Goal: Information Seeking & Learning: Learn about a topic

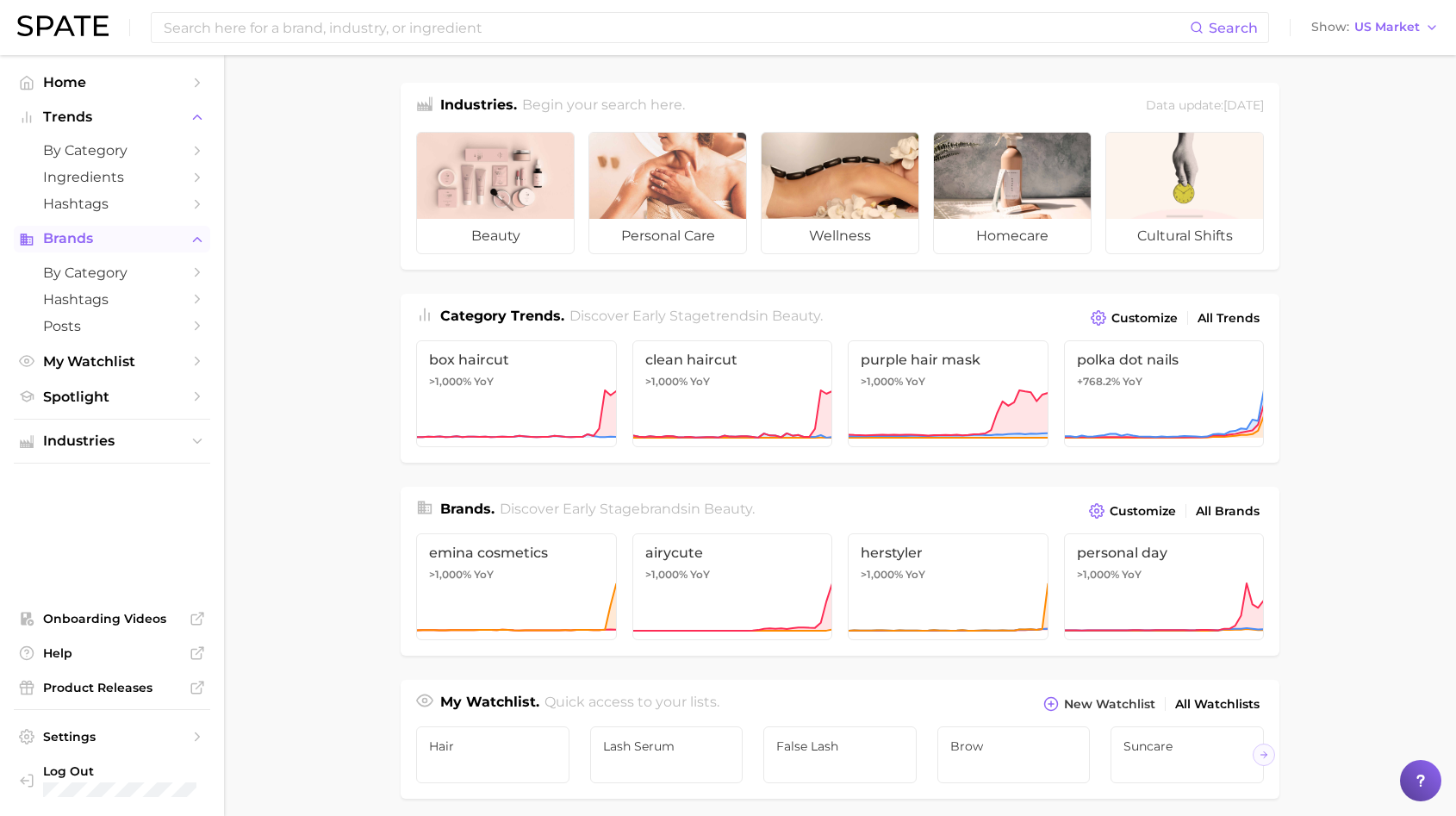
click at [36, 251] on button "Brands" at bounding box center [112, 239] width 196 height 26
click at [60, 269] on span "My Watchlist" at bounding box center [112, 274] width 138 height 17
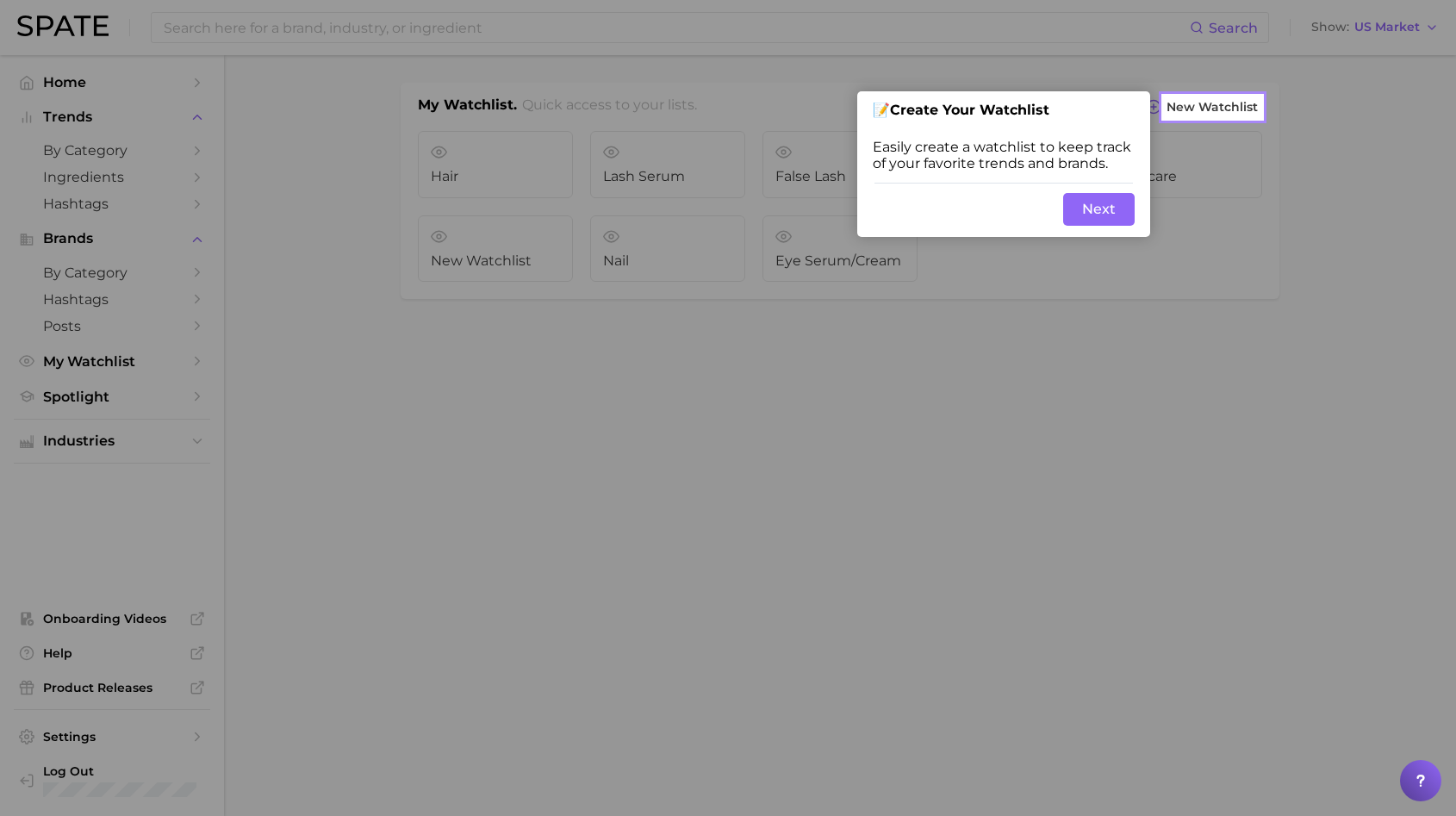
click at [1098, 201] on button "Next" at bounding box center [1099, 209] width 72 height 33
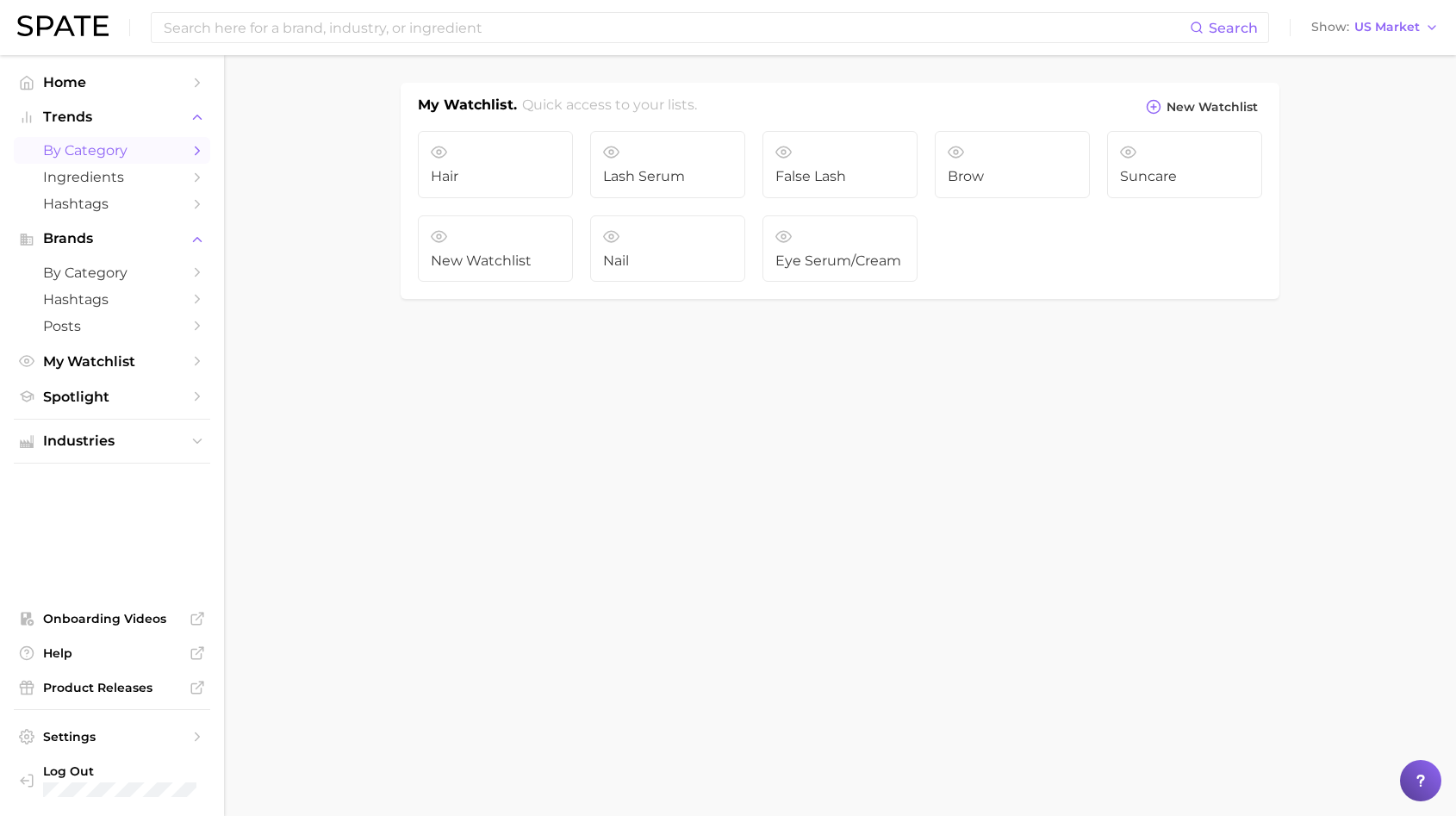
click at [68, 144] on span "by Category" at bounding box center [112, 151] width 138 height 17
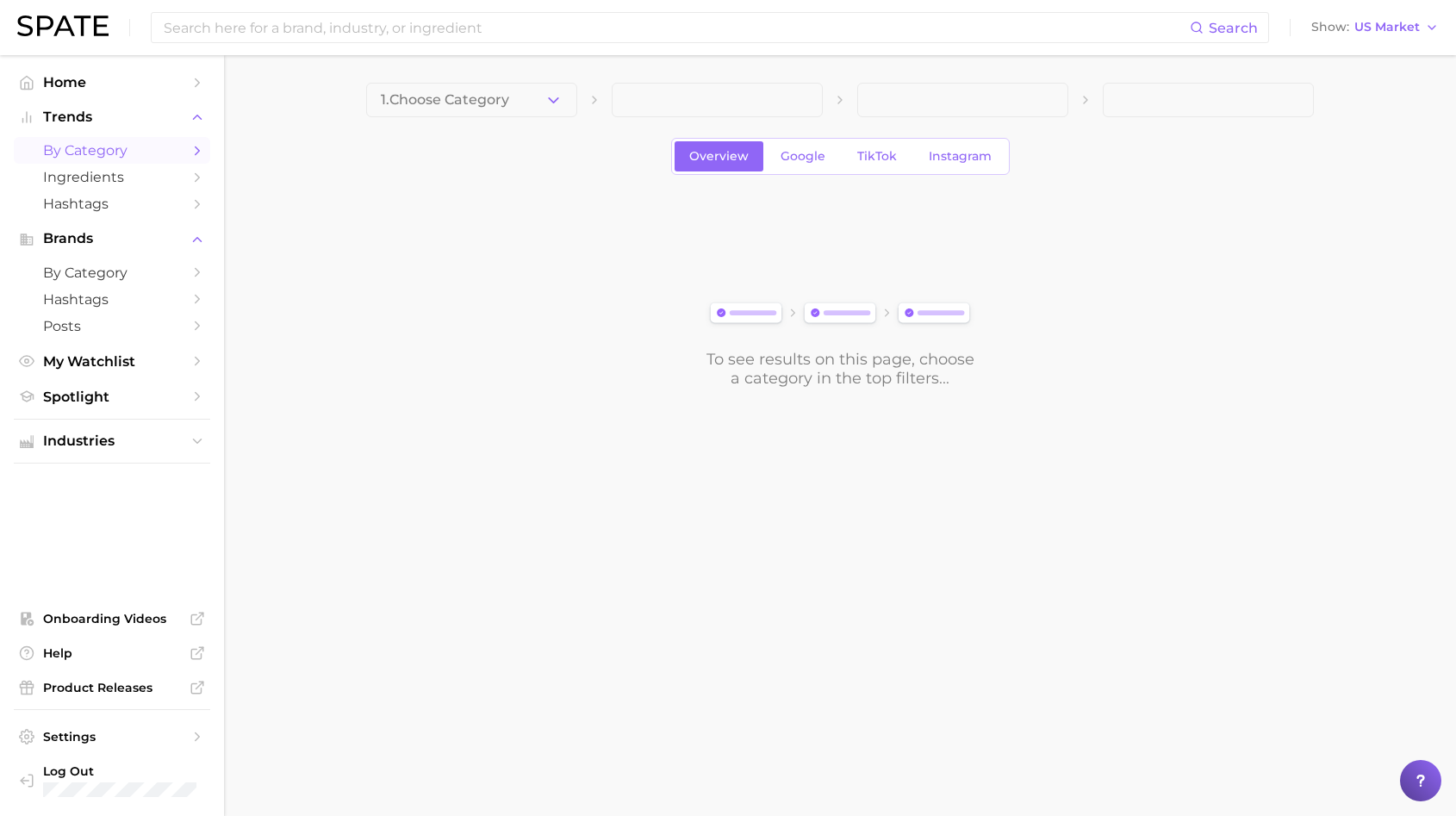
click at [678, 105] on span at bounding box center [717, 100] width 211 height 35
click at [638, 45] on div "Search Show US Market" at bounding box center [728, 28] width 1421 height 55
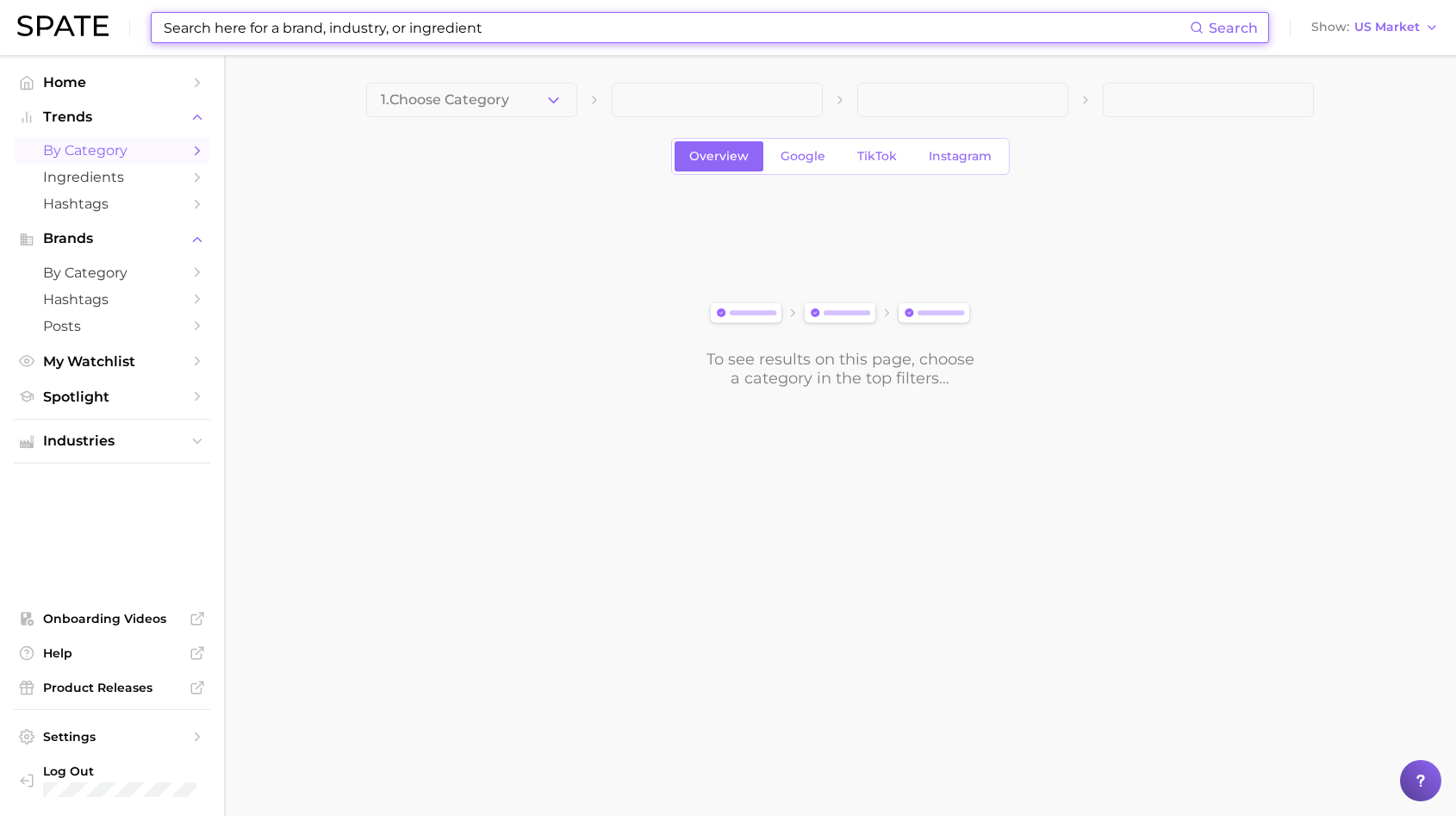
click at [632, 33] on input at bounding box center [676, 28] width 1028 height 29
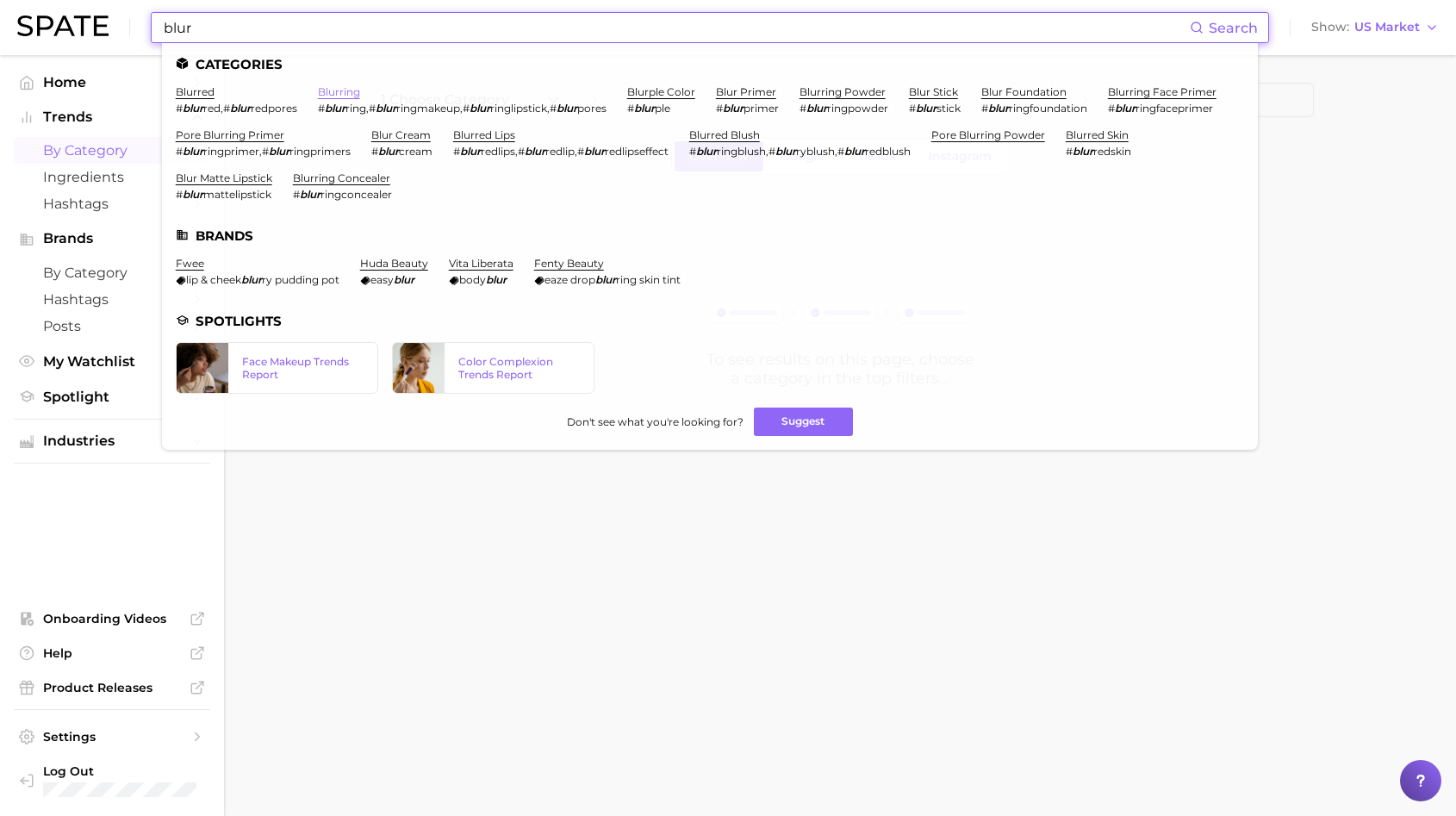
type input "blur"
click at [339, 92] on link "blurring" at bounding box center [339, 92] width 42 height 13
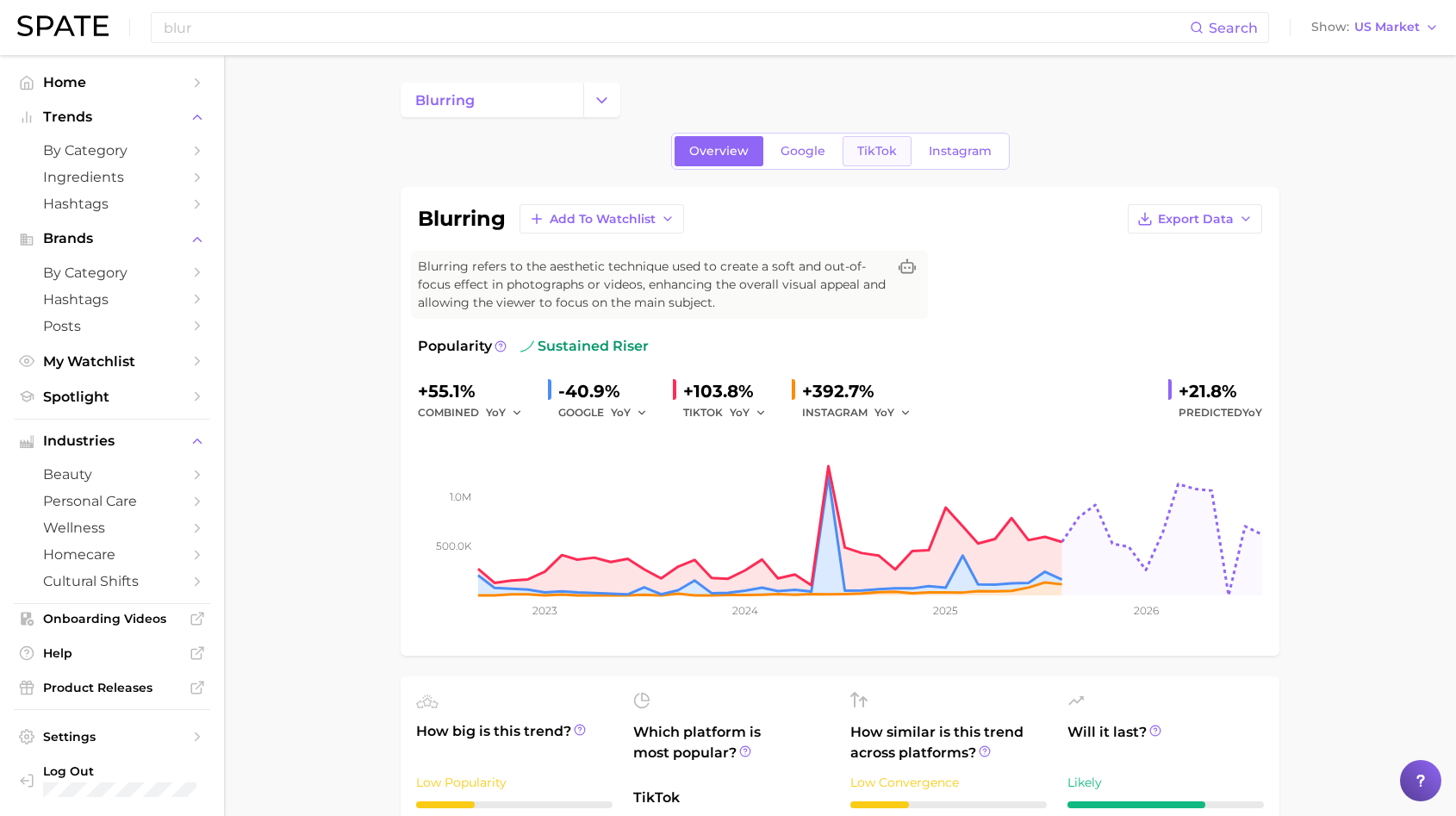
click at [874, 150] on span "TikTok" at bounding box center [876, 151] width 39 height 15
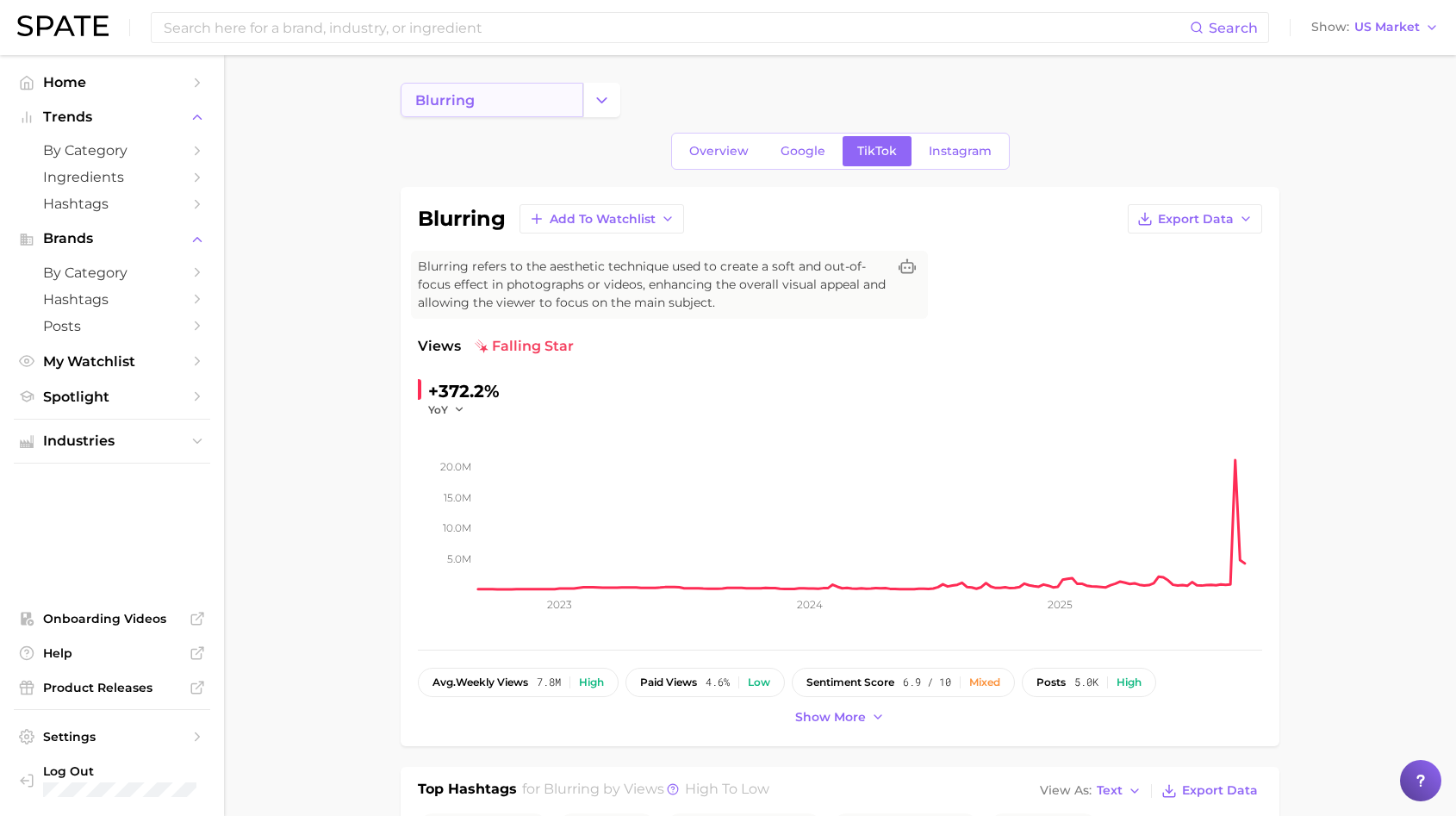
click at [473, 100] on link "blurring" at bounding box center [492, 100] width 183 height 35
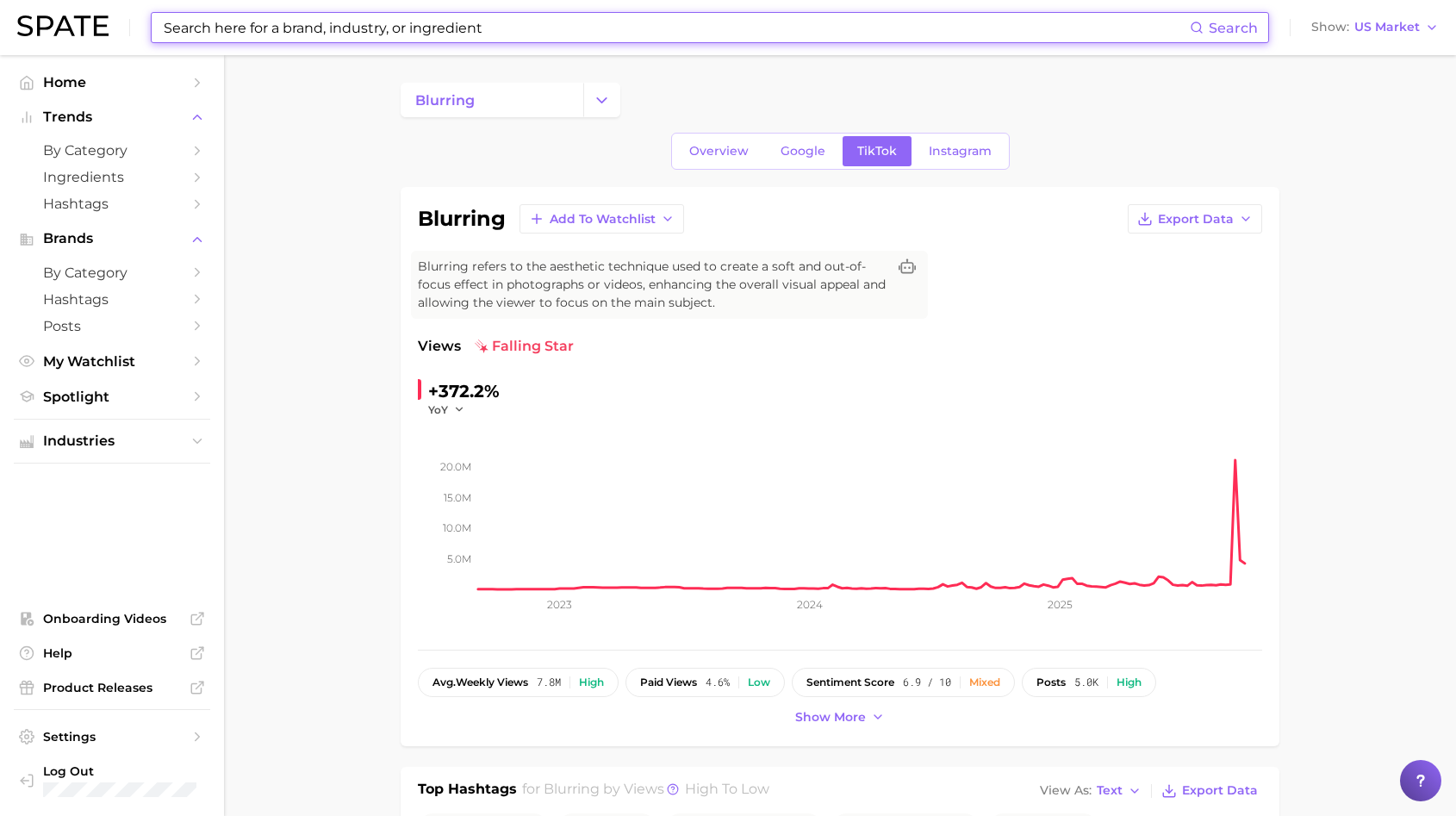
click at [456, 28] on input at bounding box center [676, 28] width 1028 height 29
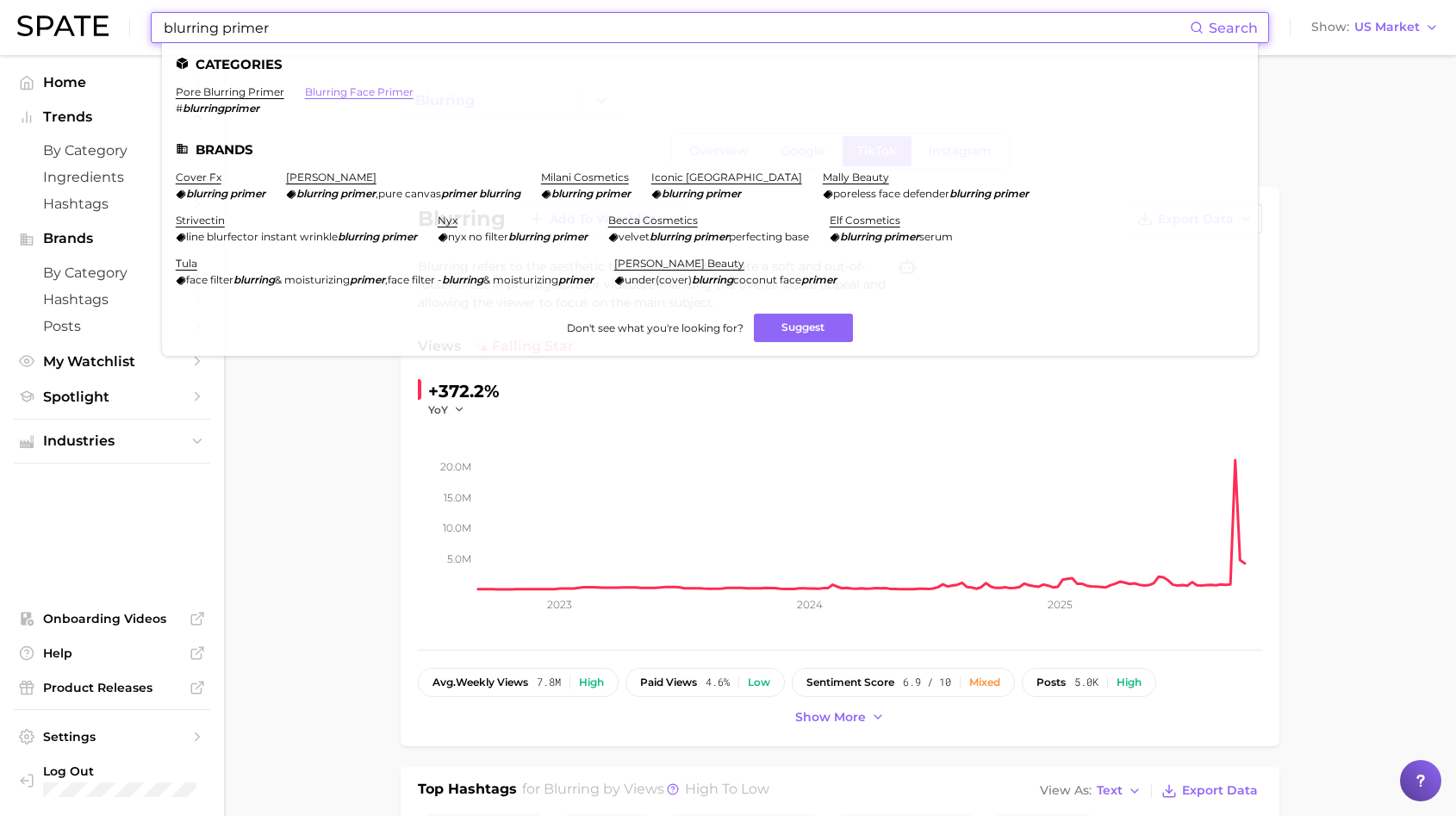
type input "blurring primer"
click at [357, 93] on link "blurring face primer" at bounding box center [359, 92] width 108 height 13
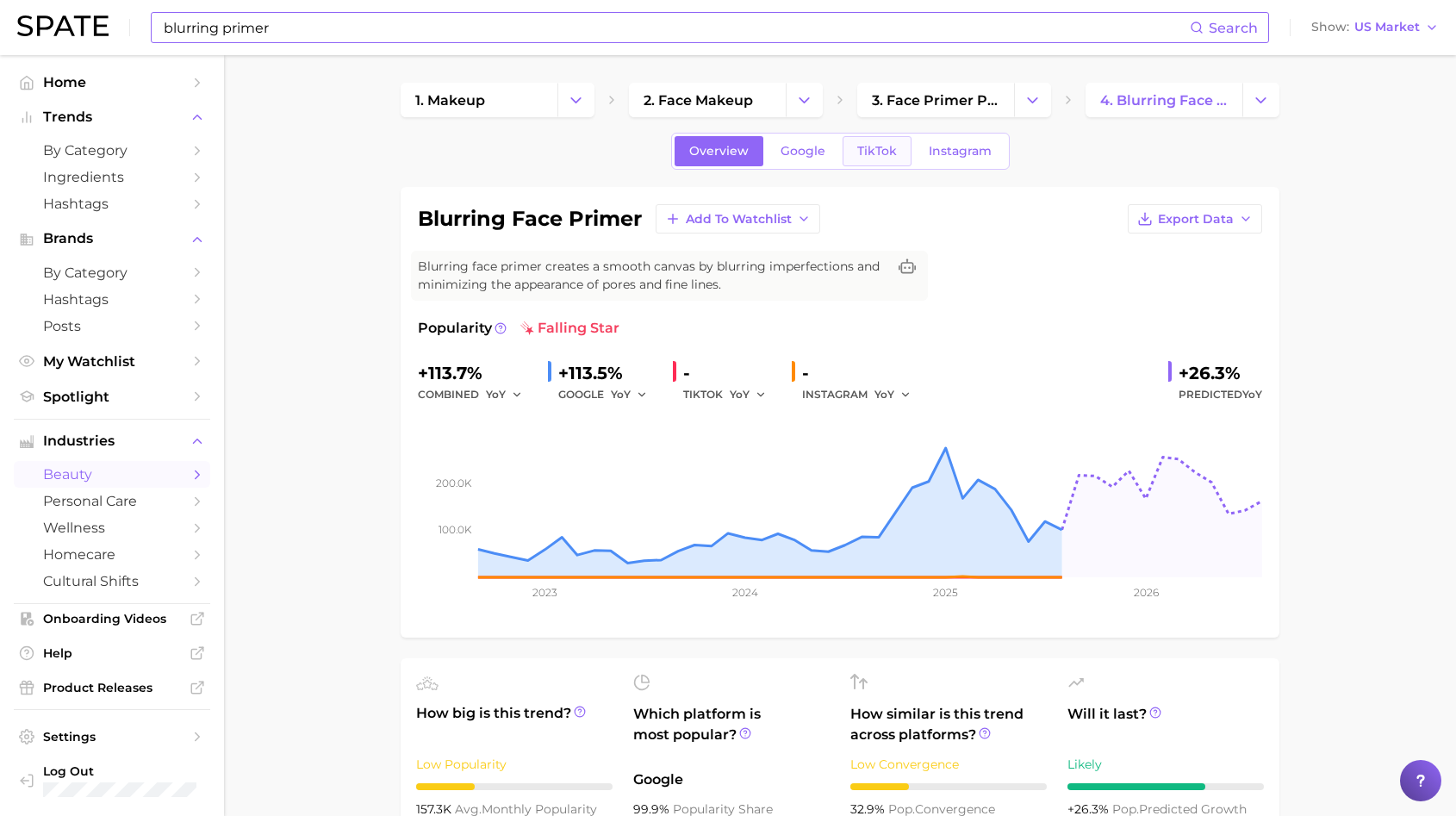
click at [884, 143] on link "TikTok" at bounding box center [876, 151] width 69 height 30
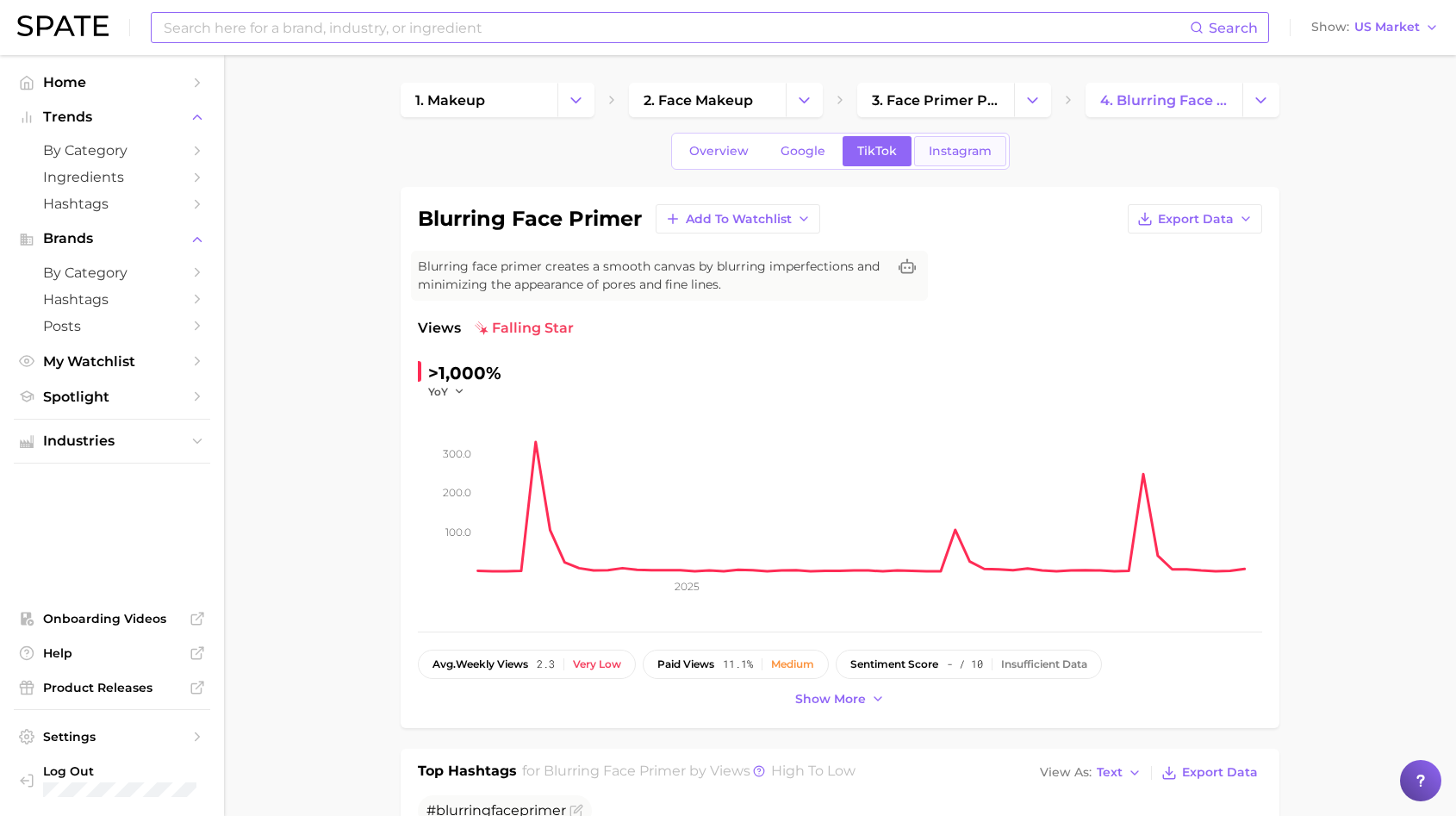
click at [925, 160] on link "Instagram" at bounding box center [960, 151] width 92 height 30
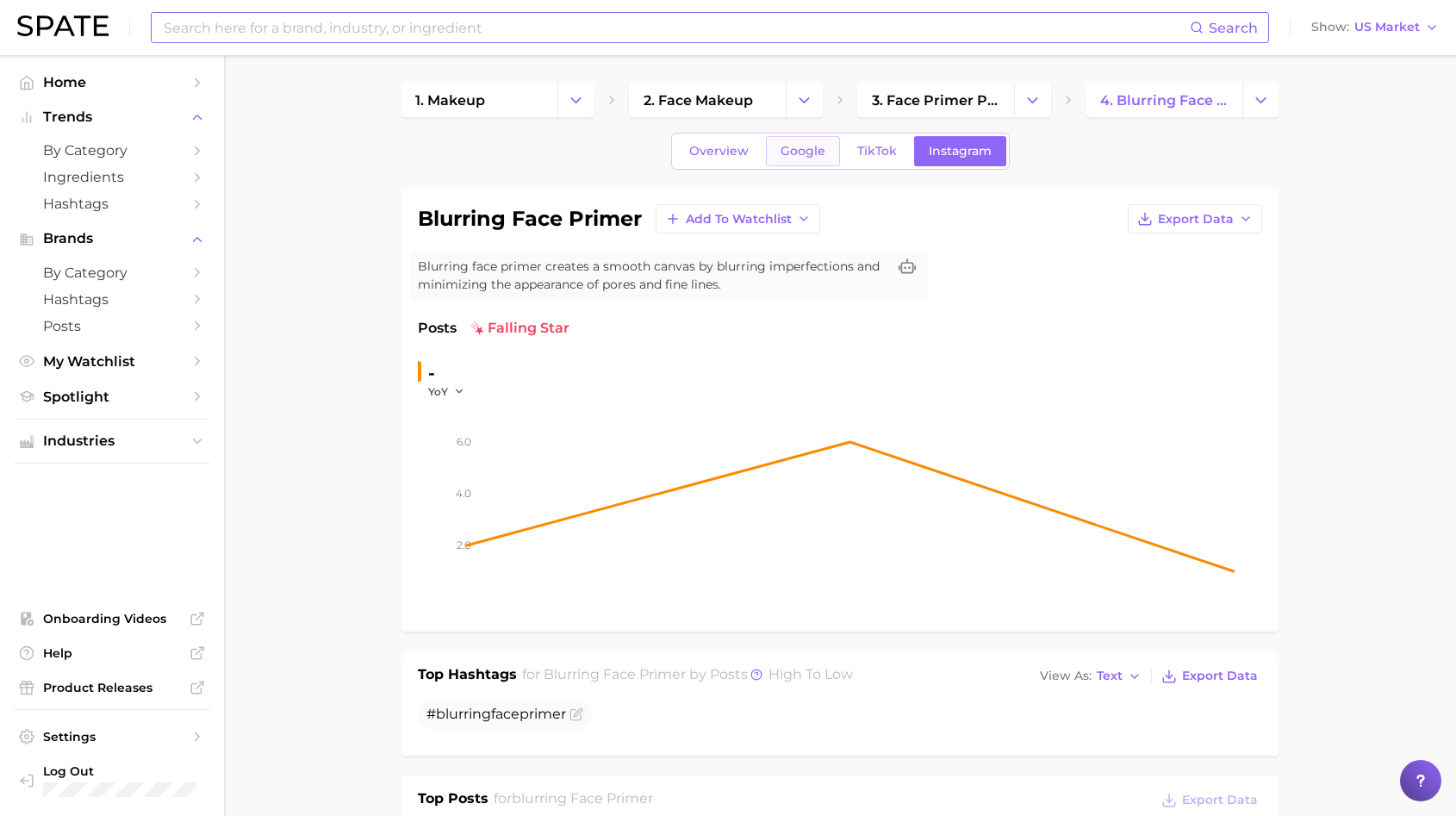
click at [837, 149] on link "Google" at bounding box center [803, 151] width 74 height 30
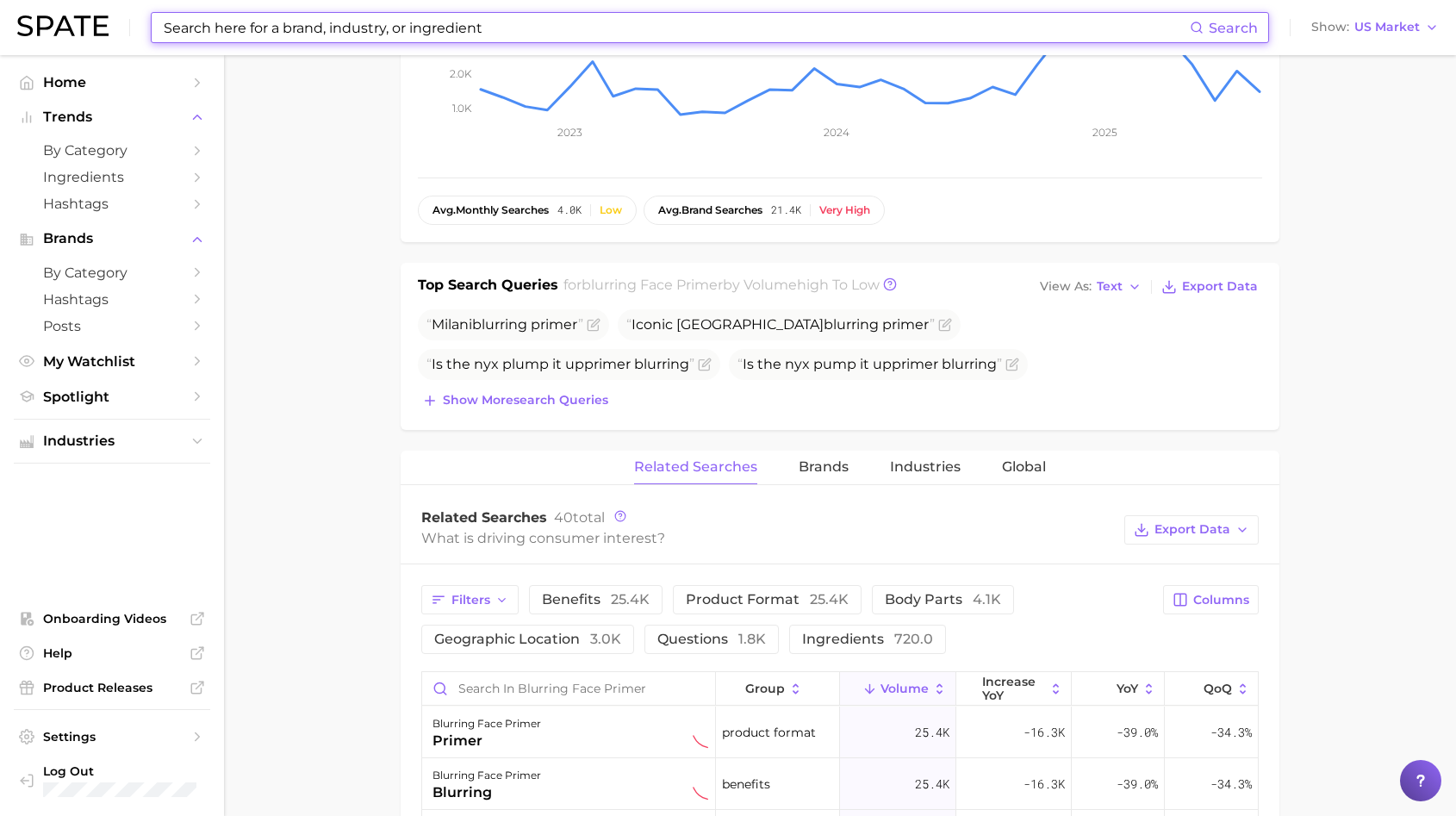
scroll to position [562, 0]
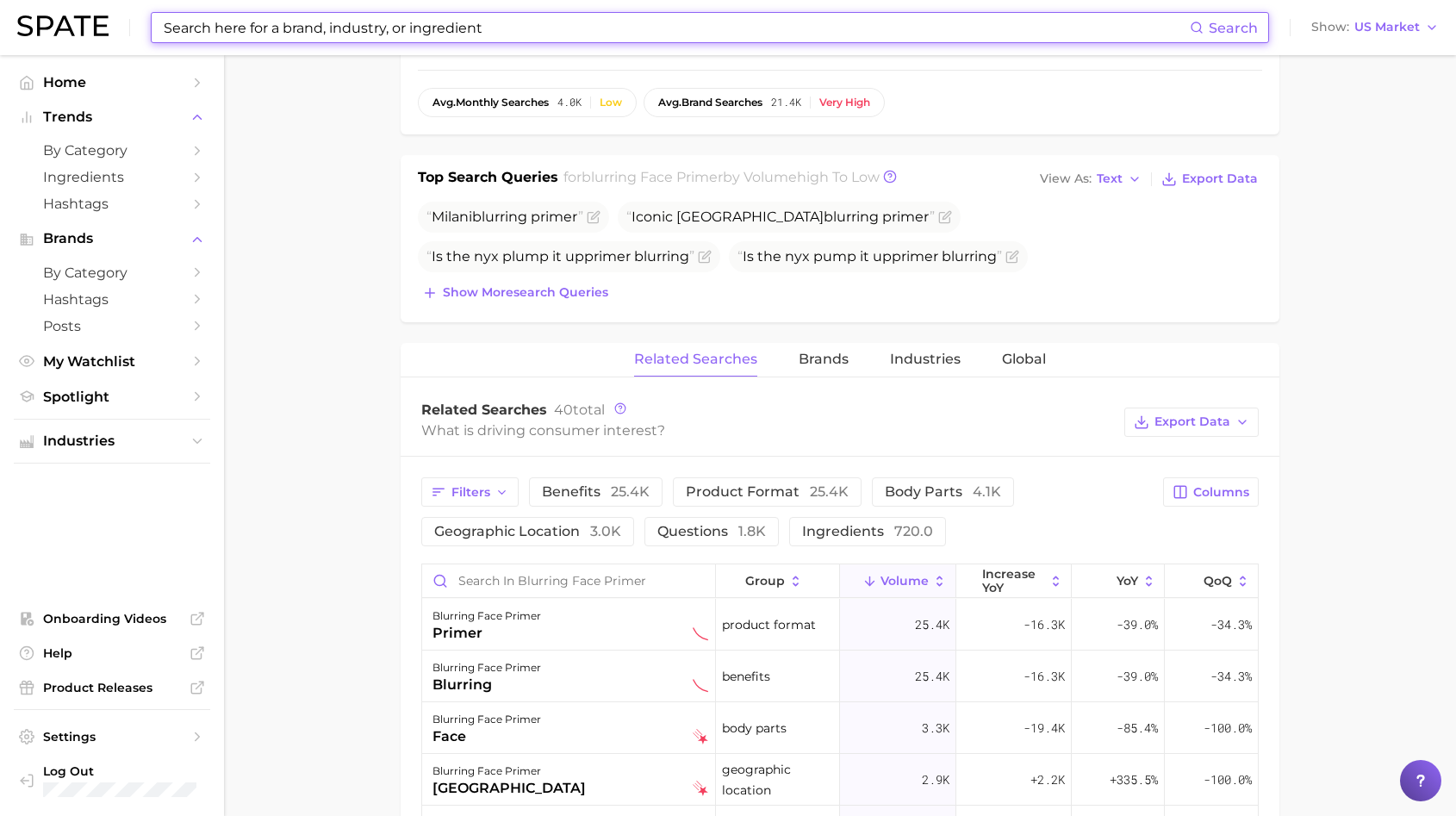
click at [599, 38] on input at bounding box center [676, 28] width 1028 height 29
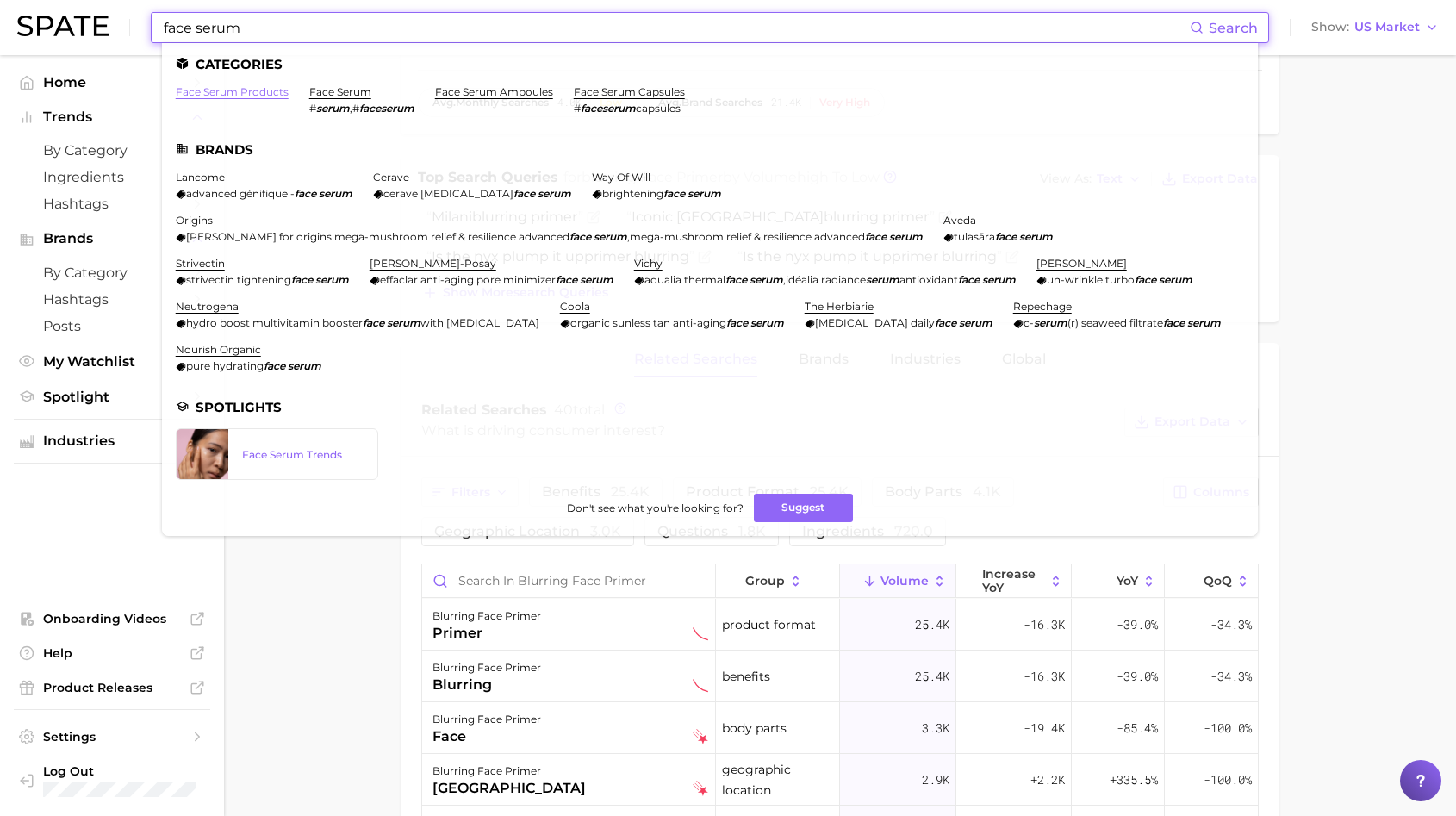
type input "face serum"
click at [230, 95] on link "face serum products" at bounding box center [232, 92] width 113 height 13
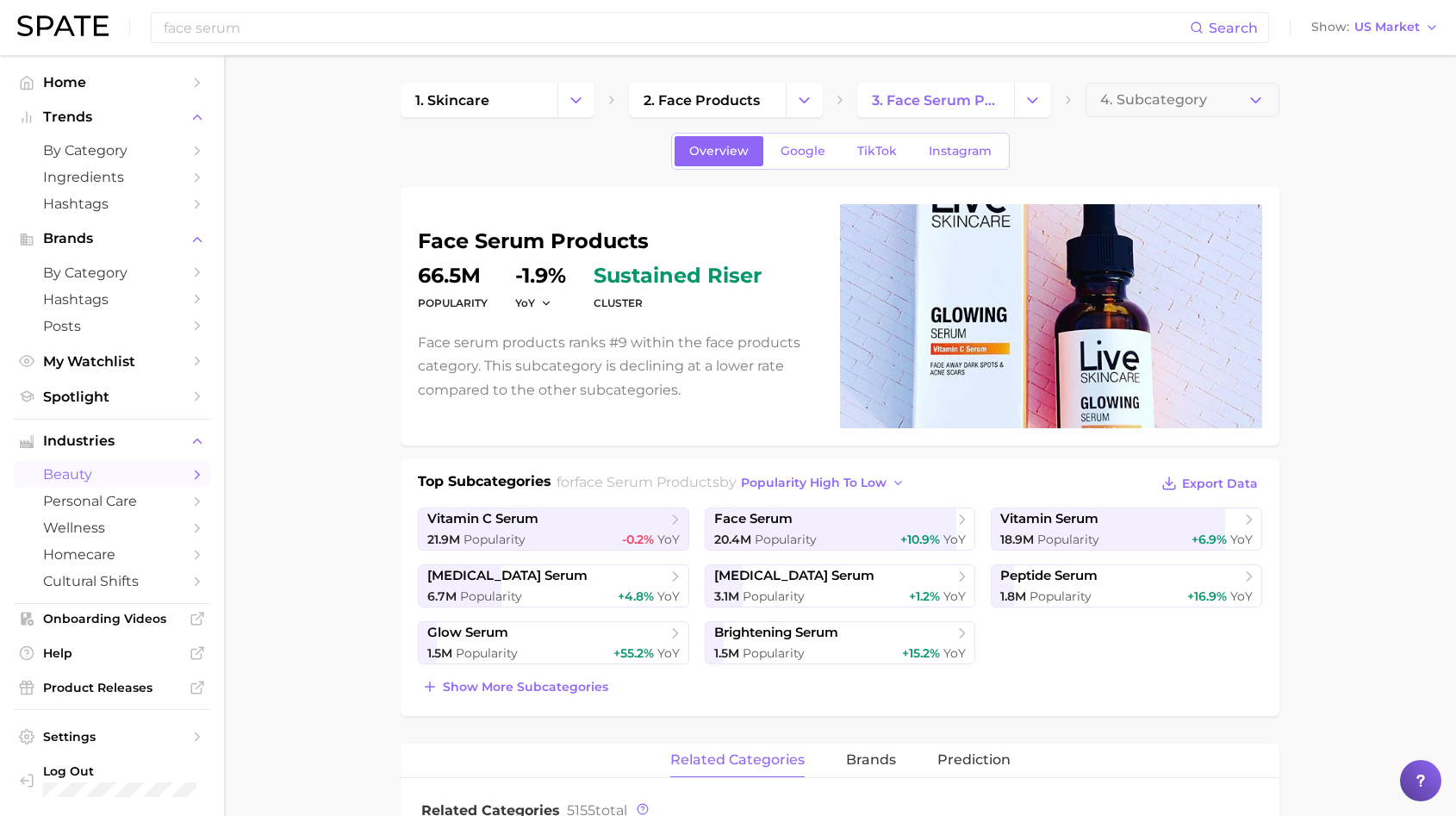
click at [857, 145] on span "TikTok" at bounding box center [876, 151] width 39 height 15
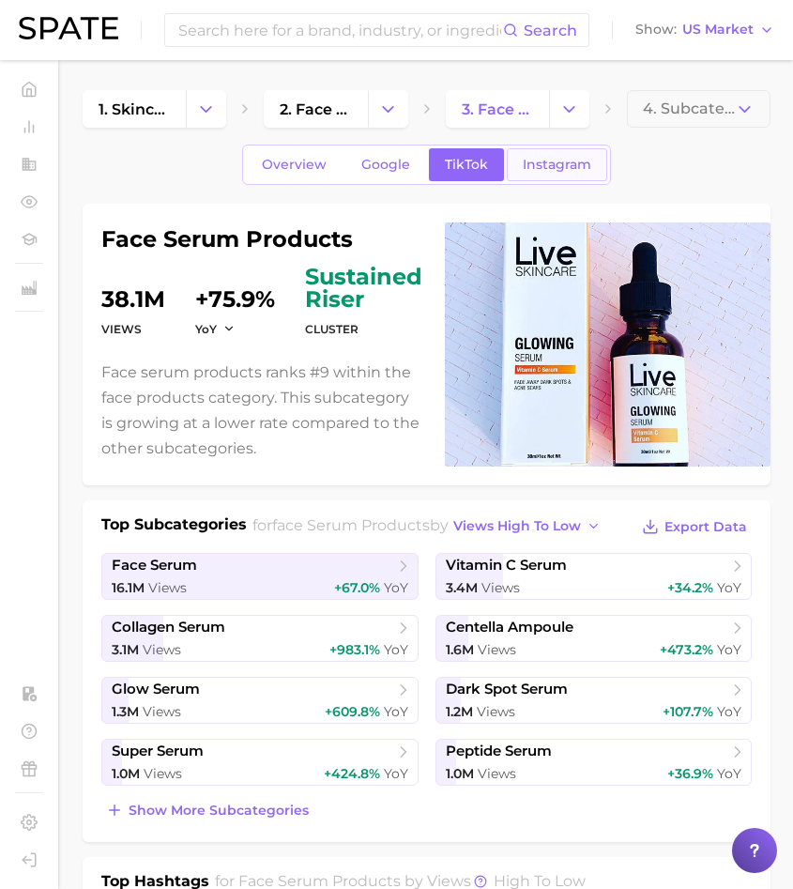
click at [553, 166] on span "Instagram" at bounding box center [557, 165] width 69 height 16
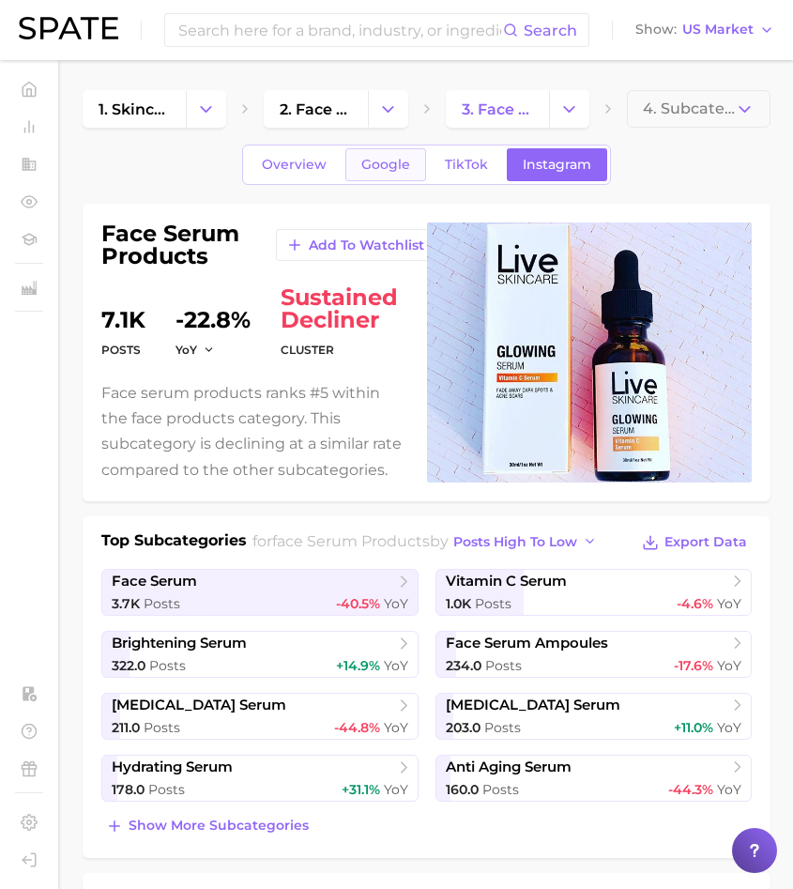
click at [375, 165] on span "Google" at bounding box center [386, 165] width 49 height 16
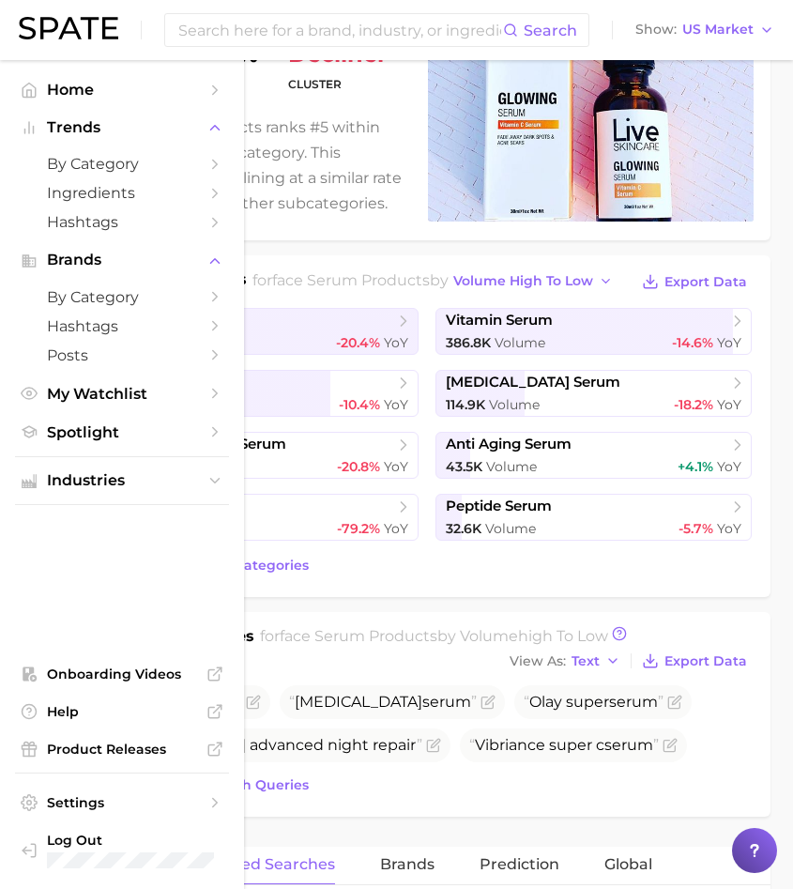
scroll to position [359, 0]
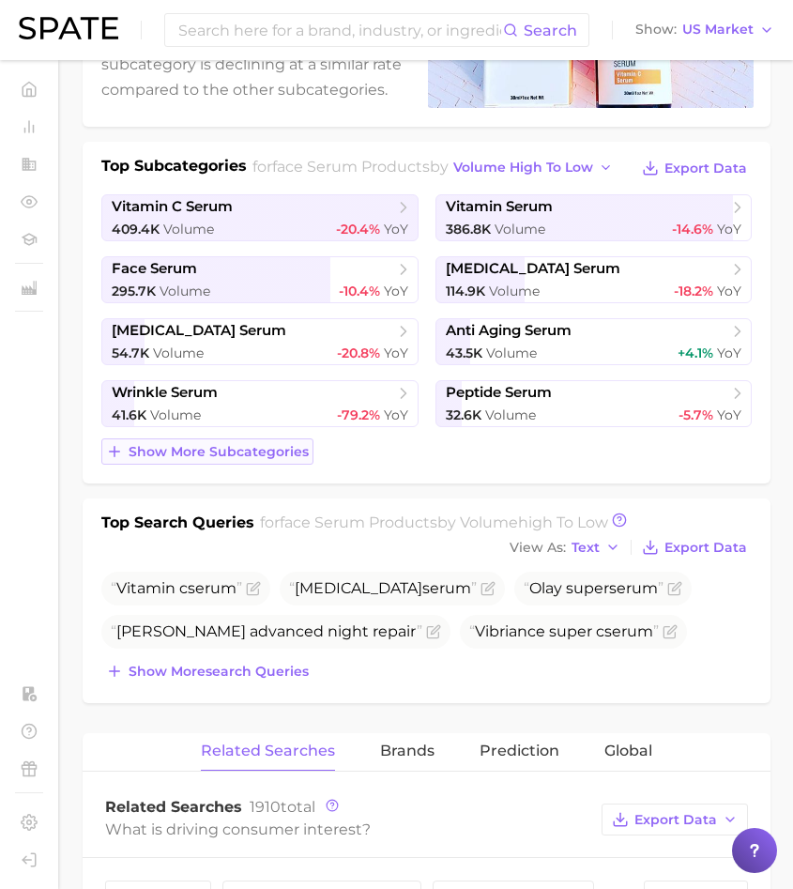
click at [225, 453] on span "Show more subcategories" at bounding box center [219, 452] width 180 height 16
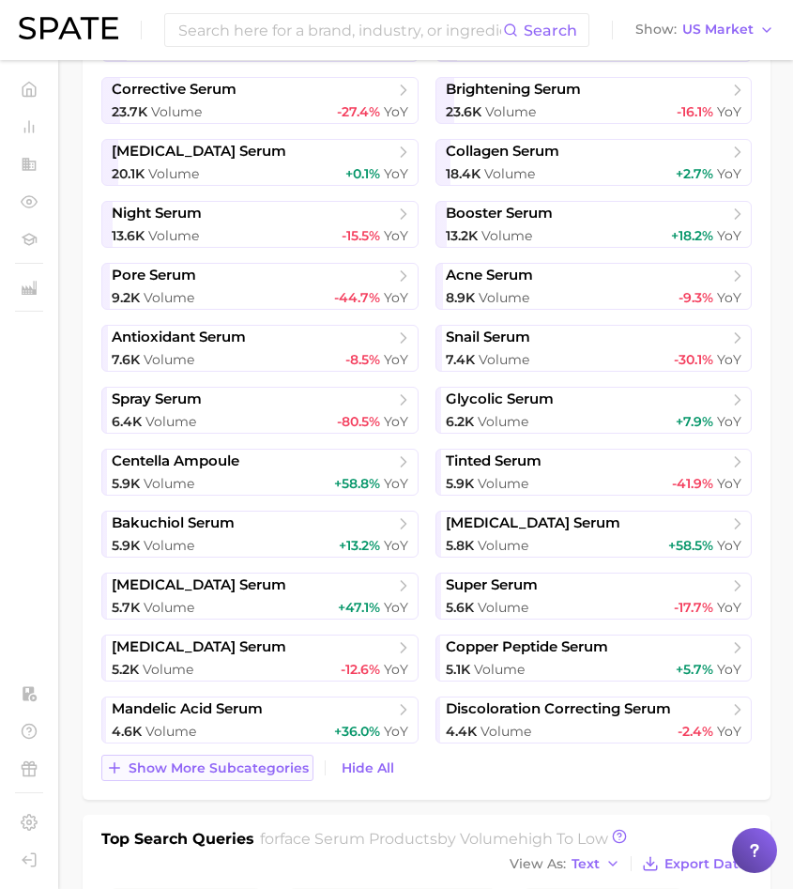
scroll to position [781, 0]
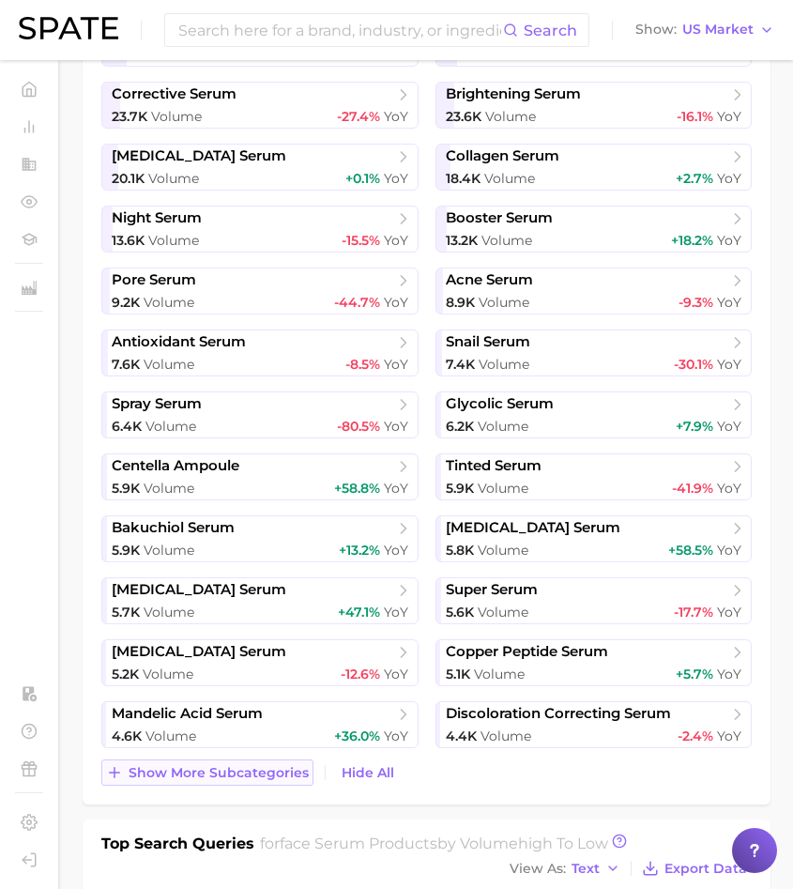
click at [208, 774] on span "Show more subcategories" at bounding box center [219, 773] width 180 height 16
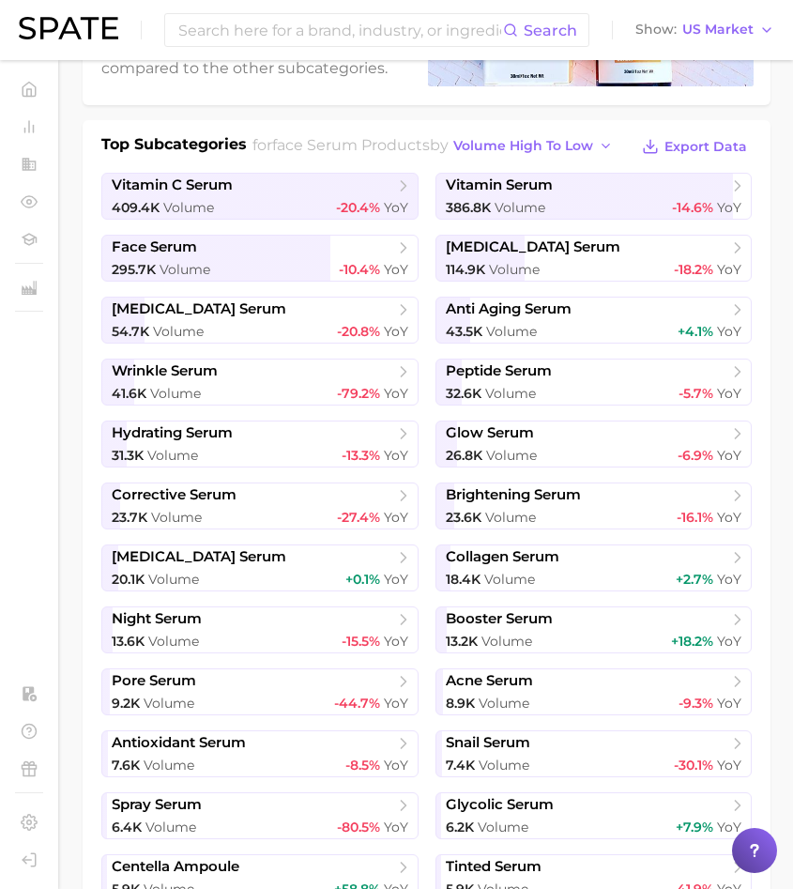
scroll to position [0, 0]
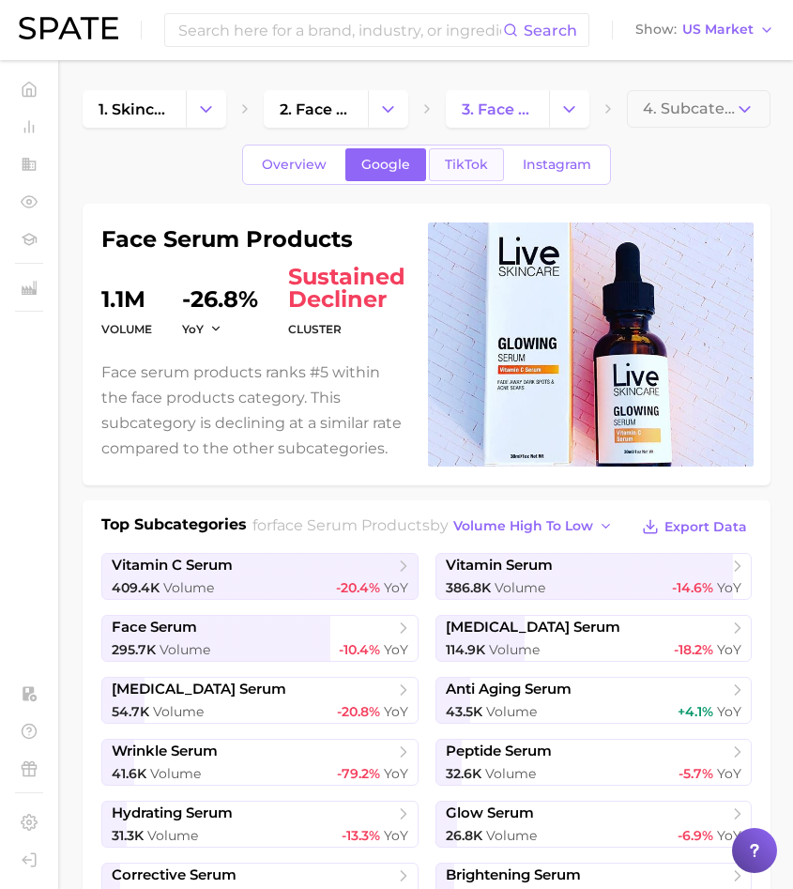
click at [470, 168] on span "TikTok" at bounding box center [466, 165] width 43 height 16
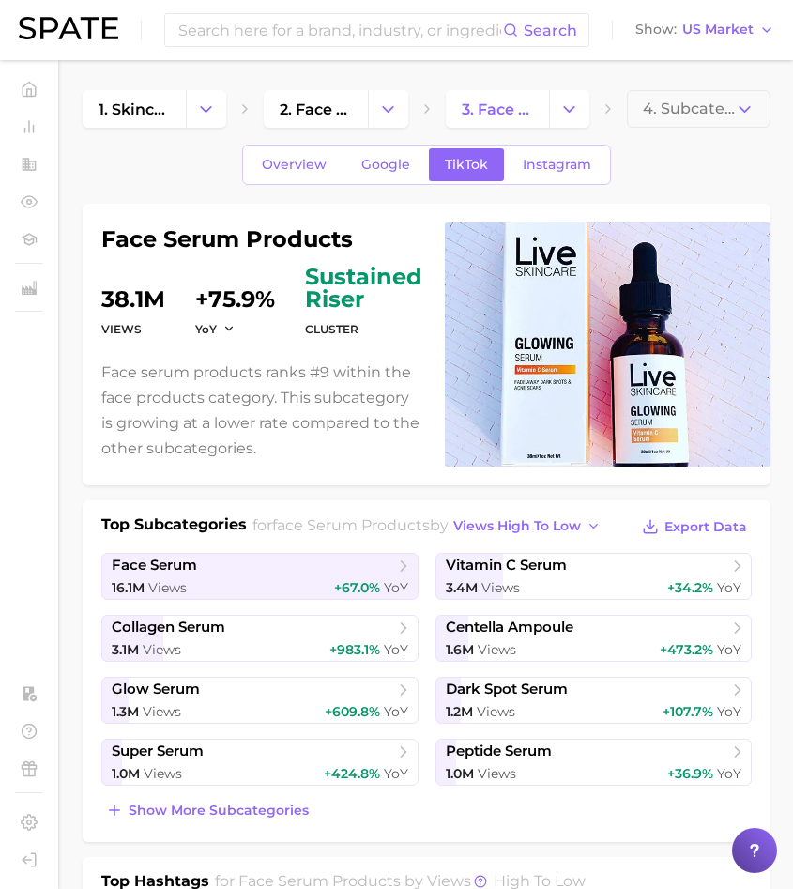
click at [222, 787] on div "Top Subcategories for face serum products by views high to low Export Data face…" at bounding box center [426, 669] width 651 height 310
click at [215, 803] on span "Show more subcategories" at bounding box center [219, 811] width 180 height 16
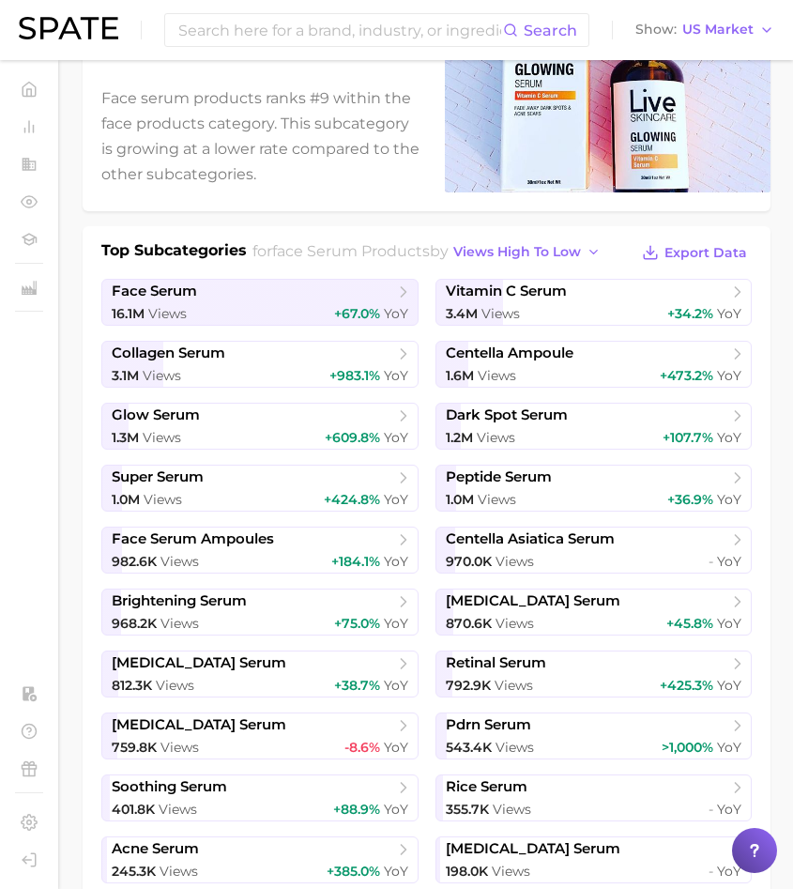
scroll to position [304, 0]
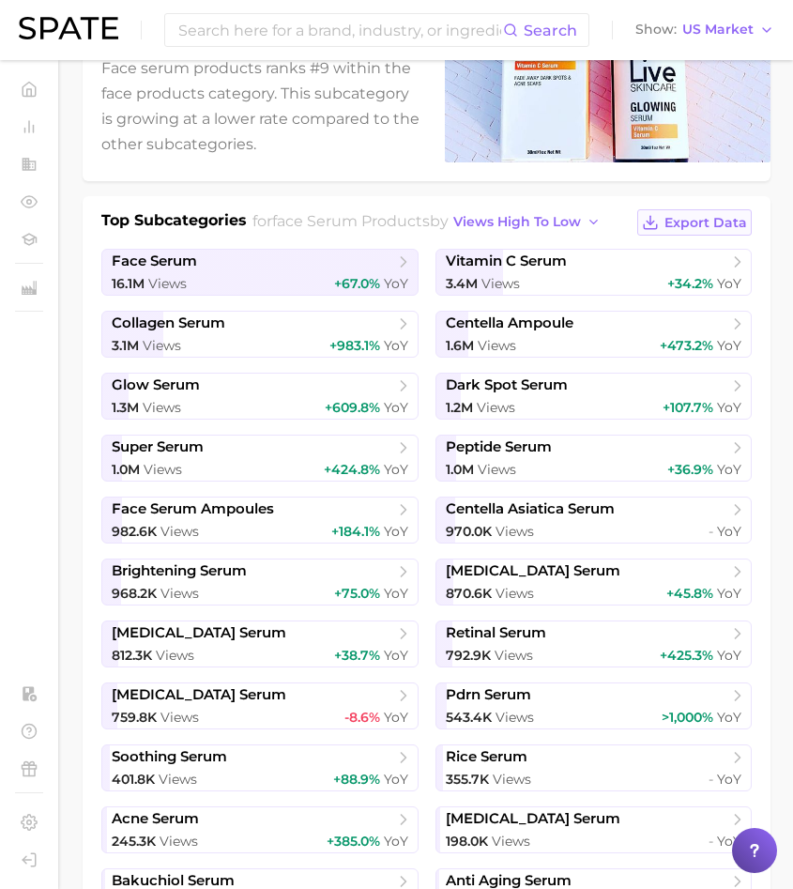
click at [721, 219] on span "Export Data" at bounding box center [706, 223] width 83 height 16
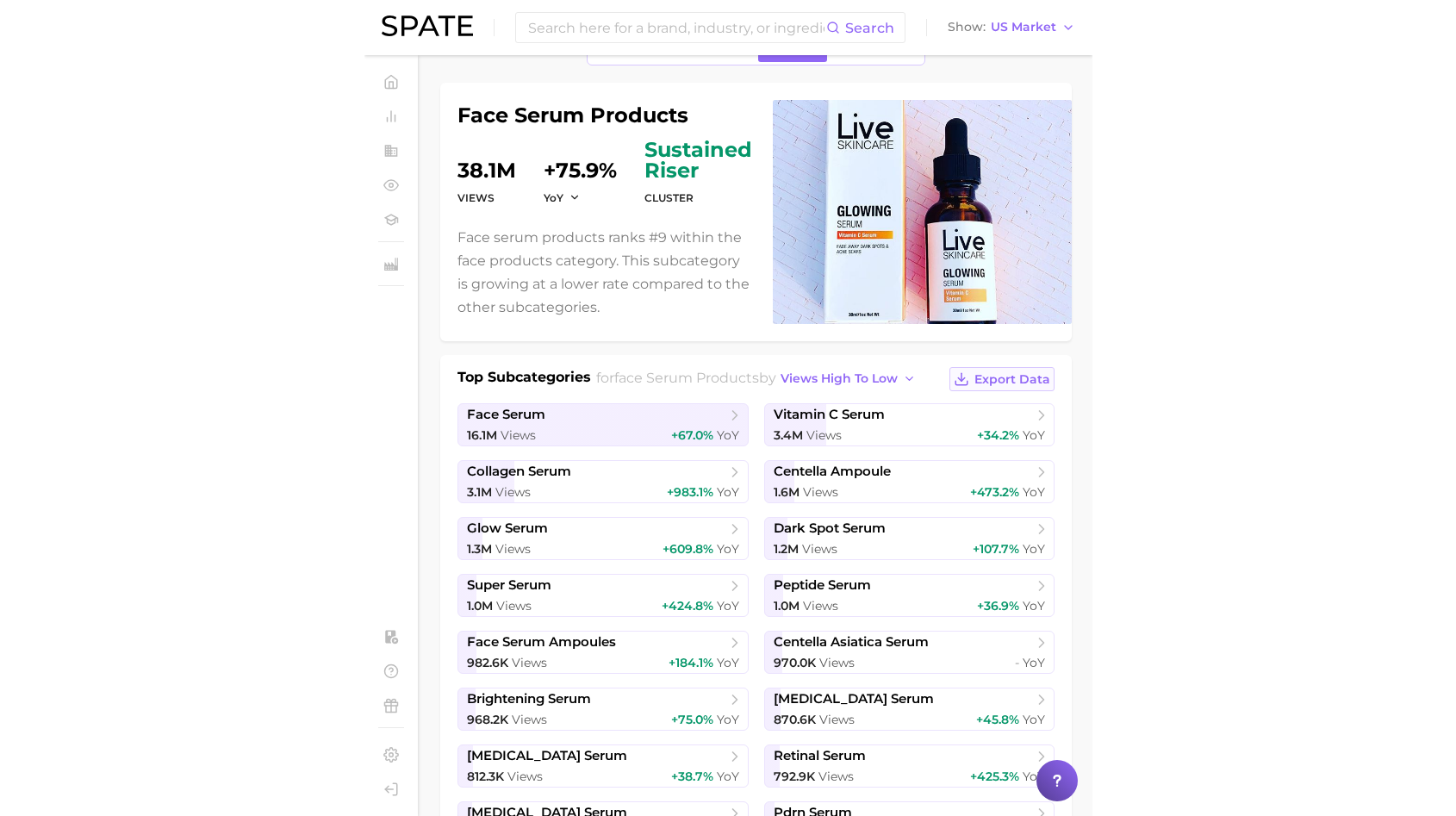
scroll to position [0, 0]
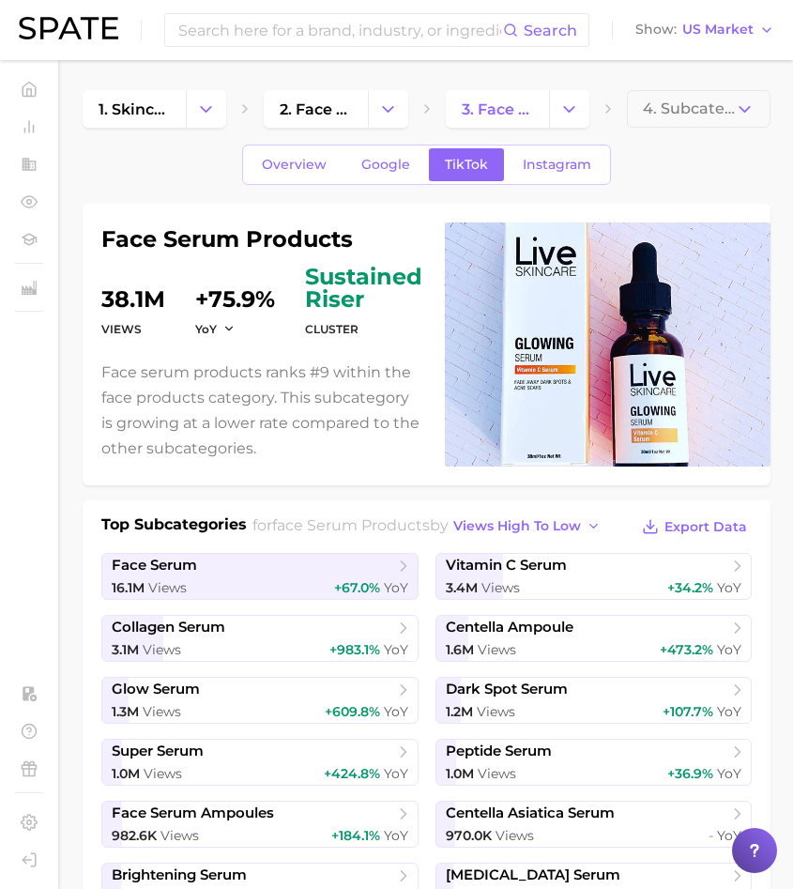
click at [301, 321] on dl "Views 38.1m YoY +75.9% cluster sustained riser" at bounding box center [261, 303] width 321 height 75
click at [306, 269] on span "sustained riser" at bounding box center [363, 288] width 117 height 45
click at [313, 168] on span "Overview" at bounding box center [294, 165] width 65 height 16
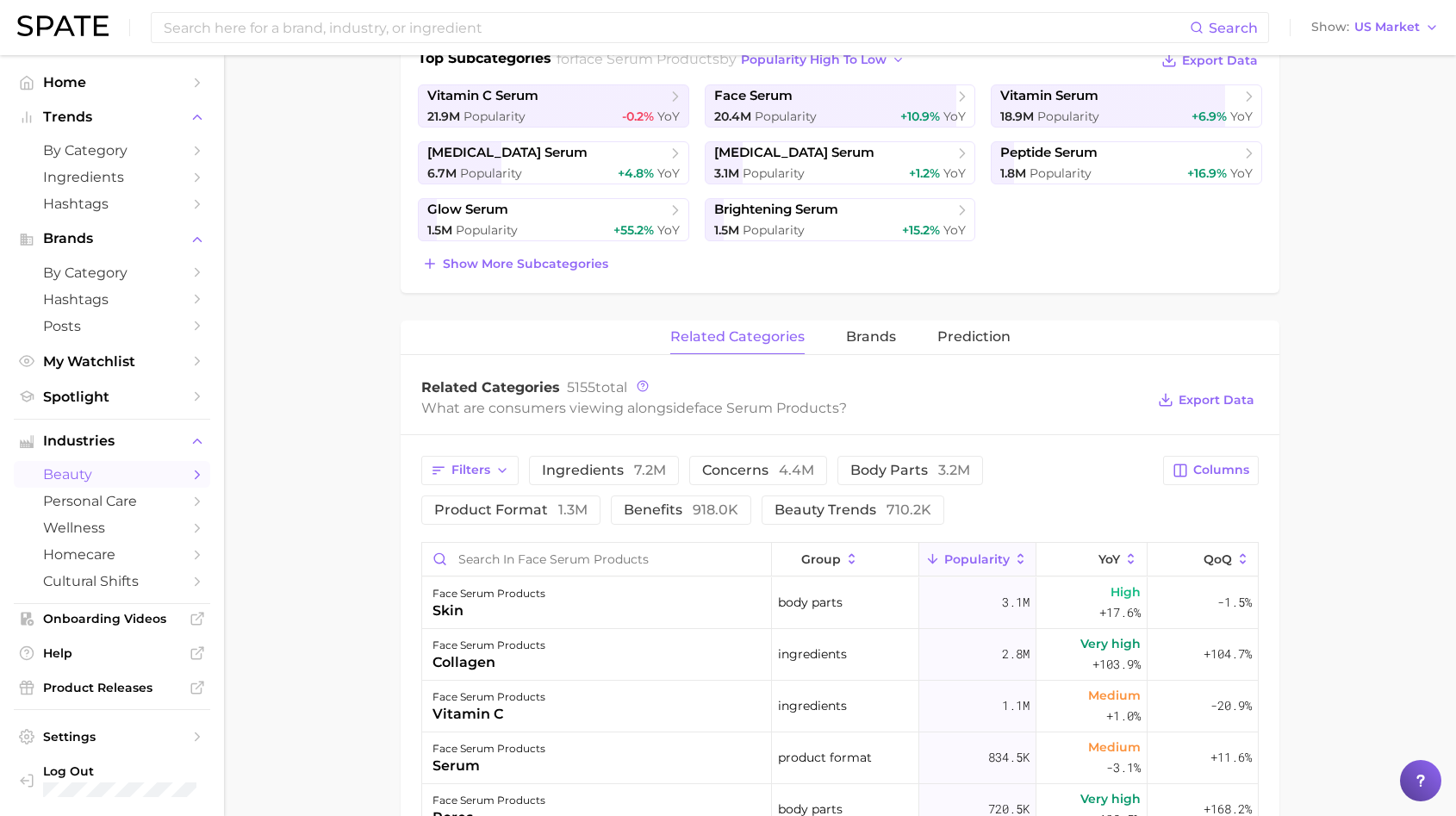
scroll to position [366, 0]
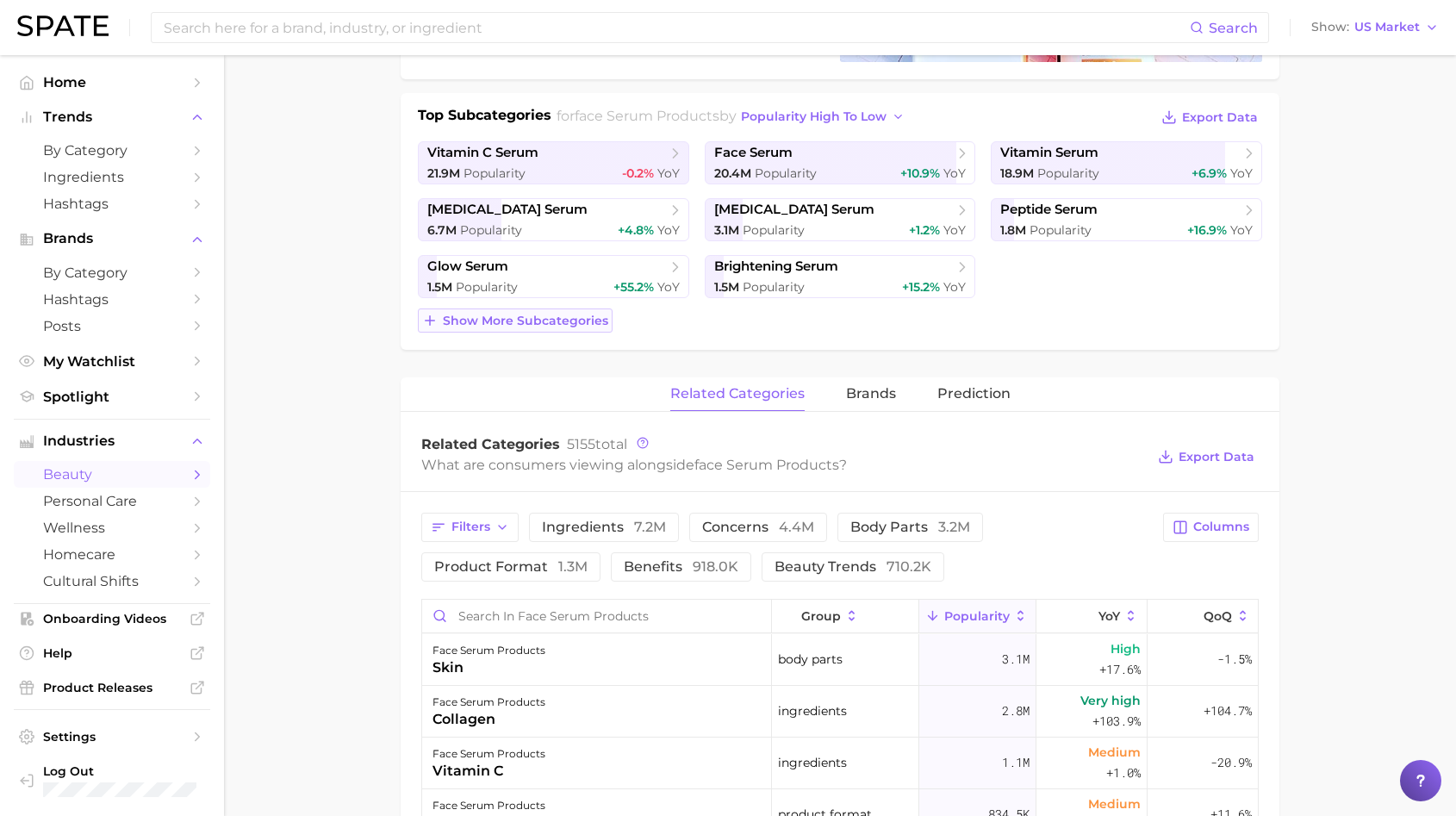
click at [464, 330] on button "Show more subcategories" at bounding box center [515, 320] width 195 height 24
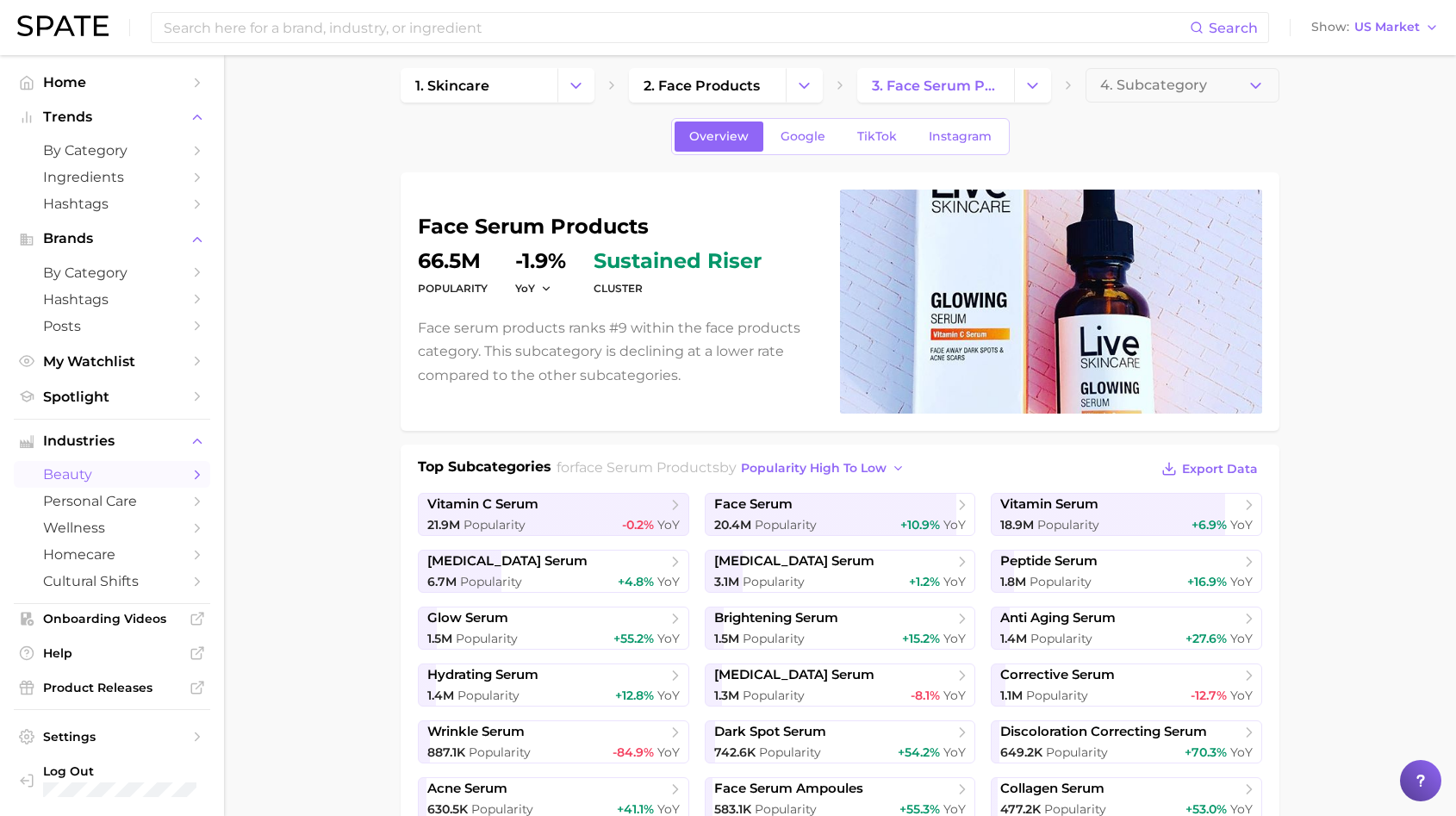
scroll to position [0, 0]
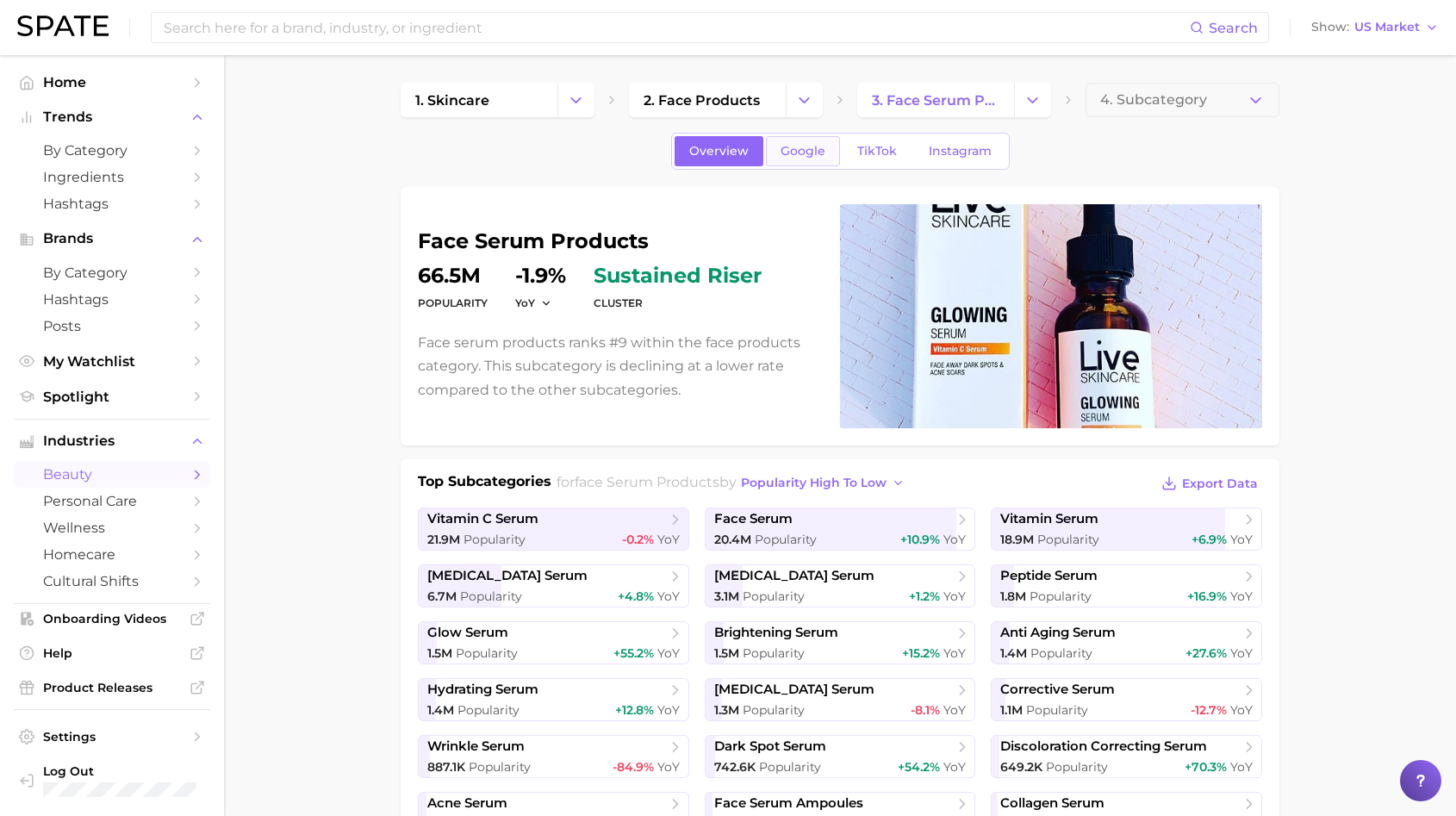
click at [831, 143] on link "Google" at bounding box center [803, 151] width 74 height 30
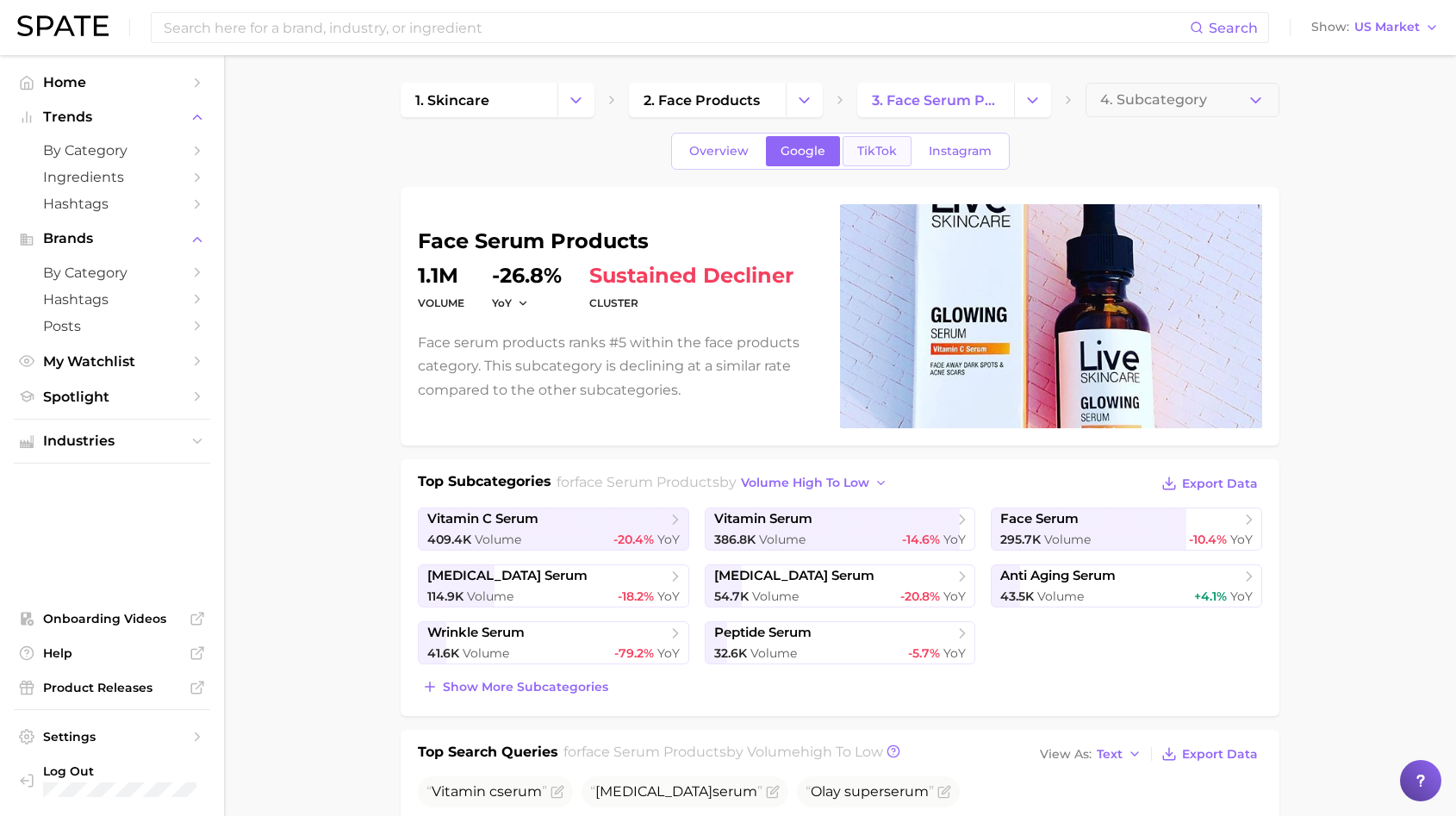
click at [862, 149] on span "TikTok" at bounding box center [876, 151] width 39 height 15
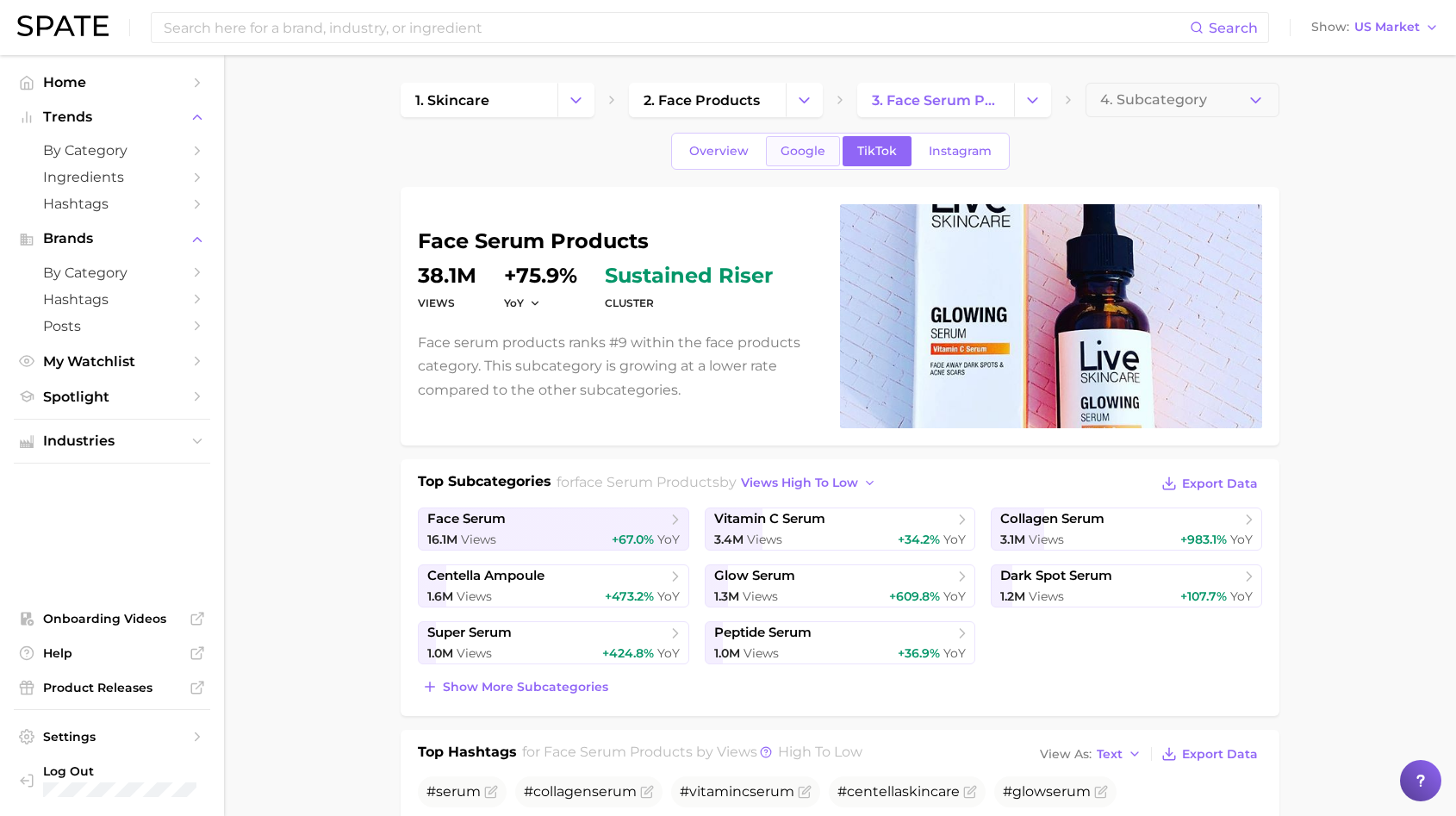
click at [794, 159] on link "Google" at bounding box center [803, 151] width 74 height 30
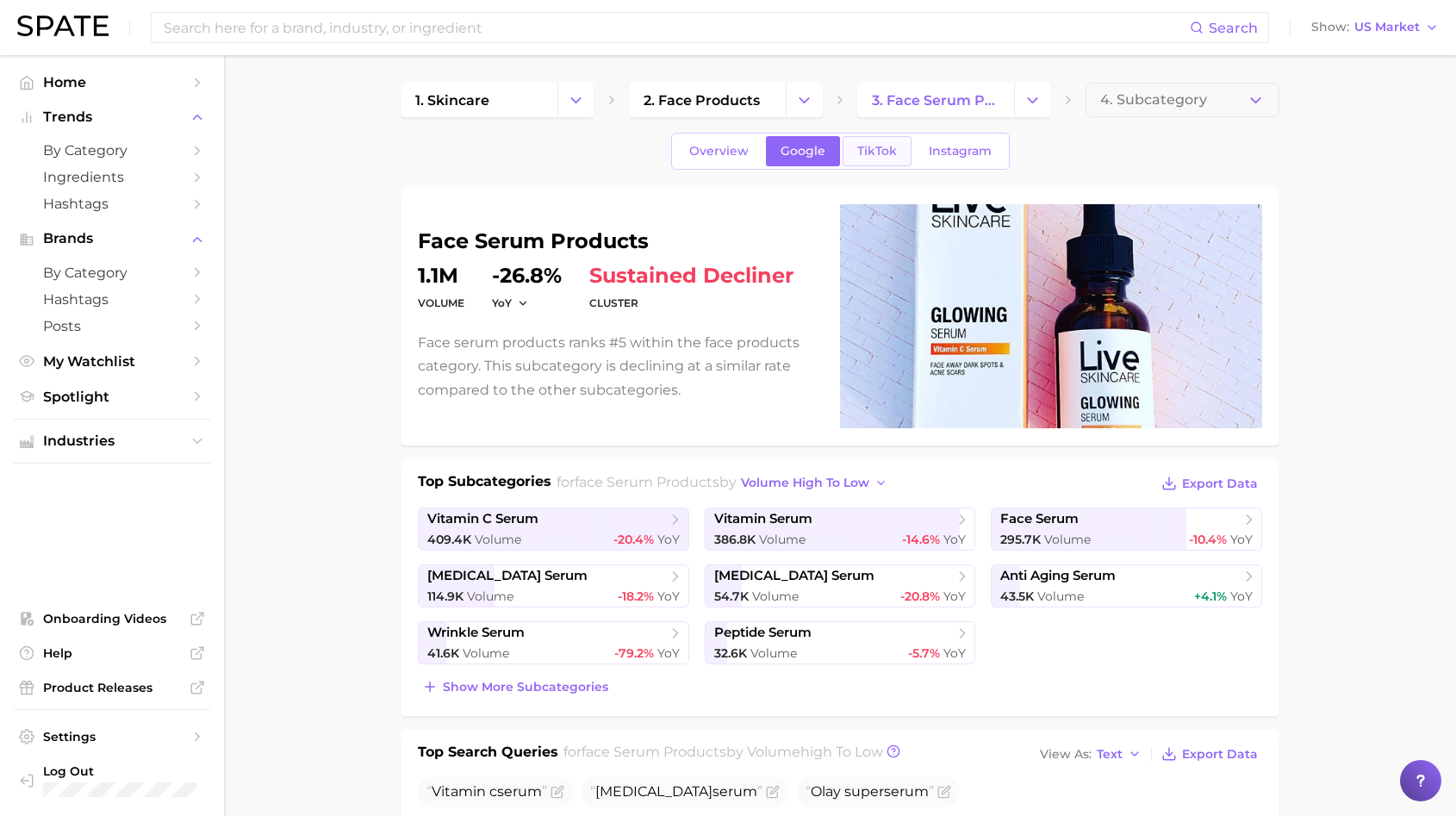
click at [869, 156] on span "TikTok" at bounding box center [876, 151] width 39 height 15
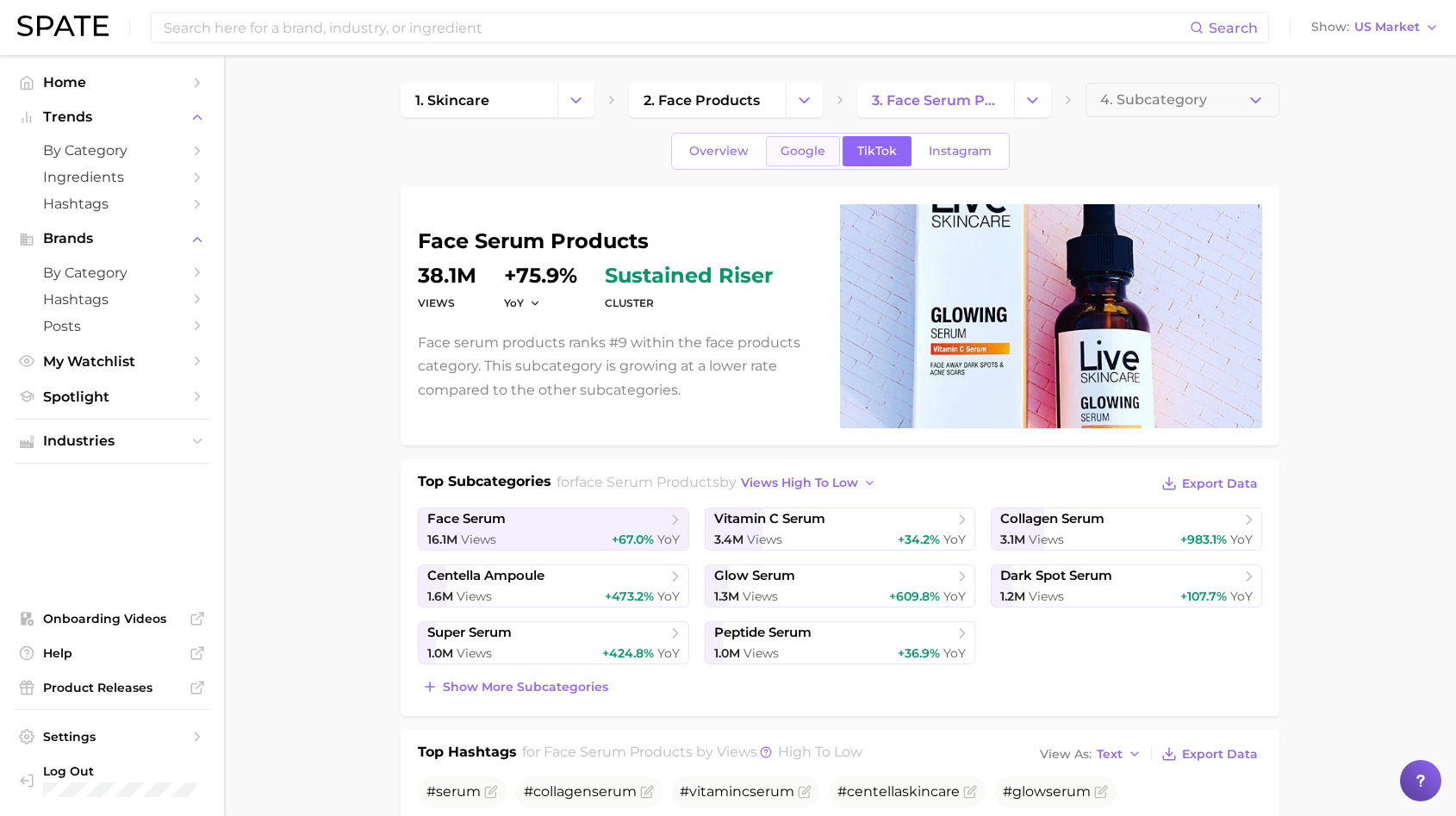
click at [817, 152] on span "Google" at bounding box center [803, 151] width 45 height 15
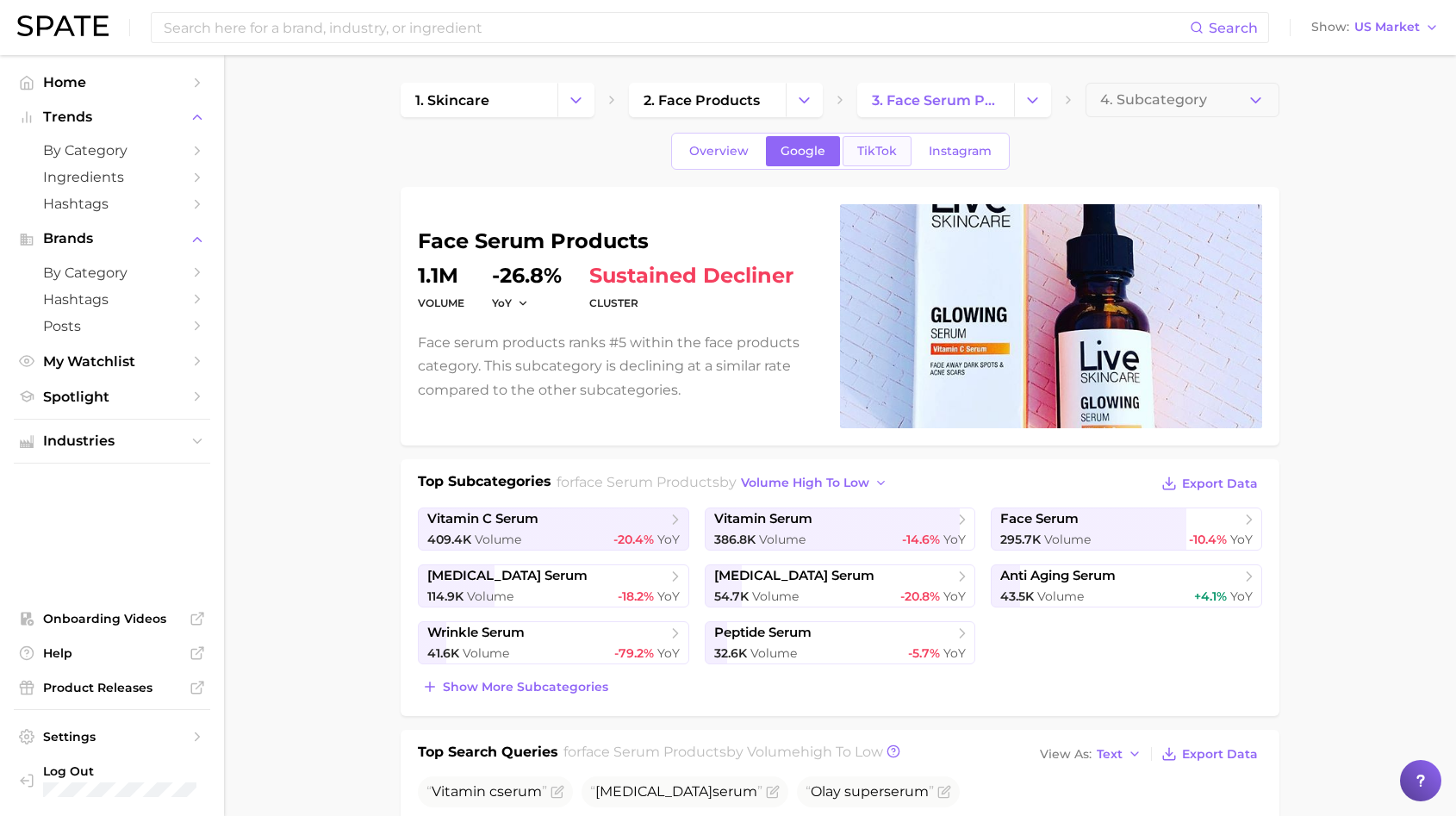
click at [881, 155] on span "TikTok" at bounding box center [876, 151] width 39 height 15
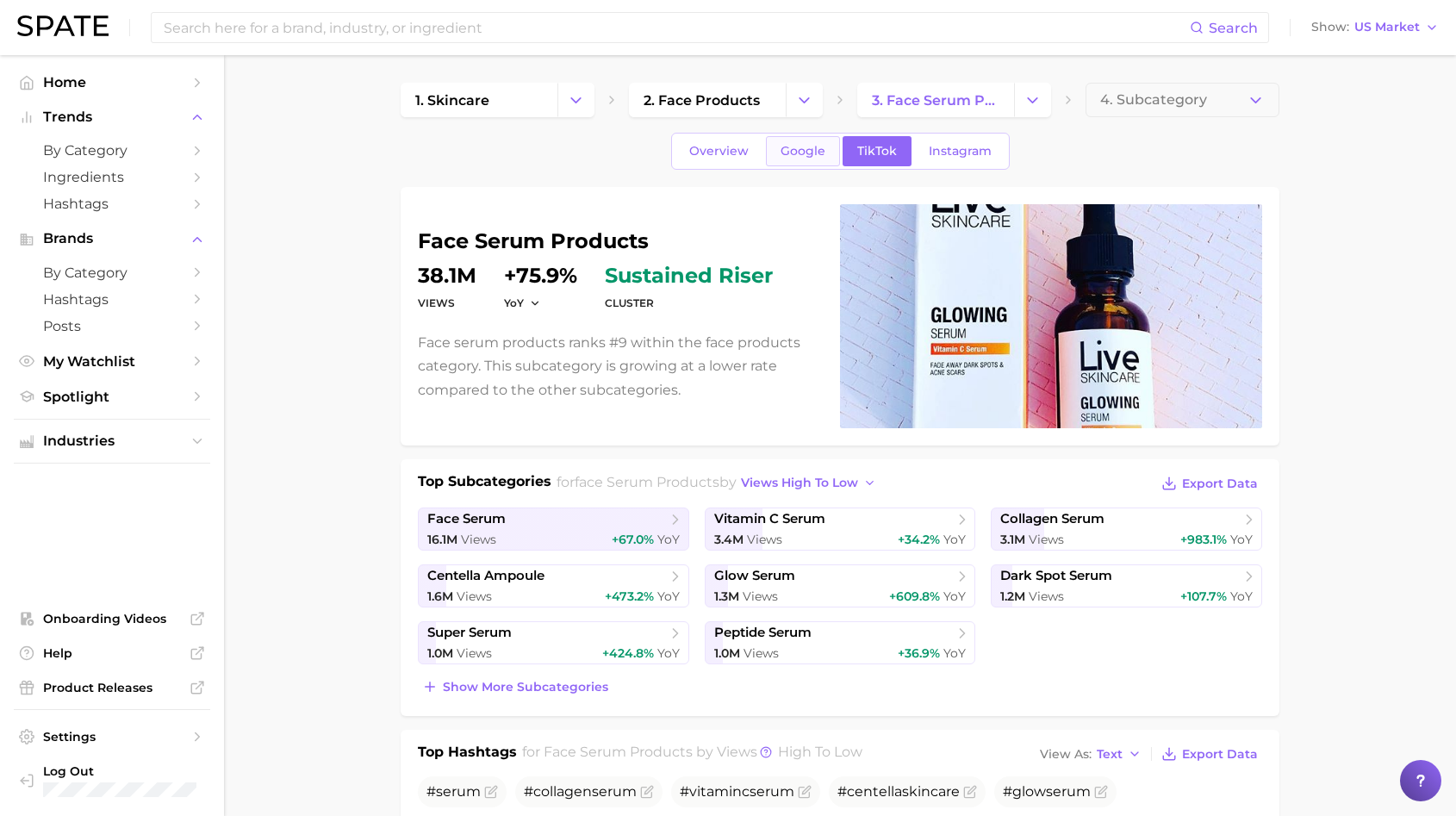
click at [821, 158] on span "Google" at bounding box center [803, 151] width 45 height 15
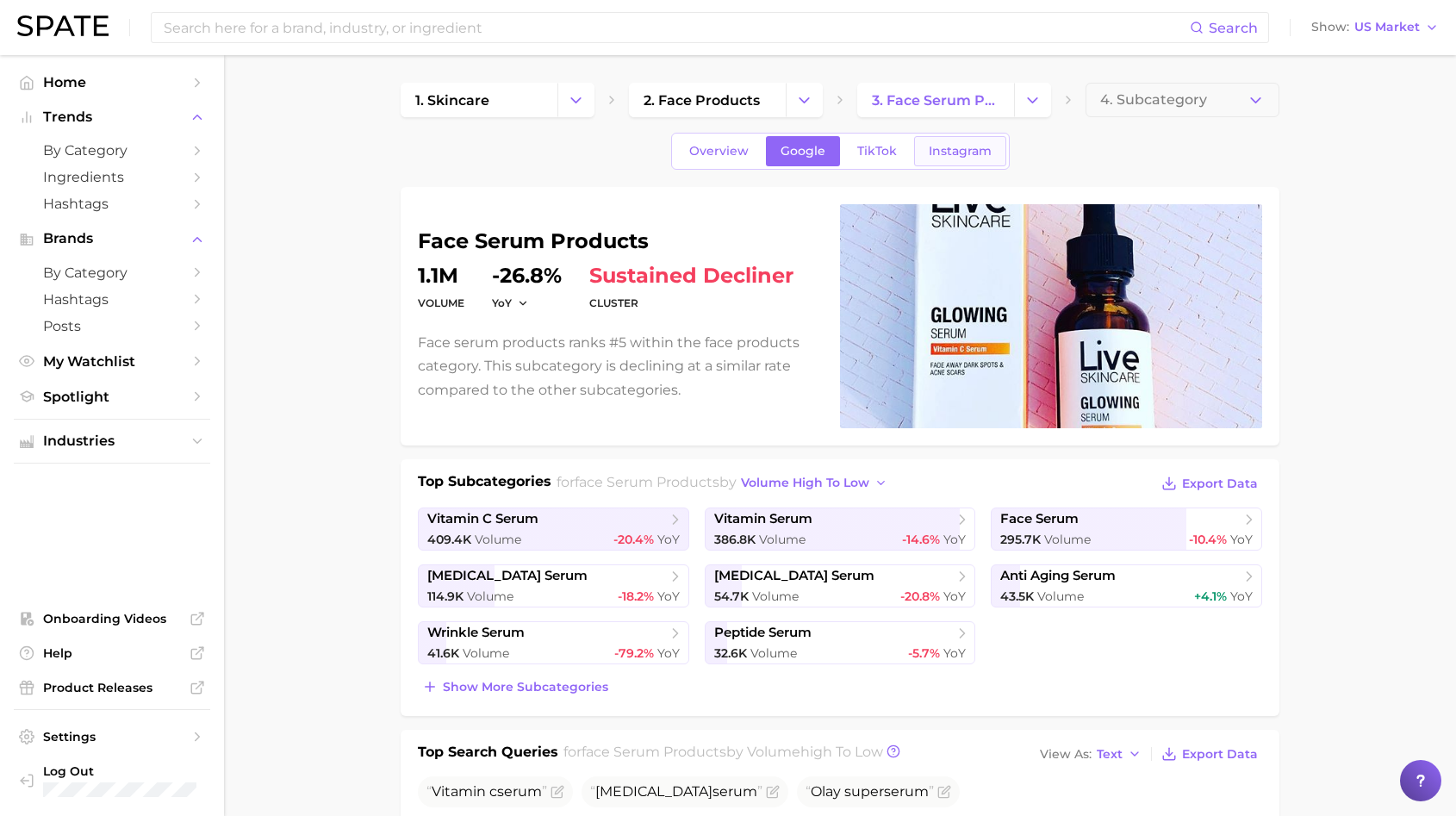
click at [937, 145] on span "Instagram" at bounding box center [960, 151] width 63 height 15
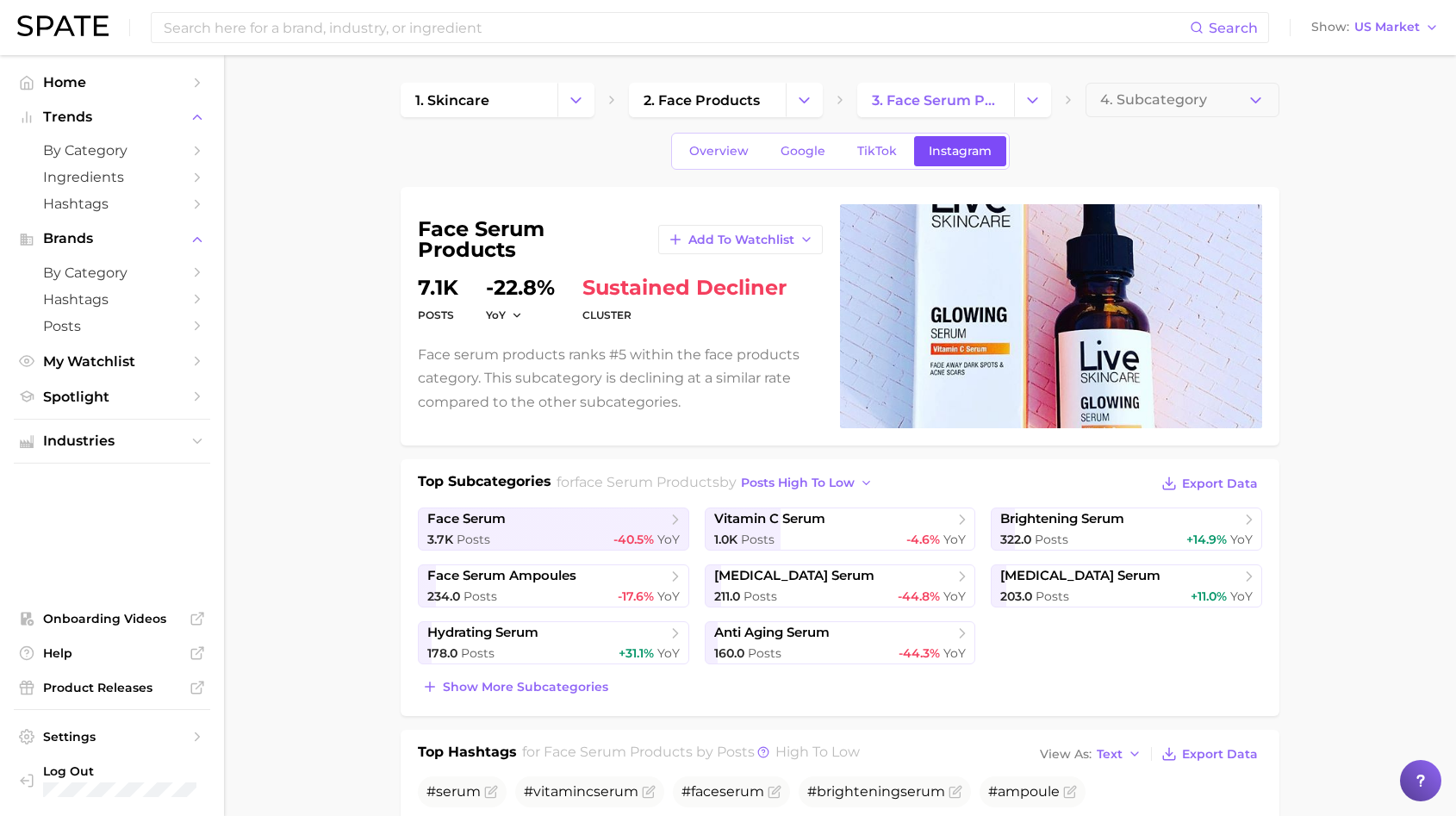
click at [963, 143] on link "Instagram" at bounding box center [960, 151] width 92 height 30
click at [896, 143] on link "TikTok" at bounding box center [876, 151] width 69 height 30
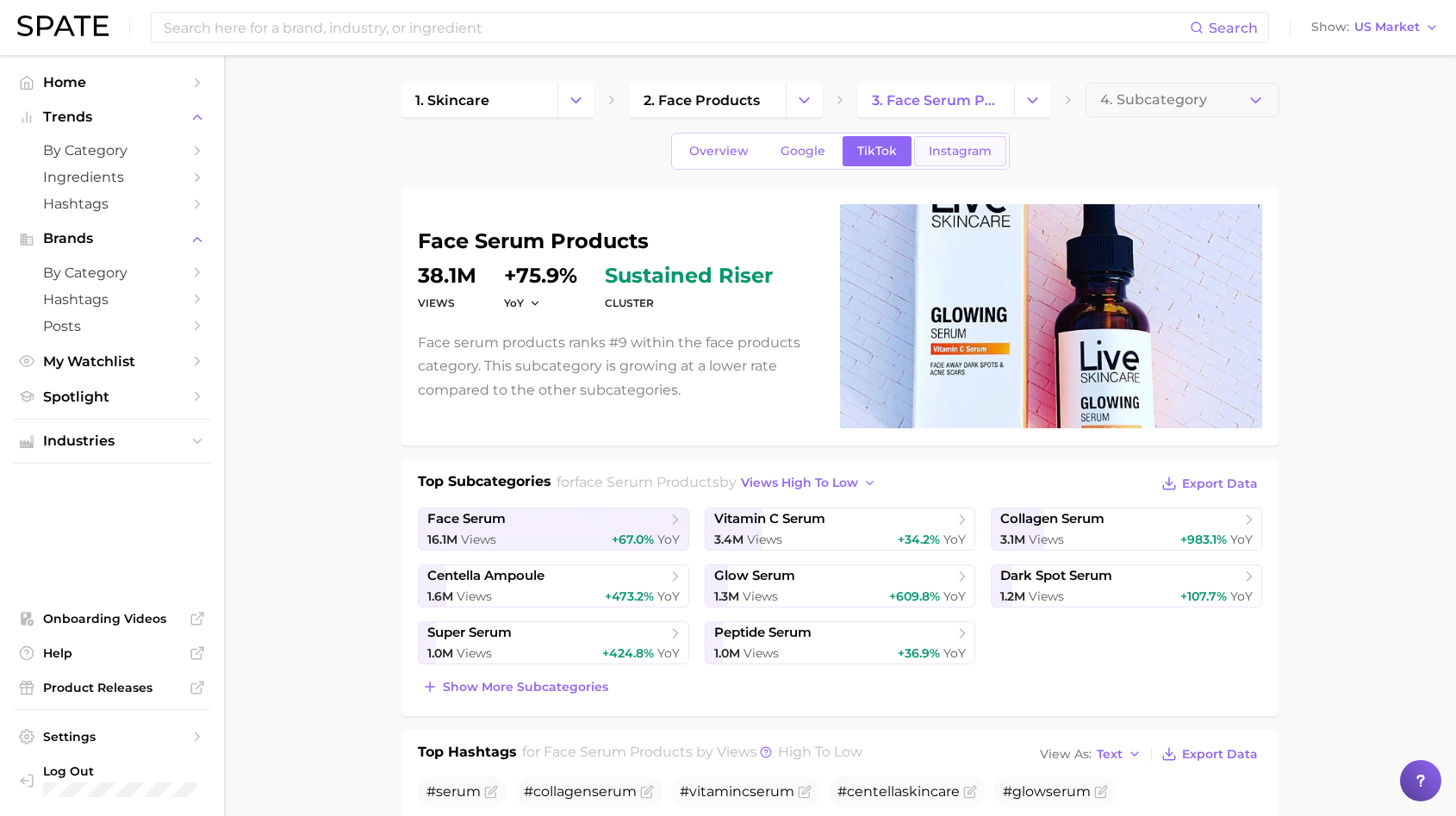
click at [963, 140] on link "Instagram" at bounding box center [960, 151] width 92 height 30
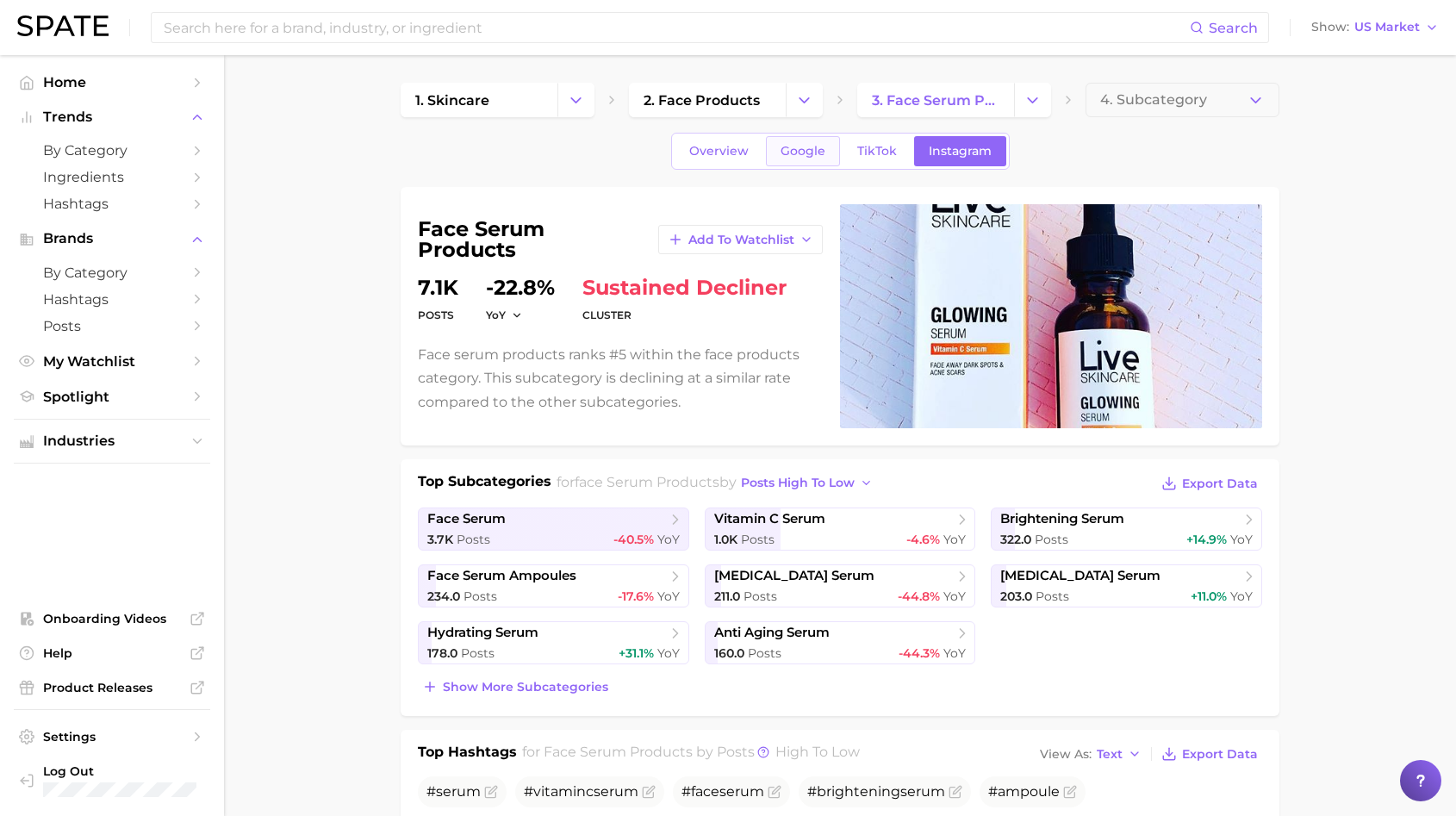
click at [813, 142] on link "Google" at bounding box center [803, 151] width 74 height 30
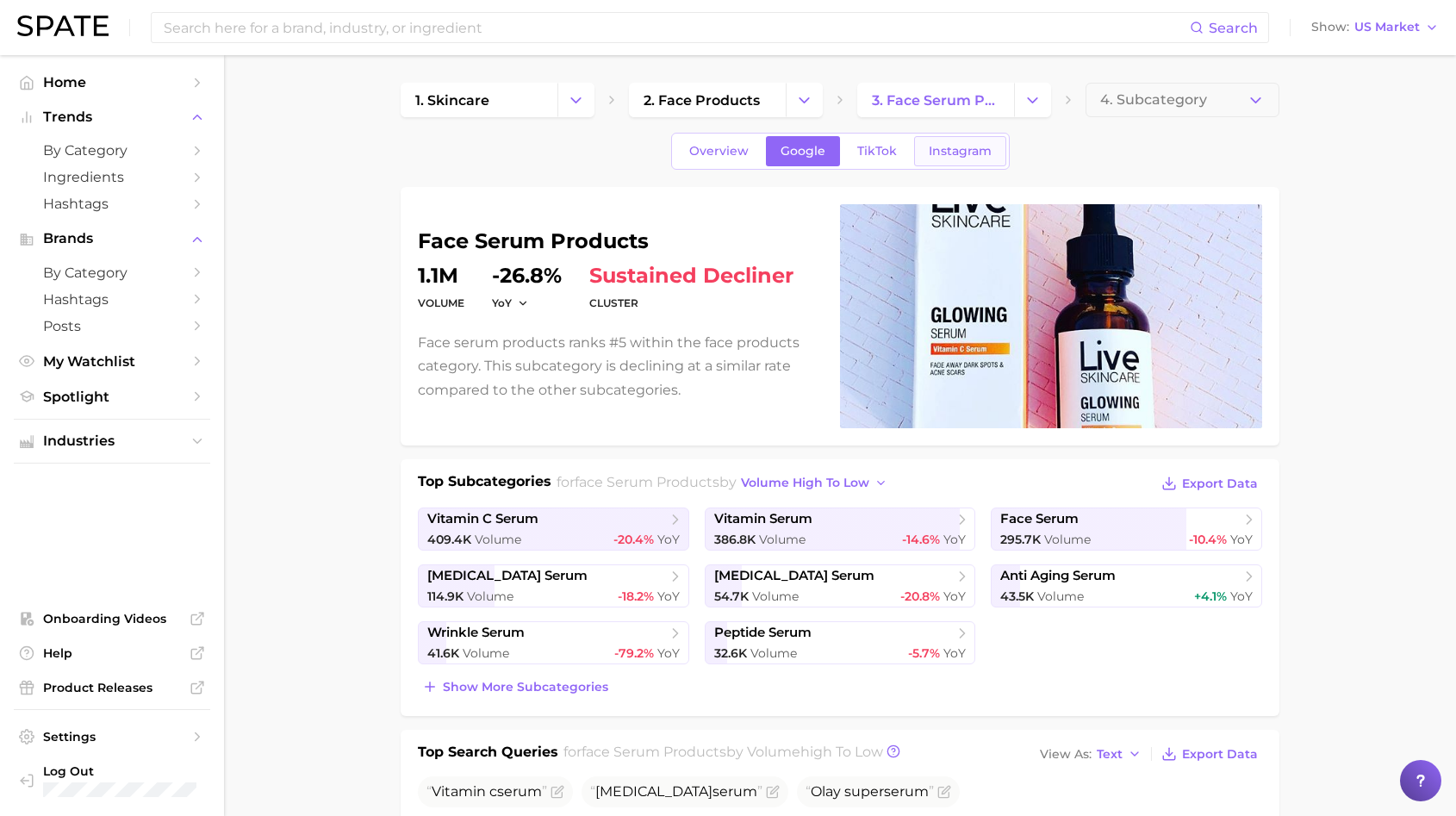
click at [931, 140] on link "Instagram" at bounding box center [960, 151] width 92 height 30
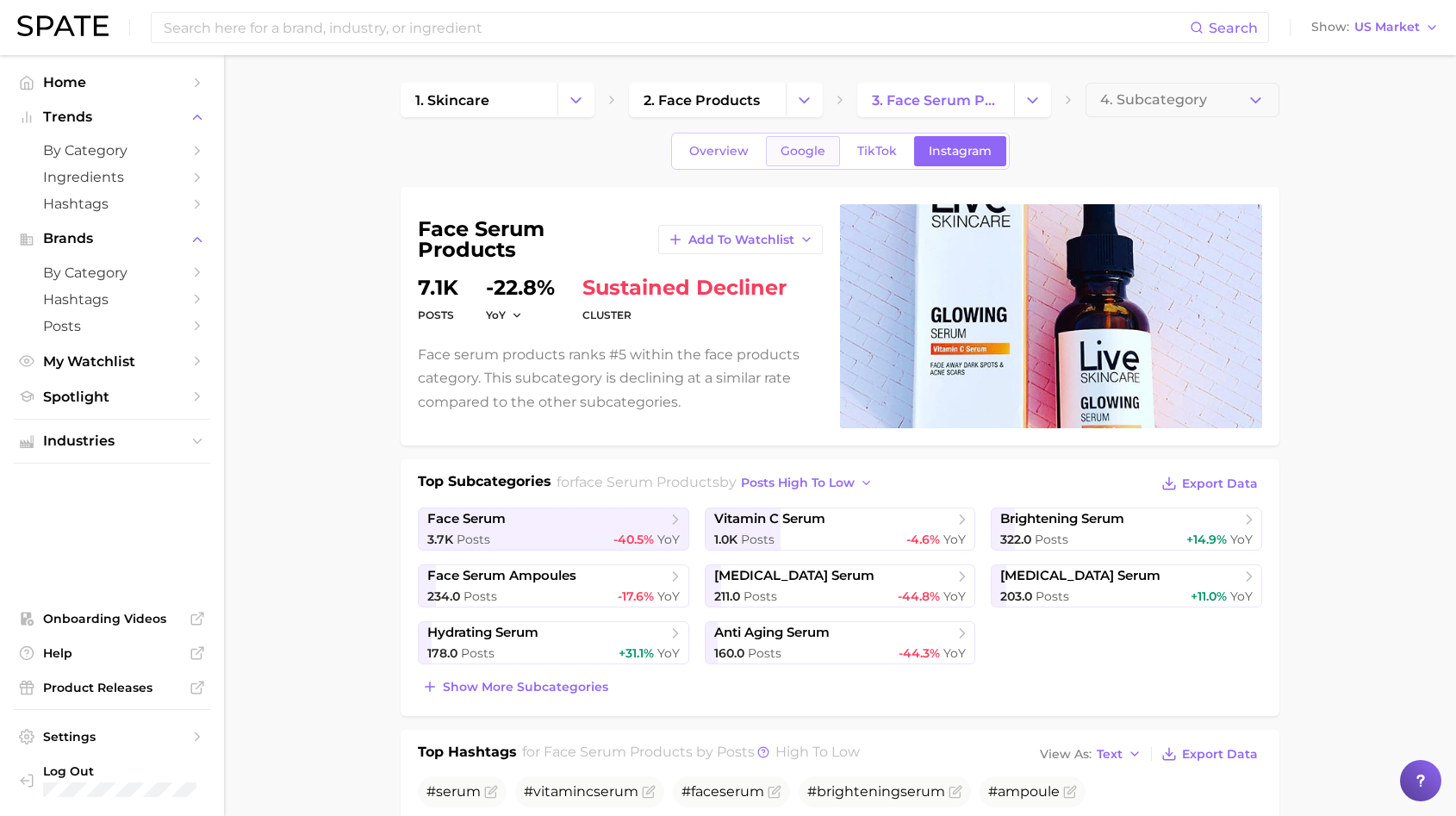
click at [790, 150] on span "Google" at bounding box center [803, 151] width 45 height 15
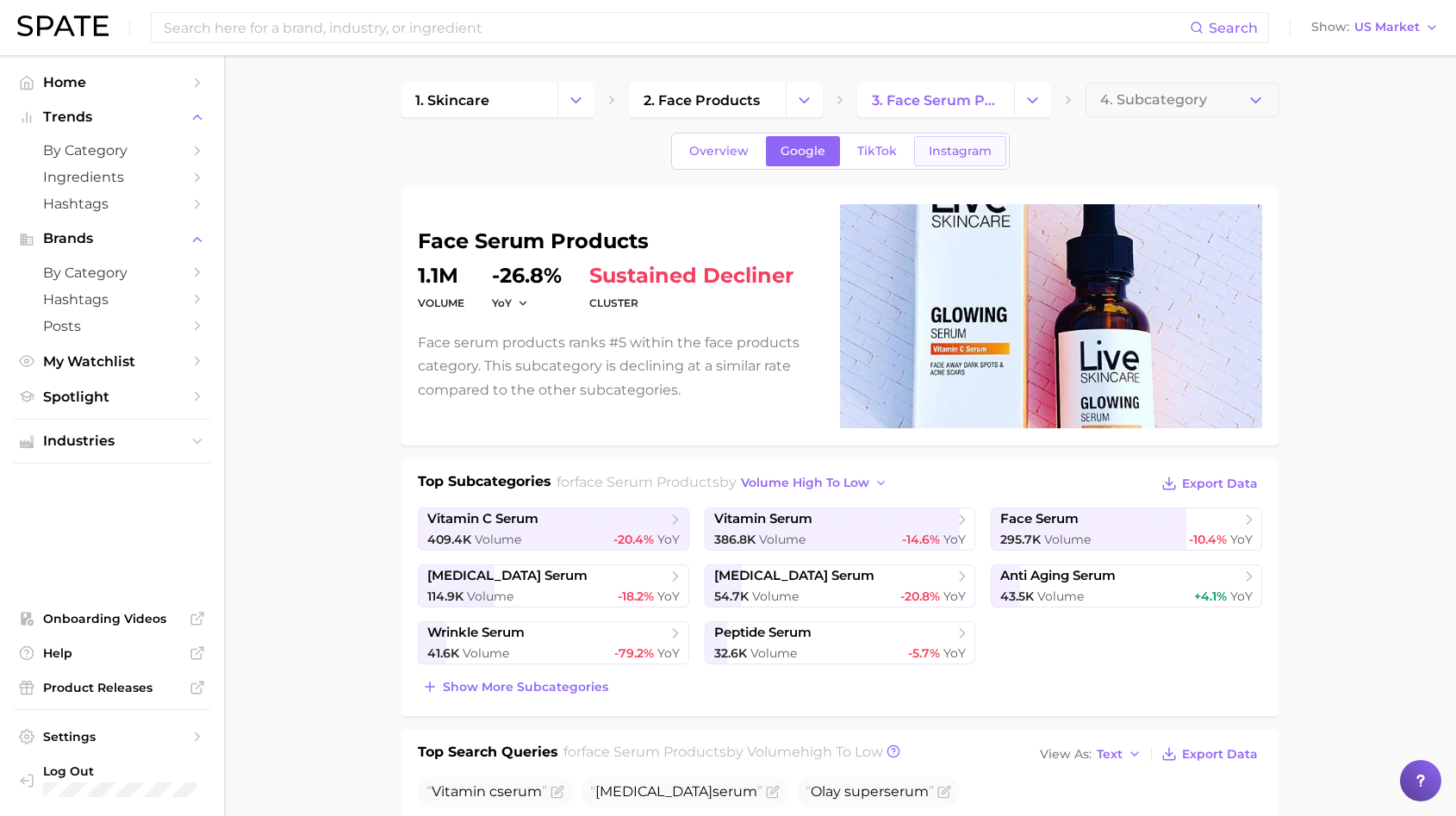
click at [935, 150] on span "Instagram" at bounding box center [960, 151] width 63 height 15
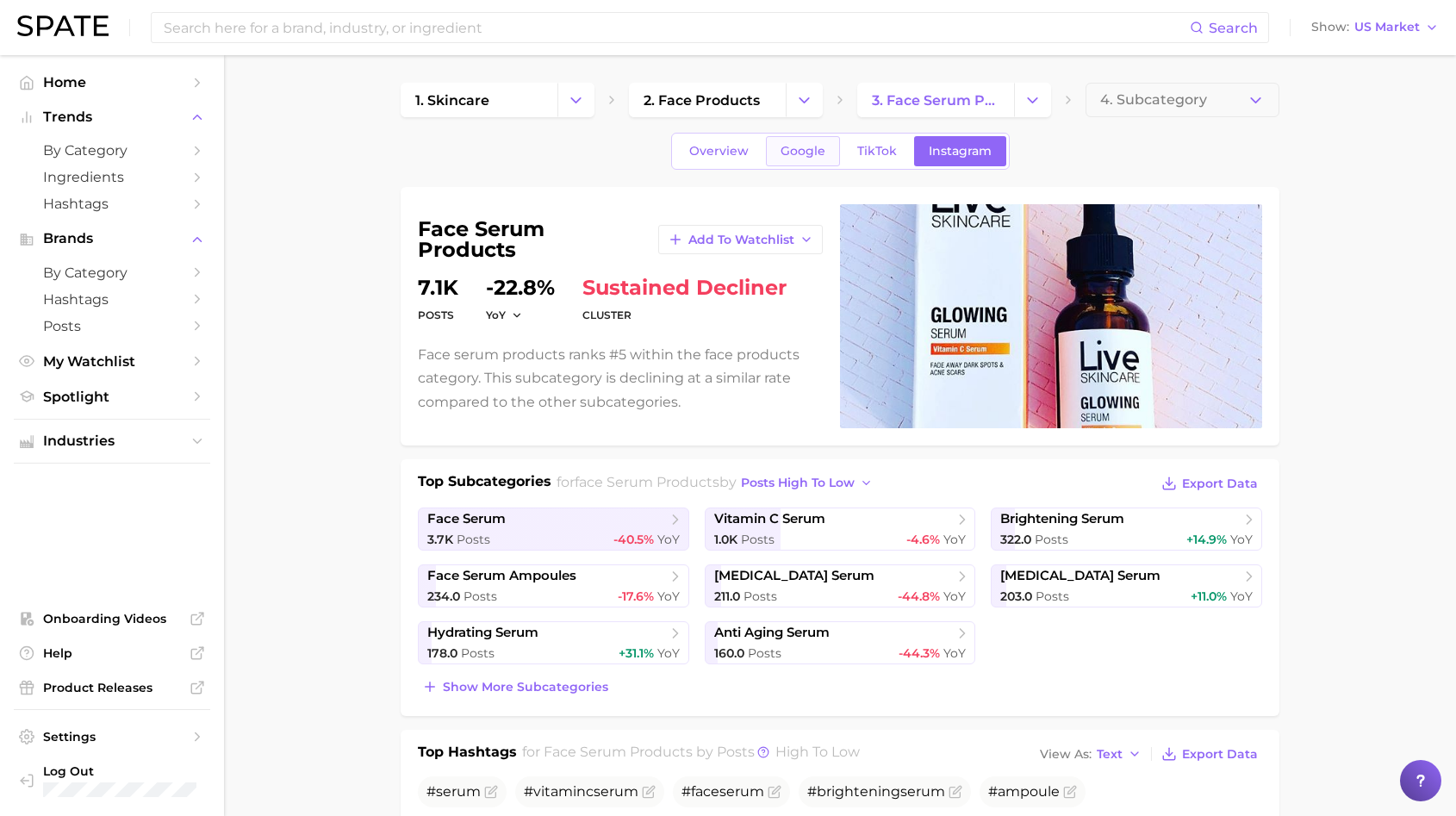
click at [776, 146] on link "Google" at bounding box center [803, 151] width 74 height 30
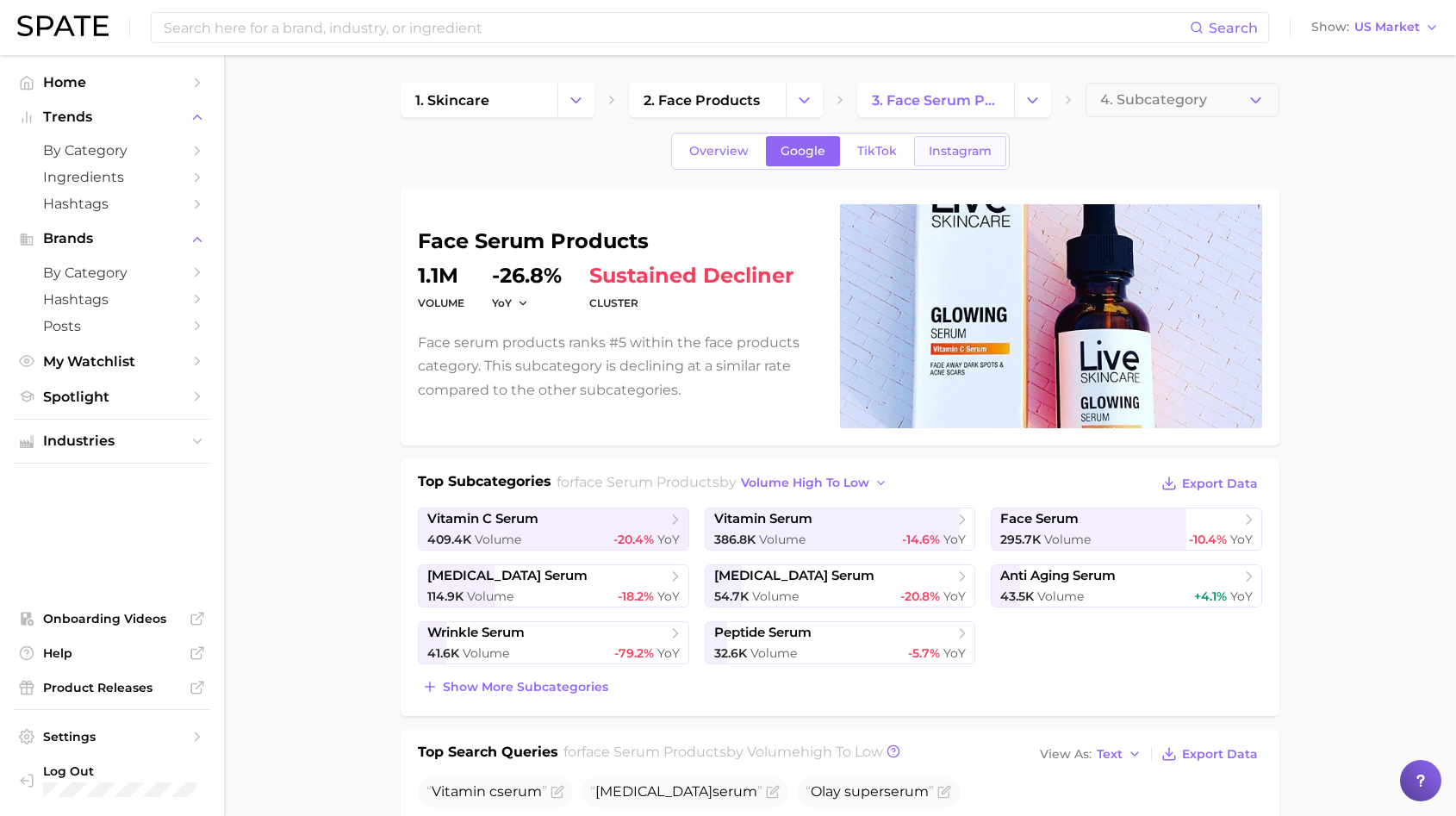
click at [921, 149] on link "Instagram" at bounding box center [960, 151] width 92 height 30
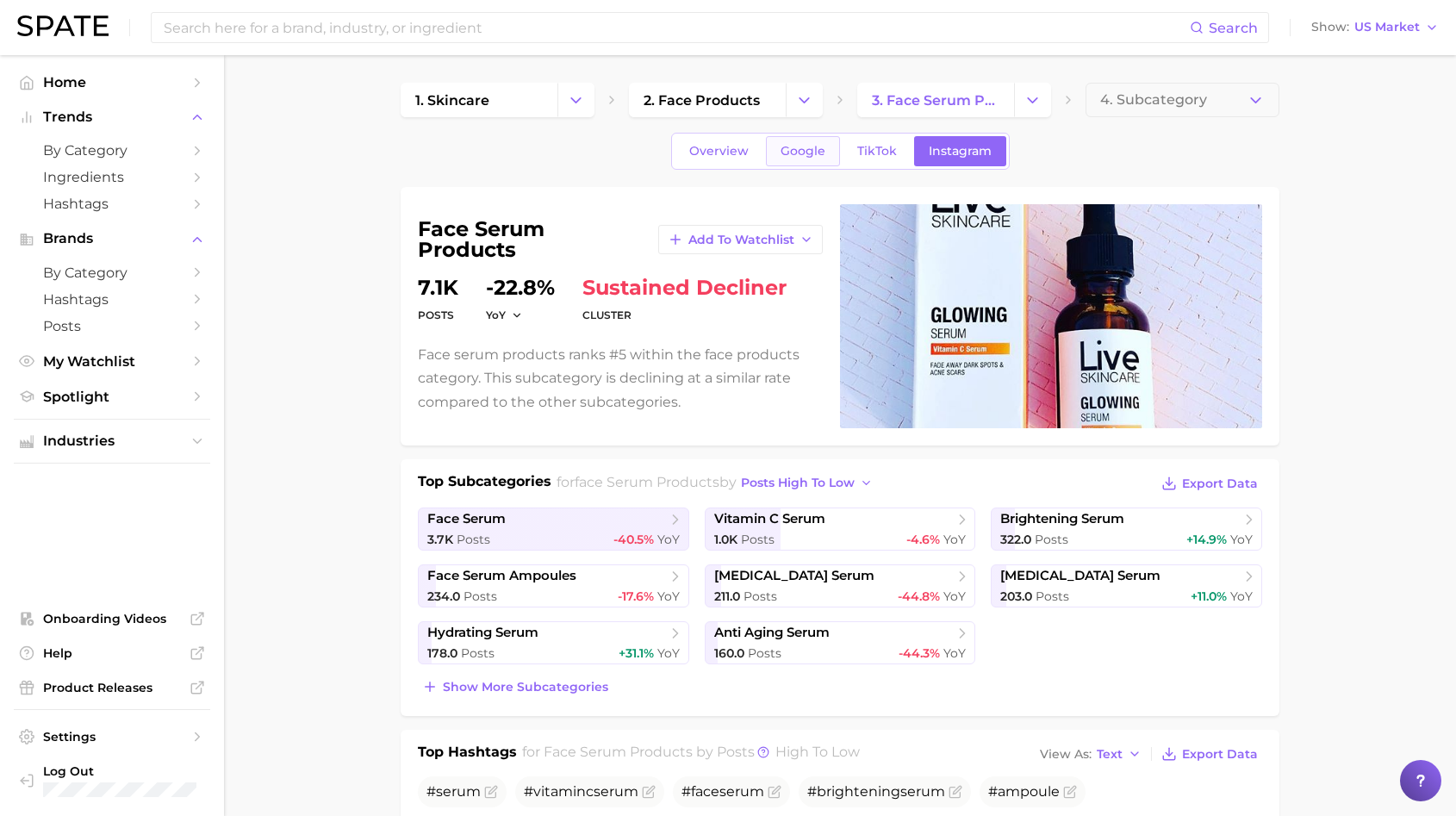
click at [806, 151] on span "Google" at bounding box center [803, 151] width 45 height 15
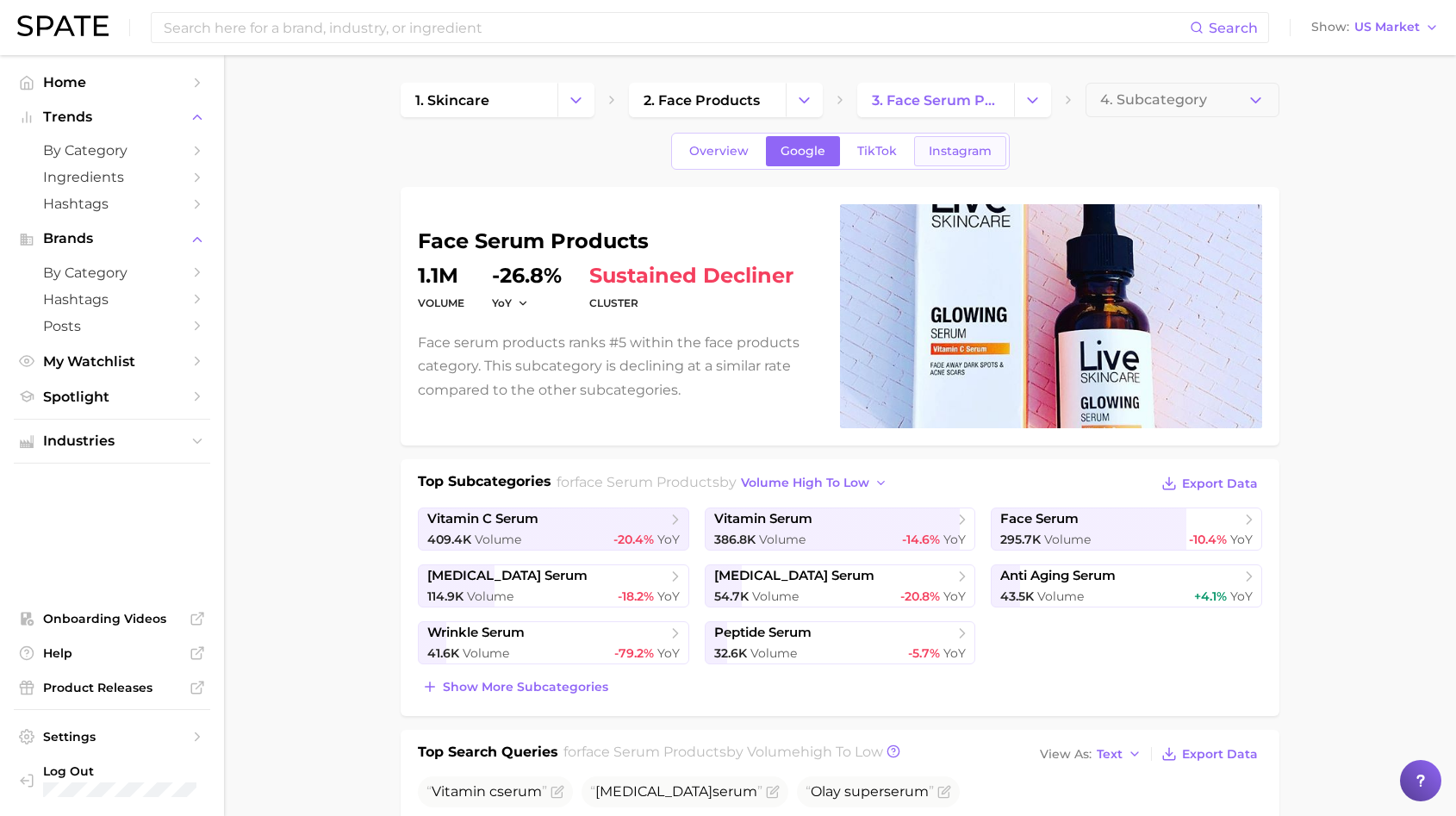
click at [920, 149] on link "Instagram" at bounding box center [960, 151] width 92 height 30
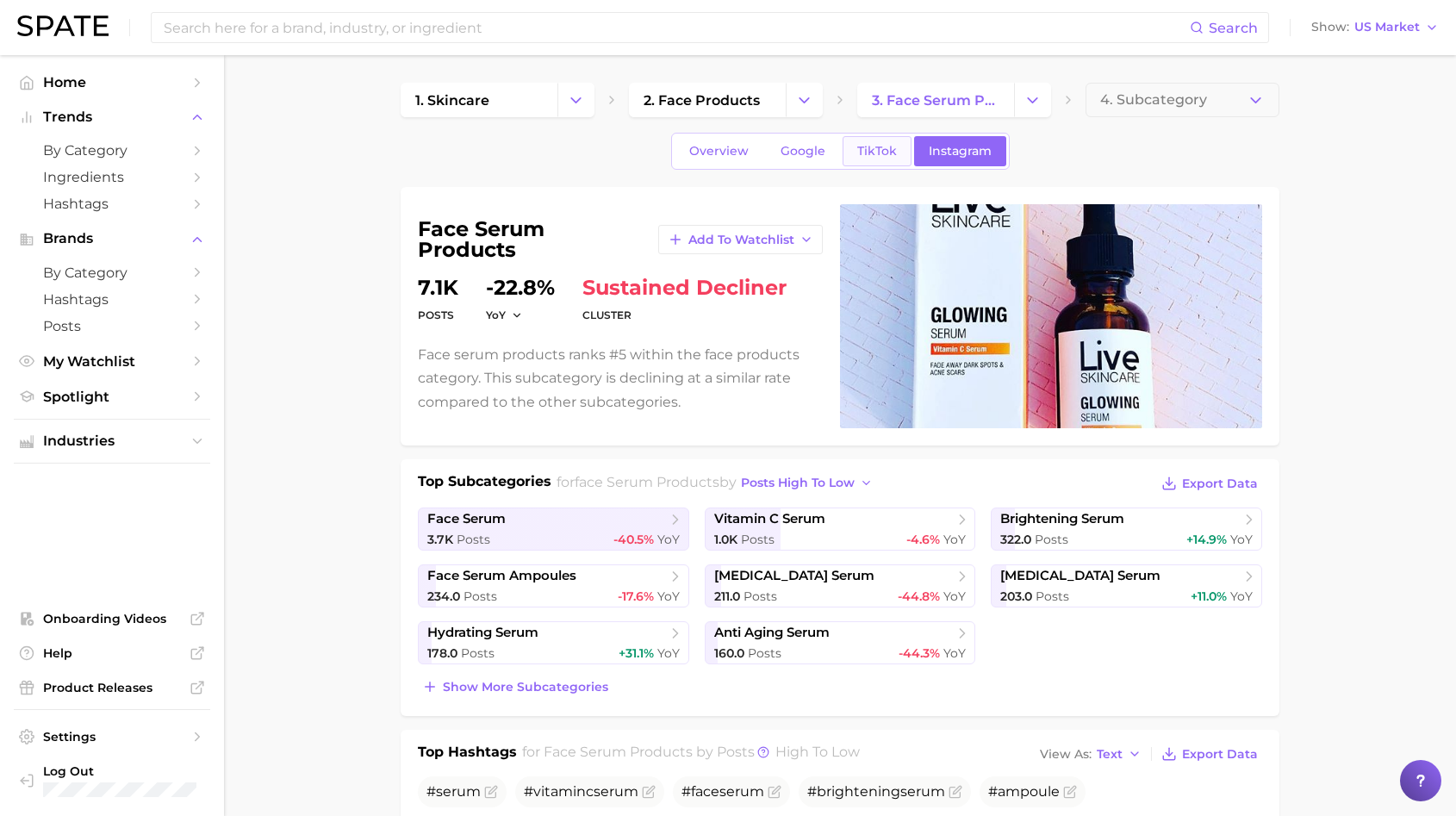
click at [880, 149] on span "TikTok" at bounding box center [876, 151] width 39 height 15
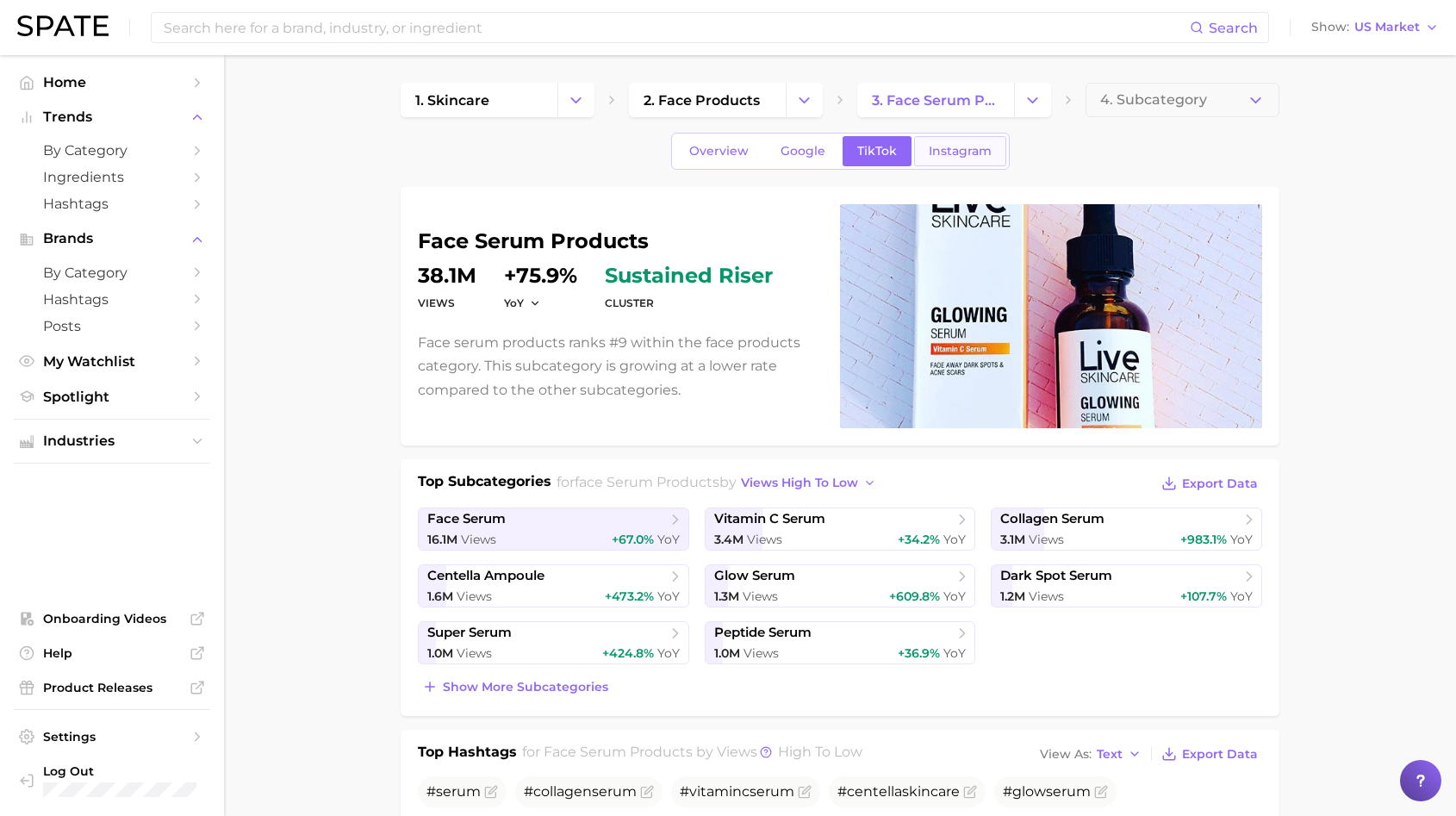
click at [960, 151] on span "Instagram" at bounding box center [960, 151] width 63 height 15
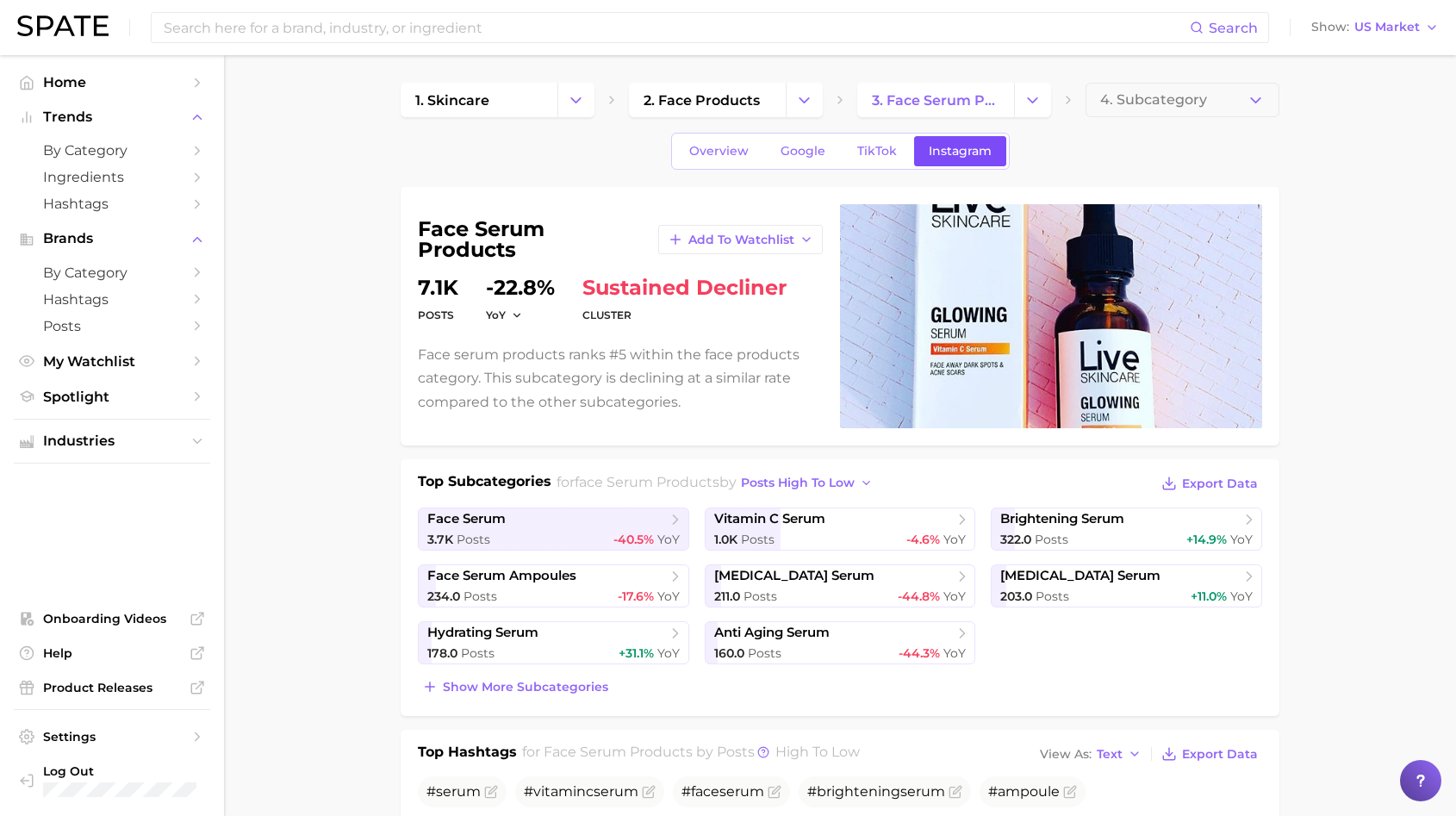
click at [914, 149] on link "Instagram" at bounding box center [960, 151] width 92 height 30
click at [888, 152] on span "TikTok" at bounding box center [876, 151] width 39 height 15
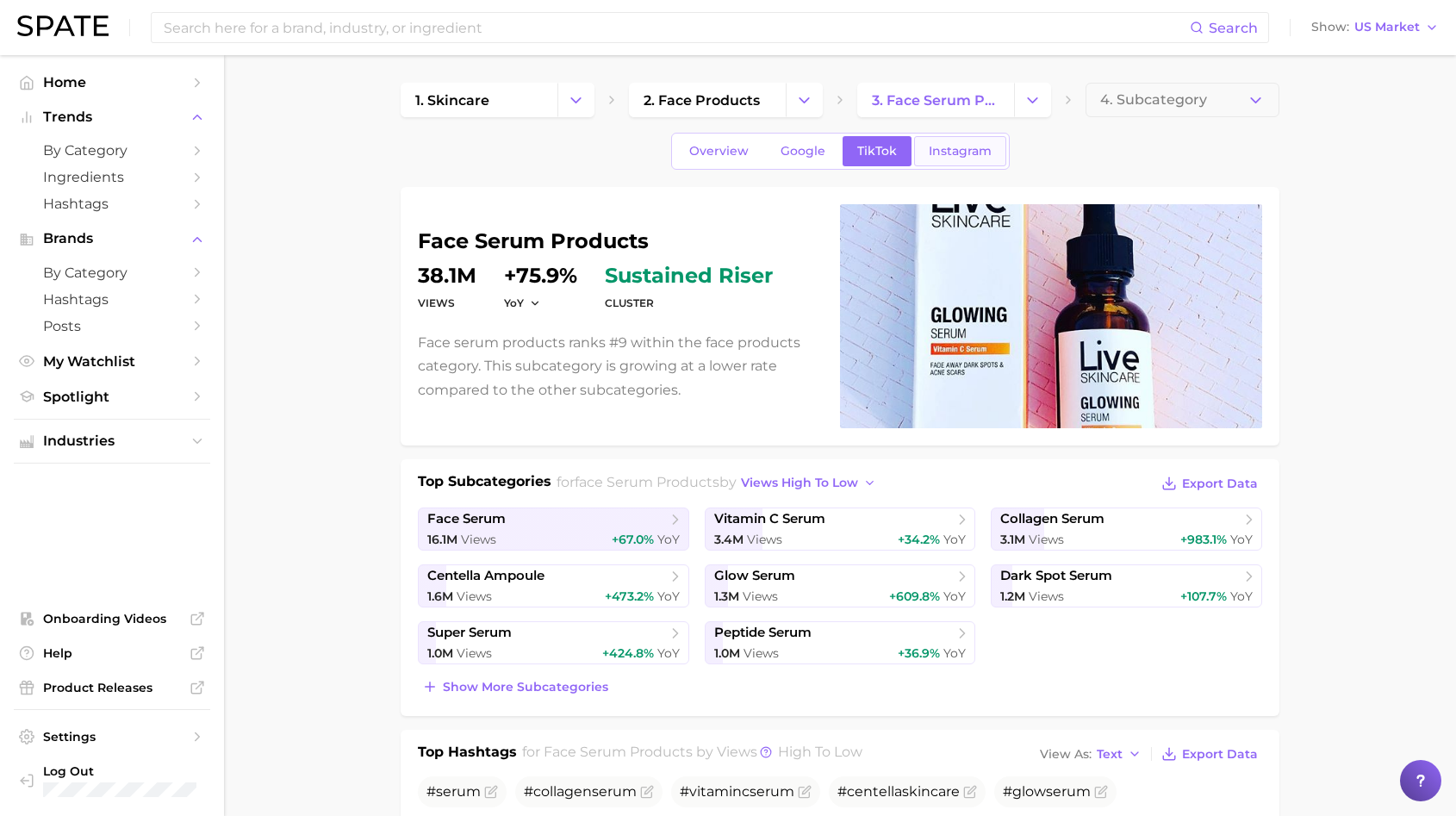
click at [950, 155] on span "Instagram" at bounding box center [960, 151] width 63 height 15
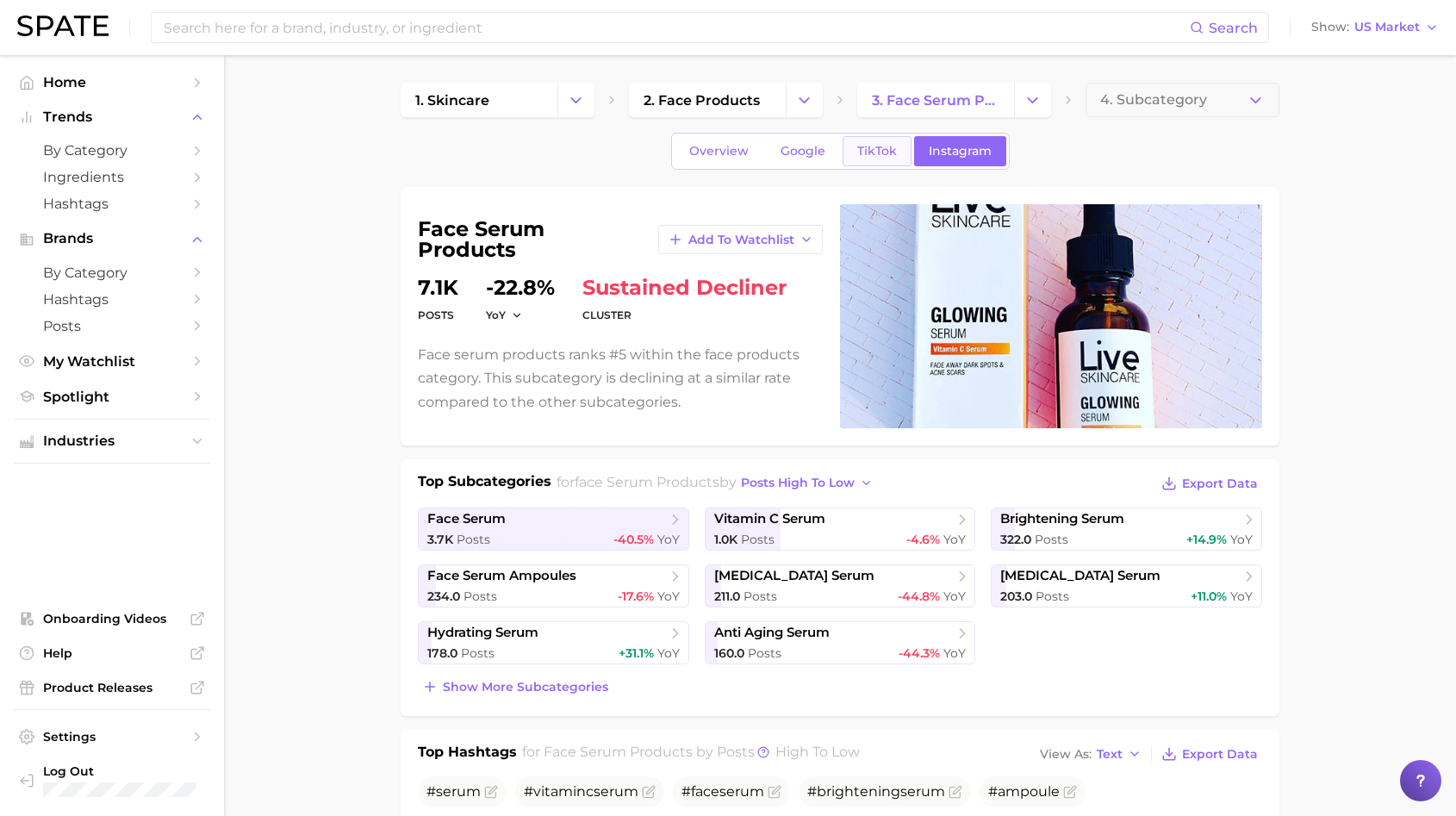
click at [889, 155] on span "TikTok" at bounding box center [876, 151] width 39 height 15
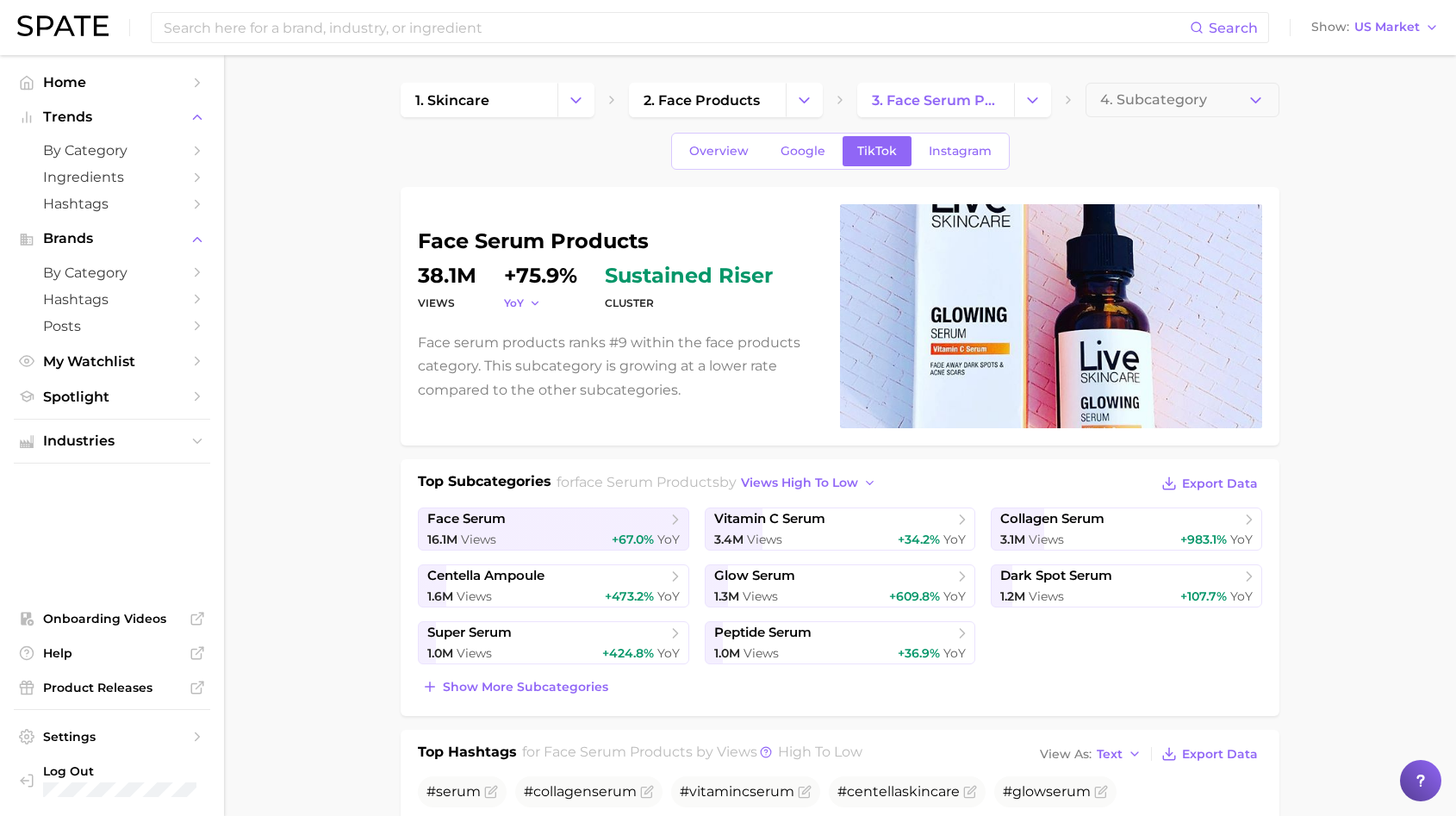
click at [532, 304] on icon "button" at bounding box center [535, 303] width 12 height 12
click at [552, 359] on button "QoQ" at bounding box center [598, 359] width 190 height 31
click at [708, 148] on span "Overview" at bounding box center [718, 151] width 60 height 15
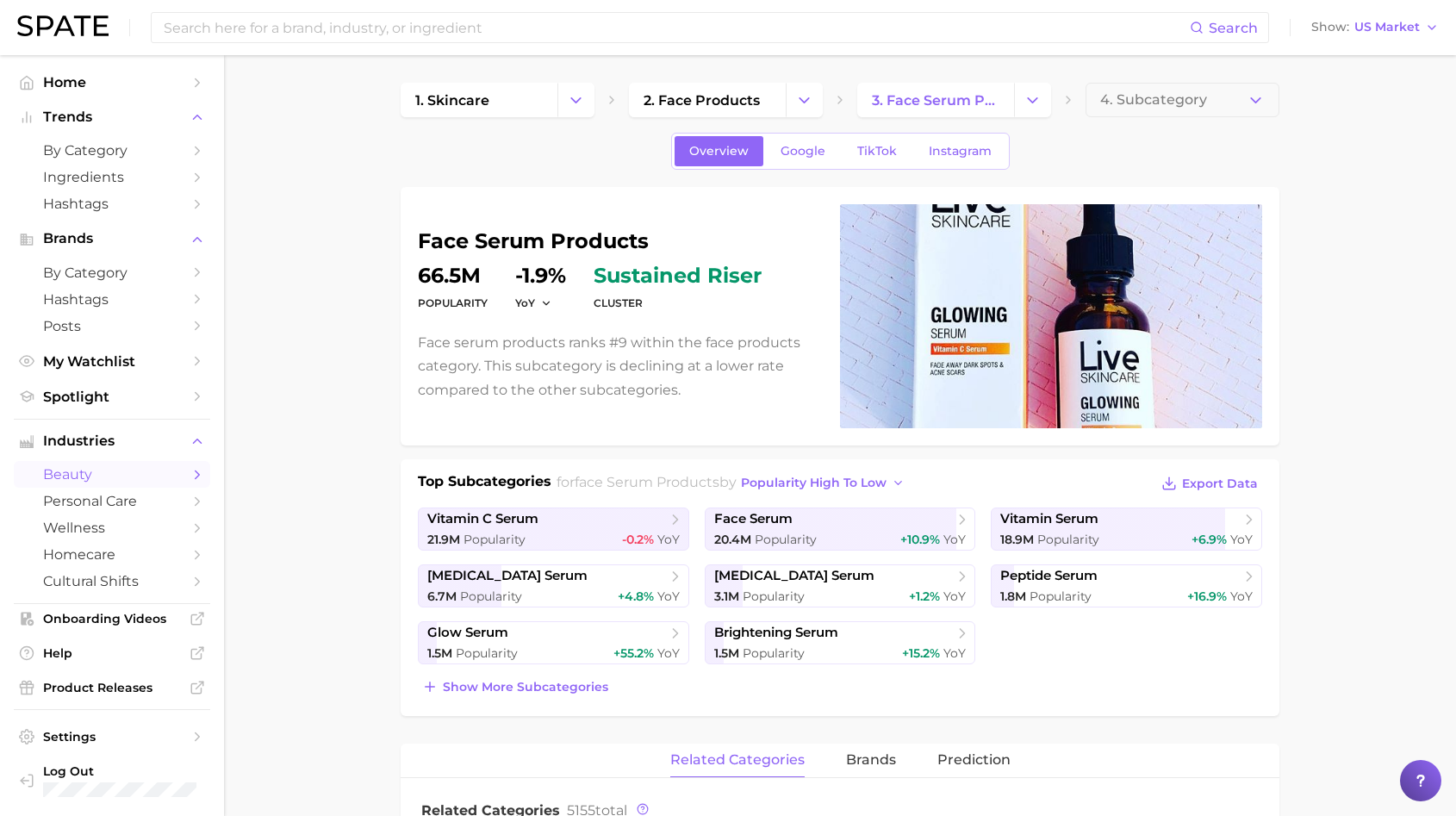
click at [535, 294] on dt "YoY" at bounding box center [540, 303] width 50 height 21
click at [544, 311] on dt "YoY" at bounding box center [540, 303] width 50 height 21
click at [542, 303] on icon "button" at bounding box center [546, 303] width 12 height 12
click at [558, 374] on button "MoM" at bounding box center [610, 390] width 190 height 31
click at [551, 305] on icon "button" at bounding box center [551, 303] width 12 height 12
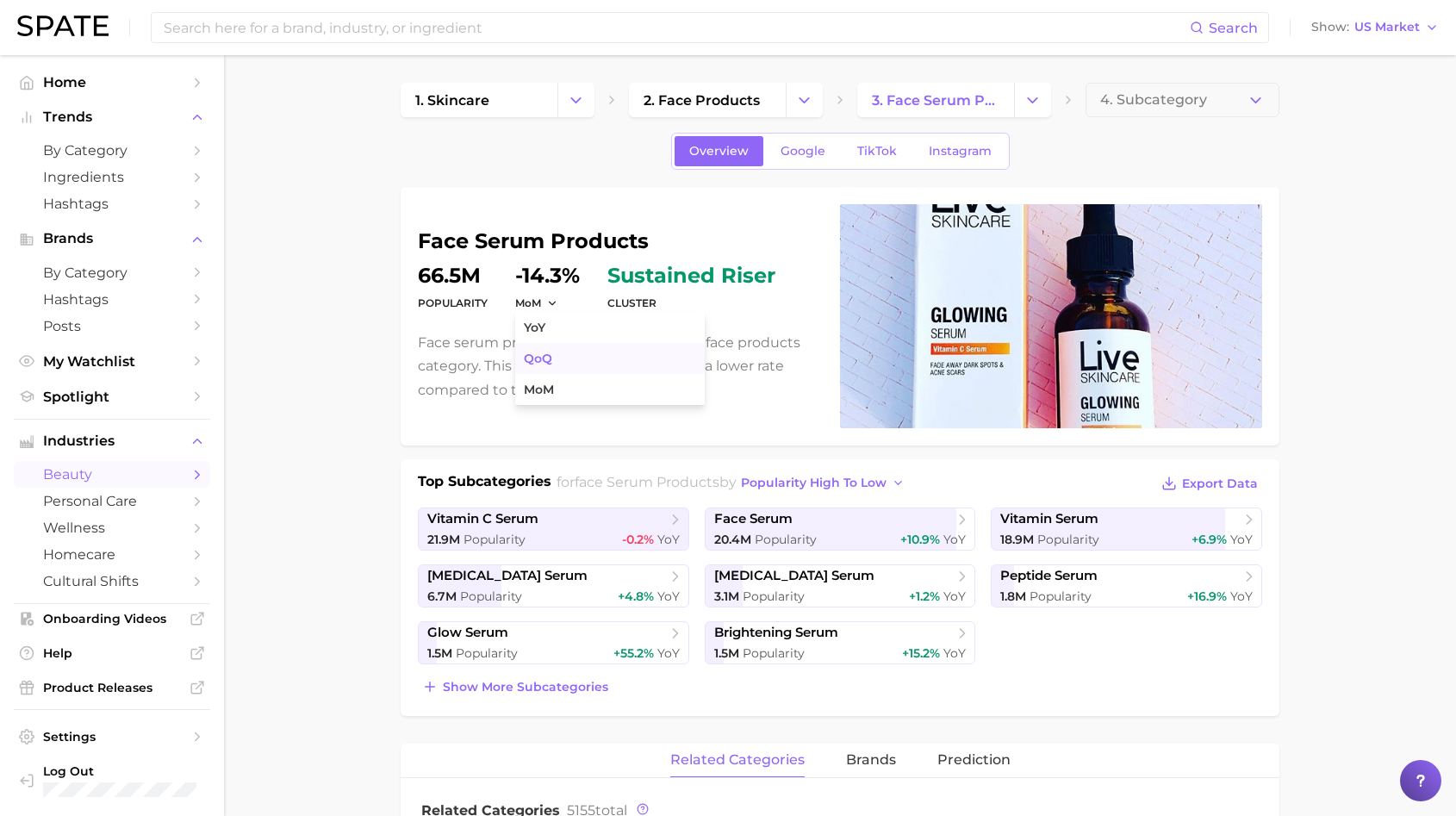
click at [564, 351] on button "QoQ" at bounding box center [610, 359] width 190 height 31
click at [532, 688] on span "Show more subcategories" at bounding box center [526, 687] width 165 height 15
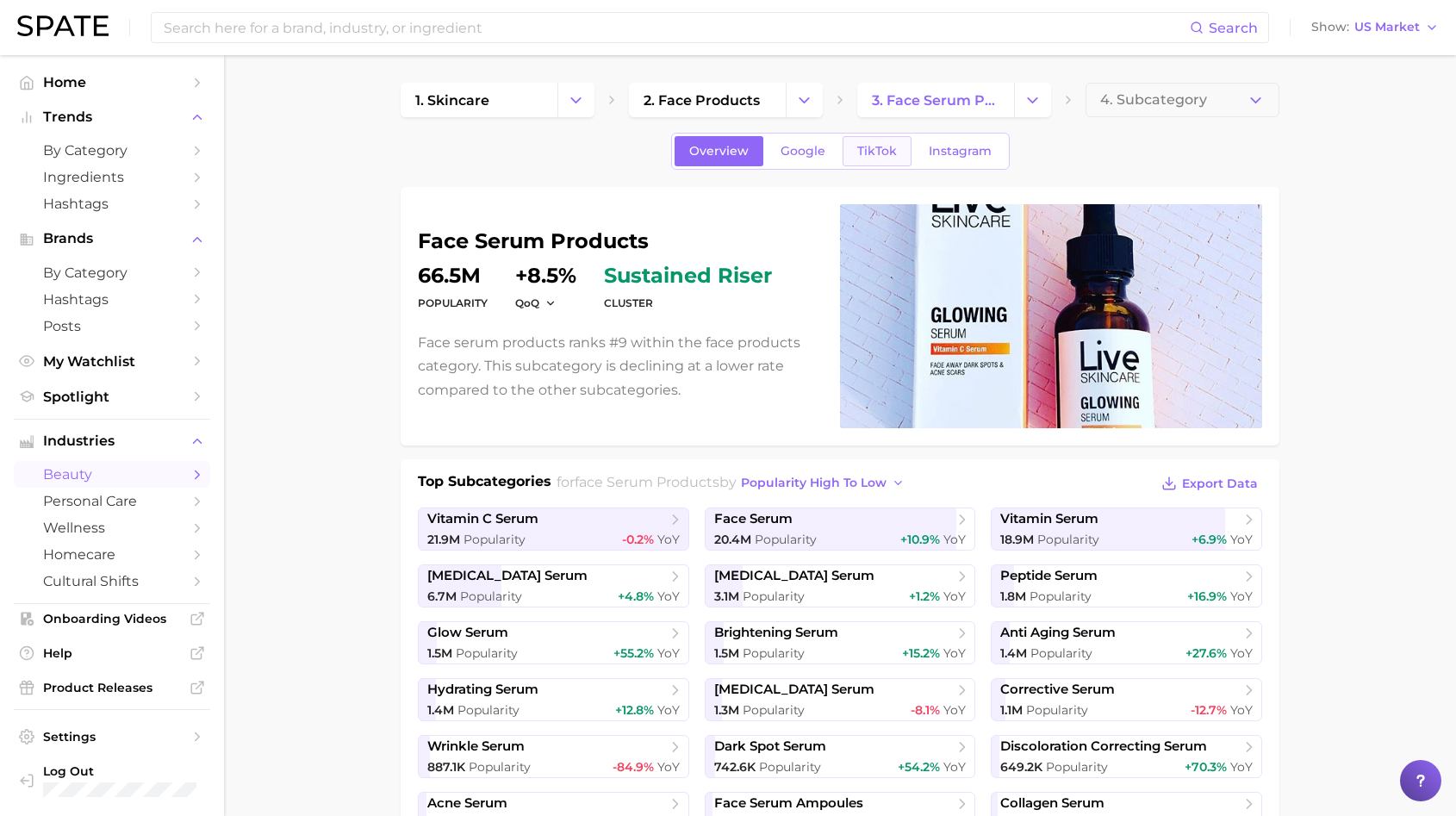
click at [860, 145] on span "TikTok" at bounding box center [876, 151] width 39 height 15
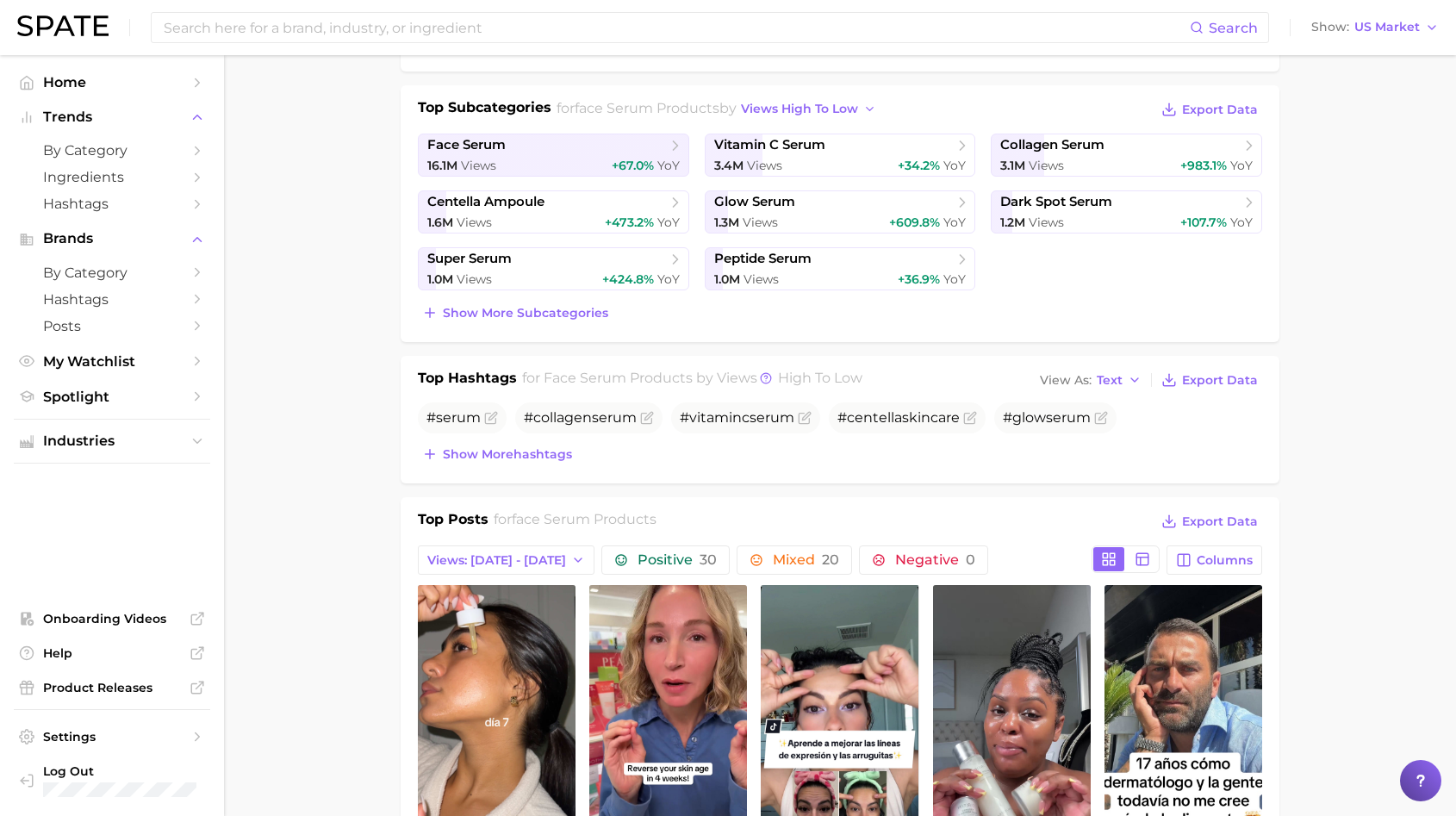
scroll to position [373, 0]
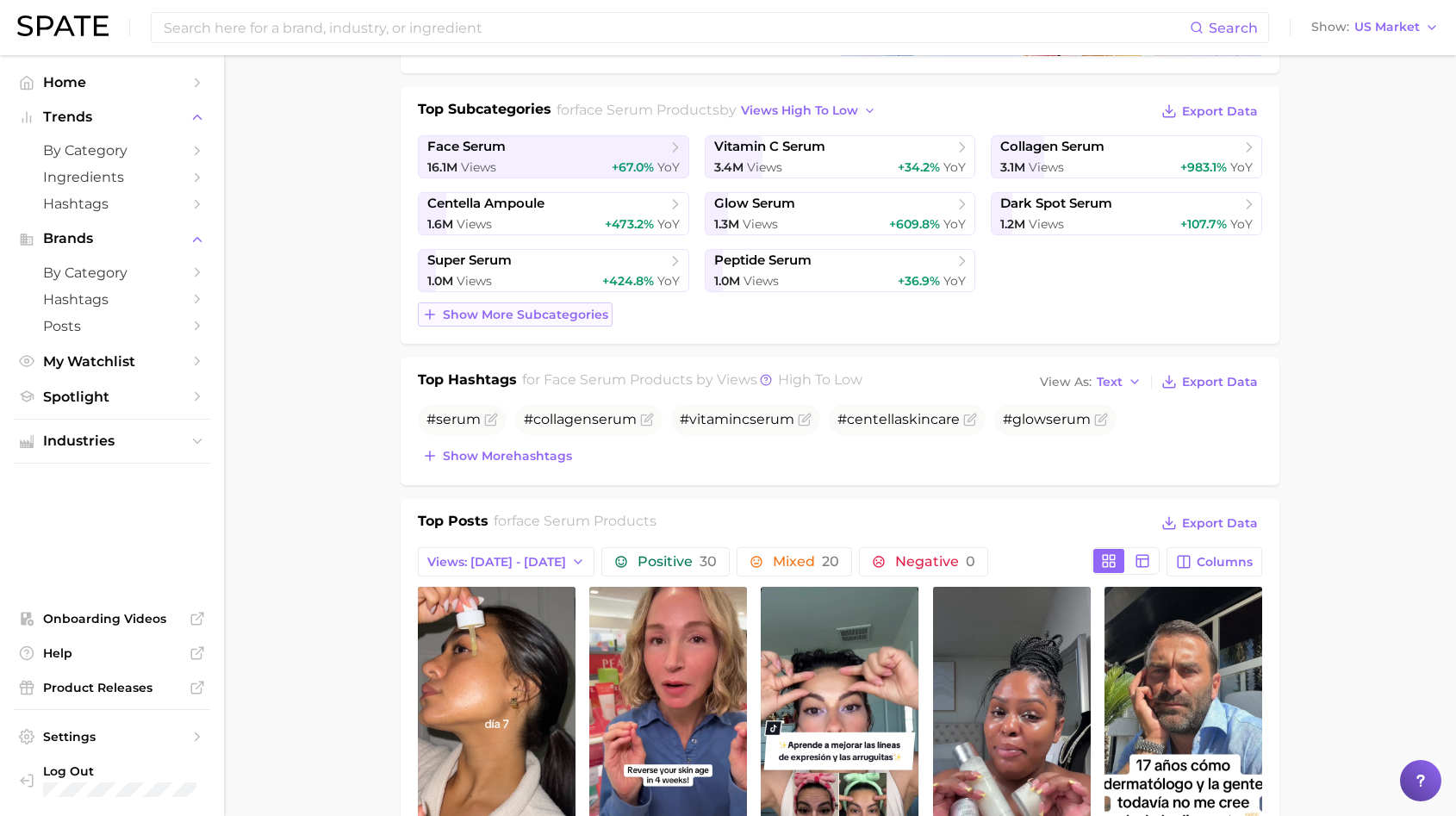
click at [577, 310] on span "Show more subcategories" at bounding box center [526, 315] width 165 height 15
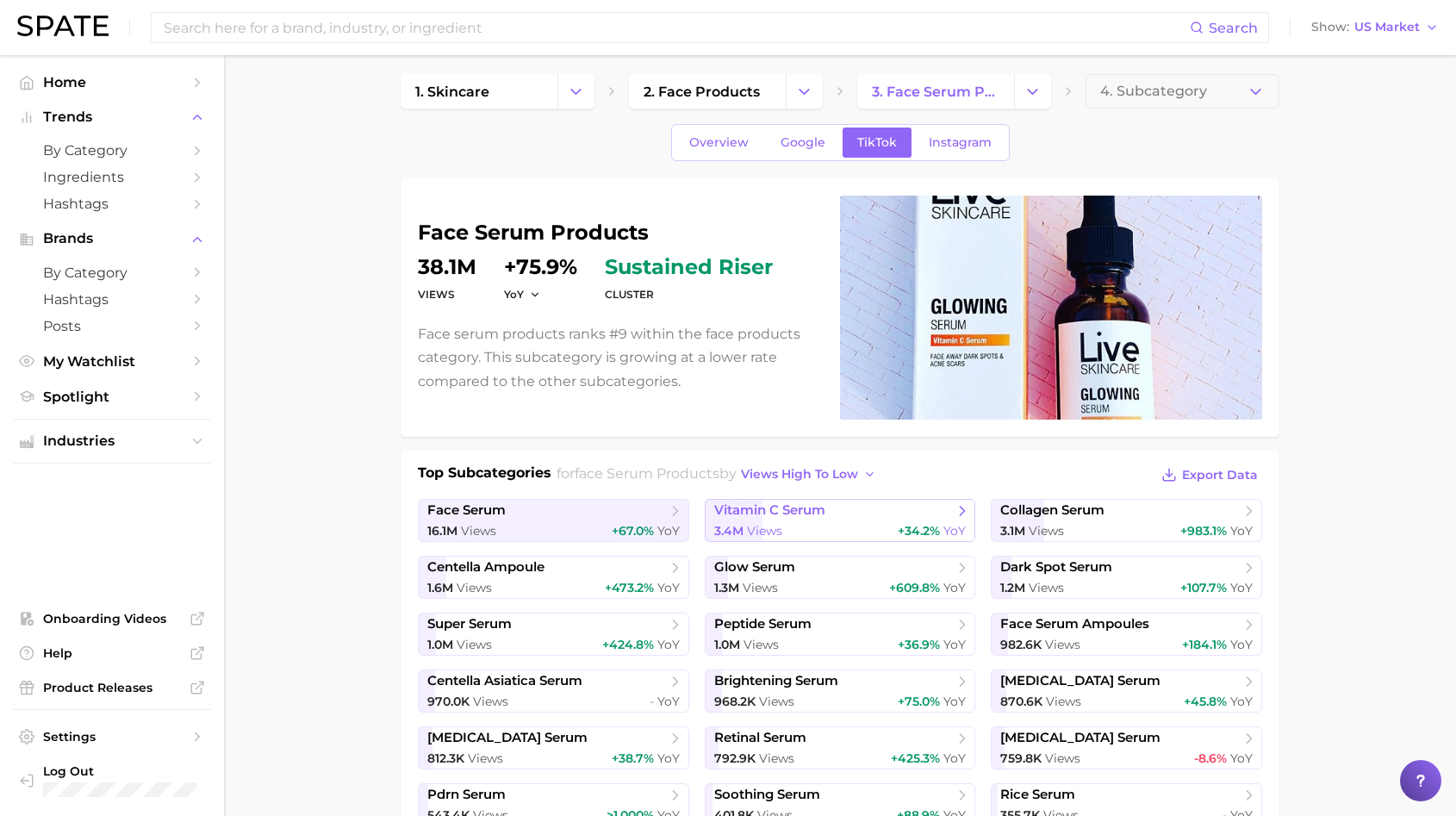
scroll to position [0, 0]
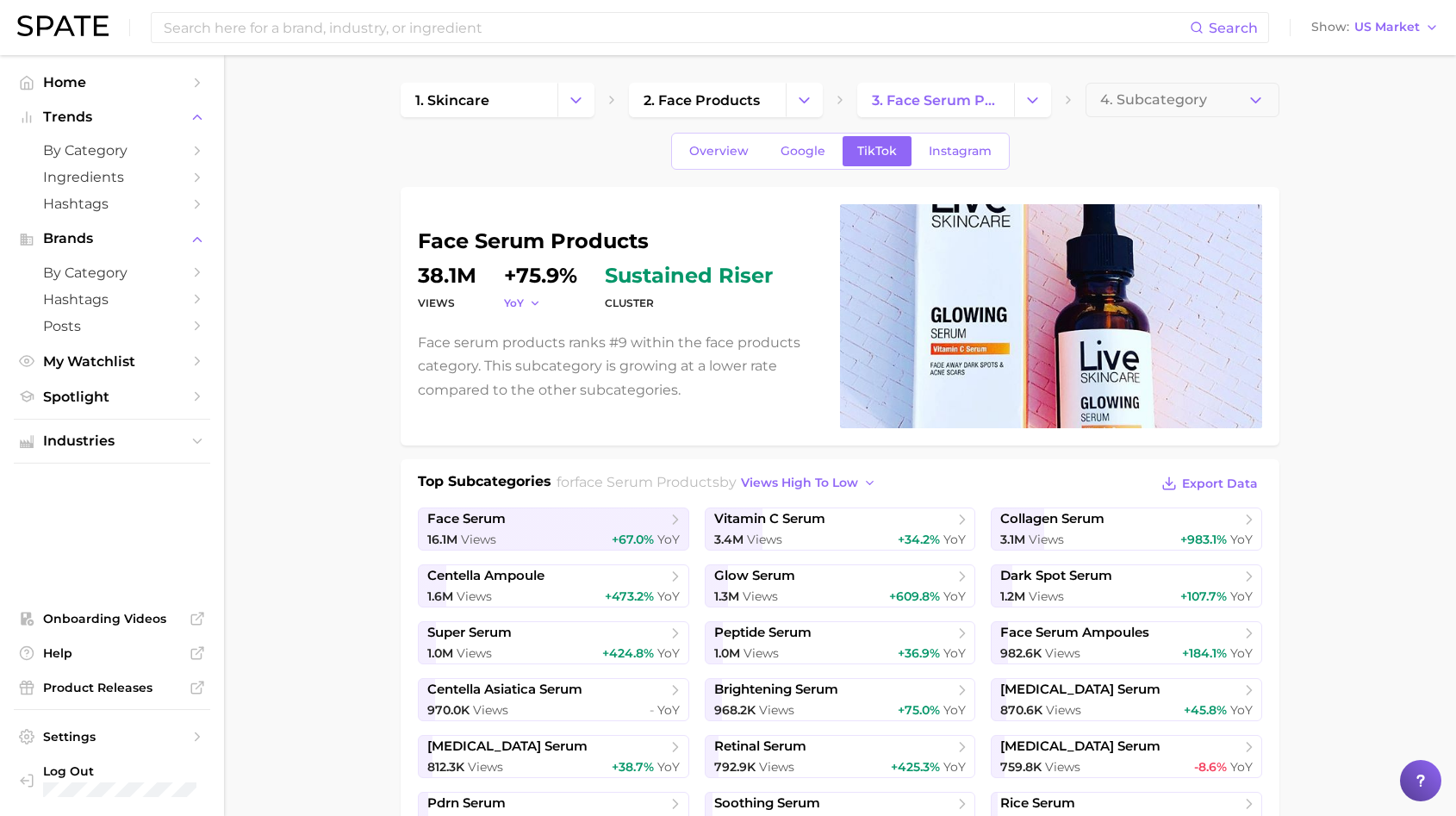
click at [514, 298] on span "YoY" at bounding box center [514, 303] width 20 height 15
click at [529, 362] on span "QoQ" at bounding box center [527, 359] width 28 height 15
click at [532, 308] on button "QoQ" at bounding box center [524, 303] width 41 height 15
click at [538, 334] on button "YoY" at bounding box center [598, 328] width 190 height 31
click at [783, 148] on span "Google" at bounding box center [803, 151] width 45 height 15
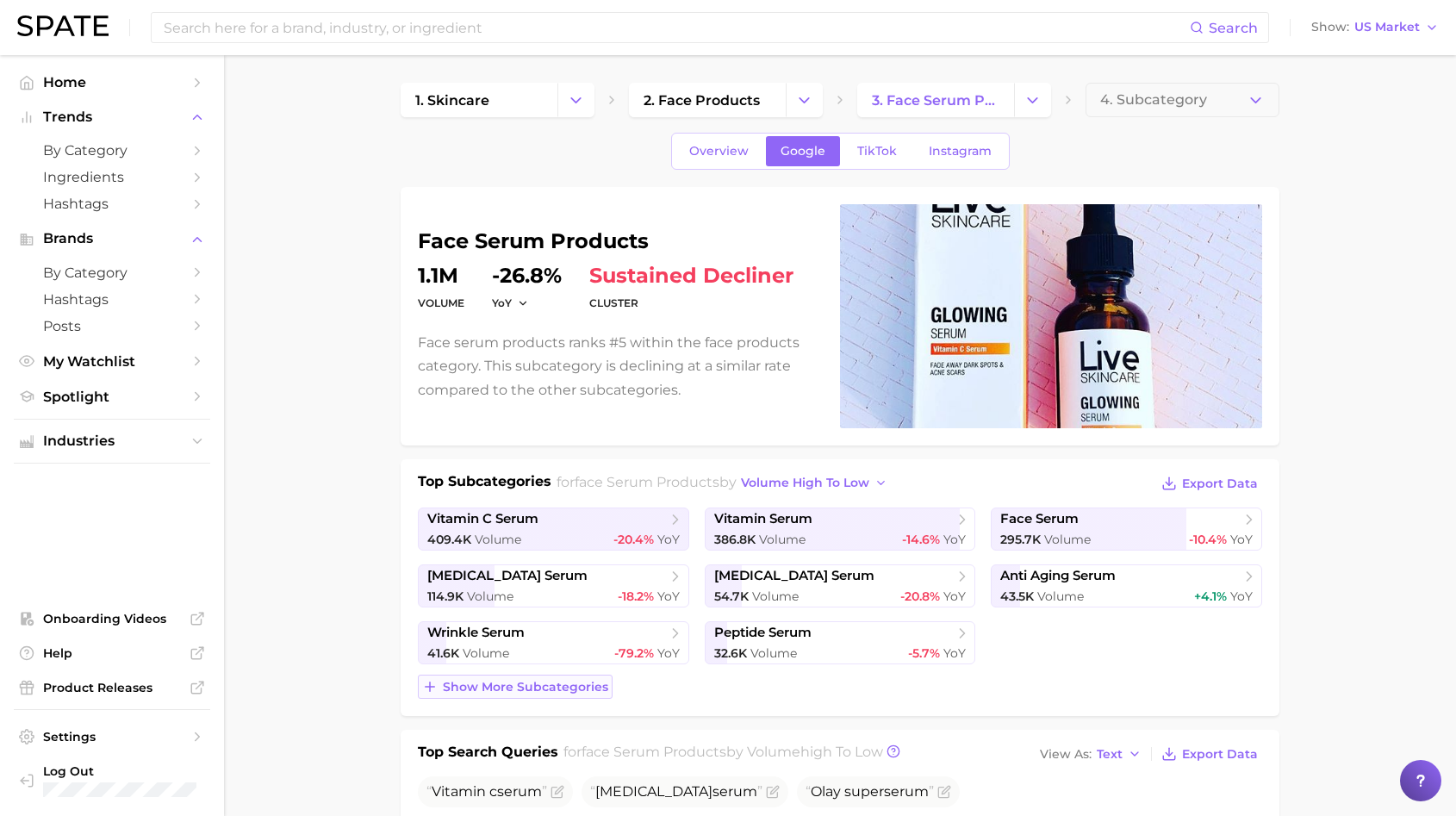
click at [528, 686] on span "Show more subcategories" at bounding box center [526, 687] width 165 height 15
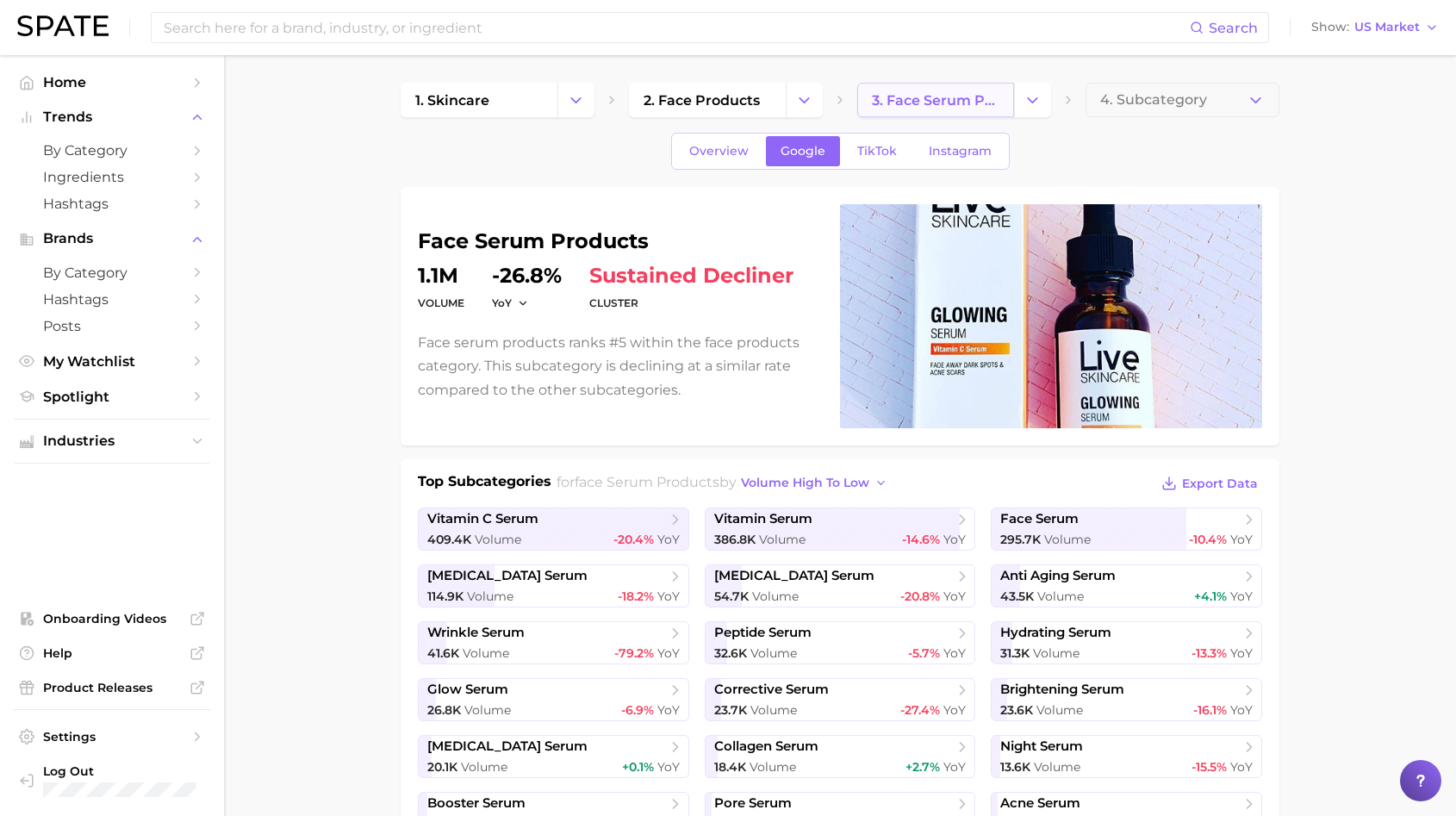
click at [907, 95] on span "3. face serum products" at bounding box center [935, 100] width 128 height 17
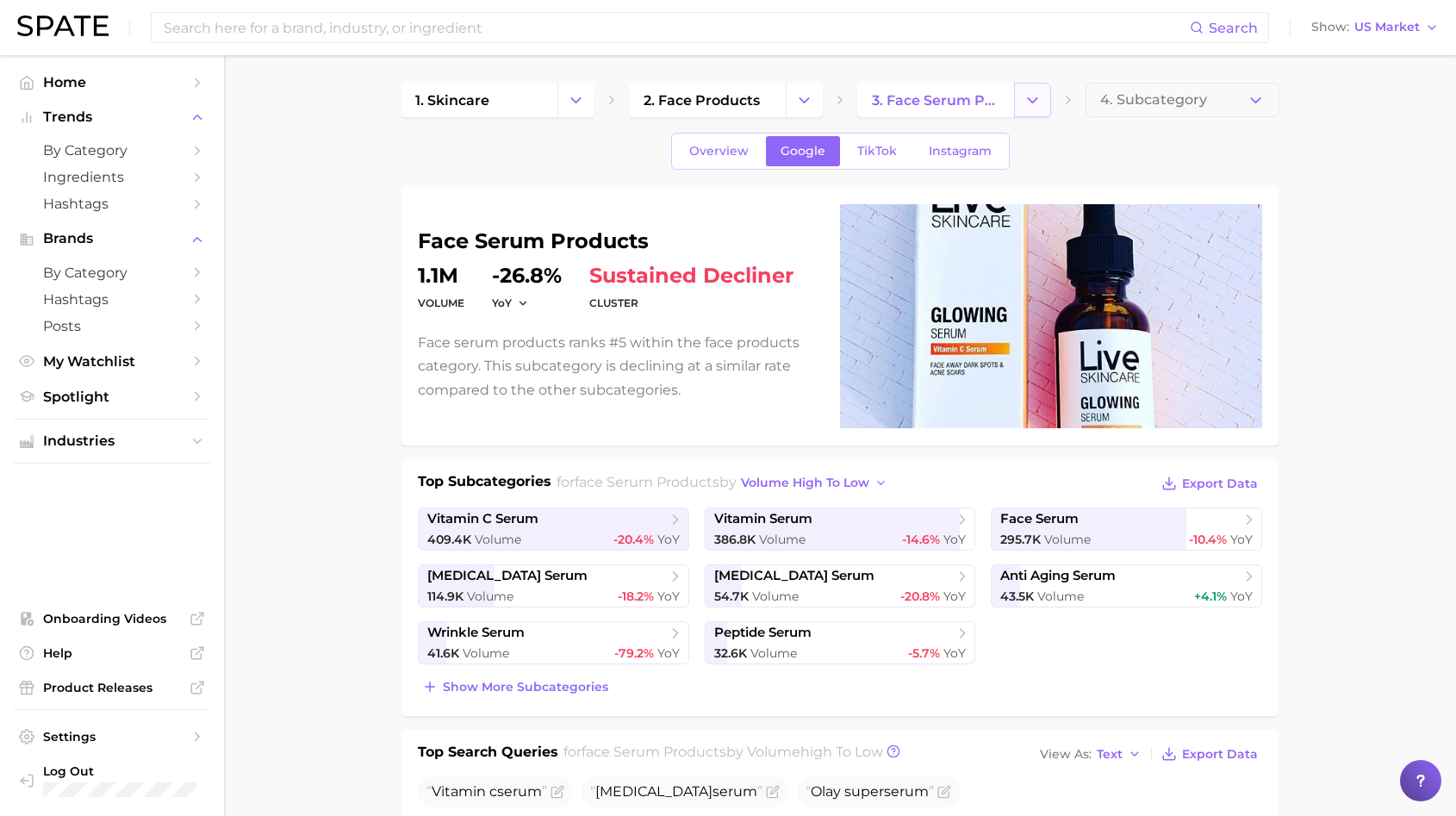
click at [1030, 96] on icon "Change Category" at bounding box center [1033, 101] width 18 height 18
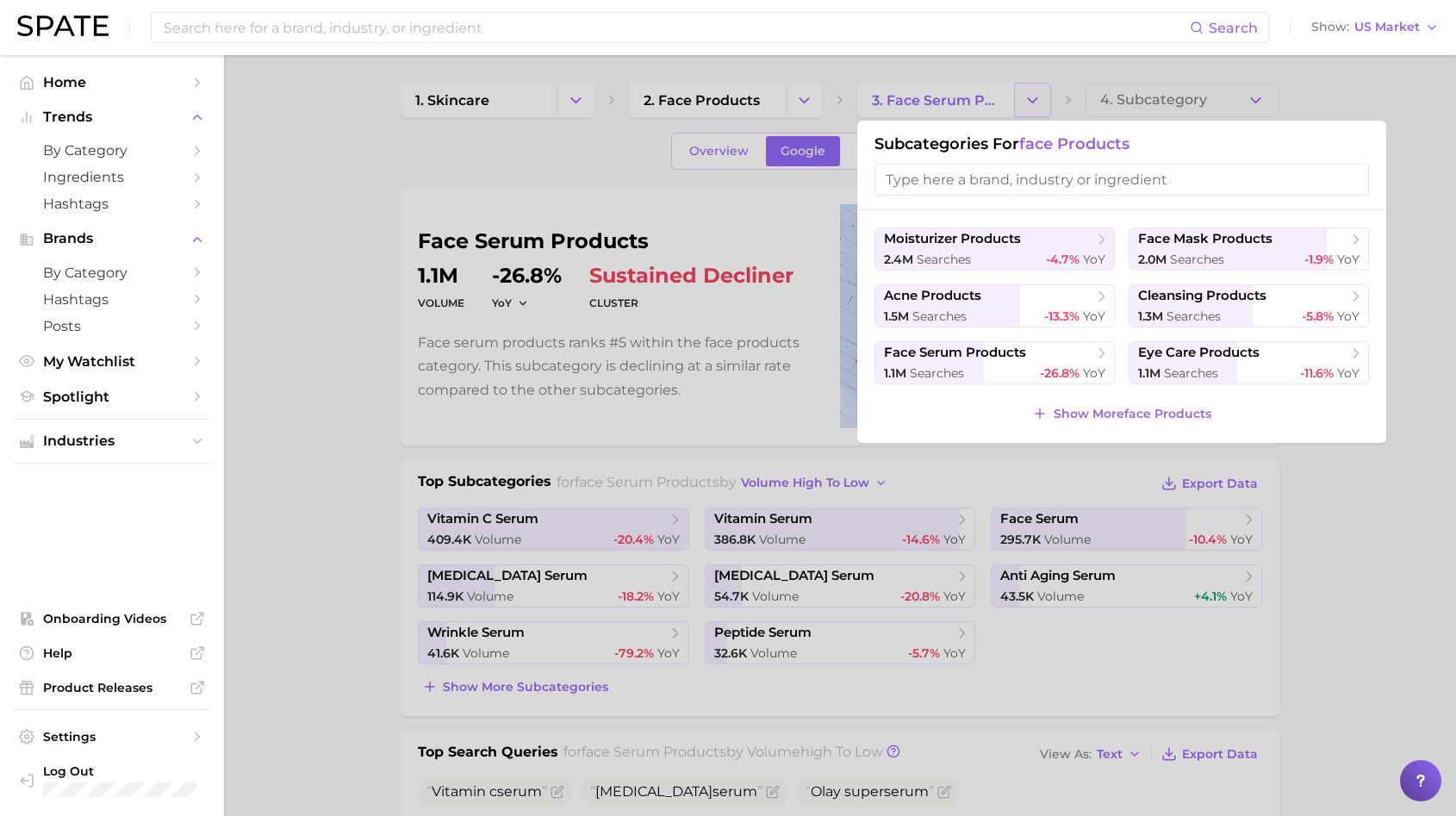
click at [1030, 96] on div at bounding box center [728, 408] width 1456 height 816
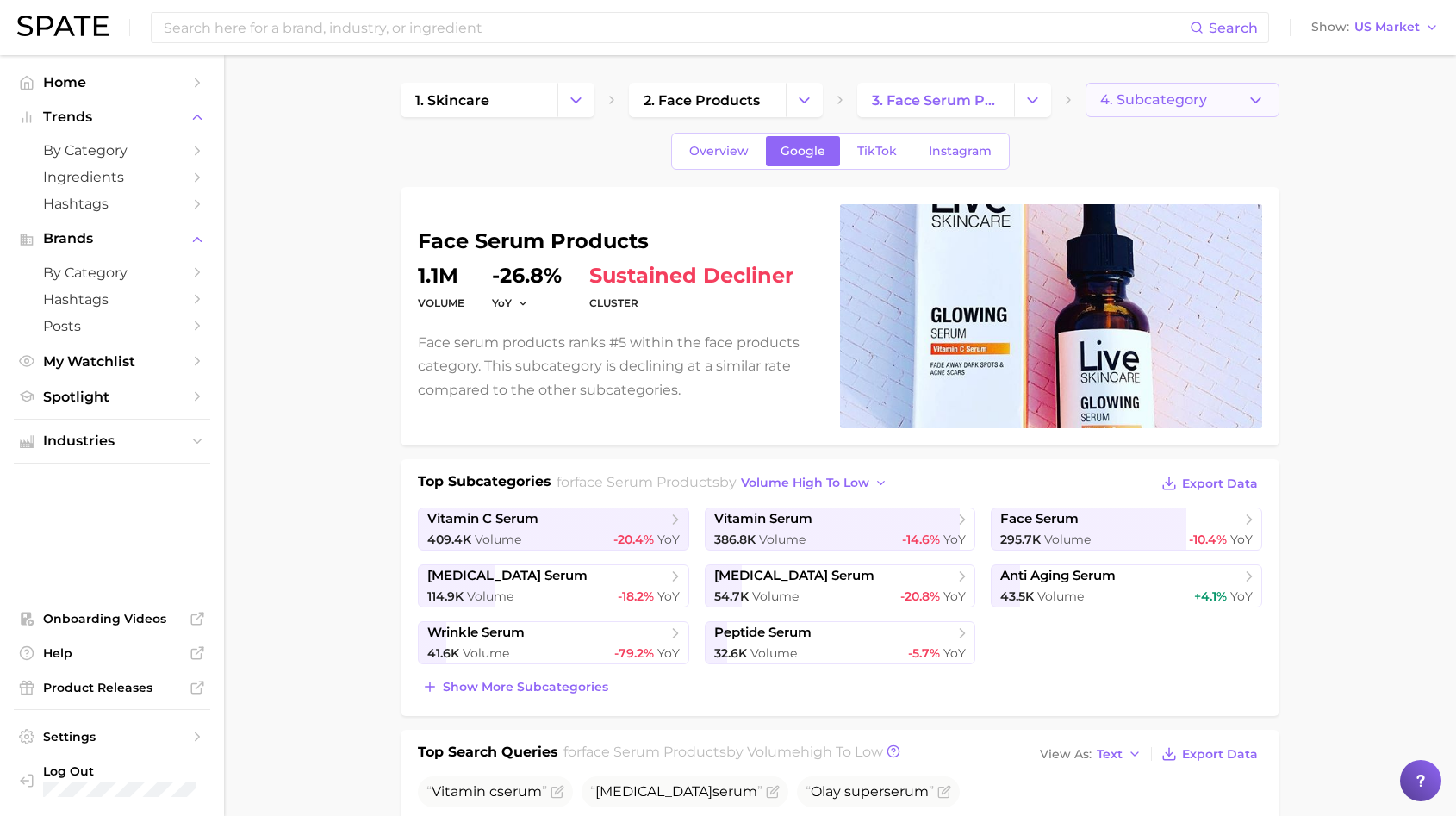
drag, startPoint x: 1284, startPoint y: 98, endPoint x: 1265, endPoint y: 98, distance: 19.0
click at [1264, 97] on icon "button" at bounding box center [1256, 101] width 18 height 18
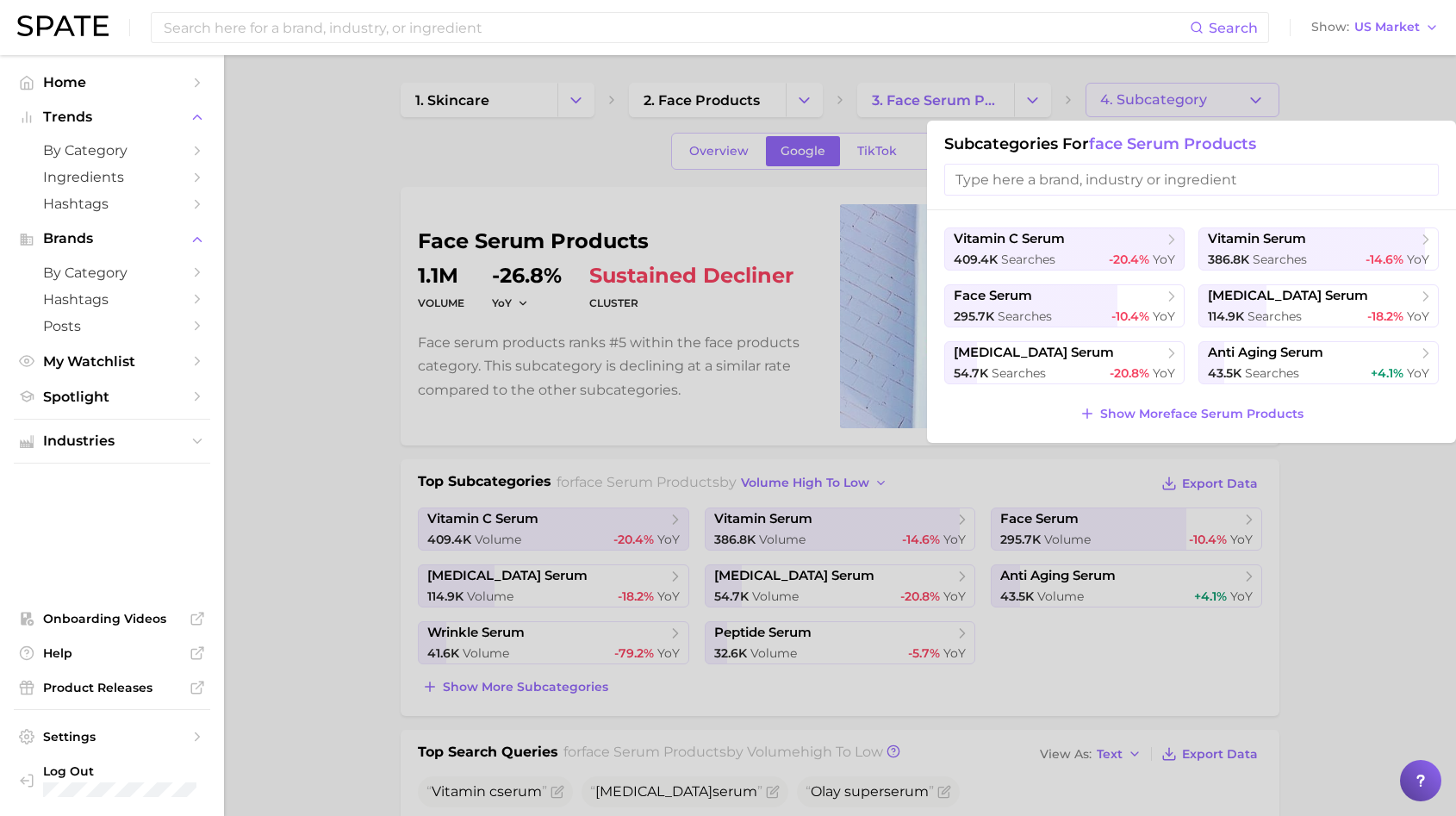
click at [1264, 97] on div at bounding box center [728, 408] width 1456 height 816
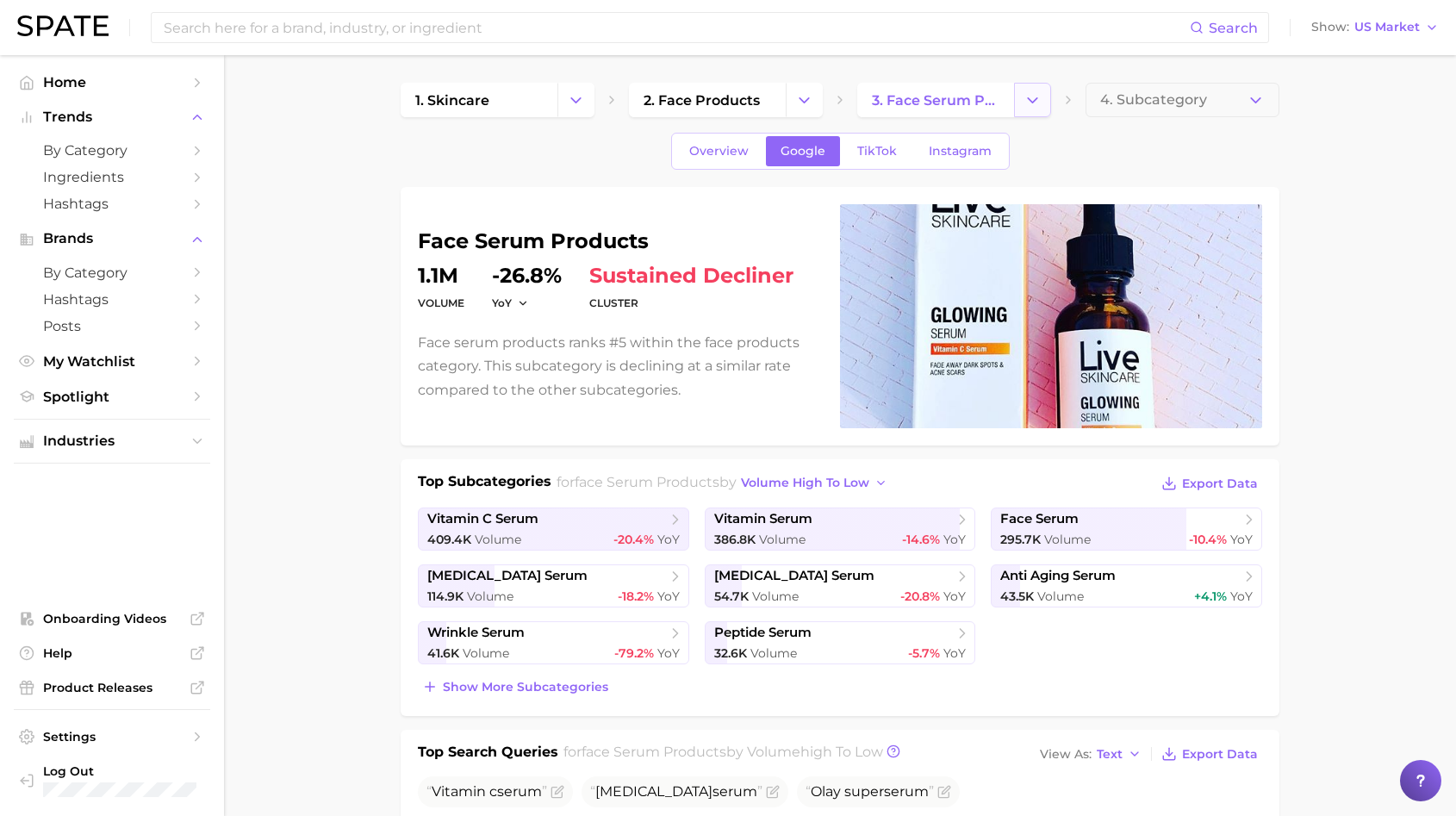
click at [1032, 91] on button "Change Category" at bounding box center [1032, 100] width 37 height 35
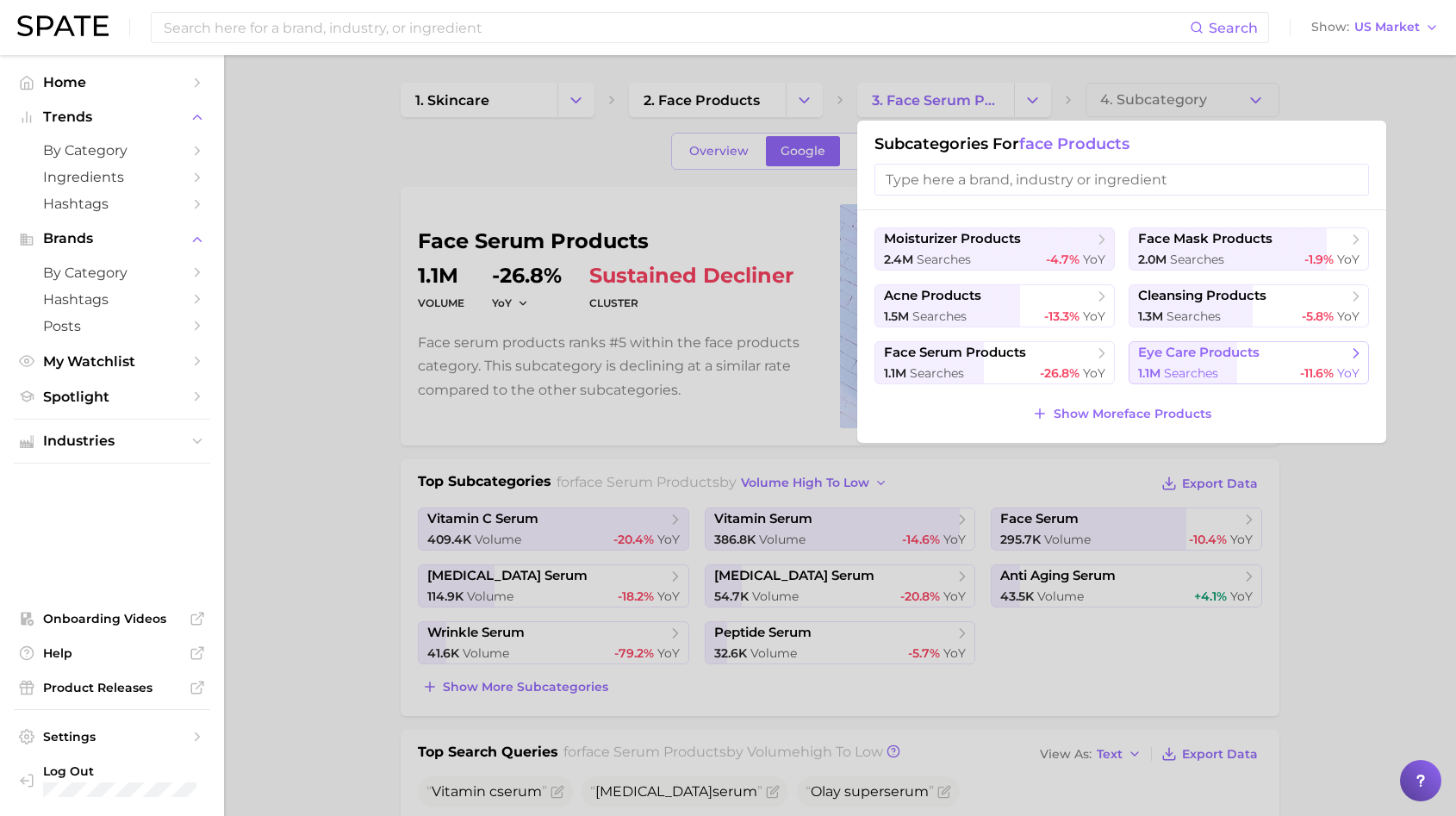
click at [1180, 366] on span "searches" at bounding box center [1191, 373] width 54 height 16
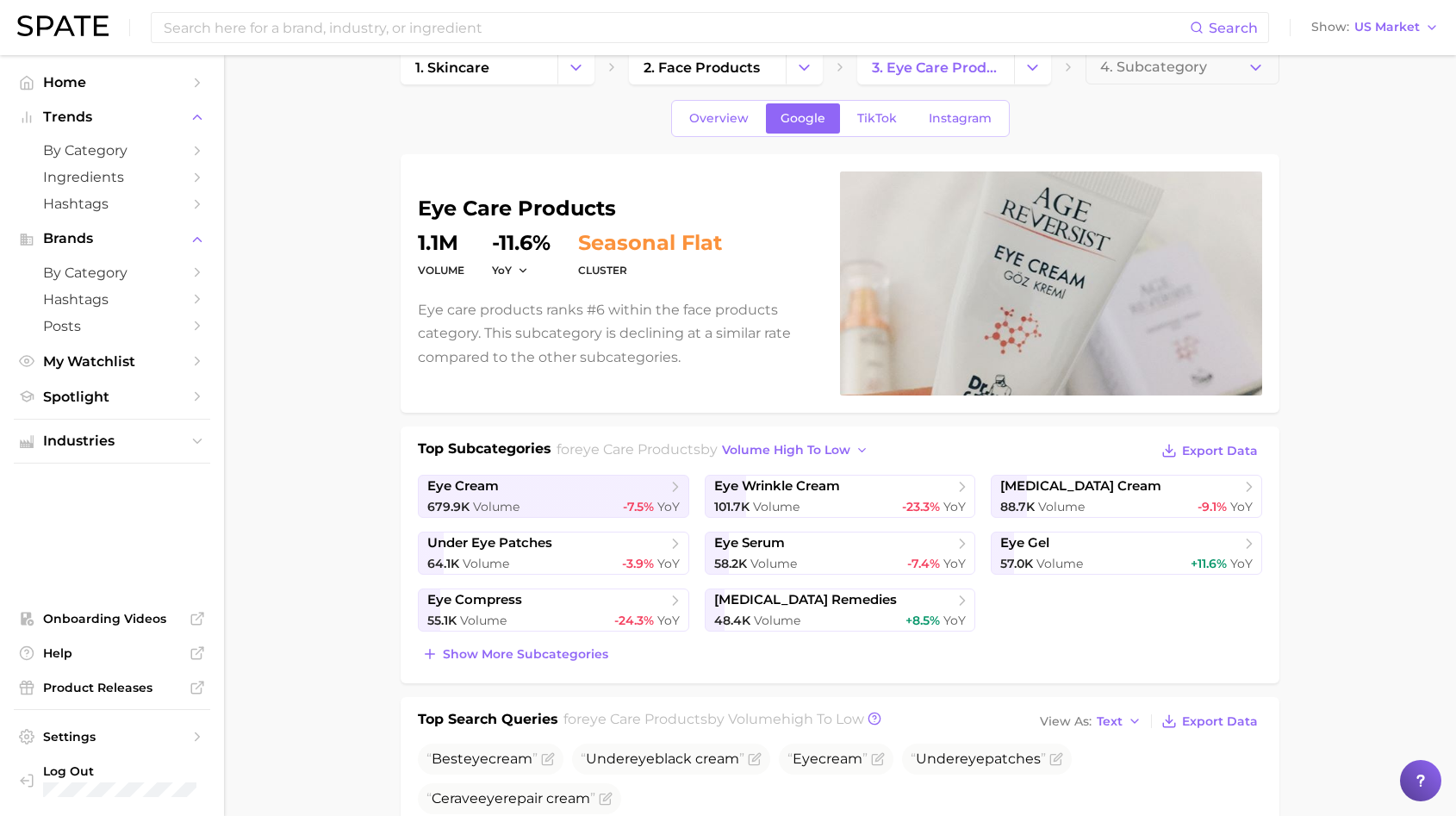
scroll to position [34, 0]
click at [530, 650] on span "Show more subcategories" at bounding box center [526, 654] width 165 height 15
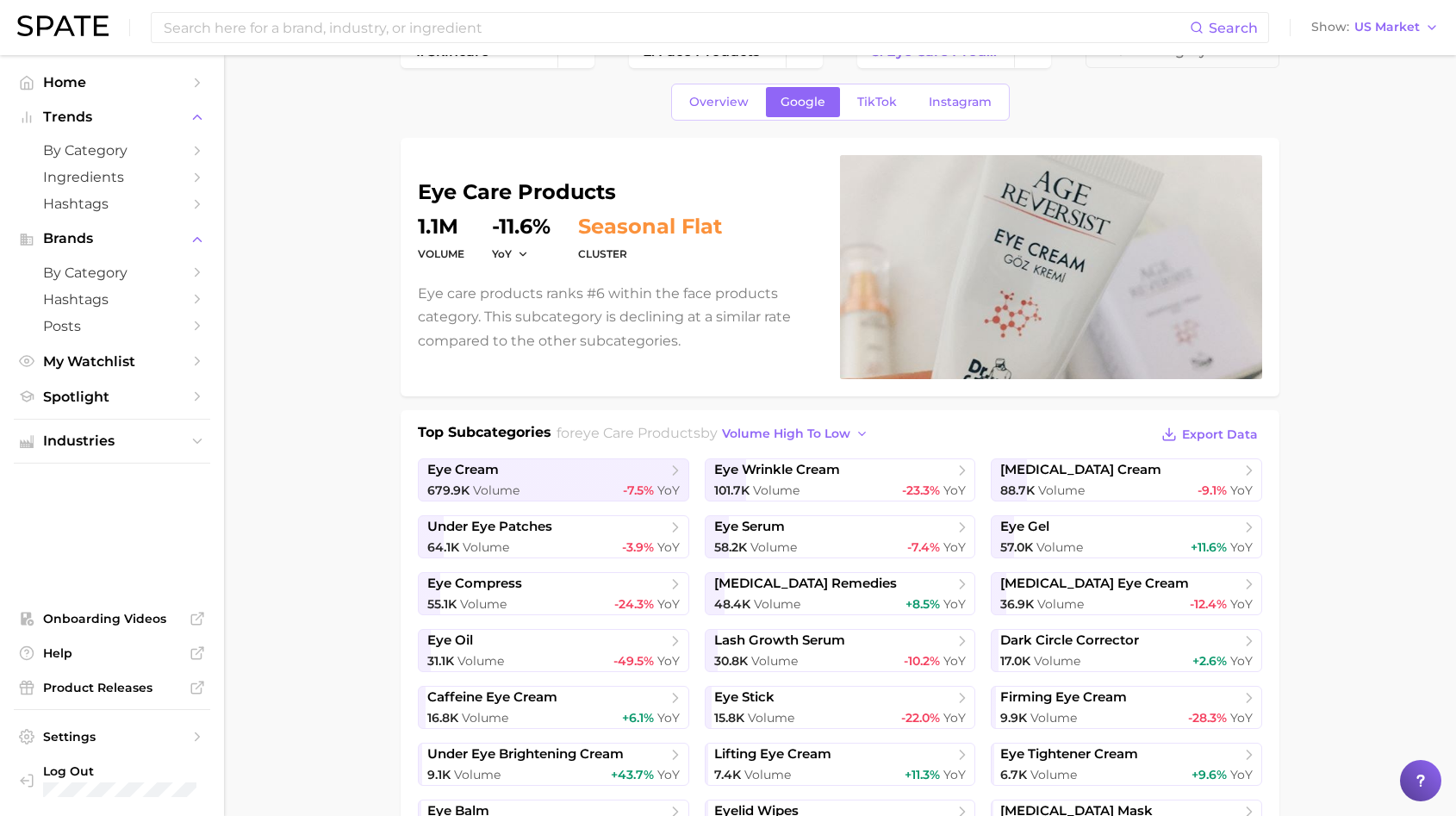
scroll to position [0, 0]
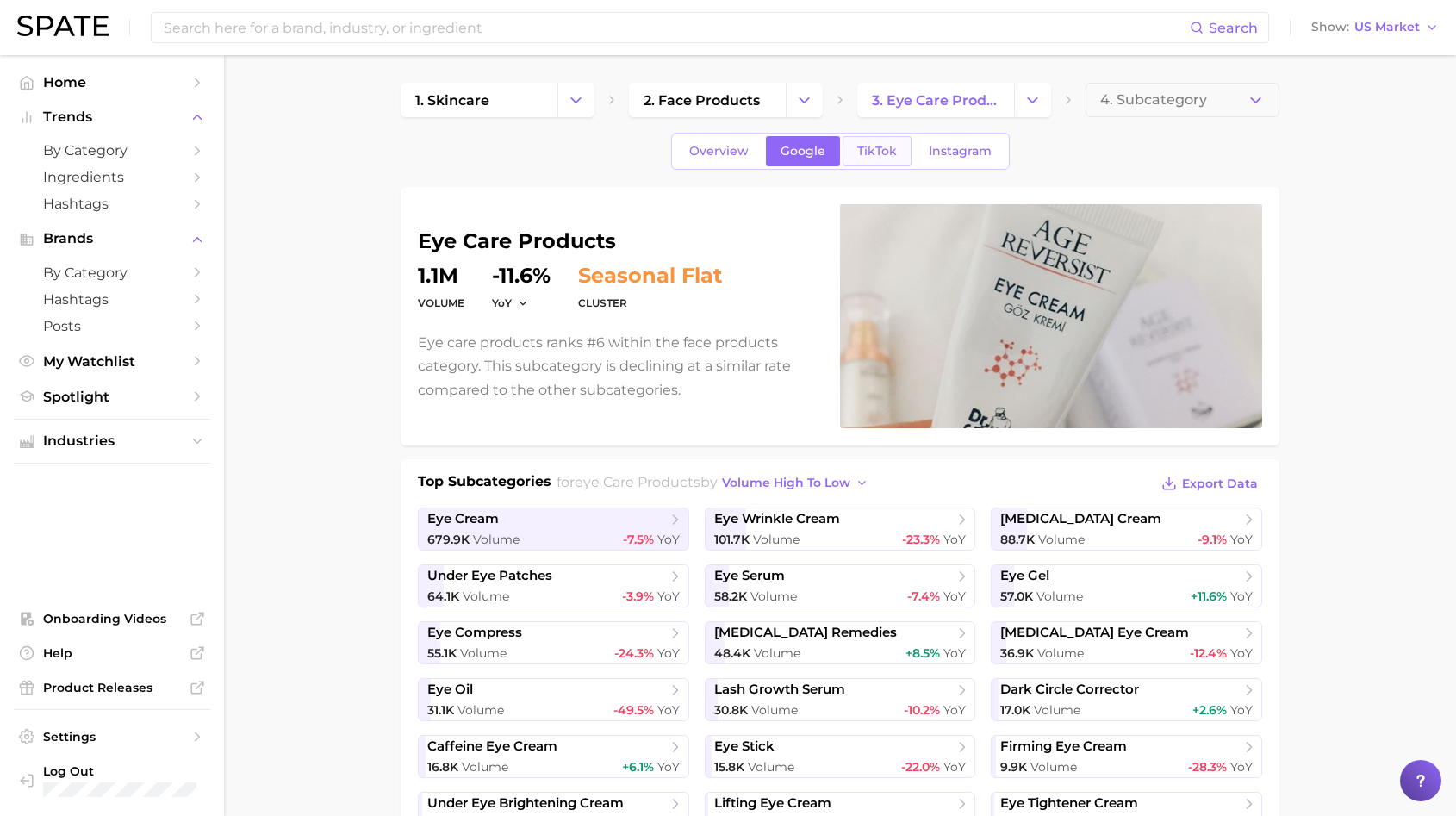
click at [875, 148] on span "TikTok" at bounding box center [876, 151] width 39 height 15
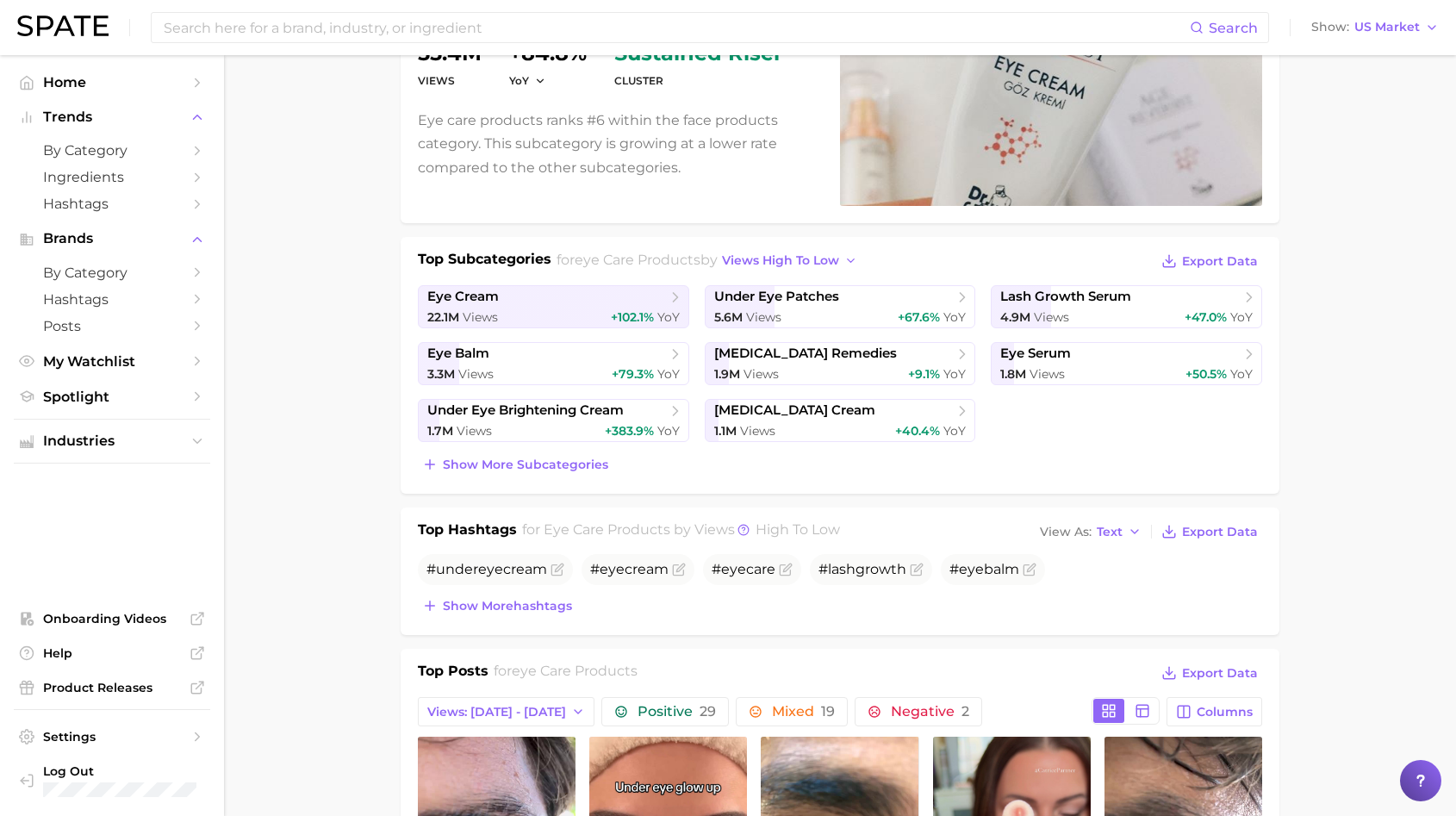
drag, startPoint x: 504, startPoint y: 442, endPoint x: 503, endPoint y: 456, distance: 14.0
click at [503, 458] on span "Show more subcategories" at bounding box center [526, 465] width 165 height 15
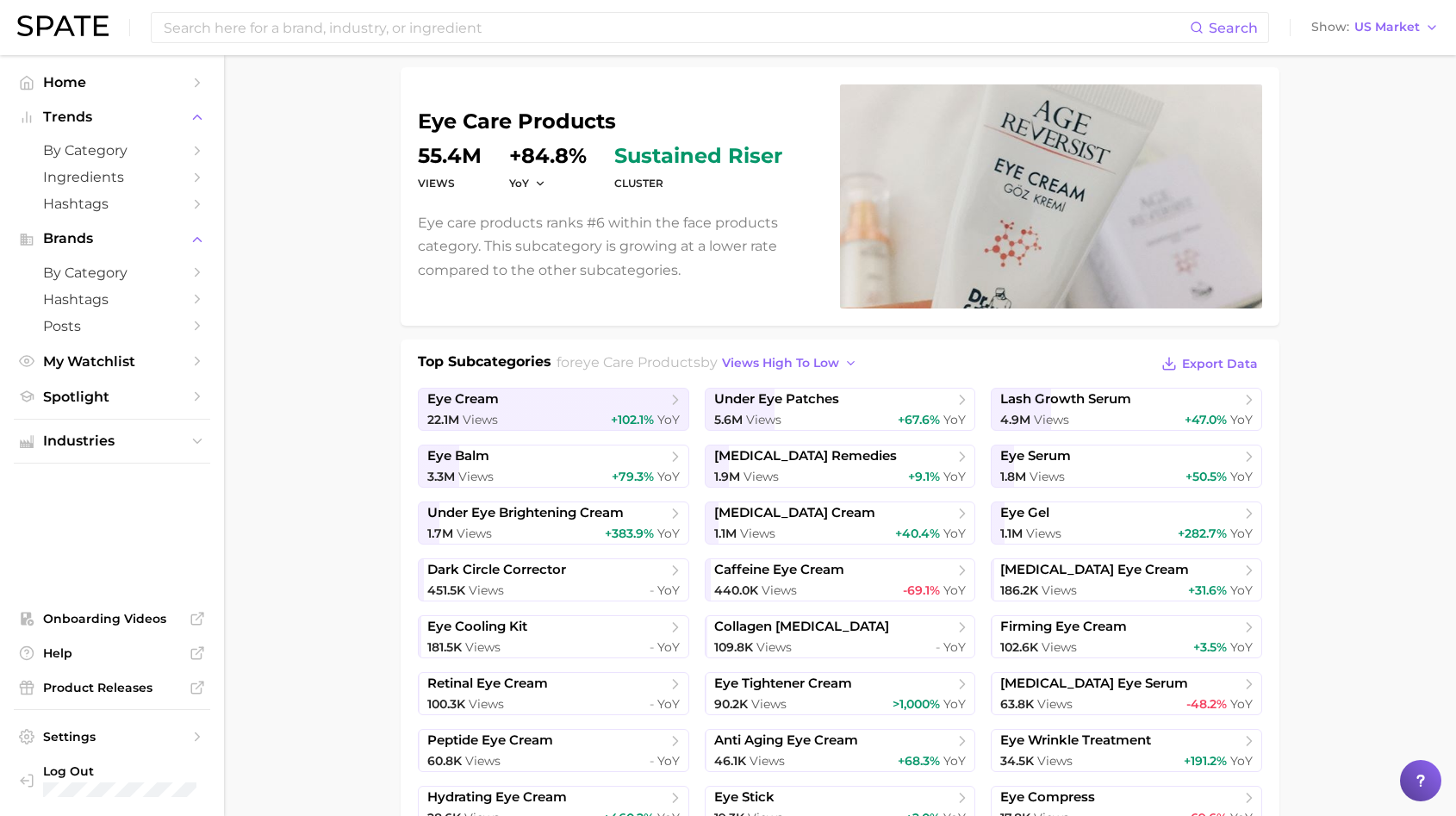
scroll to position [43, 0]
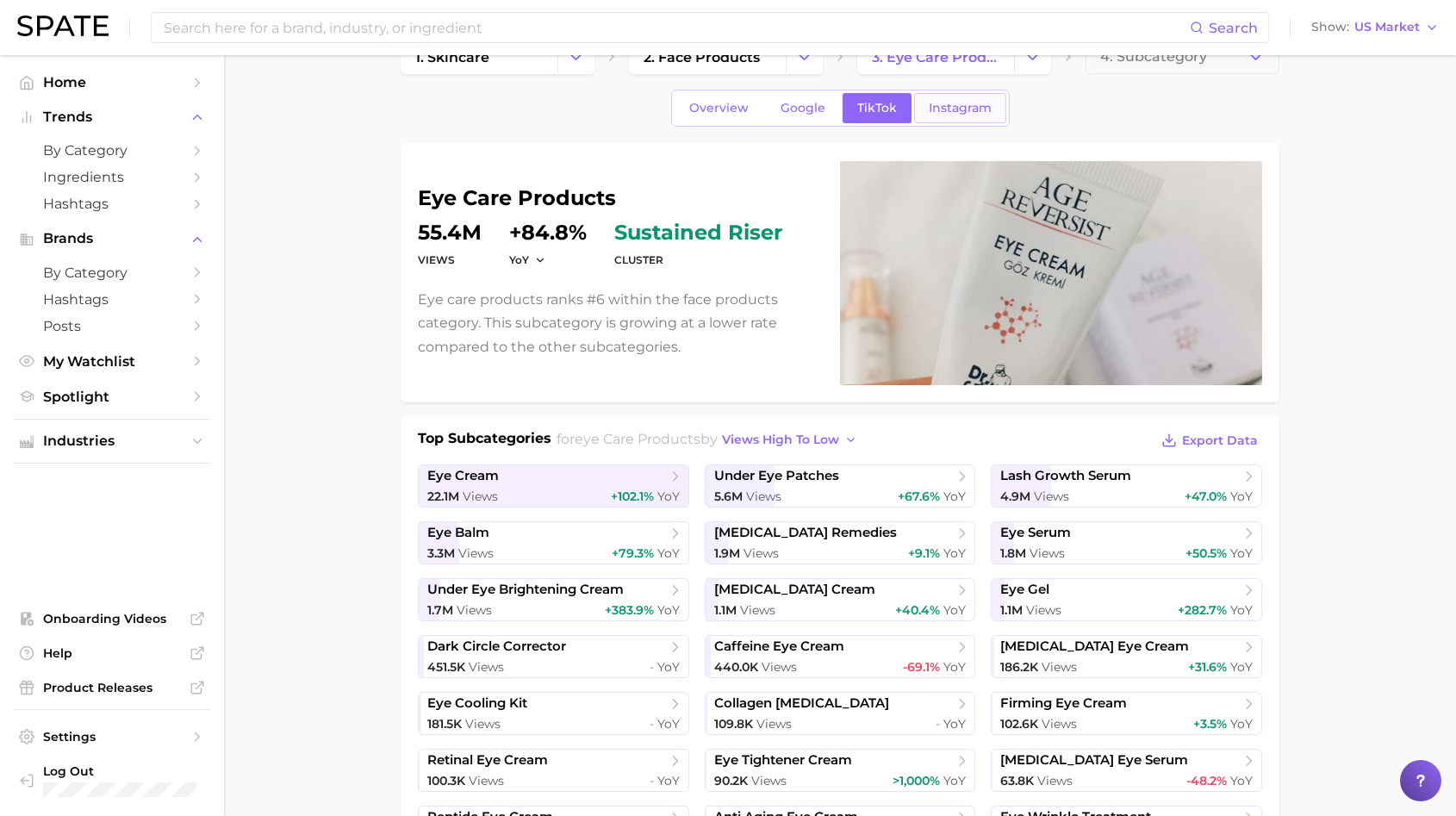
click at [954, 114] on span "Instagram" at bounding box center [960, 108] width 63 height 15
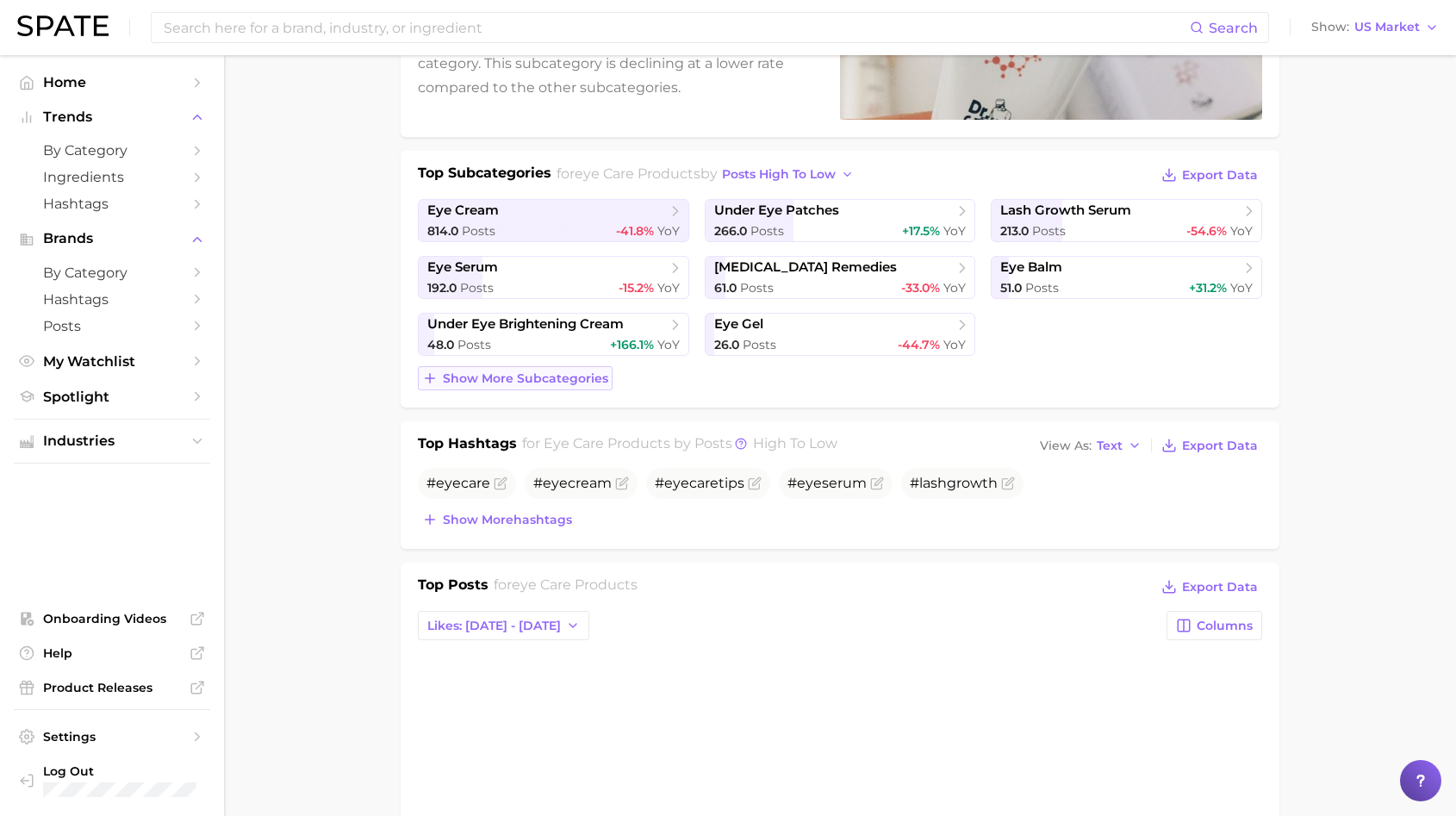
scroll to position [307, 0]
click at [576, 379] on span "Show more subcategories" at bounding box center [526, 380] width 165 height 15
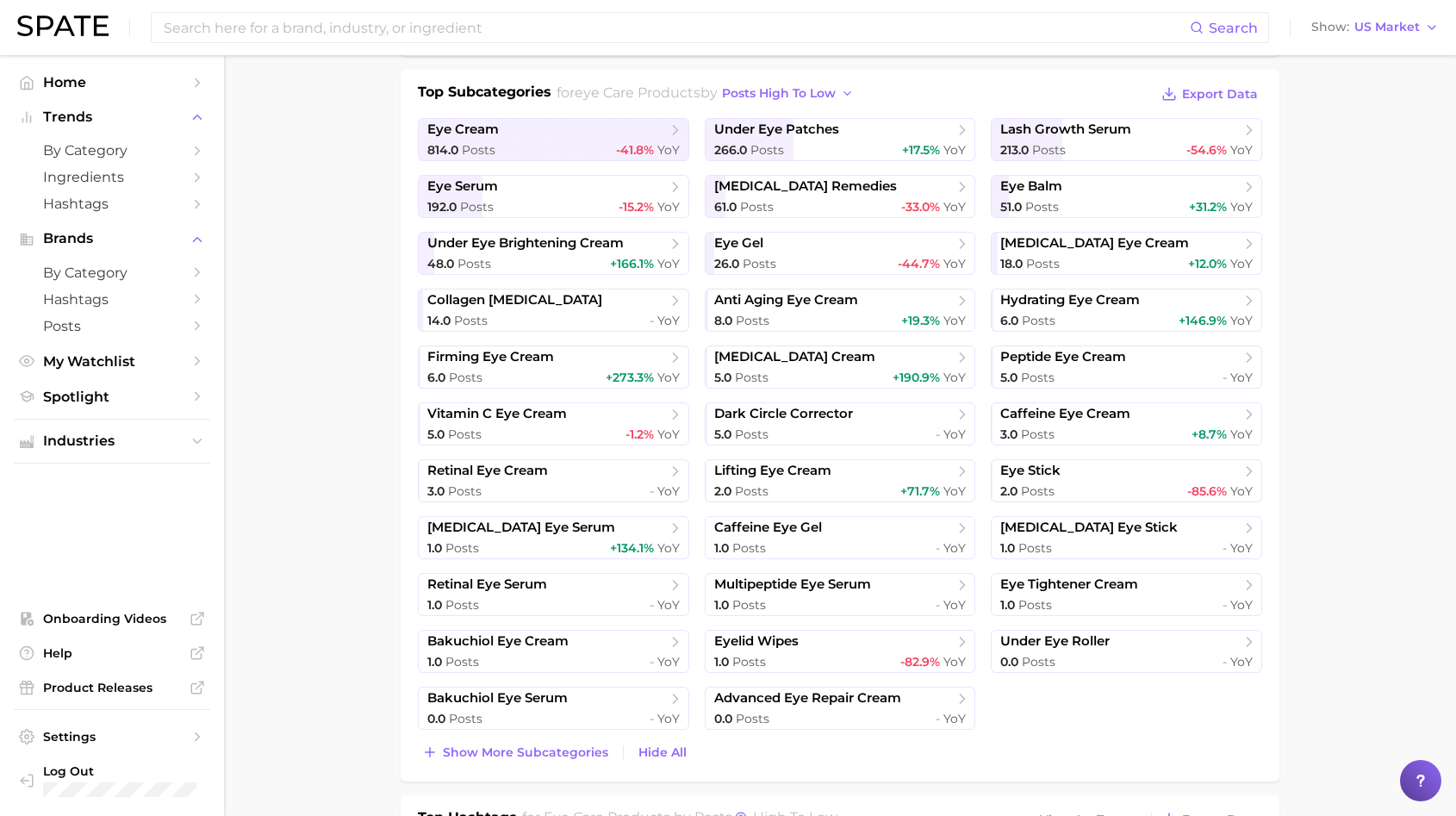
scroll to position [385, 0]
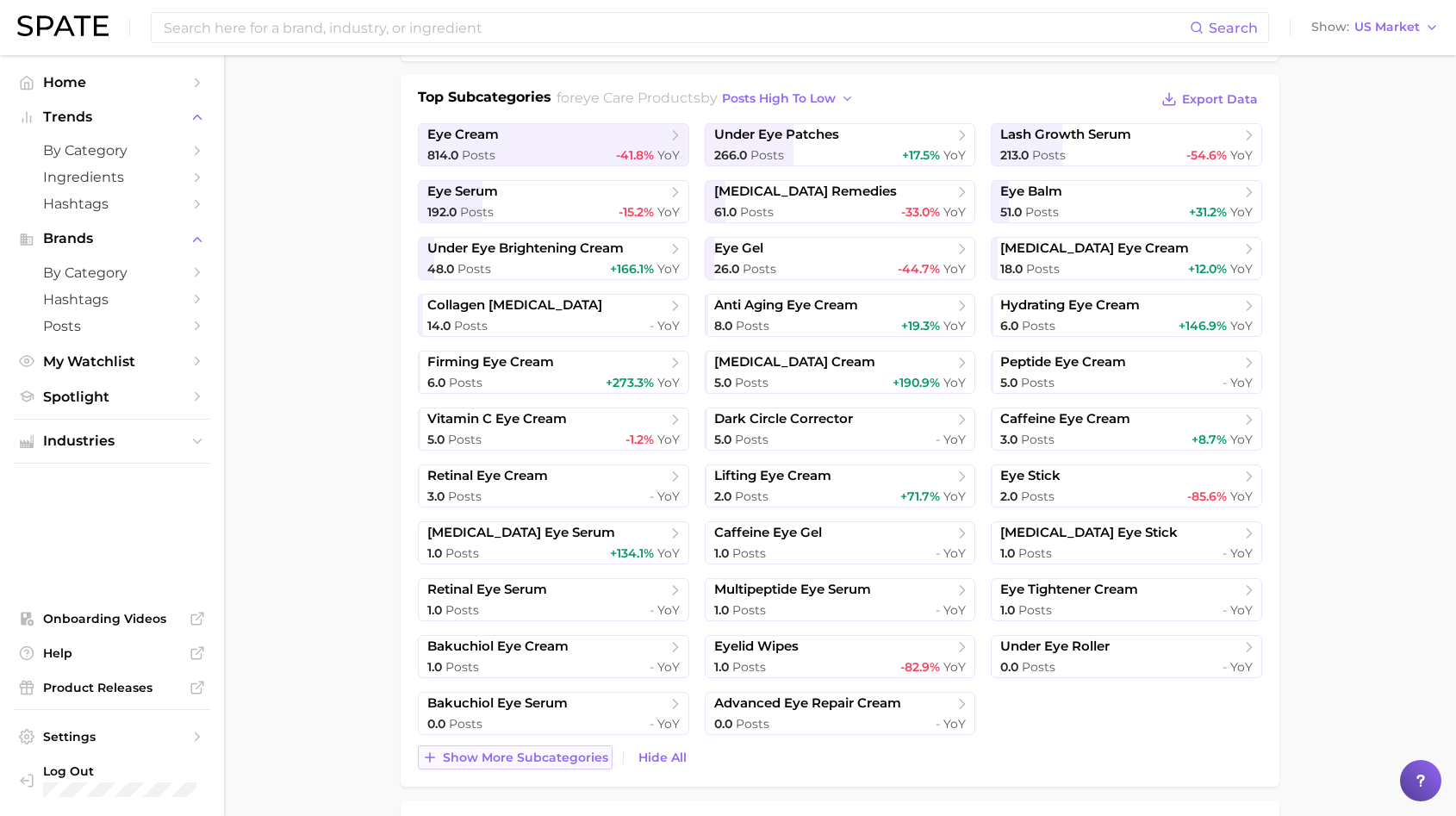
click at [572, 748] on button "Show more subcategories" at bounding box center [515, 757] width 195 height 24
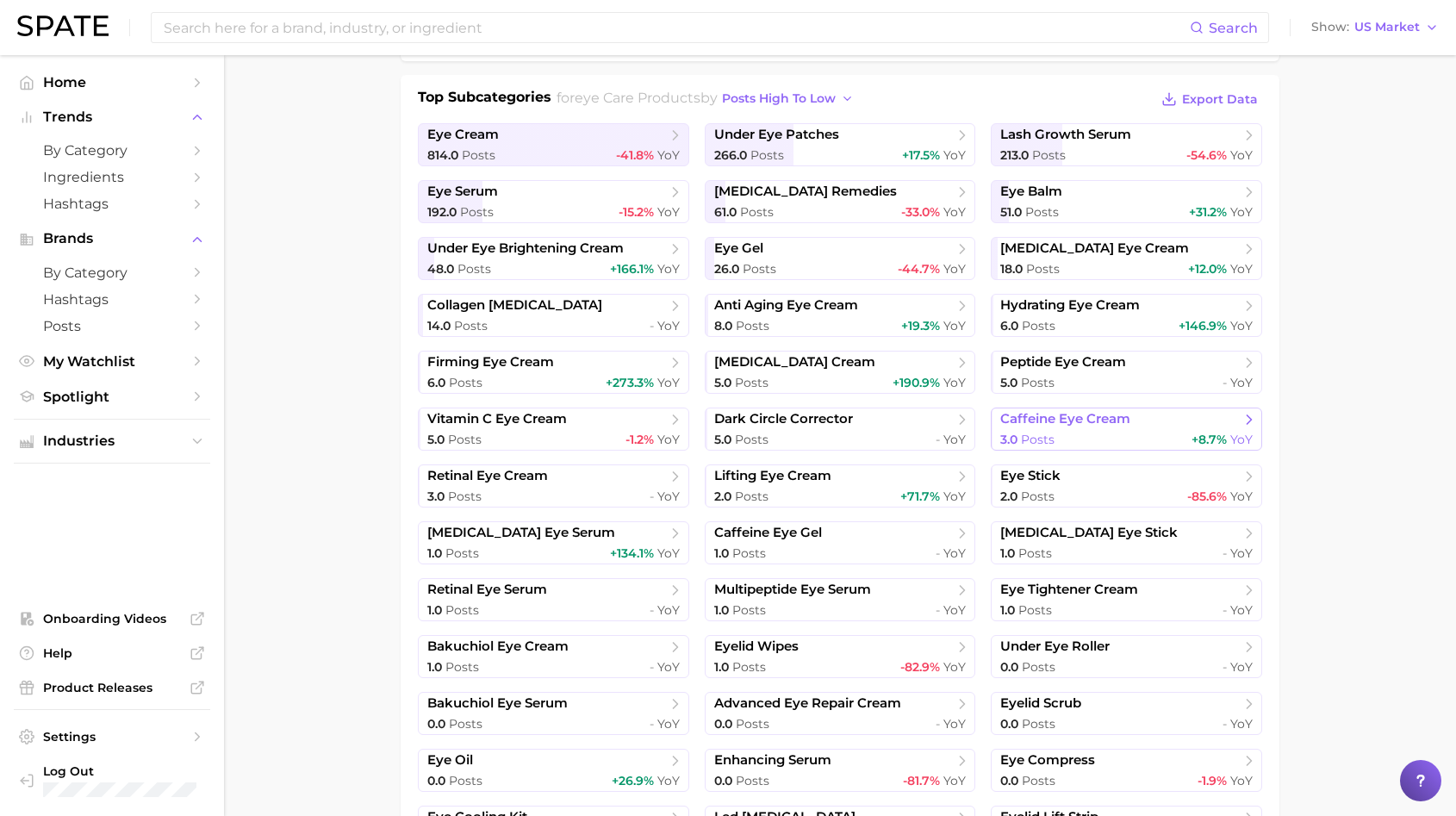
scroll to position [0, 0]
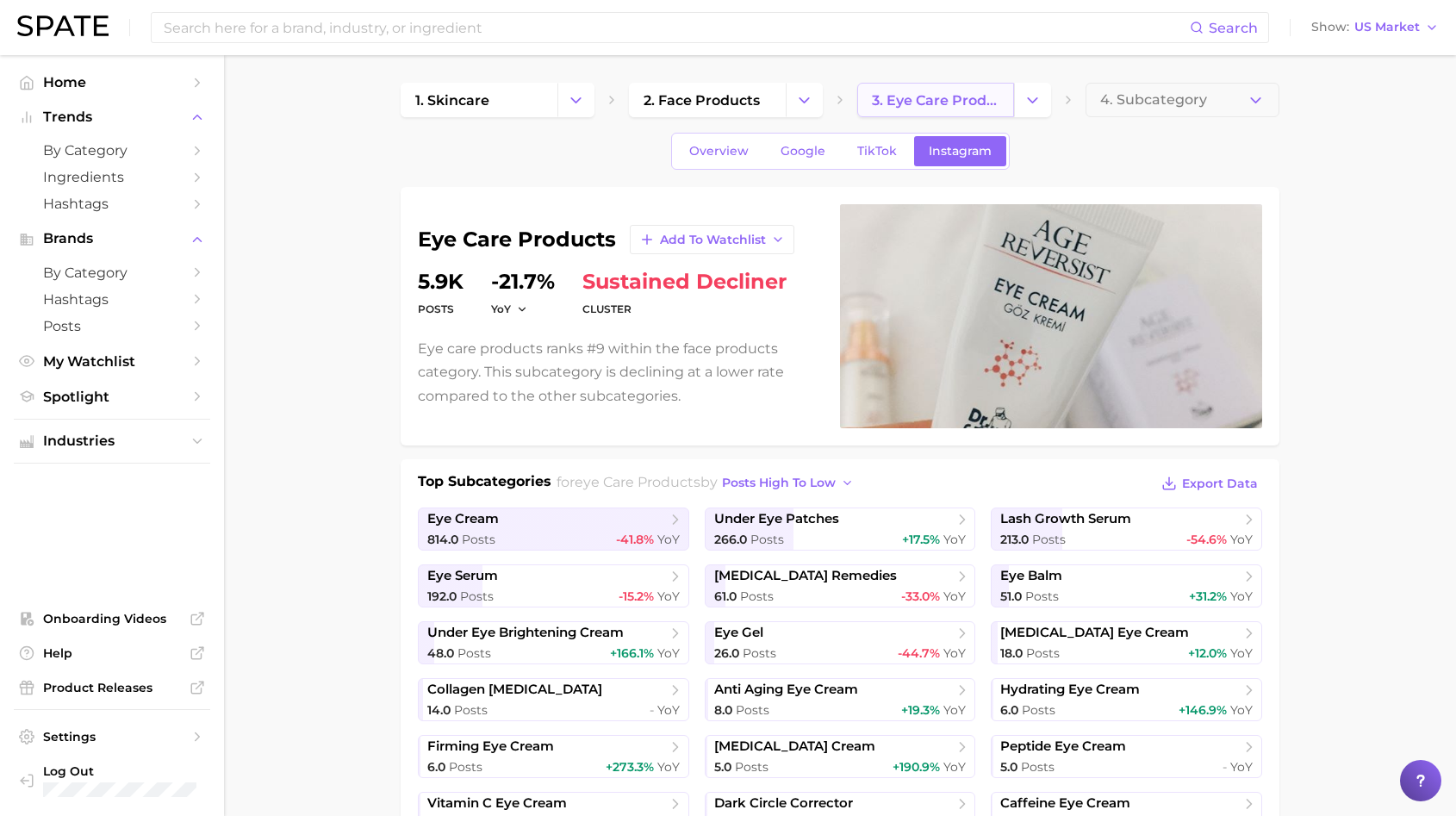
click at [1011, 112] on link "3. eye care products" at bounding box center [935, 100] width 157 height 35
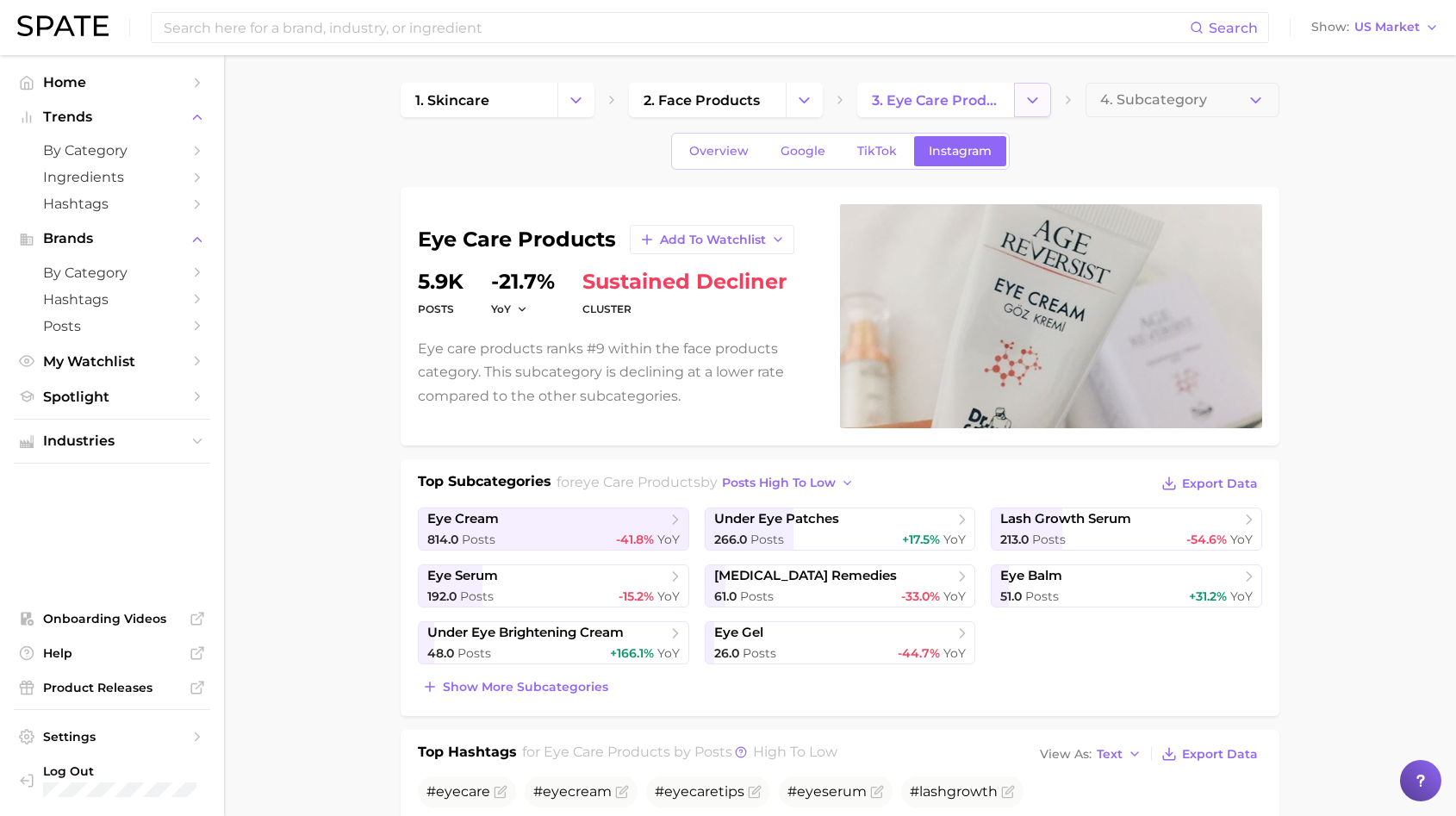
click at [1034, 107] on icon "Change Category" at bounding box center [1033, 101] width 18 height 18
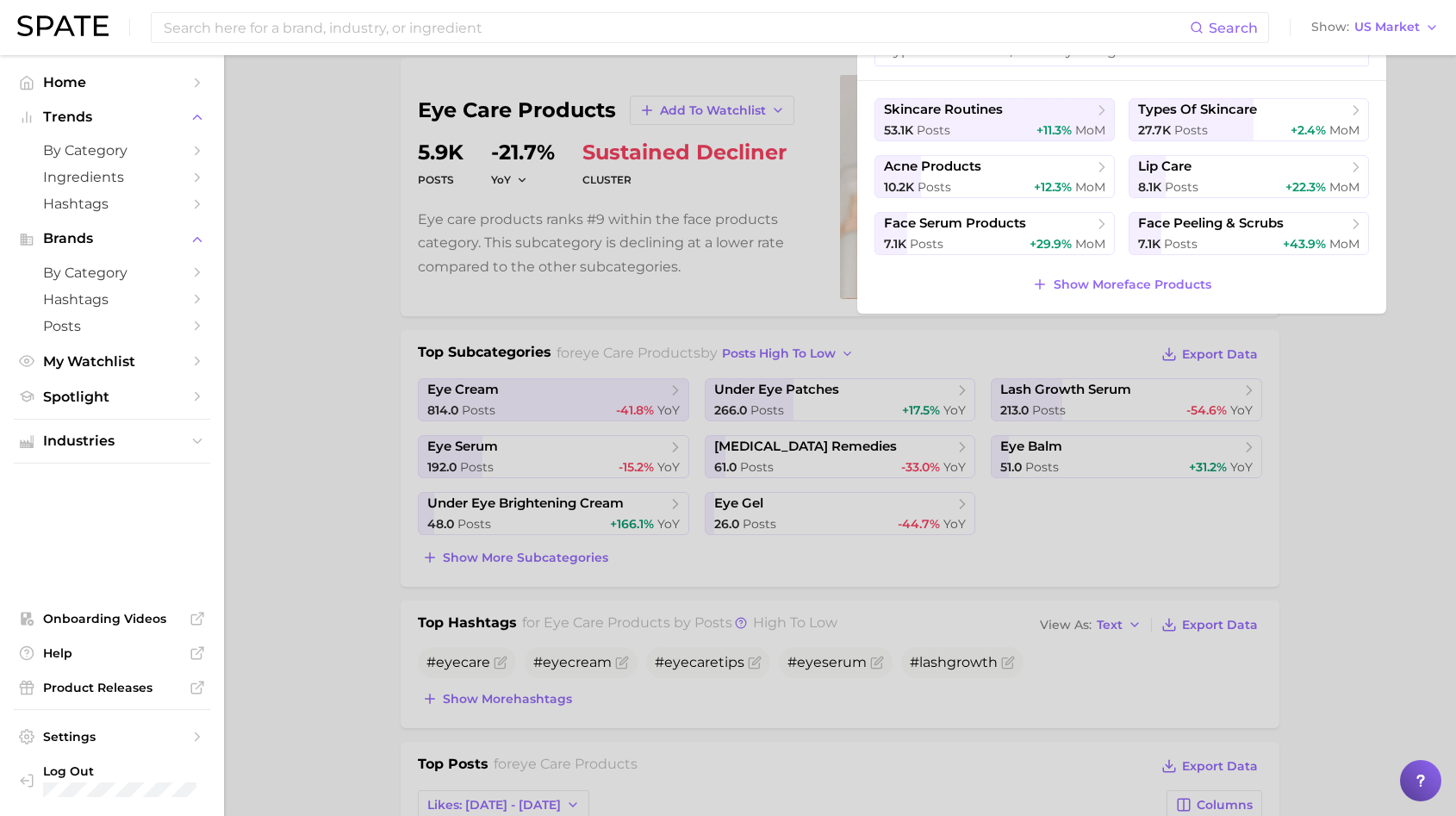
scroll to position [138, 0]
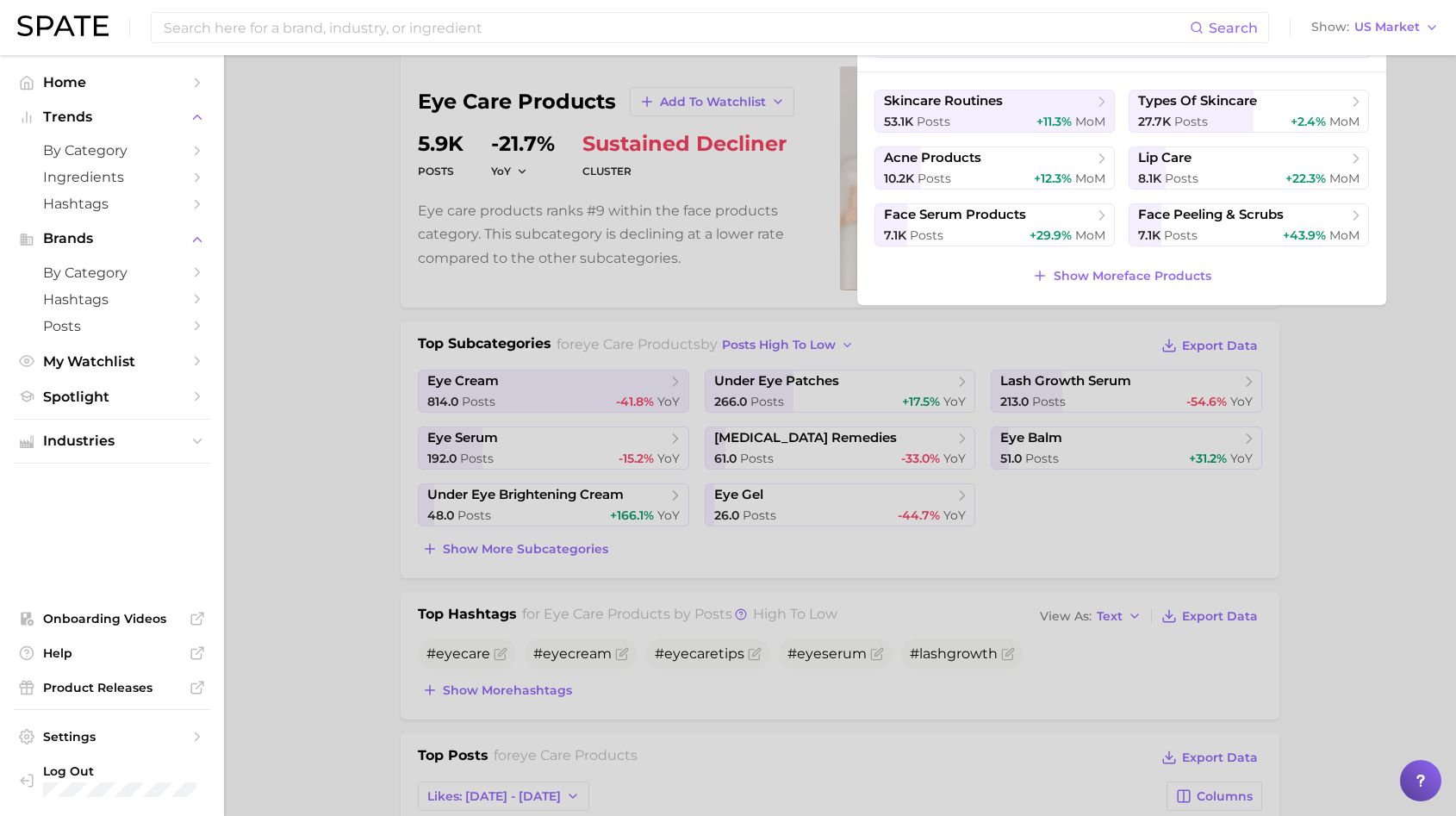
click at [935, 608] on div at bounding box center [728, 408] width 1456 height 816
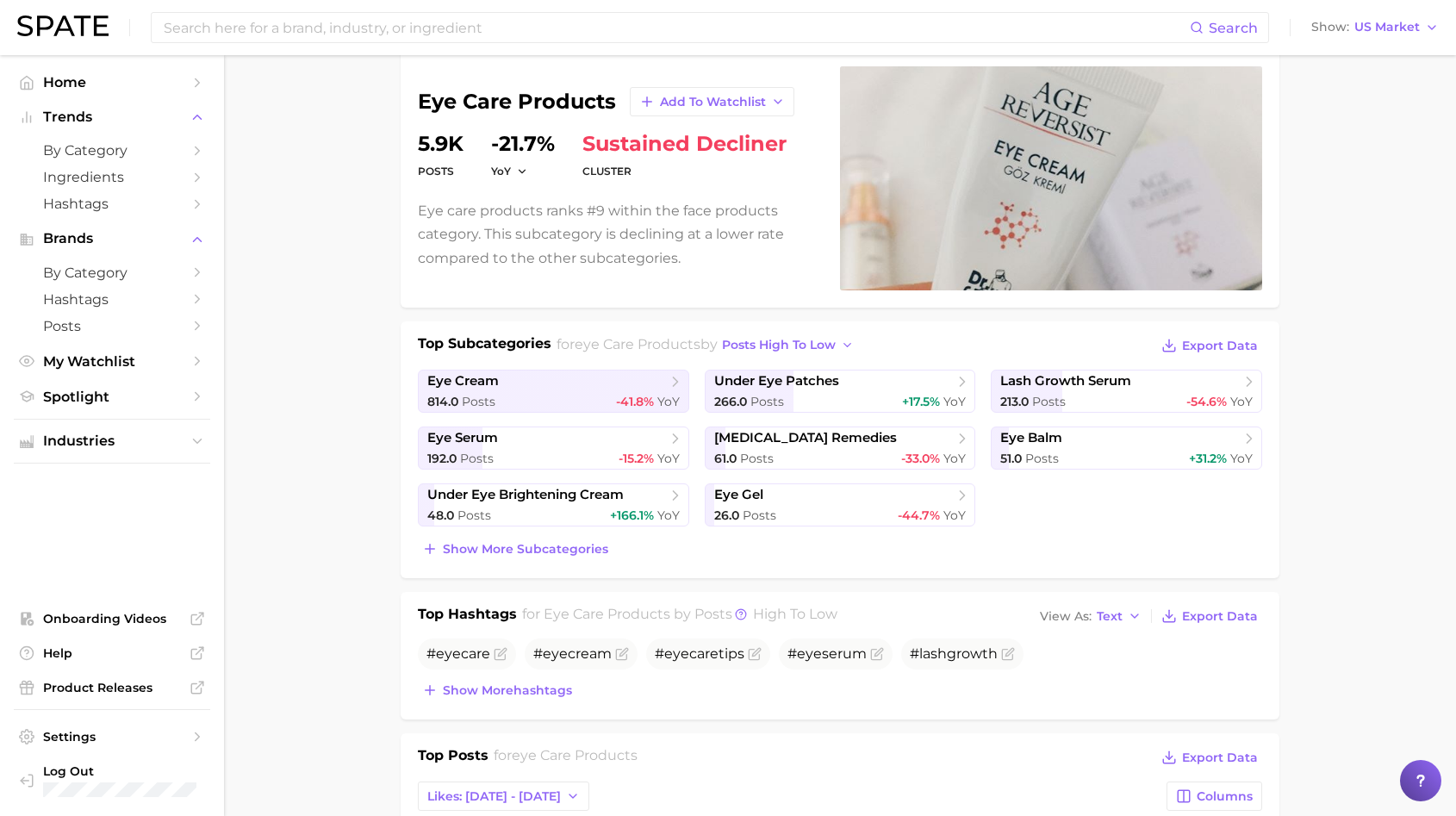
scroll to position [0, 0]
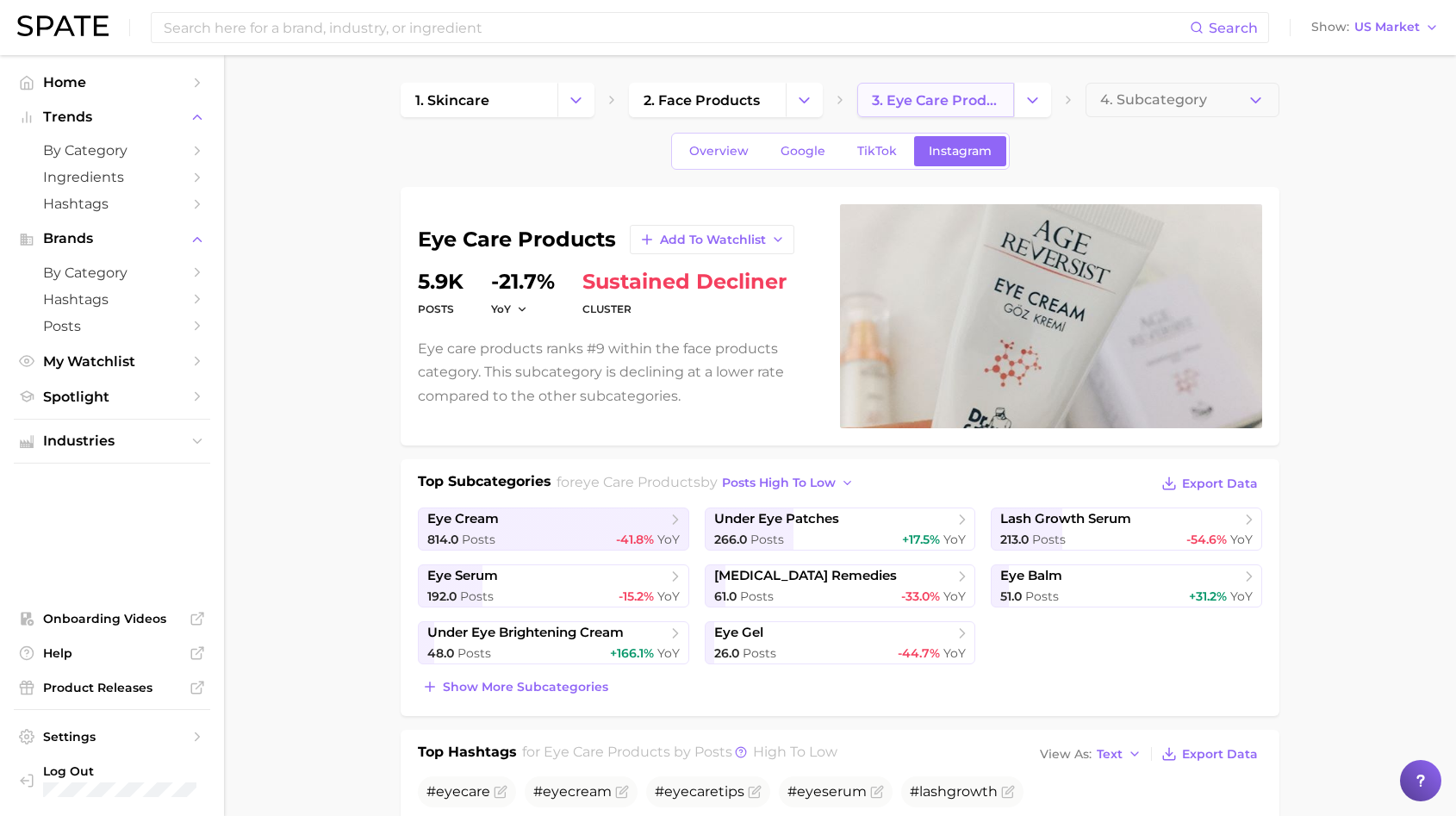
click at [959, 106] on span "3. eye care products" at bounding box center [935, 100] width 128 height 17
click at [1028, 106] on icon "Change Category" at bounding box center [1033, 101] width 18 height 18
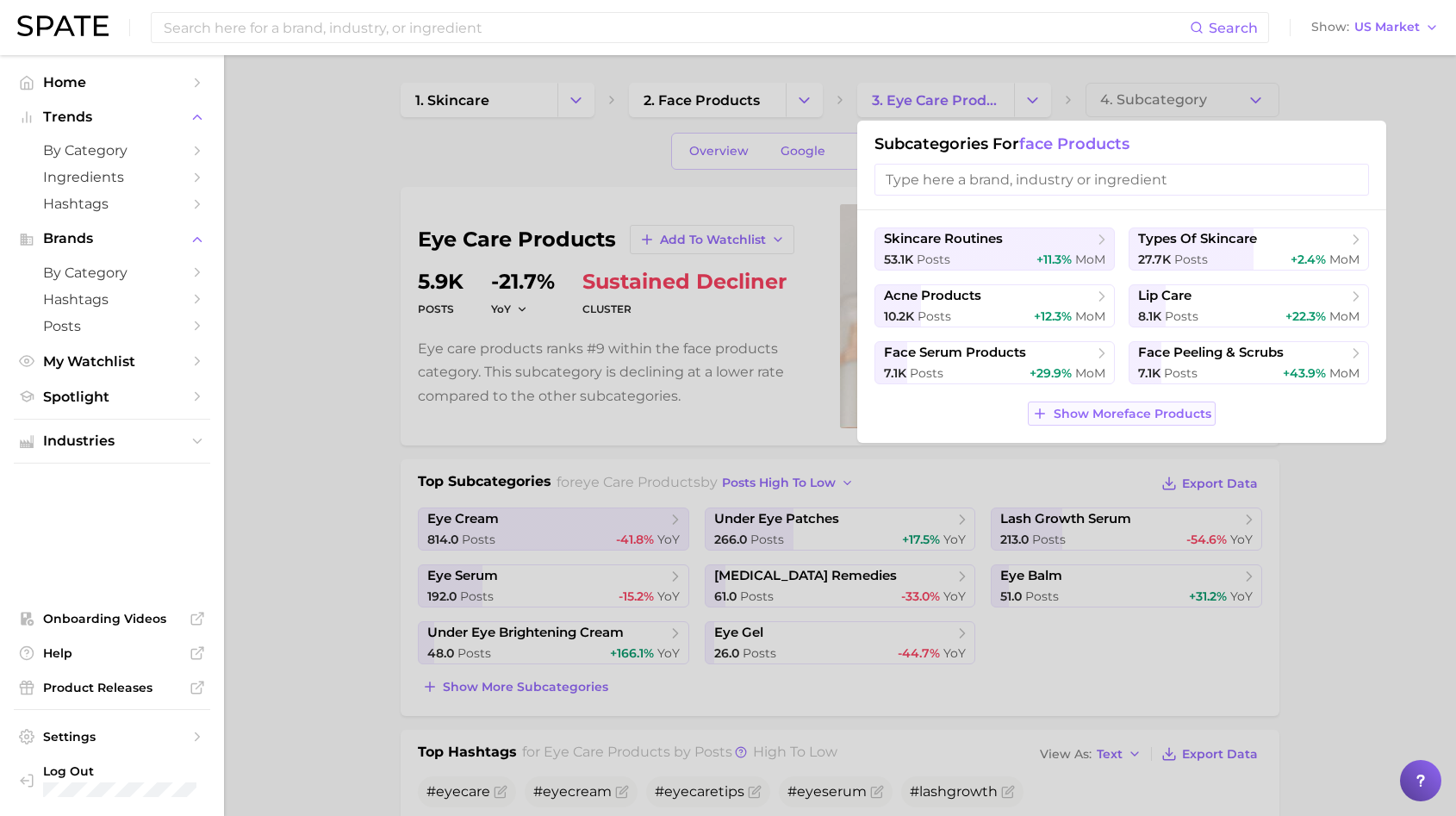
click at [1110, 416] on span "Show More face products" at bounding box center [1132, 414] width 158 height 15
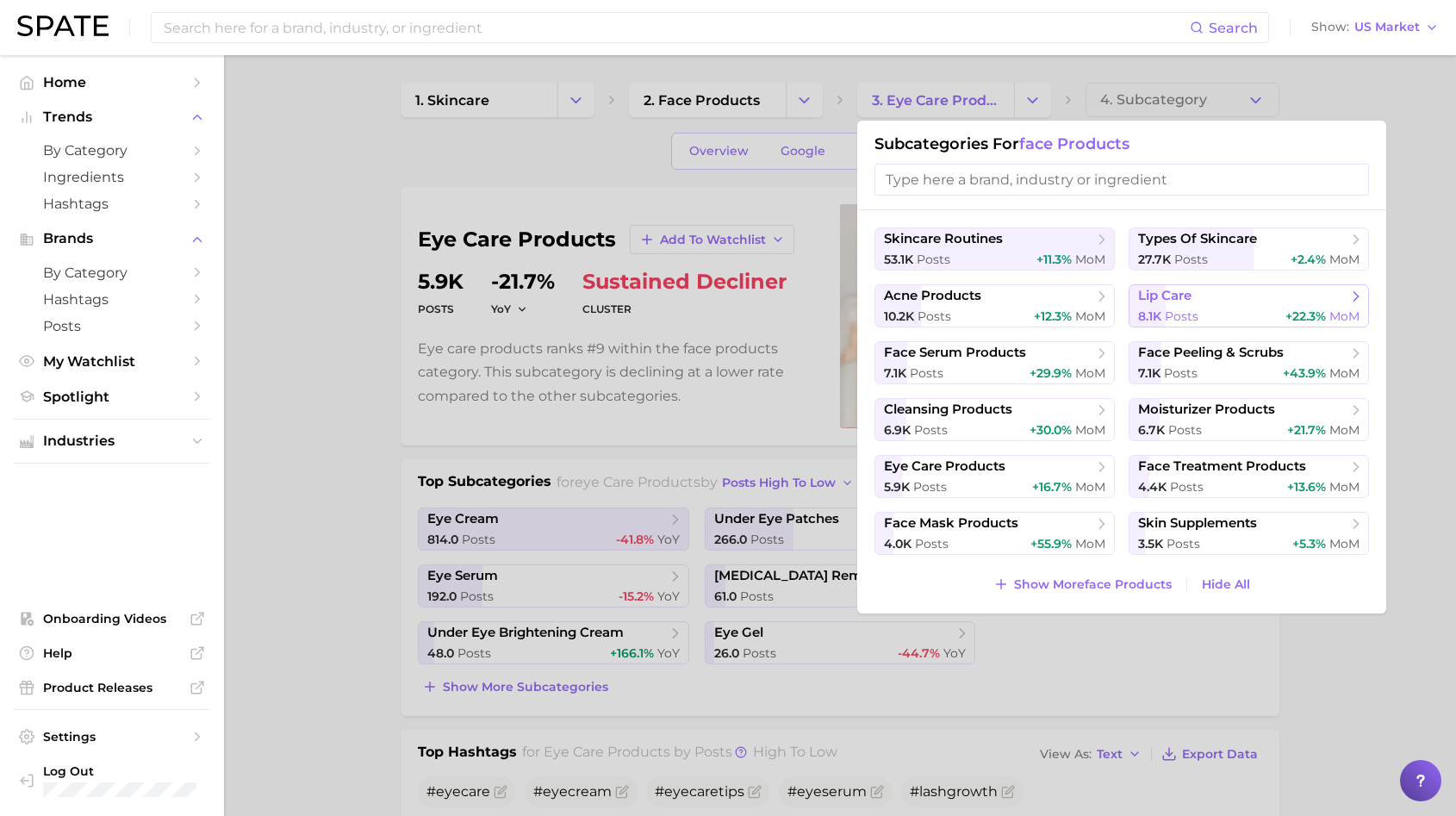
click at [1215, 308] on div "8.1k Posts +22.3% MoM" at bounding box center [1248, 317] width 221 height 17
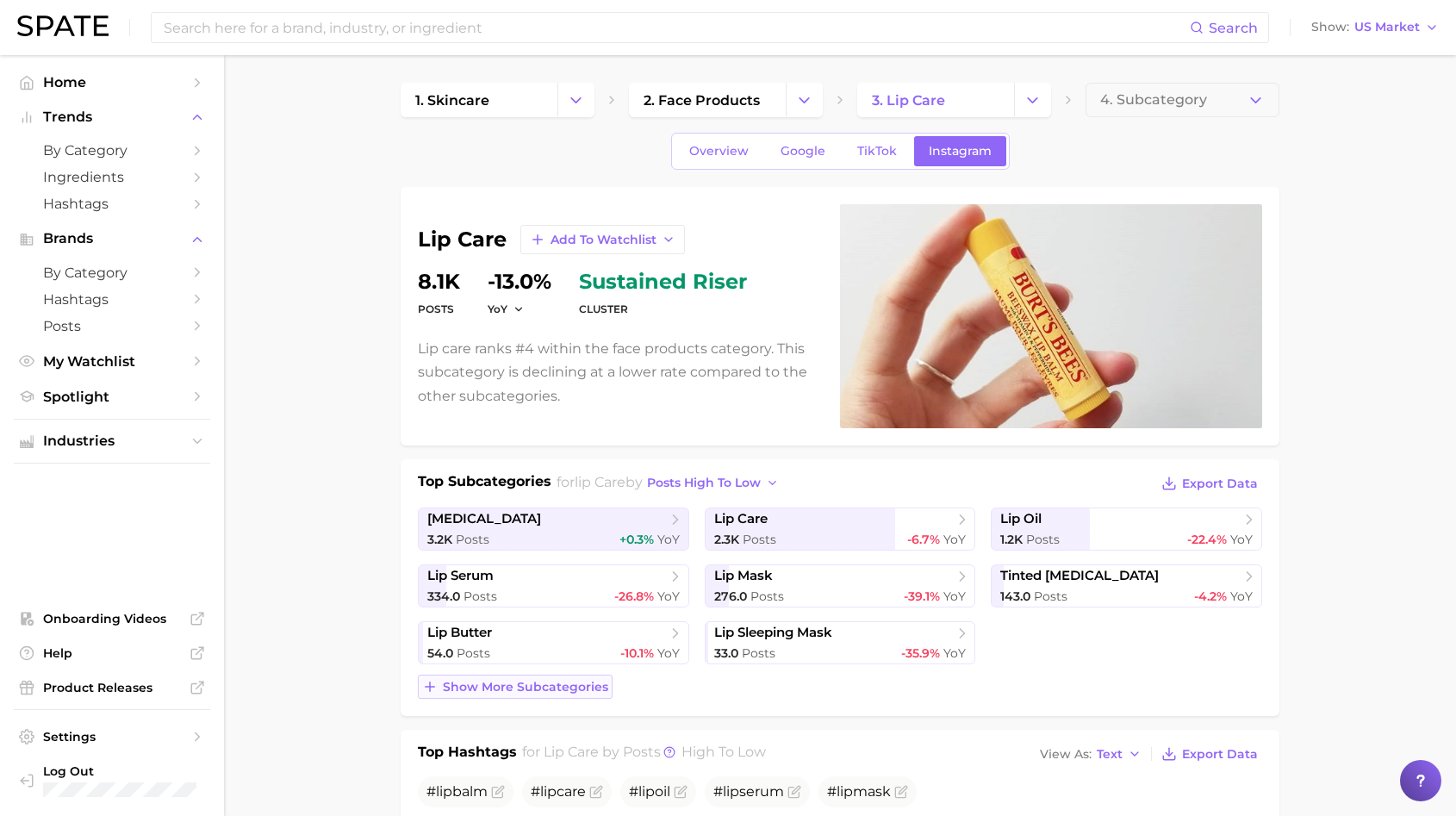
click at [570, 675] on button "Show more subcategories" at bounding box center [515, 687] width 195 height 24
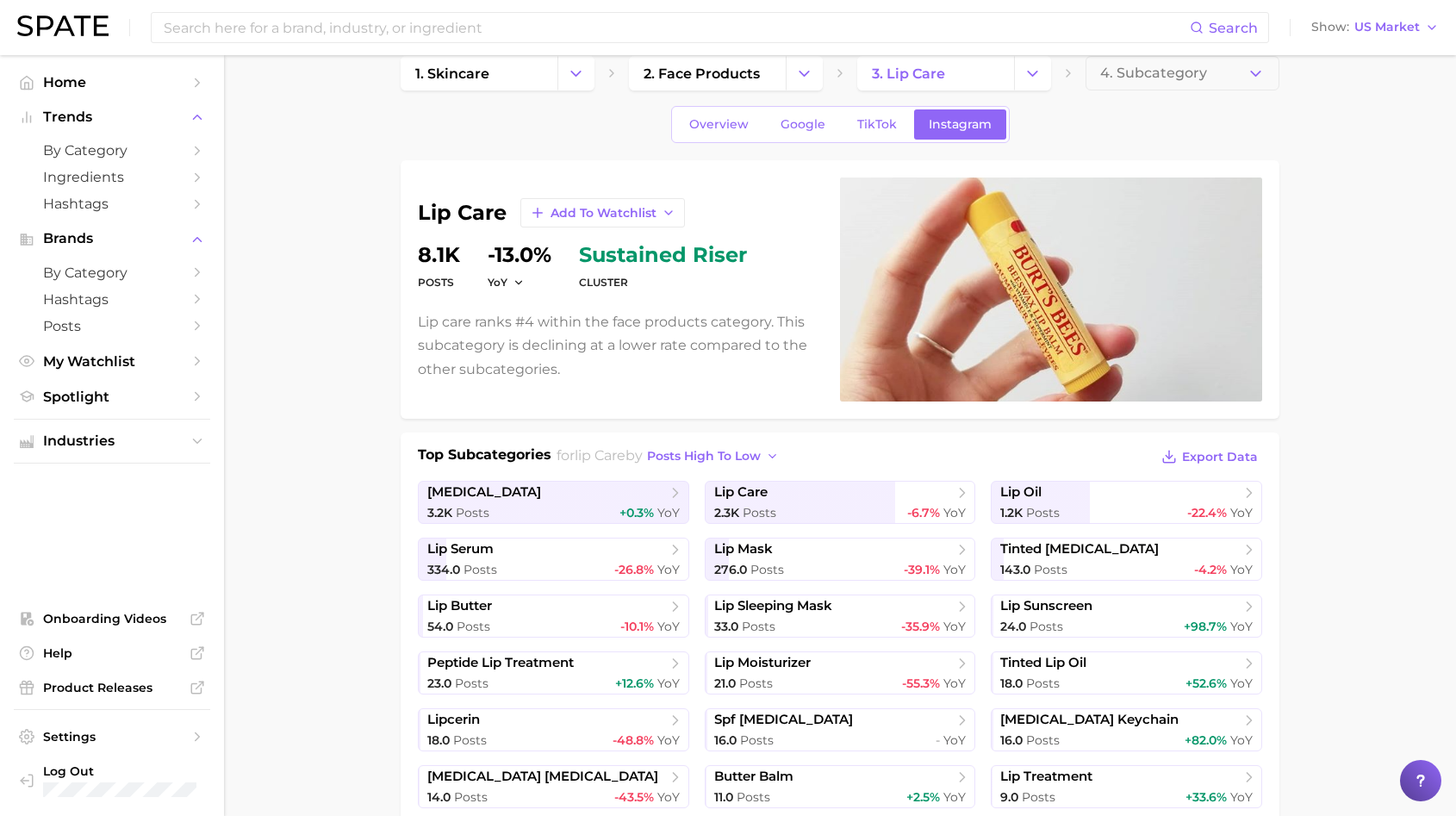
scroll to position [32, 0]
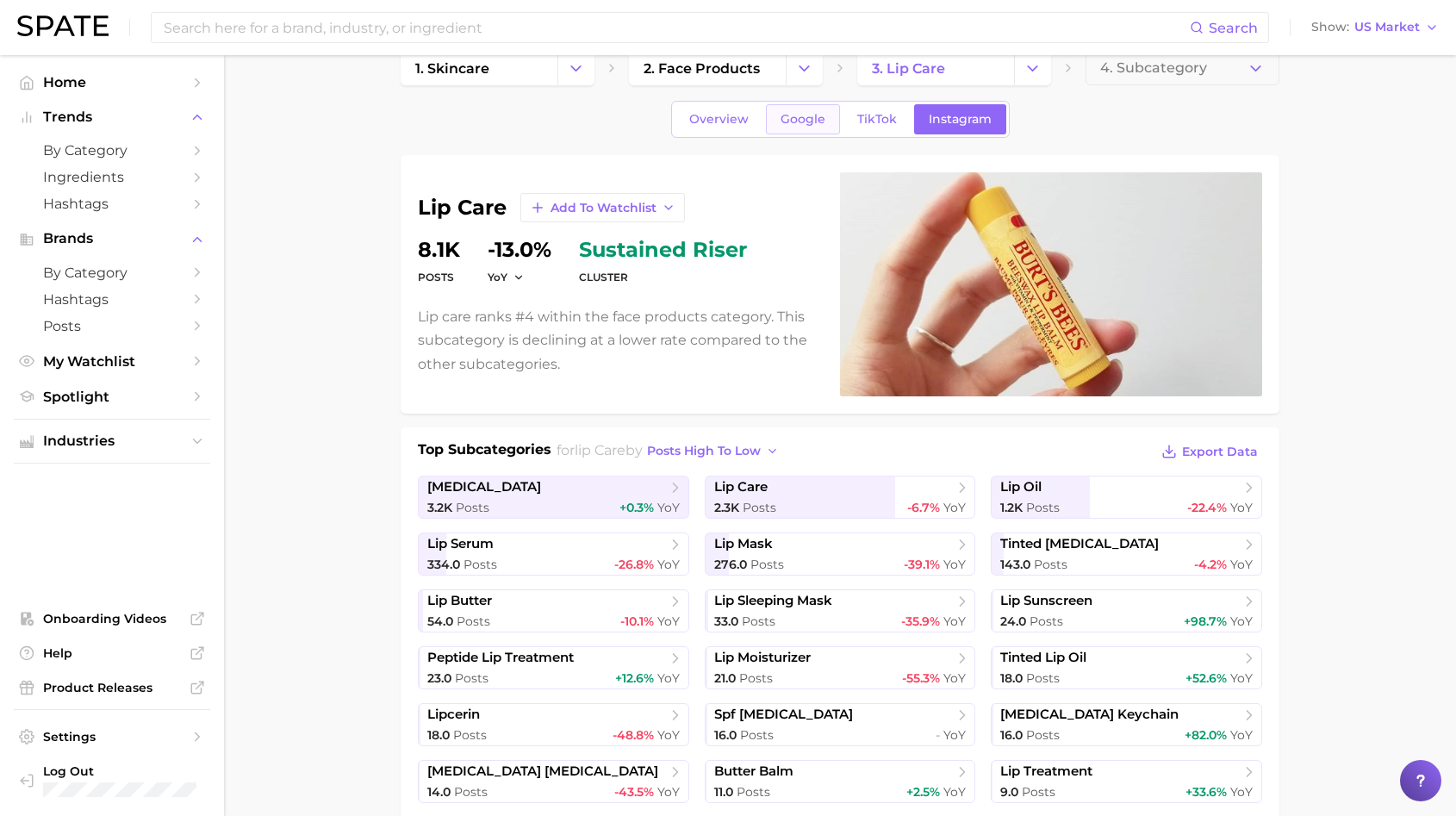
click at [820, 127] on link "Google" at bounding box center [803, 119] width 74 height 30
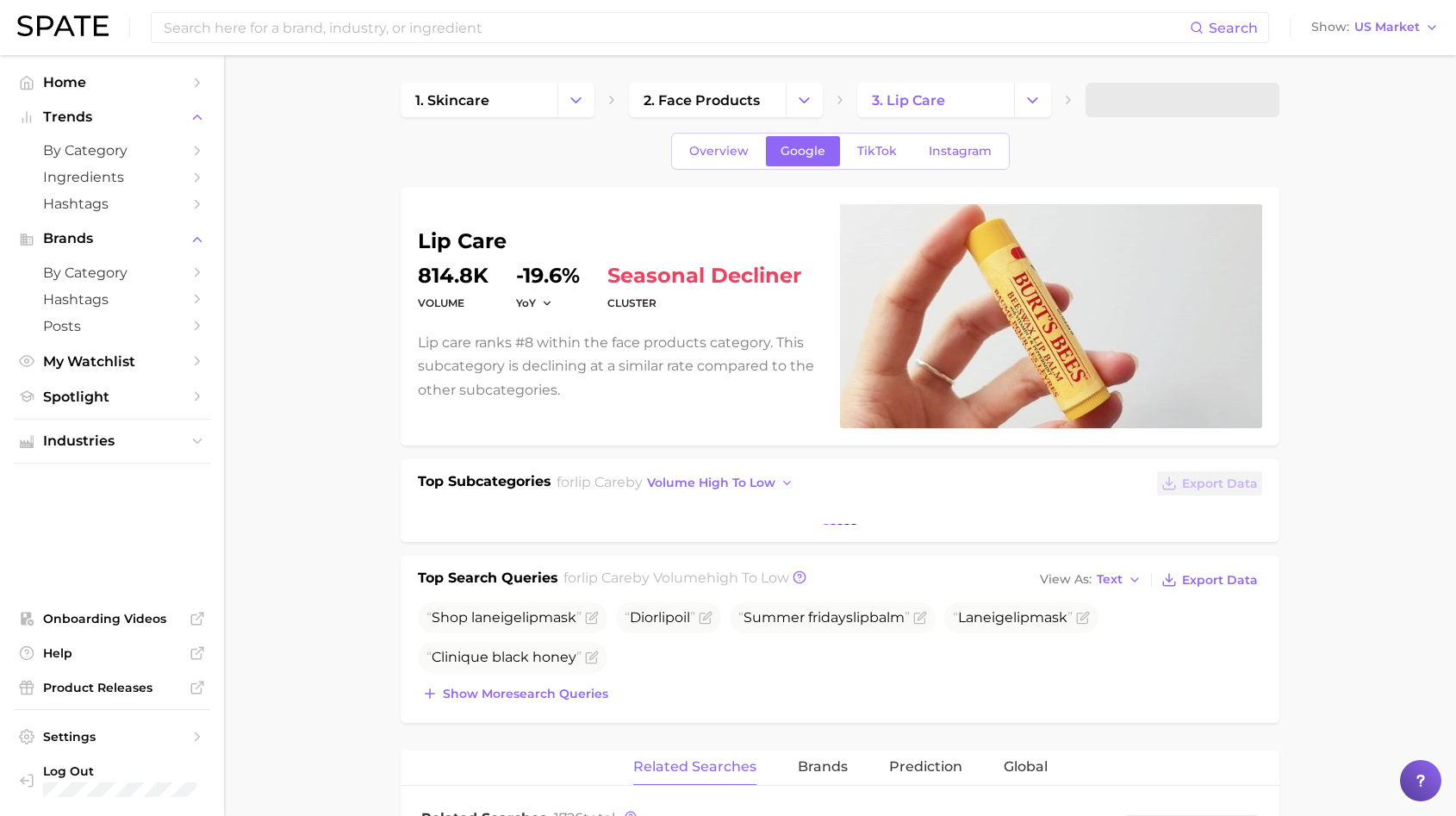
scroll to position [218, 0]
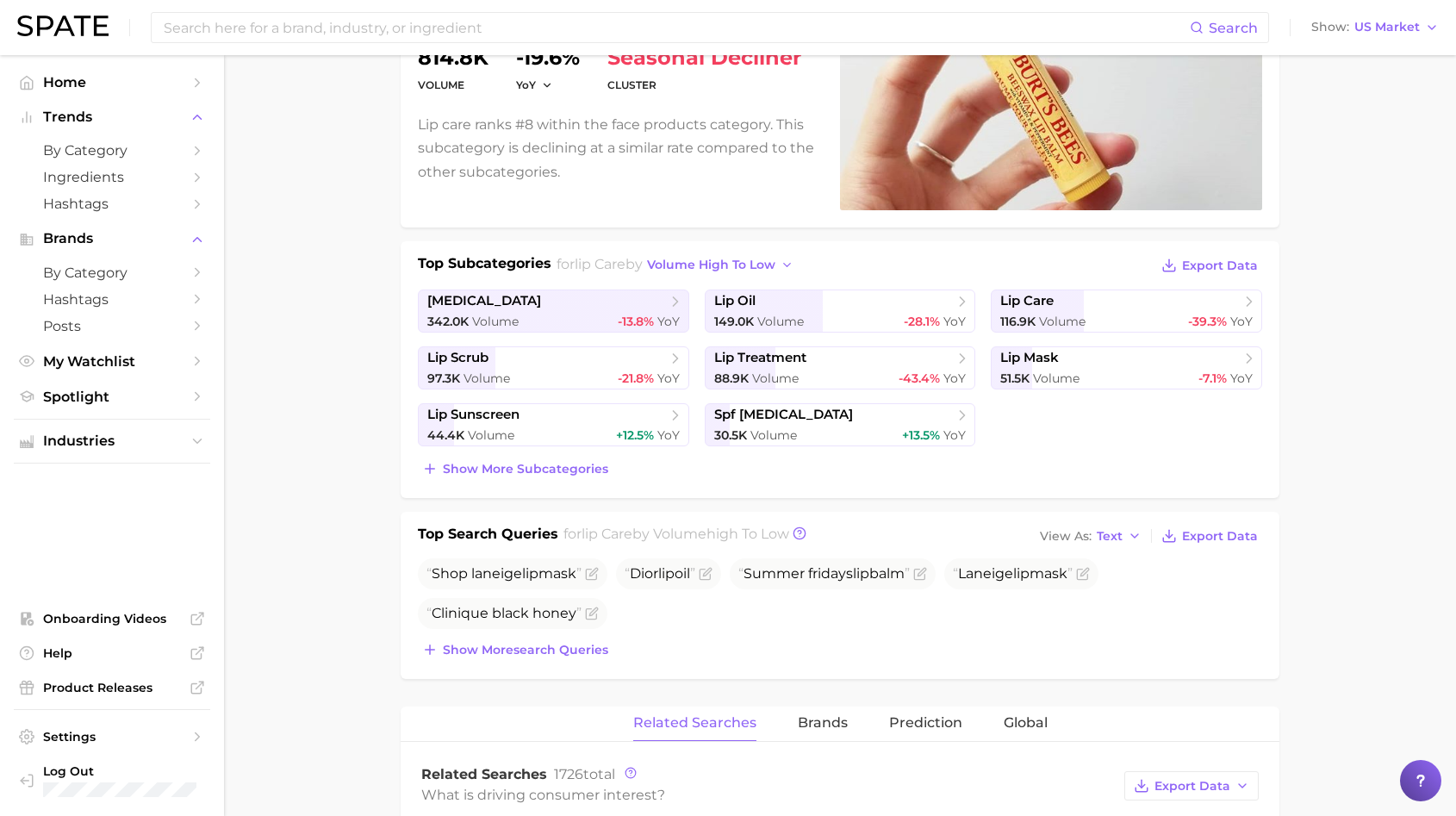
click at [511, 480] on div "Top Subcategories for lip care by volume high to low Export Data [MEDICAL_DATA]…" at bounding box center [840, 370] width 879 height 257
click at [513, 475] on button "Show more subcategories" at bounding box center [515, 469] width 195 height 24
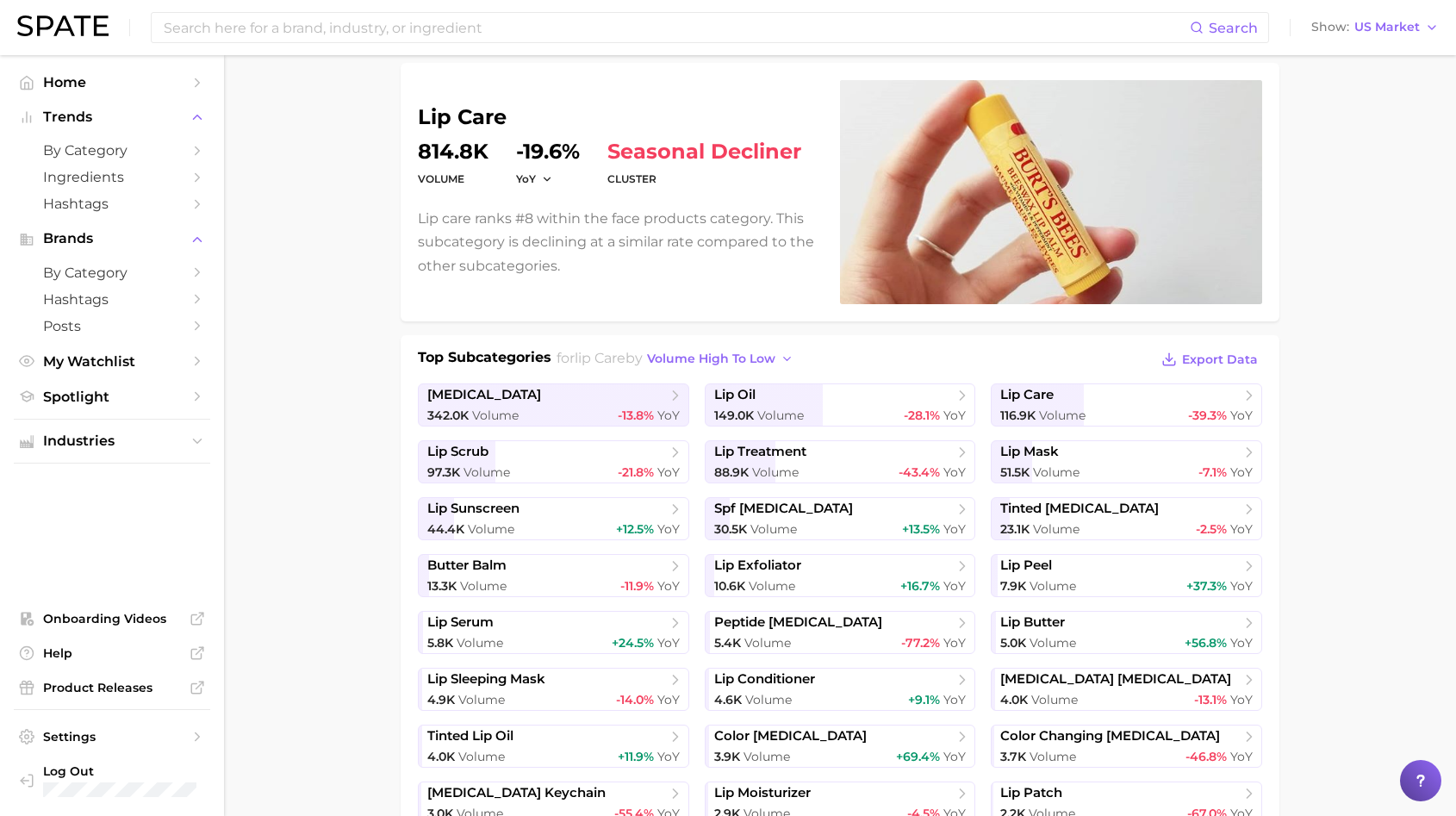
scroll to position [44, 0]
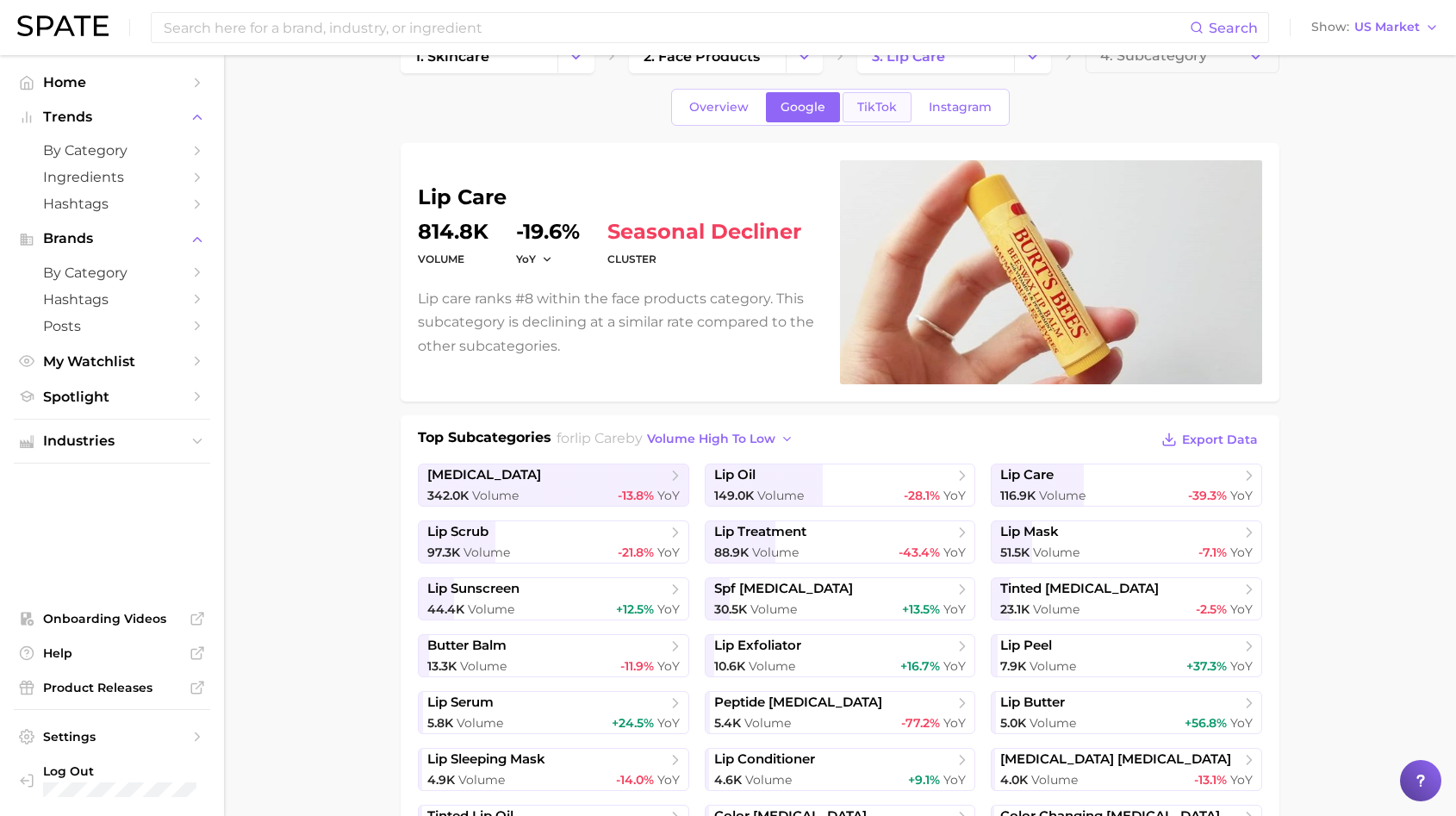
click at [894, 103] on link "TikTok" at bounding box center [876, 106] width 69 height 30
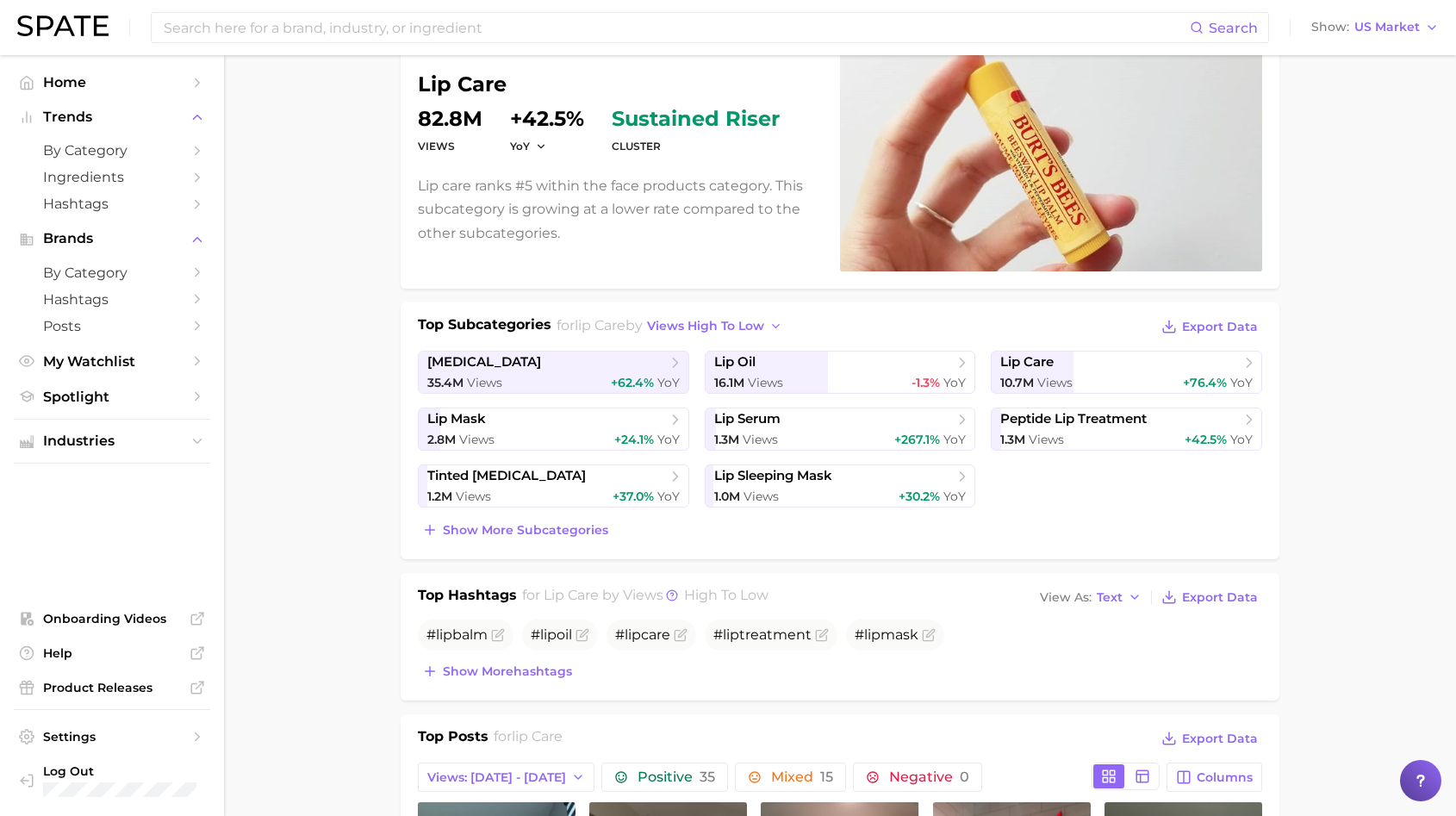
scroll to position [192, 0]
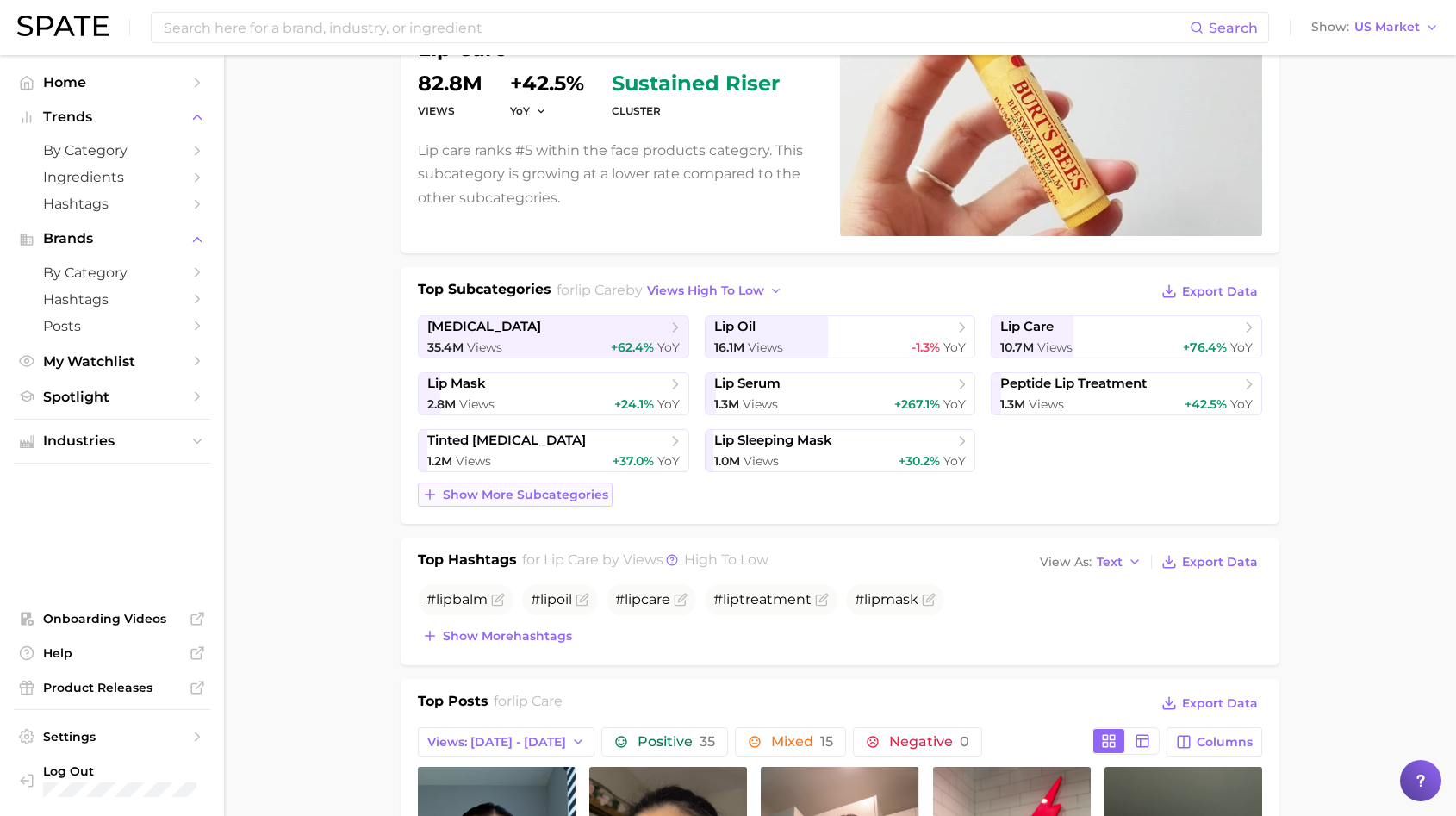
click at [507, 502] on button "Show more subcategories" at bounding box center [515, 495] width 195 height 24
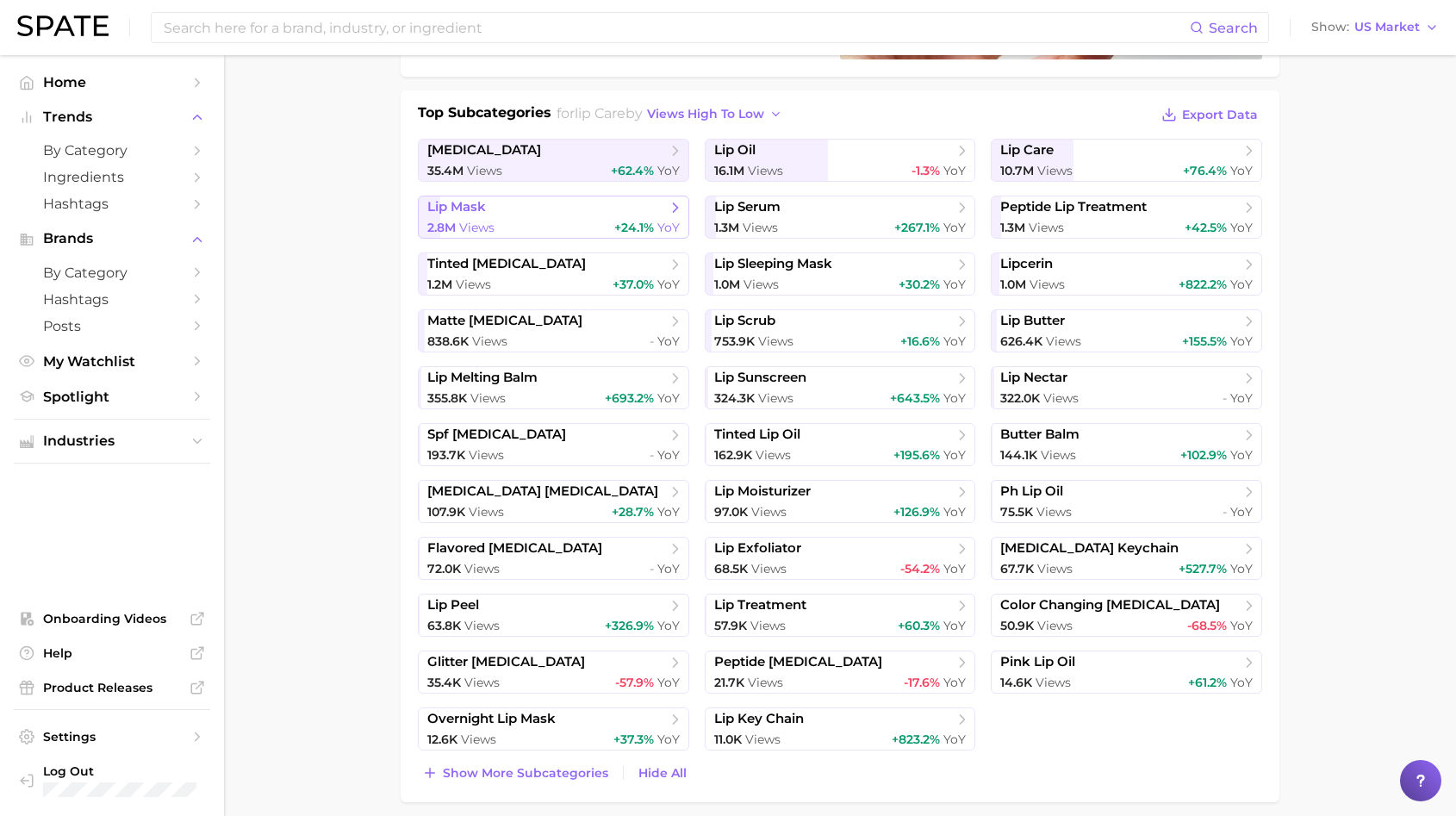
scroll to position [0, 0]
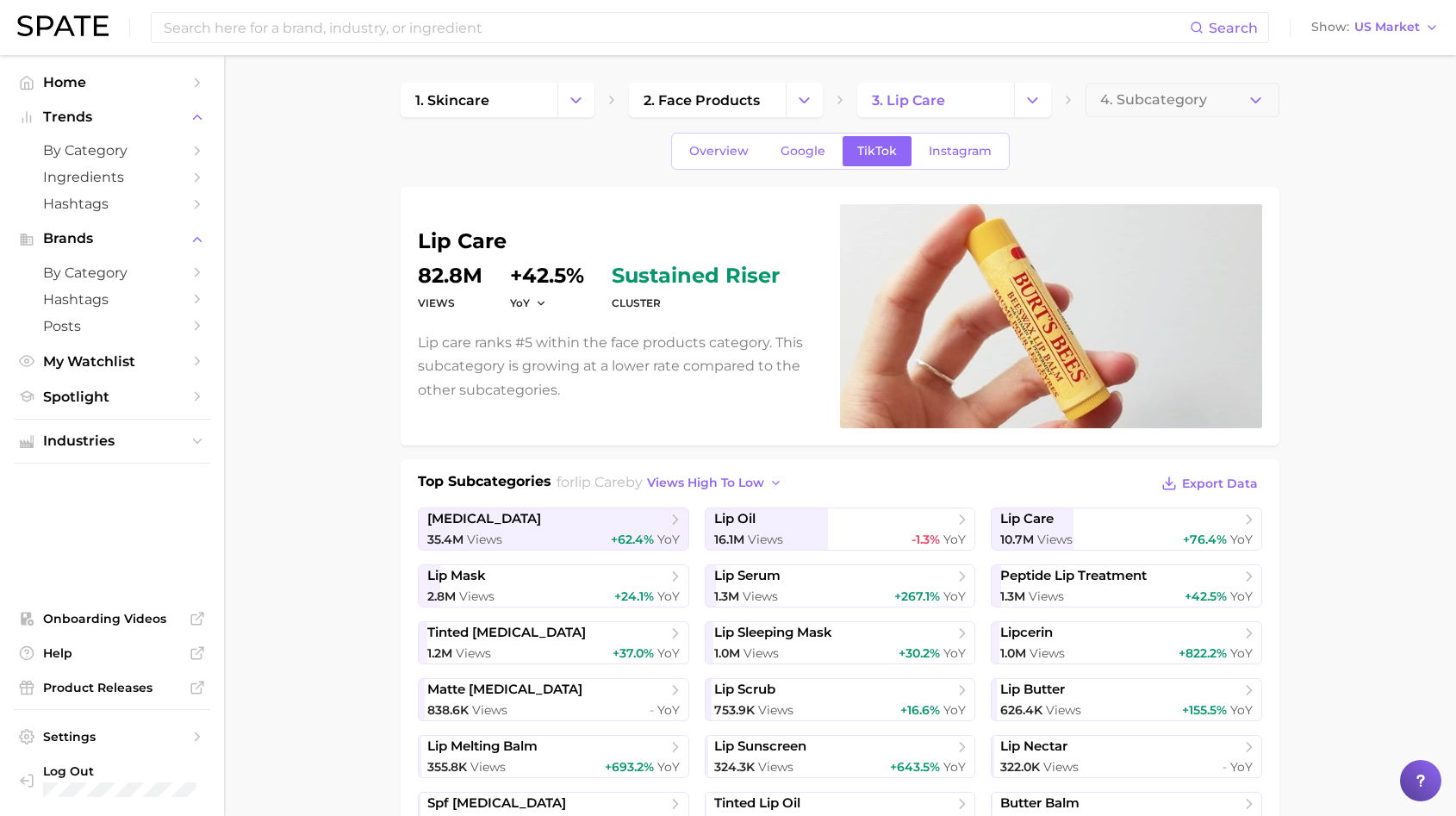
click at [1031, 102] on polyline "Change Category" at bounding box center [1032, 99] width 9 height 5
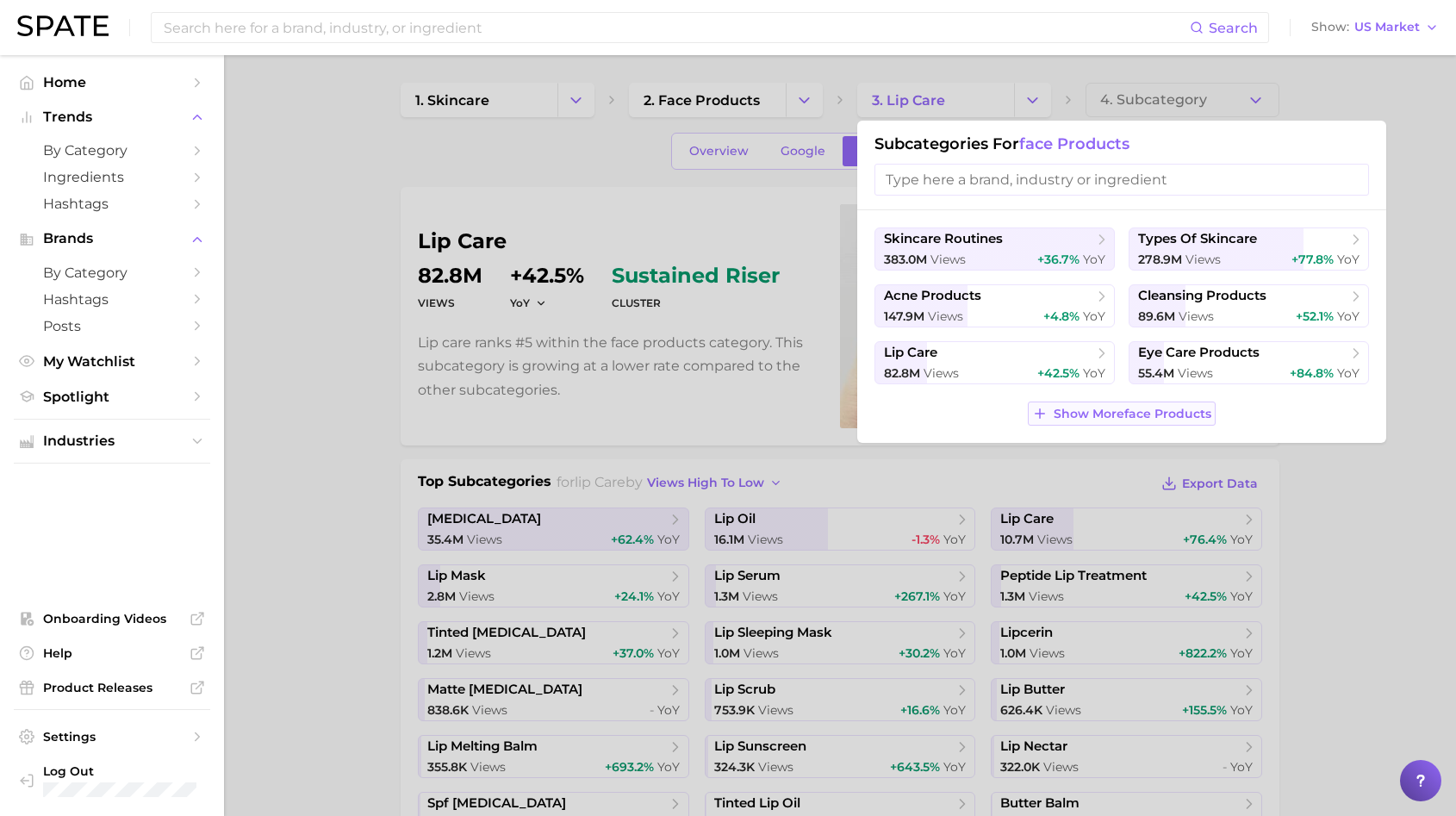
click at [1065, 403] on button "Show More face products" at bounding box center [1121, 414] width 187 height 24
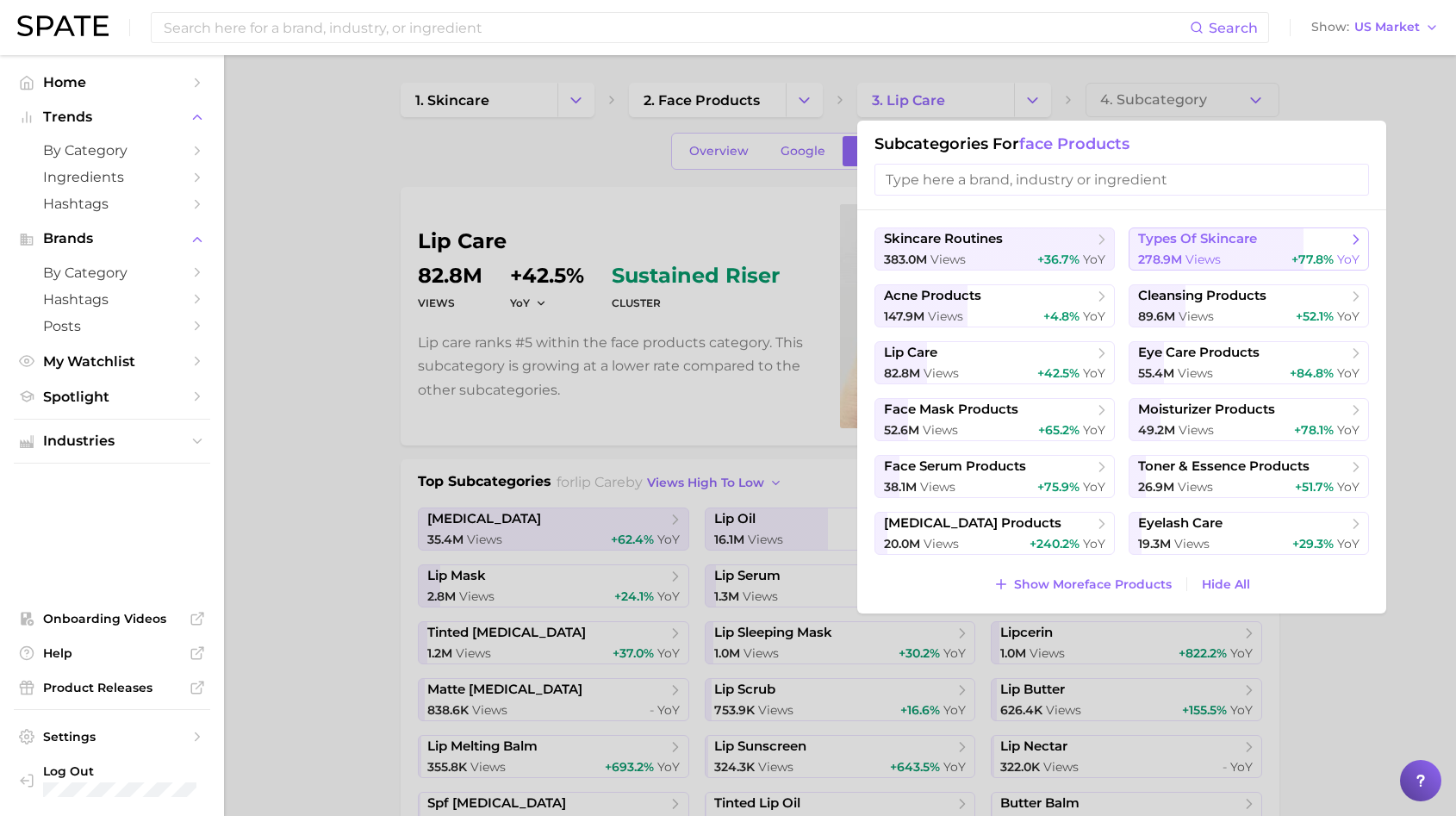
click at [1217, 241] on span "types of skincare" at bounding box center [1197, 240] width 119 height 17
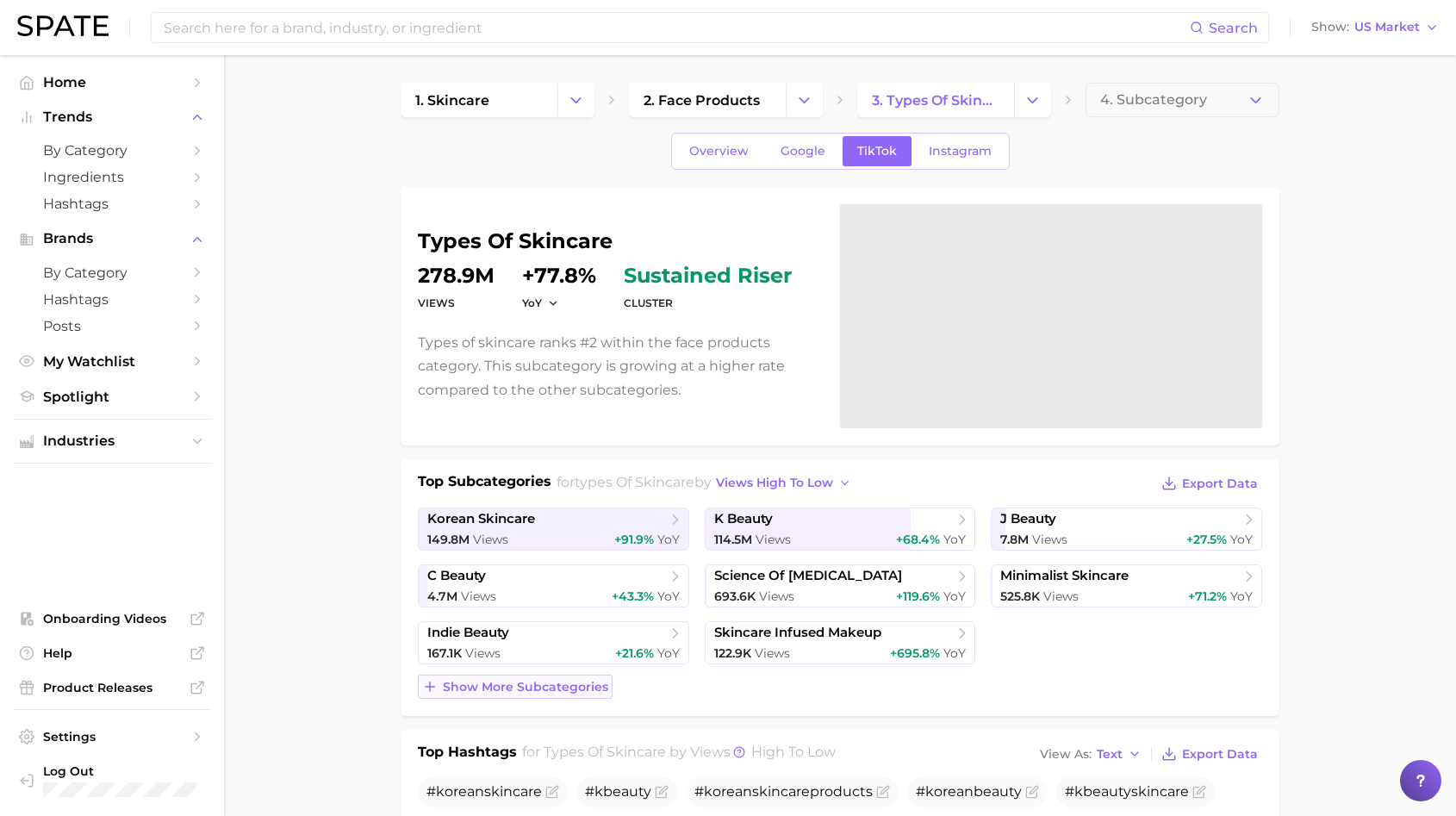
click at [591, 694] on button "Show more subcategories" at bounding box center [515, 687] width 195 height 24
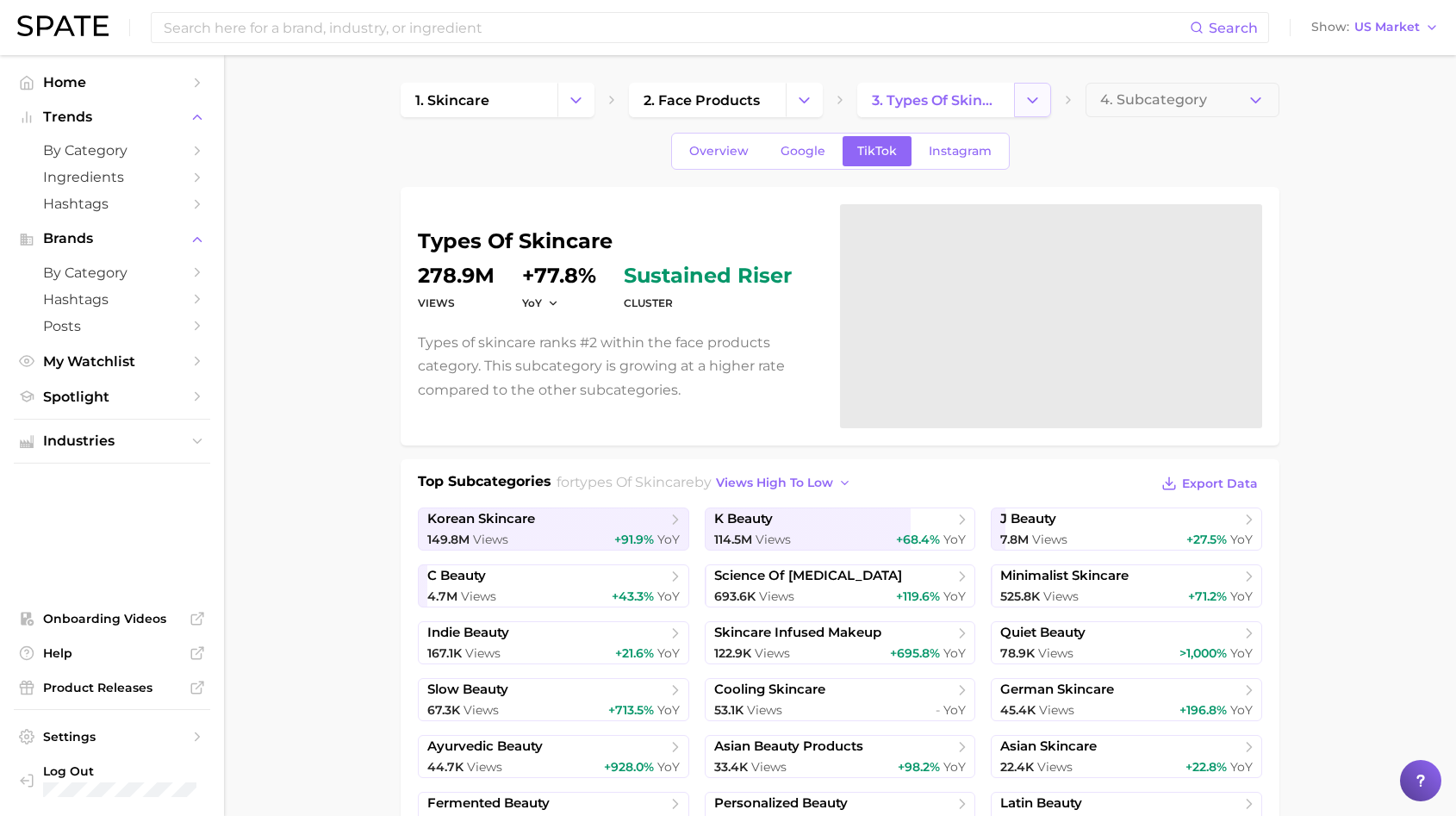
click at [1027, 86] on button "Change Category" at bounding box center [1032, 100] width 37 height 35
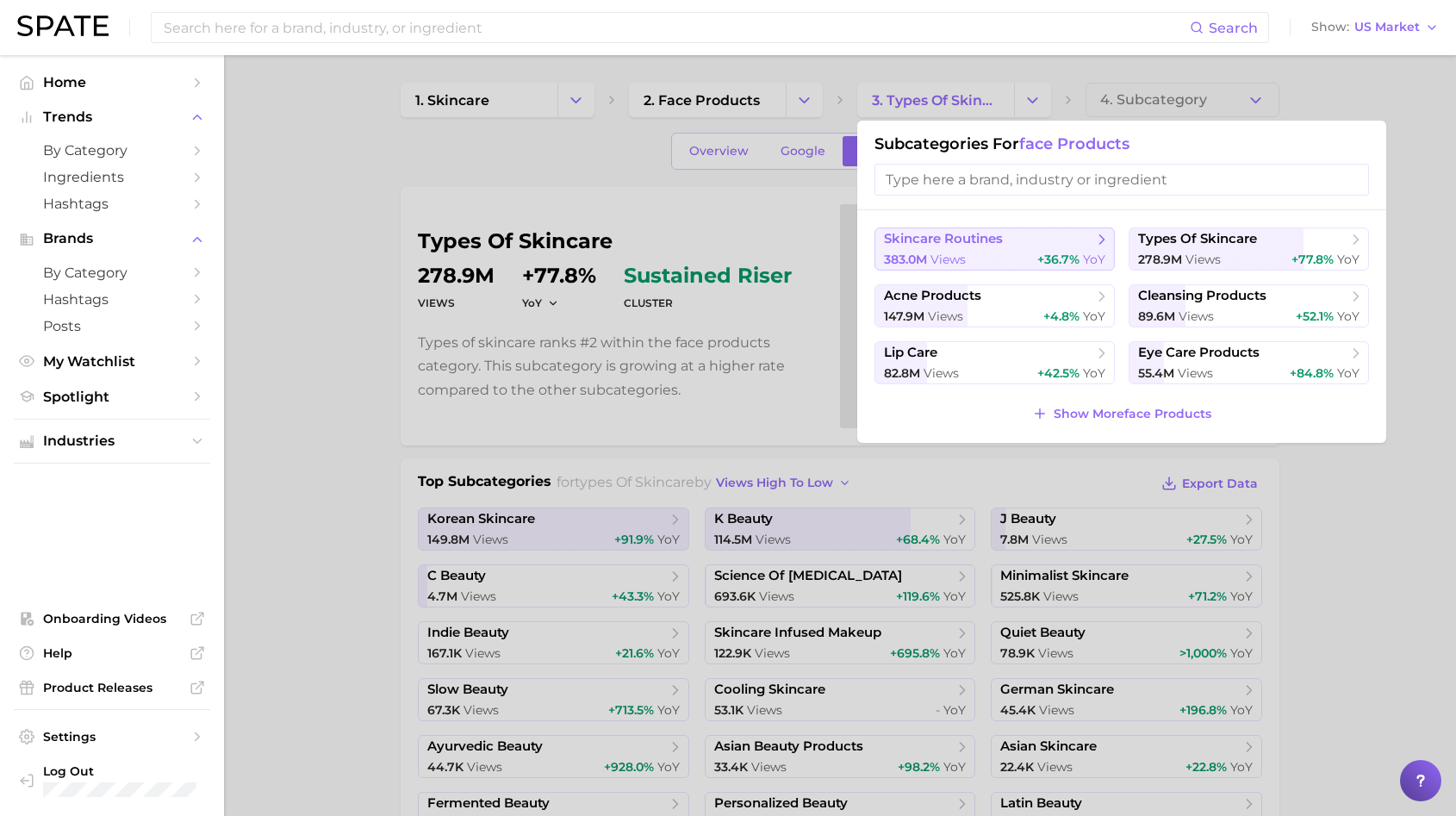
click at [992, 252] on div "383.0m views +36.7% YoY" at bounding box center [994, 260] width 221 height 17
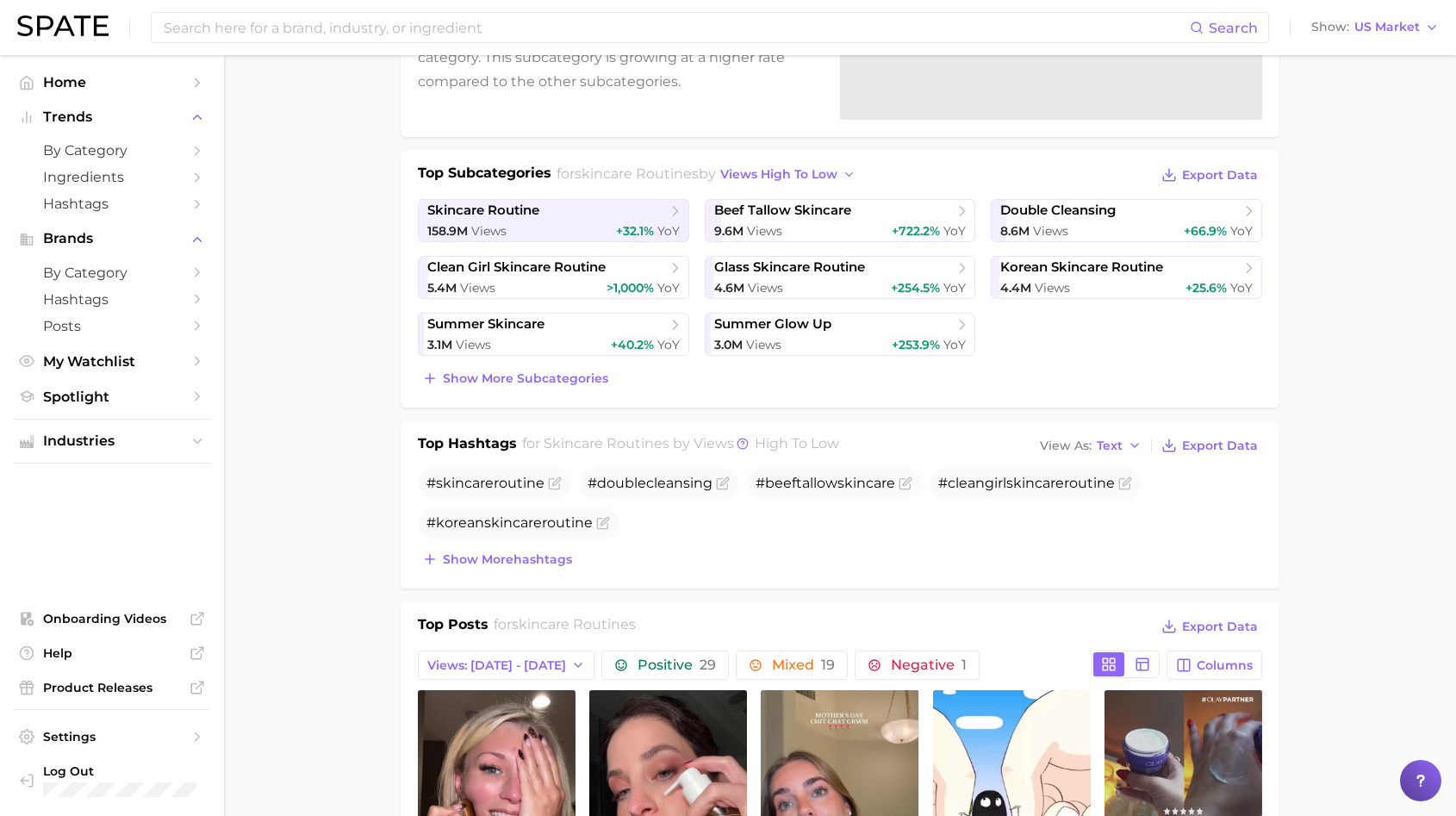
scroll to position [273, 0]
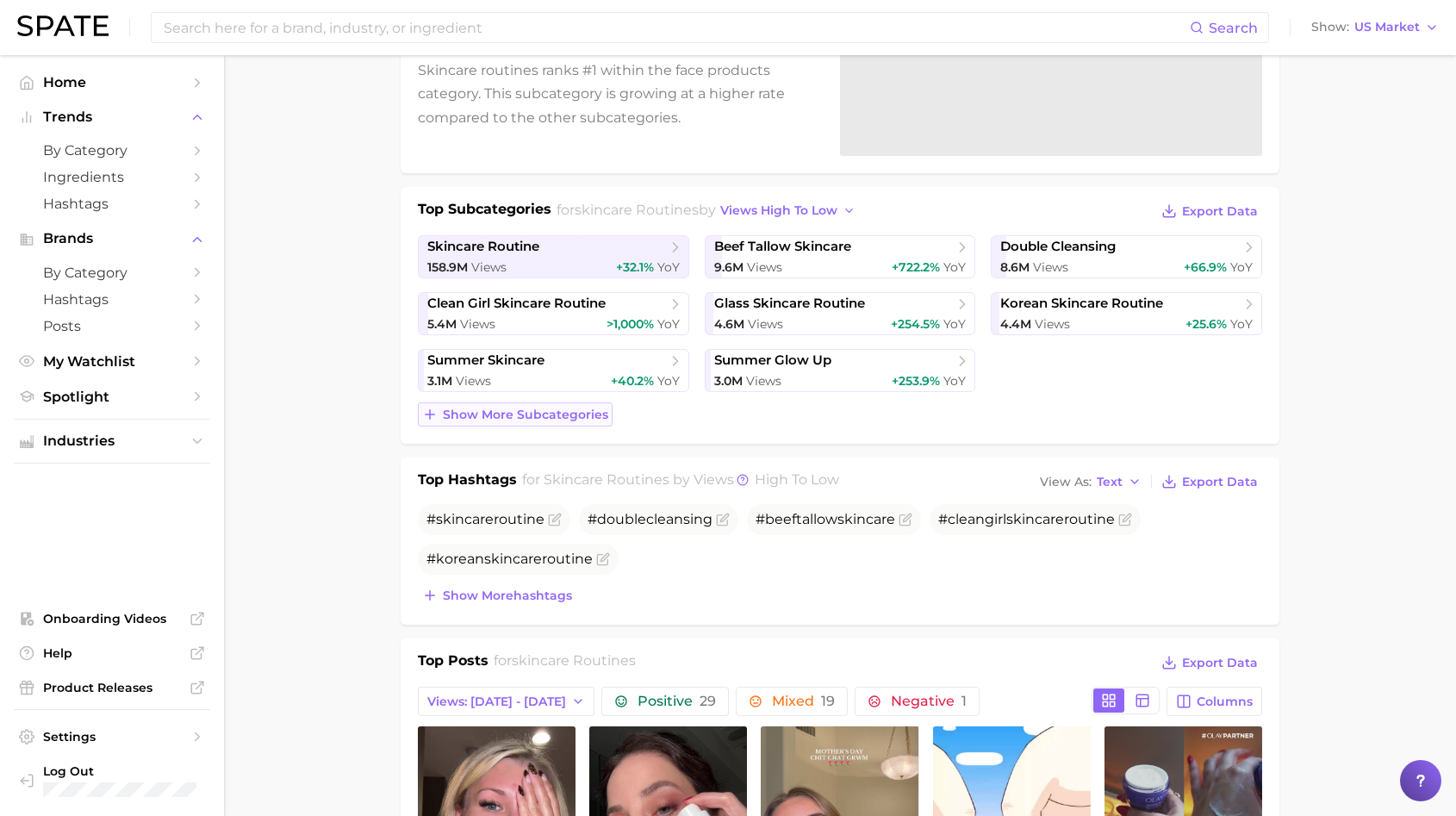
click at [551, 417] on span "Show more subcategories" at bounding box center [526, 415] width 165 height 15
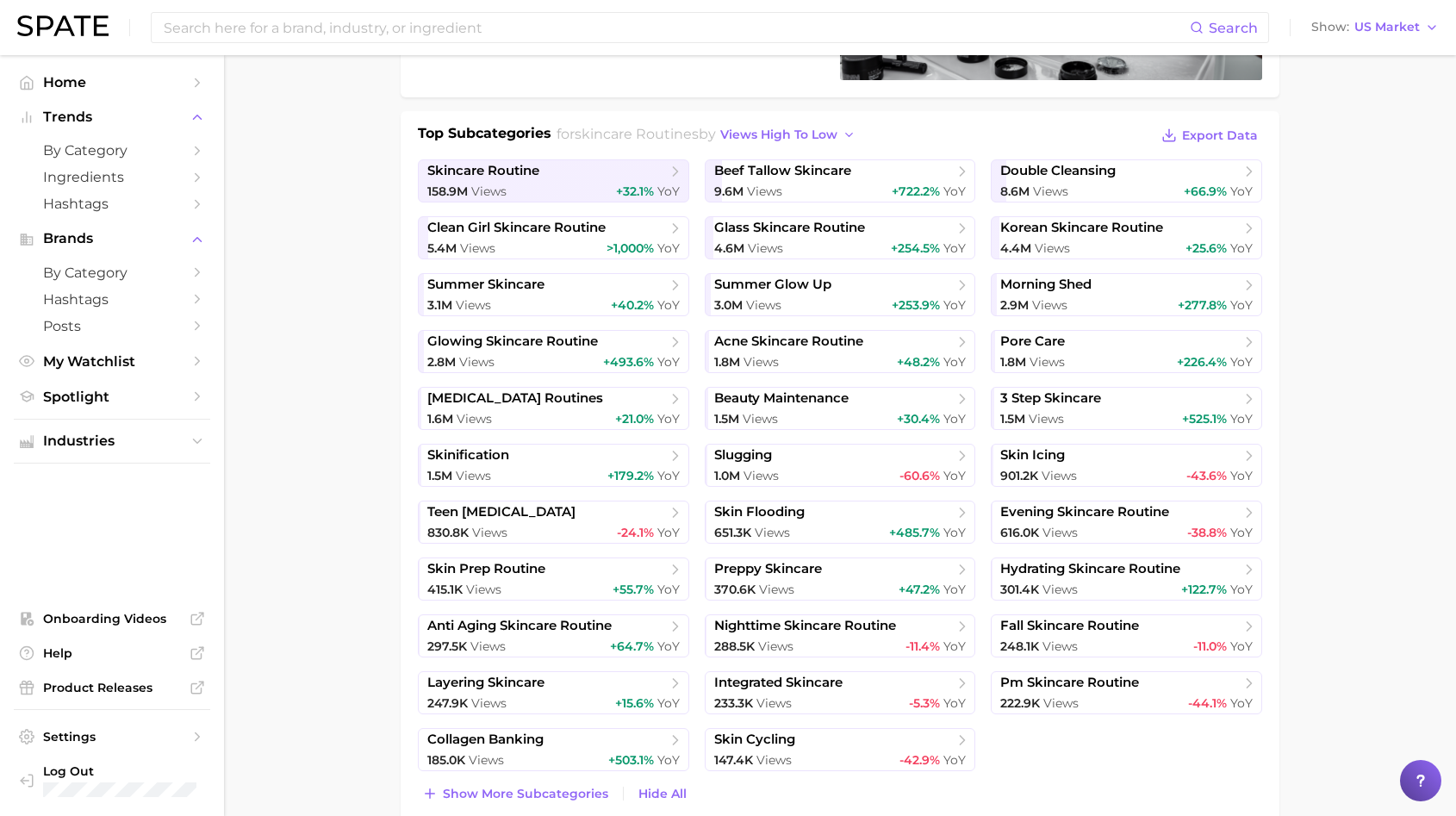
scroll to position [0, 0]
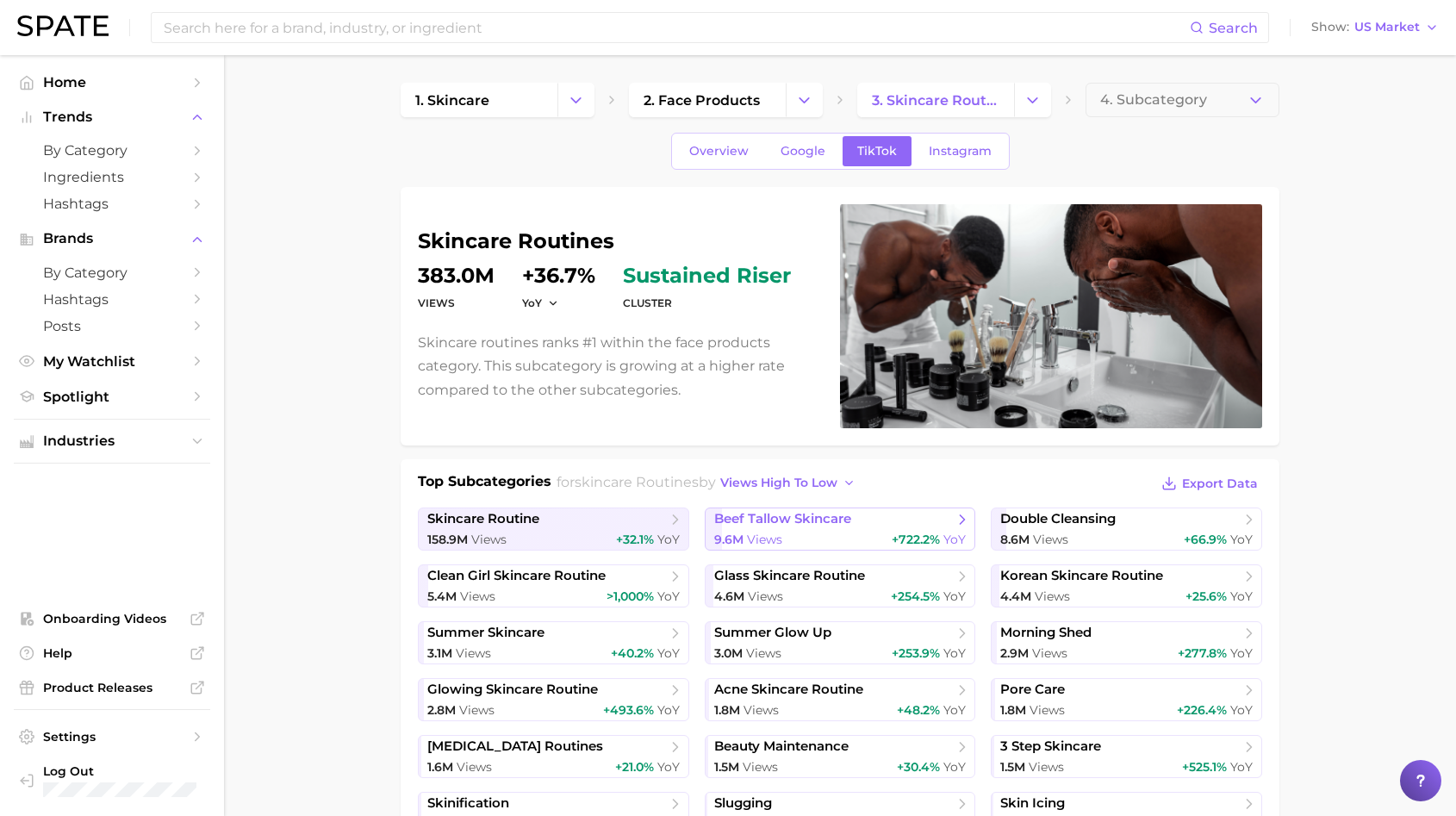
click at [832, 508] on link "beef tallow skincare 9.6m Views +722.2% YoY" at bounding box center [840, 529] width 272 height 43
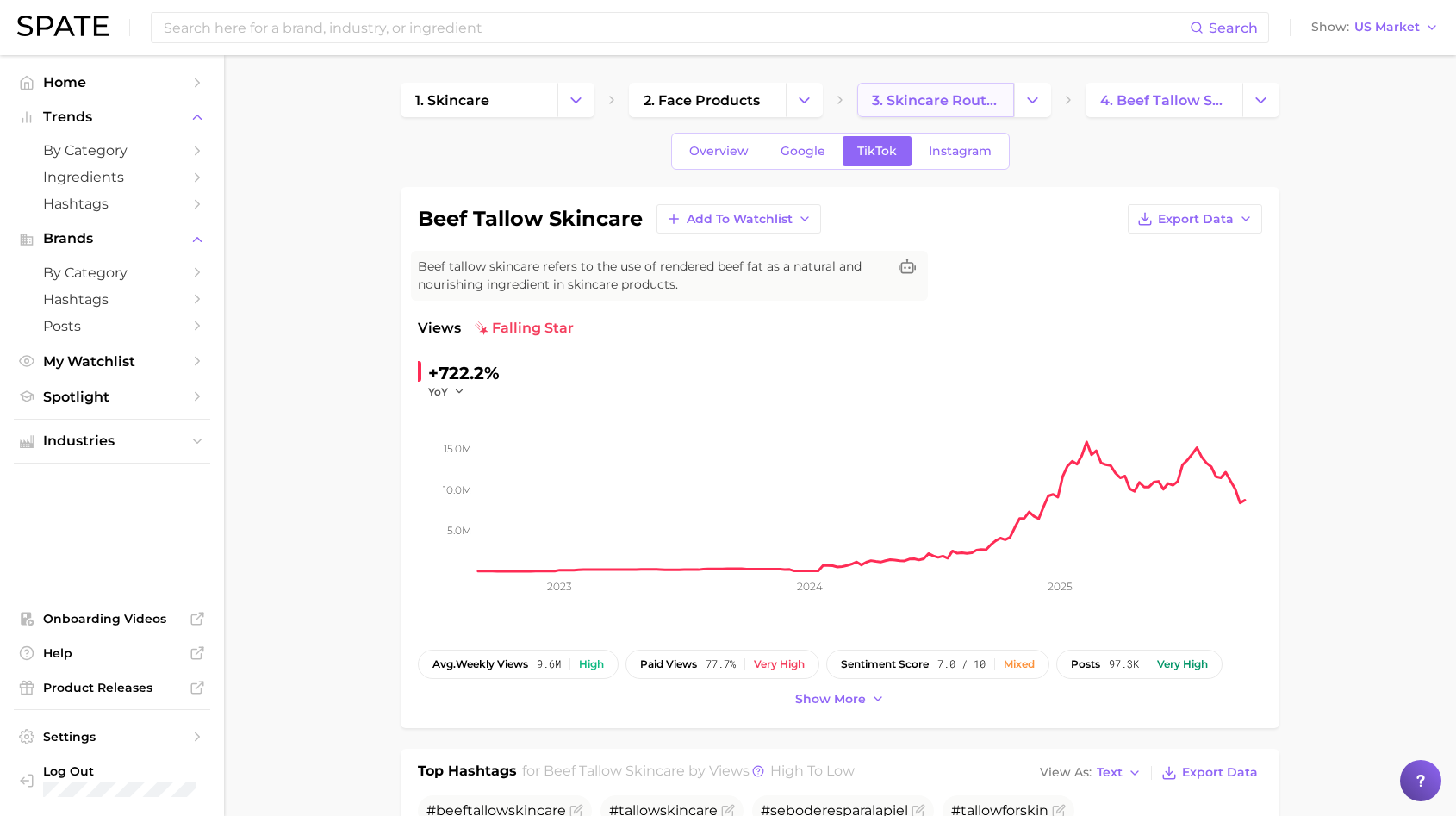
click at [916, 95] on span "3. skincare routines" at bounding box center [935, 100] width 128 height 17
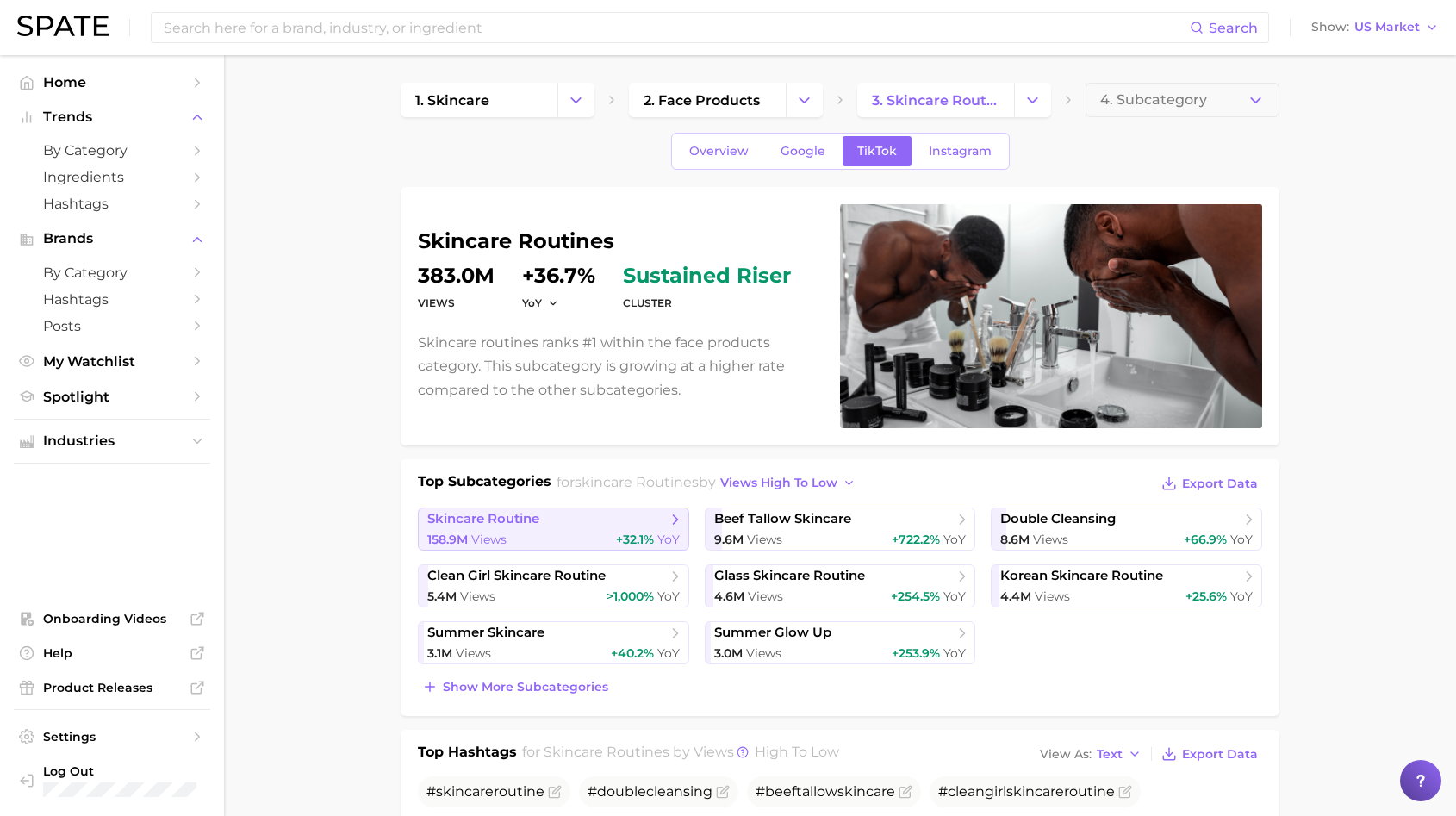
click at [572, 530] on link "skincare routine 158.9m Views +32.1% YoY" at bounding box center [553, 529] width 272 height 43
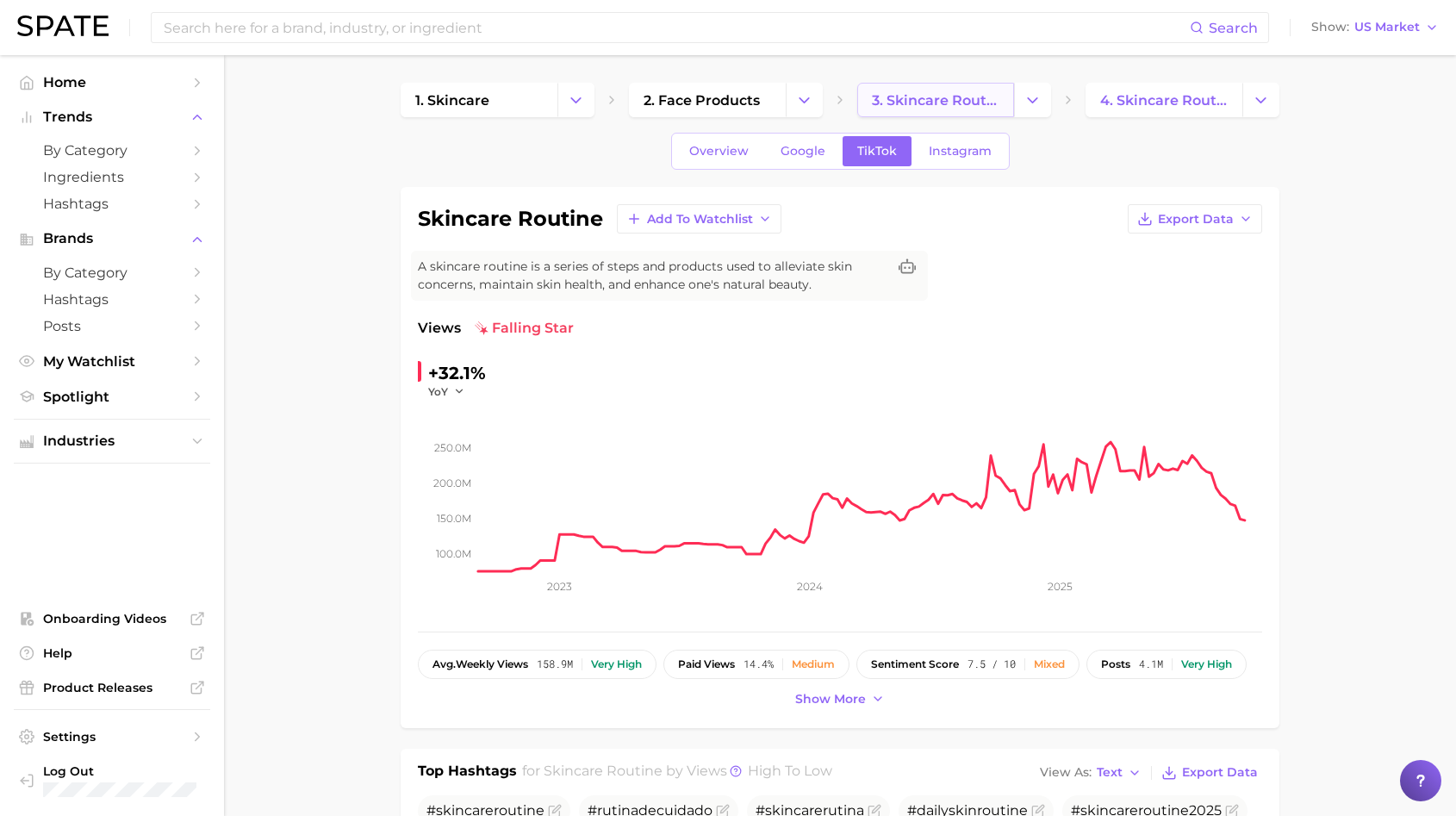
click at [1012, 113] on link "3. skincare routines" at bounding box center [935, 100] width 157 height 35
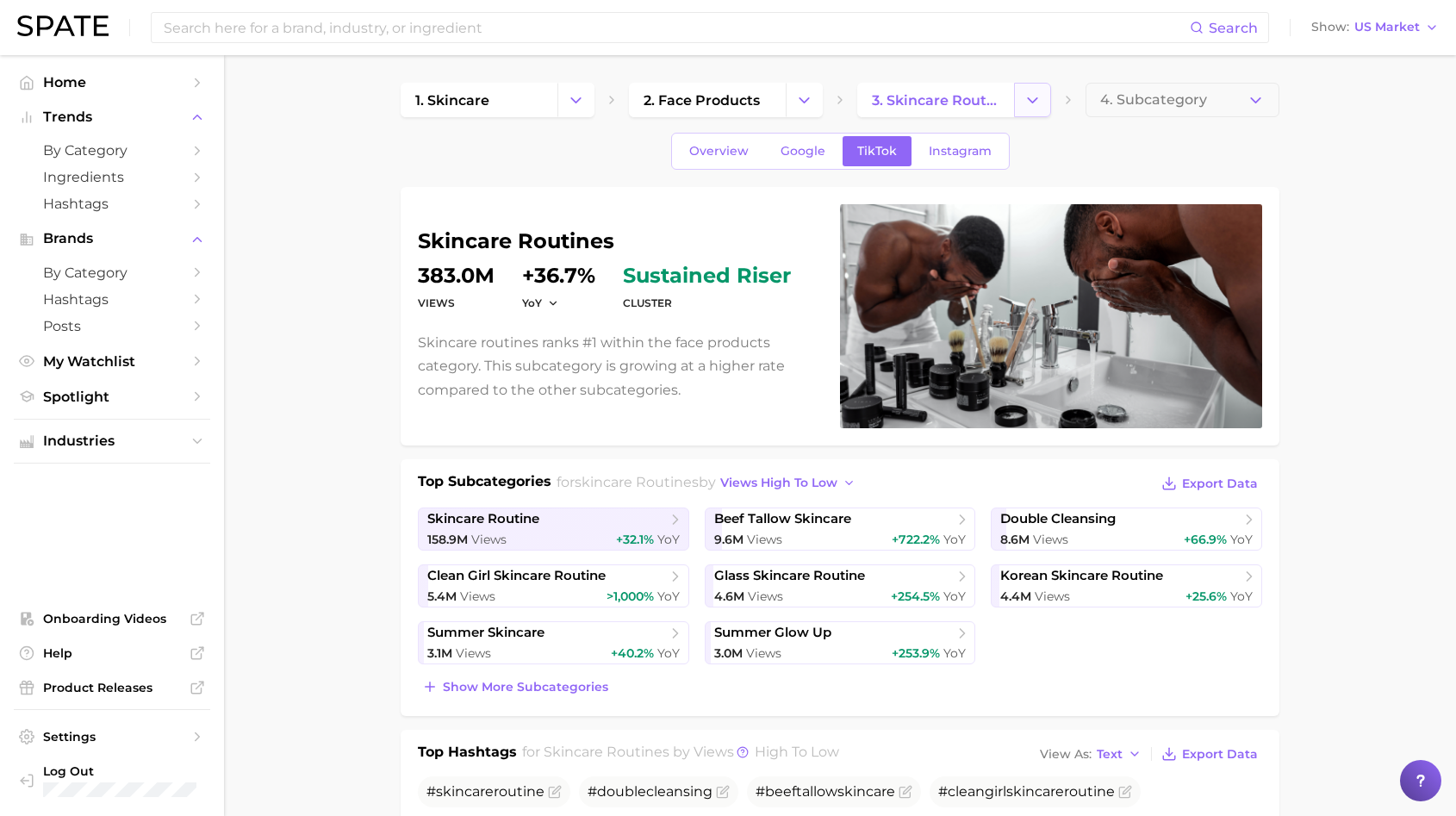
click at [1045, 103] on button "Change Category" at bounding box center [1032, 100] width 37 height 35
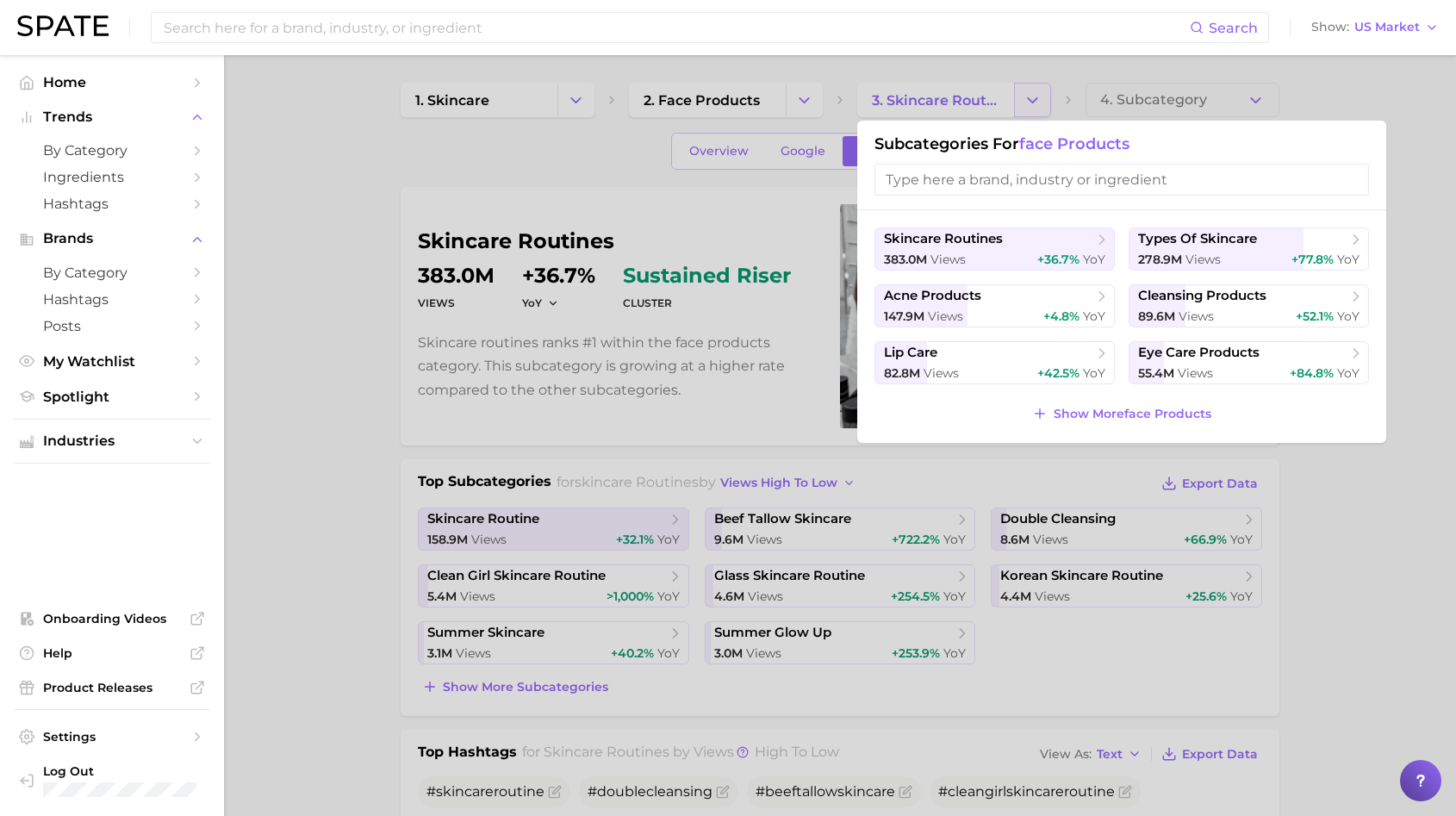
click at [1045, 103] on div at bounding box center [728, 408] width 1456 height 816
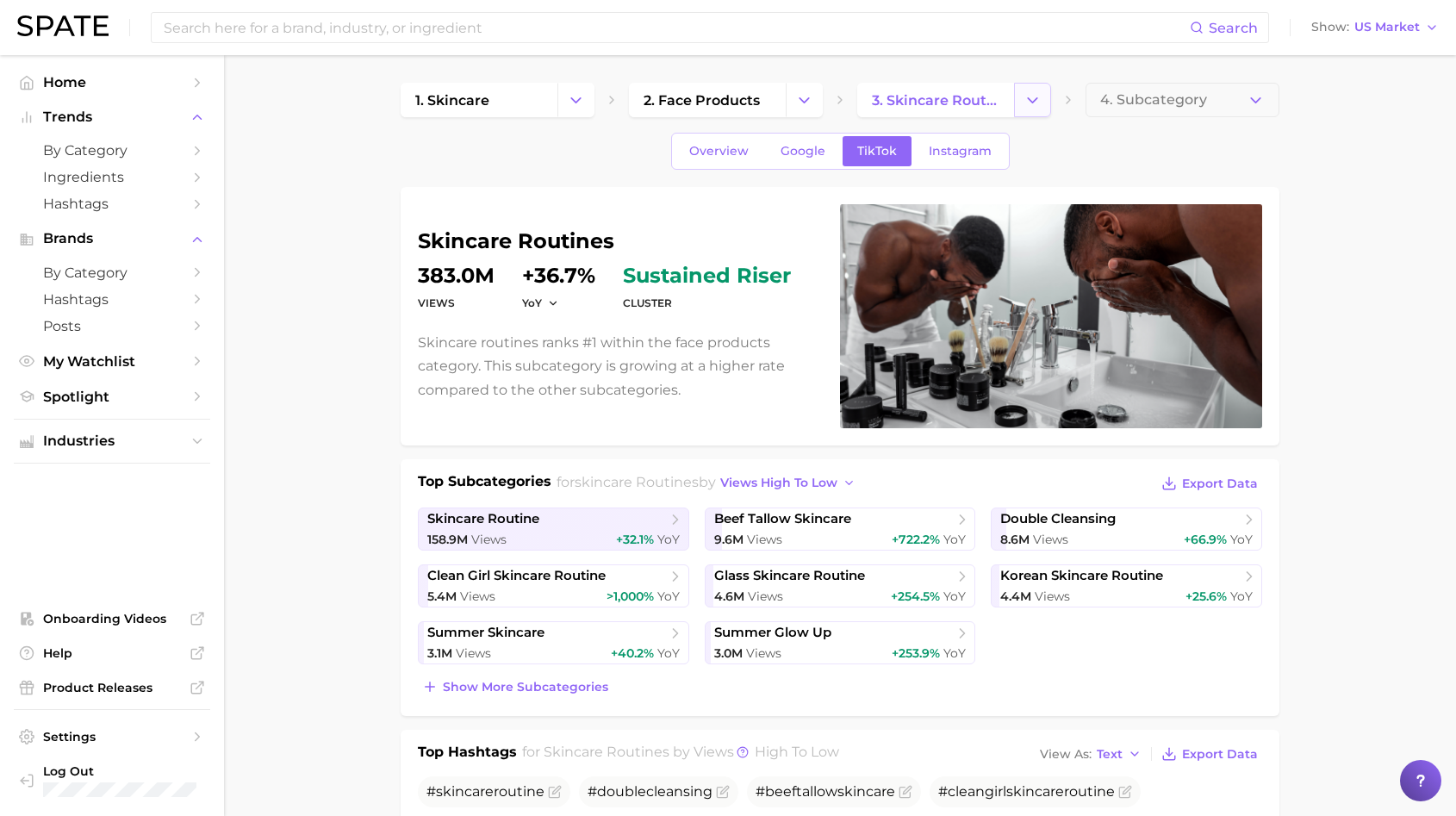
click at [1039, 101] on icon "Change Category" at bounding box center [1033, 101] width 18 height 18
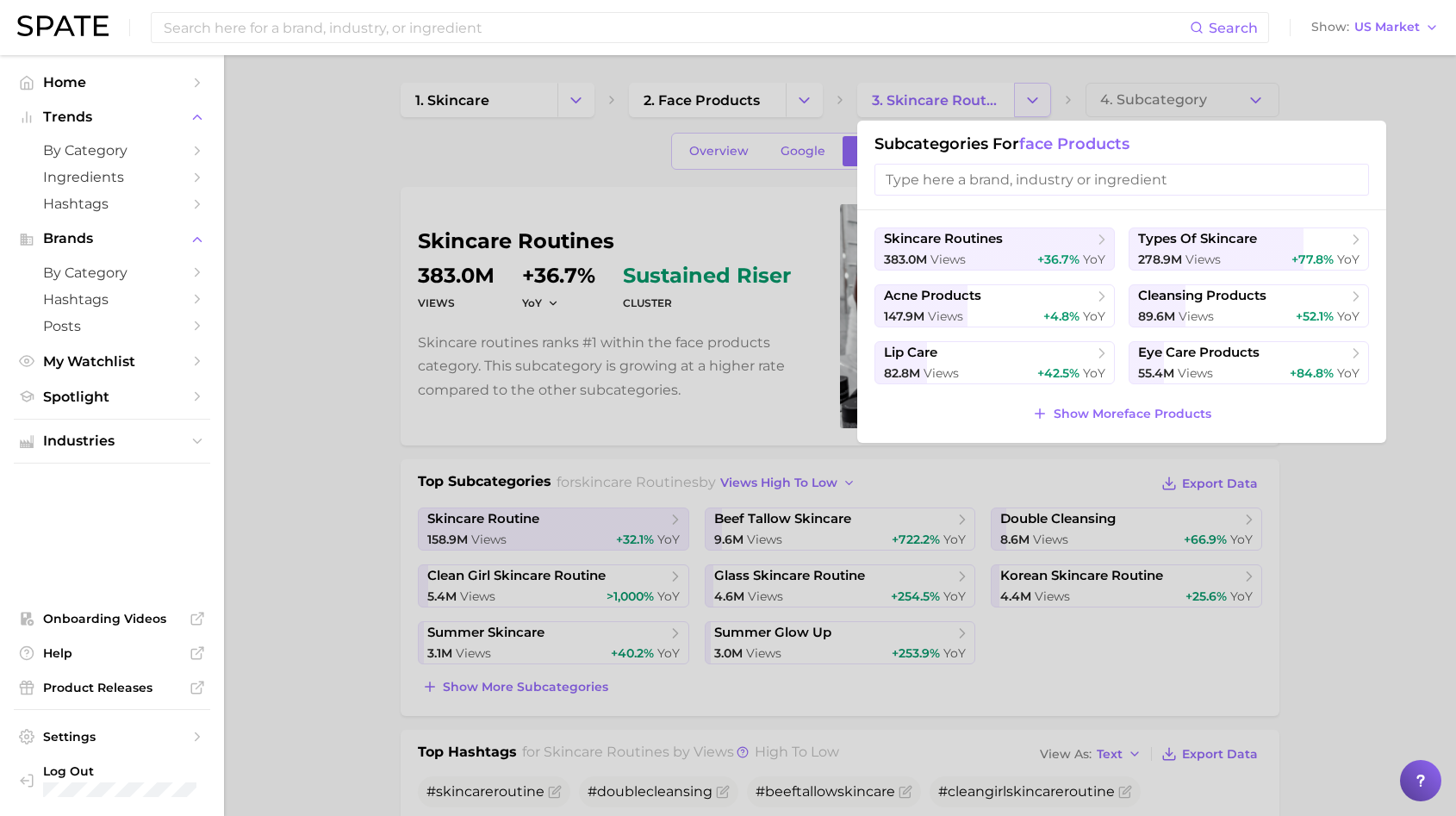
click at [1039, 101] on div at bounding box center [728, 408] width 1456 height 816
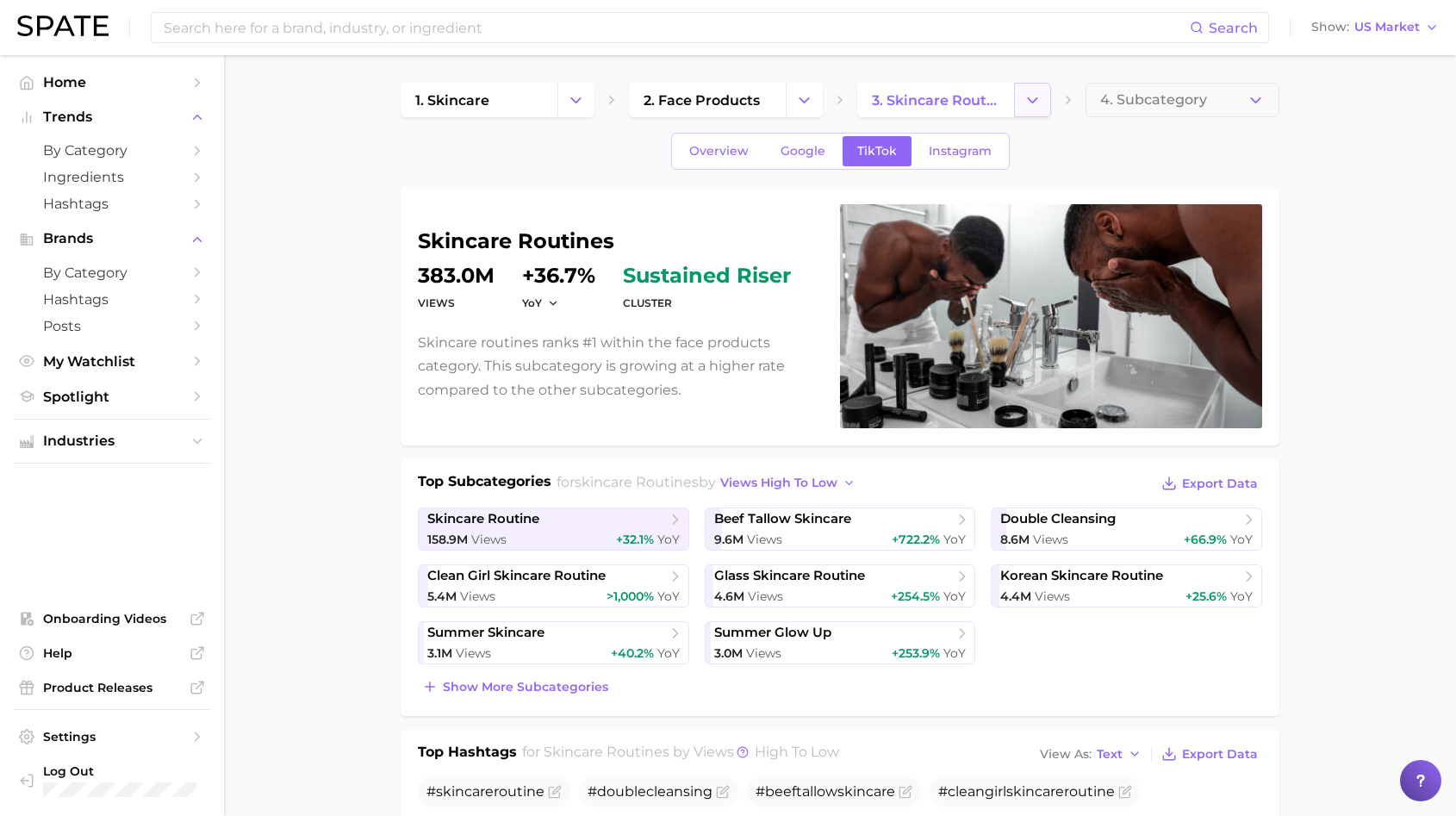
click at [1039, 101] on icon "Change Category" at bounding box center [1033, 101] width 18 height 18
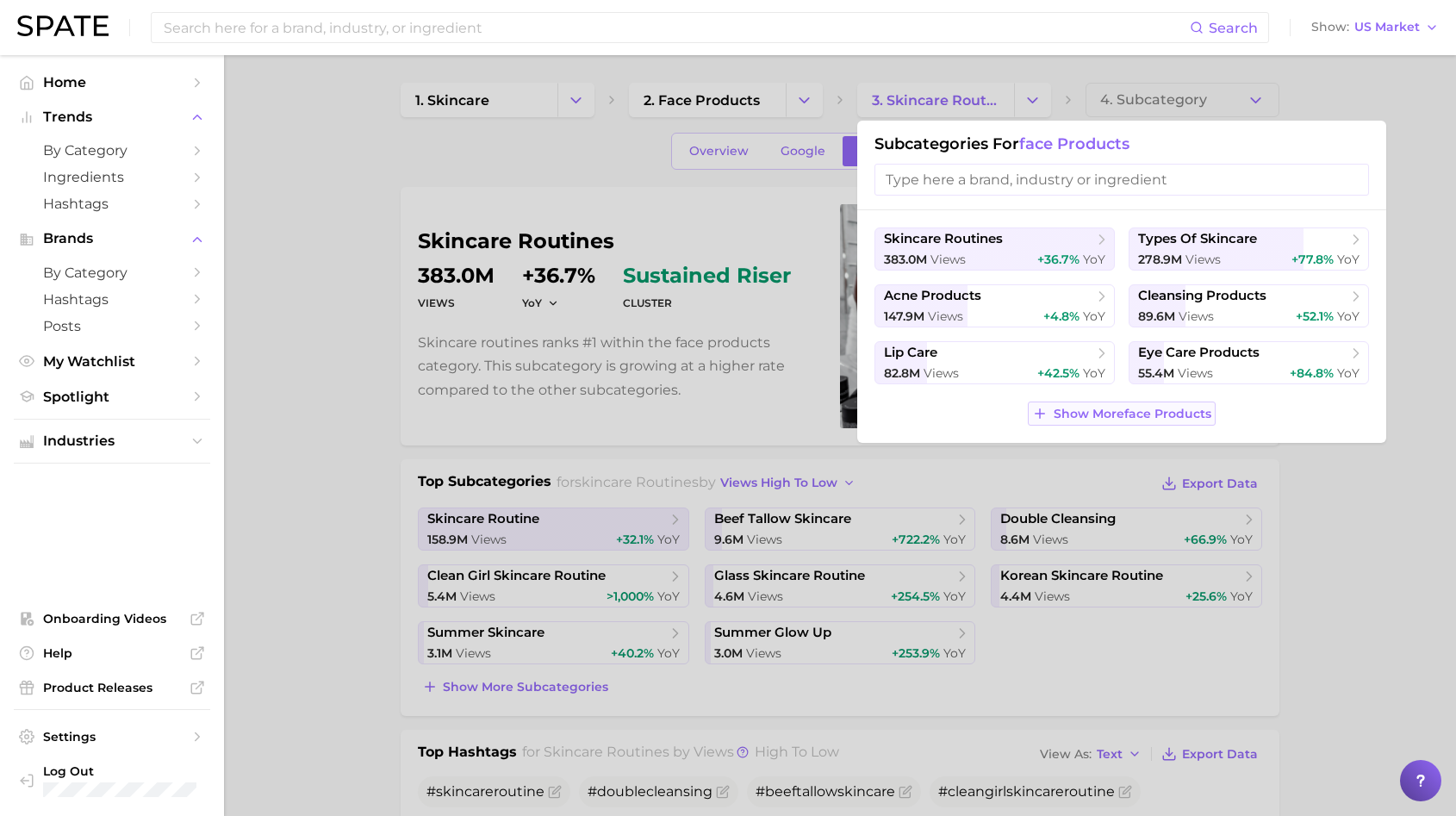
click at [1075, 405] on button "Show More face products" at bounding box center [1121, 414] width 187 height 24
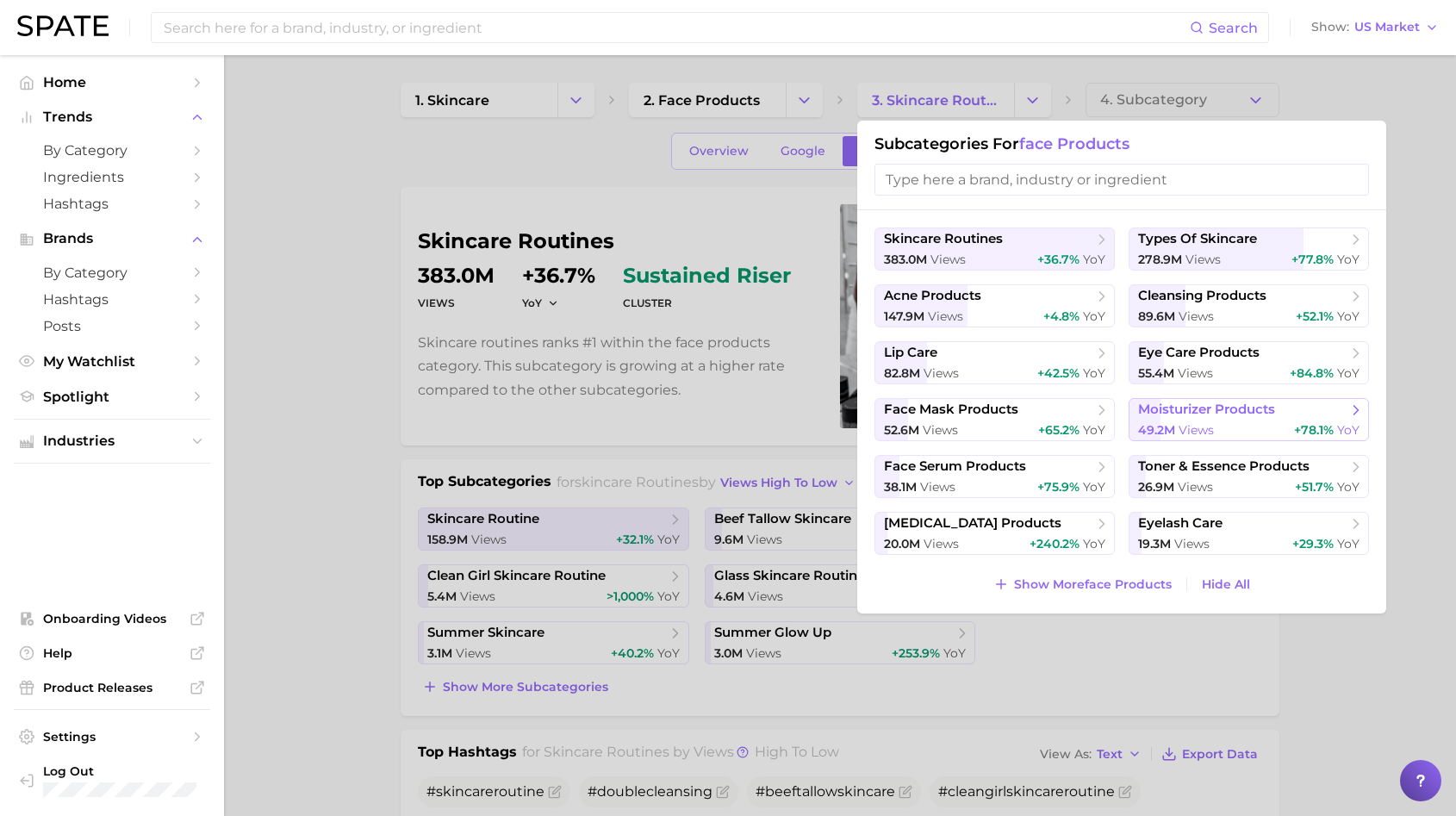
click at [1184, 406] on span "moisturizer products" at bounding box center [1206, 410] width 137 height 17
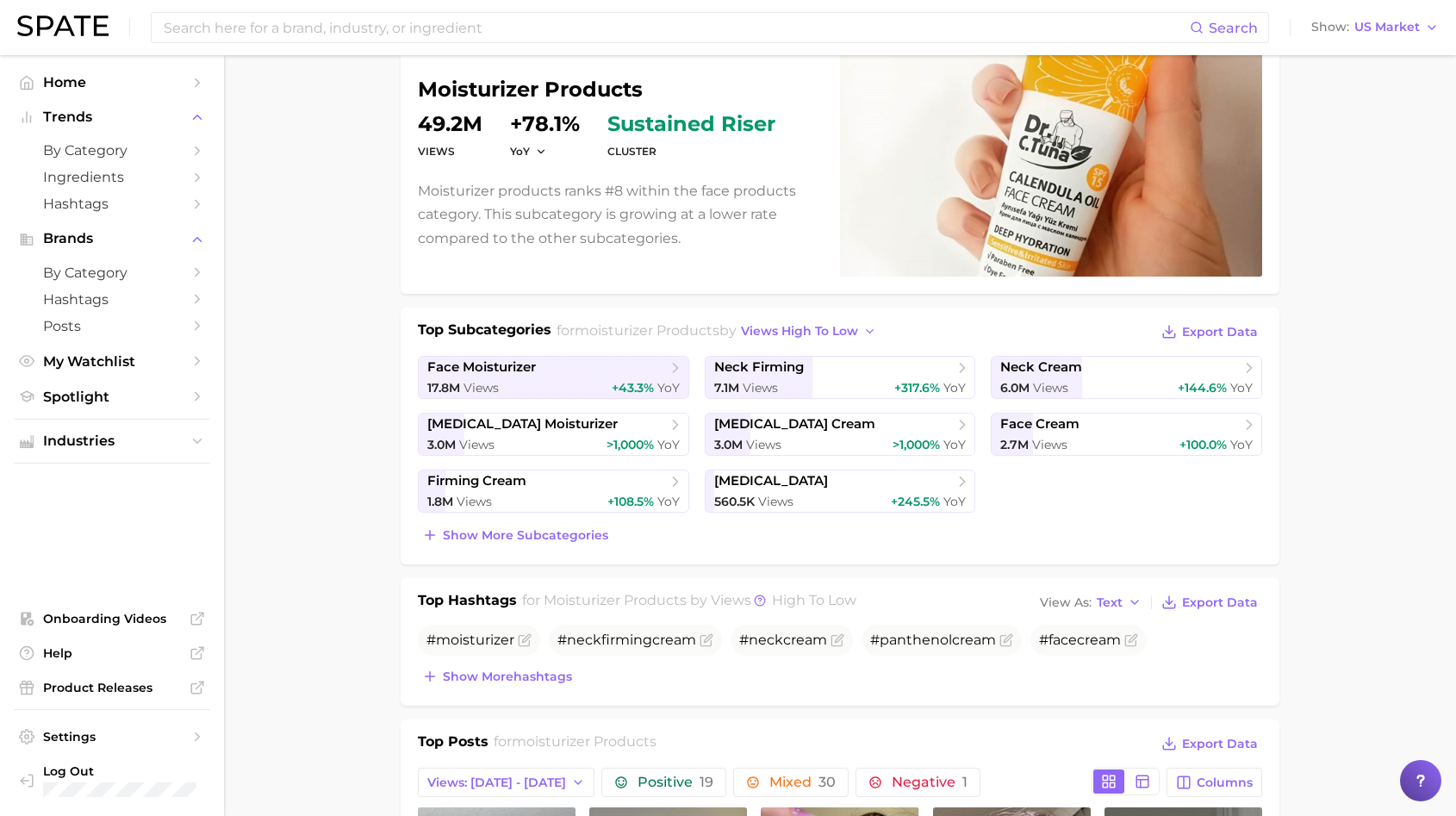
scroll to position [152, 0]
click at [561, 535] on span "Show more subcategories" at bounding box center [526, 535] width 165 height 15
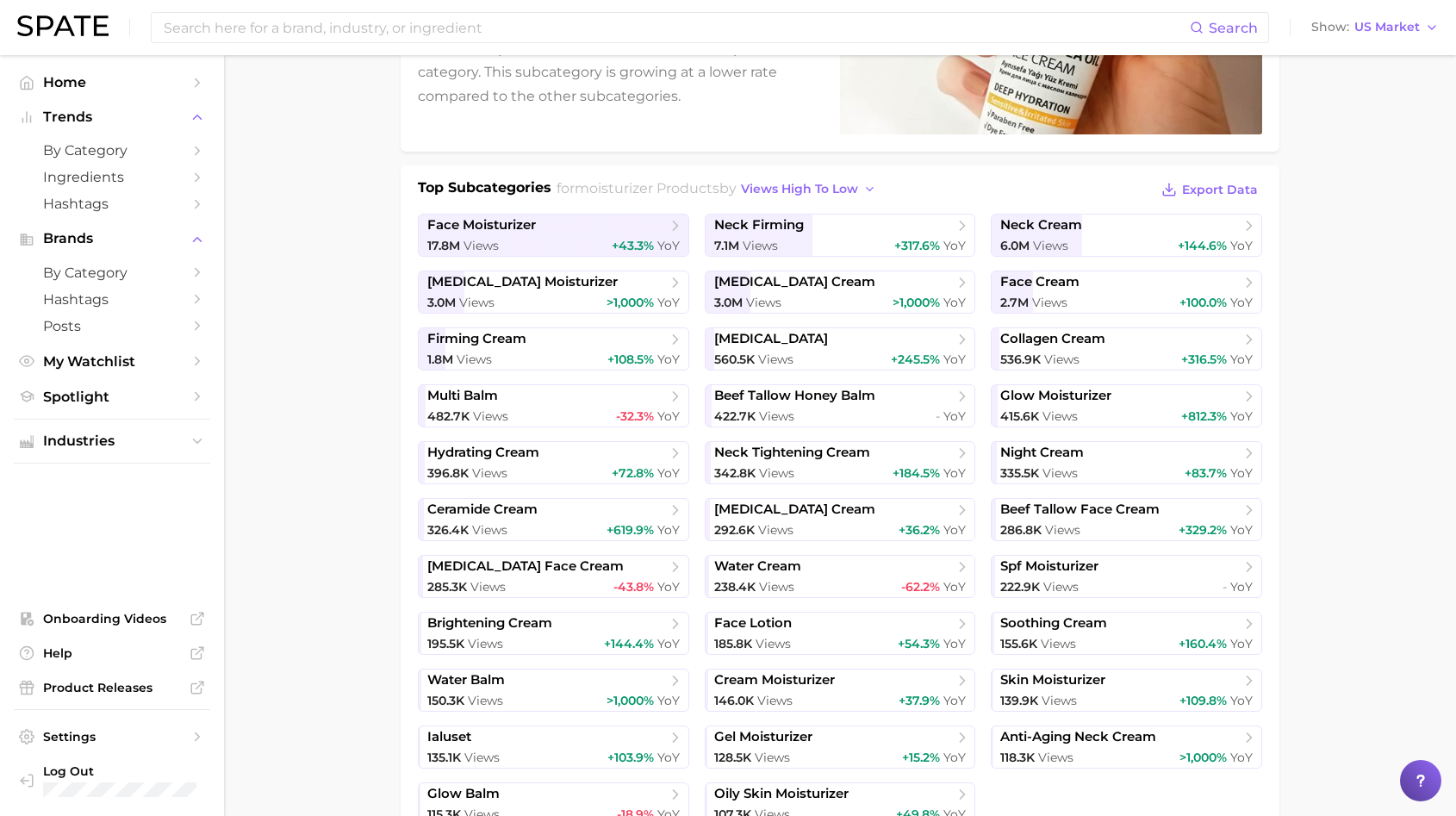
scroll to position [354, 0]
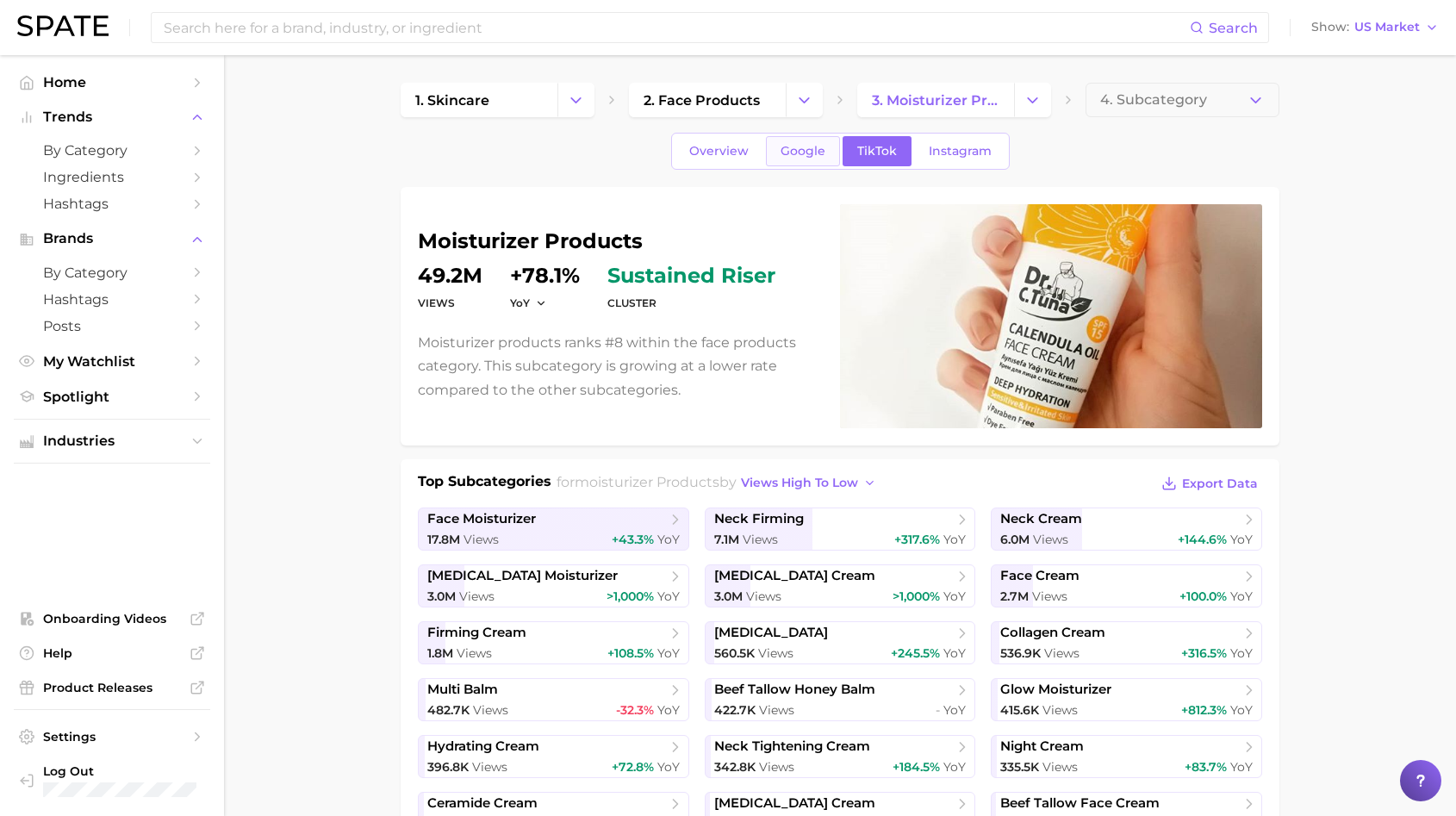
click at [815, 149] on span "Google" at bounding box center [803, 151] width 45 height 15
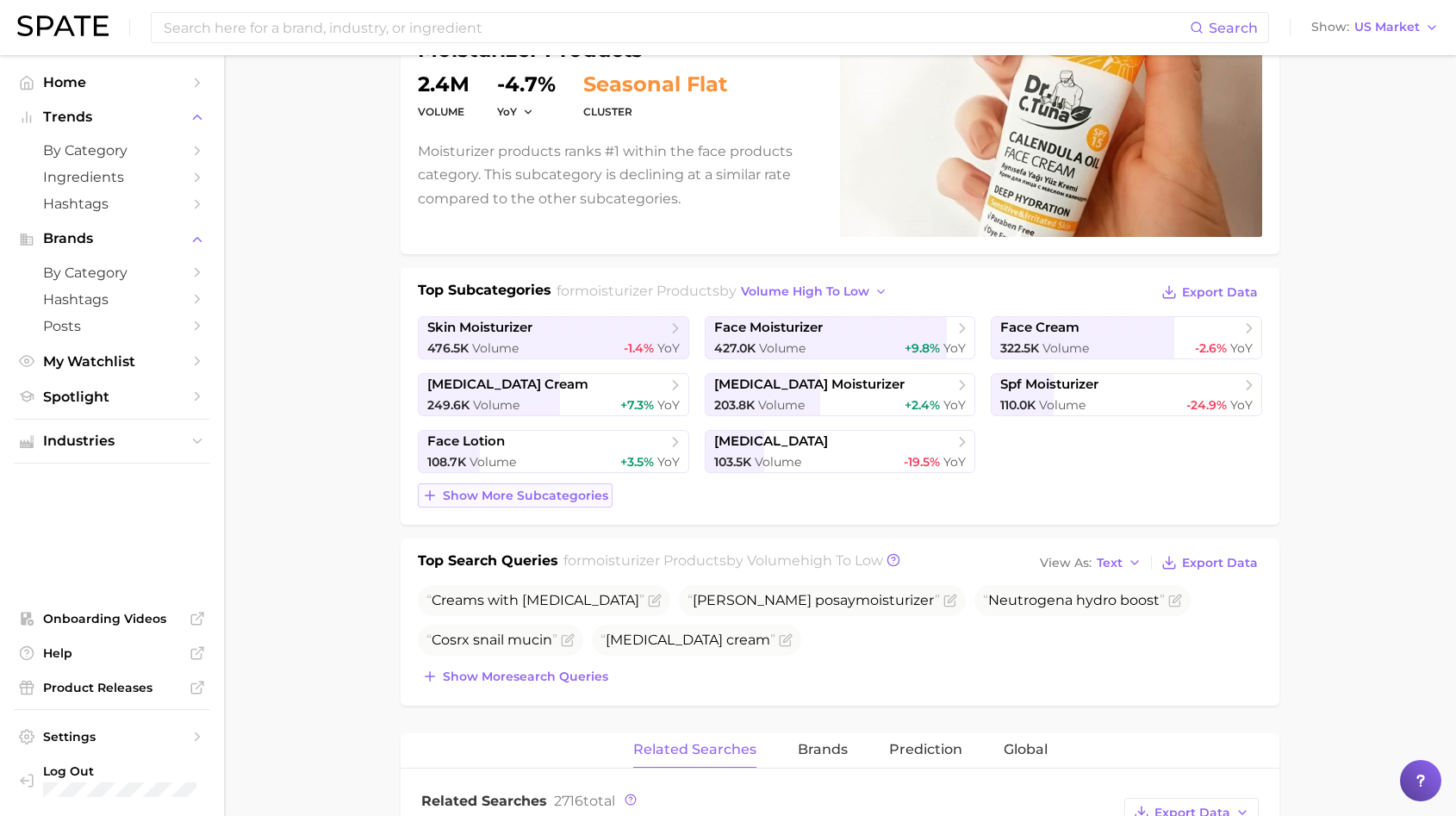
click at [552, 497] on span "Show more subcategories" at bounding box center [526, 496] width 165 height 15
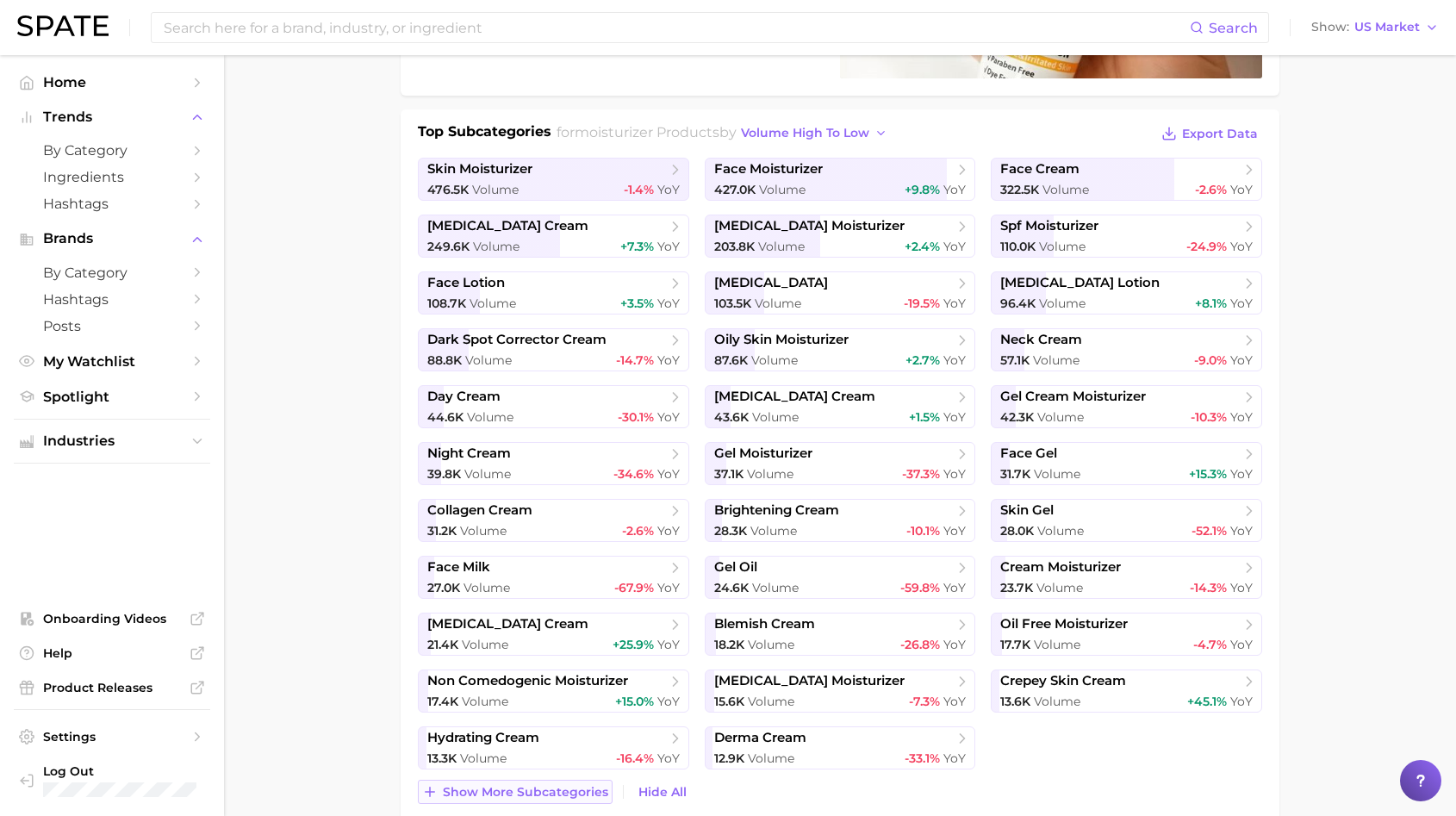
click at [472, 793] on span "Show more subcategories" at bounding box center [526, 792] width 165 height 15
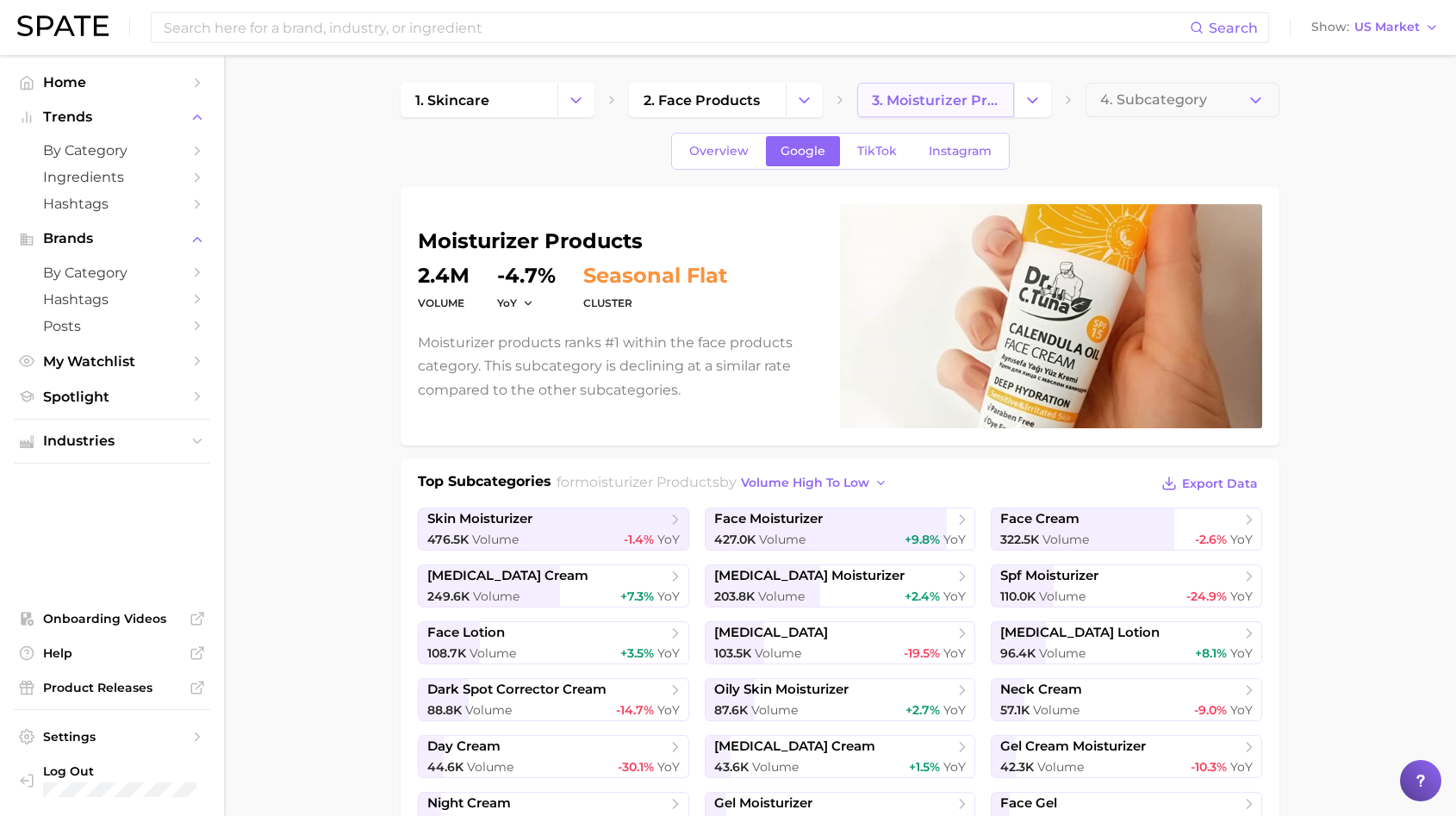
click at [939, 97] on span "3. moisturizer products" at bounding box center [935, 100] width 128 height 17
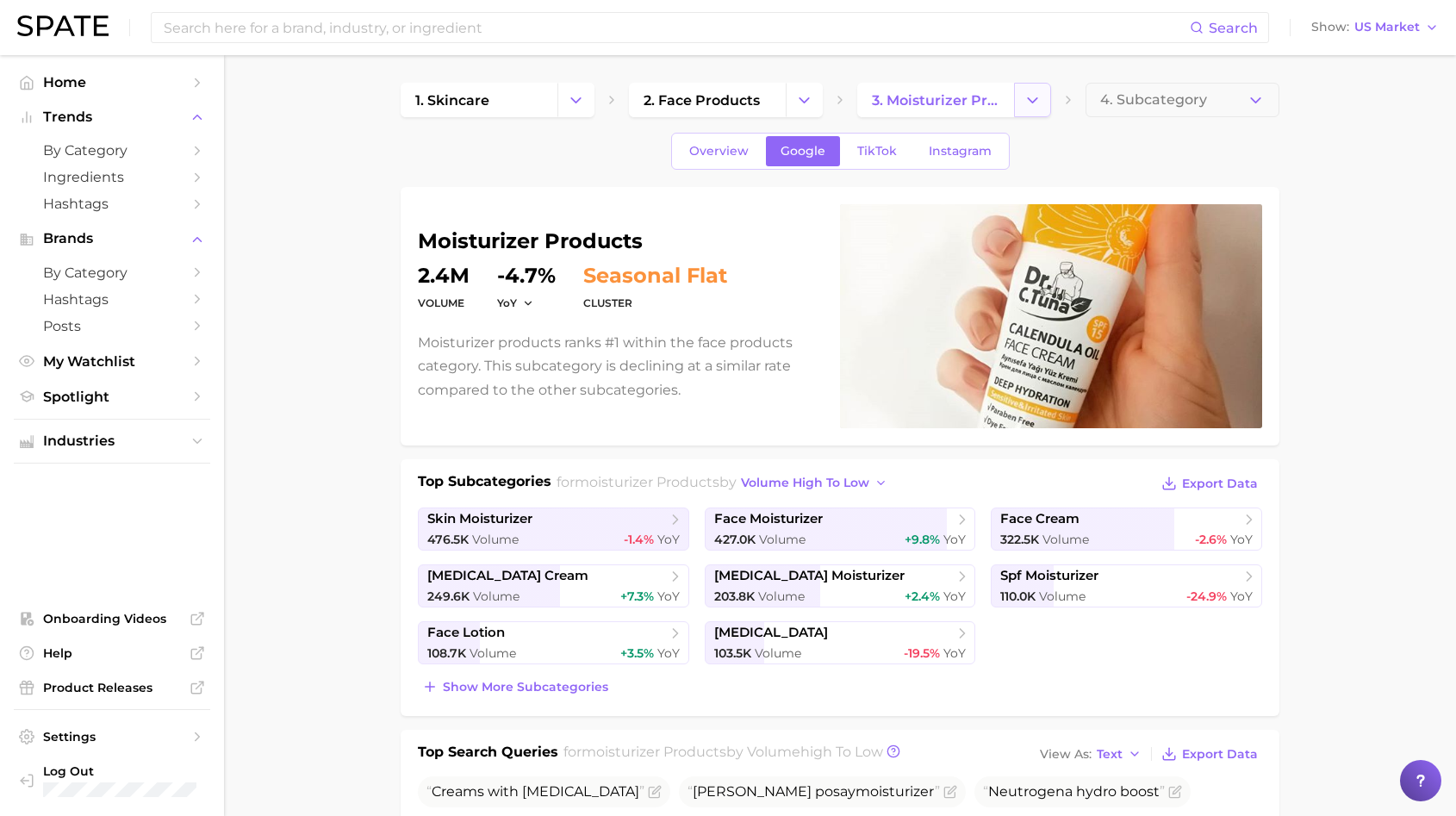
click at [1014, 106] on button "Change Category" at bounding box center [1032, 100] width 37 height 35
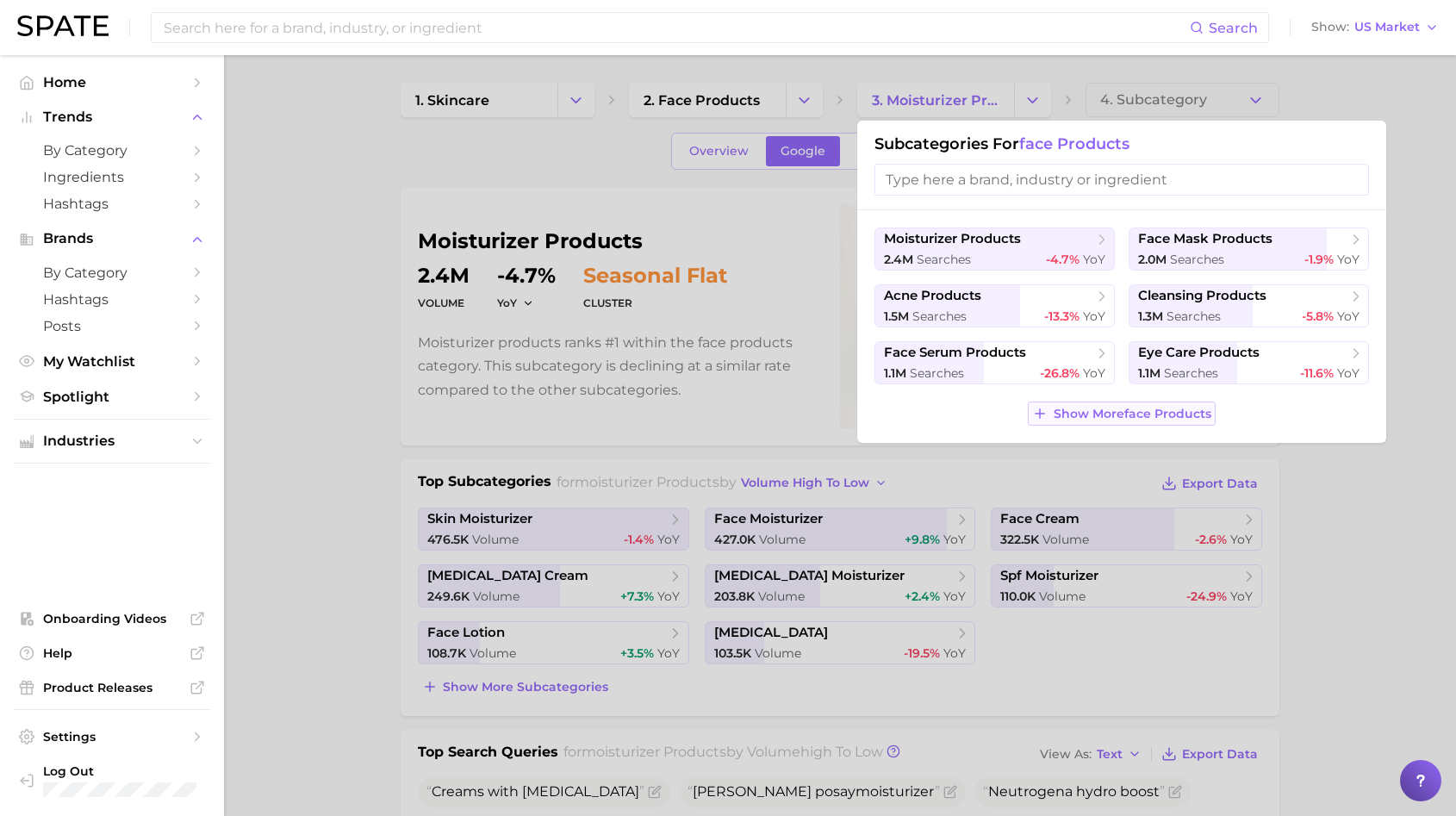
click at [1101, 417] on span "Show More face products" at bounding box center [1132, 414] width 158 height 15
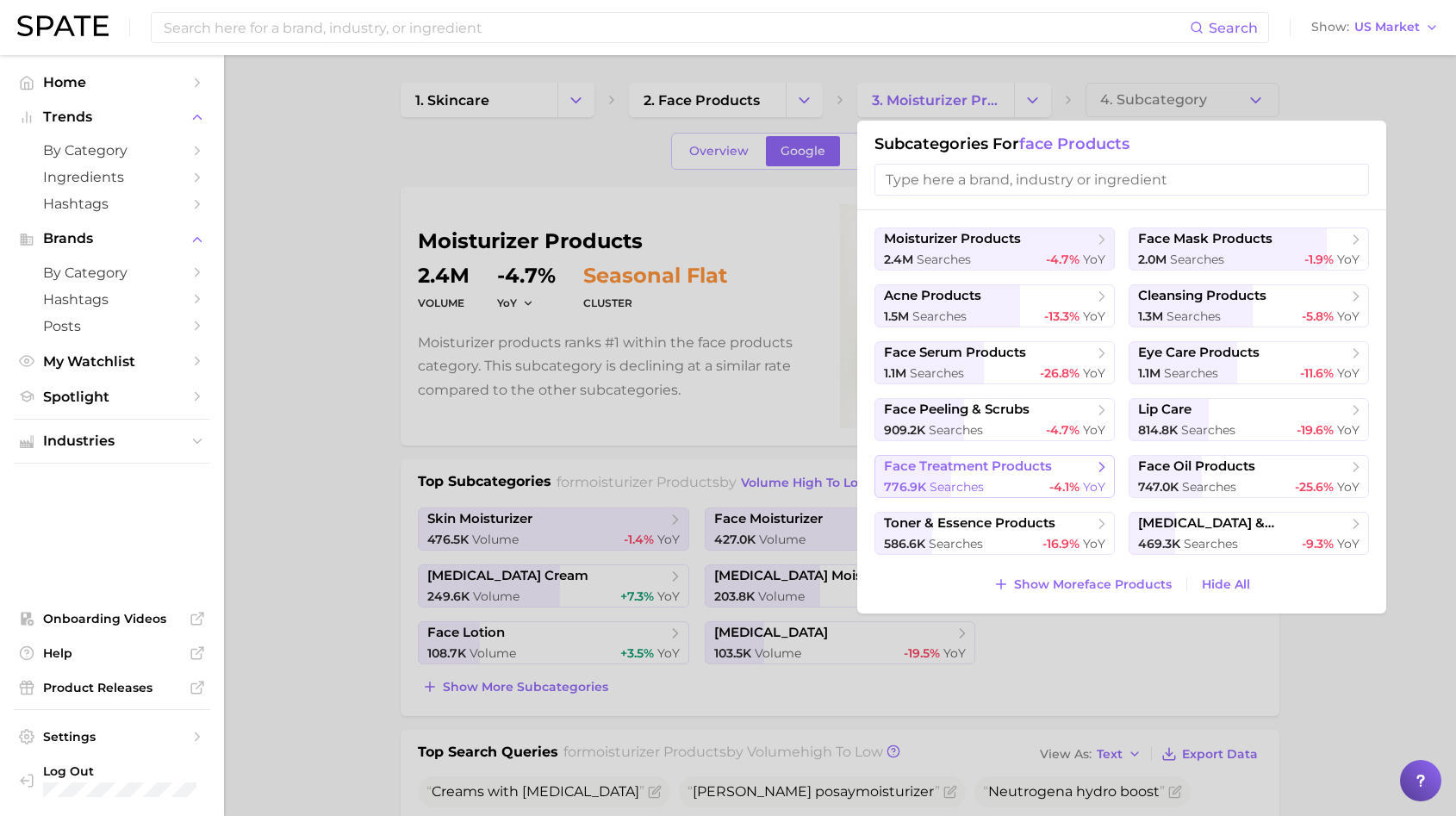
click at [1059, 456] on button "face treatment products 776.9k searches -4.1% YoY" at bounding box center [995, 476] width 240 height 43
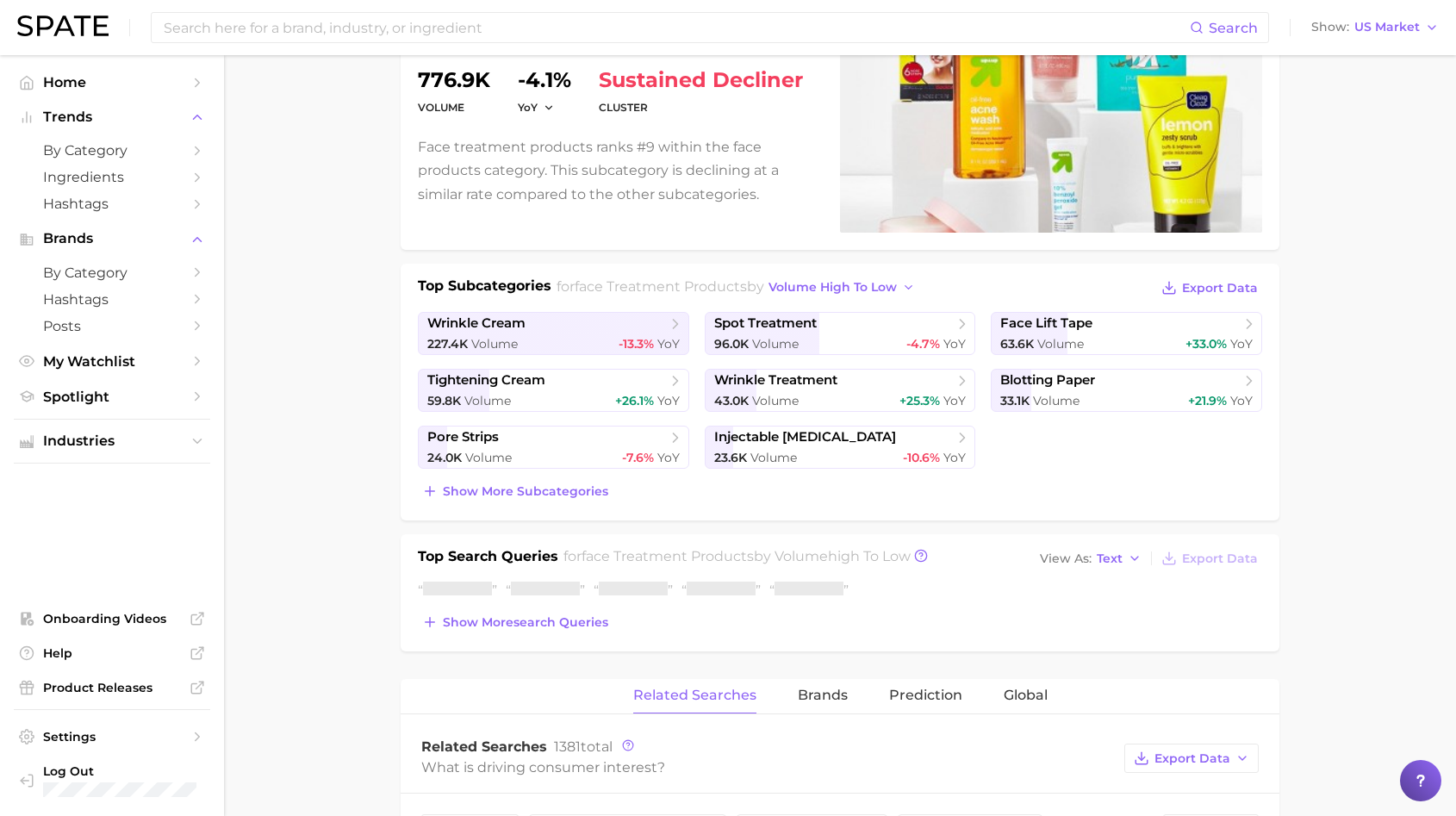
scroll to position [322, 0]
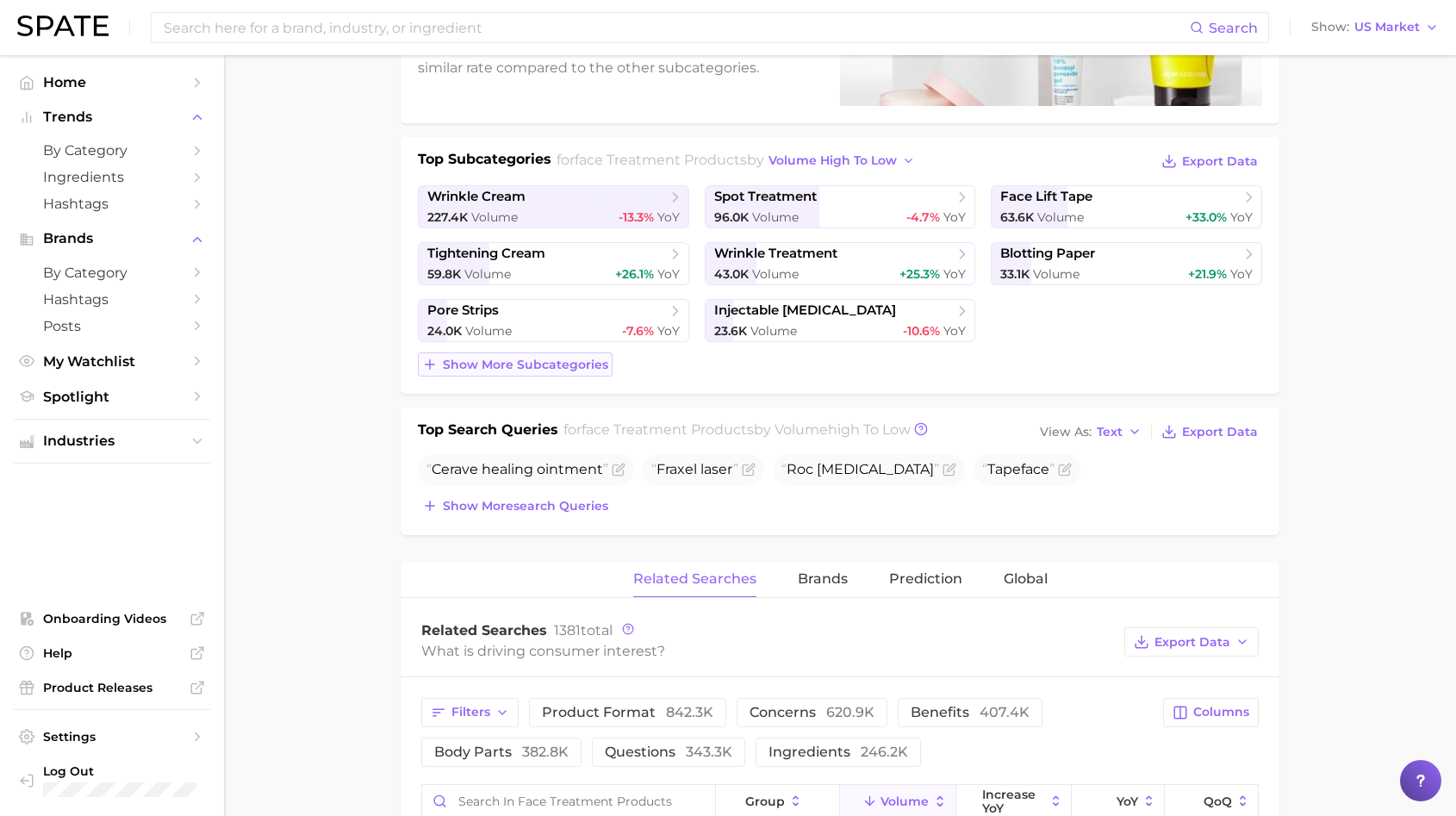
click at [539, 356] on button "Show more subcategories" at bounding box center [515, 364] width 195 height 24
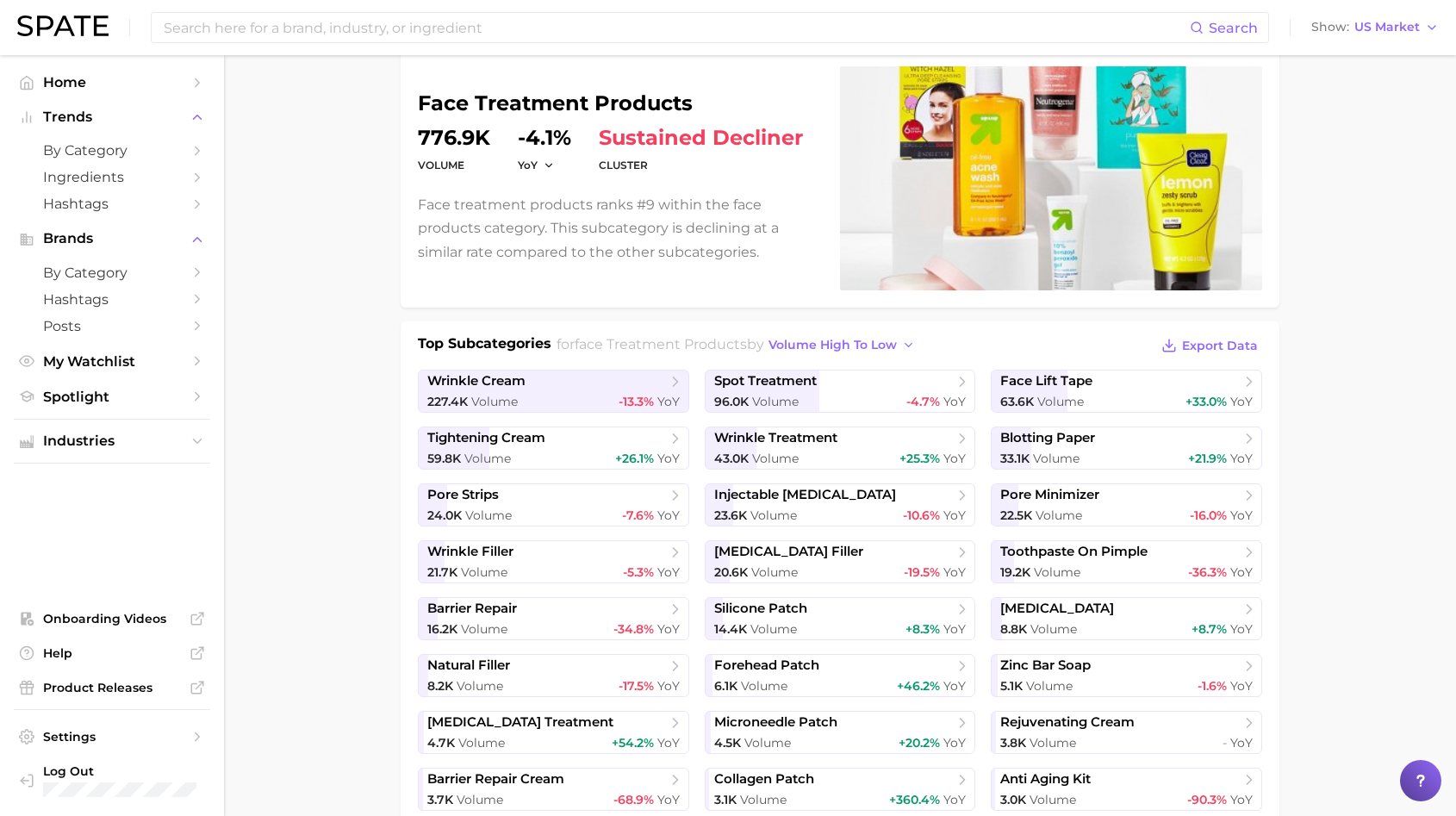
scroll to position [0, 0]
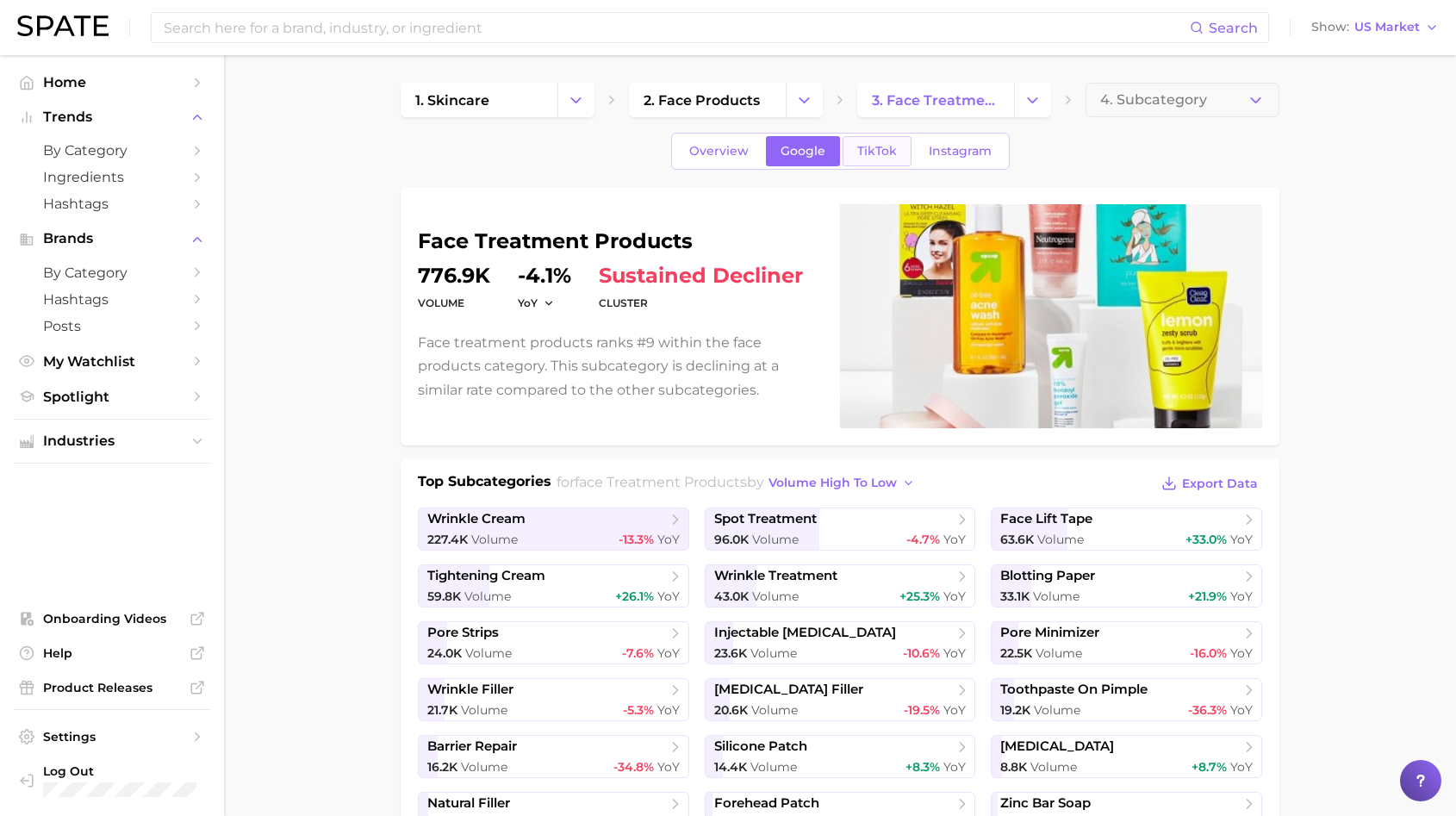
click at [862, 149] on span "TikTok" at bounding box center [876, 151] width 39 height 15
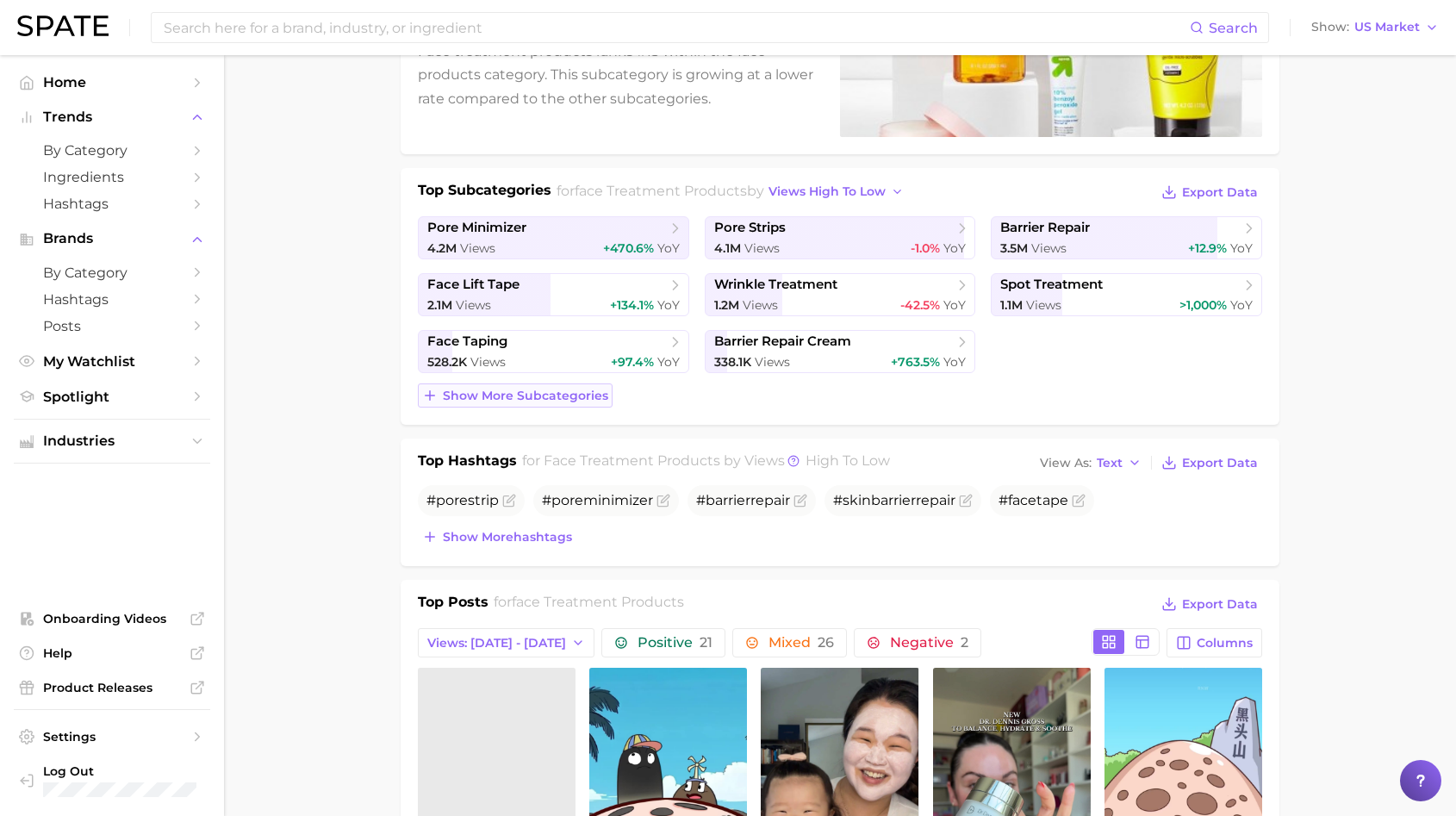
click at [575, 393] on span "Show more subcategories" at bounding box center [526, 397] width 165 height 15
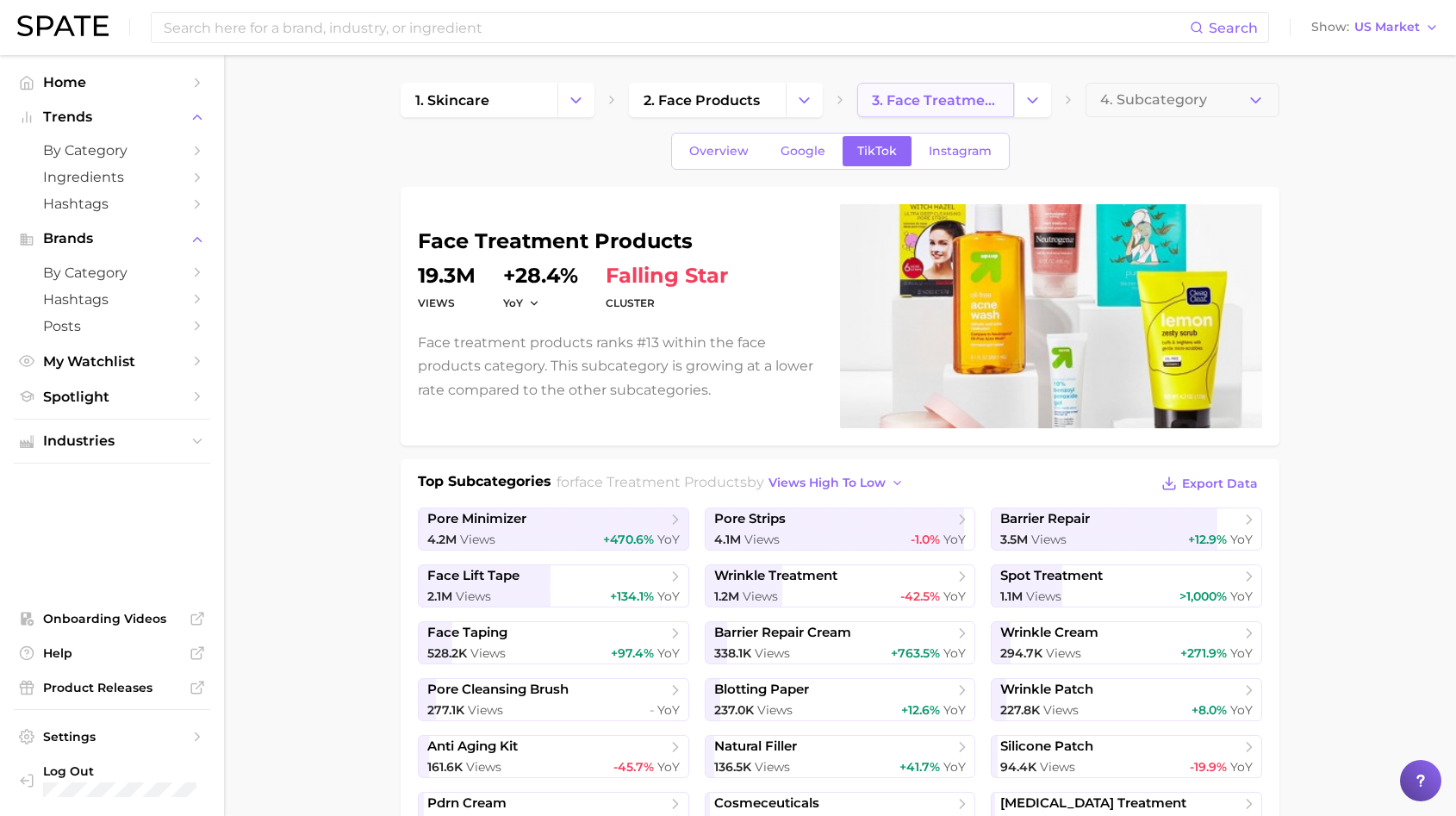
click at [1002, 88] on link "3. face treatment products" at bounding box center [935, 100] width 157 height 35
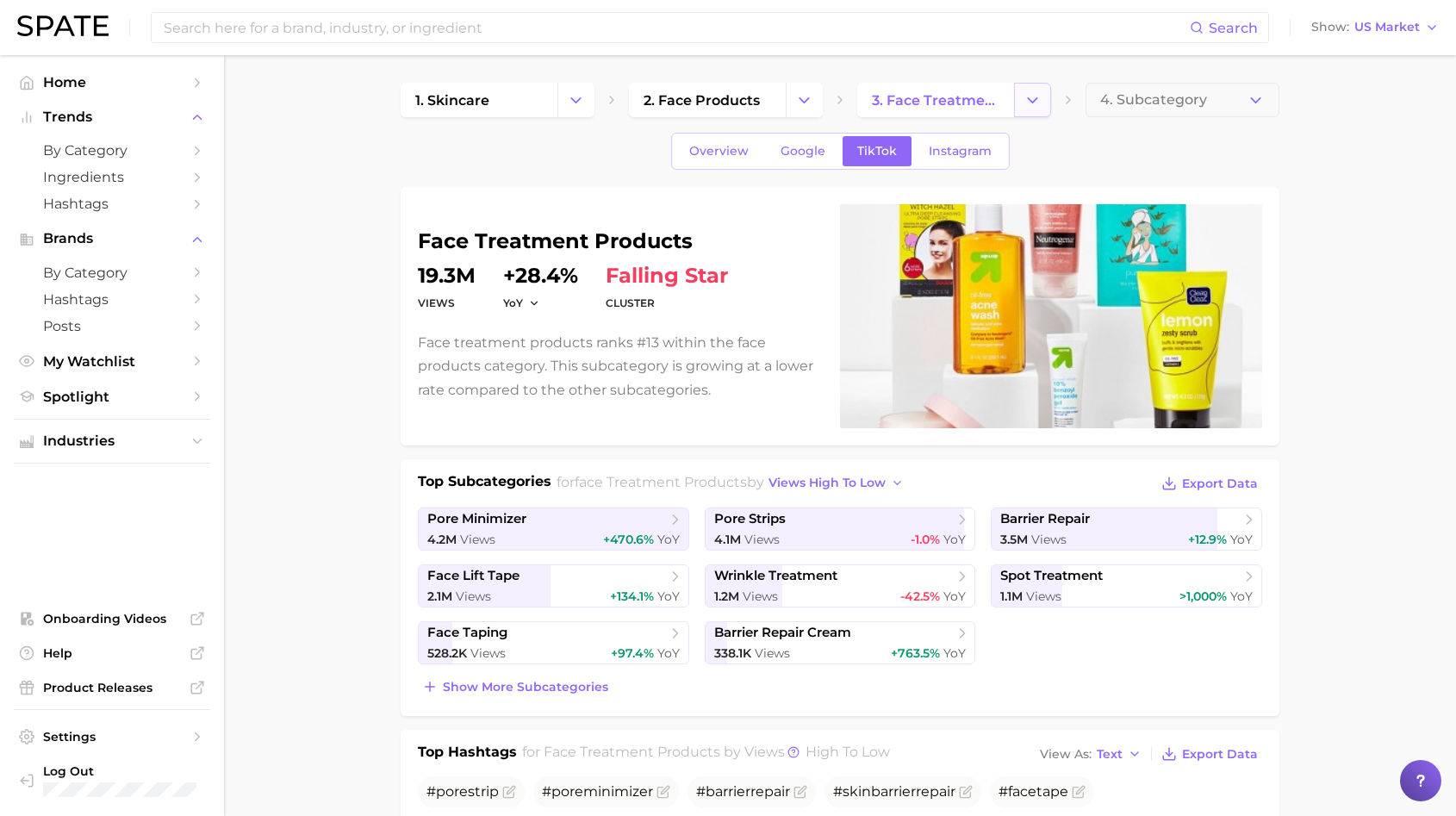
click at [1021, 92] on button "Change Category" at bounding box center [1032, 100] width 37 height 35
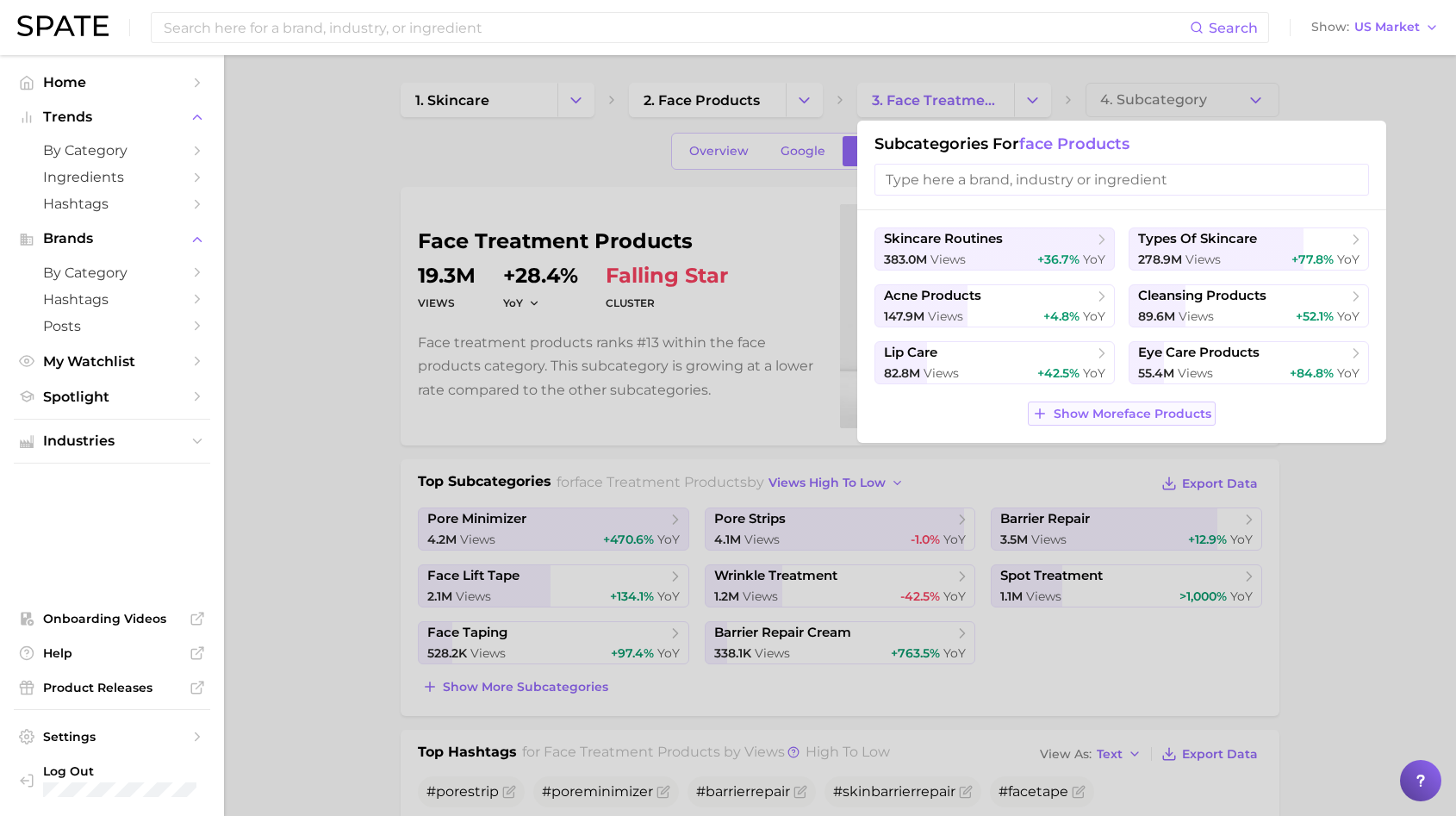
click at [1077, 402] on button "Show More face products" at bounding box center [1121, 414] width 187 height 24
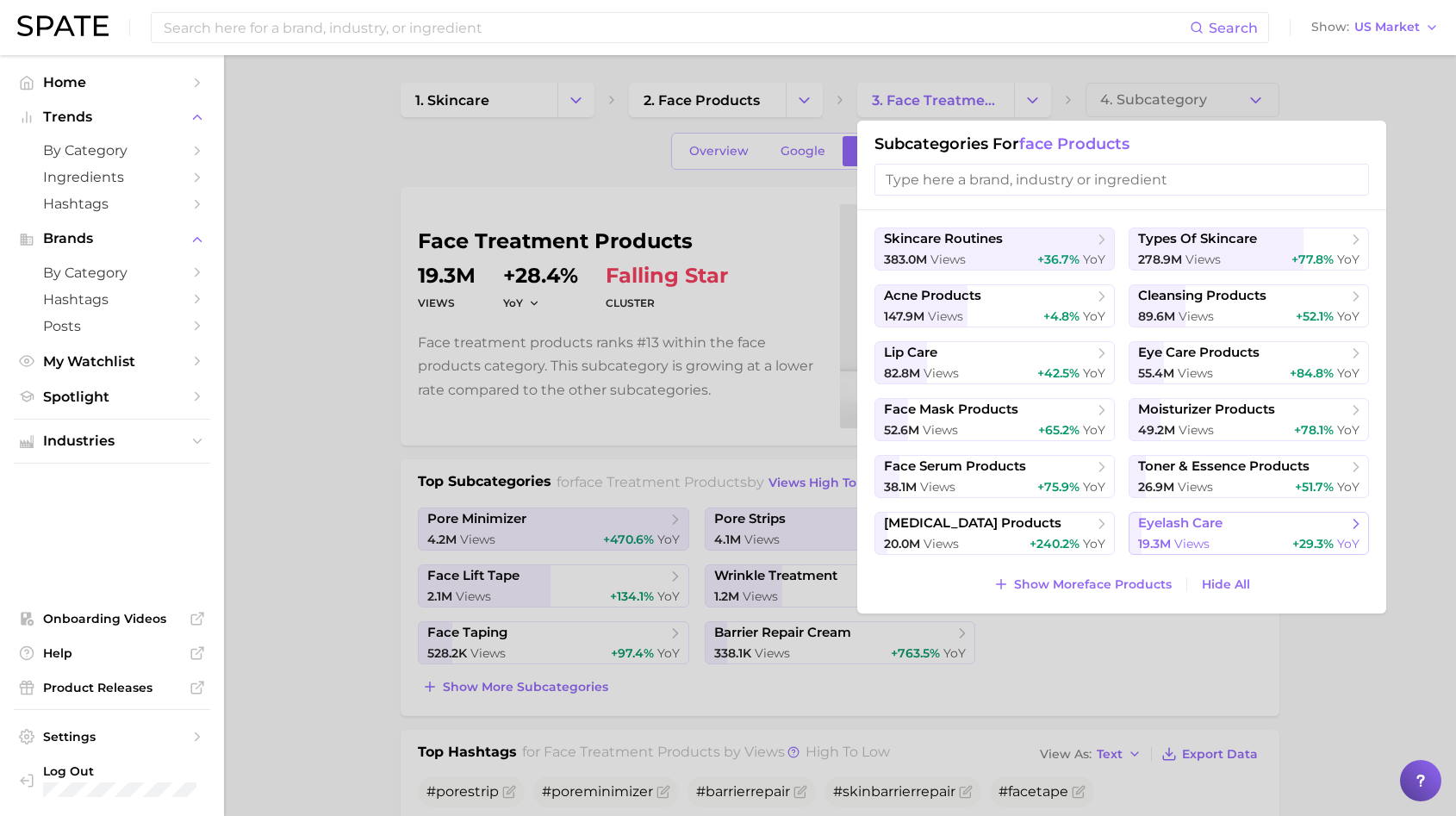
click at [1233, 527] on span "eyelash care" at bounding box center [1242, 524] width 209 height 17
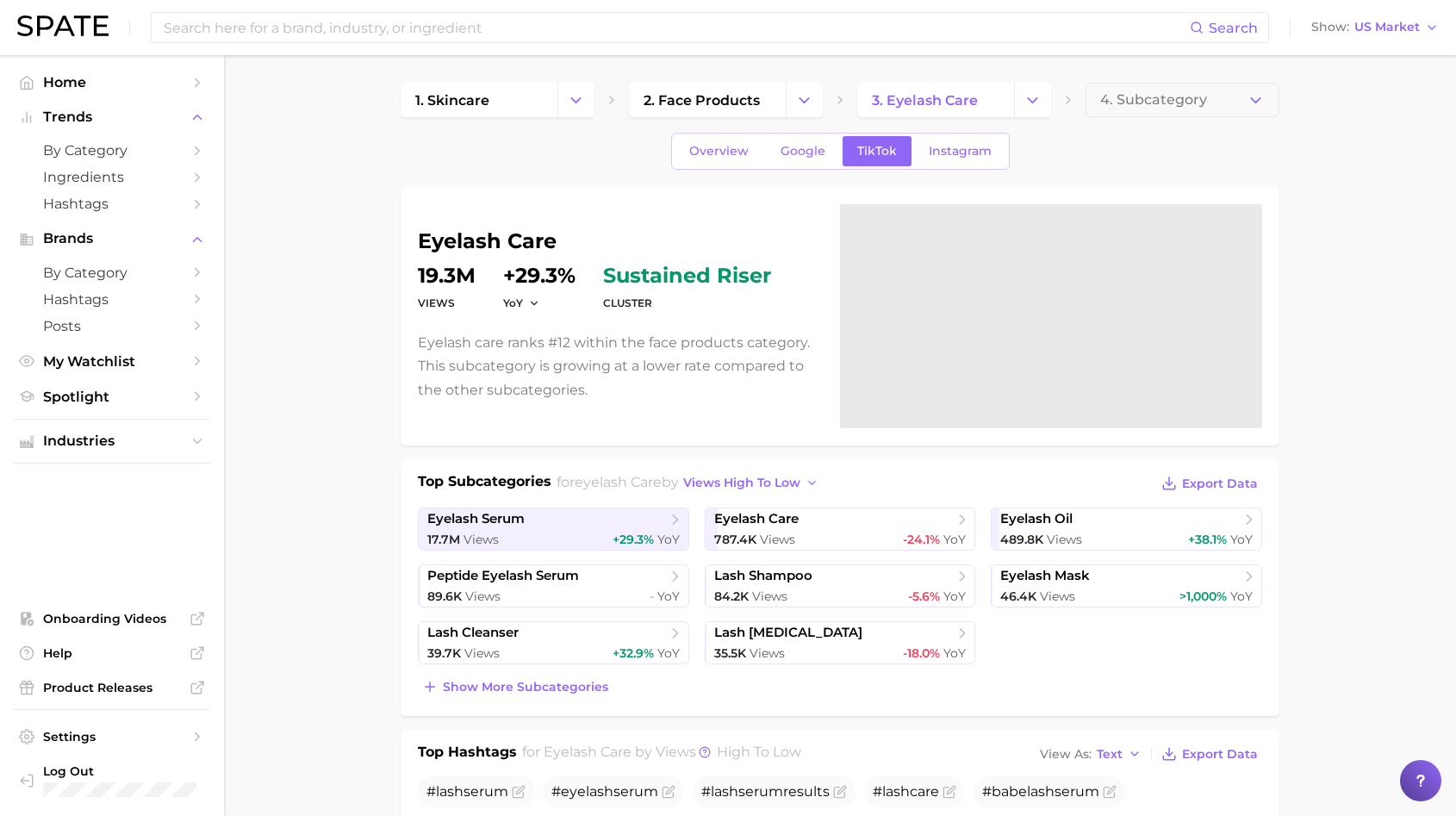
scroll to position [293, 0]
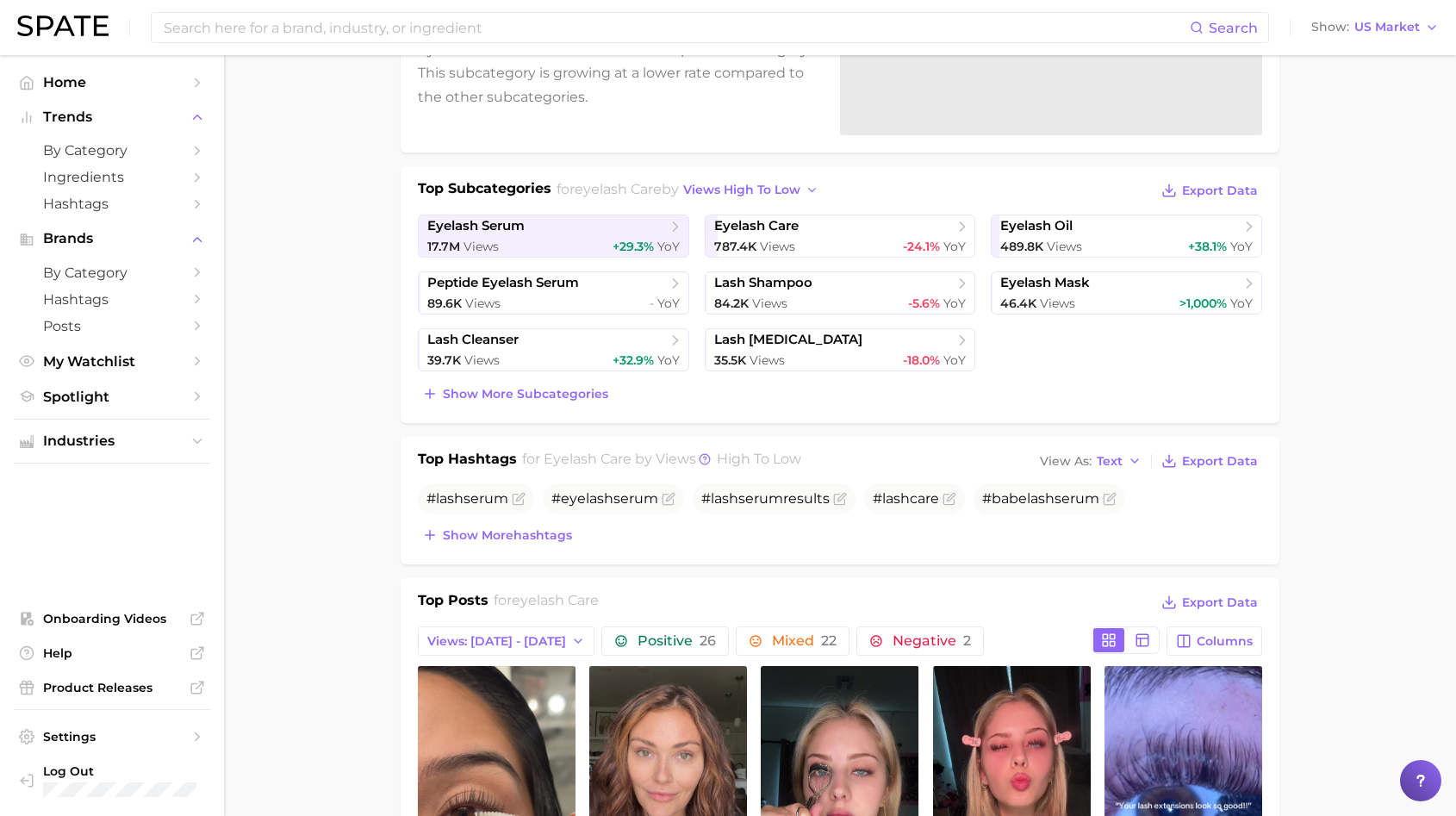
click at [603, 417] on div "Top Subcategories for eyelash care by views high to low Export Data eyelash ser…" at bounding box center [840, 295] width 879 height 257
click at [586, 406] on div "Top Subcategories for eyelash care by views high to low Export Data eyelash ser…" at bounding box center [840, 295] width 879 height 257
click at [574, 389] on span "Show more subcategories" at bounding box center [526, 395] width 165 height 15
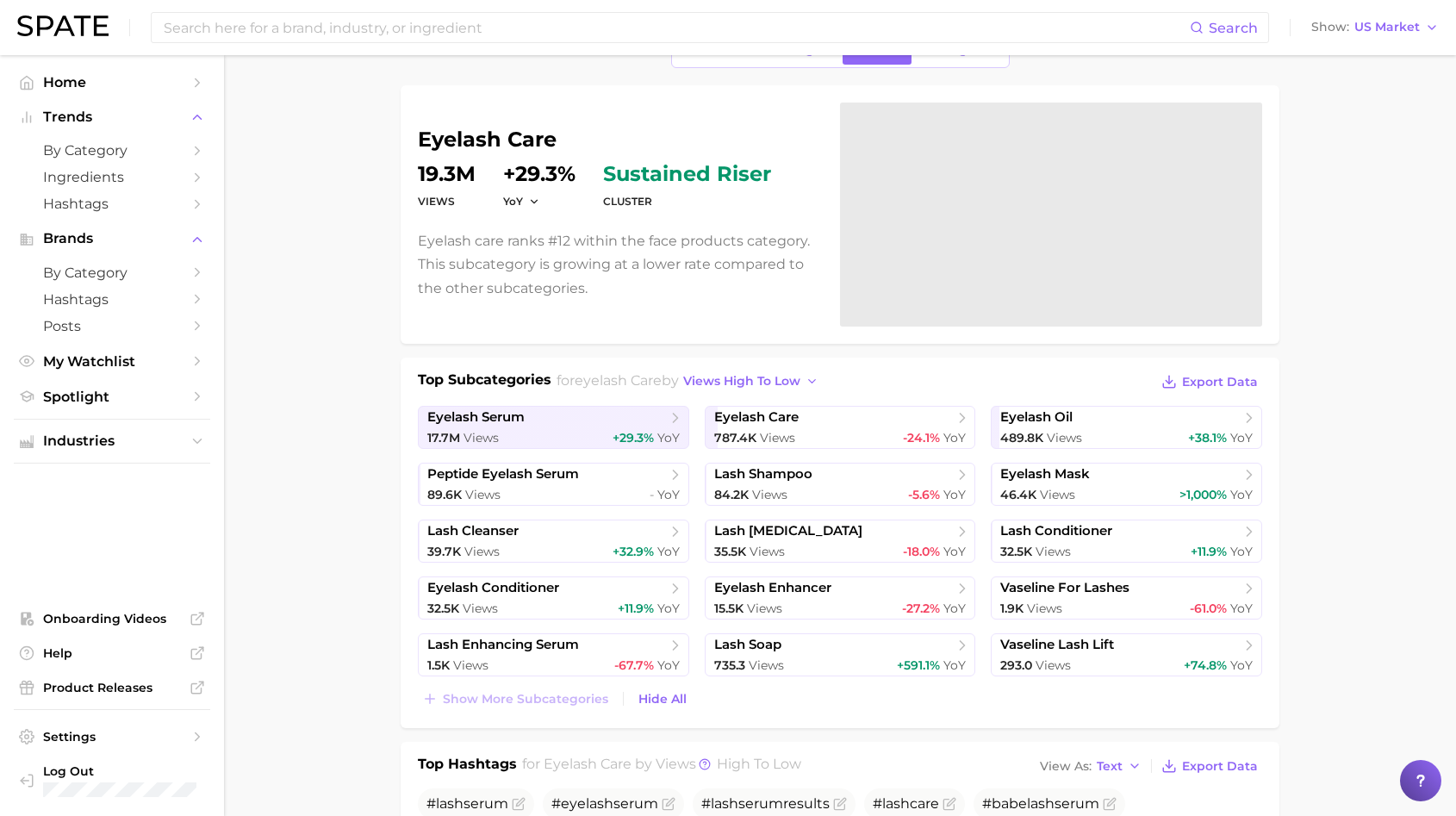
scroll to position [0, 0]
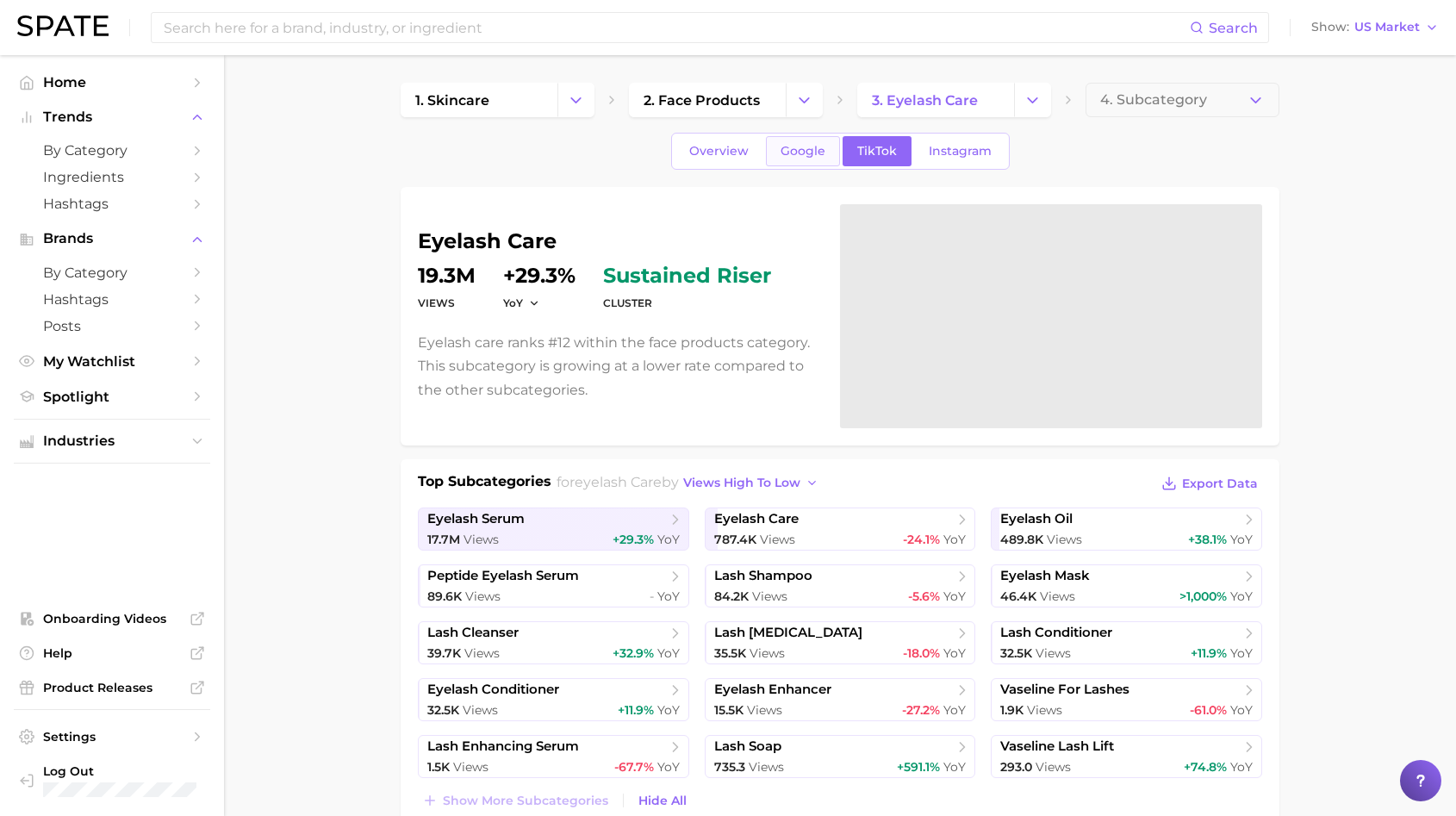
click at [817, 152] on span "Google" at bounding box center [803, 151] width 45 height 15
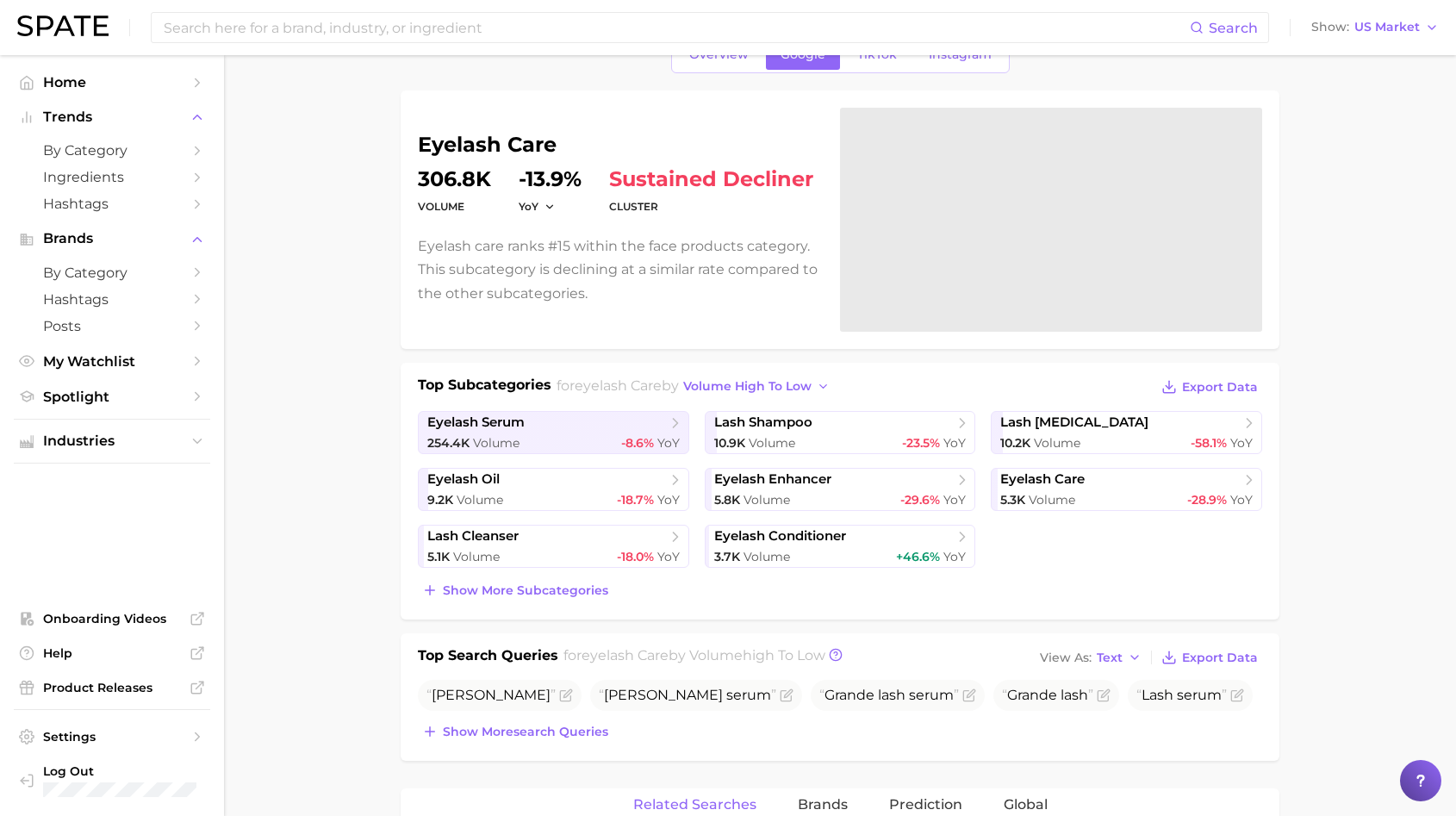
scroll to position [148, 0]
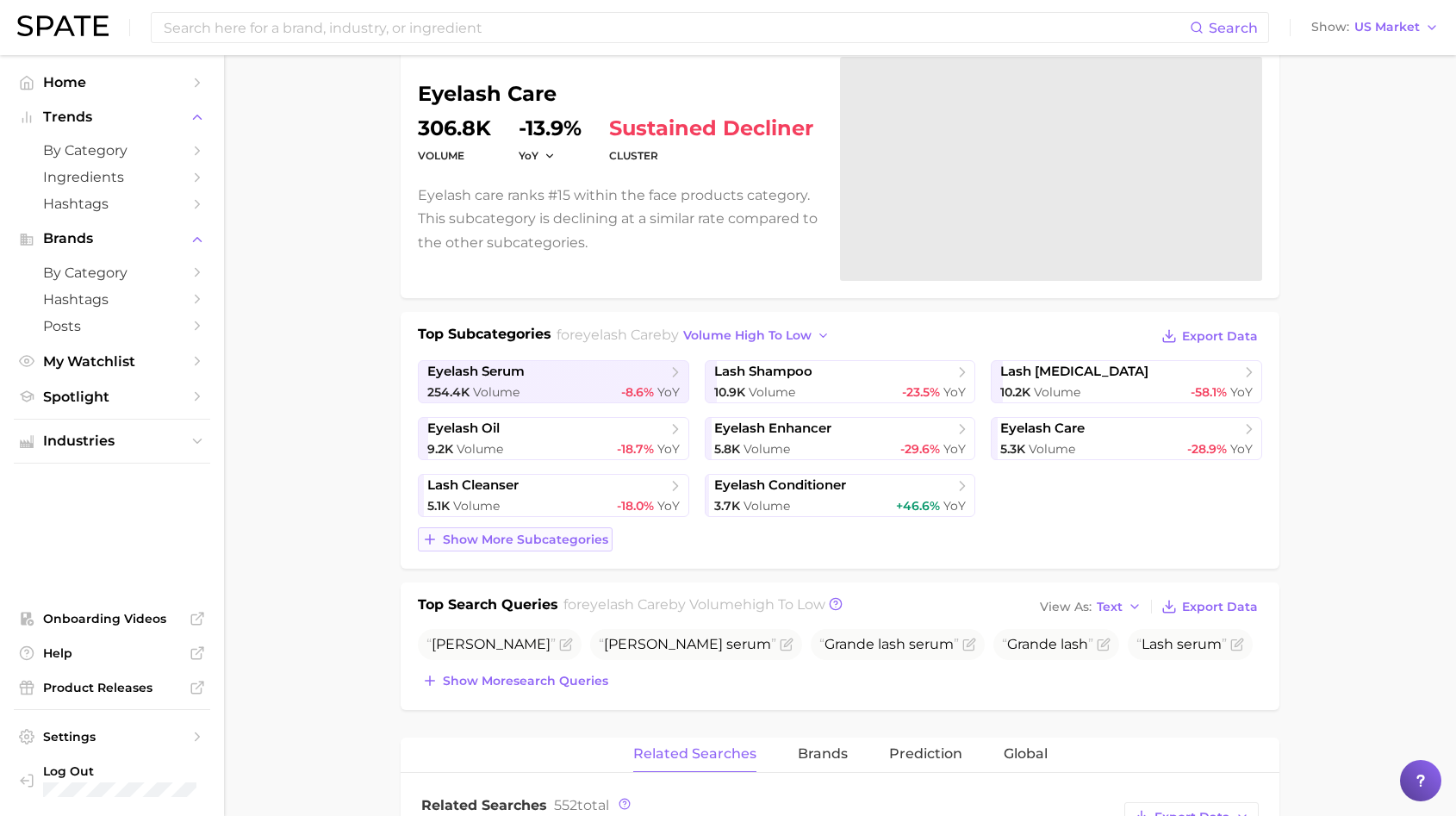
click at [585, 542] on span "Show more subcategories" at bounding box center [526, 540] width 165 height 15
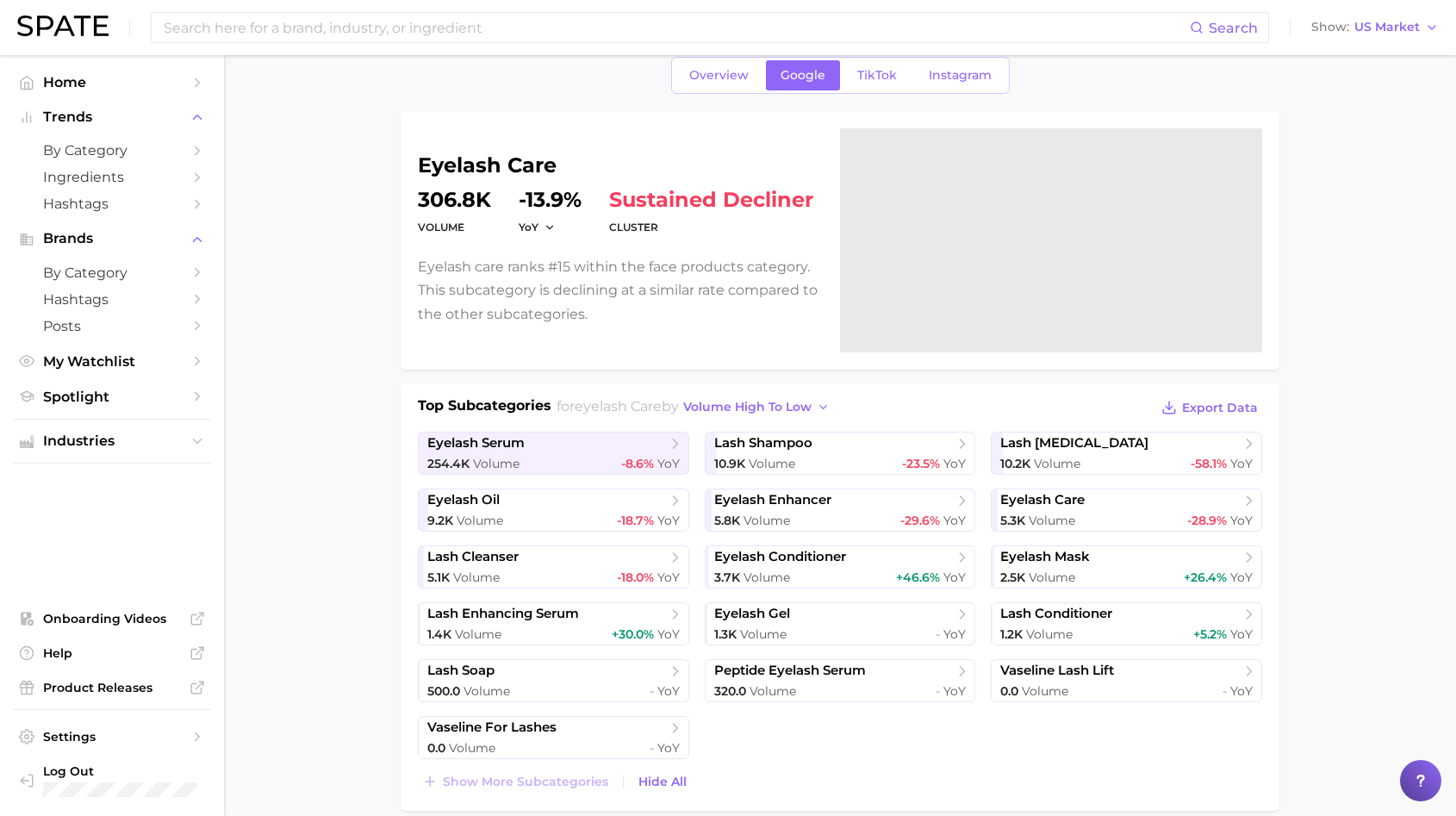
scroll to position [73, 0]
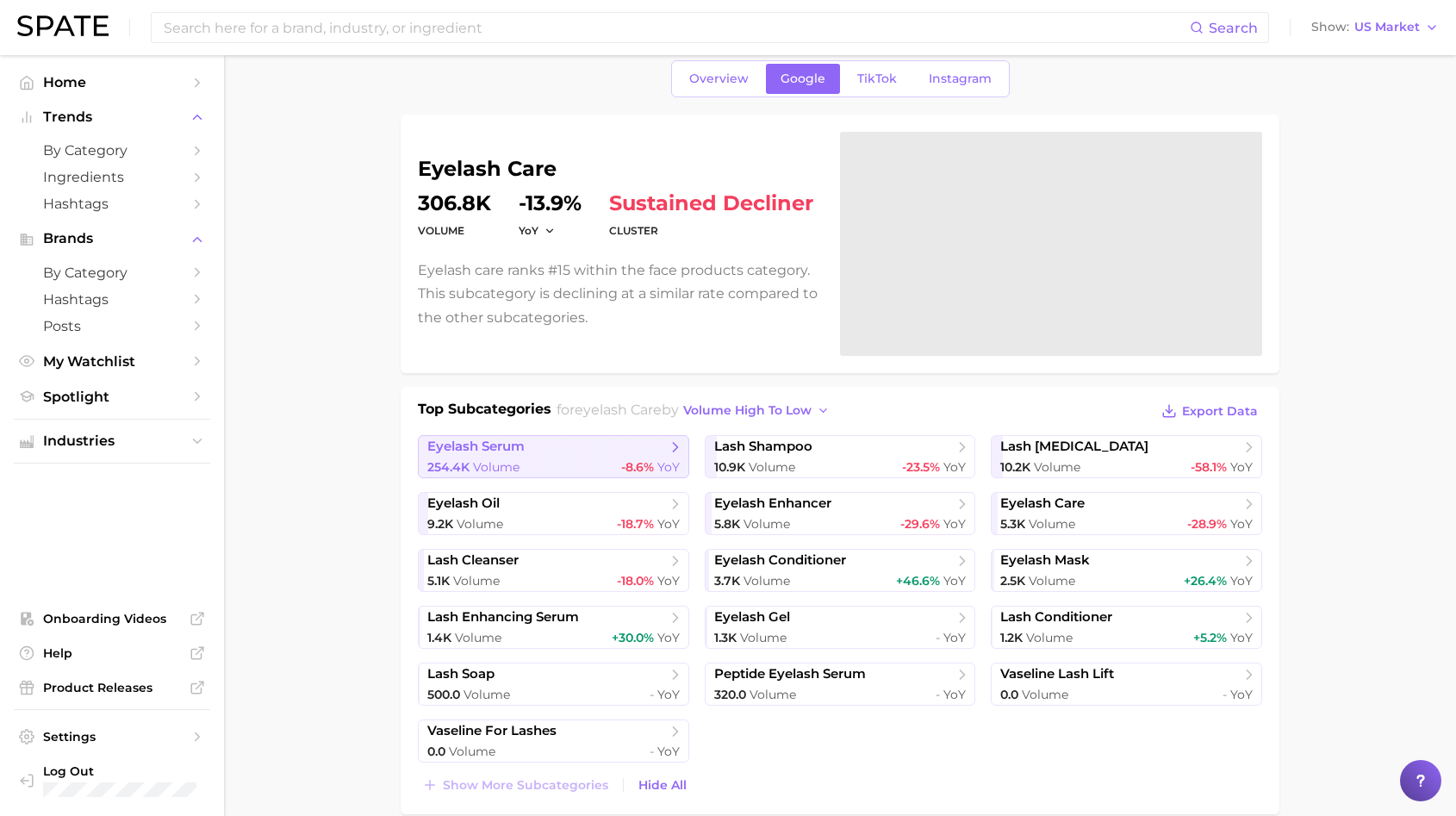
click at [470, 456] on link "eyelash serum 254.4k Volume -8.6% YoY" at bounding box center [553, 456] width 272 height 43
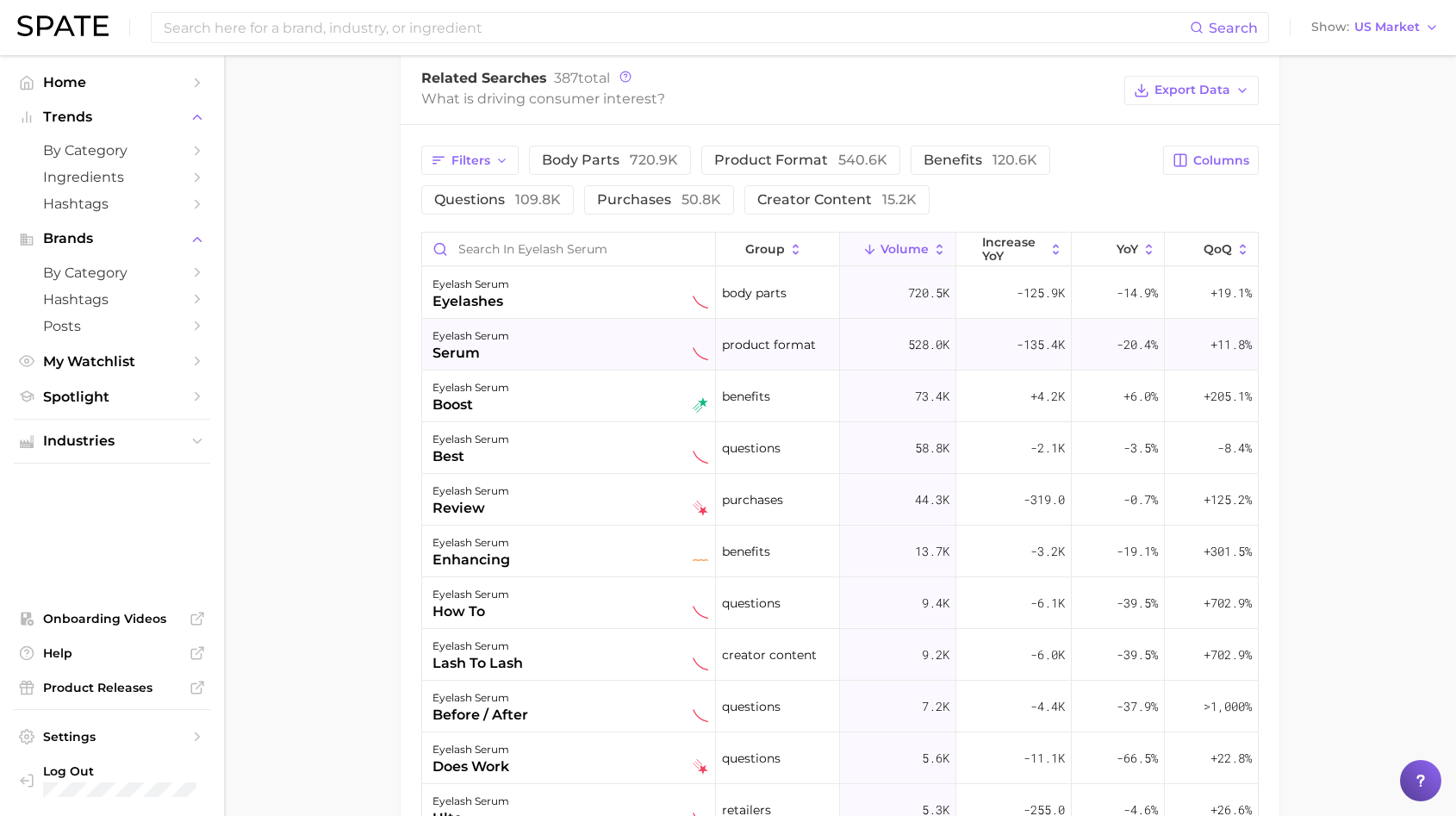
scroll to position [890, 0]
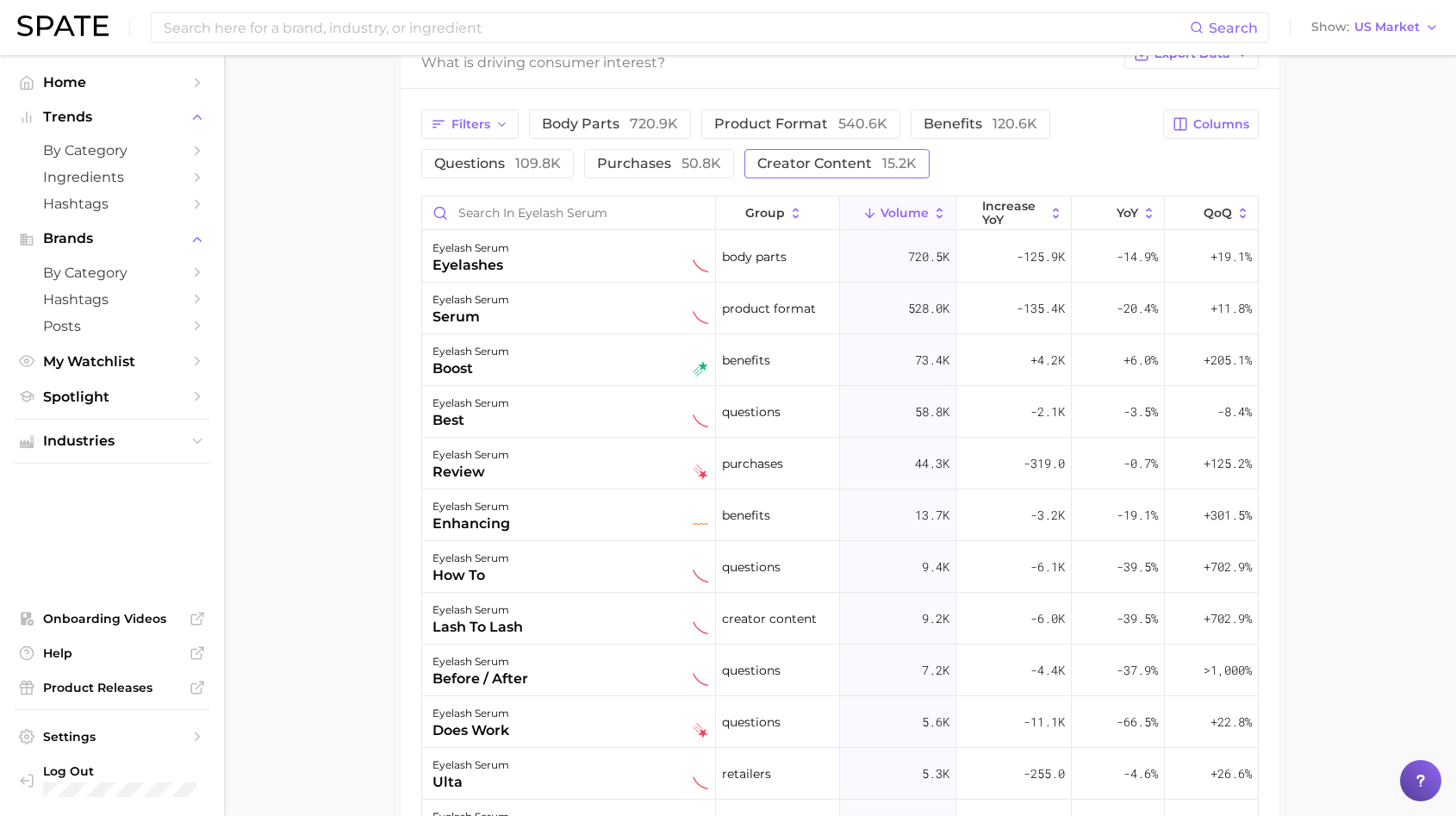
click at [813, 171] on span "creator content 15.2k" at bounding box center [837, 163] width 160 height 17
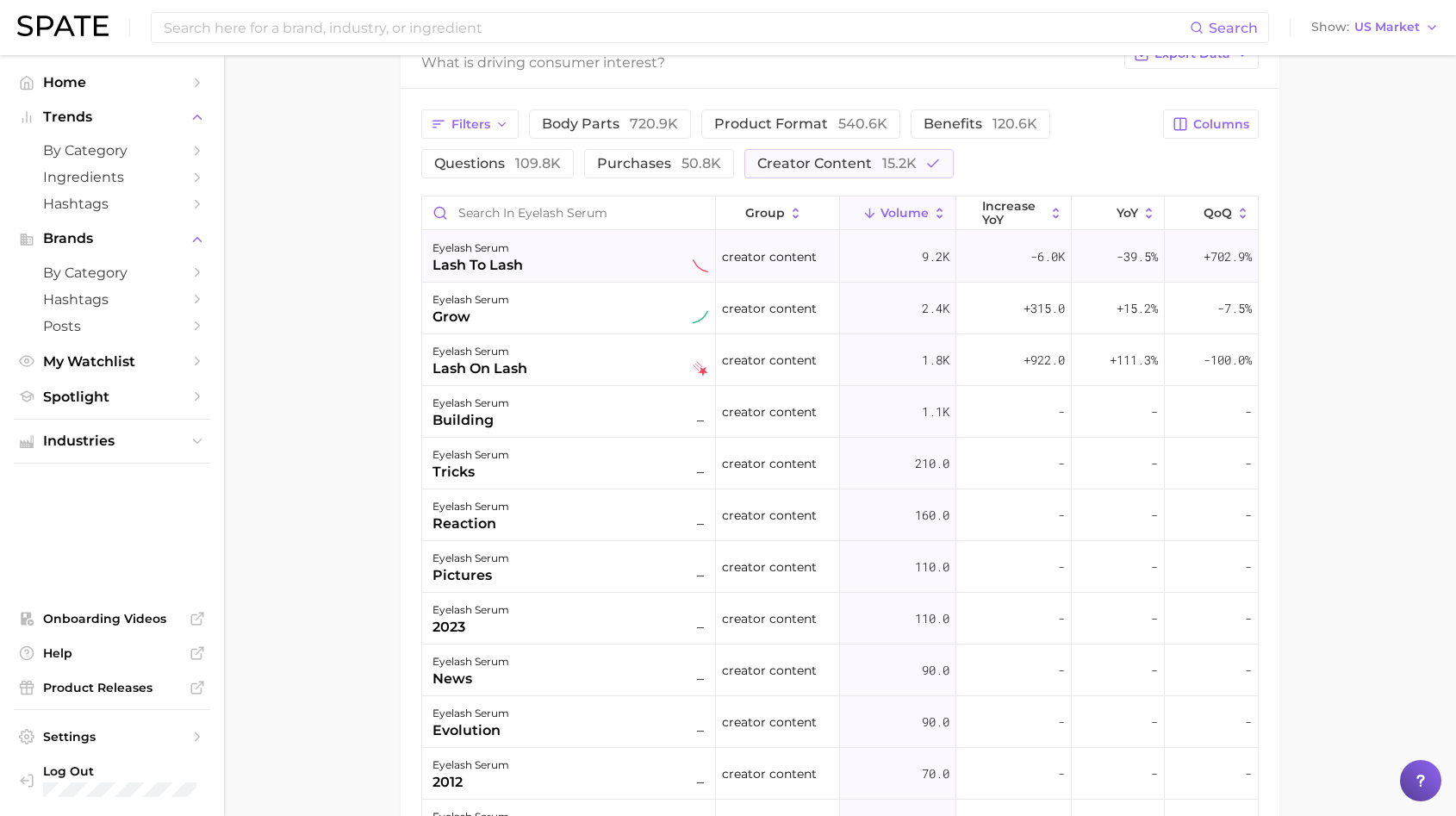
click at [506, 268] on div "lash to lash" at bounding box center [477, 265] width 91 height 21
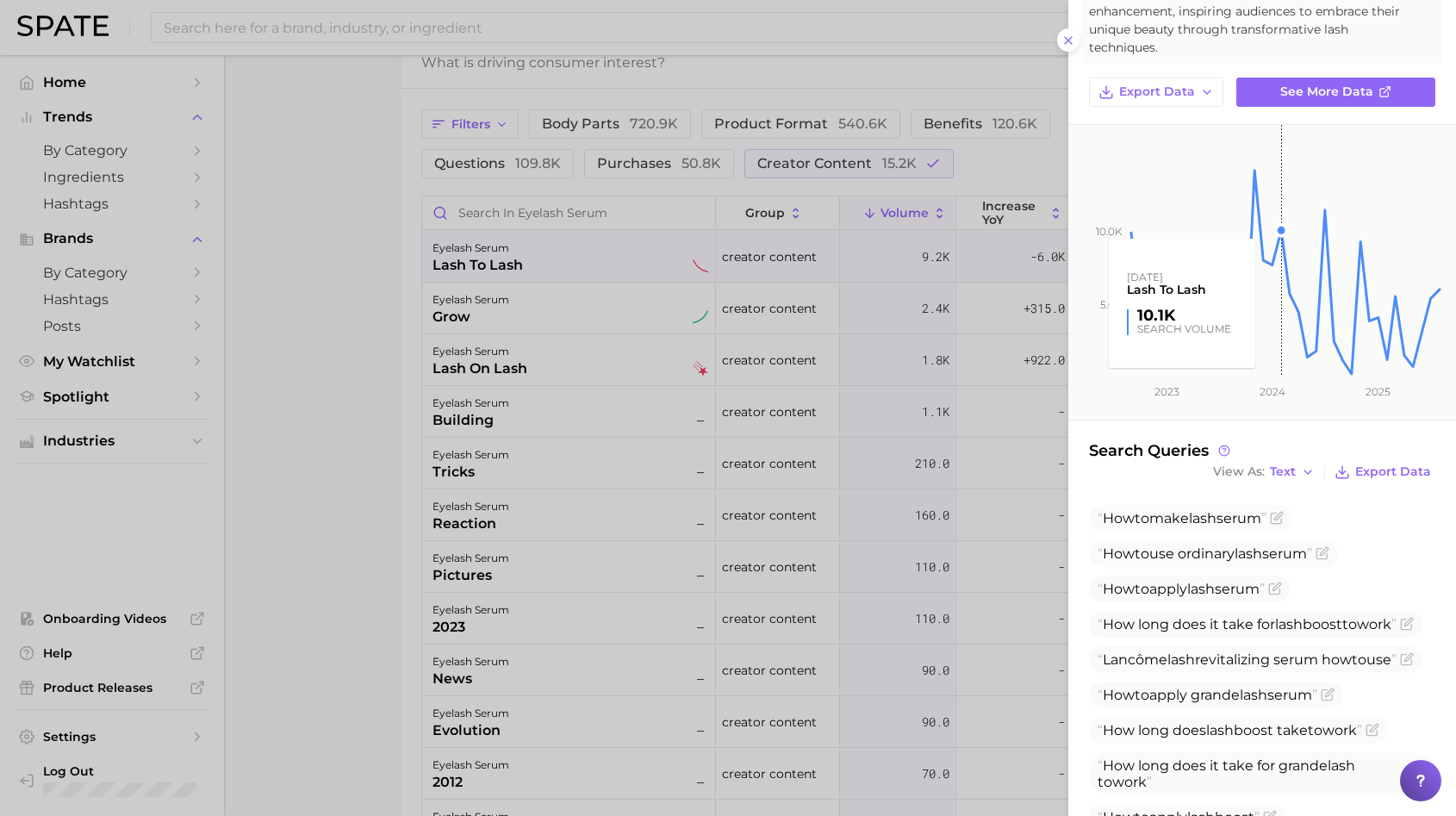
scroll to position [263, 0]
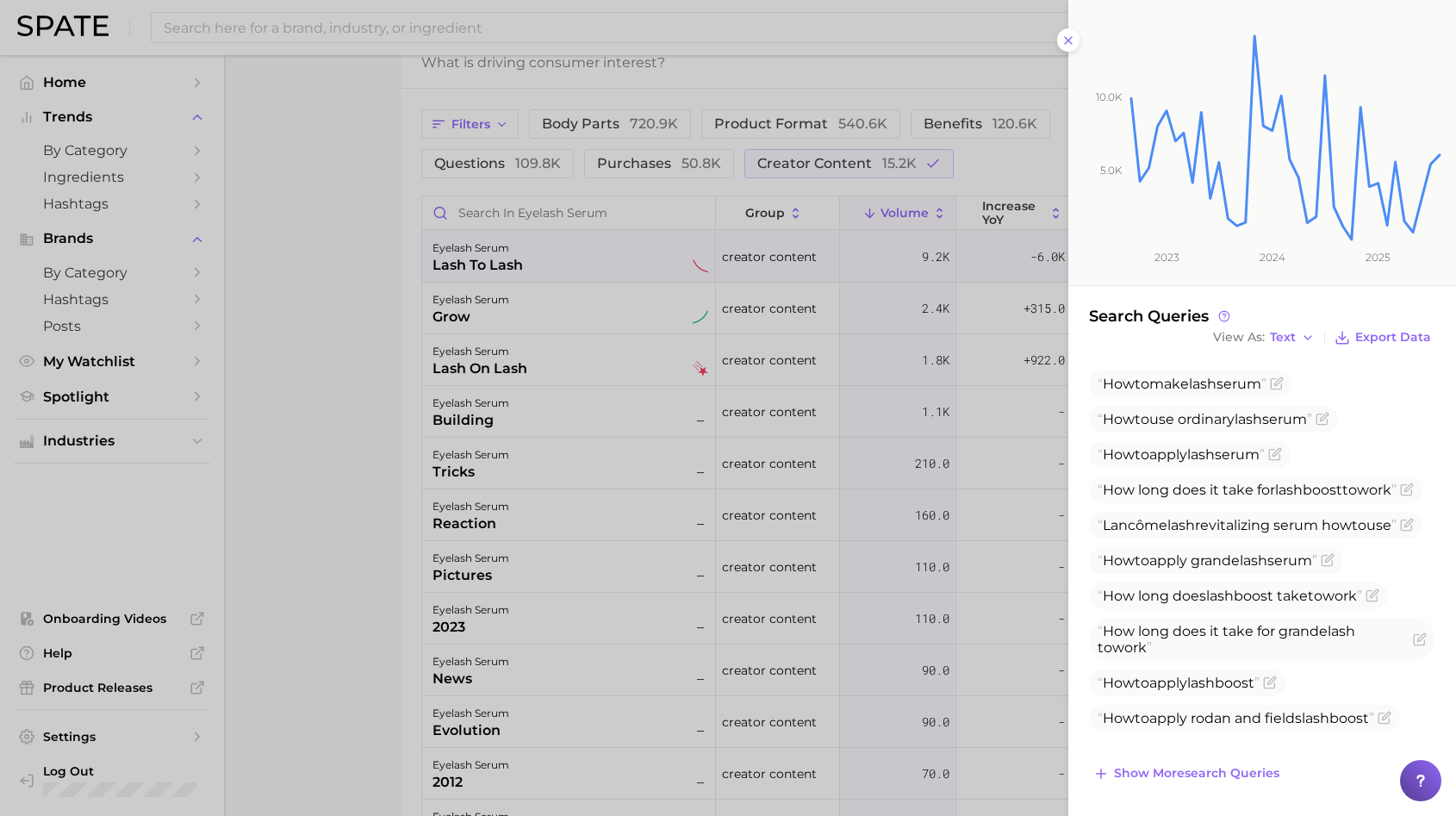
click at [385, 301] on div at bounding box center [728, 408] width 1456 height 816
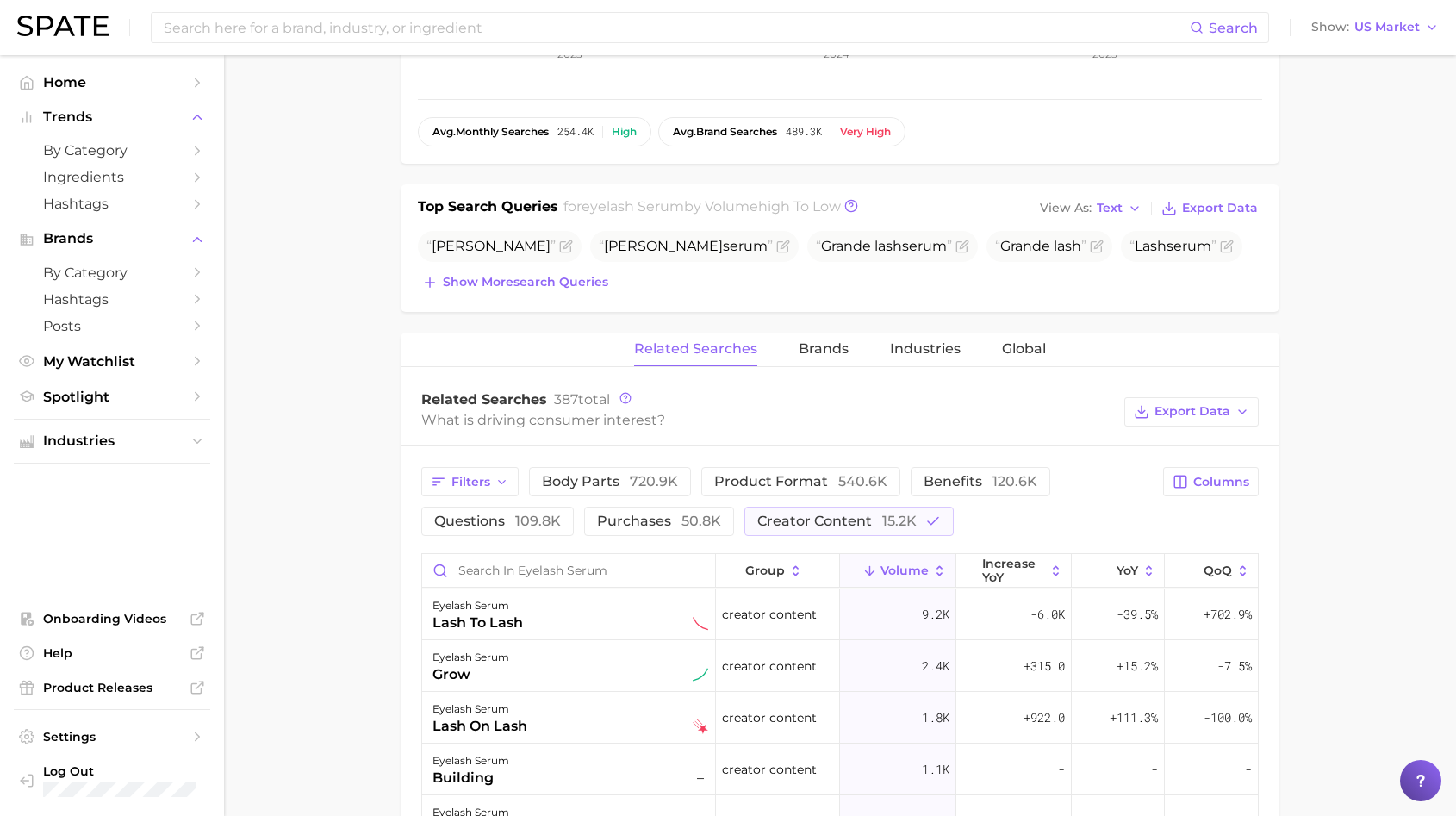
scroll to position [453, 0]
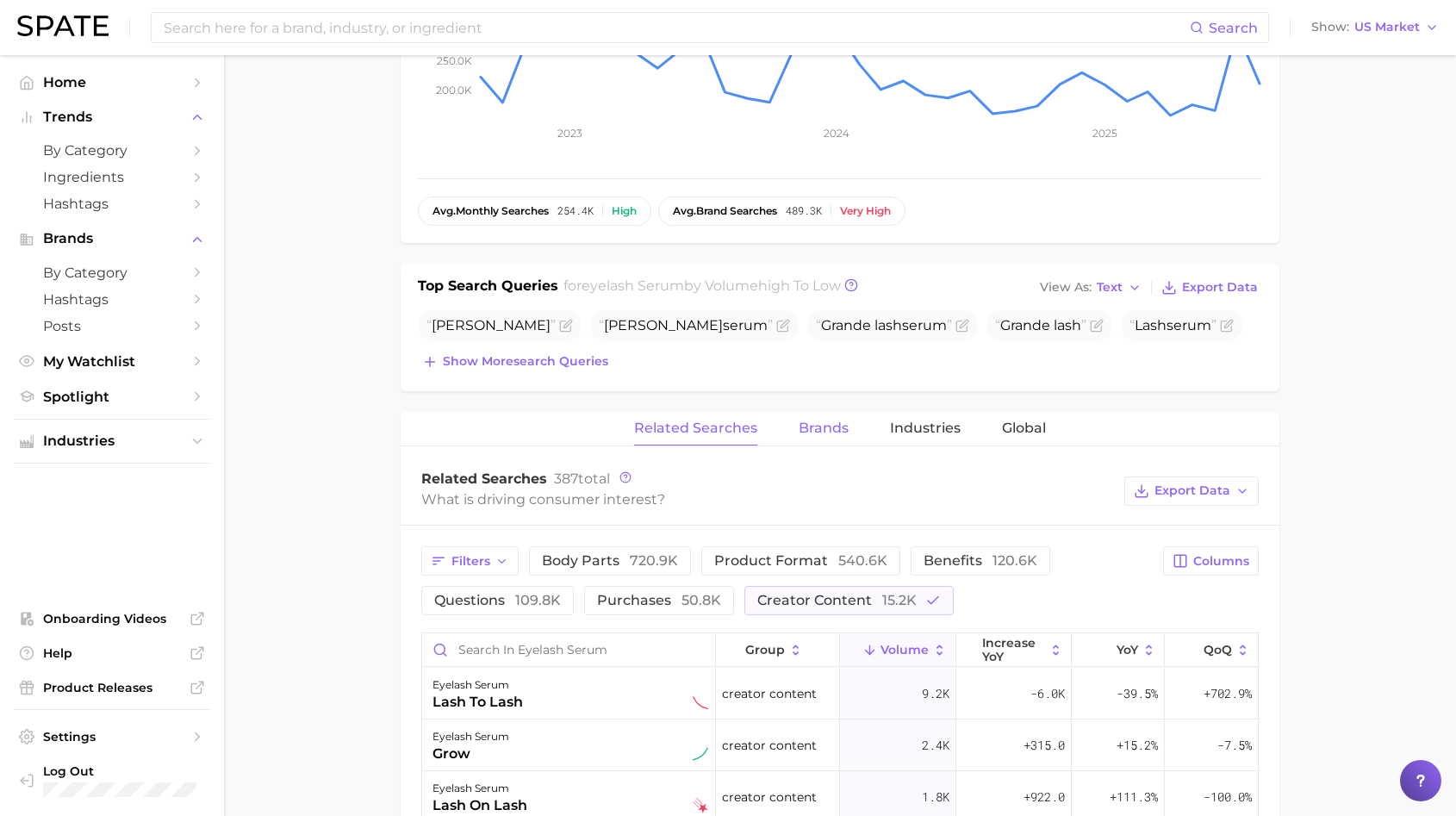
click at [817, 426] on span "Brands" at bounding box center [823, 428] width 50 height 16
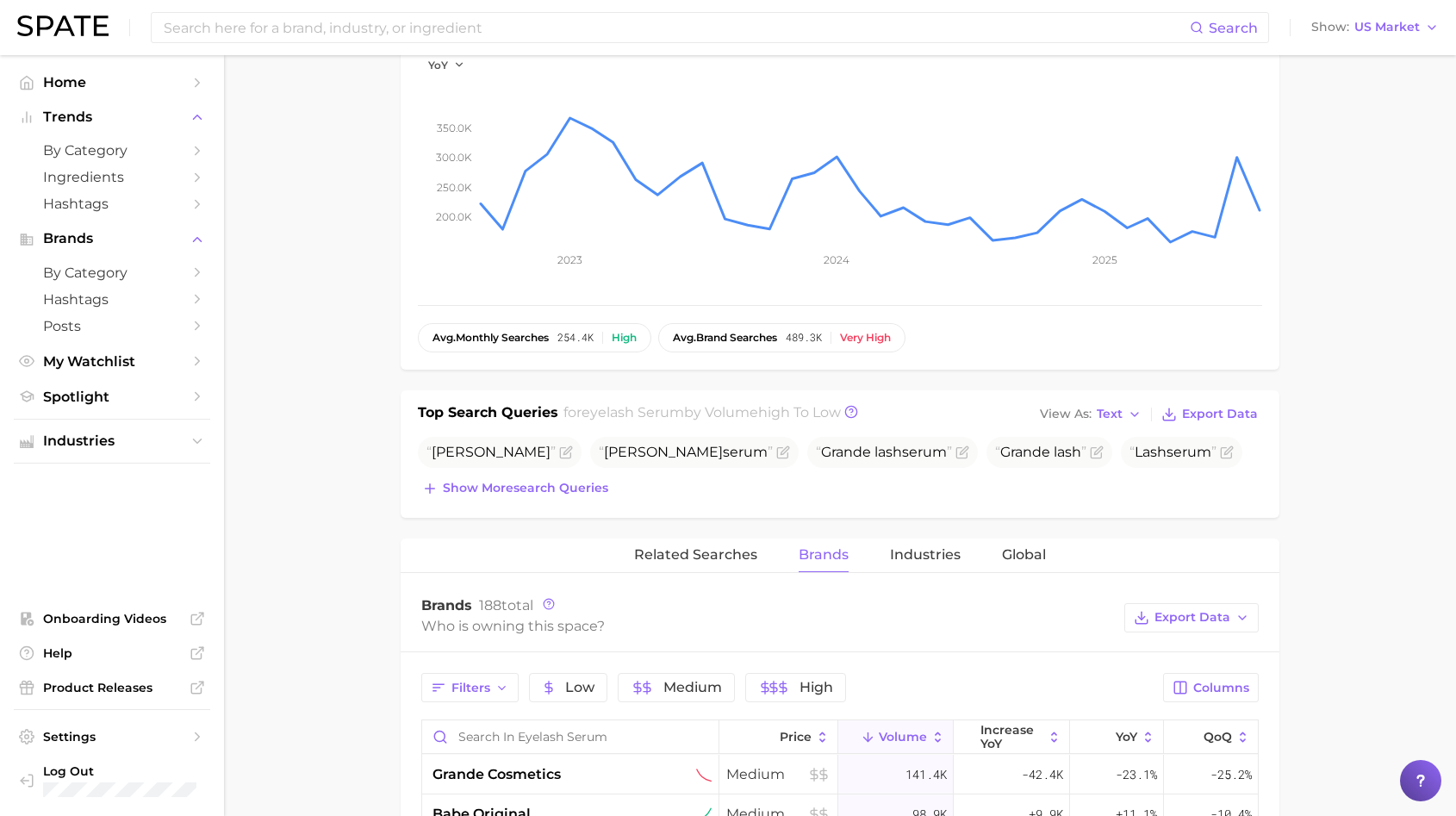
scroll to position [0, 0]
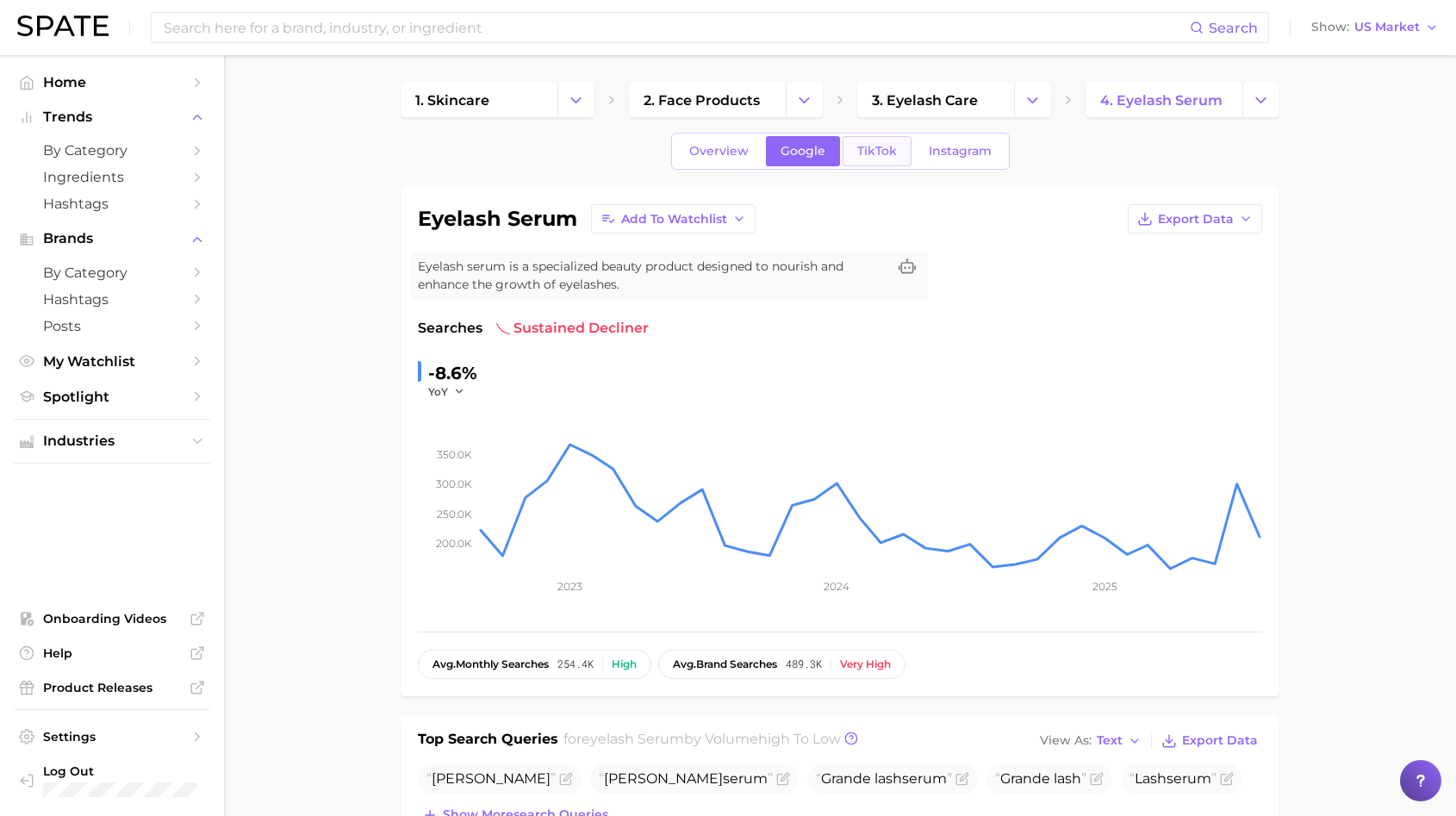
click at [867, 145] on span "TikTok" at bounding box center [876, 151] width 39 height 15
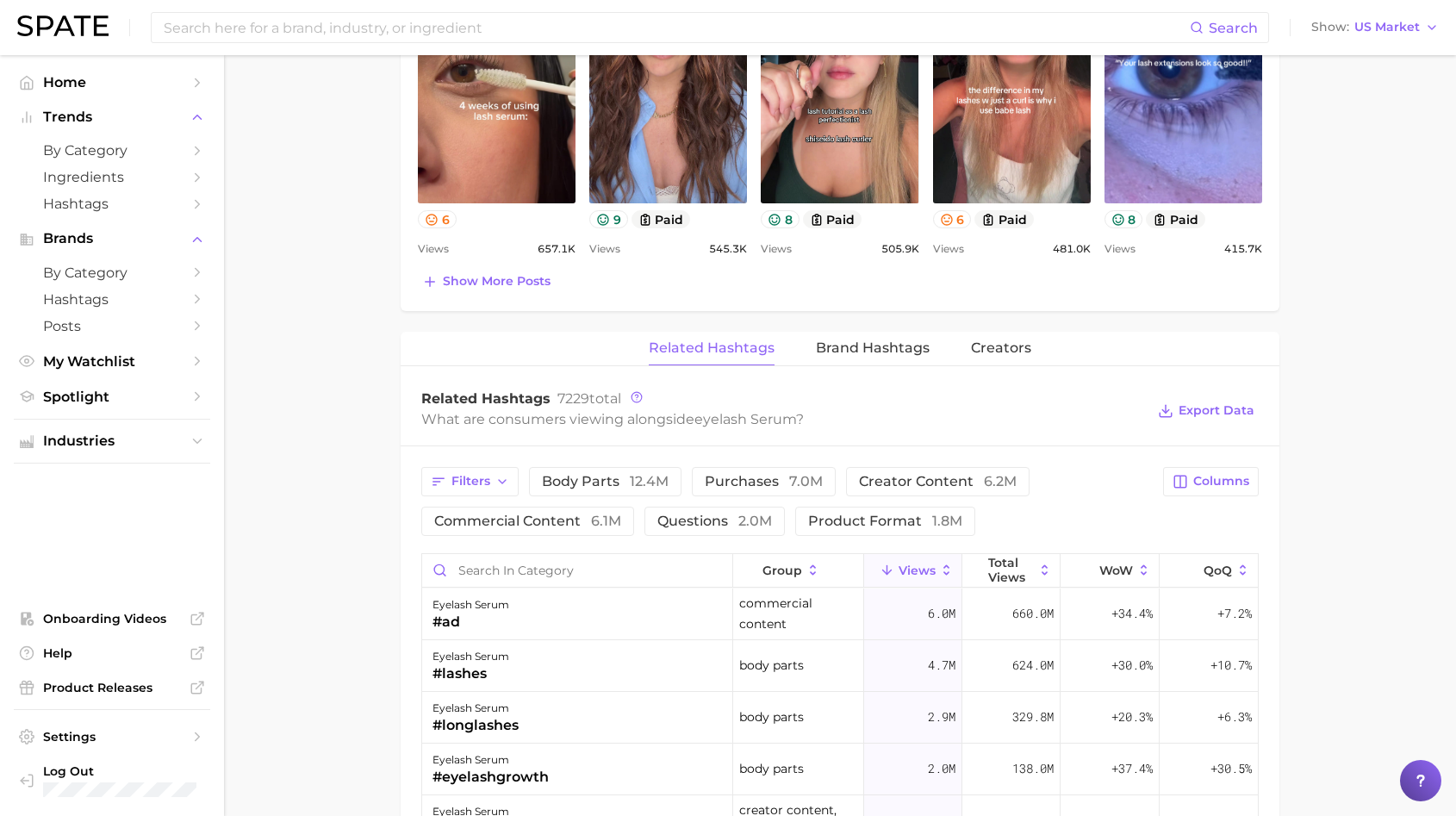
scroll to position [1301, 0]
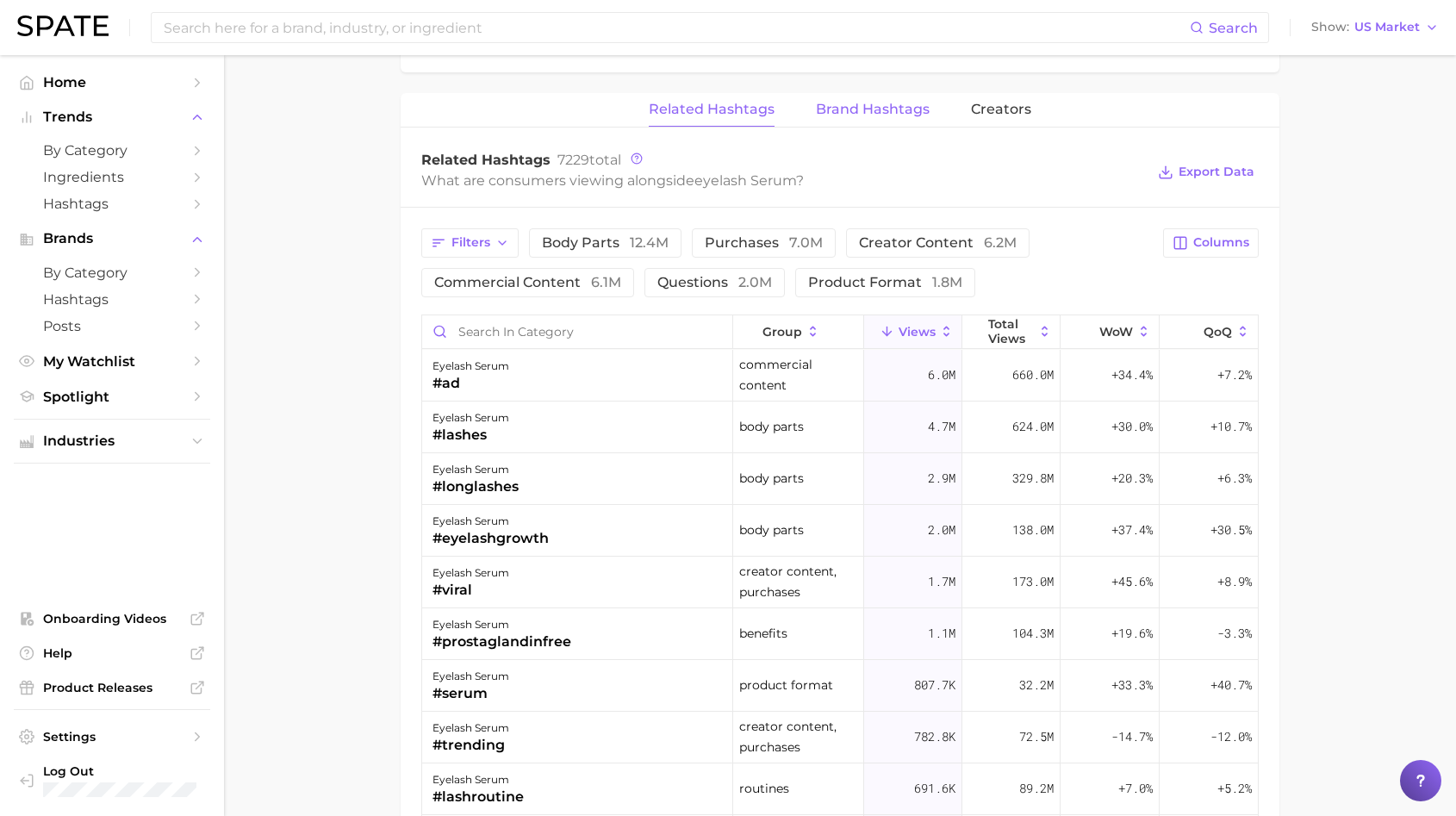
click at [912, 112] on span "Brand Hashtags" at bounding box center [872, 109] width 114 height 16
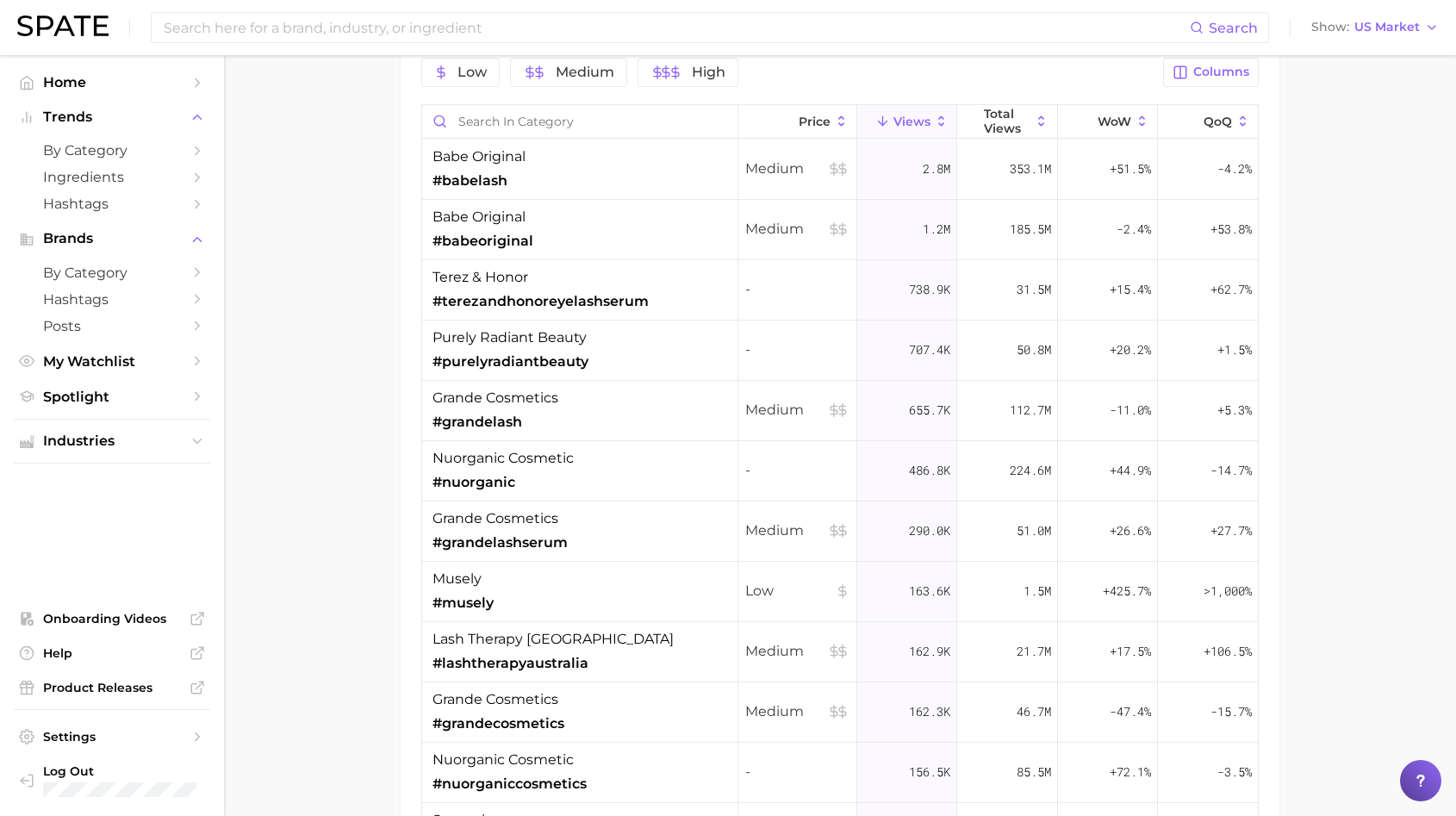
scroll to position [1416, 0]
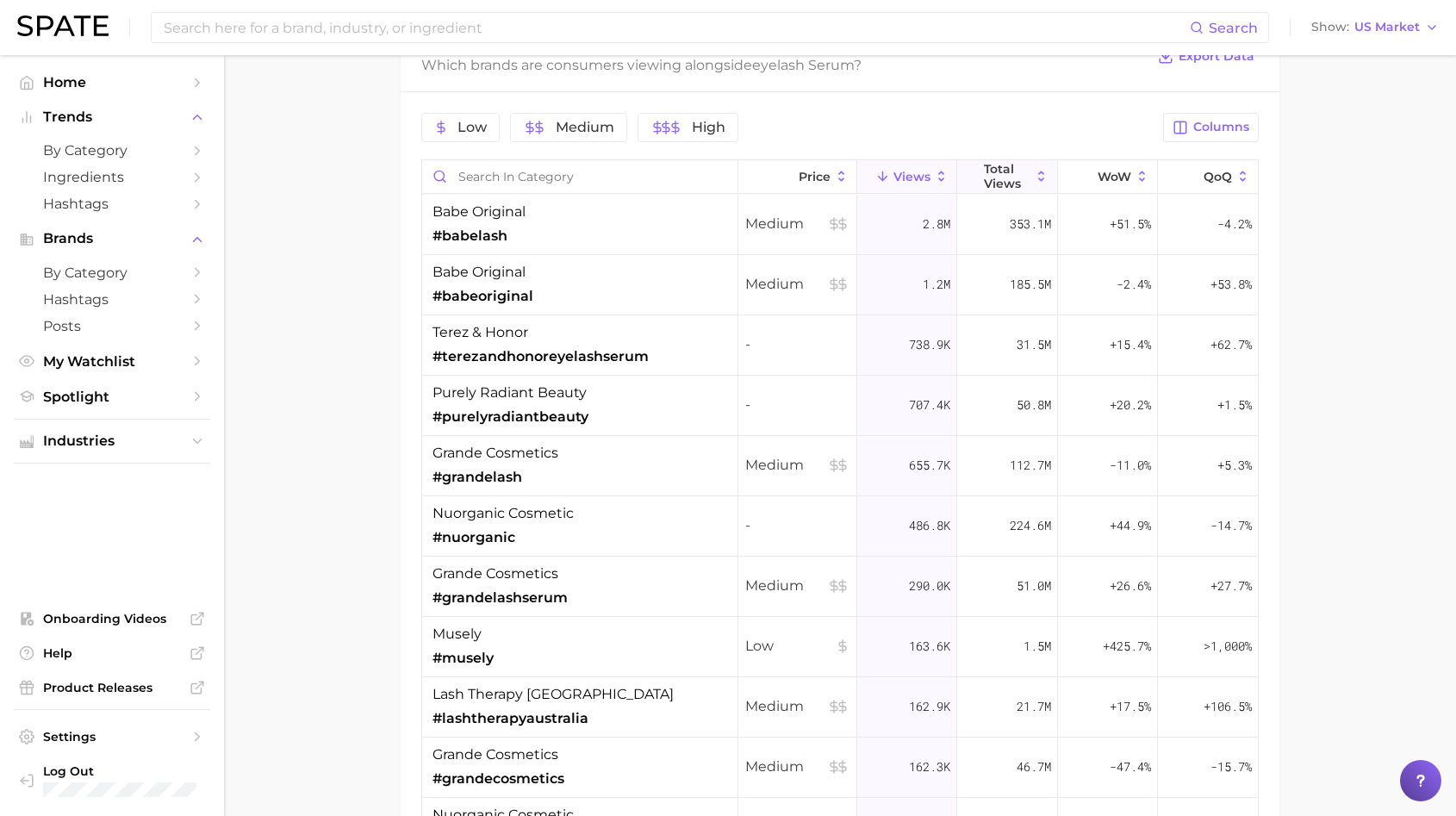
click at [995, 170] on span "Total Views" at bounding box center [1007, 176] width 48 height 28
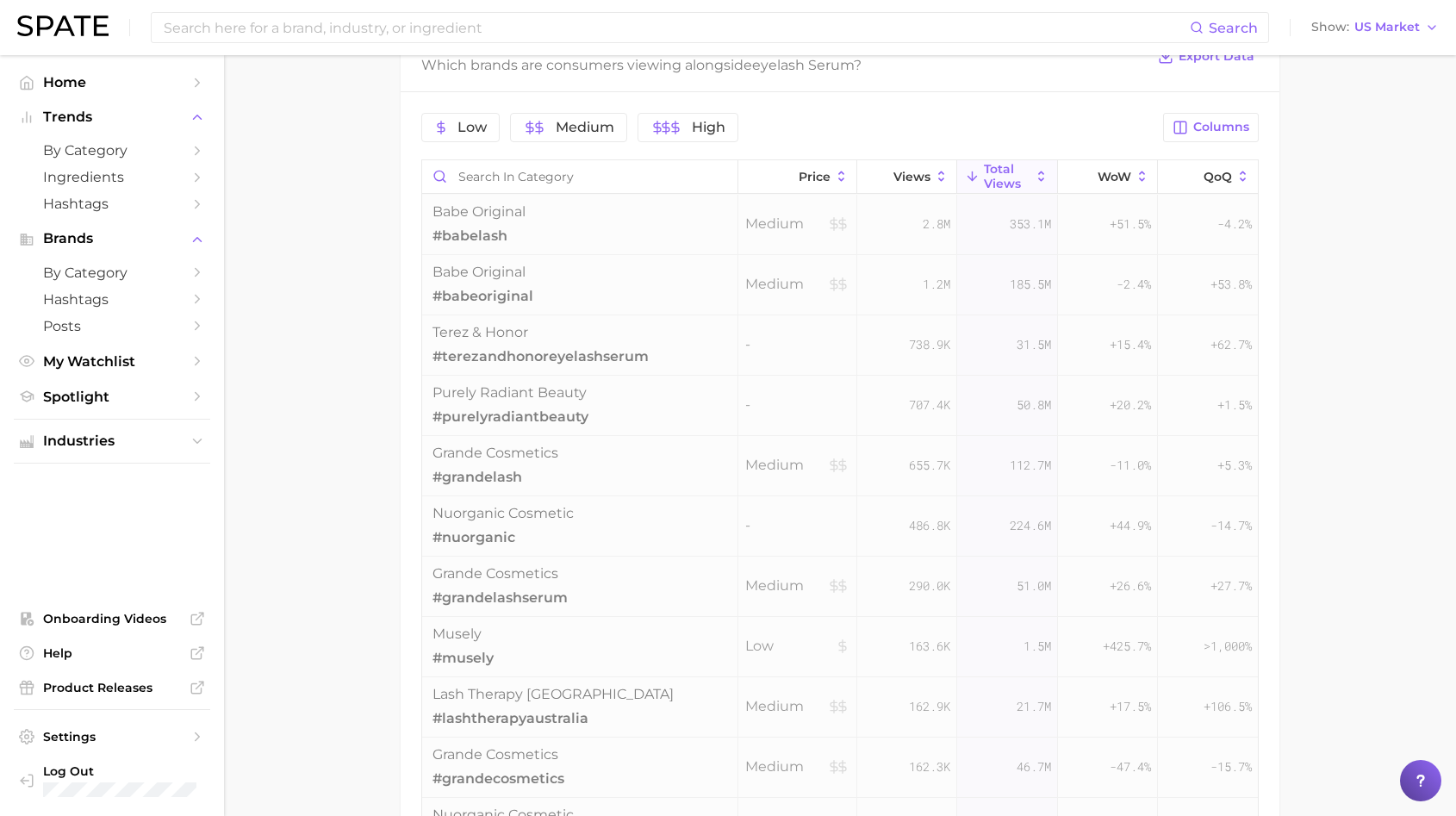
click at [995, 170] on span "Total Views" at bounding box center [1007, 176] width 48 height 28
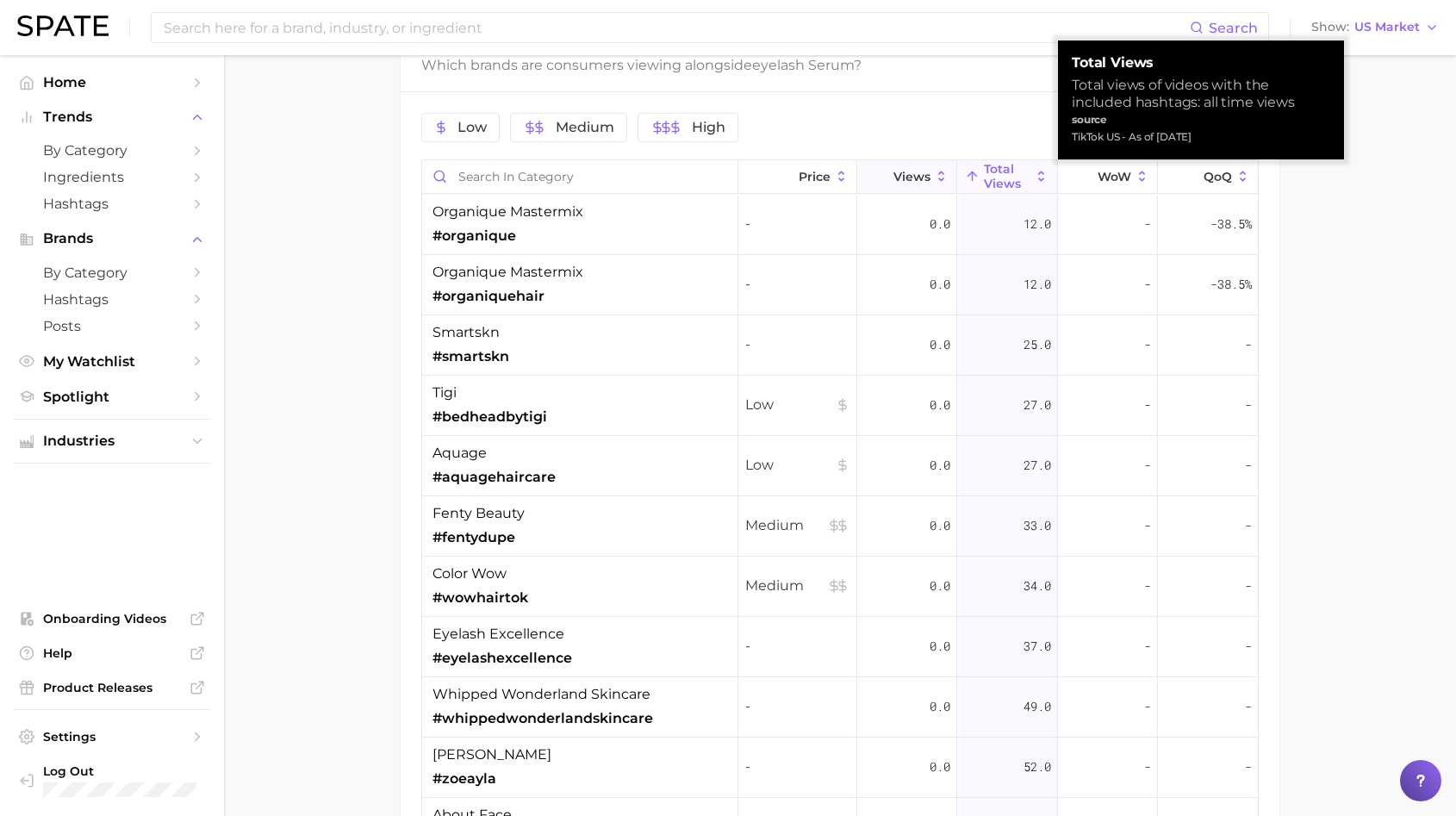
click at [918, 174] on span "Views" at bounding box center [912, 176] width 37 height 14
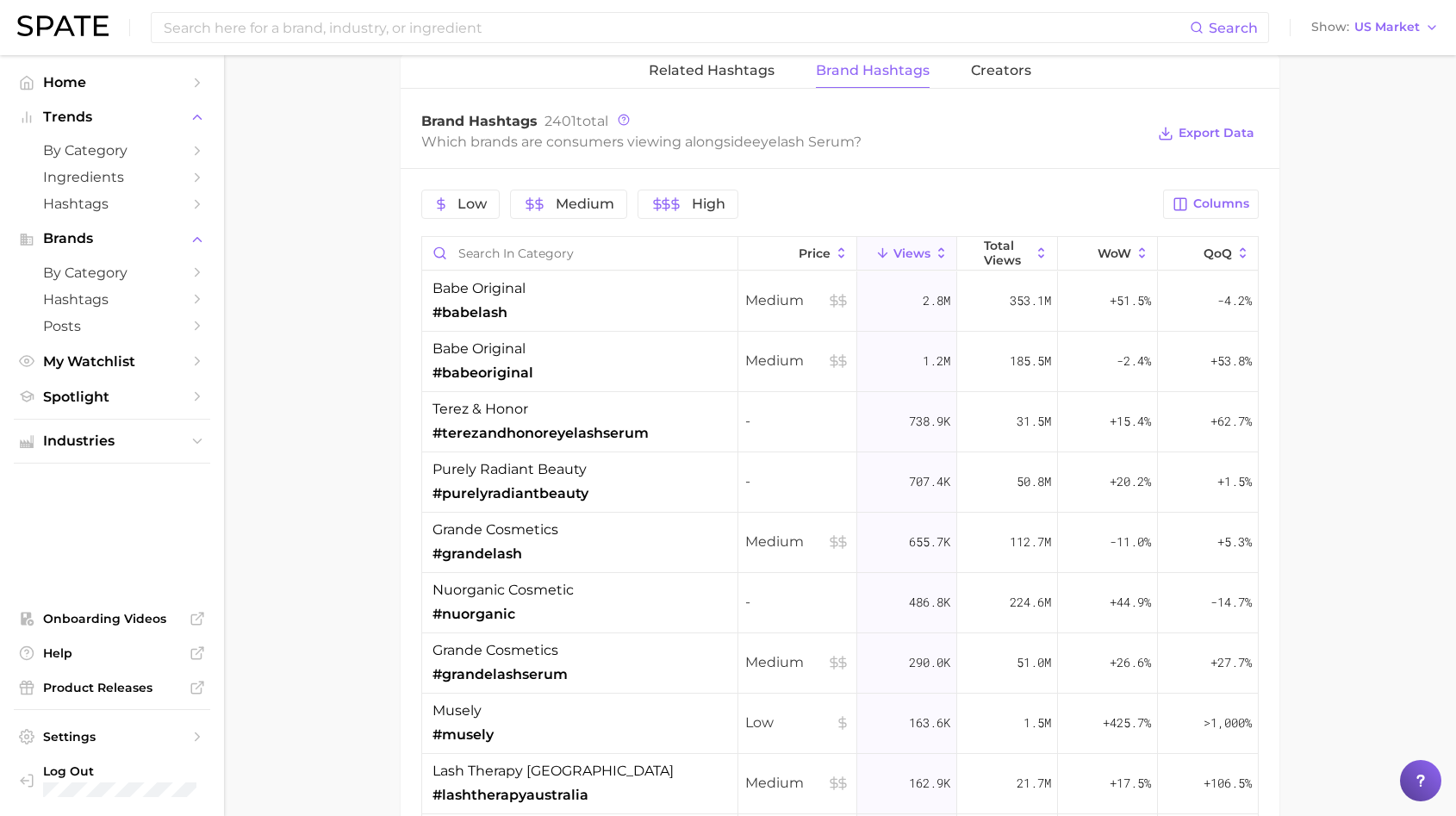
scroll to position [1375, 0]
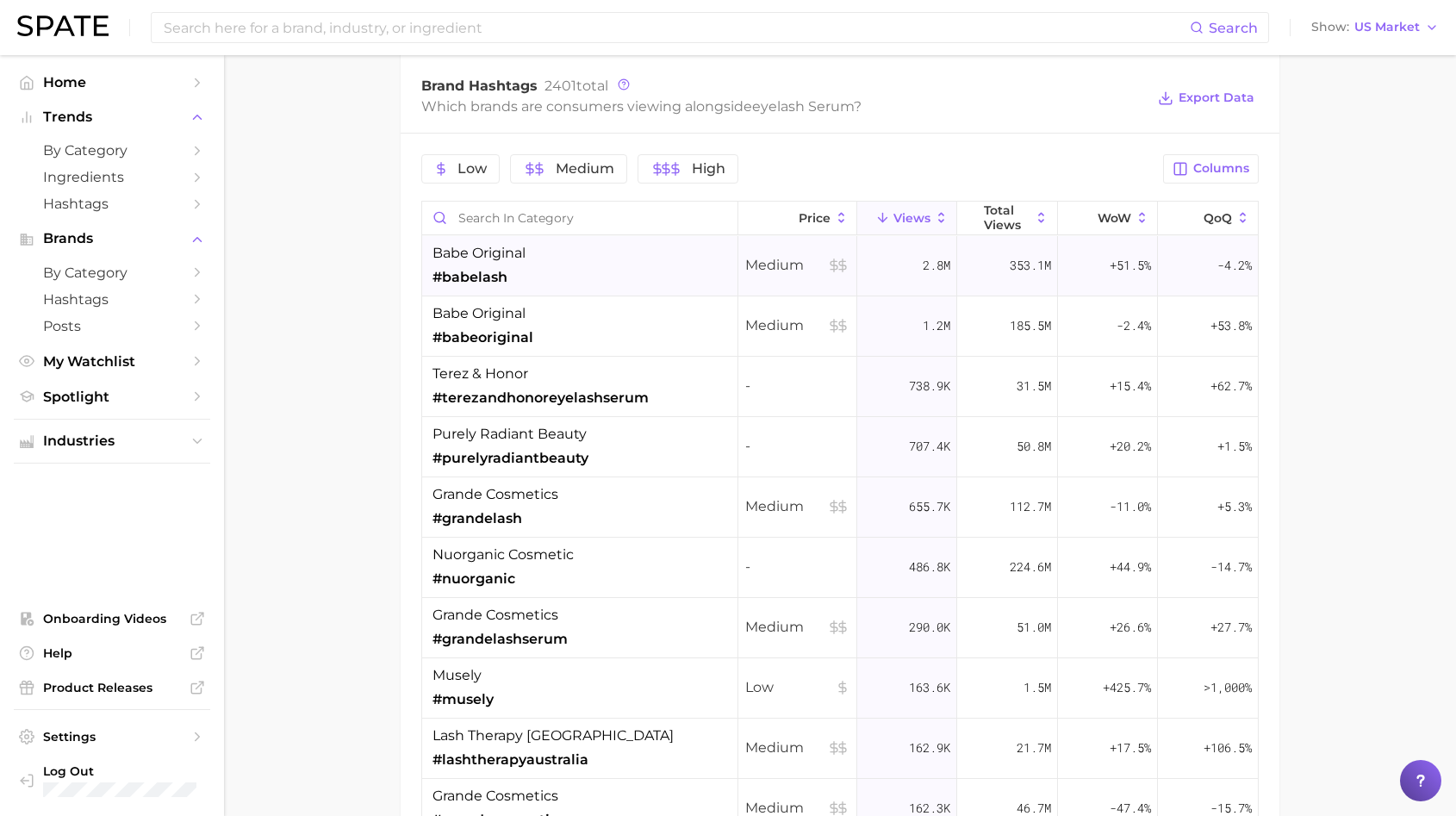
click at [676, 263] on div "babe original #babelash" at bounding box center [580, 266] width 317 height 61
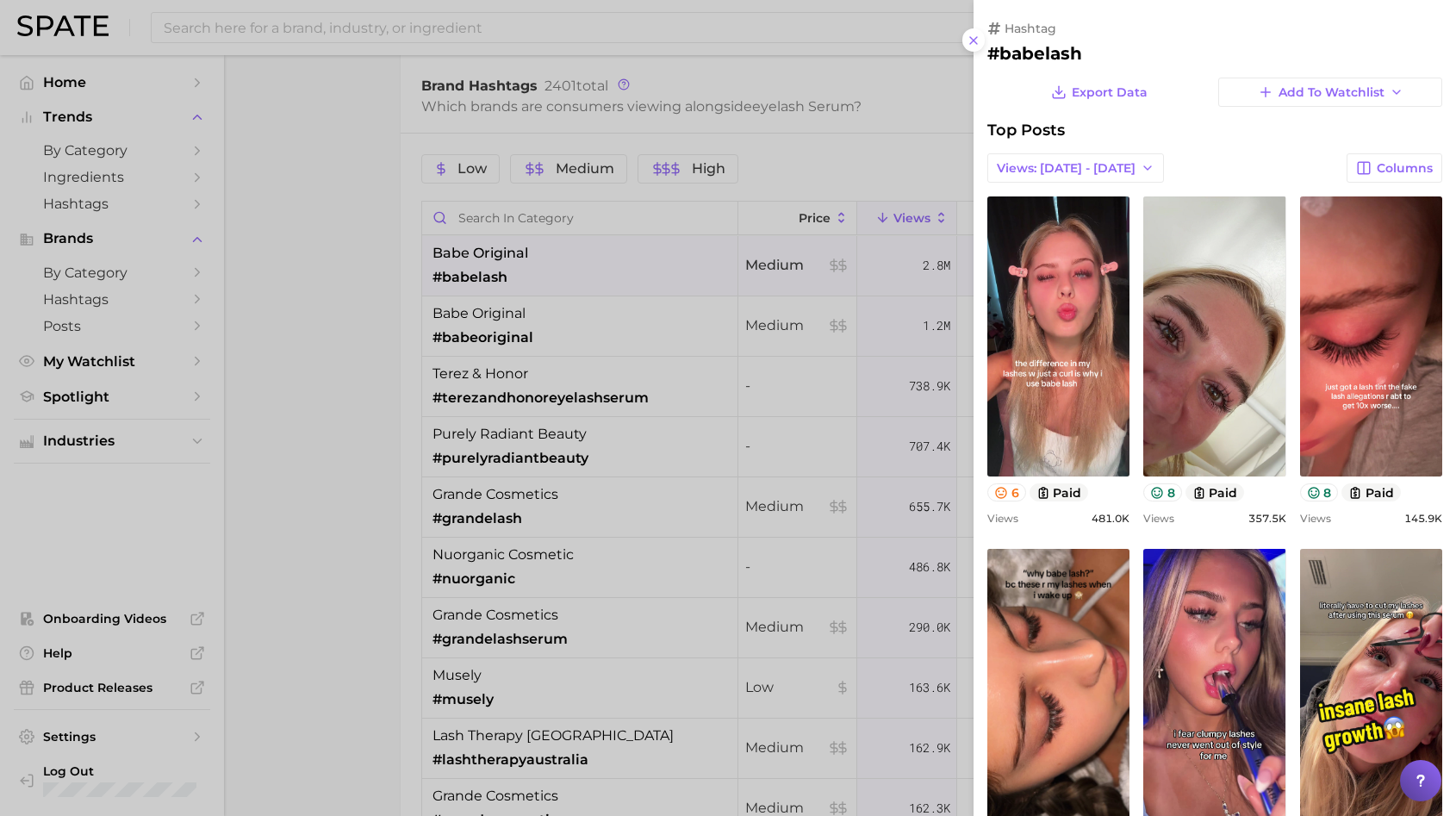
scroll to position [0, 0]
click at [300, 352] on div at bounding box center [728, 408] width 1456 height 816
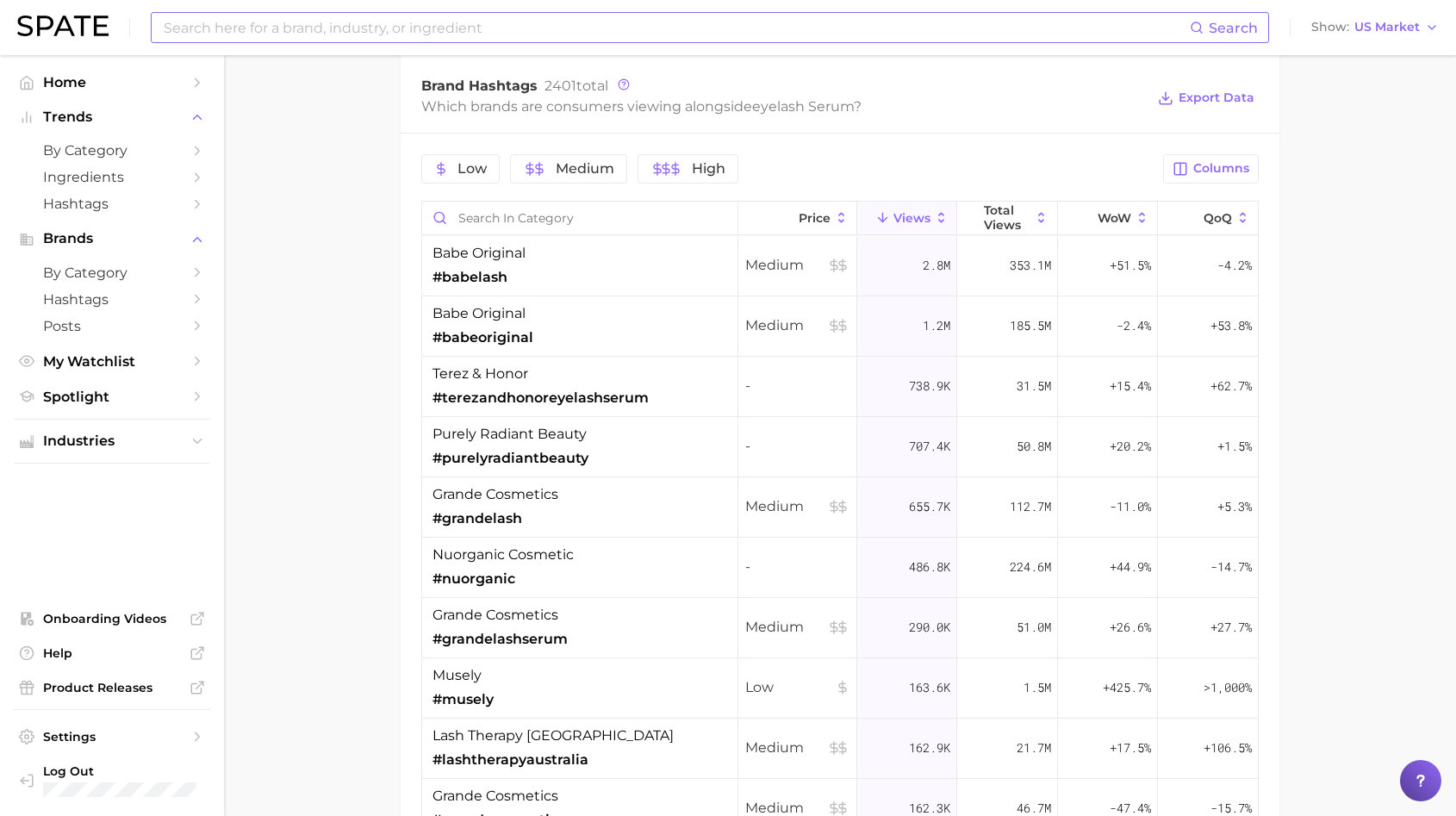
click at [438, 42] on div "Search" at bounding box center [709, 28] width 1118 height 31
click at [439, 27] on input at bounding box center [676, 28] width 1028 height 29
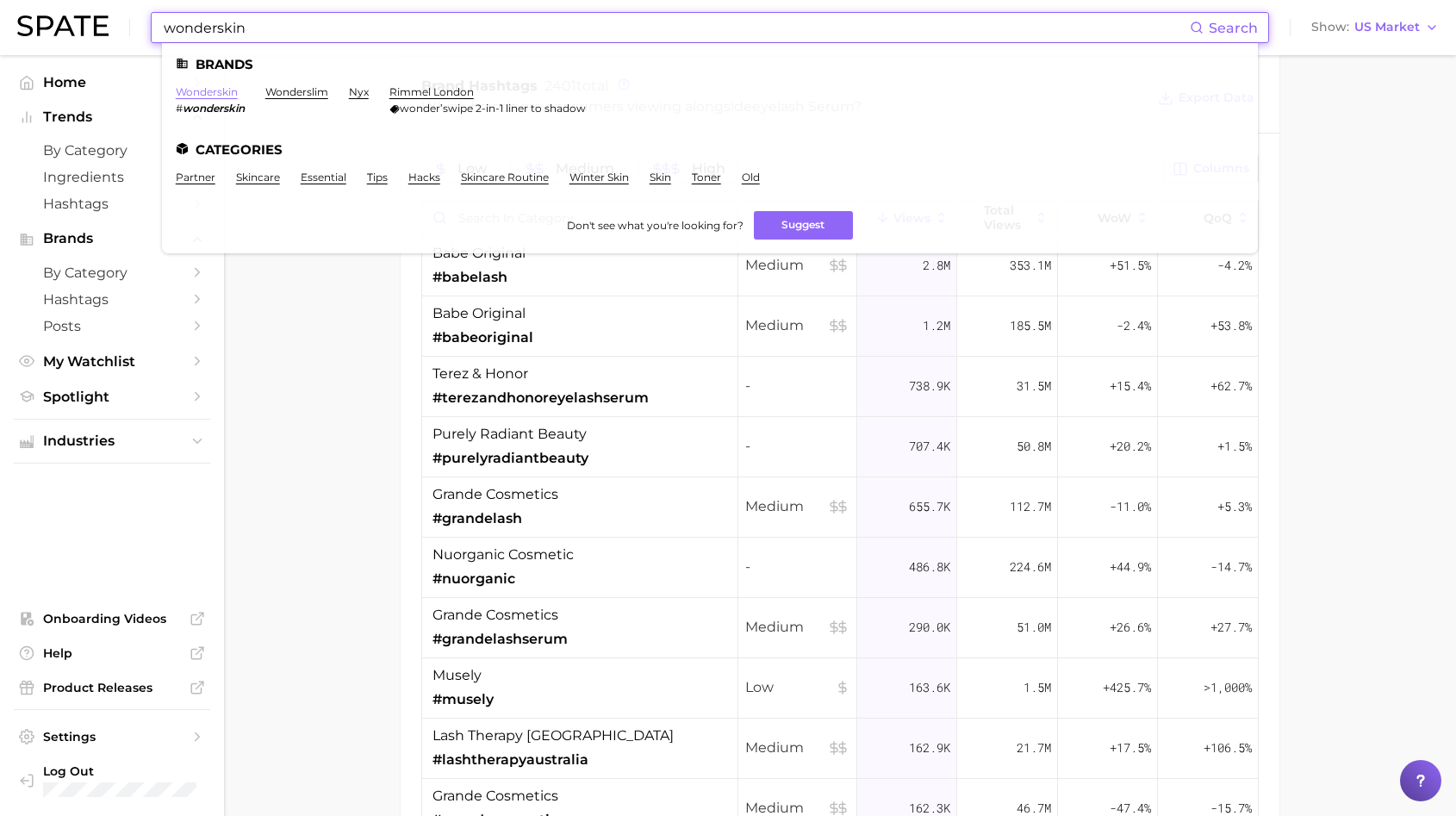
scroll to position [1371, 0]
type input "wonderskin"
click at [204, 92] on link "wonderskin" at bounding box center [207, 92] width 62 height 13
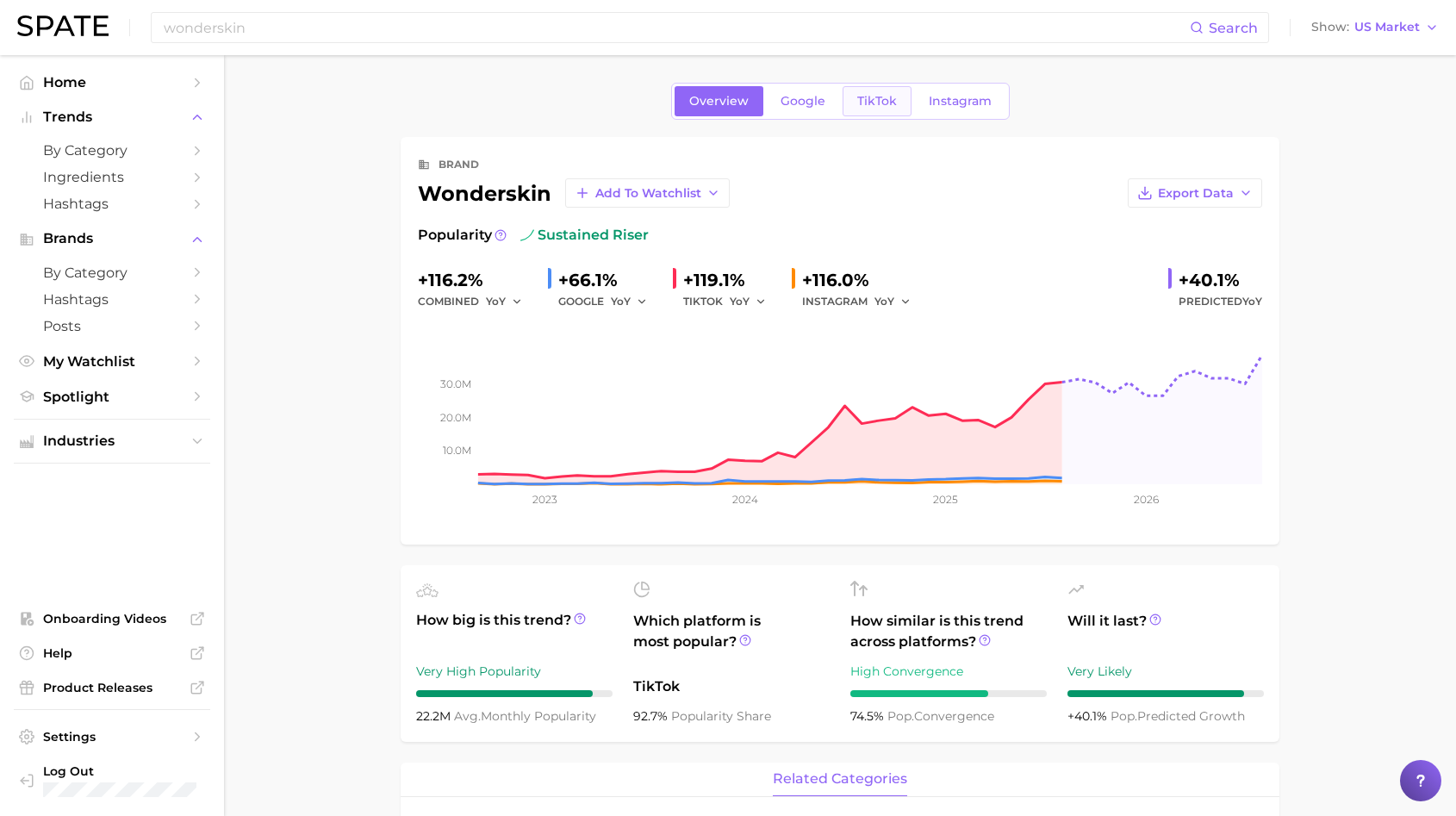
click at [857, 106] on span "TikTok" at bounding box center [876, 101] width 39 height 15
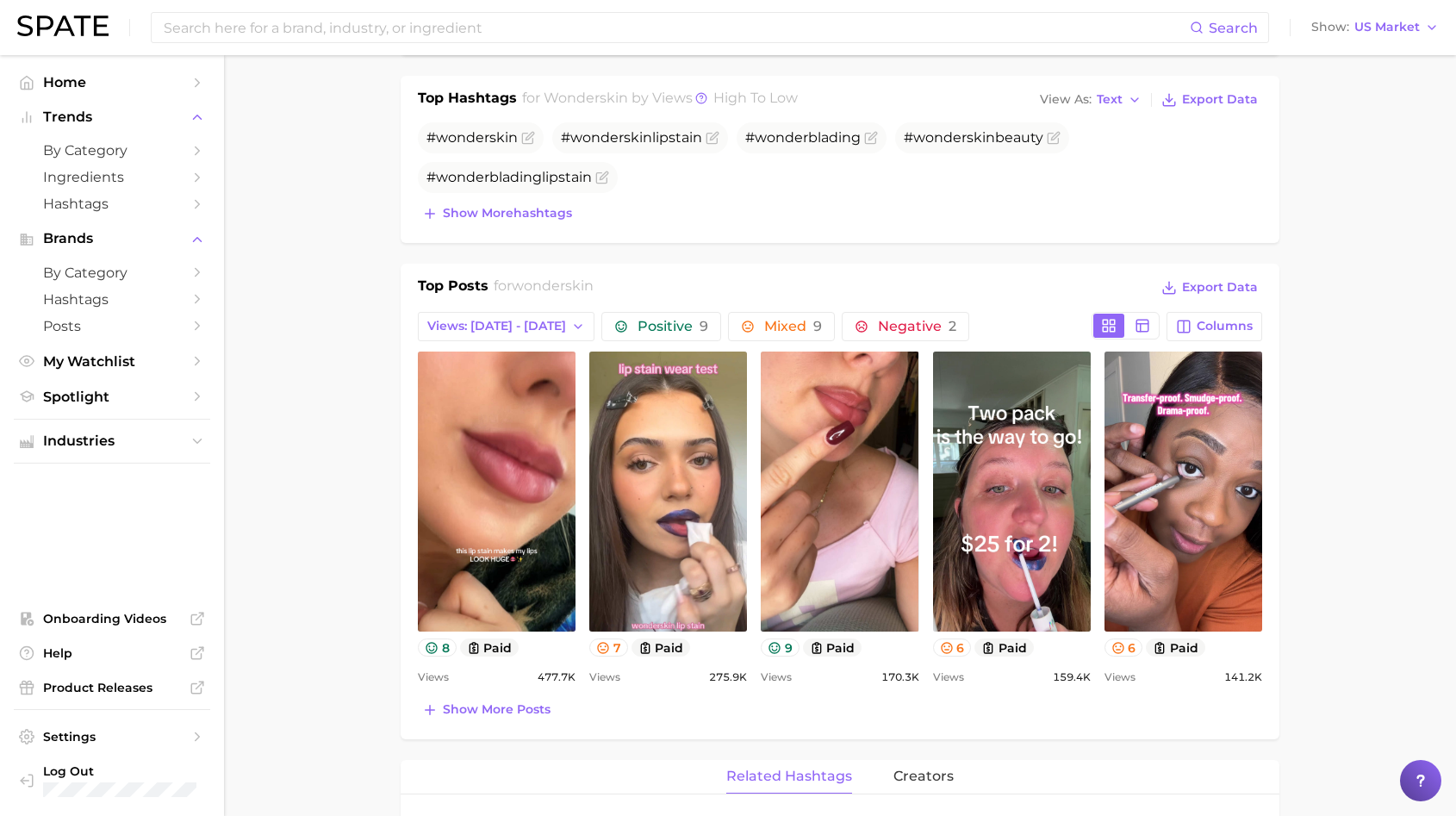
scroll to position [578, 0]
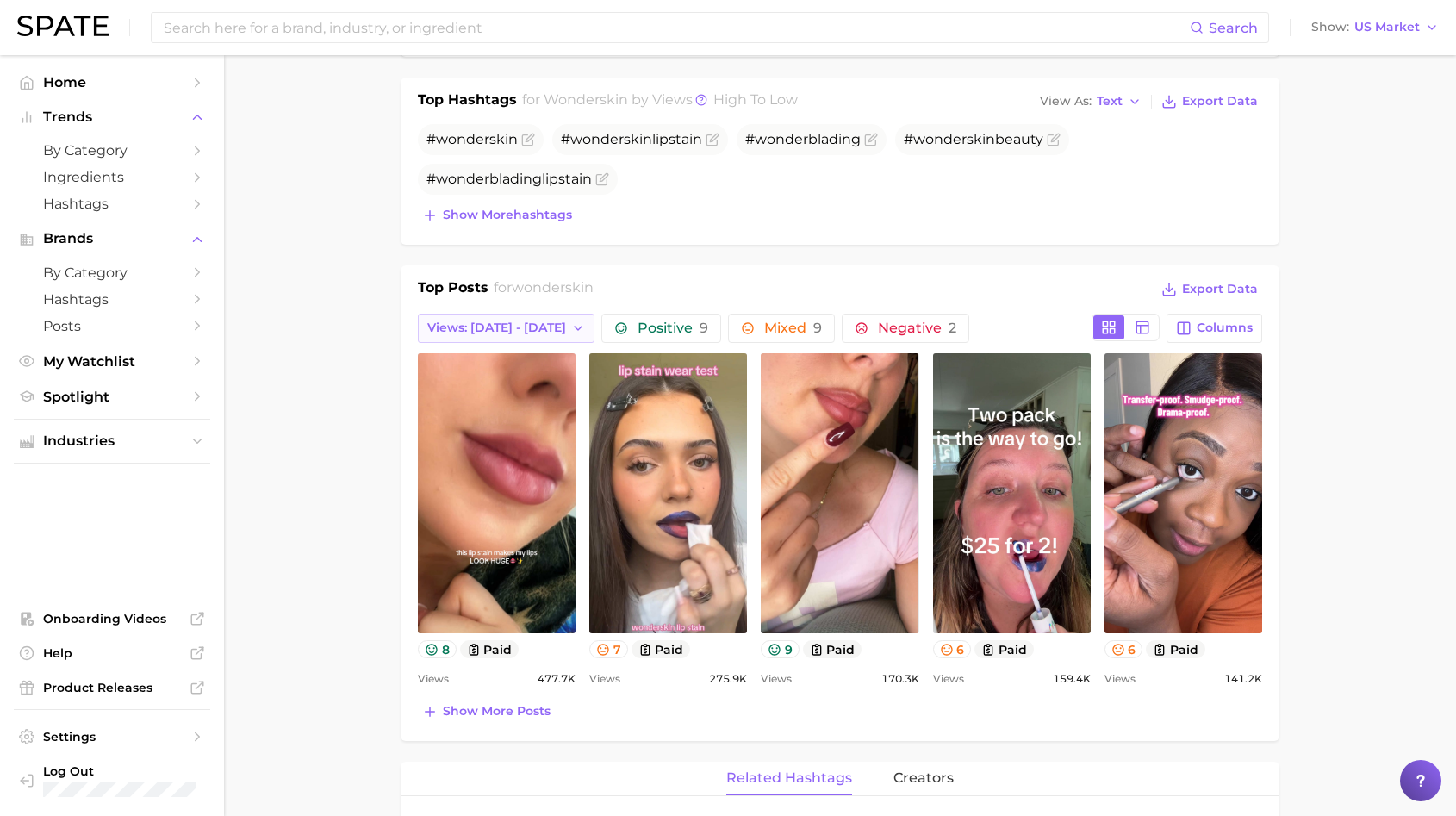
click at [541, 336] on button "Views: [DATE] - [DATE]" at bounding box center [506, 329] width 177 height 29
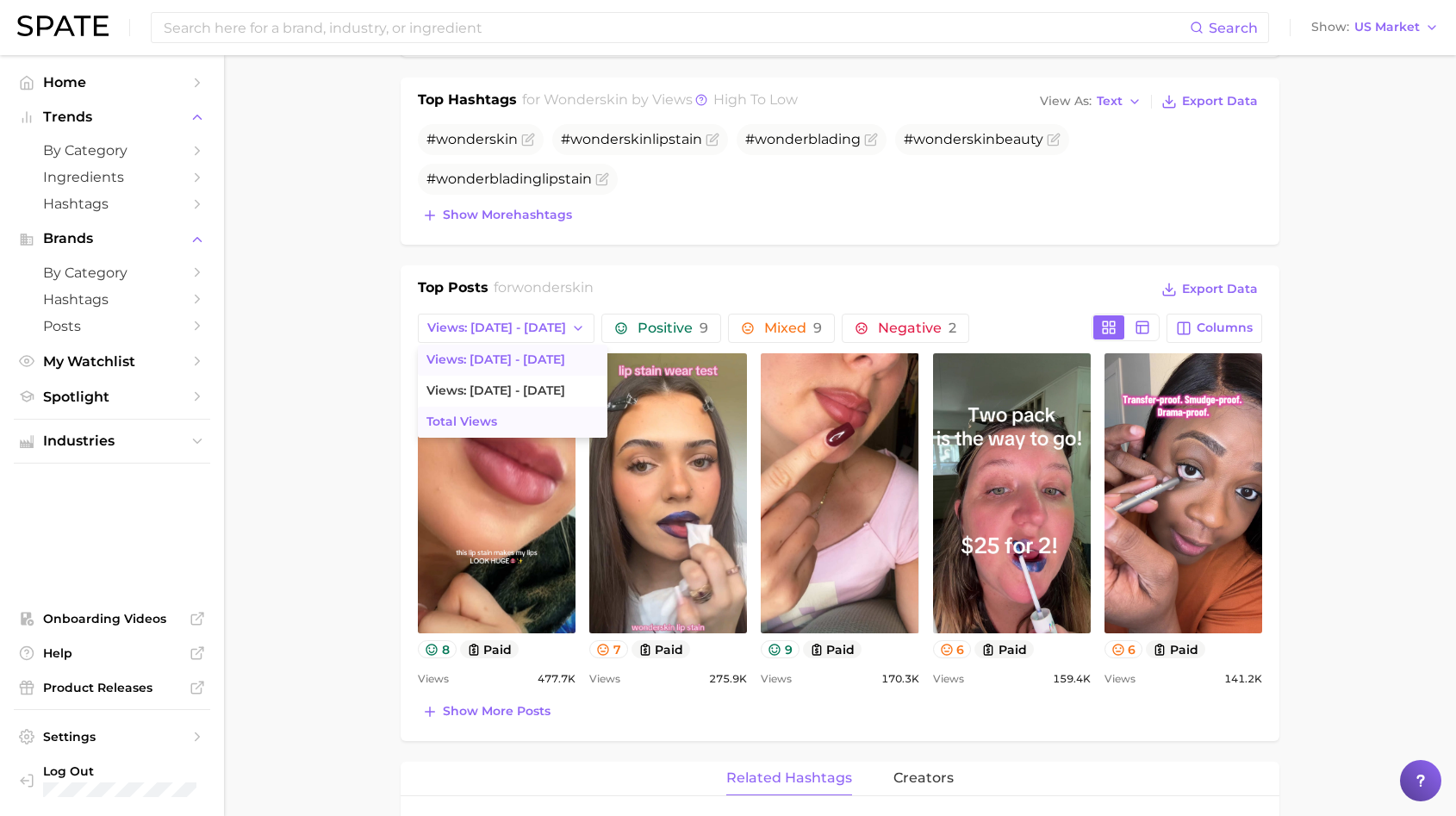
click at [511, 420] on button "Total Views" at bounding box center [512, 422] width 190 height 31
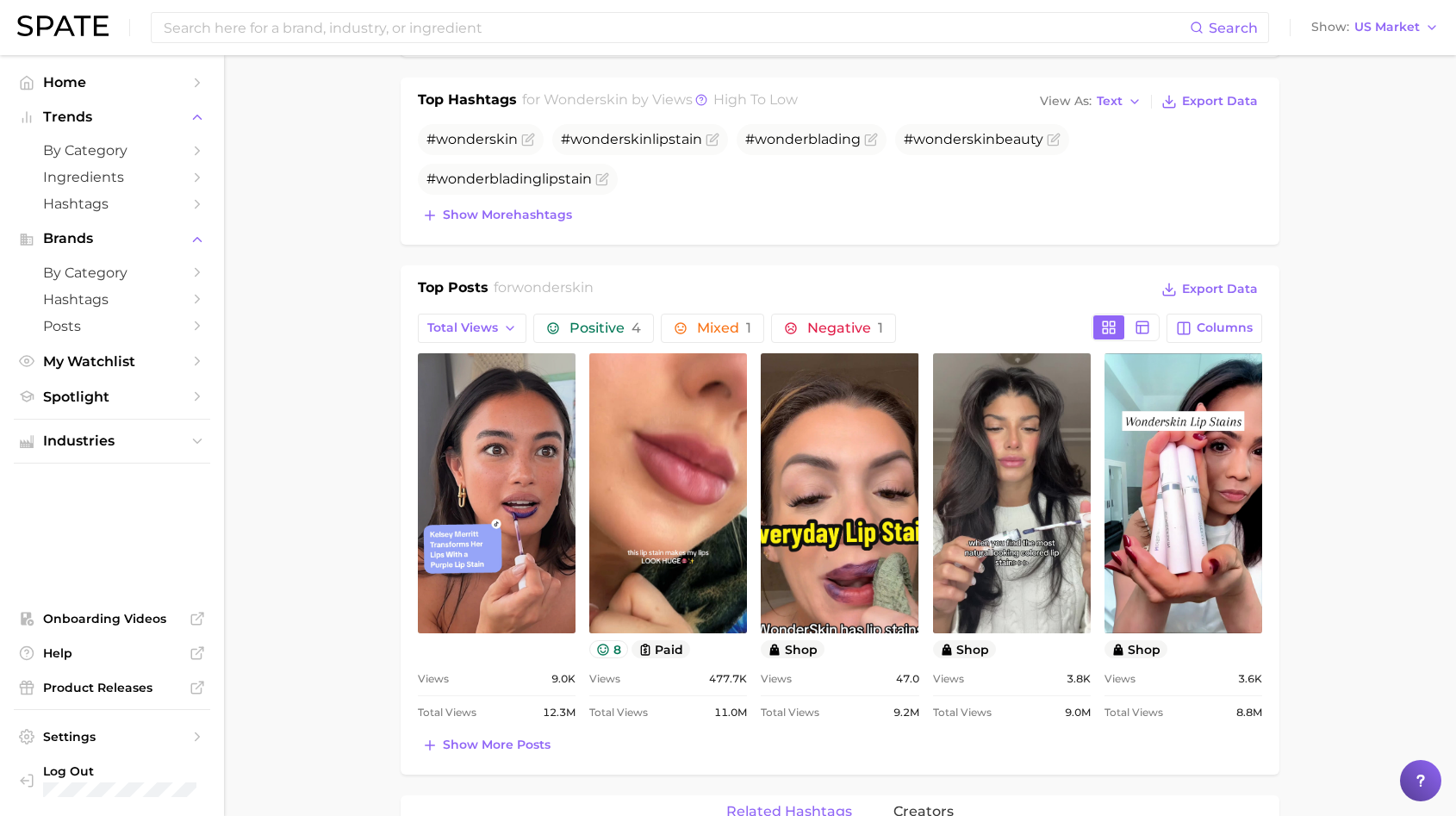
scroll to position [0, 0]
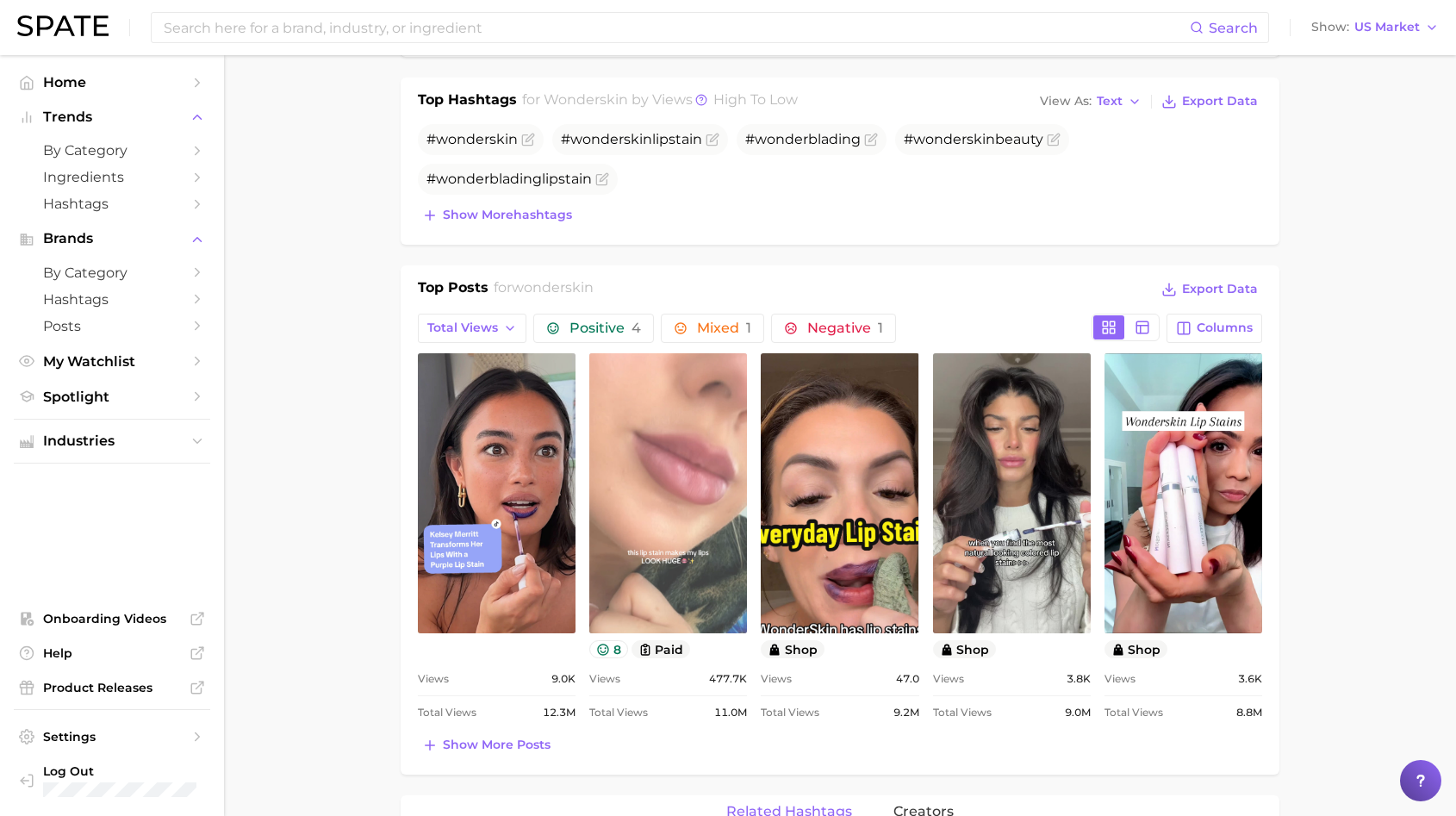
click at [708, 453] on link "view post on TikTok" at bounding box center [668, 493] width 158 height 280
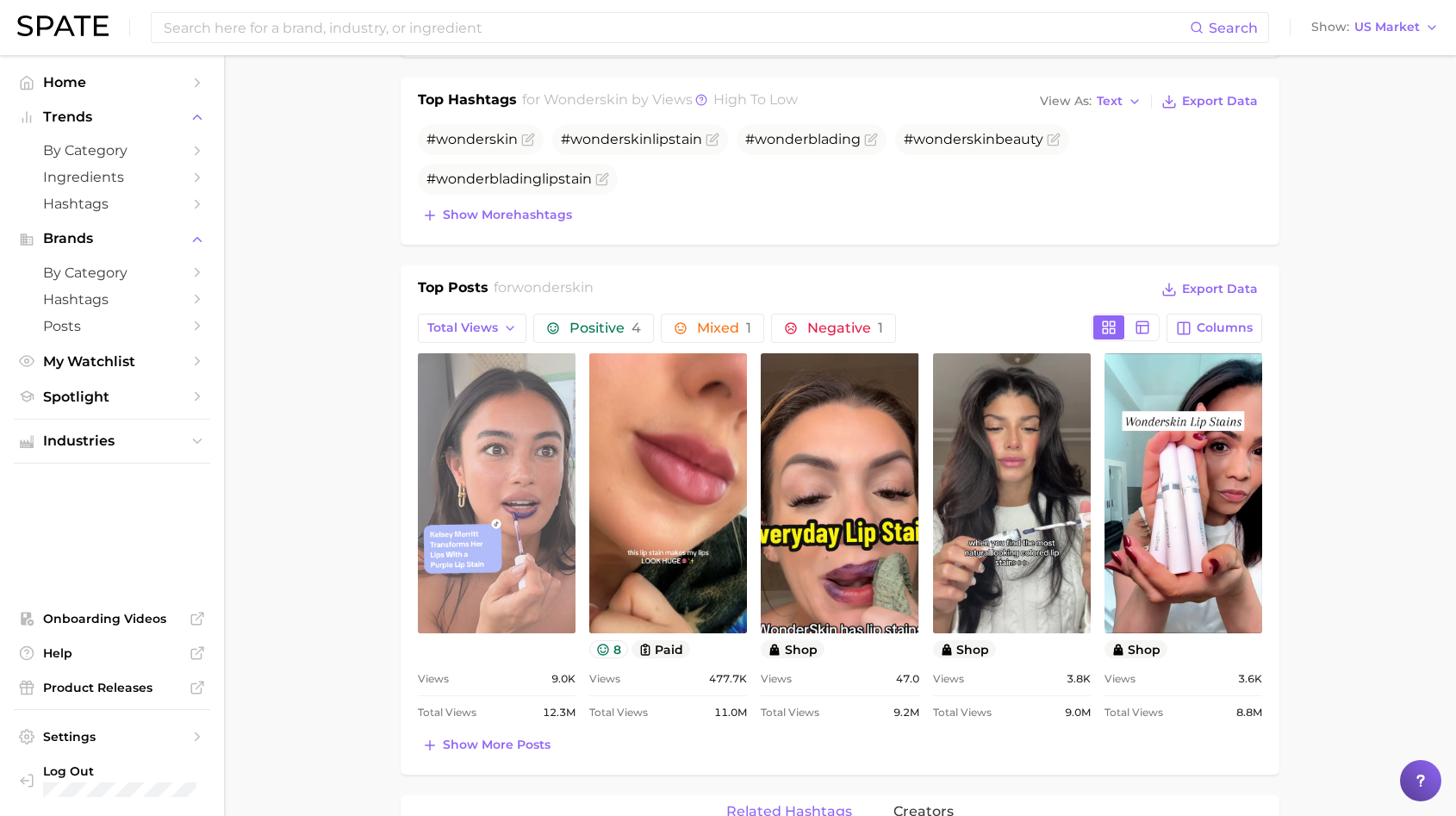
click at [507, 430] on link "view post on TikTok" at bounding box center [496, 493] width 158 height 280
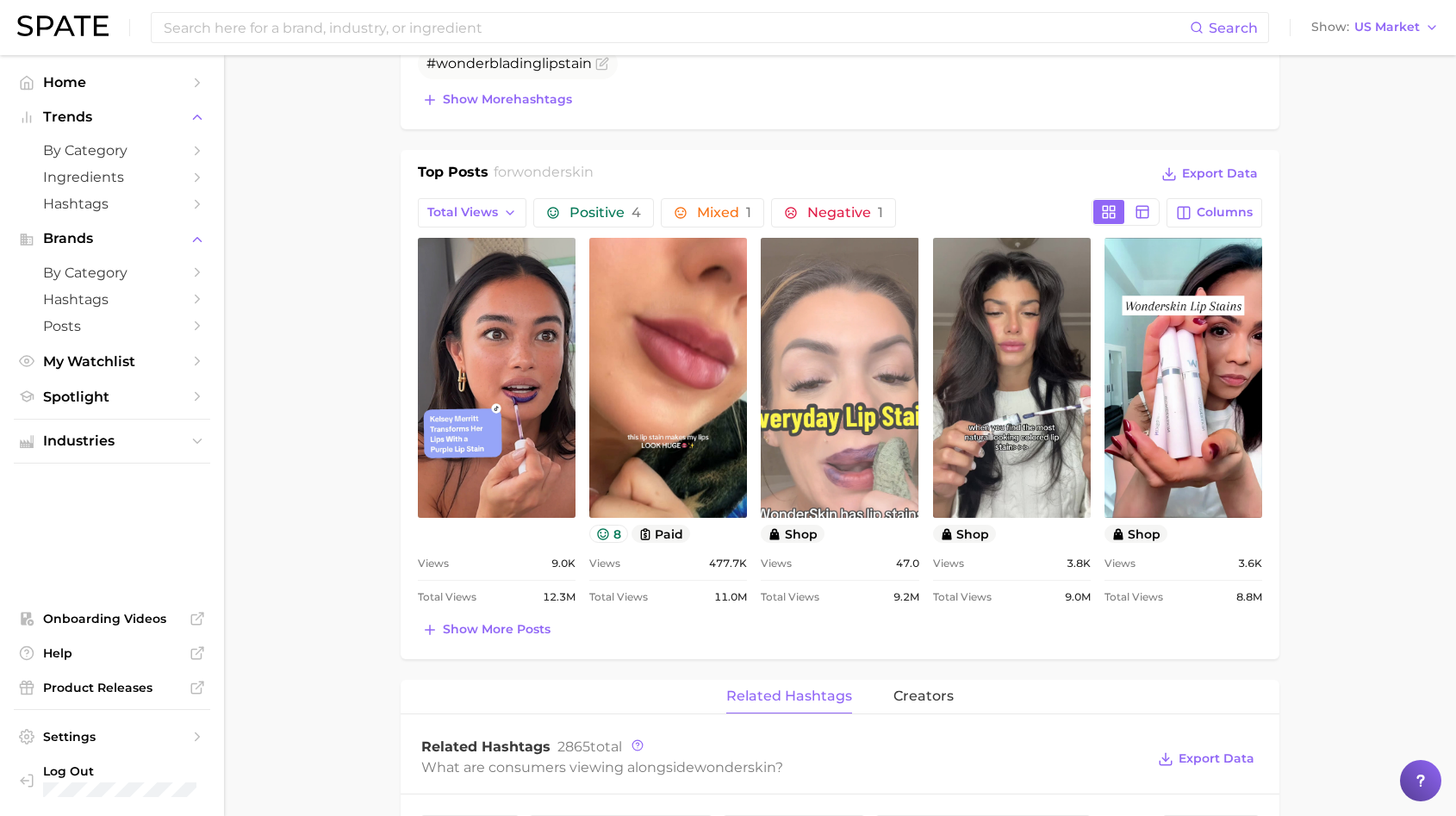
scroll to position [695, 0]
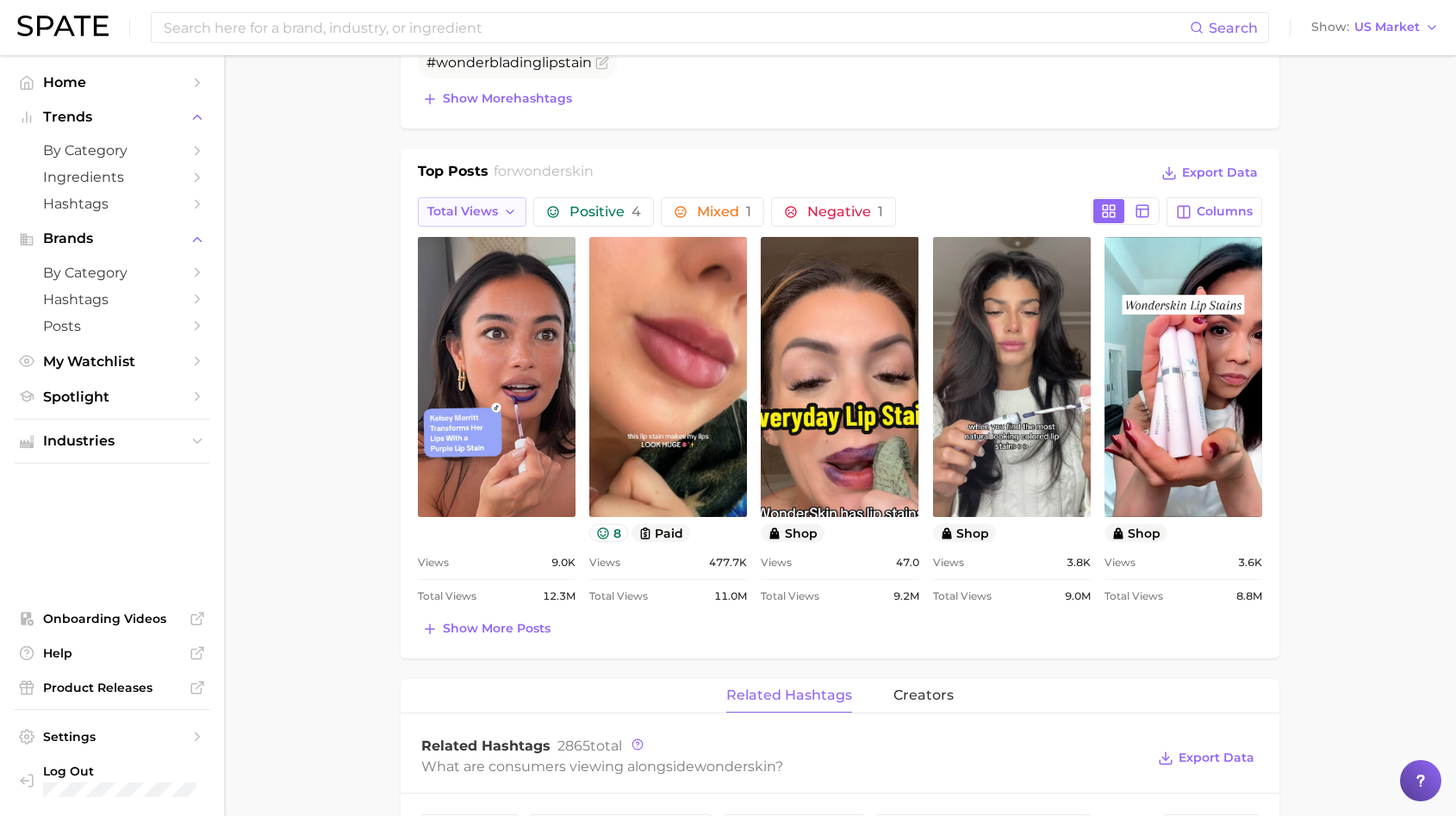
click at [486, 209] on span "Total Views" at bounding box center [462, 212] width 71 height 15
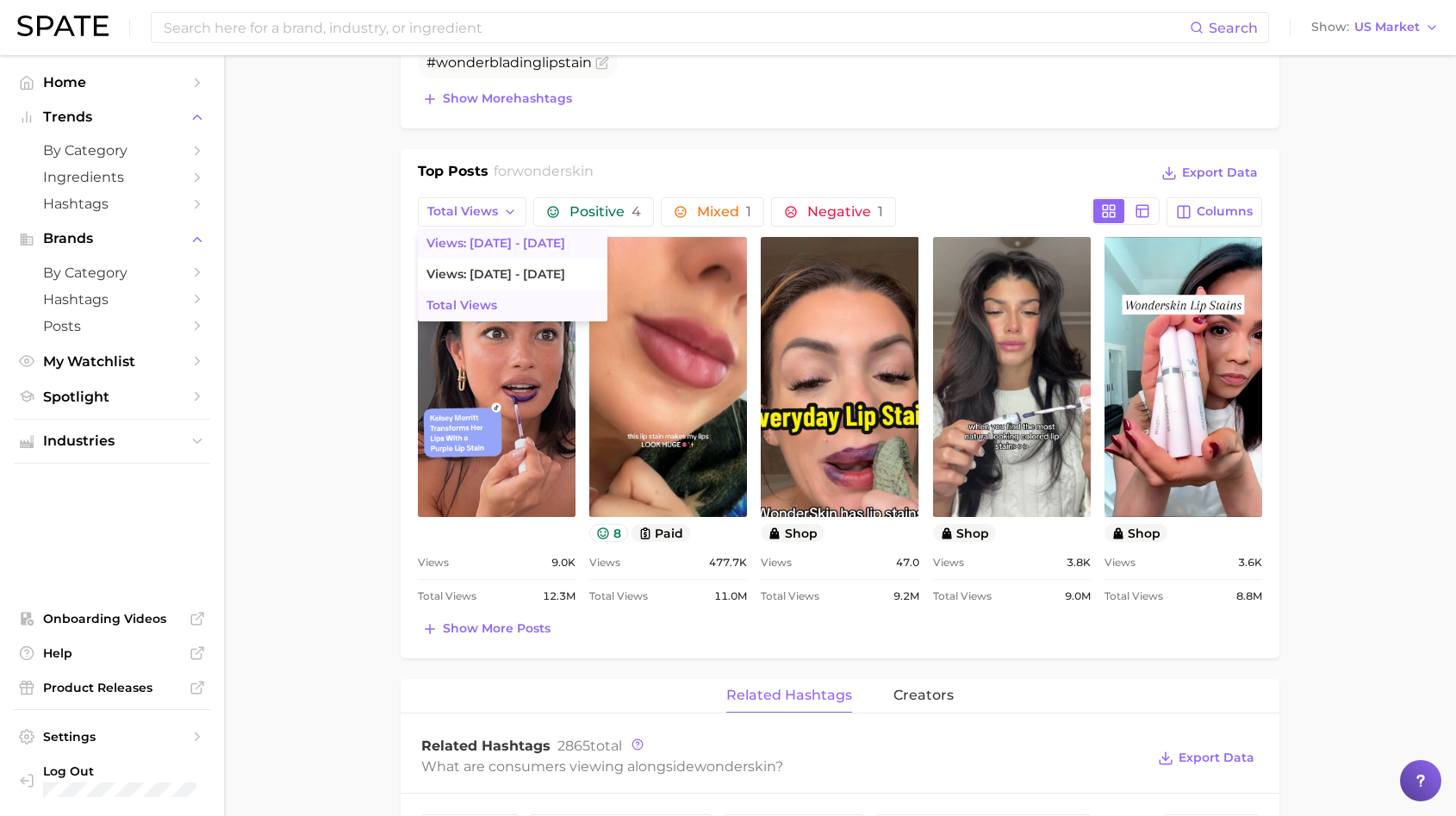
click at [481, 250] on button "Views: [DATE] - [DATE]" at bounding box center [512, 244] width 190 height 31
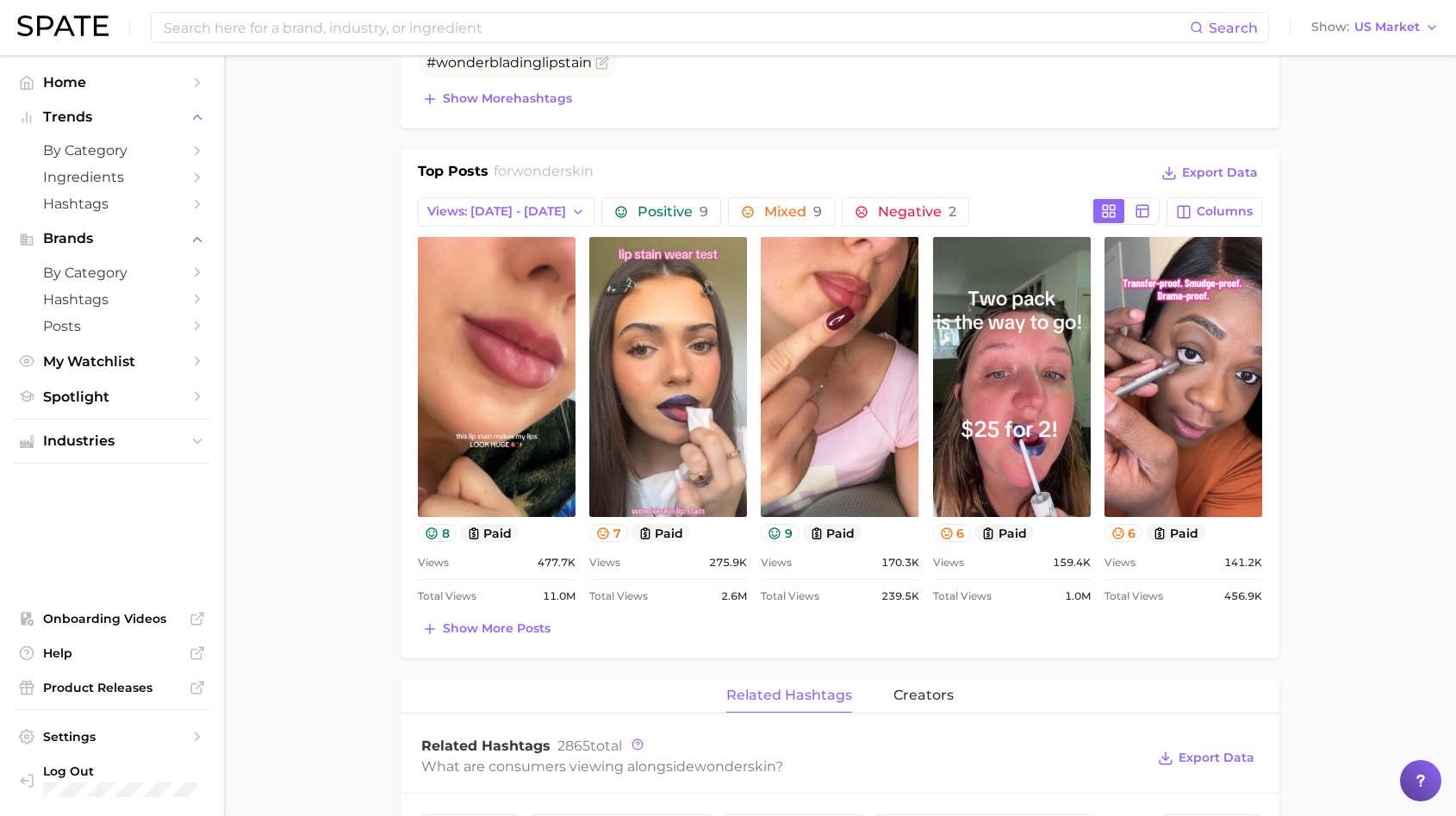
scroll to position [0, 0]
click at [445, 205] on span "Views: [DATE] - [DATE]" at bounding box center [496, 212] width 139 height 15
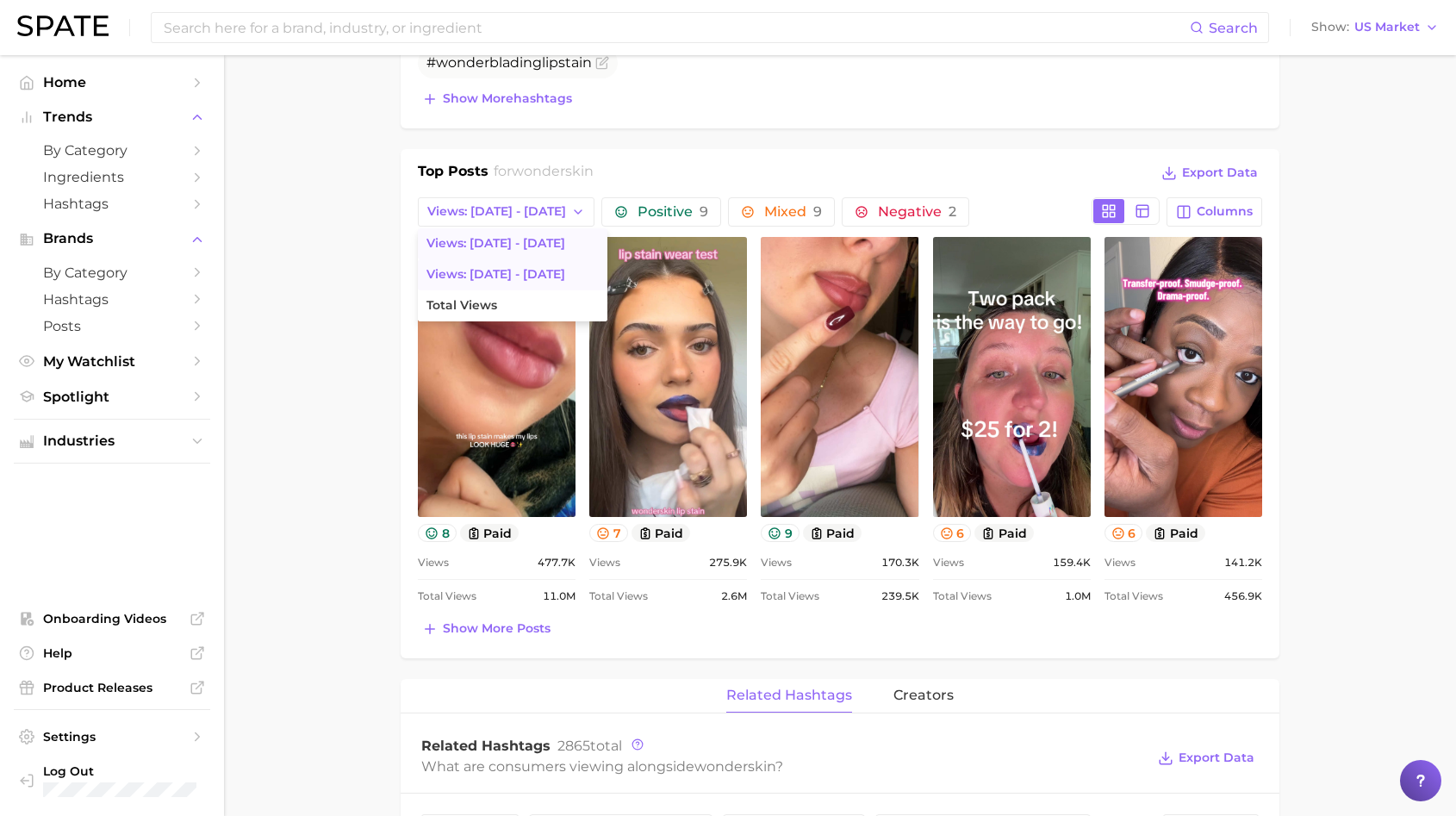
click at [450, 284] on button "Views: [DATE] - [DATE]" at bounding box center [512, 275] width 190 height 31
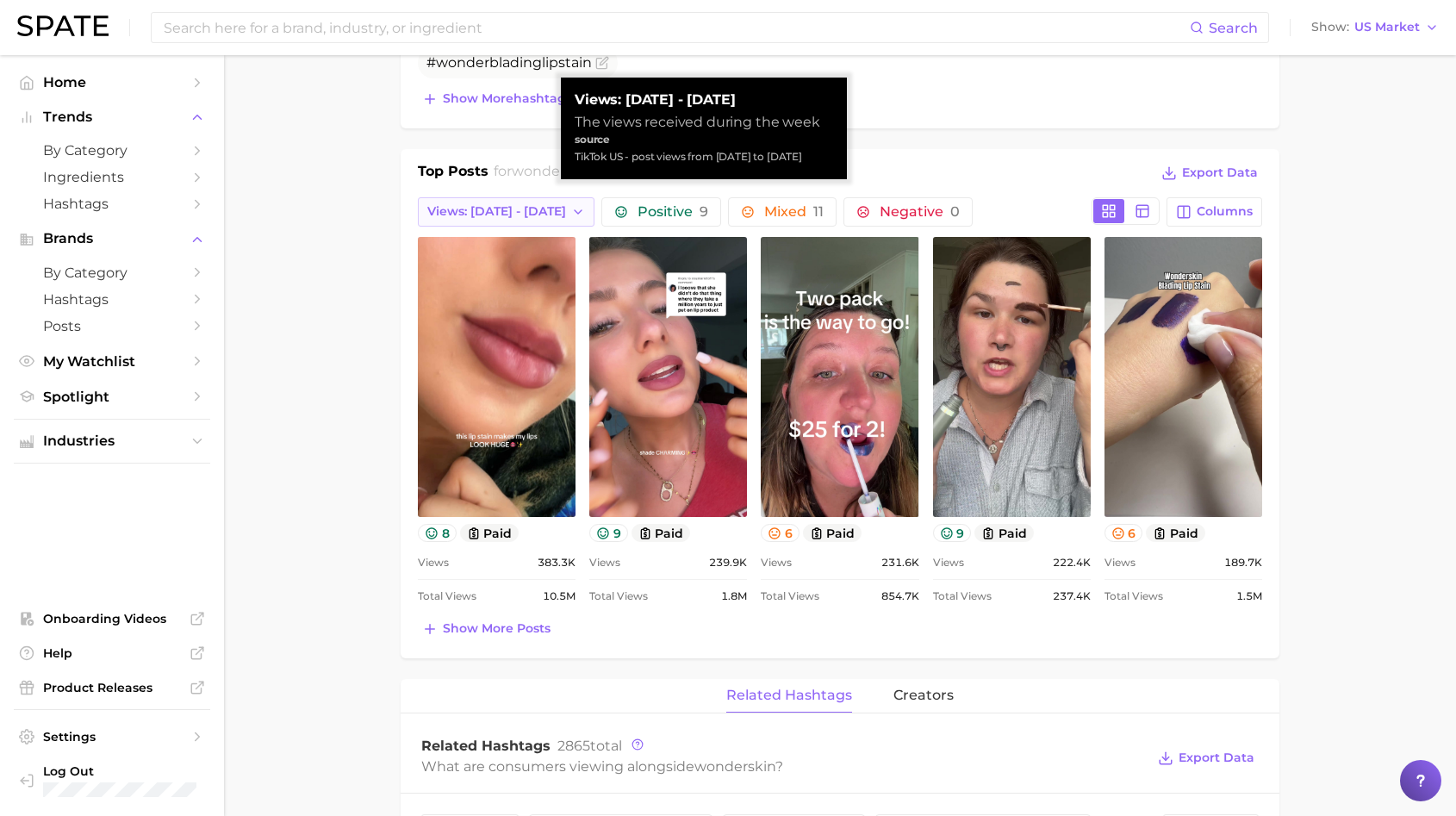
click at [455, 218] on span "Views: [DATE] - [DATE]" at bounding box center [496, 212] width 139 height 15
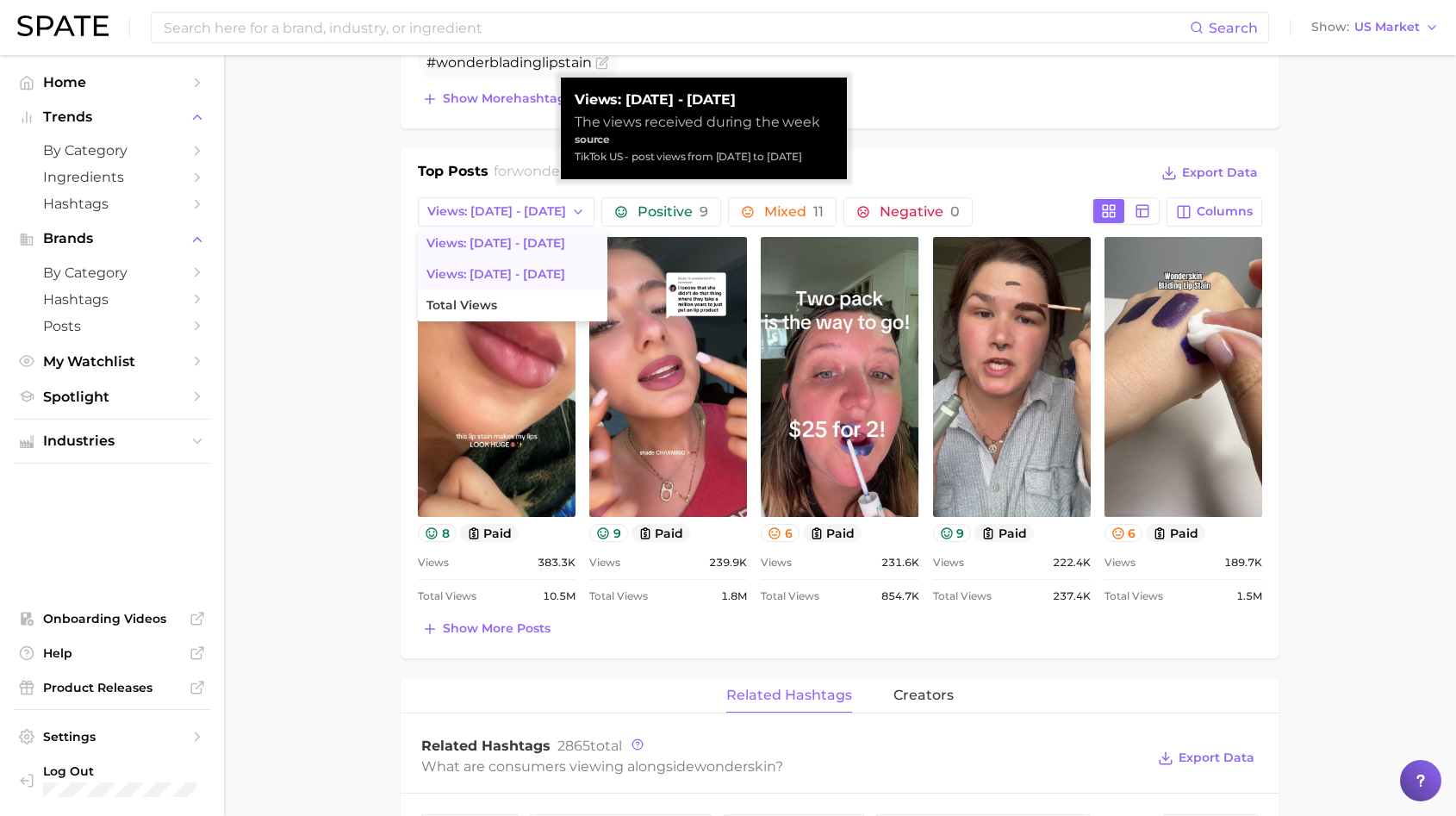
click at [470, 236] on span "Views: [DATE] - [DATE]" at bounding box center [495, 243] width 139 height 15
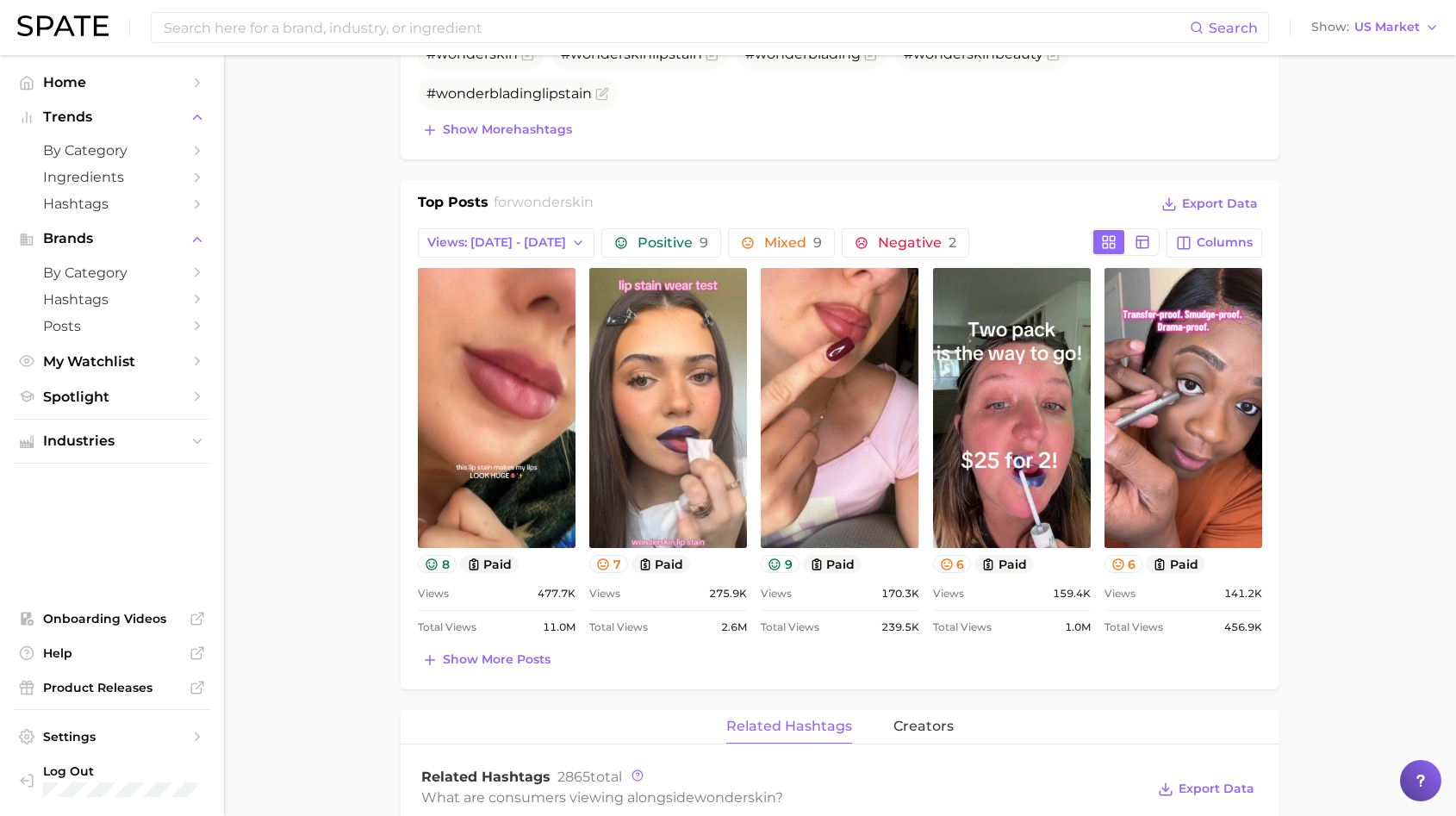
scroll to position [665, 0]
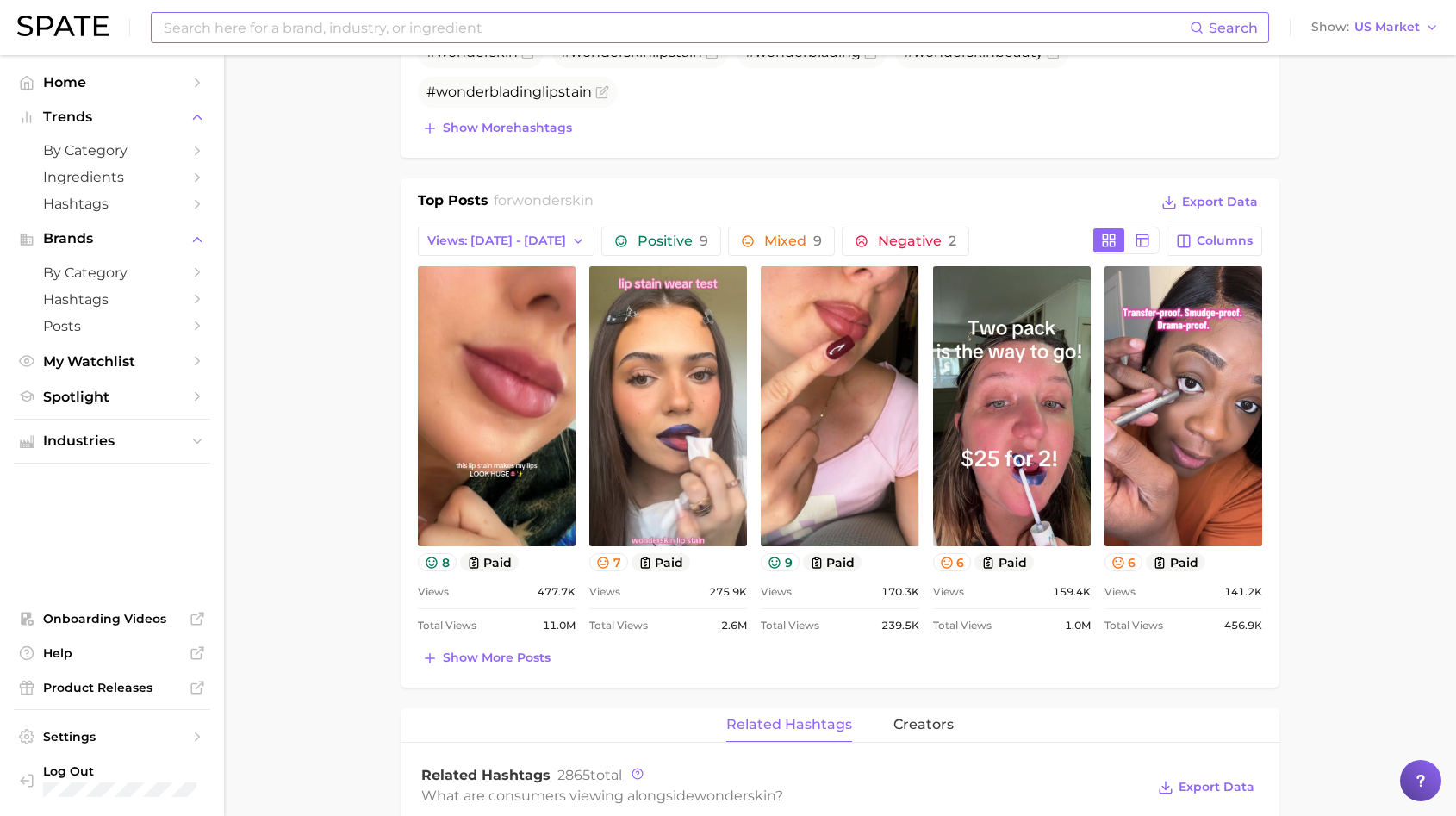
click at [341, 37] on input at bounding box center [676, 28] width 1028 height 29
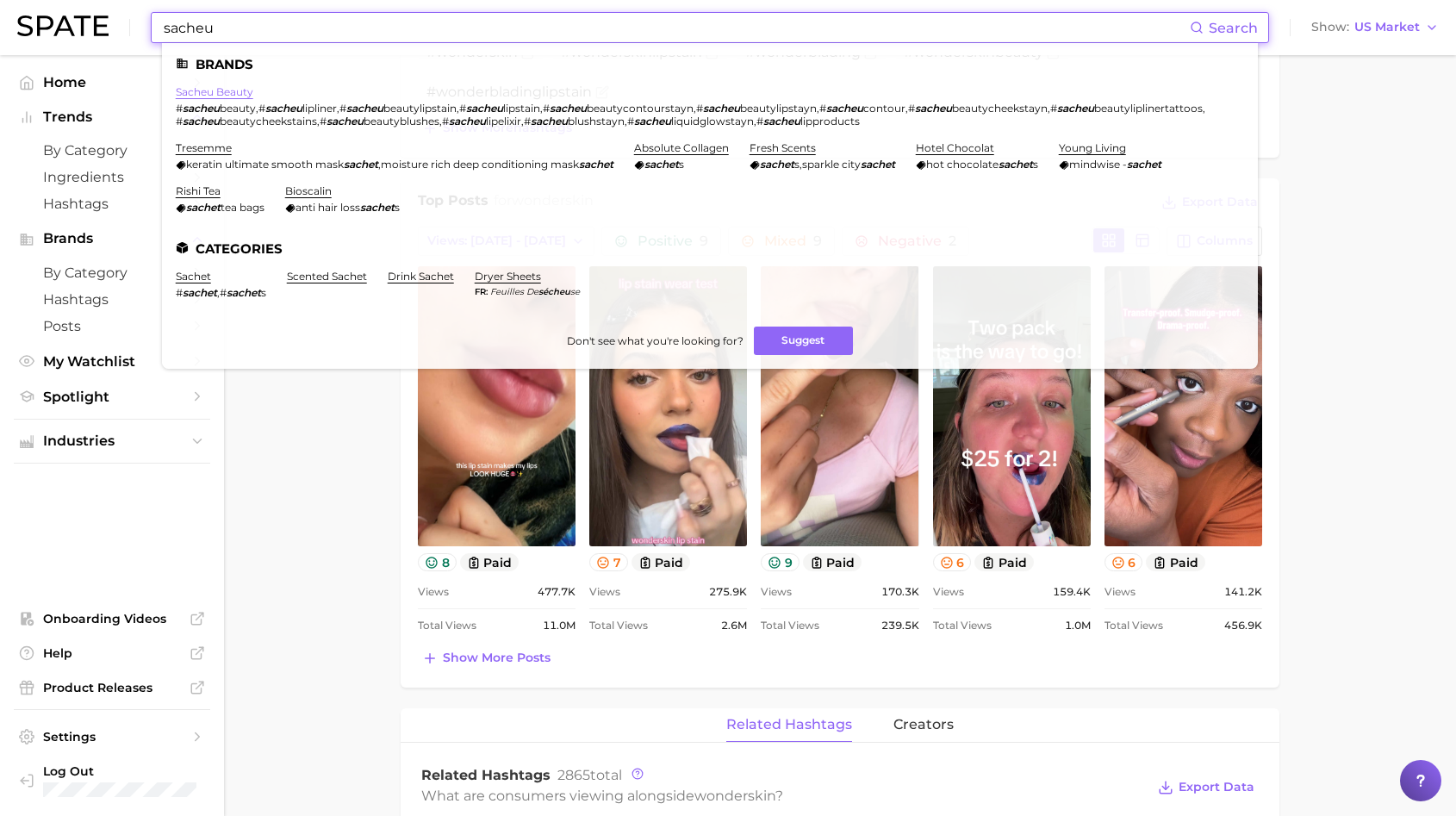
type input "sacheu"
click at [224, 88] on link "sacheu beauty" at bounding box center [215, 92] width 78 height 13
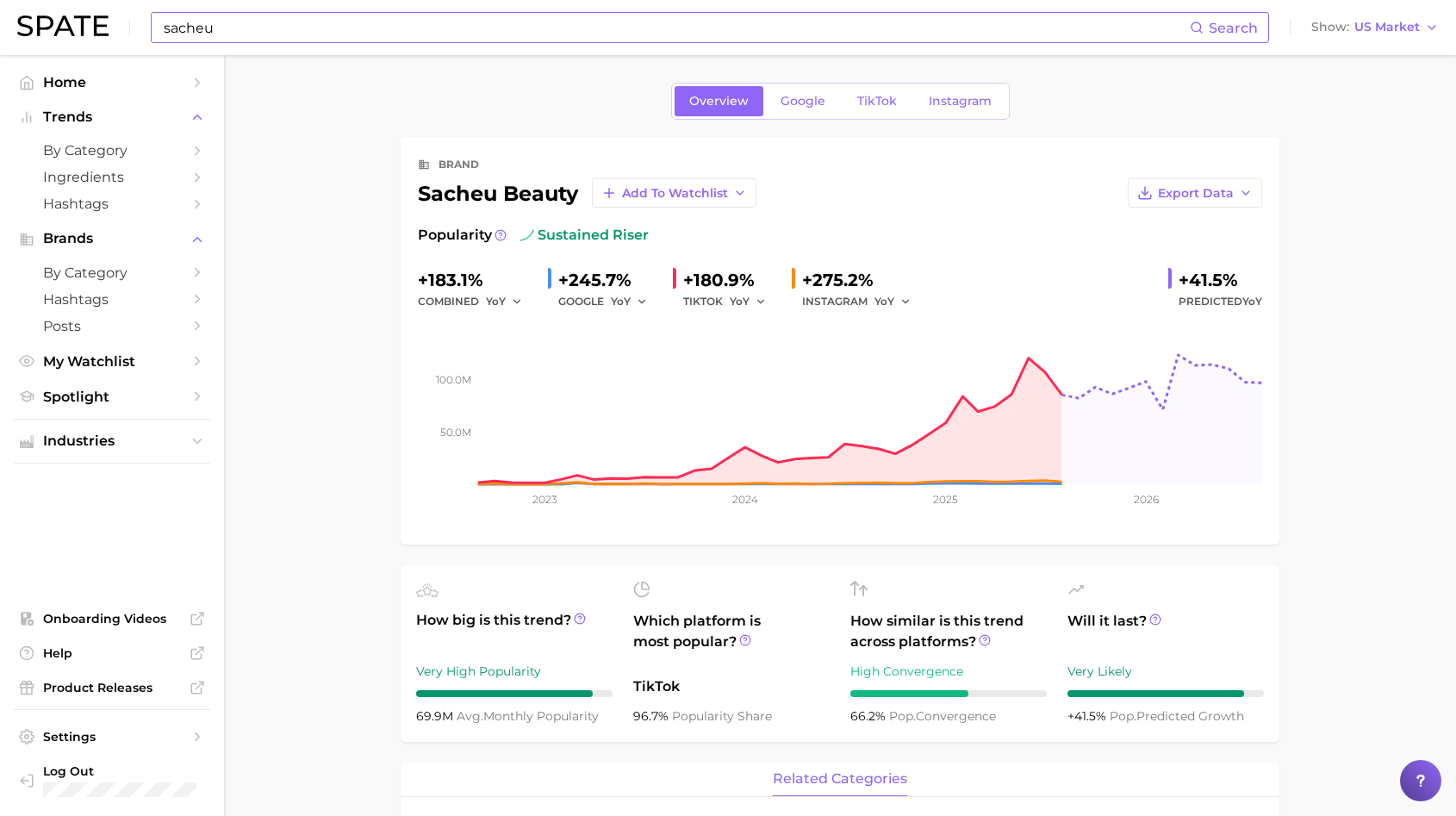
click at [857, 73] on main "Overview Google TikTok Instagram brand sacheu beauty Add to Watchlist Export Da…" at bounding box center [839, 805] width 1232 height 1500
click at [872, 103] on span "TikTok" at bounding box center [876, 101] width 39 height 15
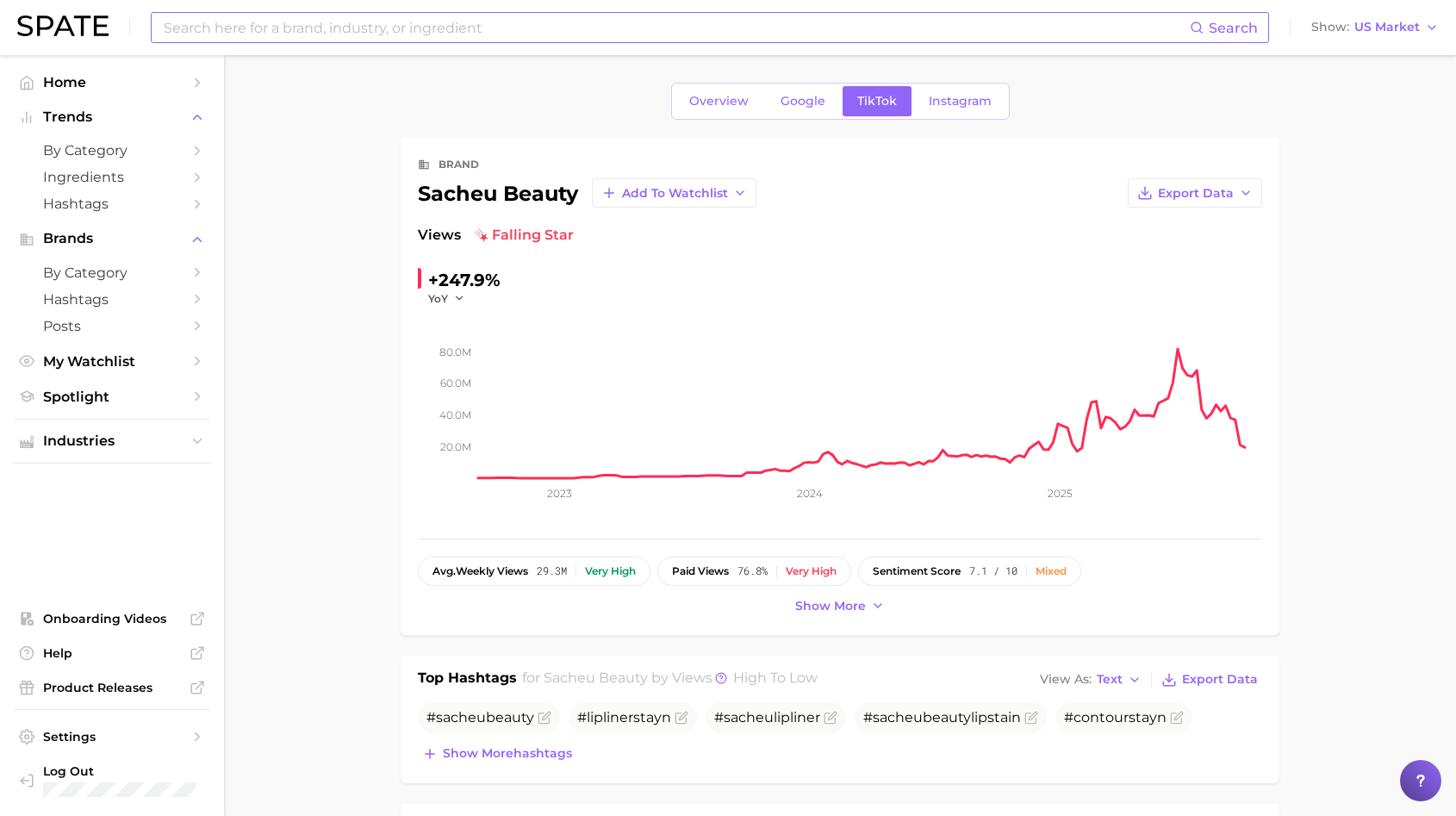
click at [671, 6] on div "Search Show US Market" at bounding box center [728, 28] width 1421 height 55
click at [671, 15] on input at bounding box center [676, 28] width 1028 height 29
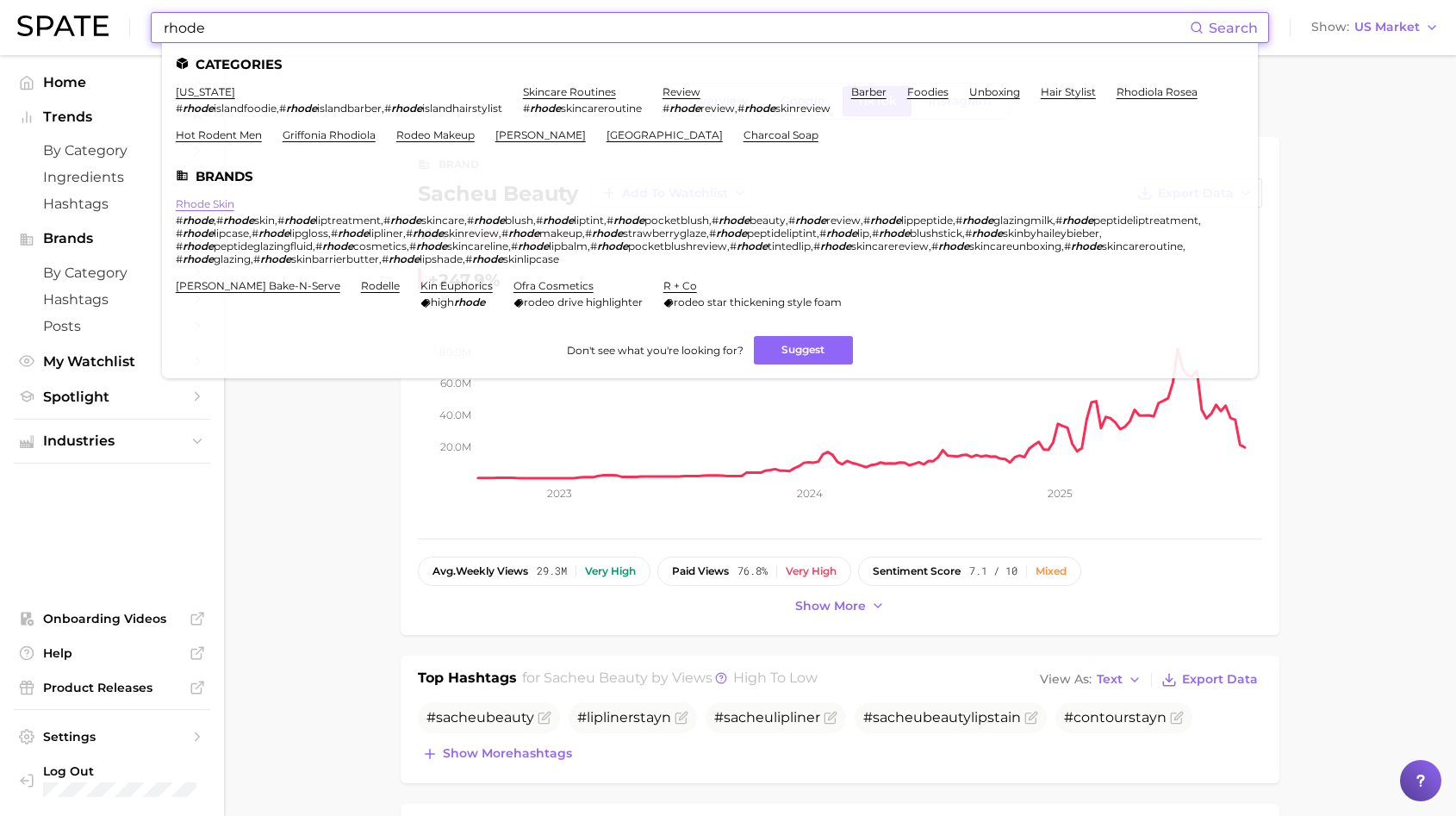
type input "rhode"
click at [198, 205] on link "rhode skin" at bounding box center [206, 204] width 59 height 13
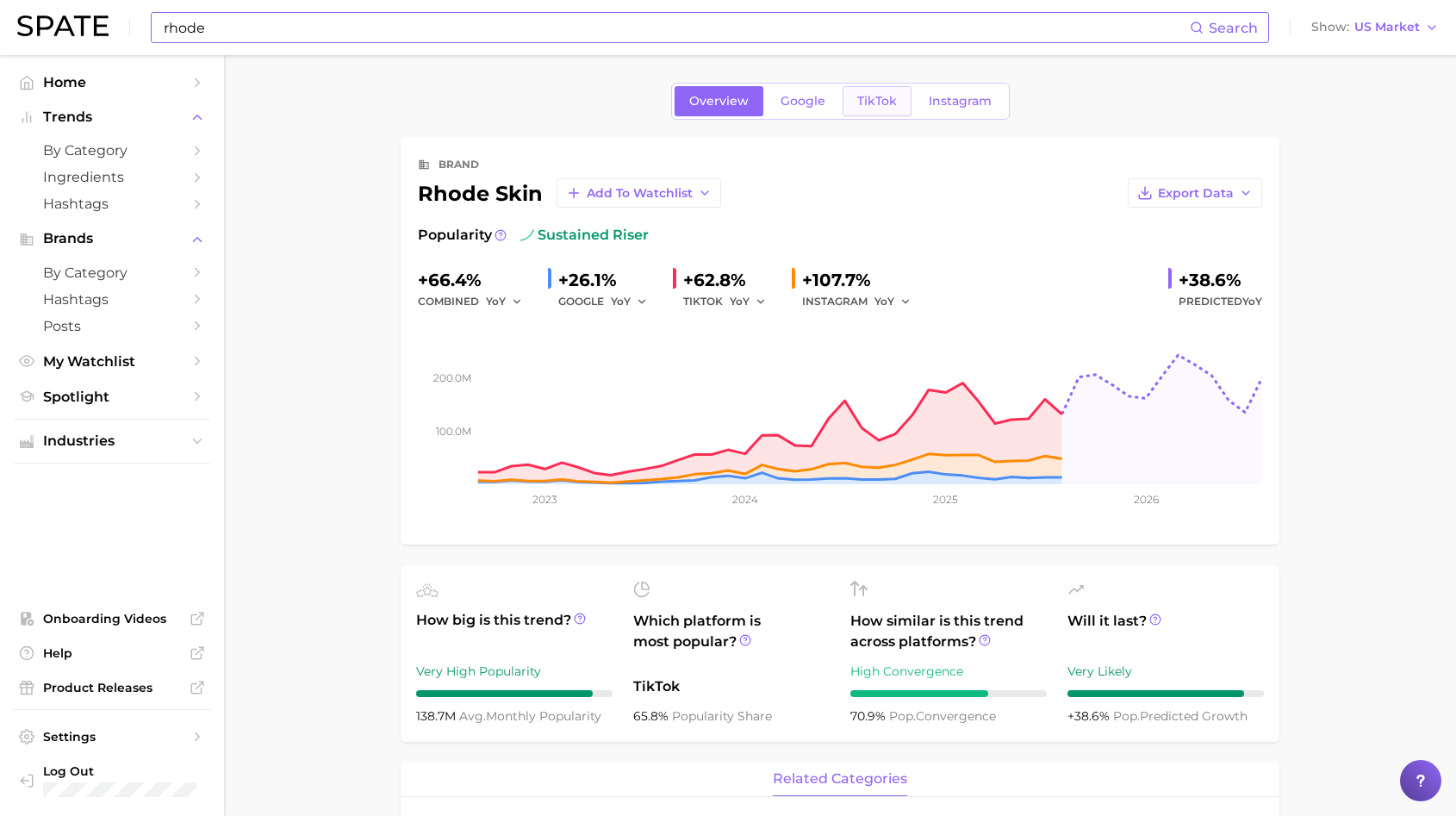
click at [885, 114] on link "TikTok" at bounding box center [876, 101] width 69 height 30
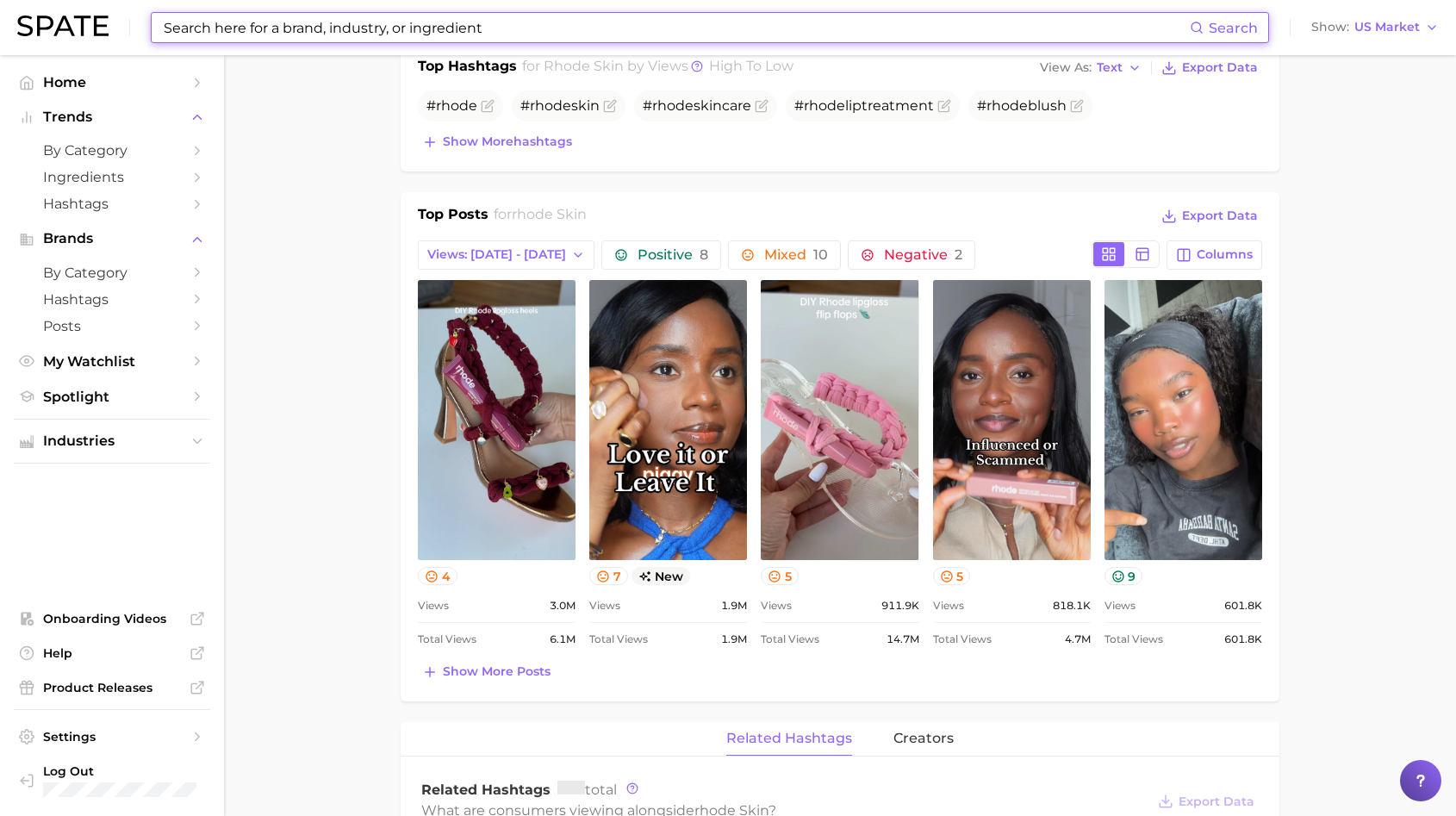
scroll to position [665, 0]
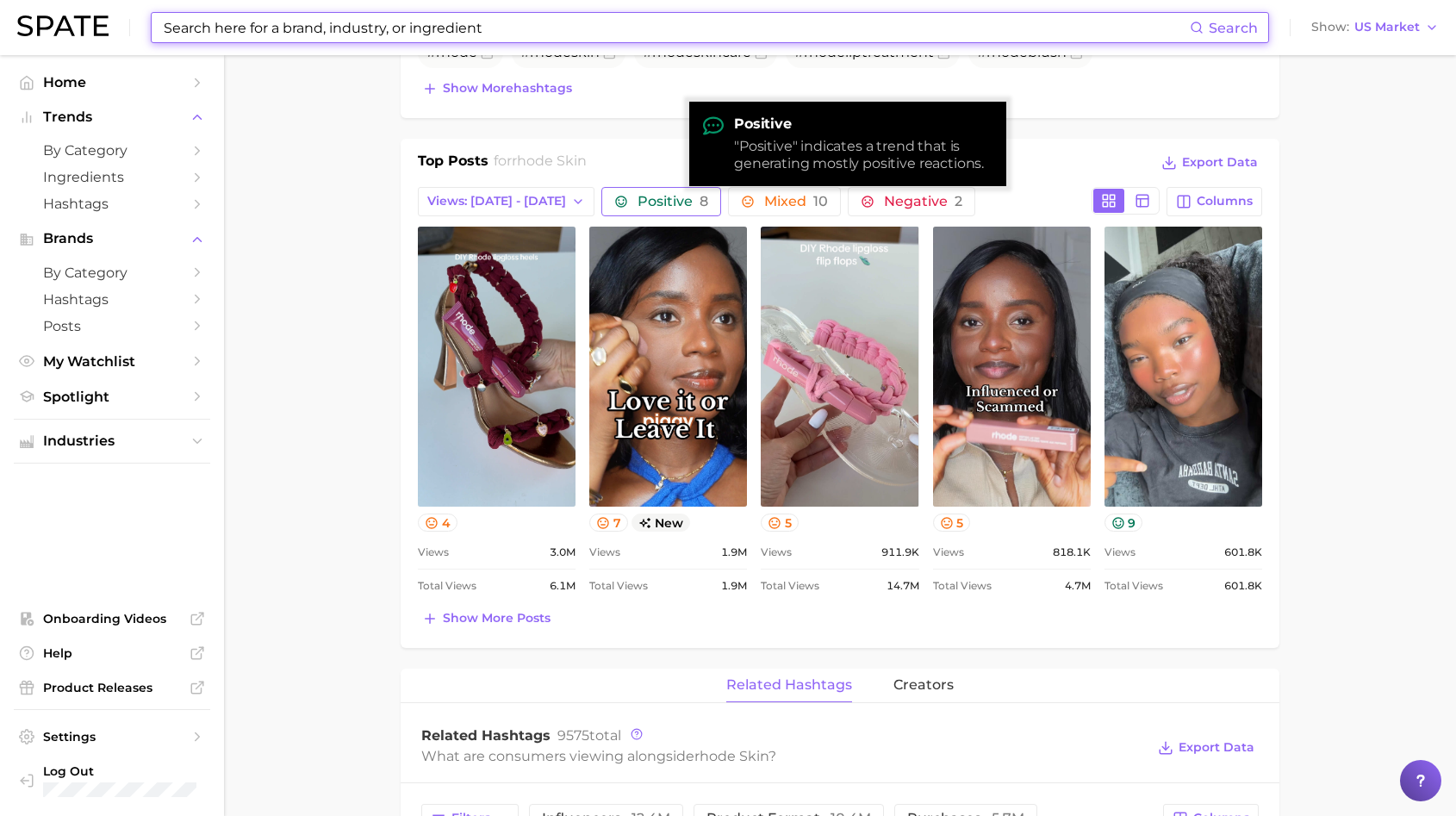
click at [640, 196] on span "Positive 8" at bounding box center [672, 201] width 71 height 14
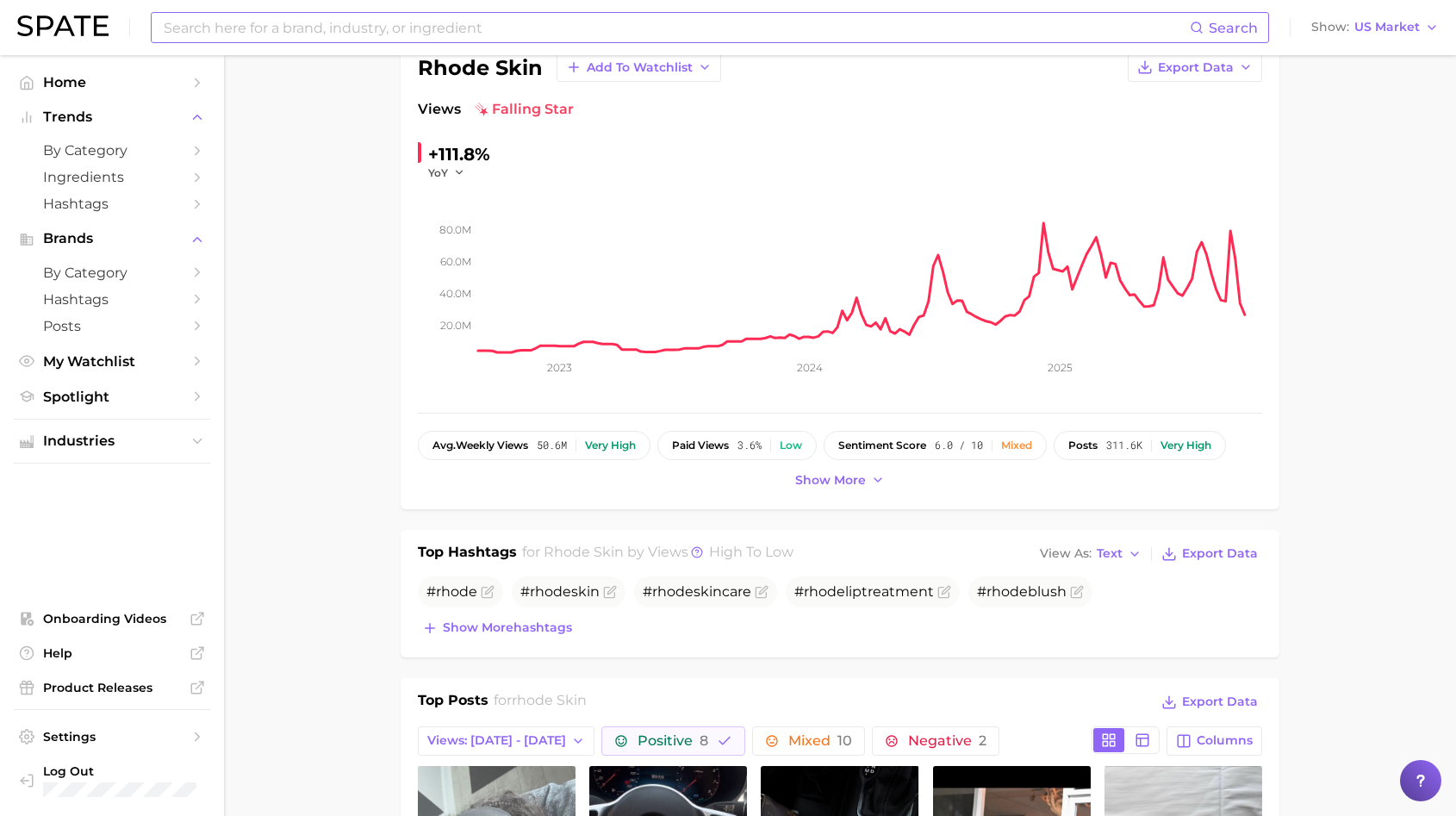
scroll to position [0, 0]
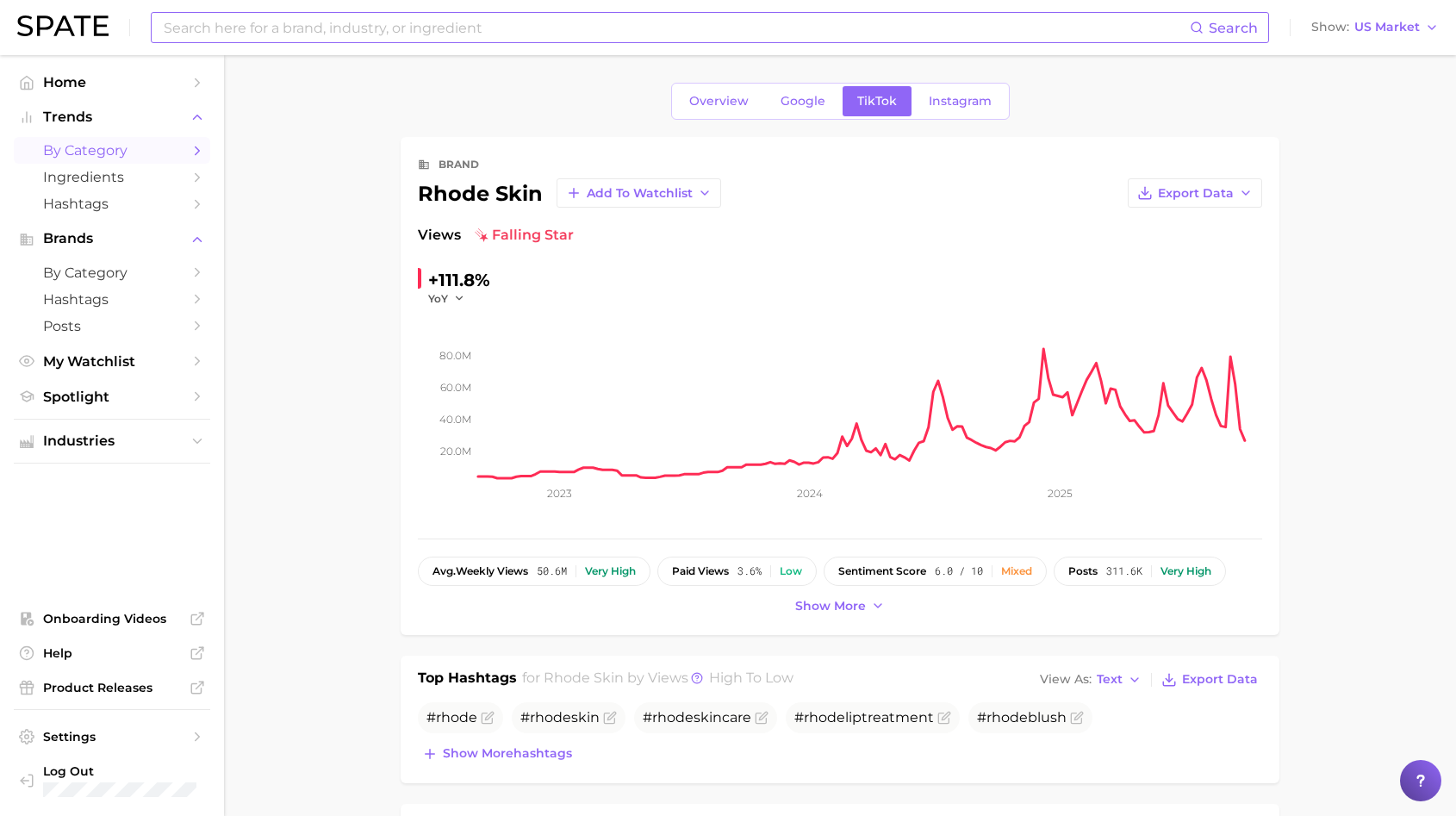
click at [112, 147] on span "by Category" at bounding box center [112, 151] width 138 height 17
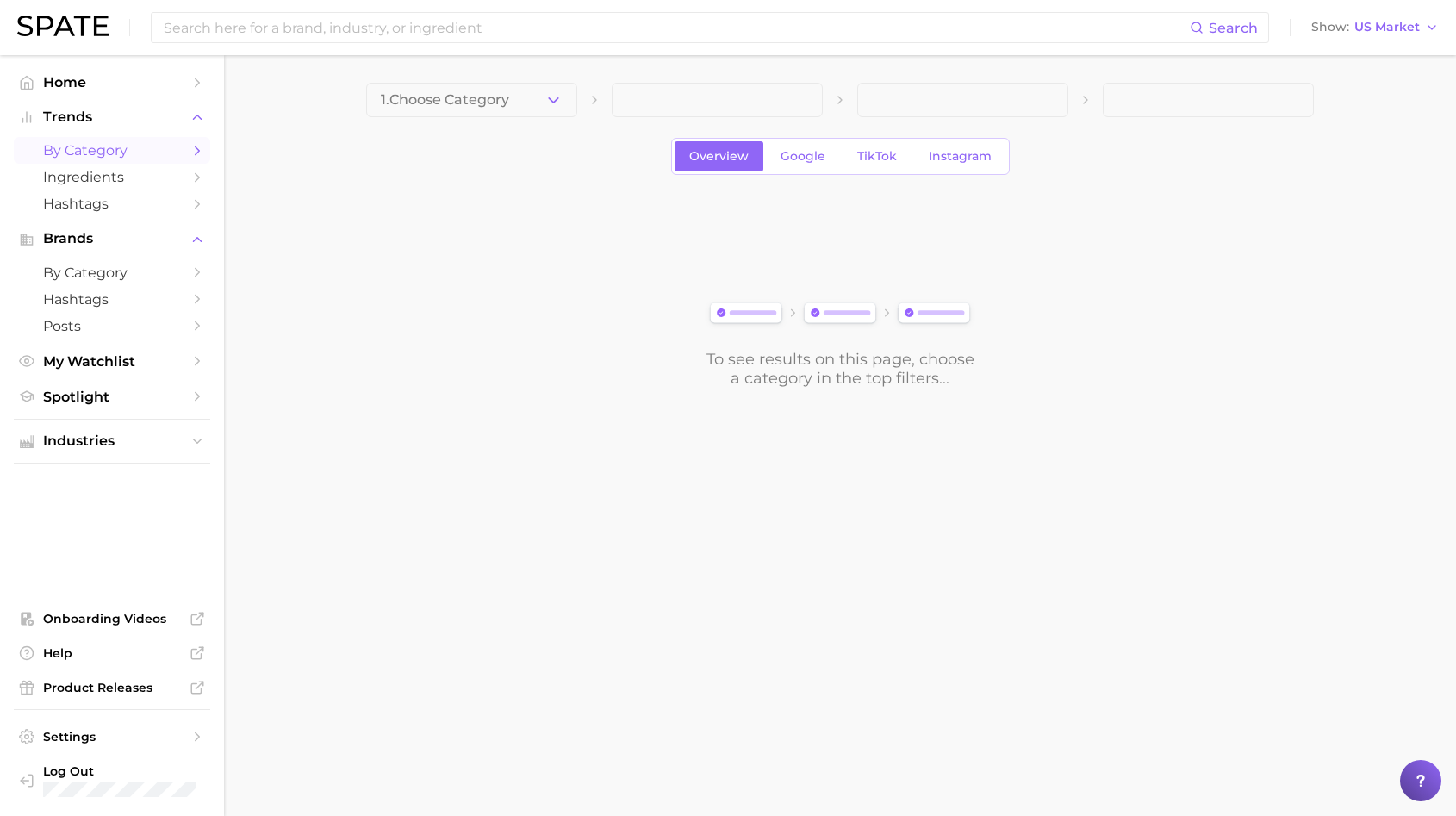
click at [514, 78] on main "1. Choose Category Overview Google TikTok Instagram To see results on this page…" at bounding box center [839, 264] width 1232 height 419
click at [514, 110] on button "1. Choose Category" at bounding box center [472, 100] width 211 height 35
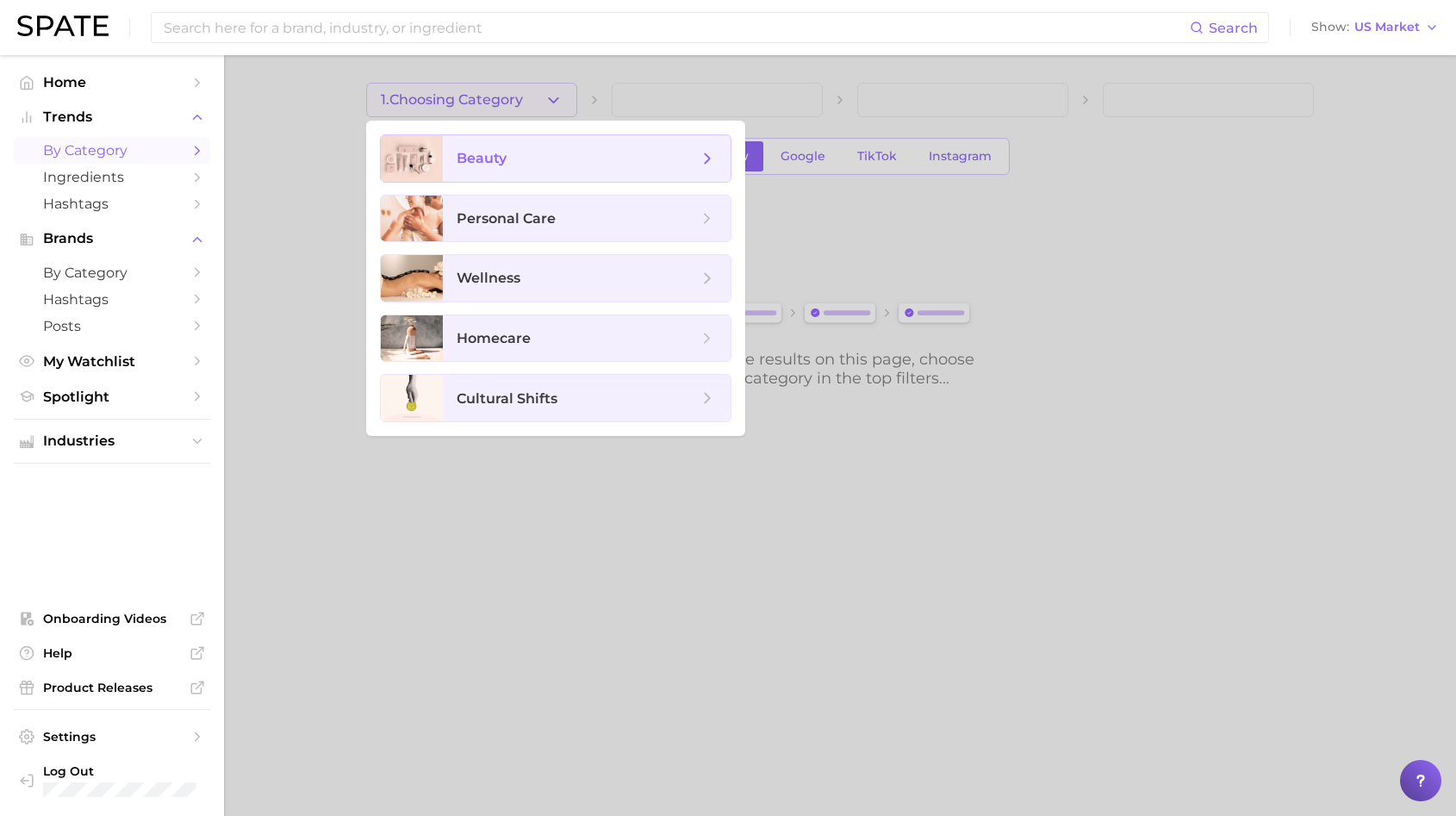
click at [519, 172] on span "beauty" at bounding box center [587, 158] width 288 height 47
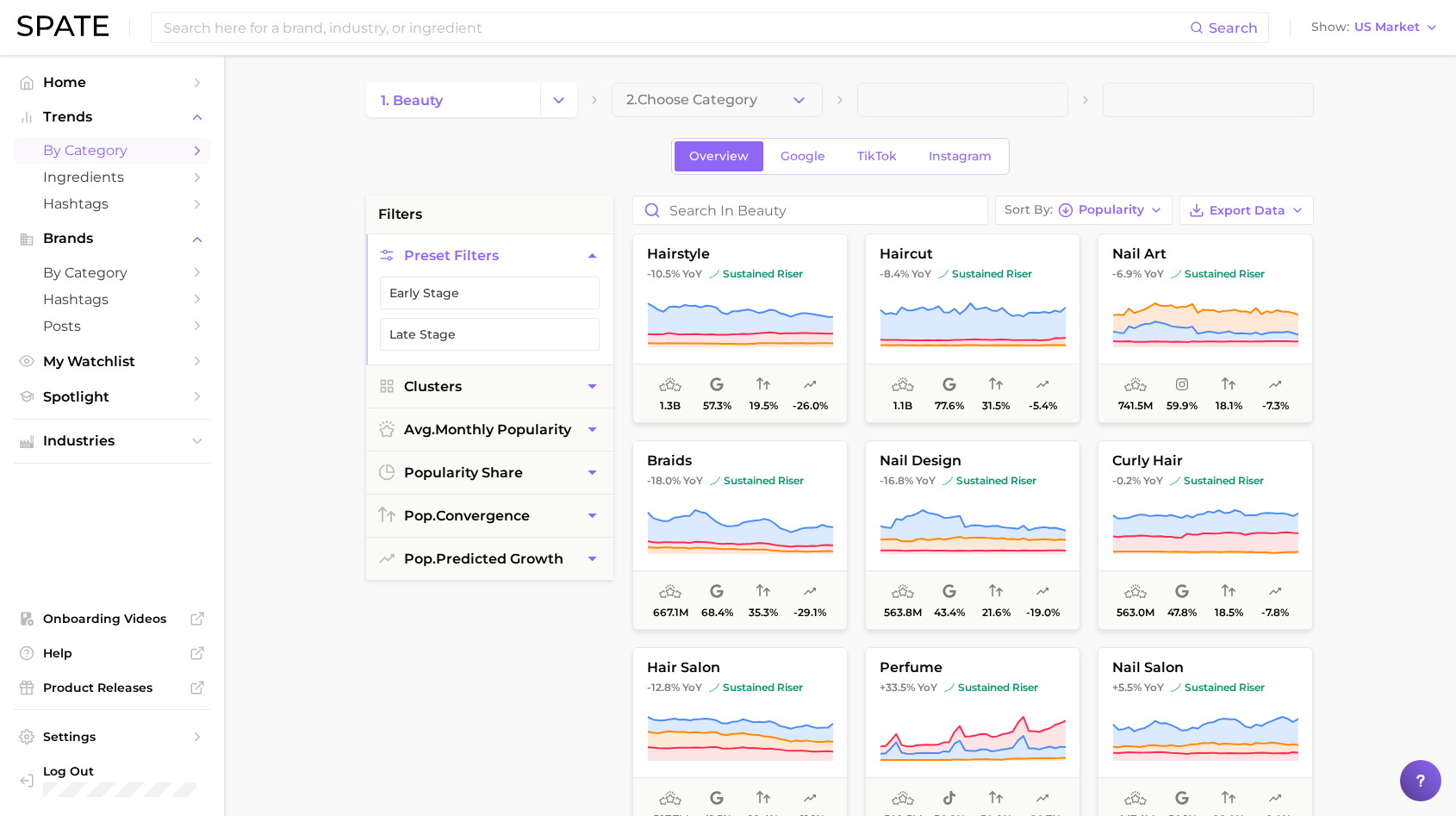
scroll to position [6, 0]
click at [434, 403] on button "Clusters" at bounding box center [490, 386] width 248 height 42
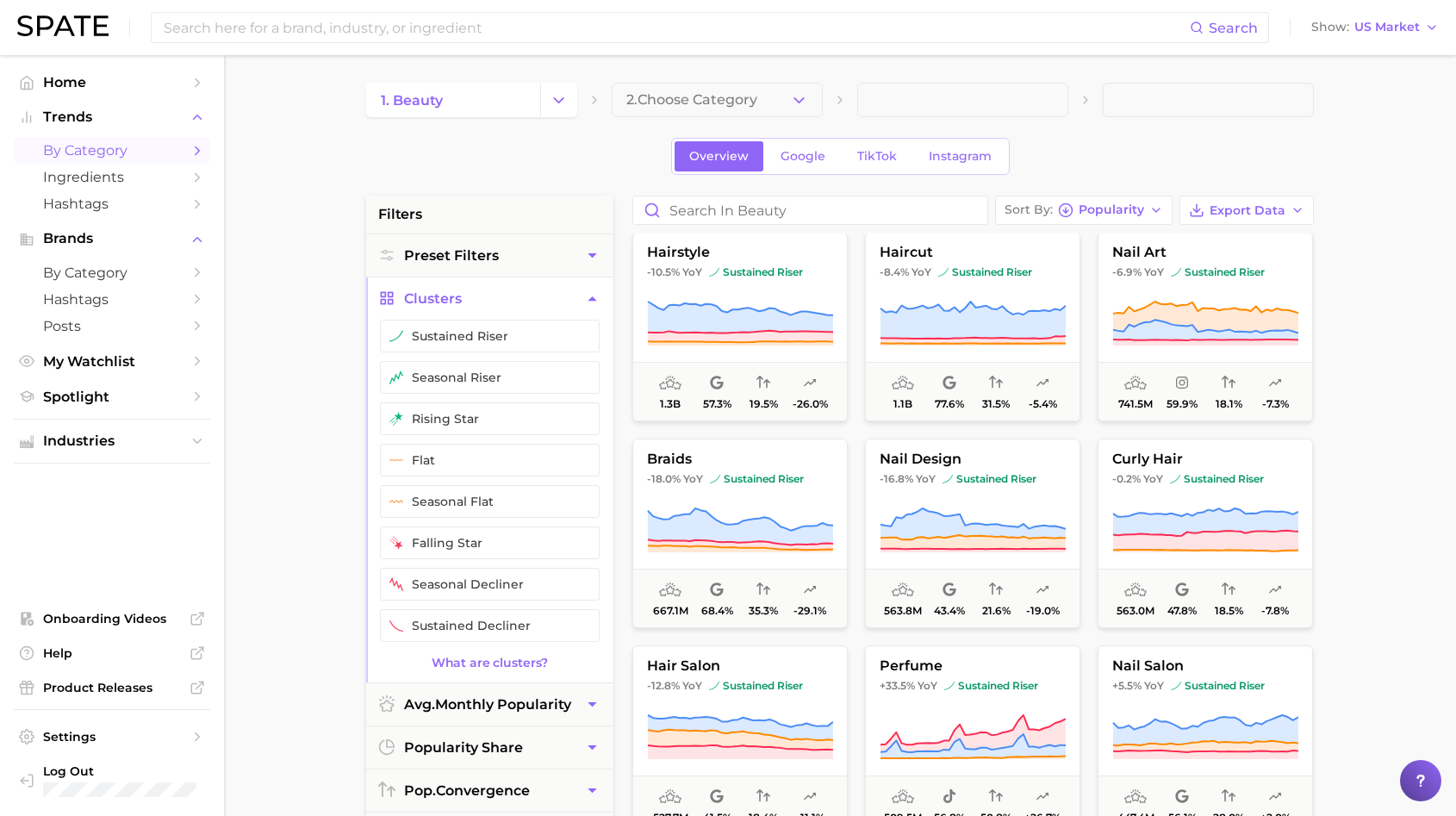
click at [448, 296] on span "Clusters" at bounding box center [432, 298] width 58 height 17
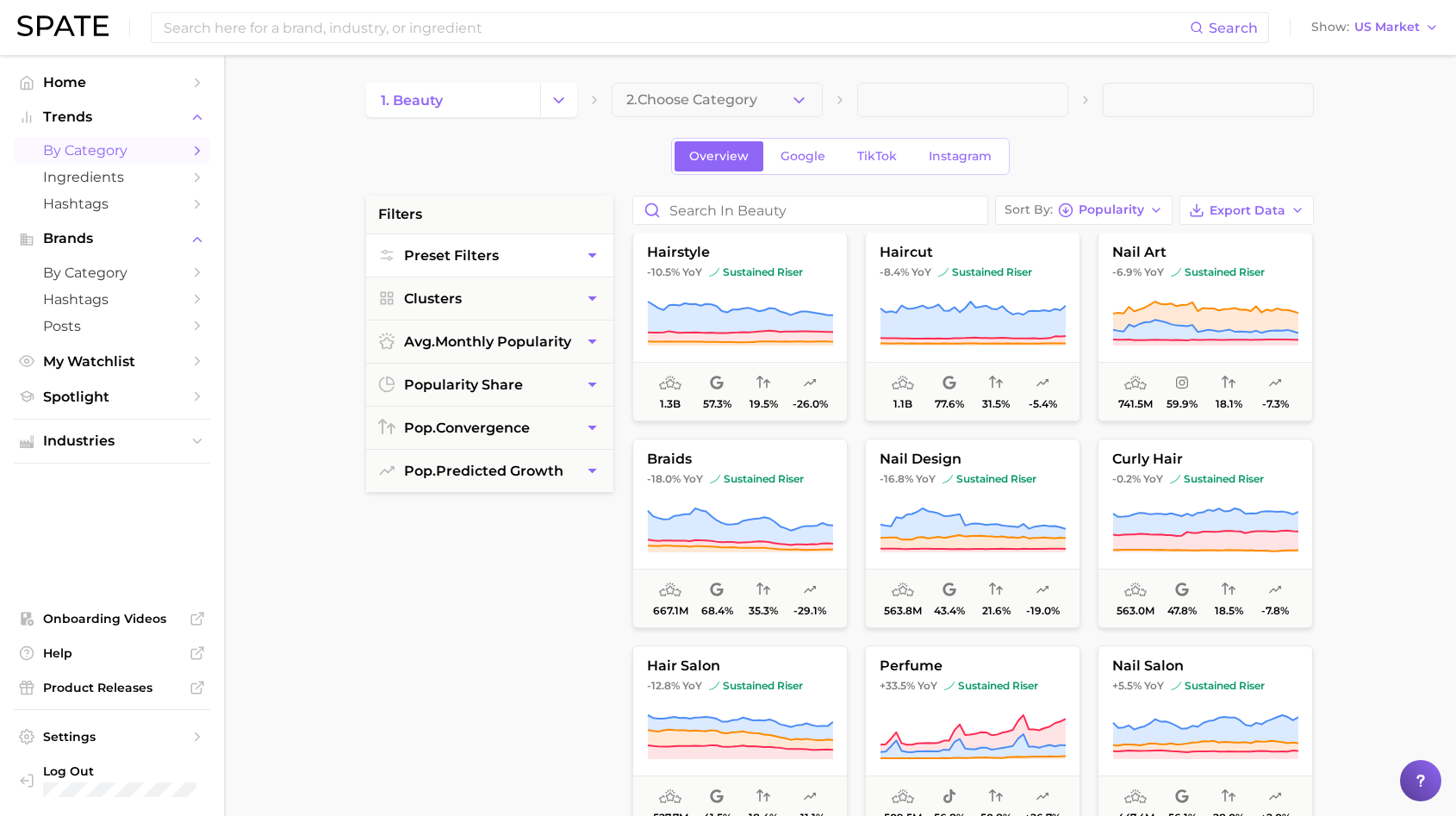
click at [500, 261] on button "Preset Filters" at bounding box center [490, 255] width 248 height 42
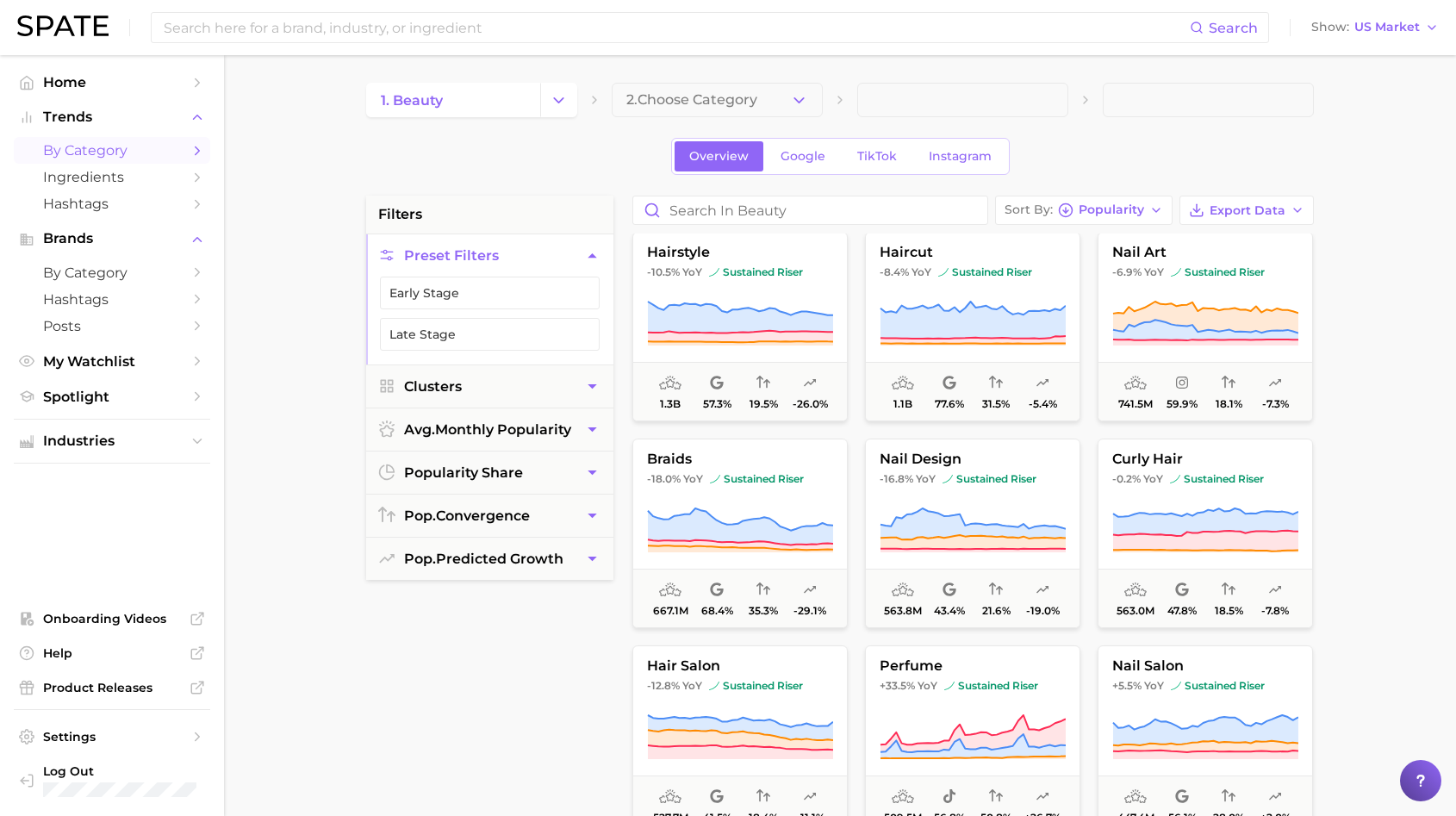
click at [500, 261] on button "Preset Filters" at bounding box center [490, 255] width 248 height 42
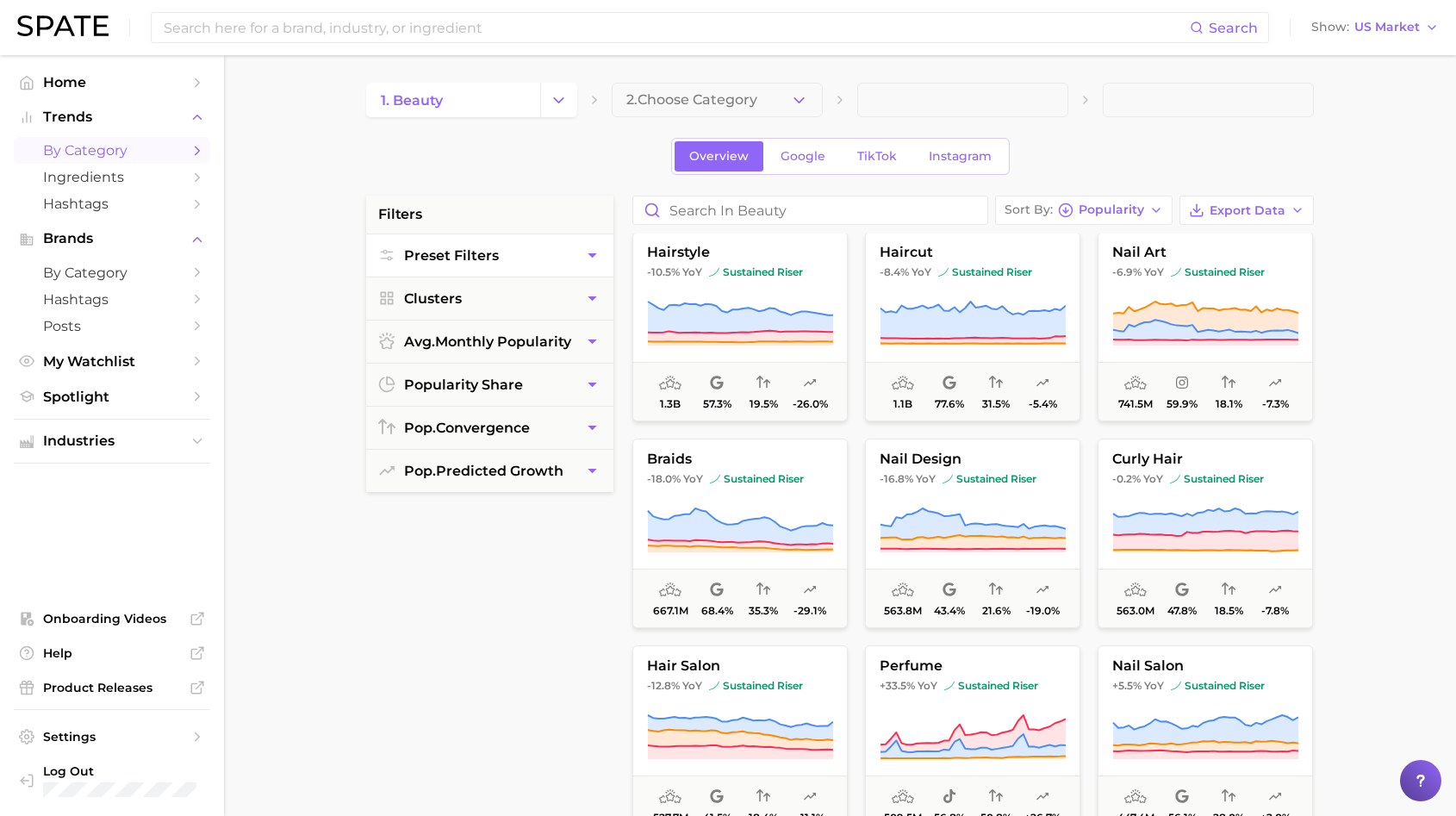
click at [500, 261] on button "Preset Filters" at bounding box center [490, 255] width 248 height 42
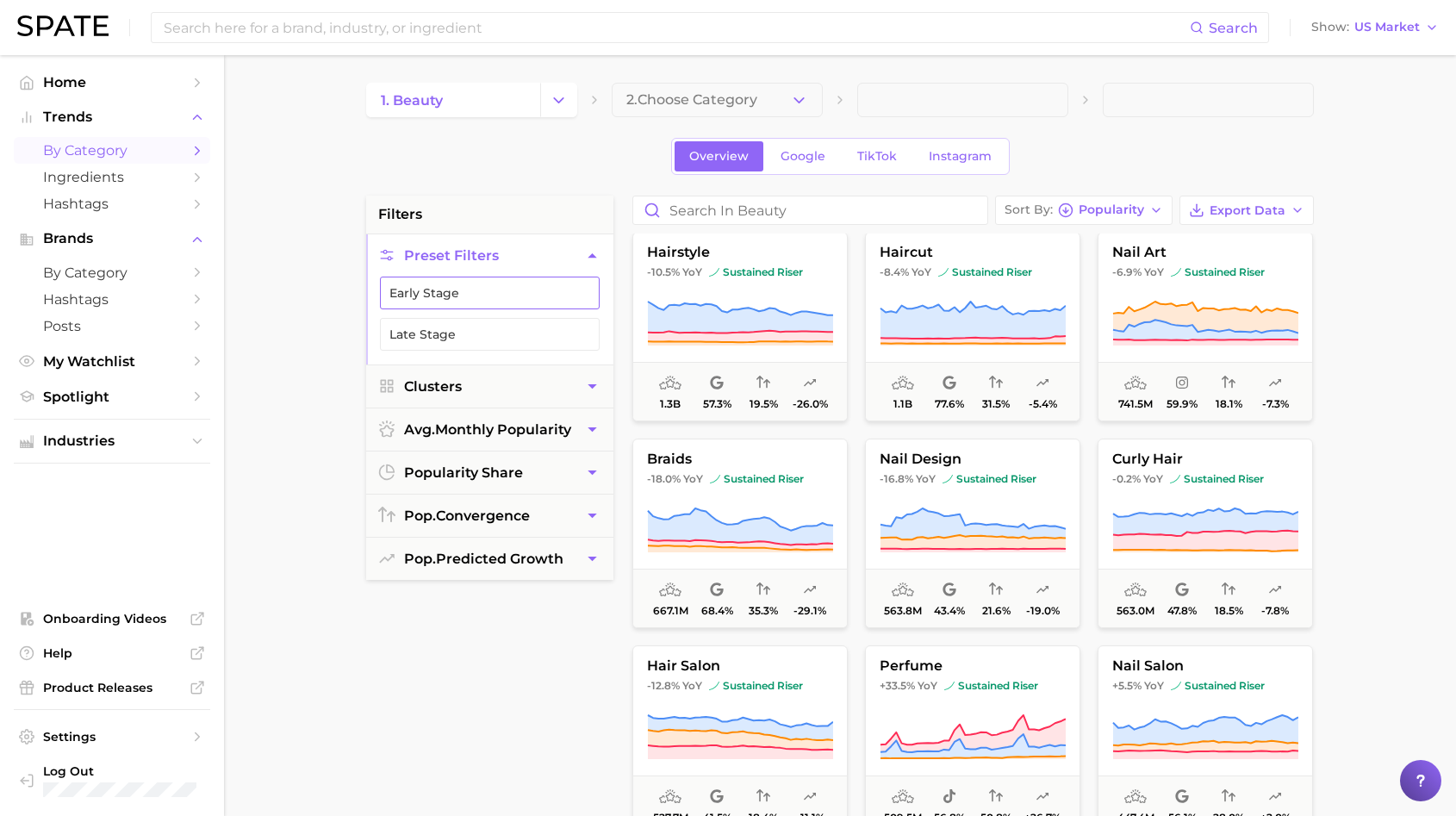
click at [489, 285] on button "Early Stage" at bounding box center [489, 293] width 219 height 33
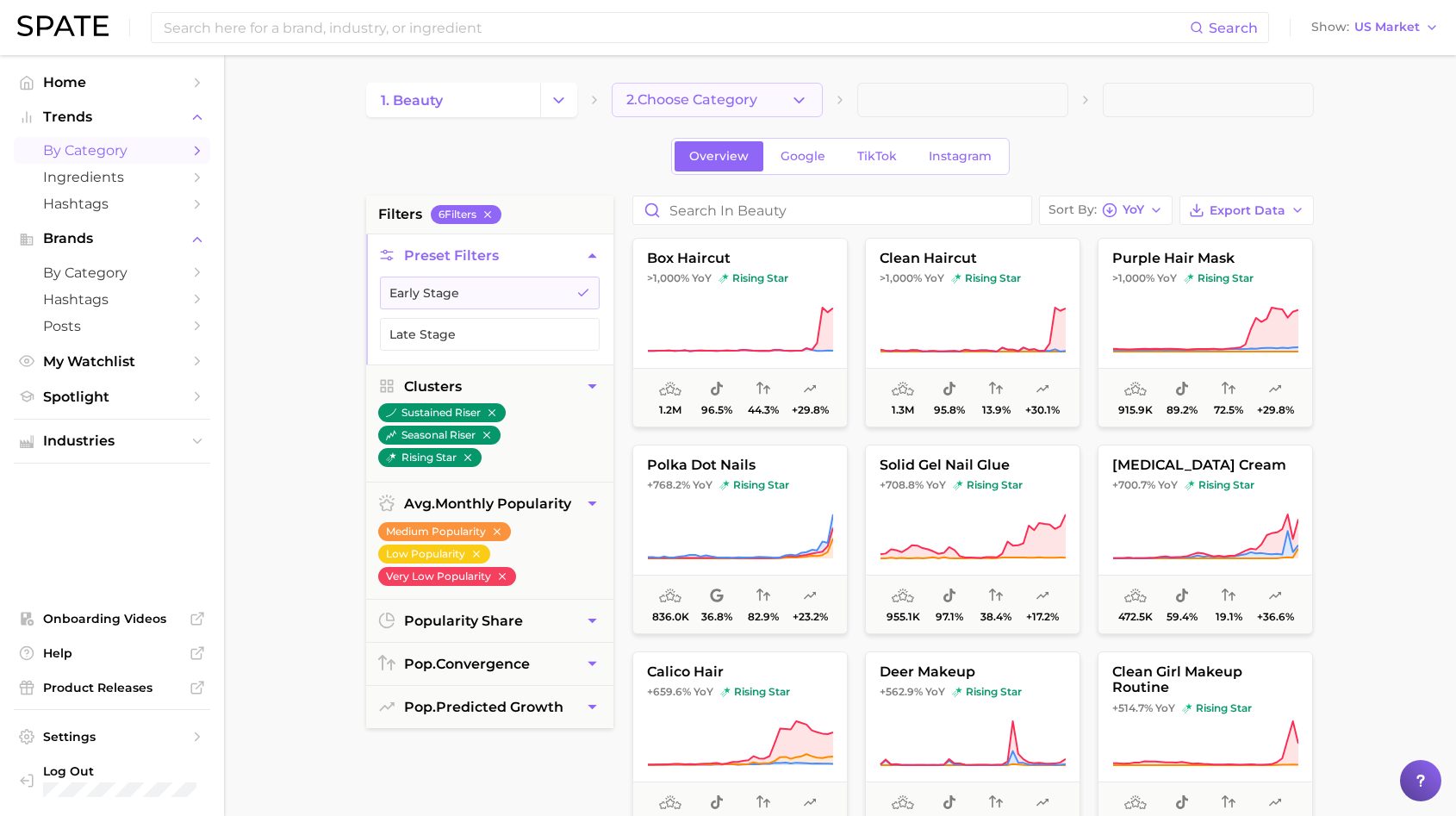
click at [790, 106] on icon "button" at bounding box center [799, 101] width 18 height 18
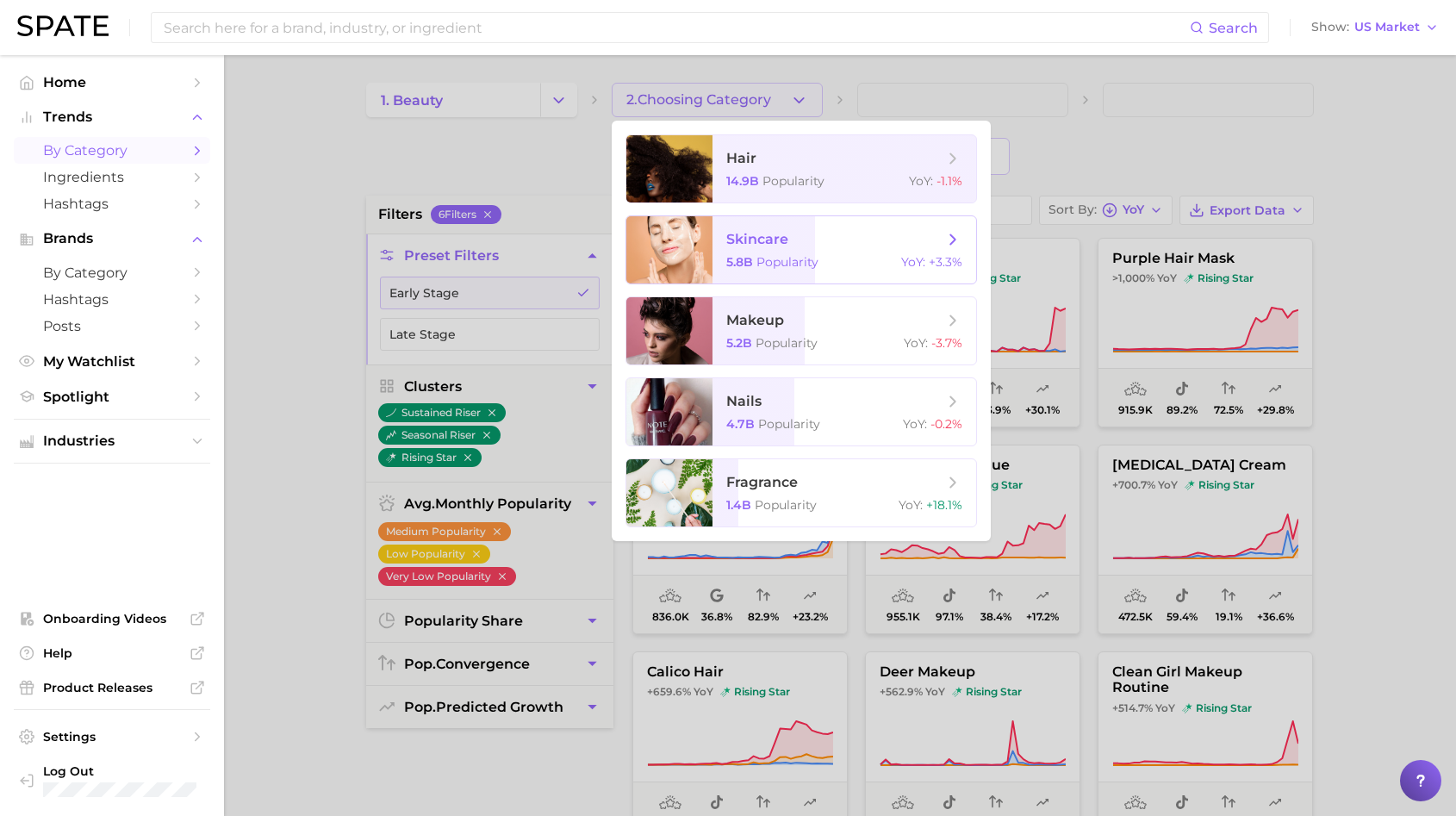
click at [737, 257] on span "5.8b" at bounding box center [739, 262] width 27 height 16
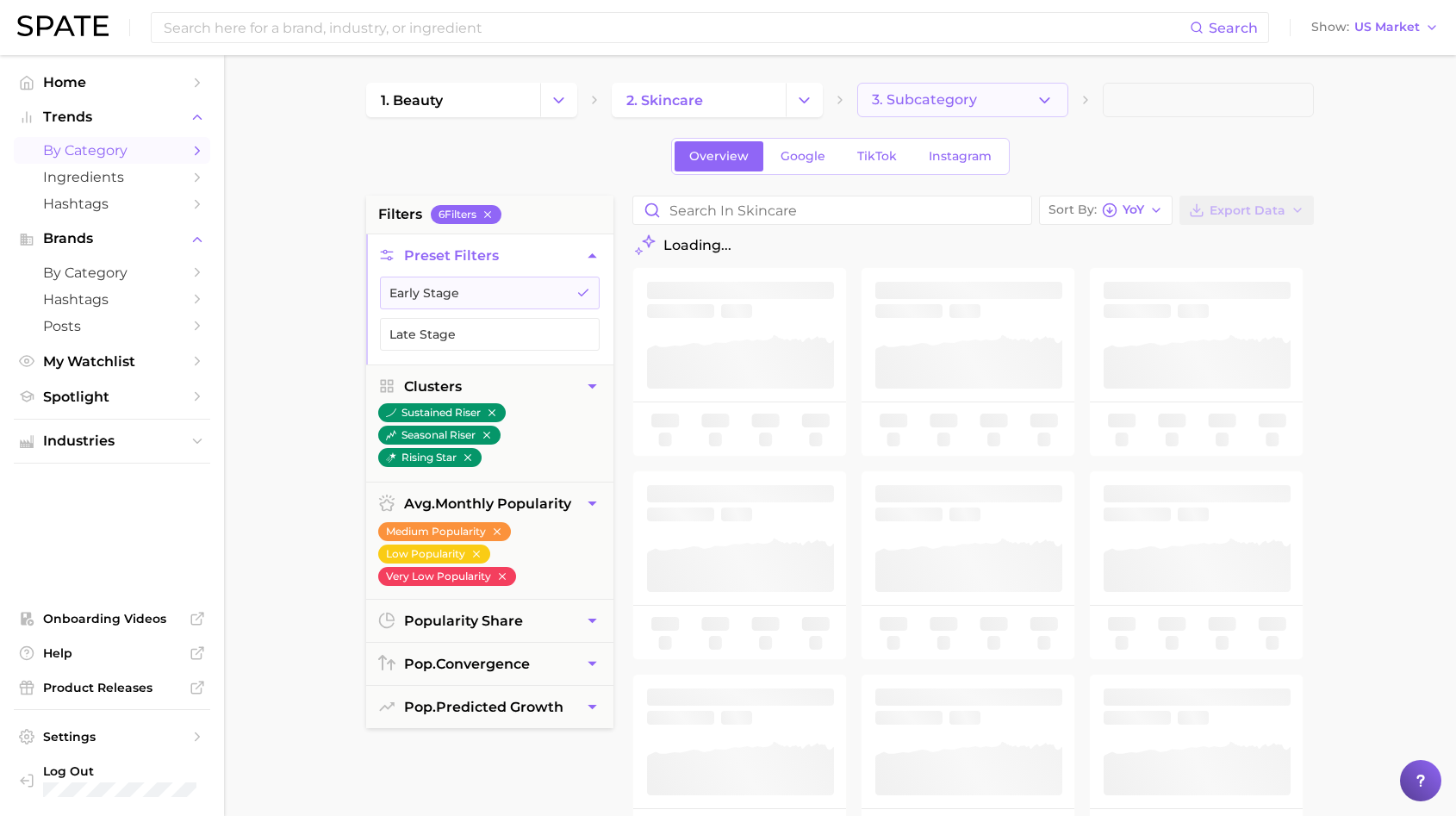
click at [959, 97] on span "3. Subcategory" at bounding box center [924, 99] width 106 height 16
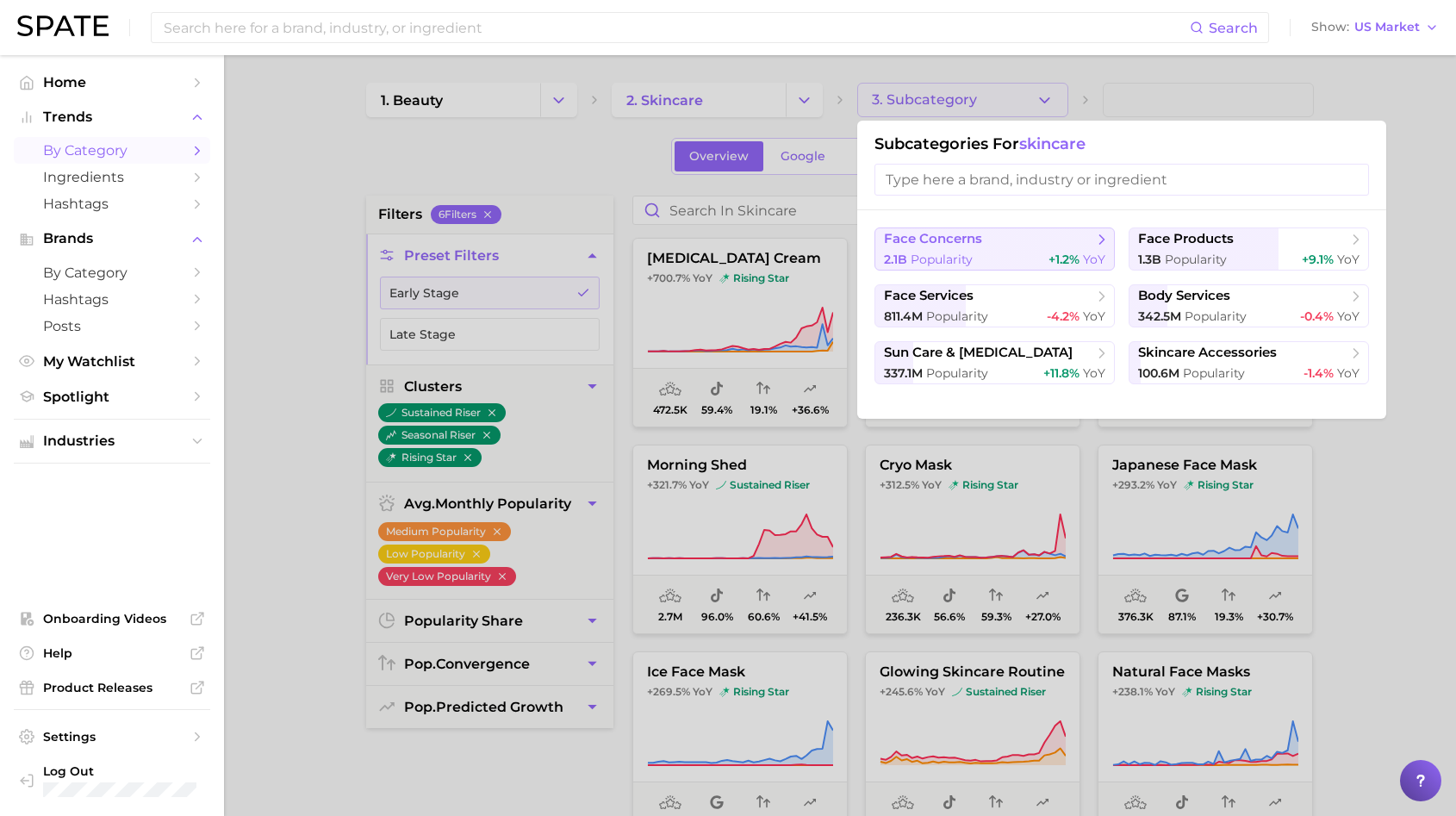
click at [909, 248] on button "face concerns 2.1b Popularity +1.2% YoY" at bounding box center [995, 249] width 240 height 43
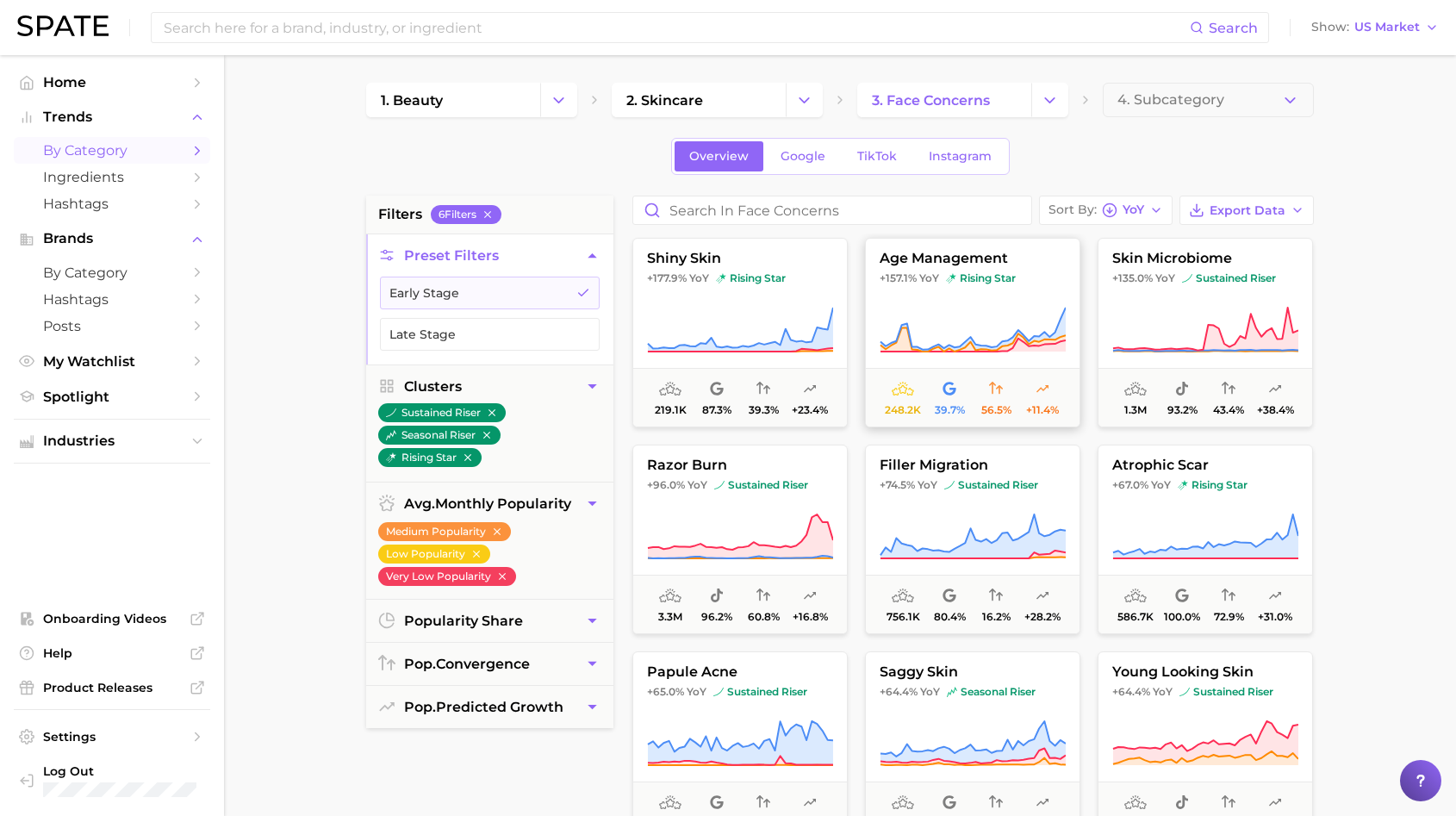
click at [950, 320] on icon at bounding box center [973, 330] width 186 height 49
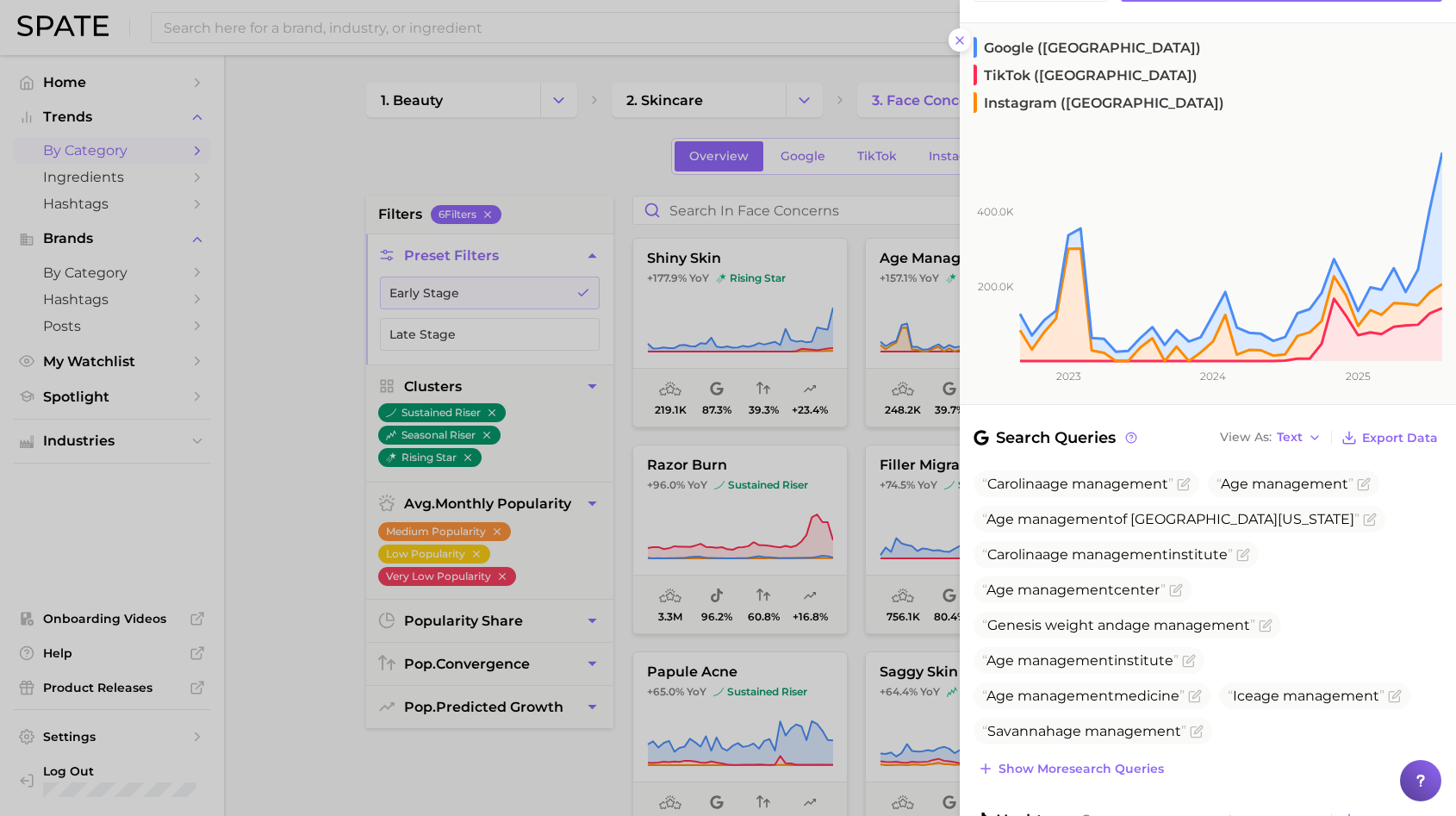
scroll to position [210, 0]
click at [795, 601] on div at bounding box center [728, 408] width 1456 height 816
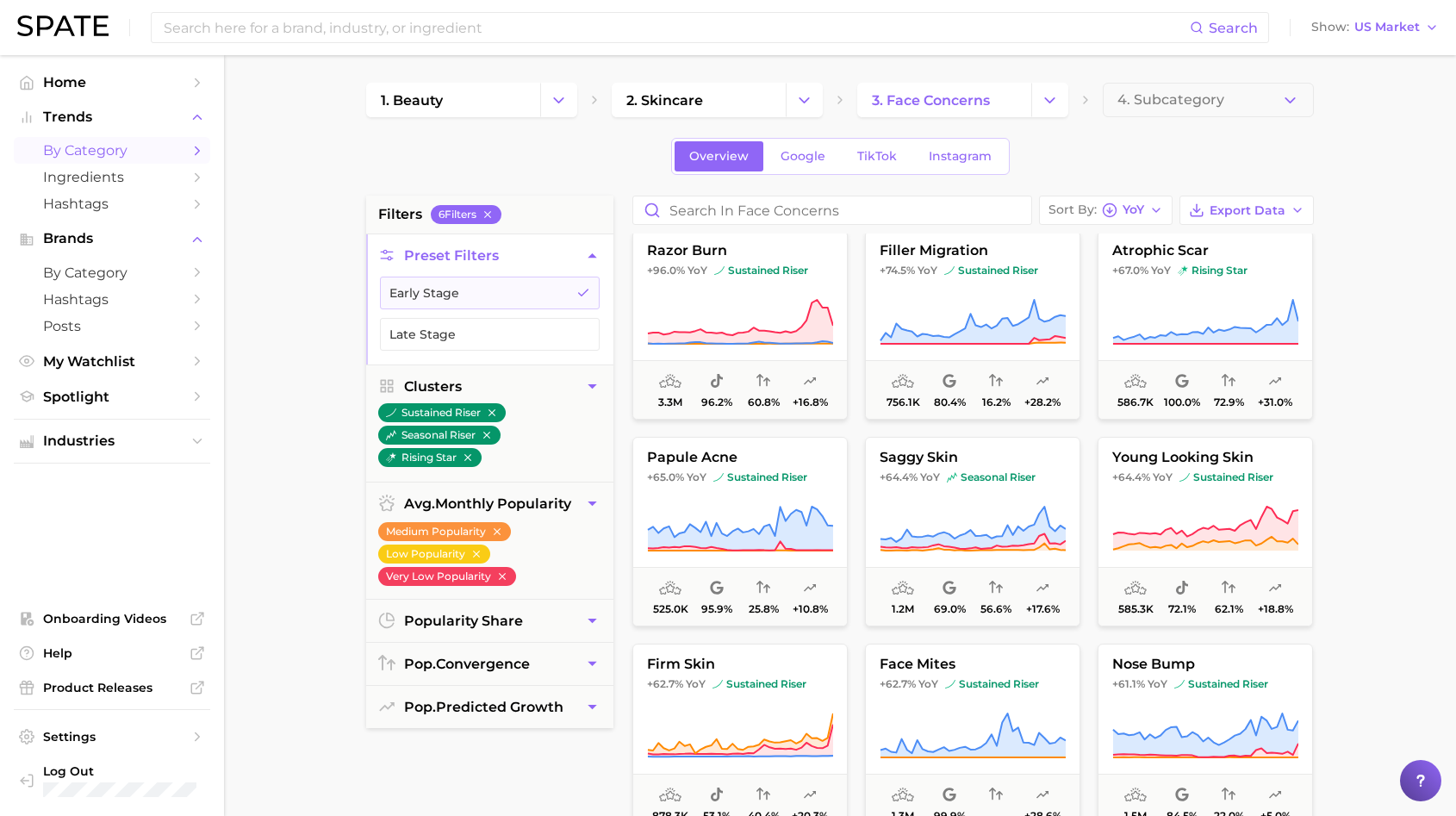
scroll to position [0, 0]
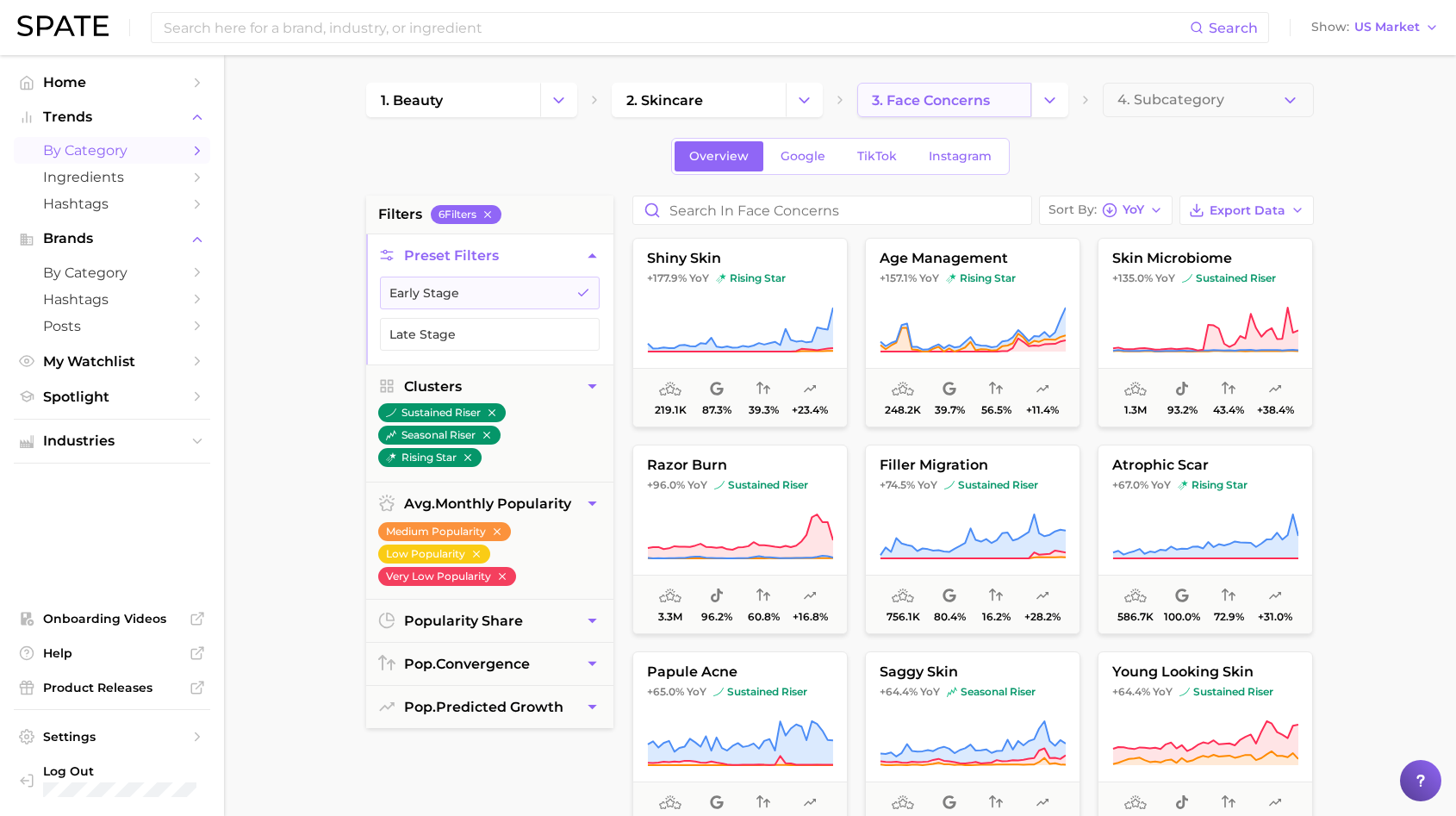
click at [941, 106] on span "3. face concerns" at bounding box center [930, 100] width 118 height 17
click at [1029, 101] on link "3. face concerns" at bounding box center [944, 100] width 174 height 35
click at [1046, 101] on icon "Change Category" at bounding box center [1050, 101] width 18 height 18
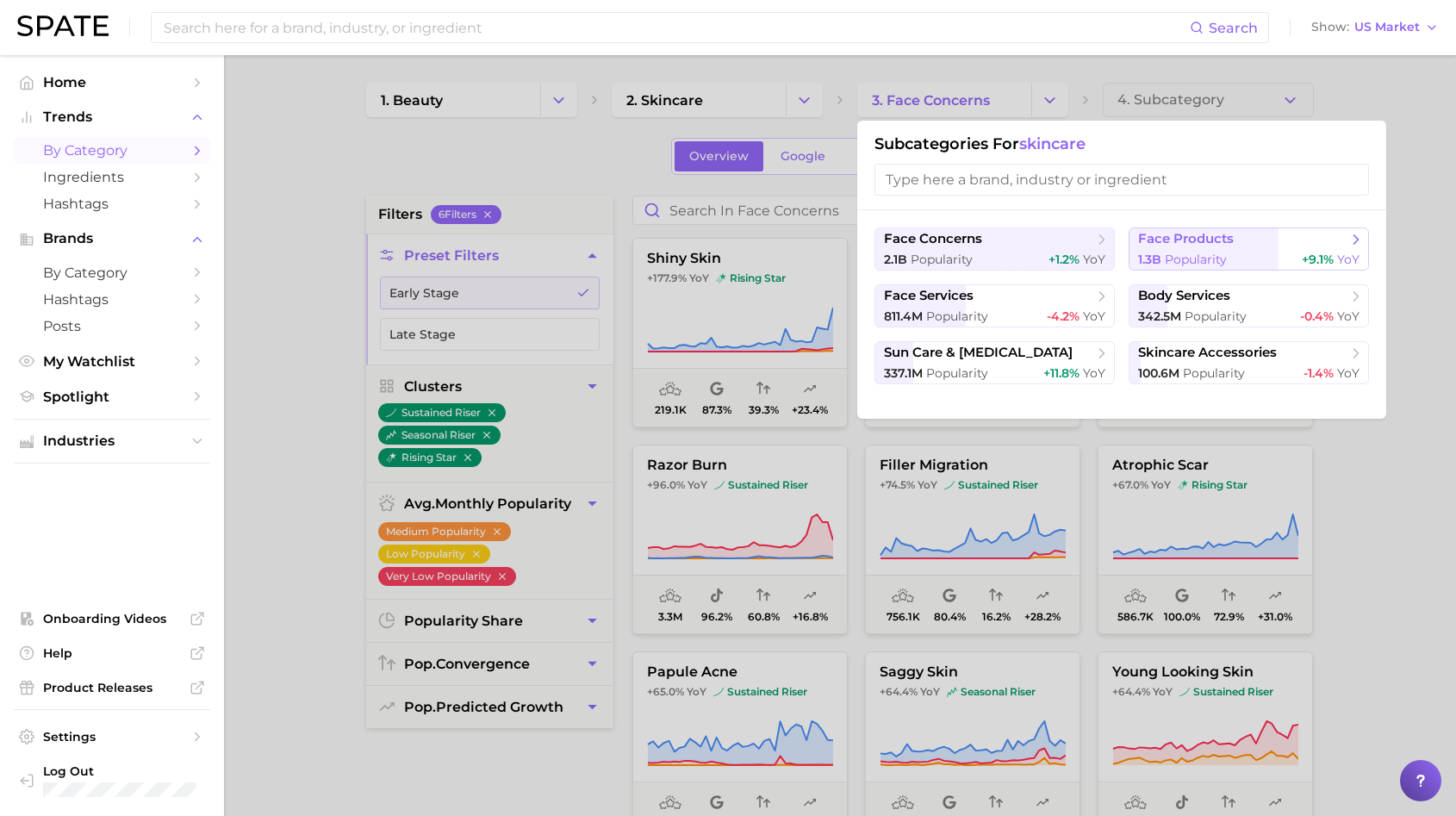
click at [1160, 252] on span "1.3b" at bounding box center [1149, 259] width 23 height 16
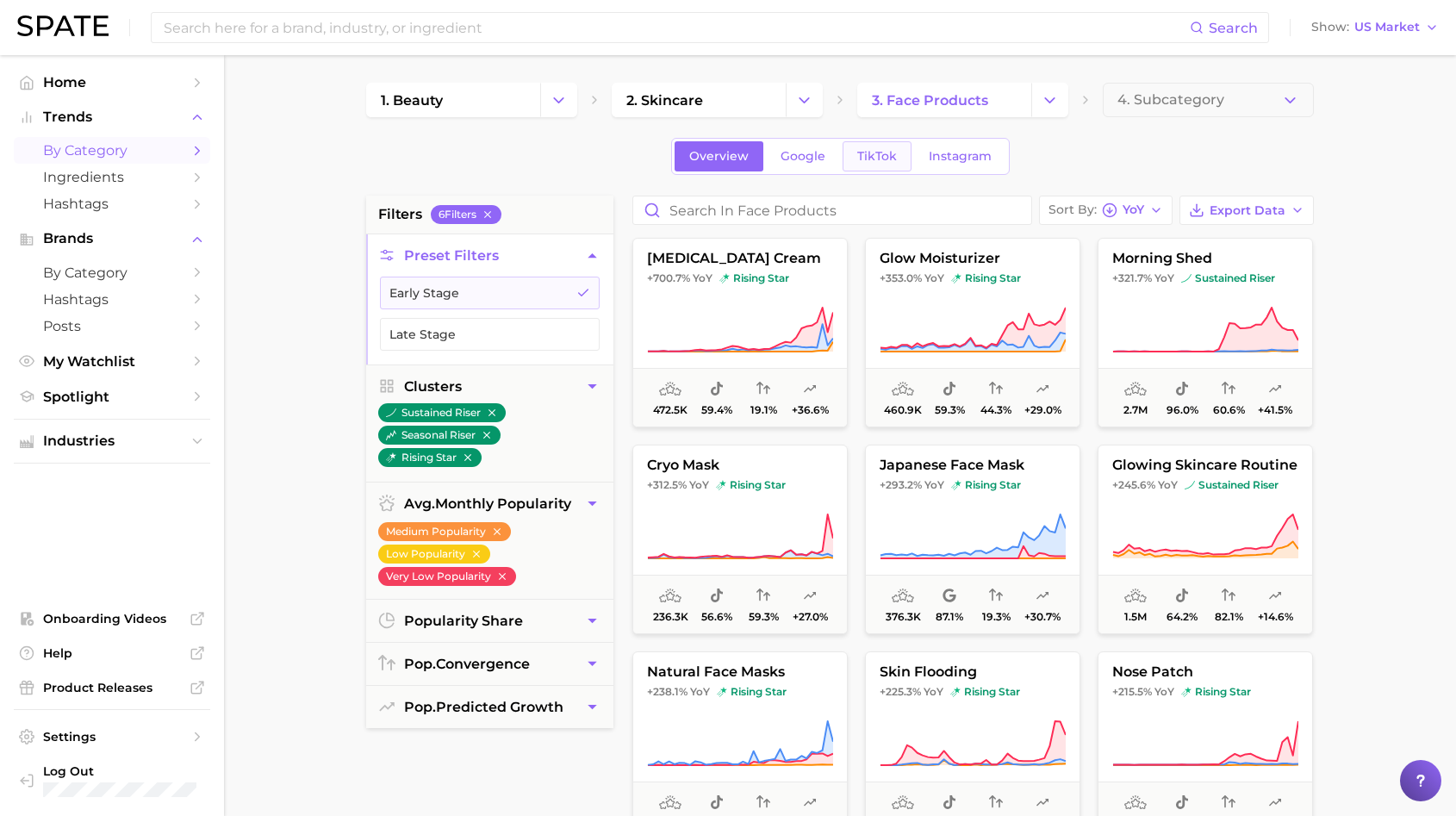
click at [869, 165] on link "TikTok" at bounding box center [876, 156] width 69 height 30
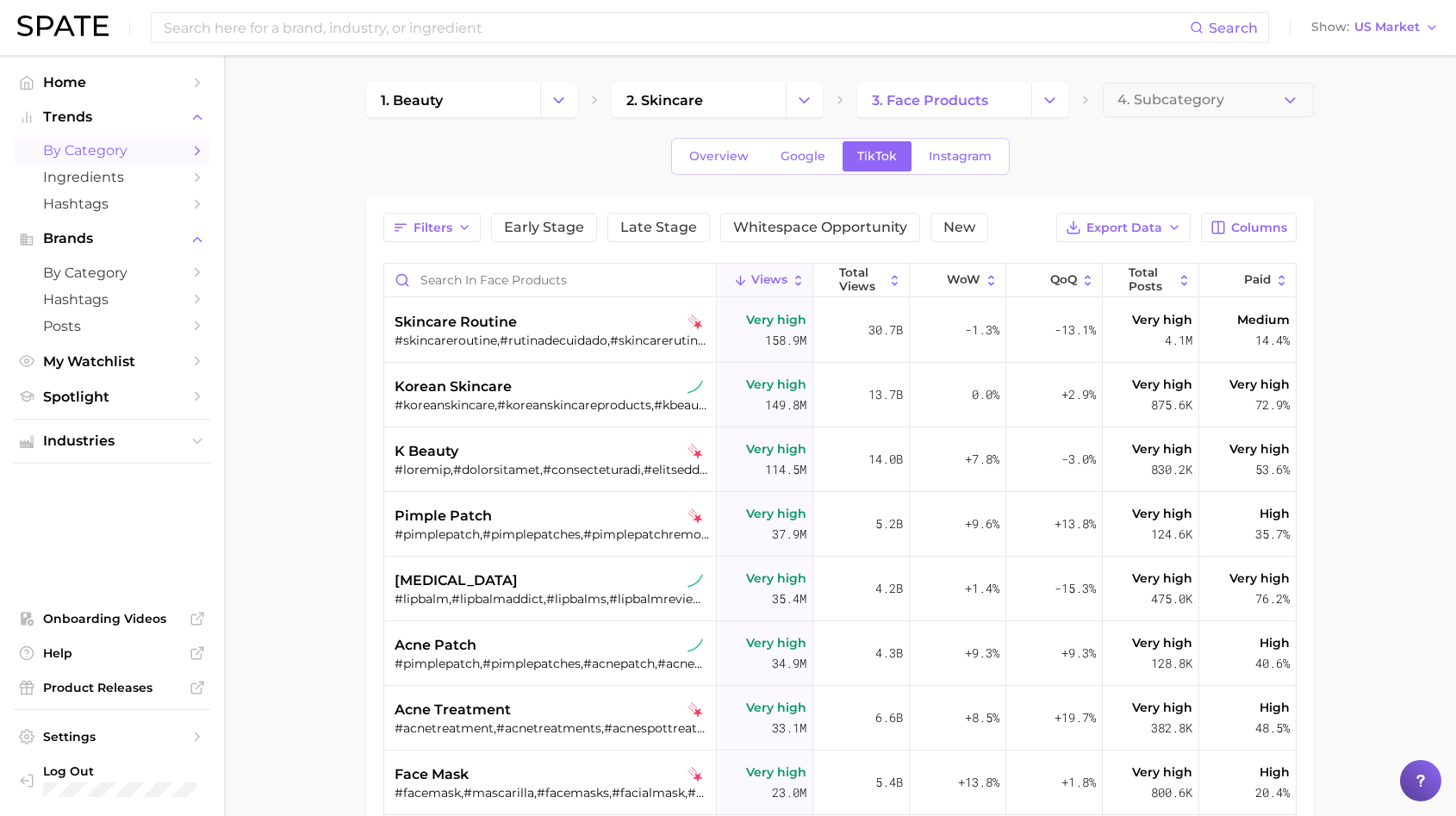
drag, startPoint x: 654, startPoint y: 236, endPoint x: 555, endPoint y: 206, distance: 103.4
click at [554, 207] on div "Filters Early Stage Late Stage Whitespace Opportunity New Export Data Columns V…" at bounding box center [839, 645] width 948 height 900
click at [555, 206] on div "Filters Early Stage Late Stage Whitespace Opportunity New Export Data Columns V…" at bounding box center [839, 645] width 948 height 900
click at [555, 221] on span "Early Stage" at bounding box center [543, 227] width 80 height 14
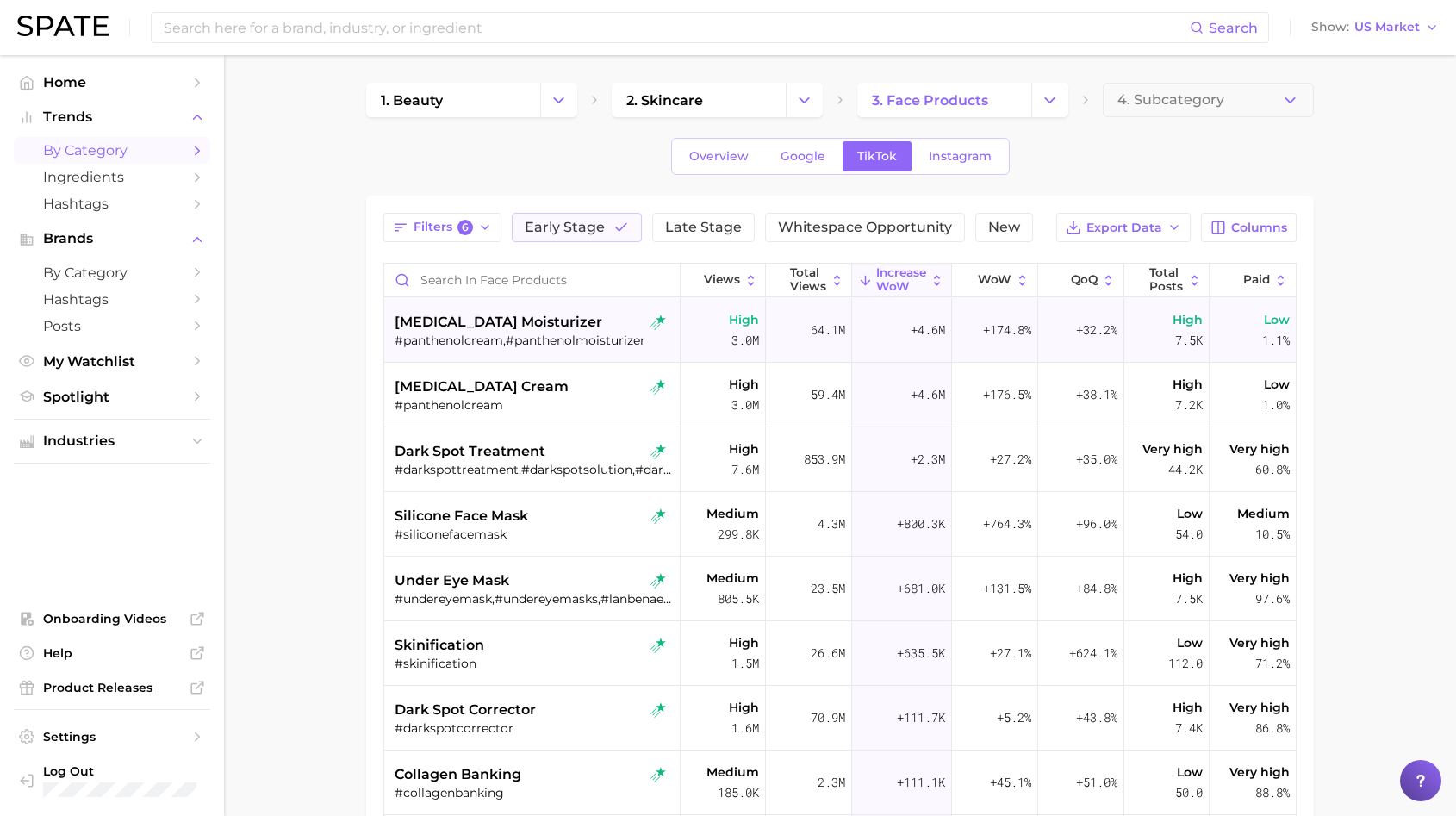
click at [450, 310] on div "[MEDICAL_DATA] moisturizer #panthenolcream,#panthenolmoisturizer" at bounding box center [533, 330] width 278 height 64
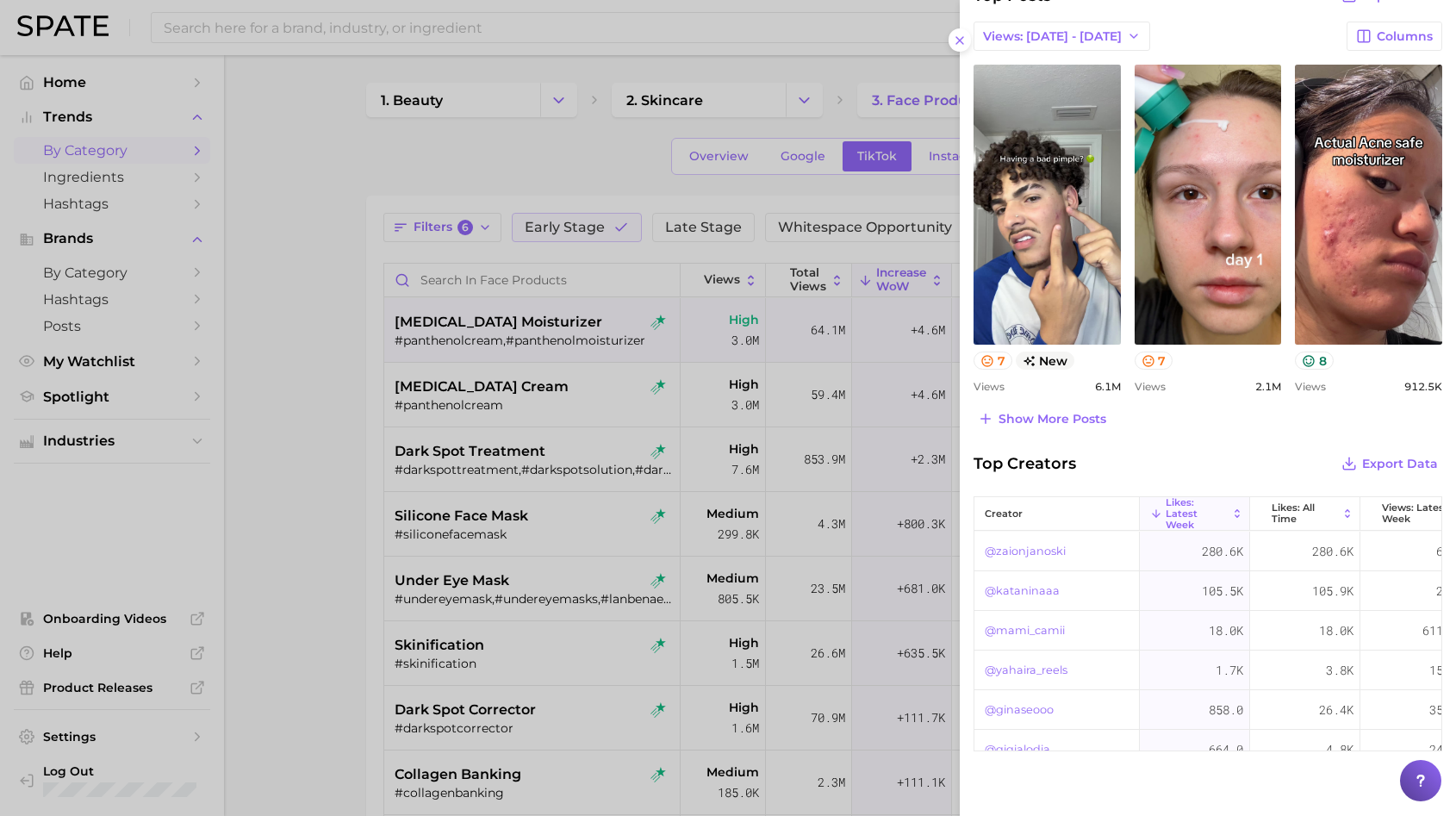
scroll to position [726, 0]
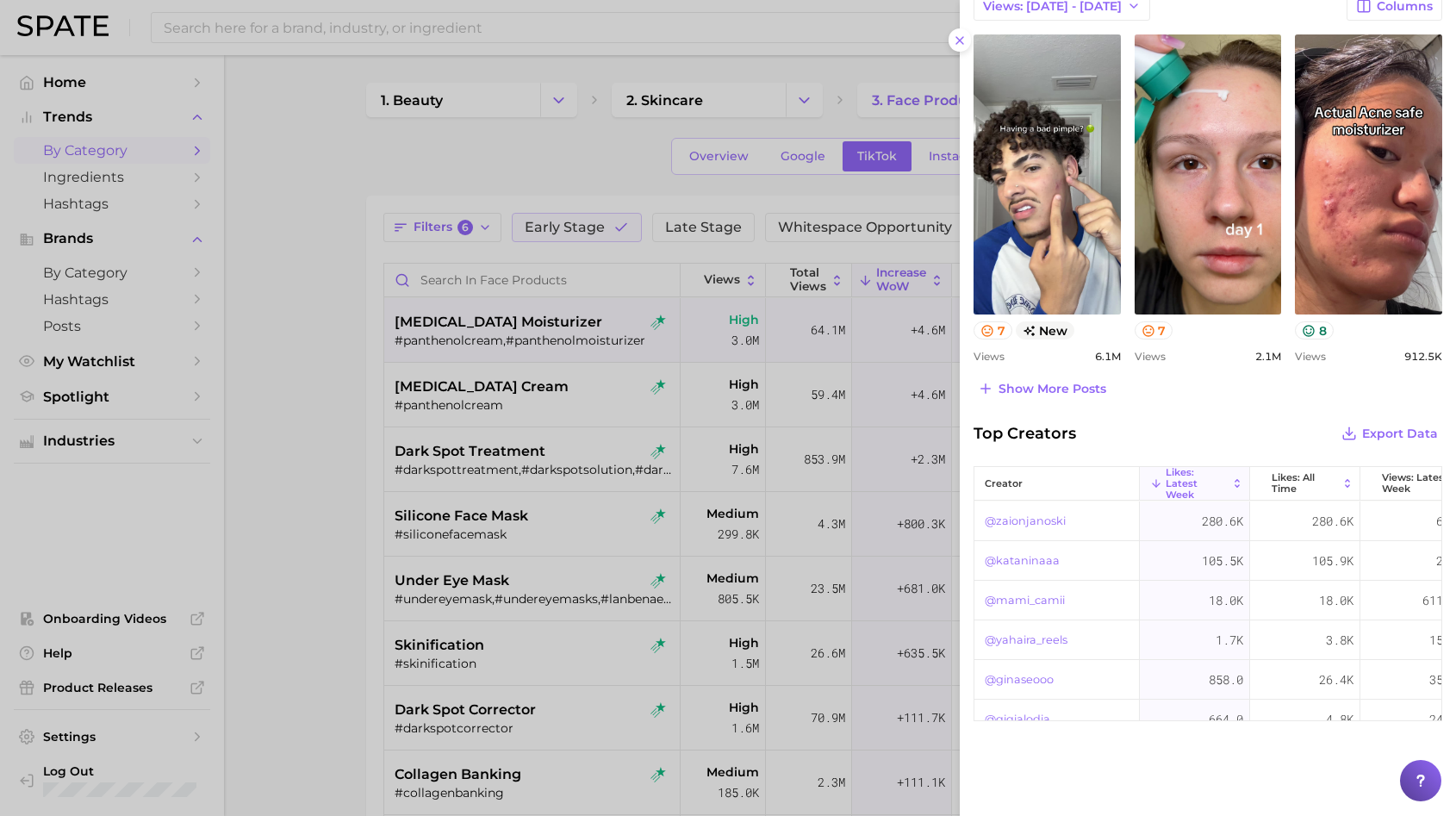
click at [1057, 368] on div "Top Posts Export Data Views: [DATE] - [DATE] Columns view post on TikTok 7 new …" at bounding box center [1207, 176] width 469 height 447
click at [1058, 378] on button "Show more posts" at bounding box center [1041, 388] width 137 height 24
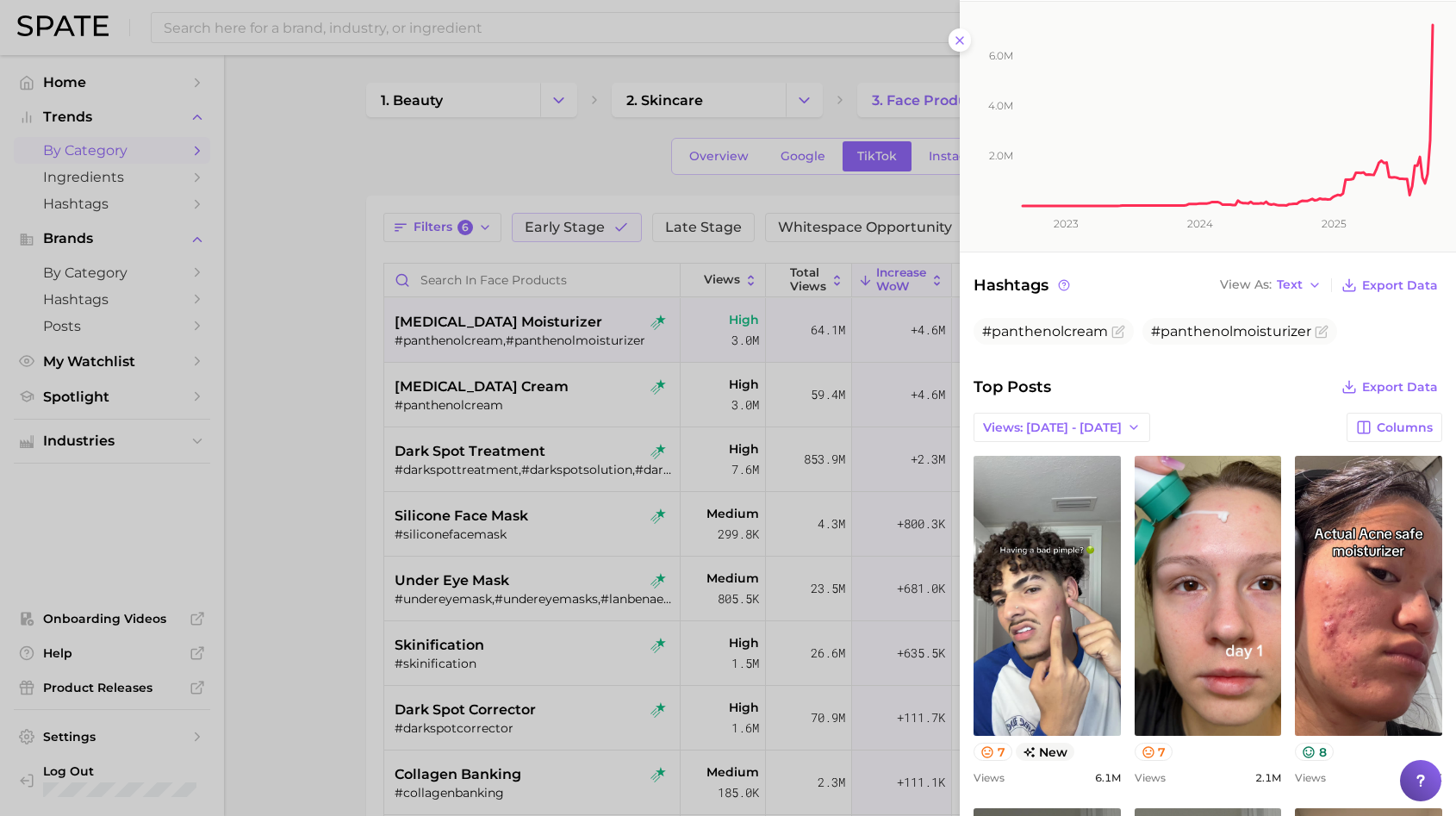
scroll to position [217, 0]
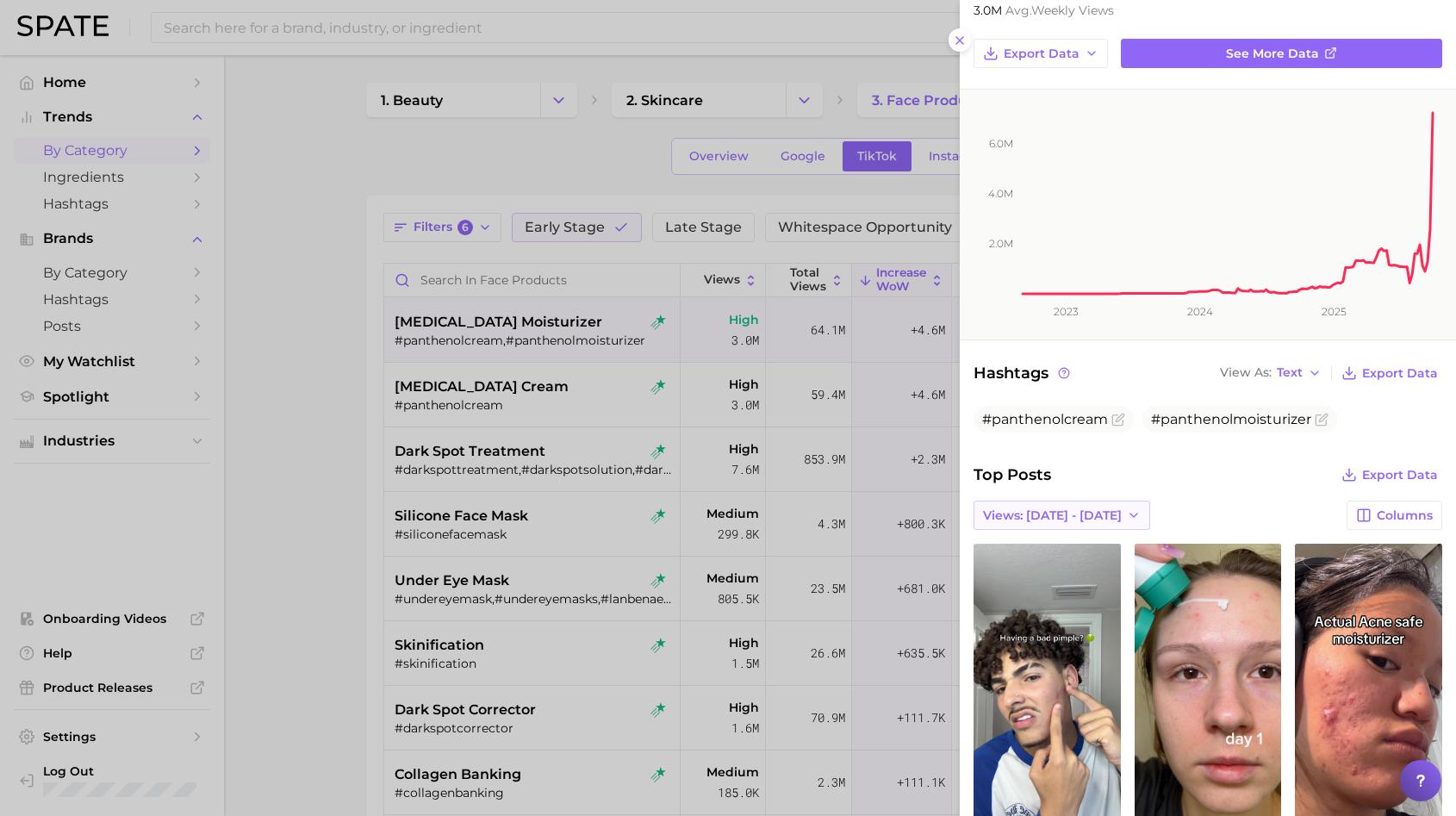
click at [1059, 511] on span "Views: [DATE] - [DATE]" at bounding box center [1051, 516] width 139 height 15
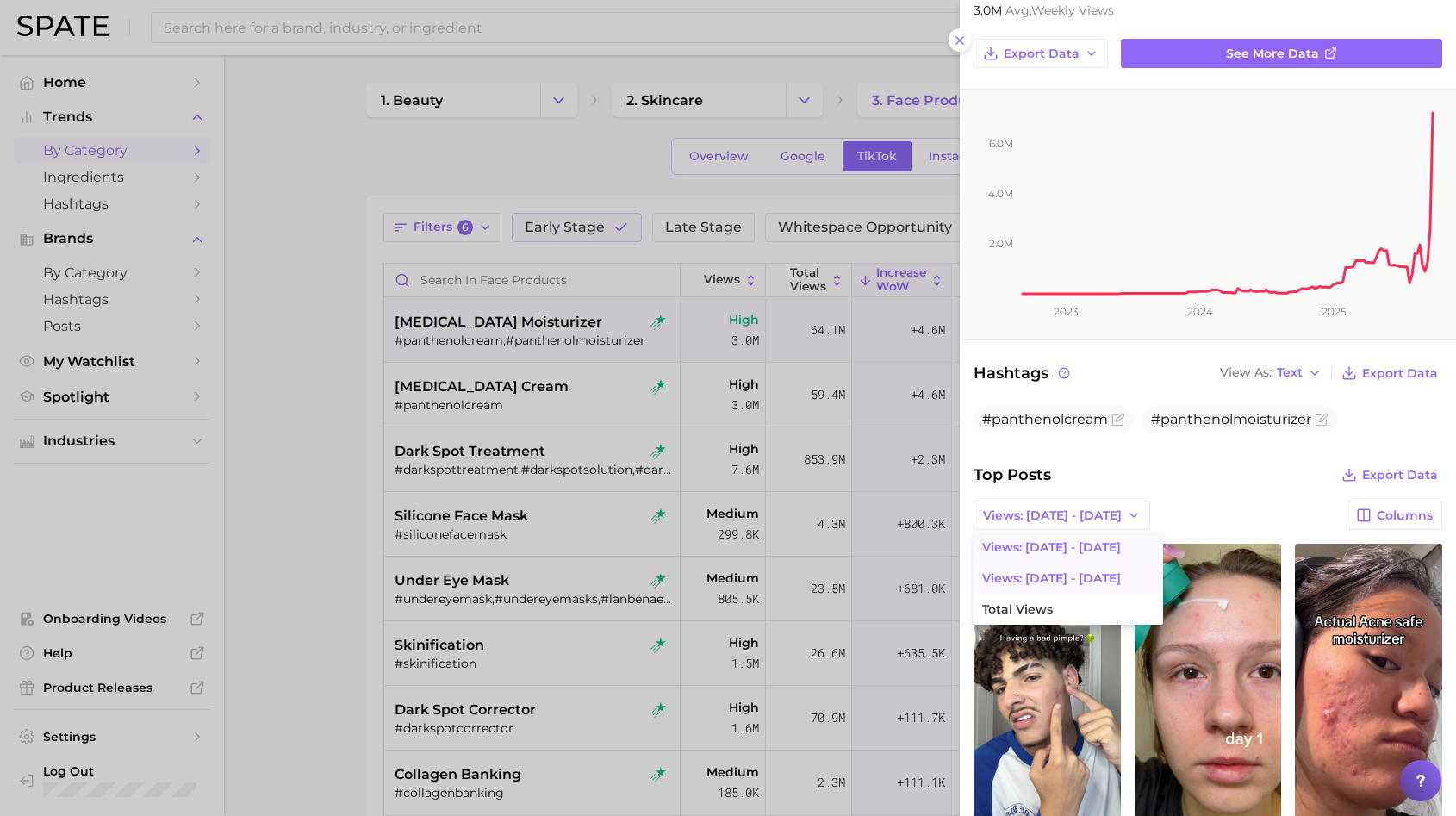
click at [1049, 576] on span "Views: [DATE] - [DATE]" at bounding box center [1051, 579] width 139 height 15
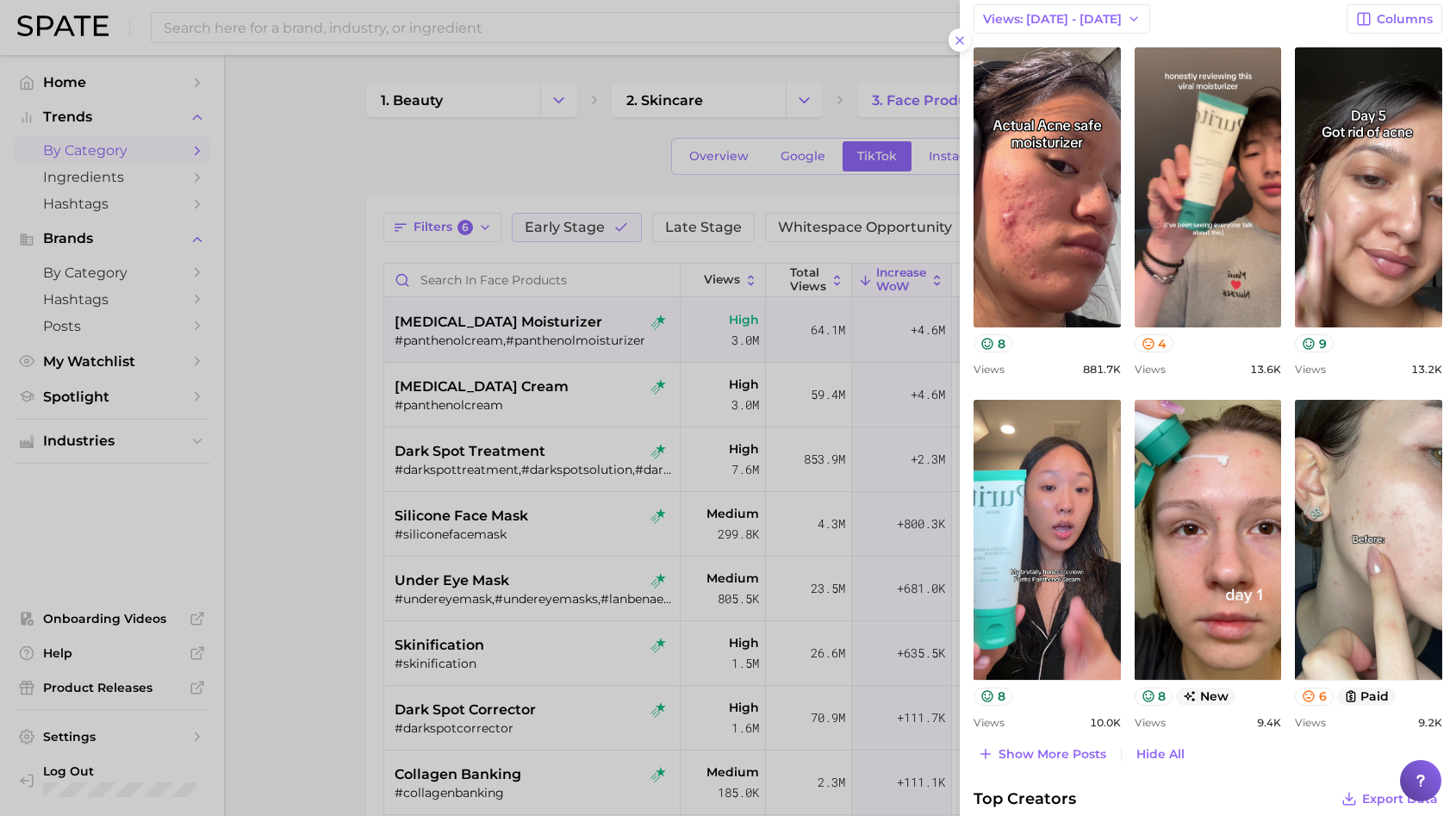
scroll to position [809, 0]
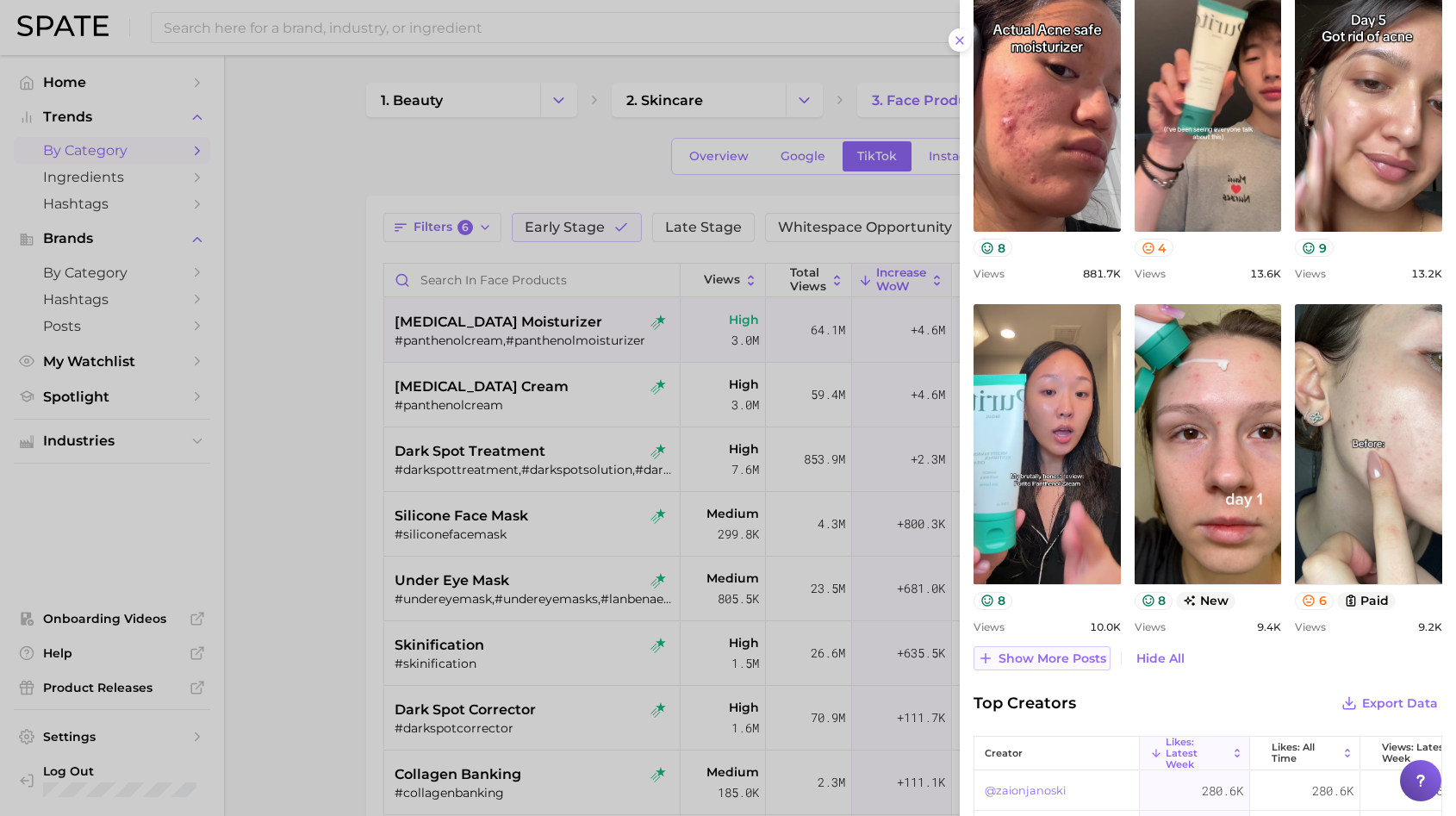
click at [1035, 666] on button "Show more posts" at bounding box center [1041, 658] width 137 height 24
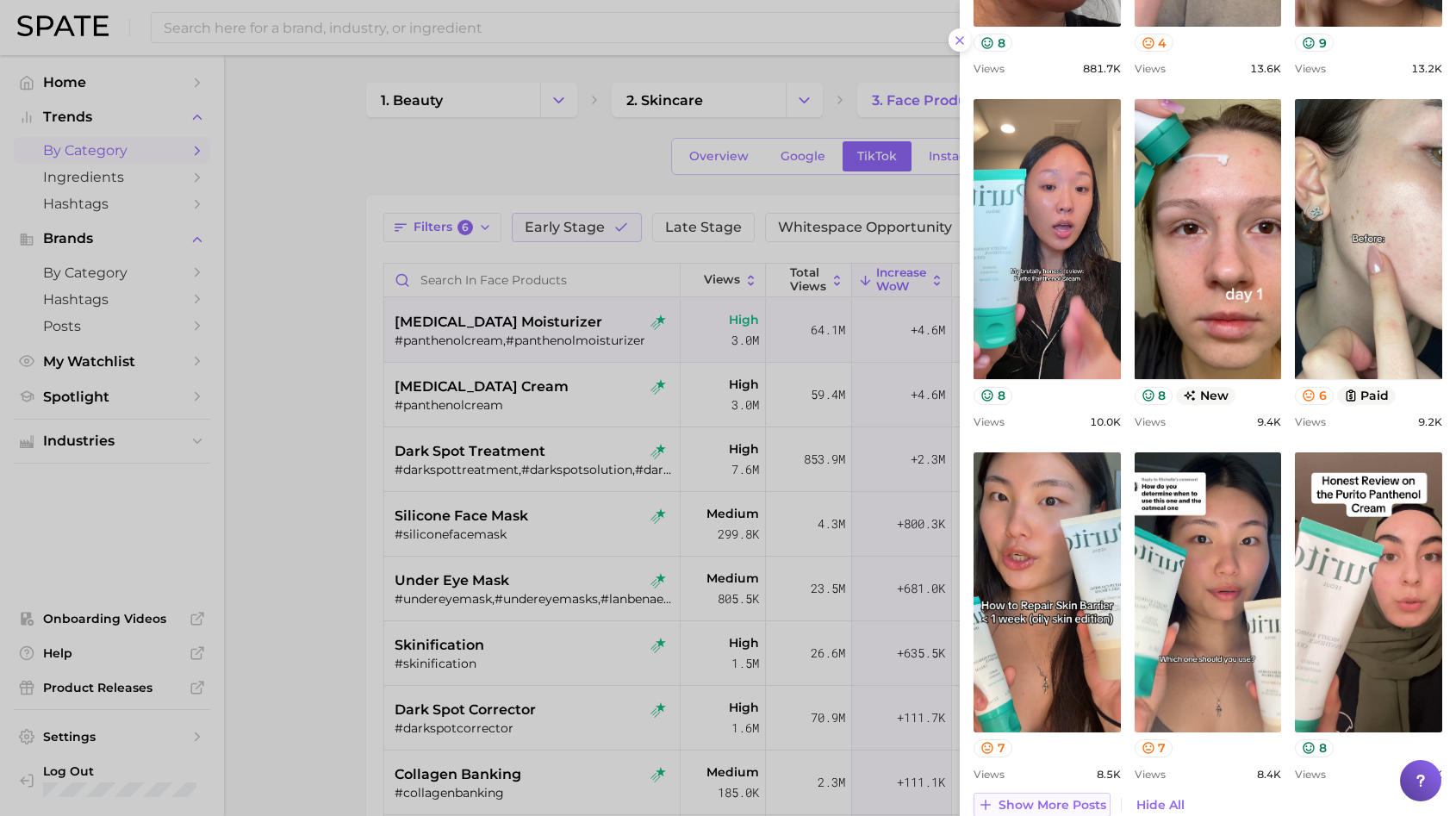
scroll to position [1198, 0]
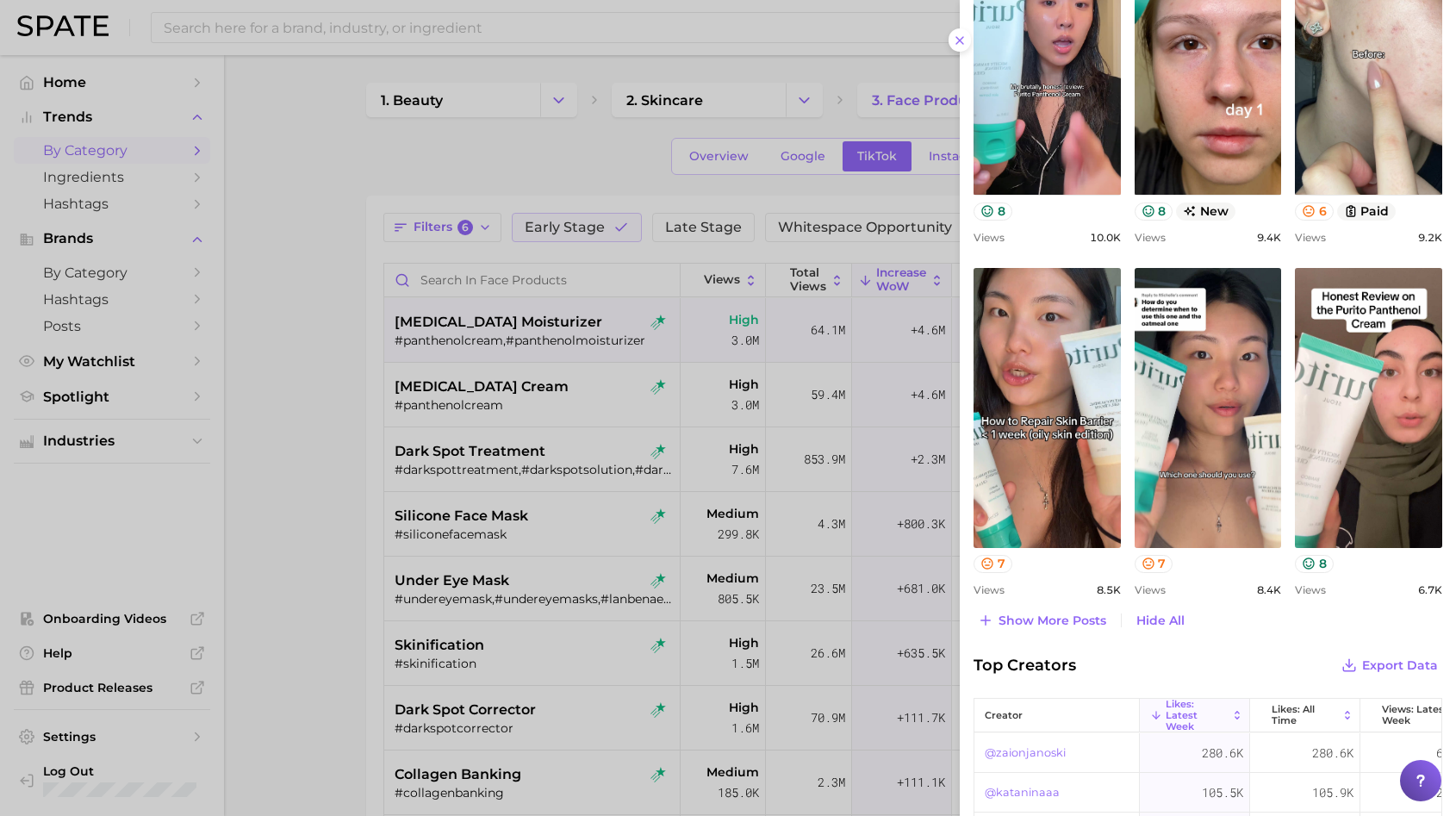
click at [626, 435] on div at bounding box center [728, 408] width 1456 height 816
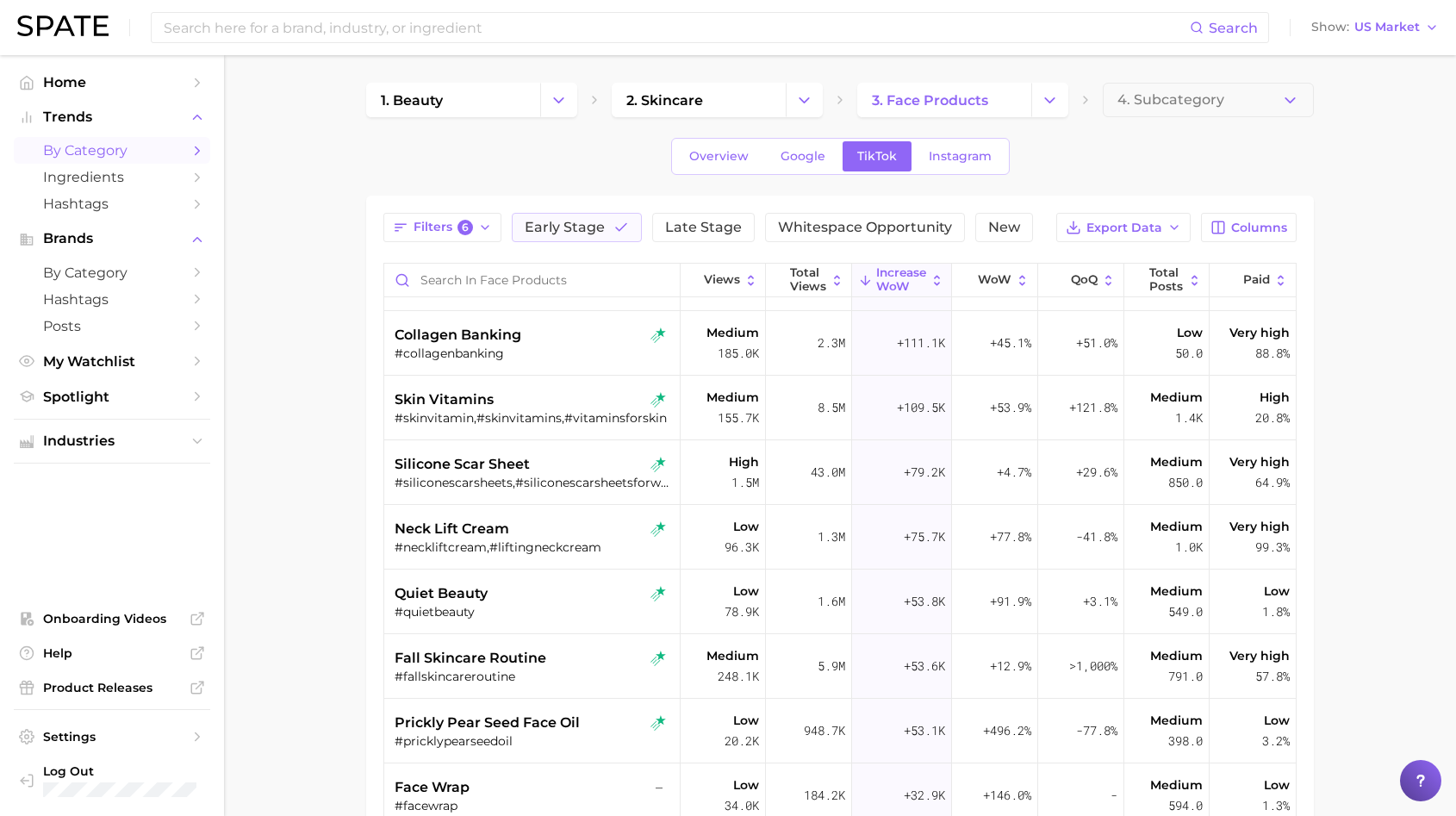
scroll to position [478, 0]
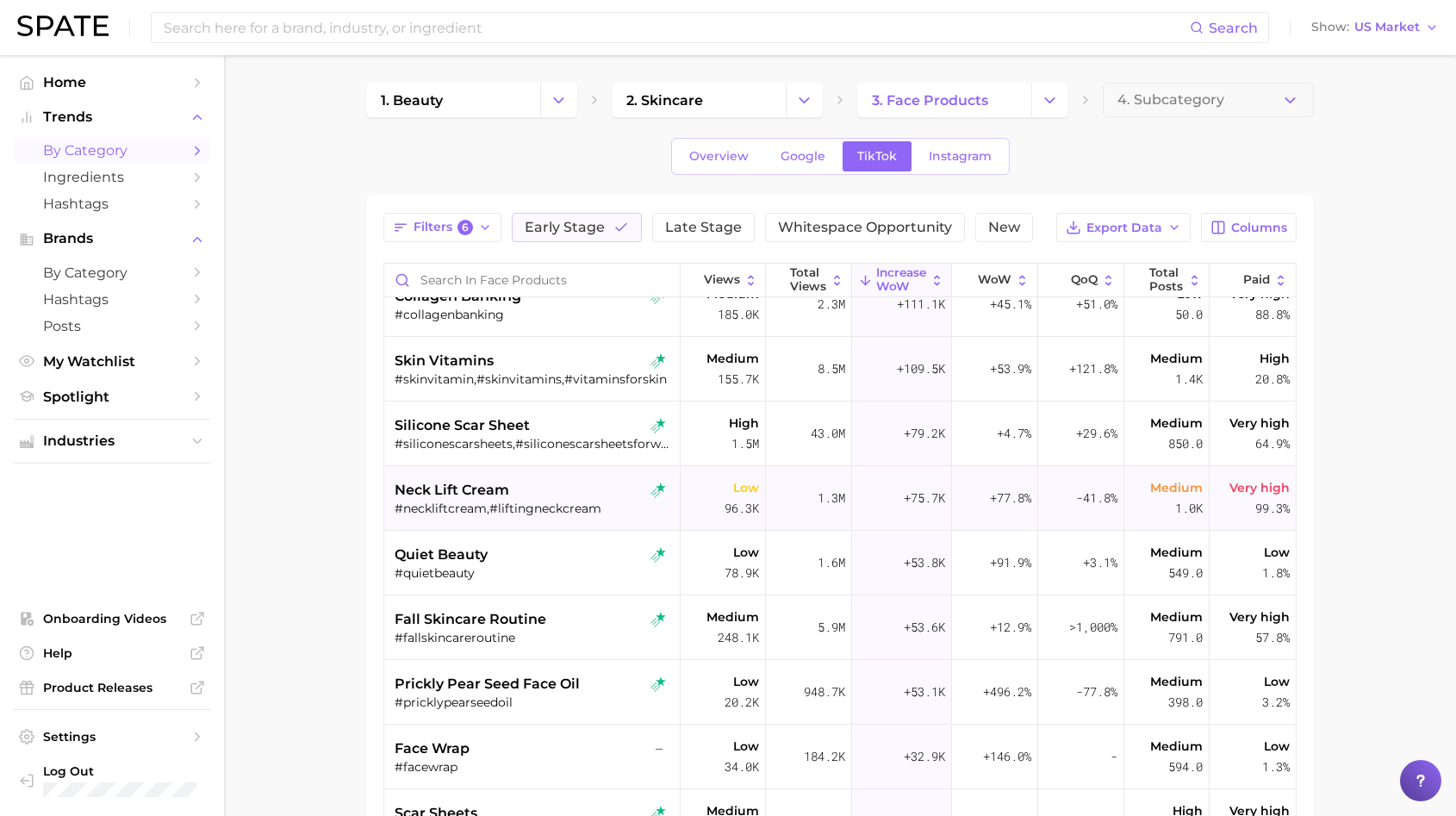
click at [583, 501] on div "#neckliftcream,#liftingneckcream" at bounding box center [533, 509] width 278 height 16
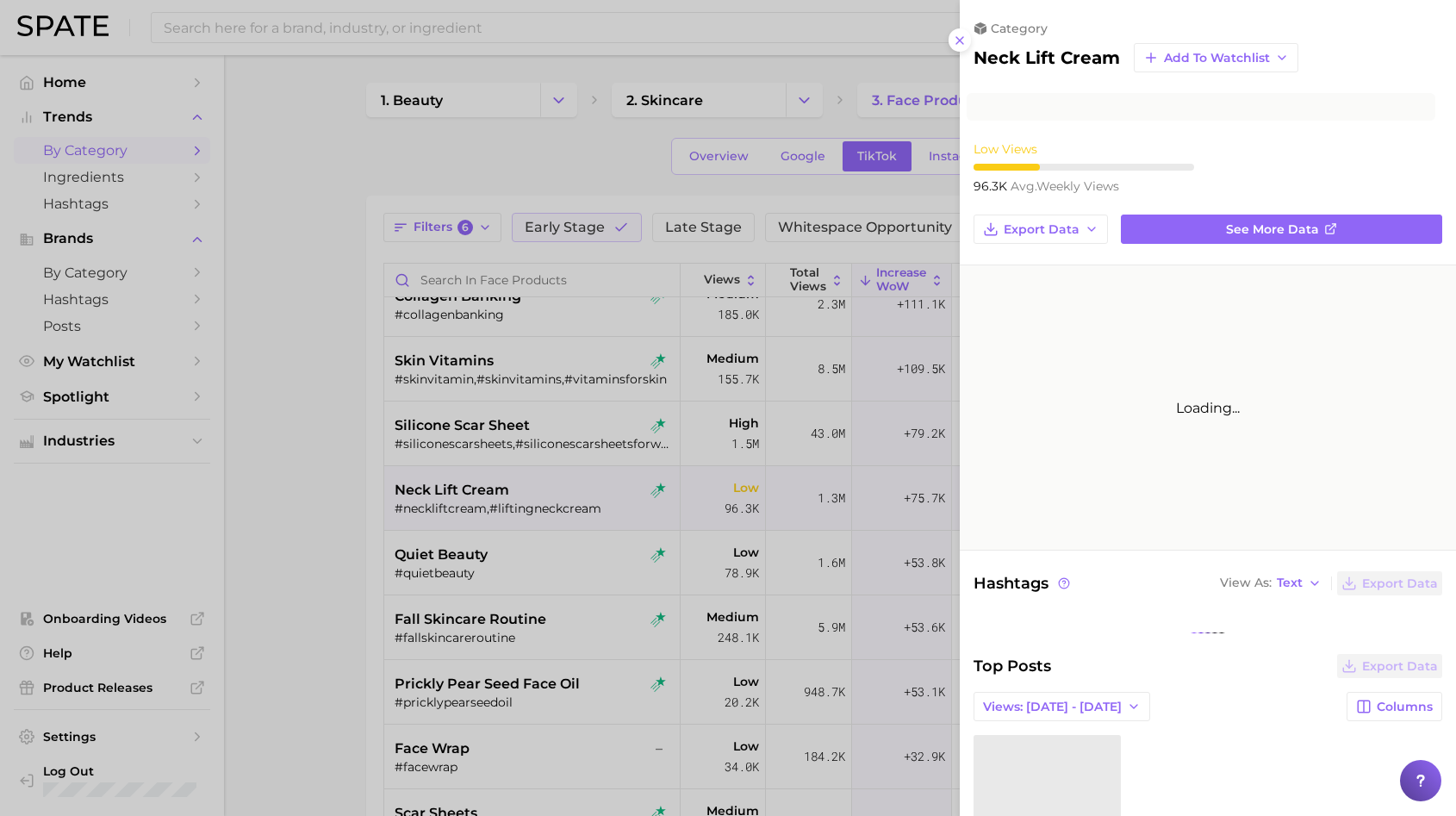
click at [763, 258] on div at bounding box center [728, 408] width 1456 height 816
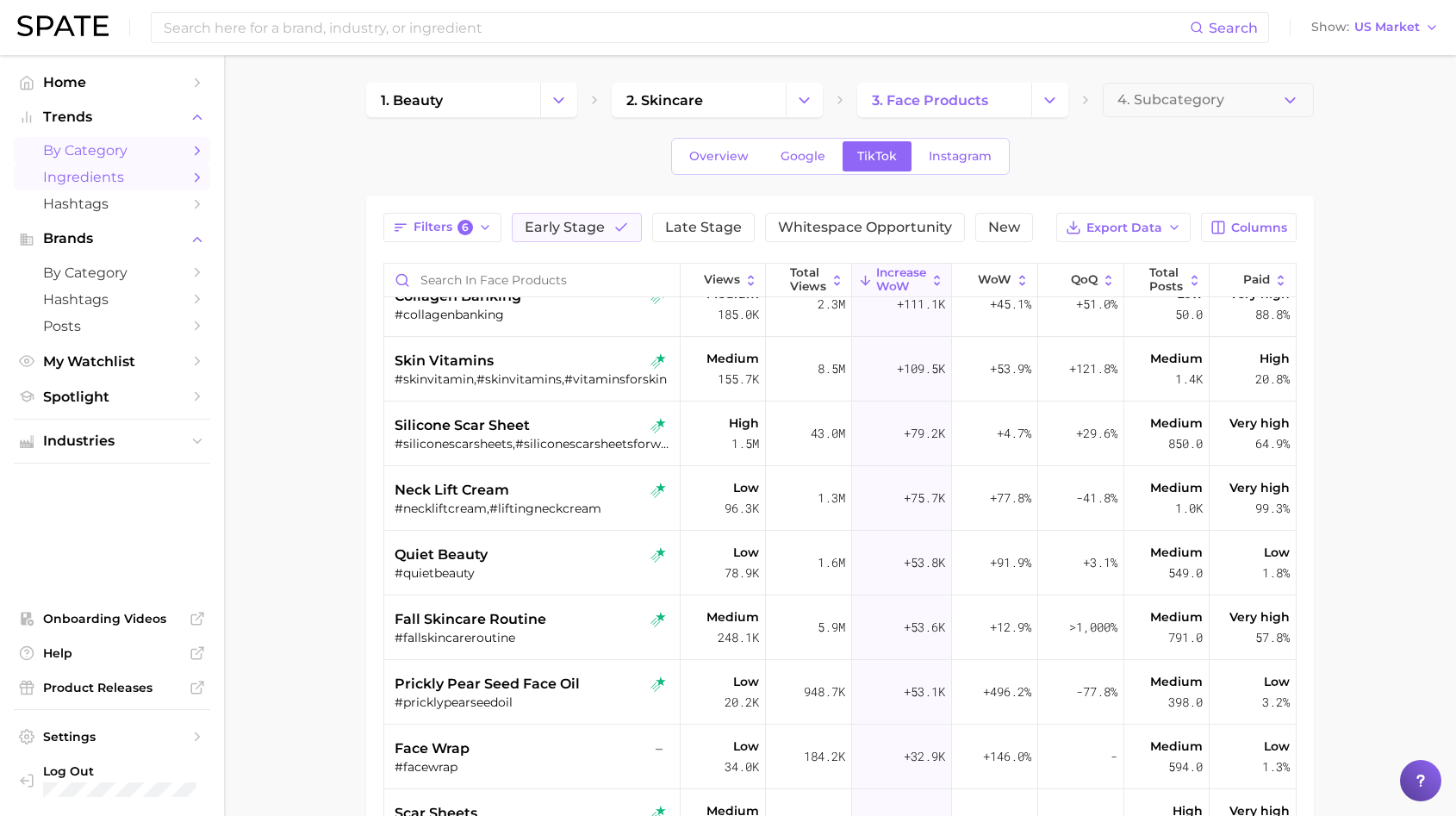
click at [98, 167] on link "Ingredients" at bounding box center [112, 176] width 196 height 27
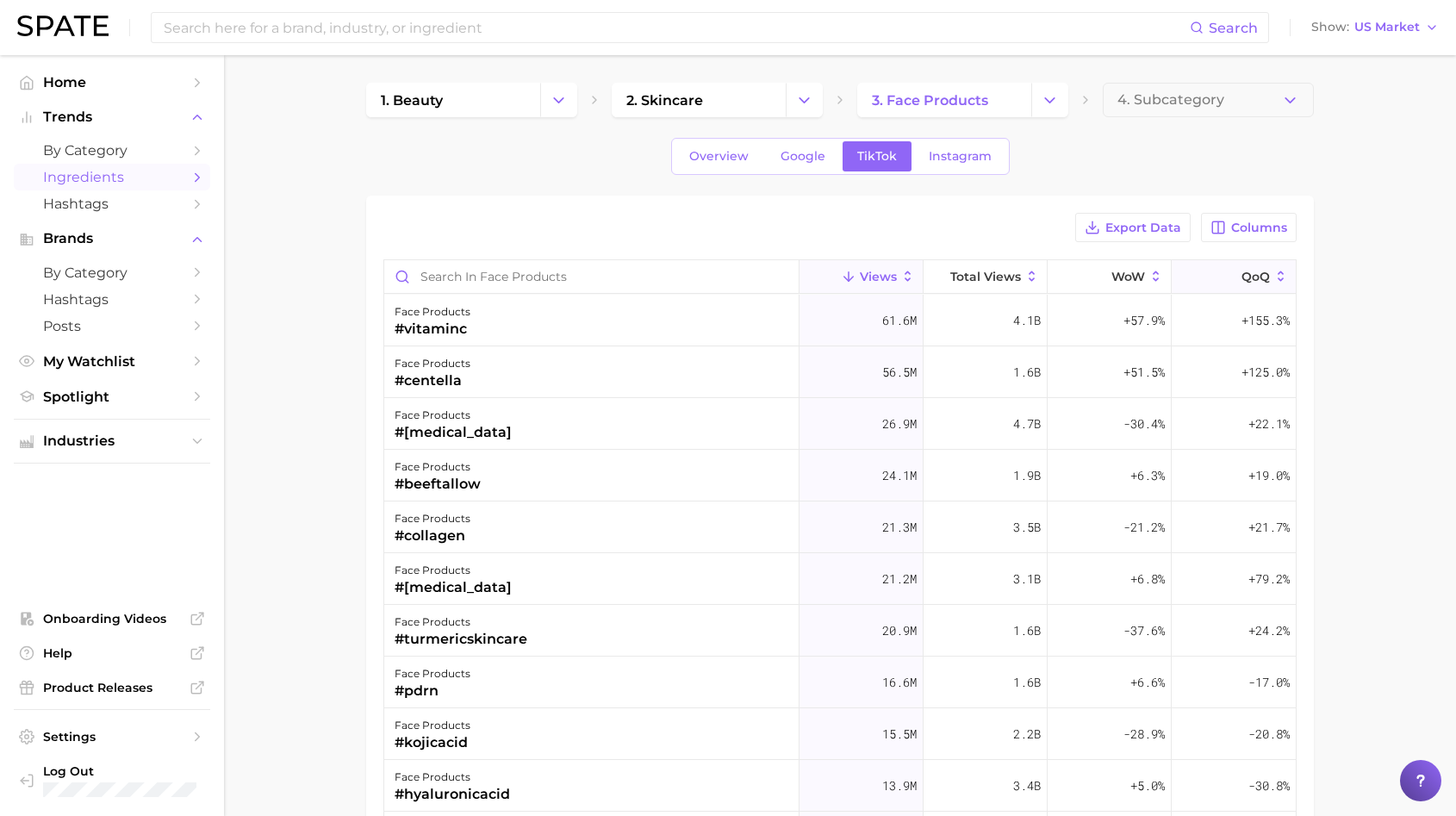
click at [1227, 280] on icon at bounding box center [1229, 276] width 16 height 16
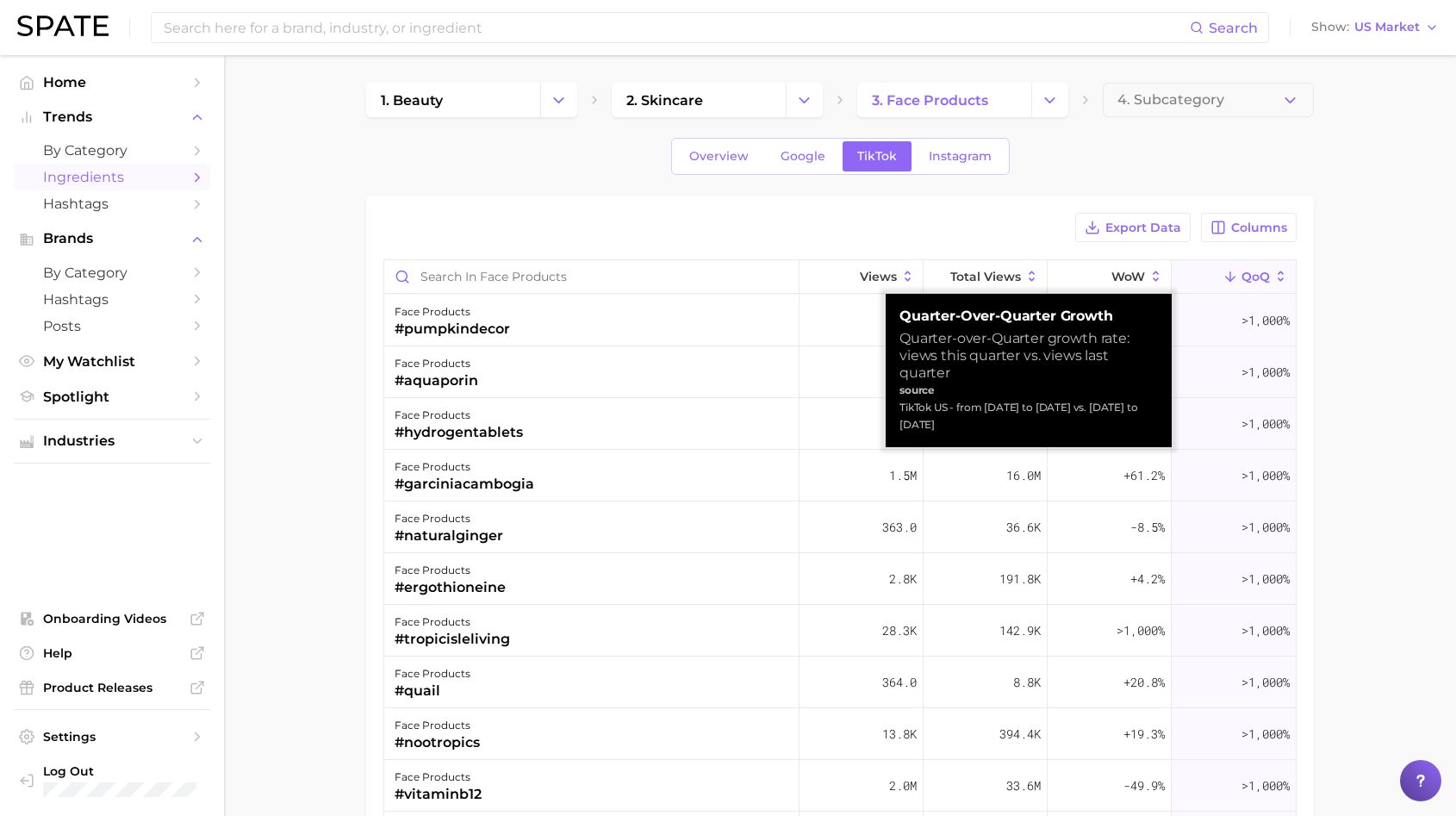
click at [1248, 274] on span "QoQ" at bounding box center [1255, 276] width 28 height 14
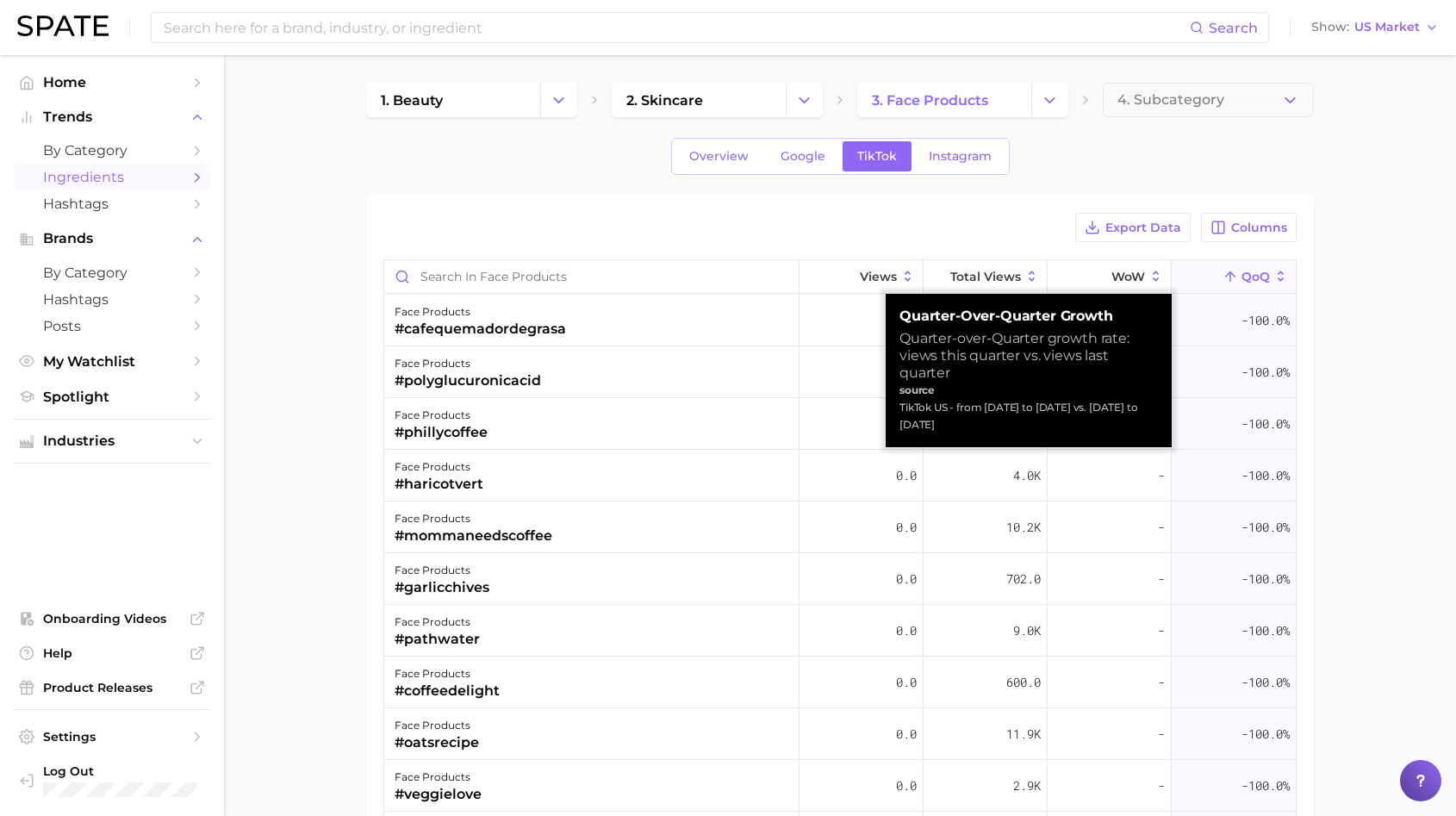
click at [1248, 274] on span "QoQ" at bounding box center [1255, 276] width 28 height 14
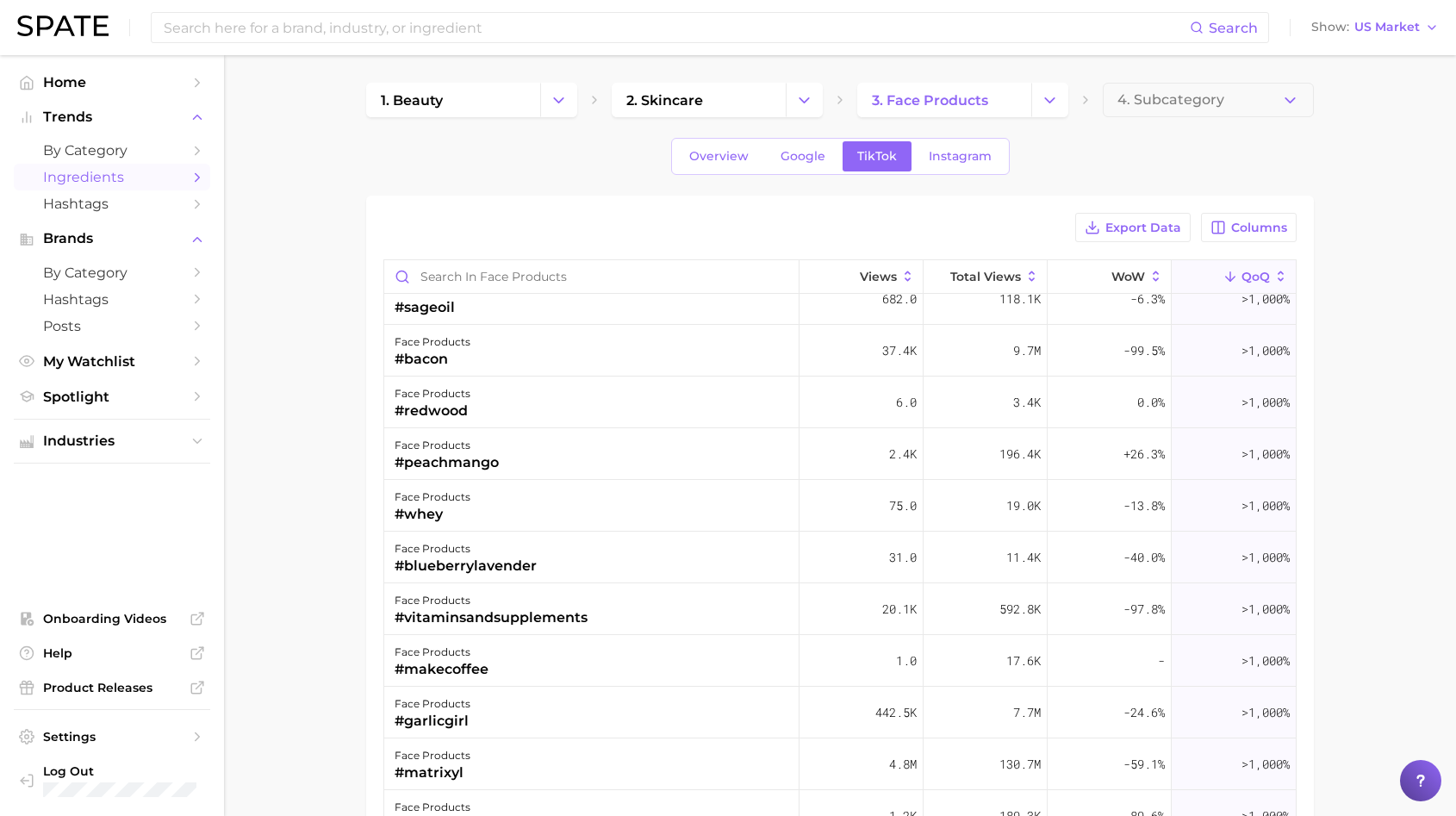
scroll to position [2224, 0]
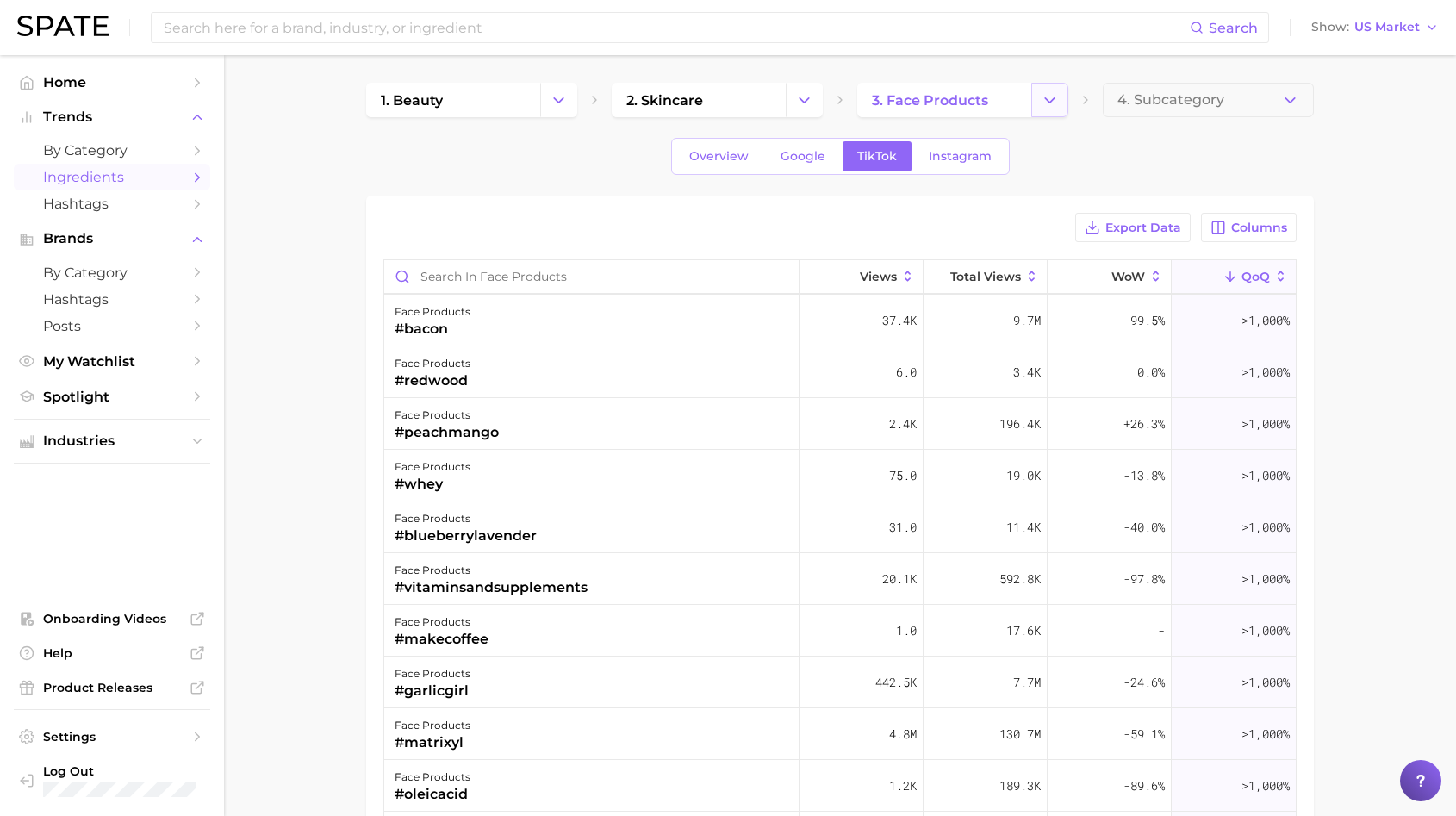
click at [1048, 116] on button "Change Category" at bounding box center [1050, 100] width 37 height 35
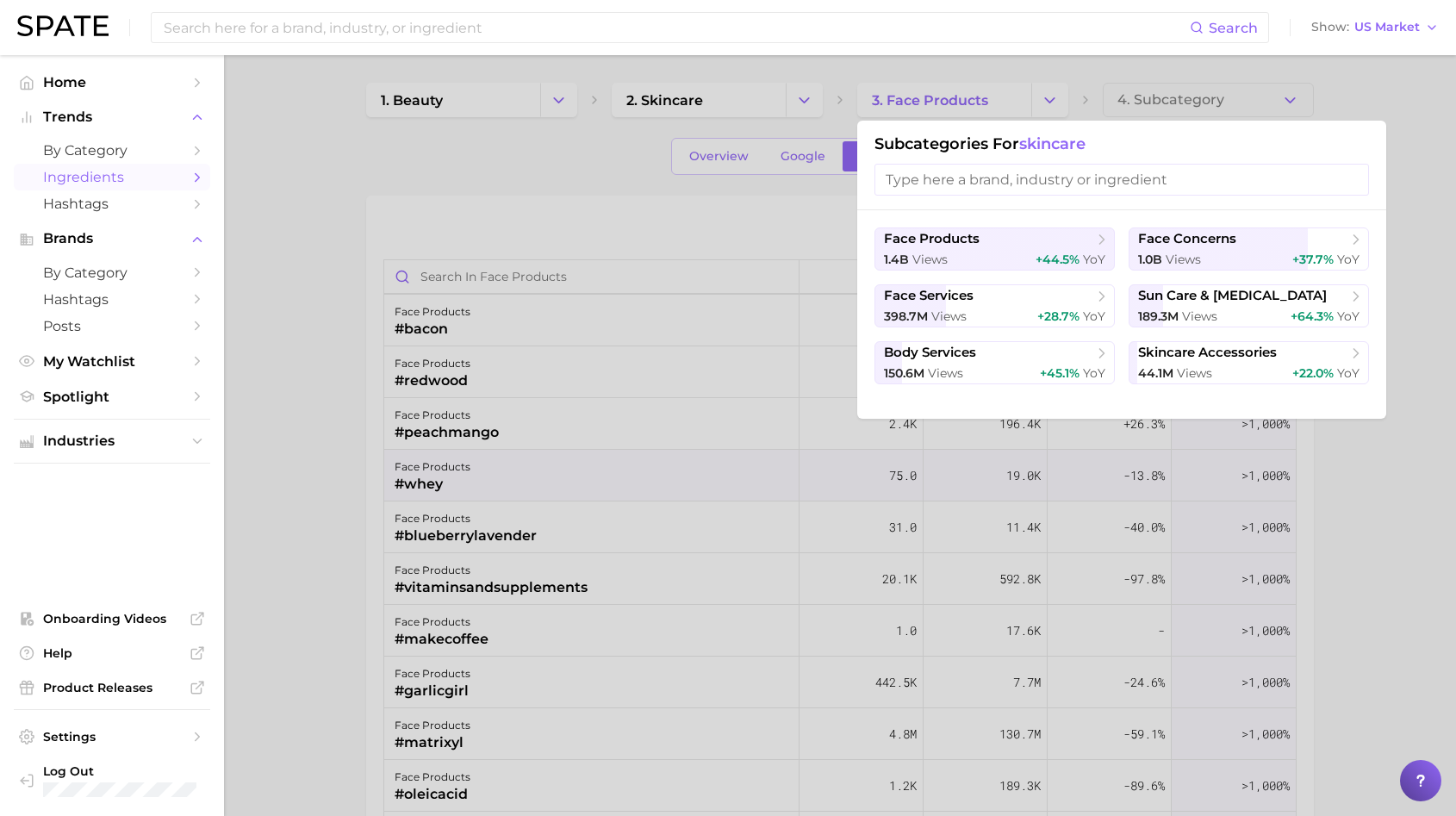
drag, startPoint x: 1048, startPoint y: 112, endPoint x: 1261, endPoint y: 477, distance: 422.6
click at [1264, 485] on div at bounding box center [728, 408] width 1456 height 816
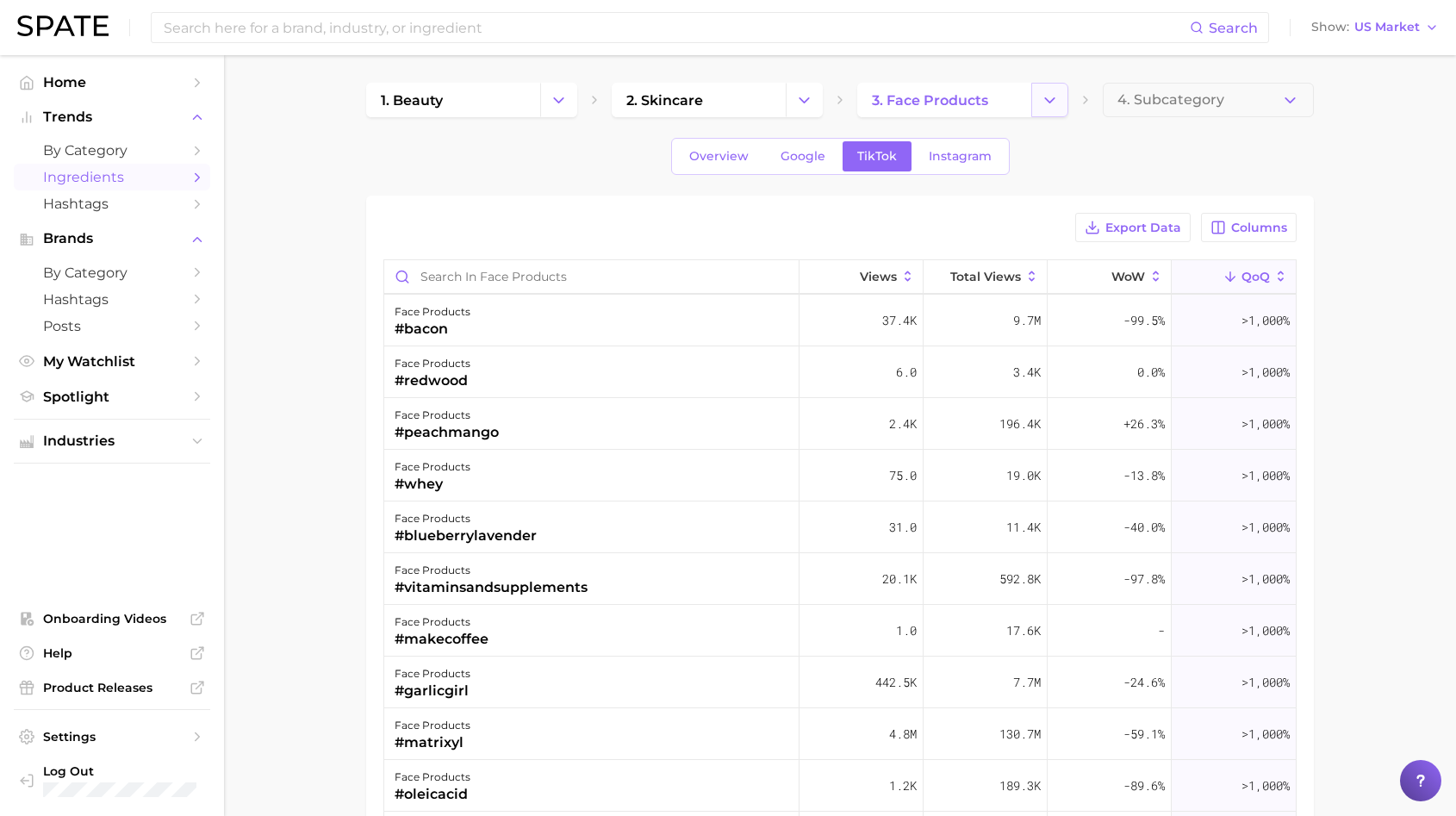
click at [1065, 95] on button "Change Category" at bounding box center [1050, 100] width 37 height 35
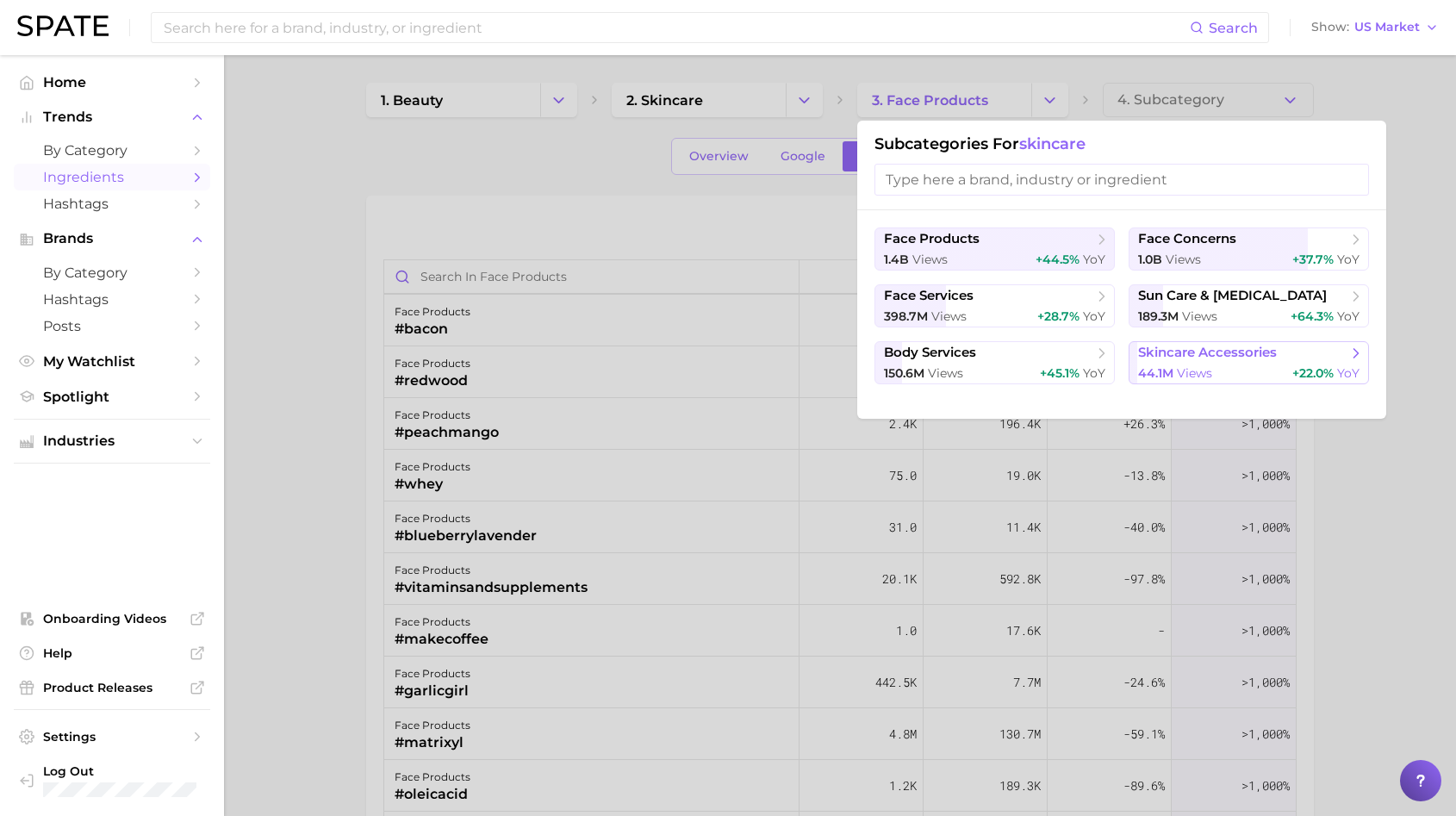
click at [1245, 342] on button "skincare accessories 44.1m views +22.0% YoY" at bounding box center [1249, 363] width 240 height 43
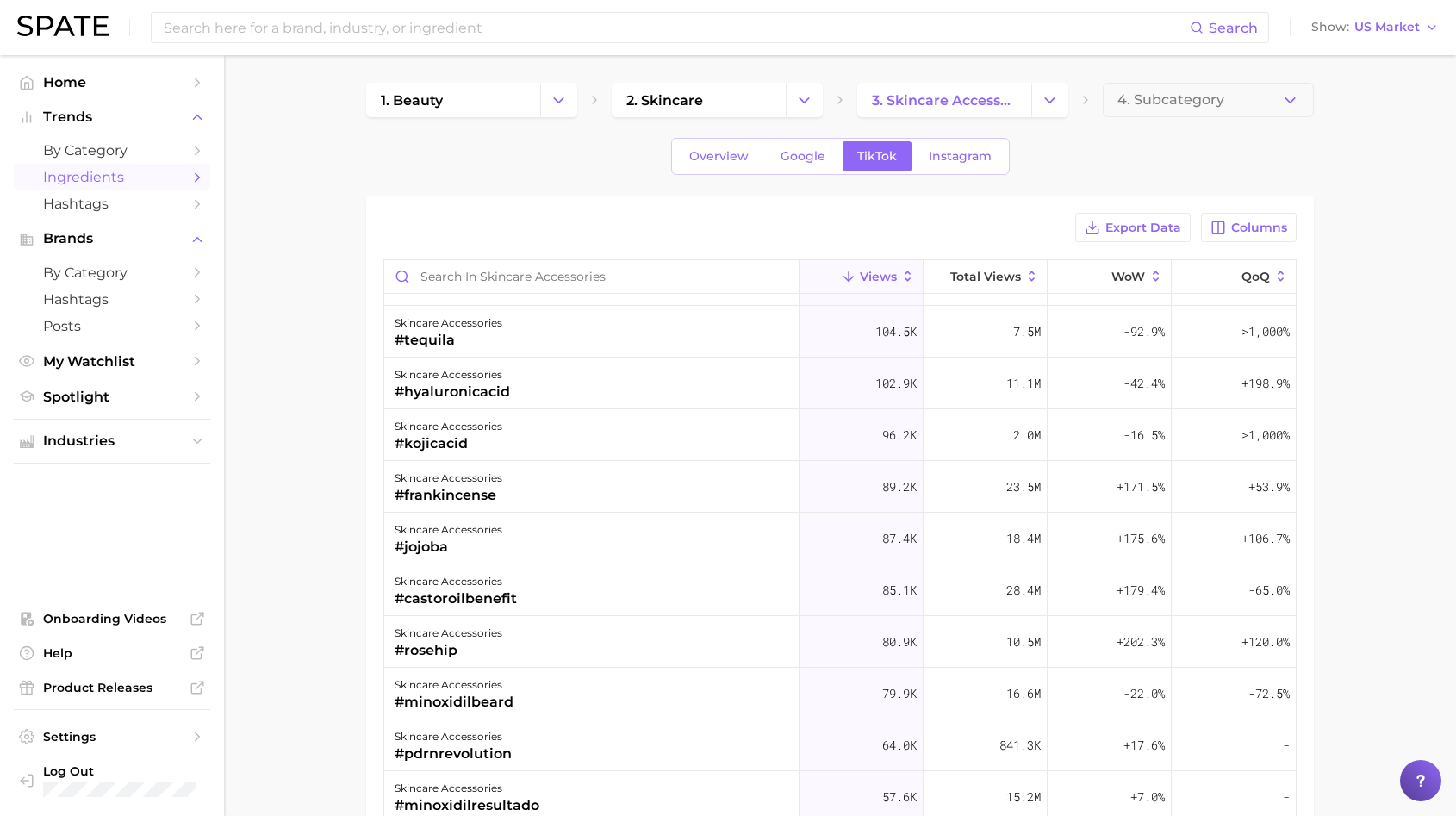
scroll to position [769, 0]
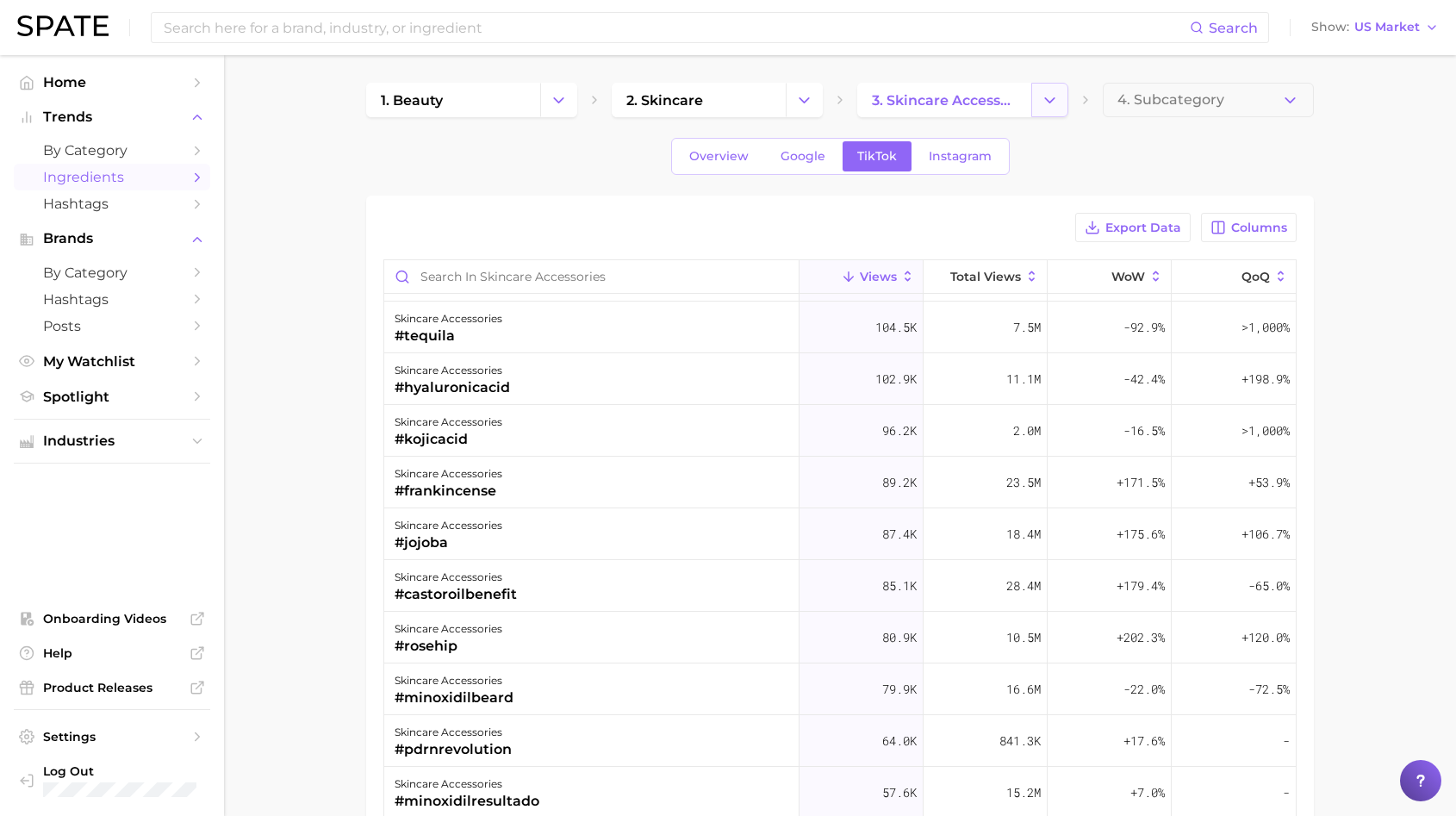
click at [1061, 90] on button "Change Category" at bounding box center [1050, 100] width 37 height 35
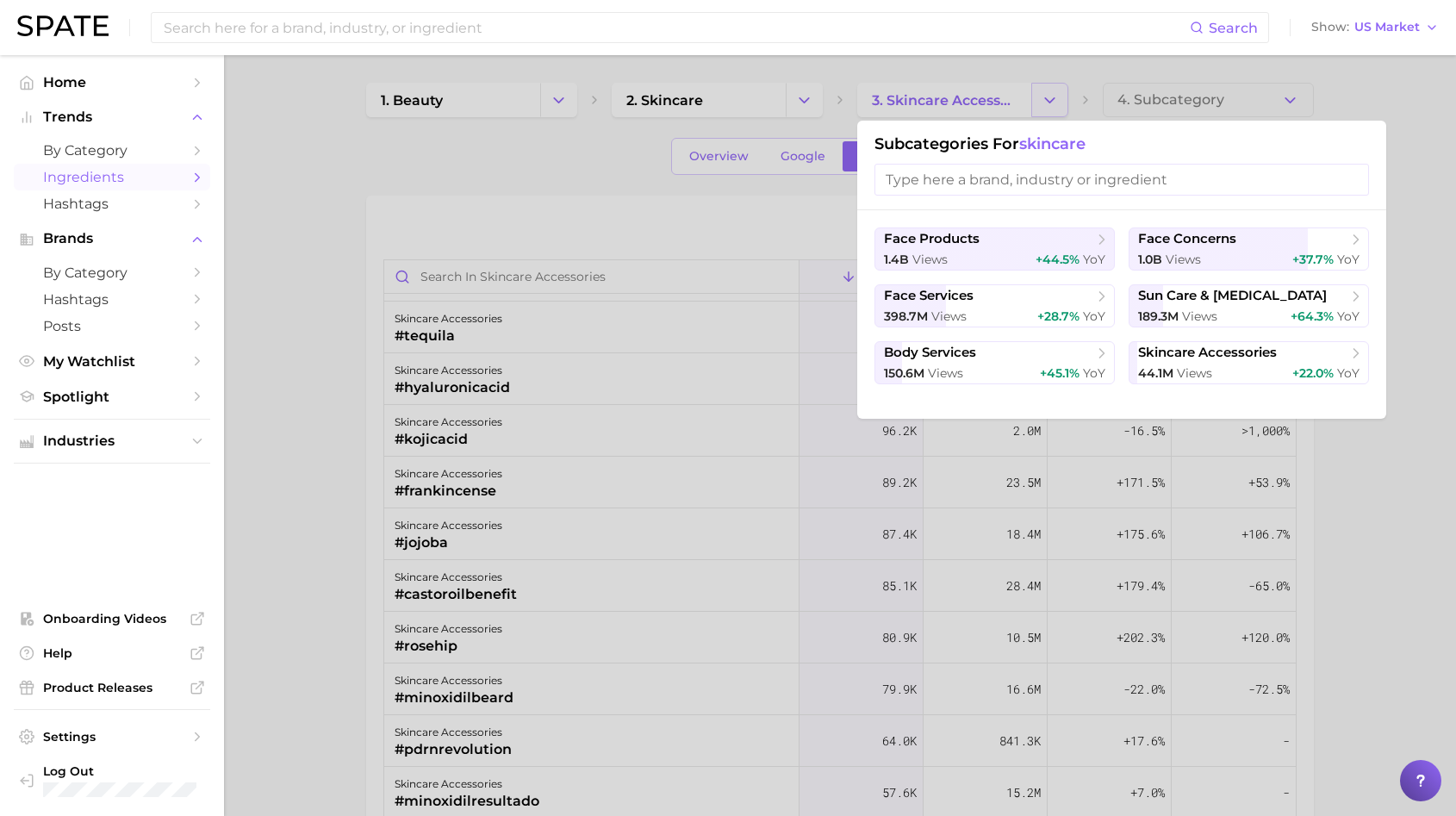
click at [1061, 90] on div at bounding box center [728, 408] width 1456 height 816
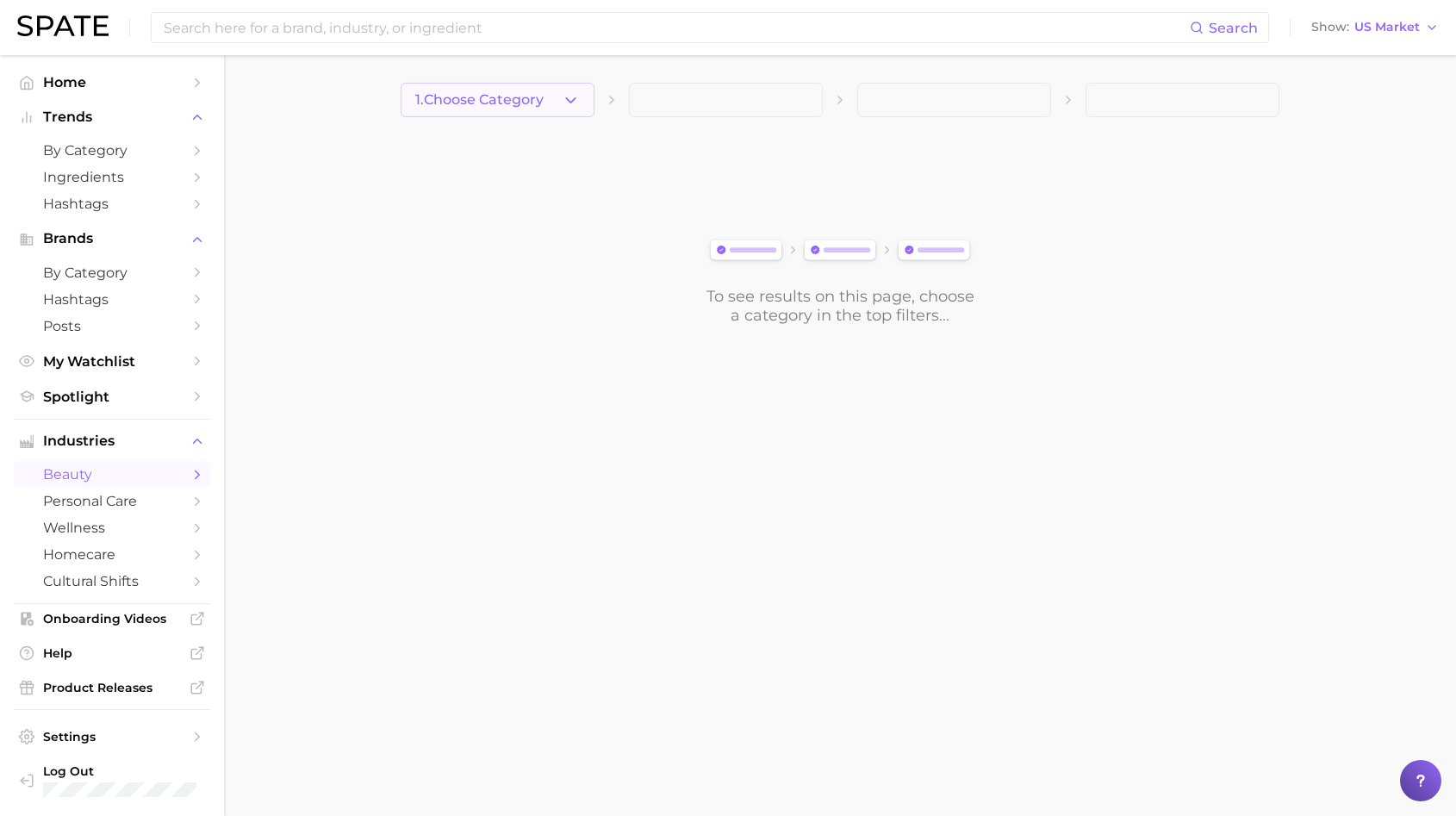
click at [528, 103] on span "1. Choose Category" at bounding box center [480, 99] width 128 height 16
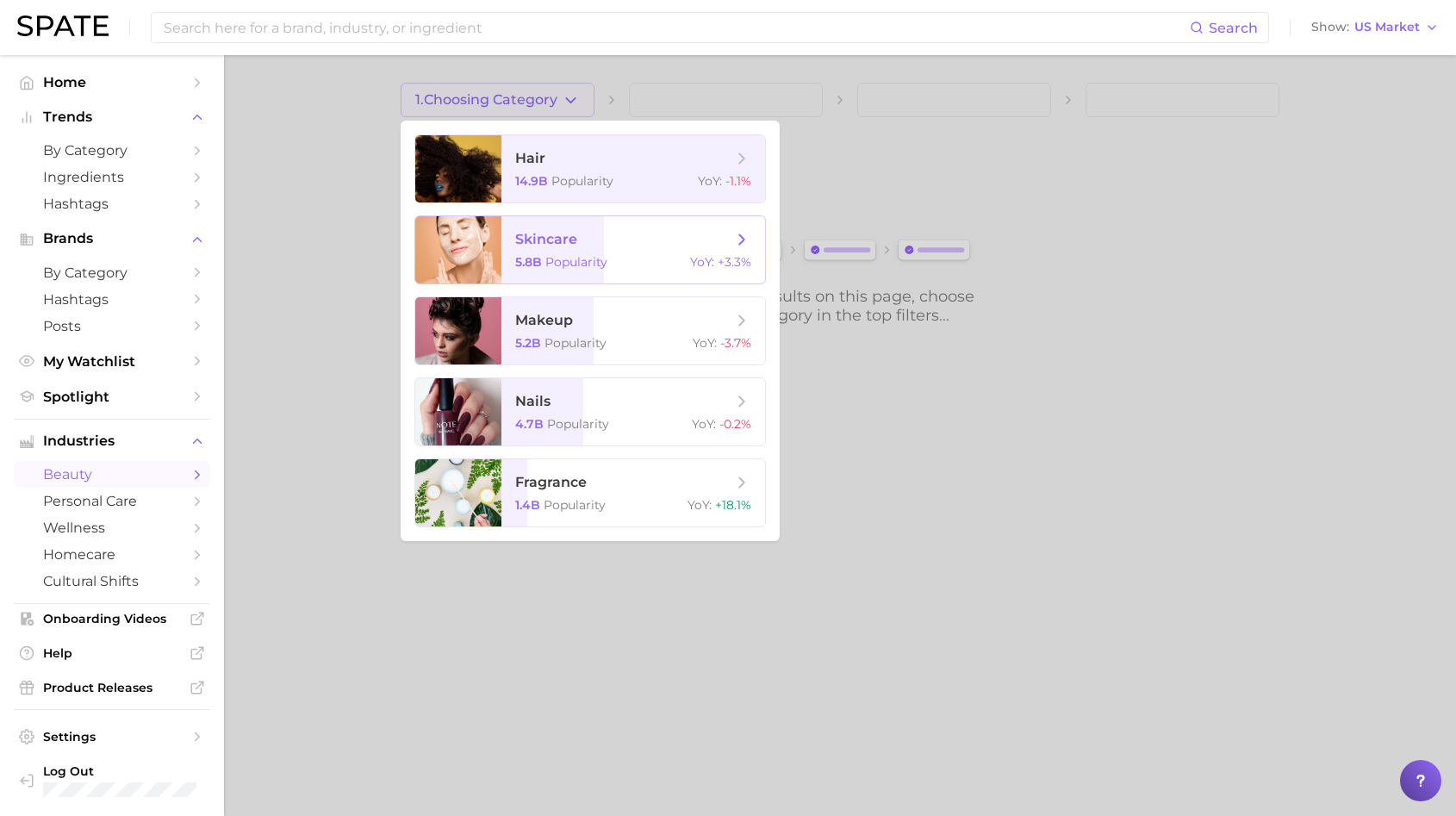
click at [571, 265] on span "Popularity" at bounding box center [576, 262] width 62 height 16
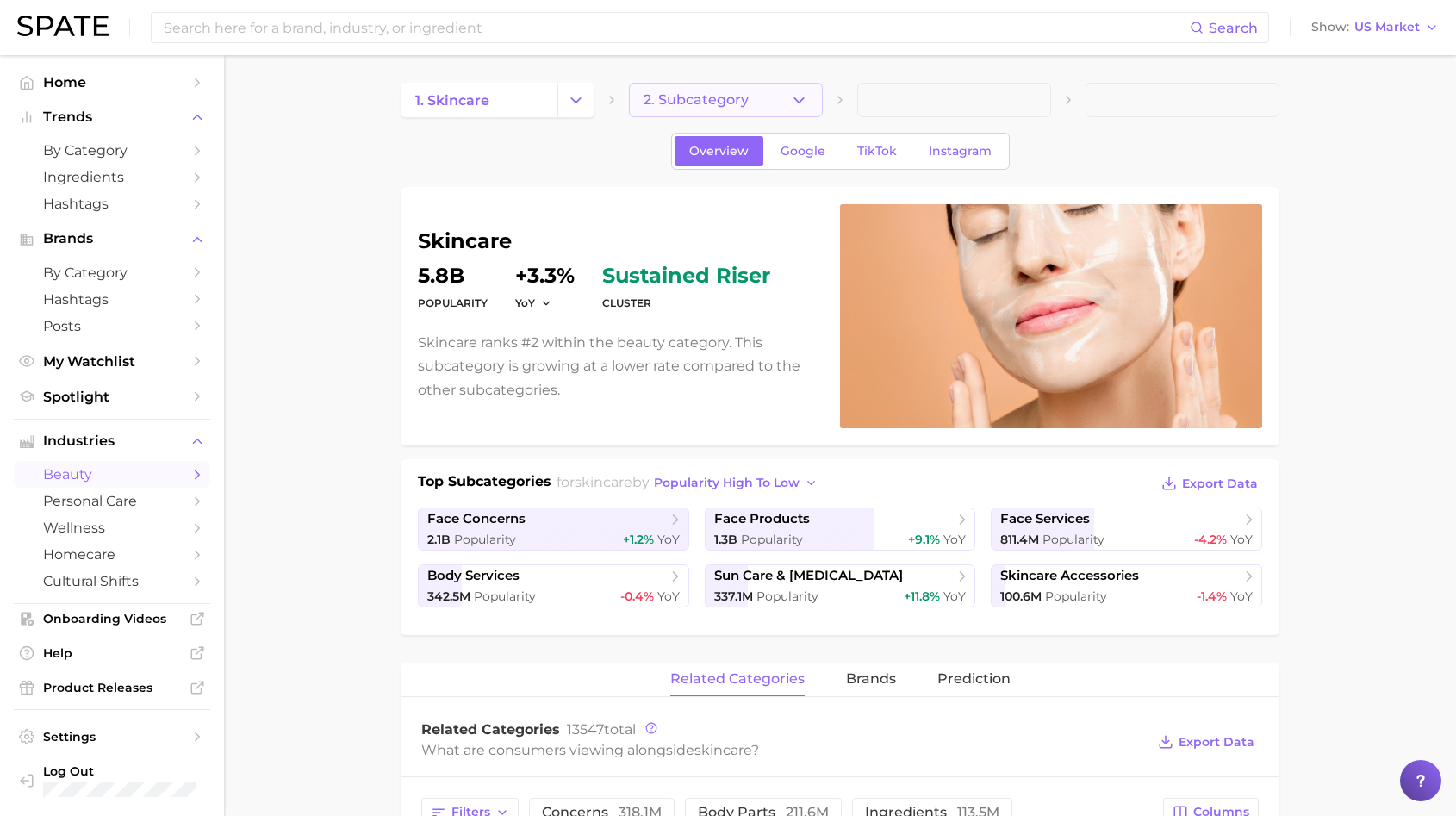
click at [784, 101] on button "2. Subcategory" at bounding box center [725, 100] width 194 height 35
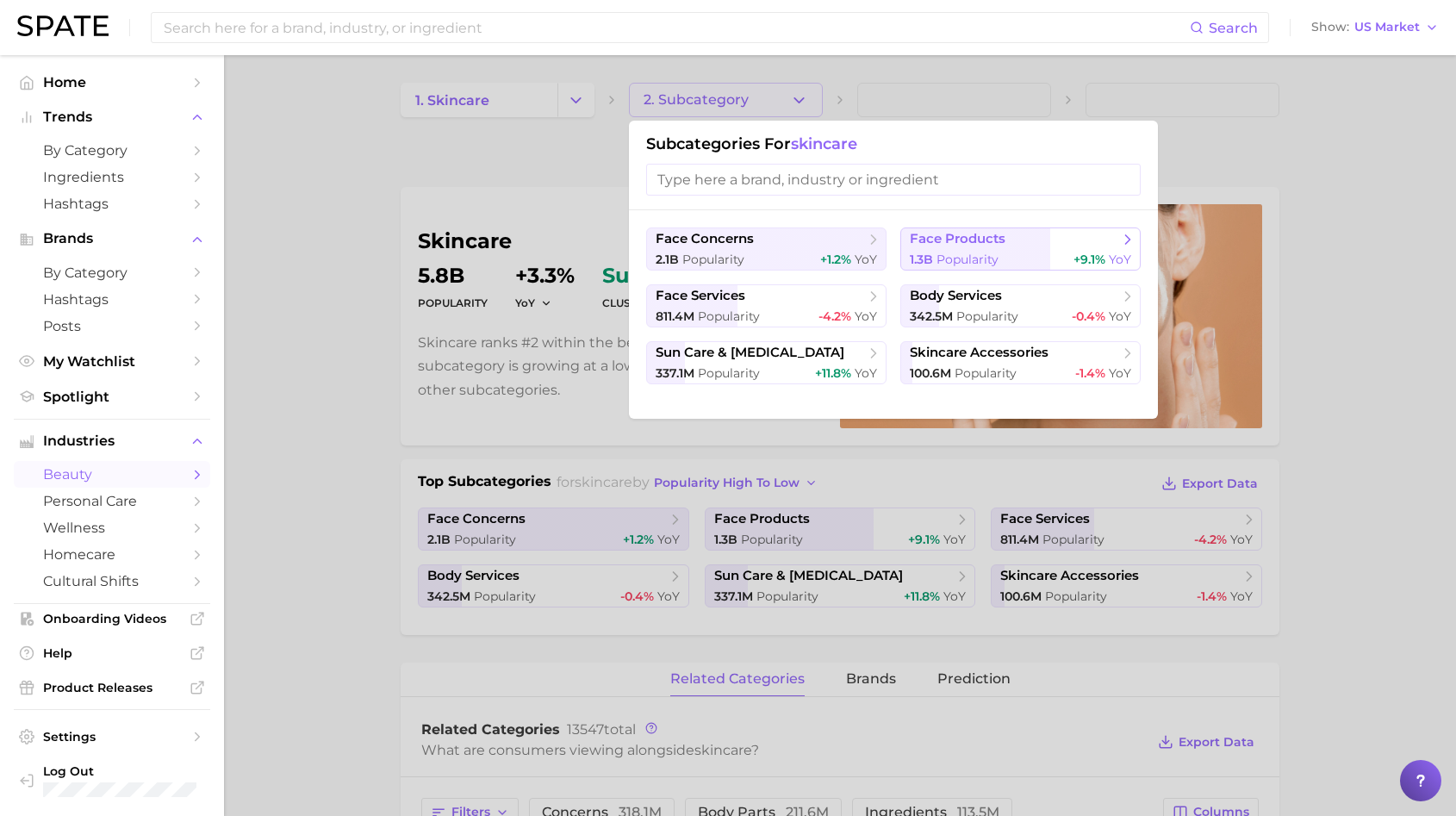
click at [1010, 242] on span "face products" at bounding box center [1015, 240] width 209 height 17
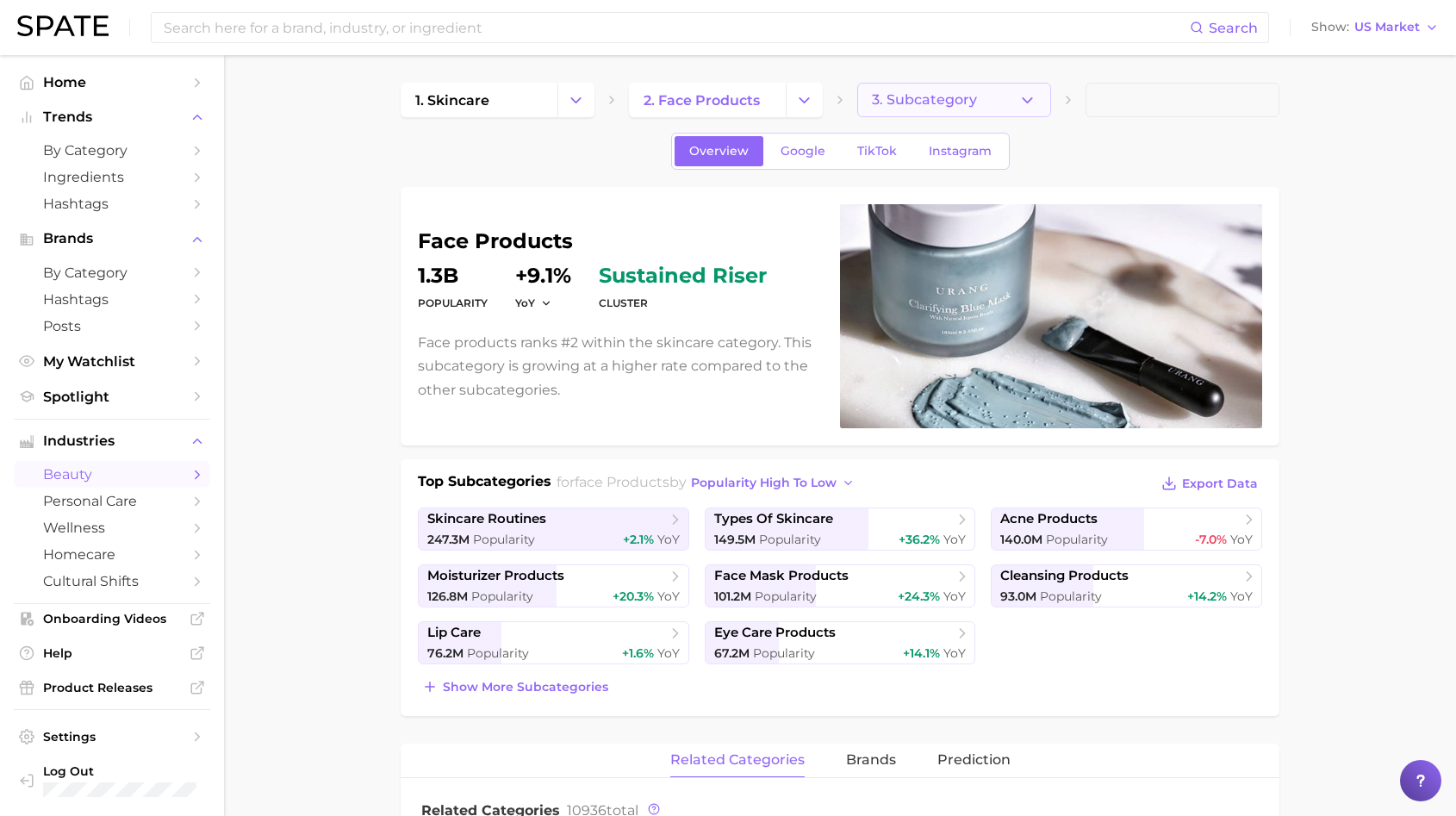
click at [1016, 88] on button "3. Subcategory" at bounding box center [953, 100] width 194 height 35
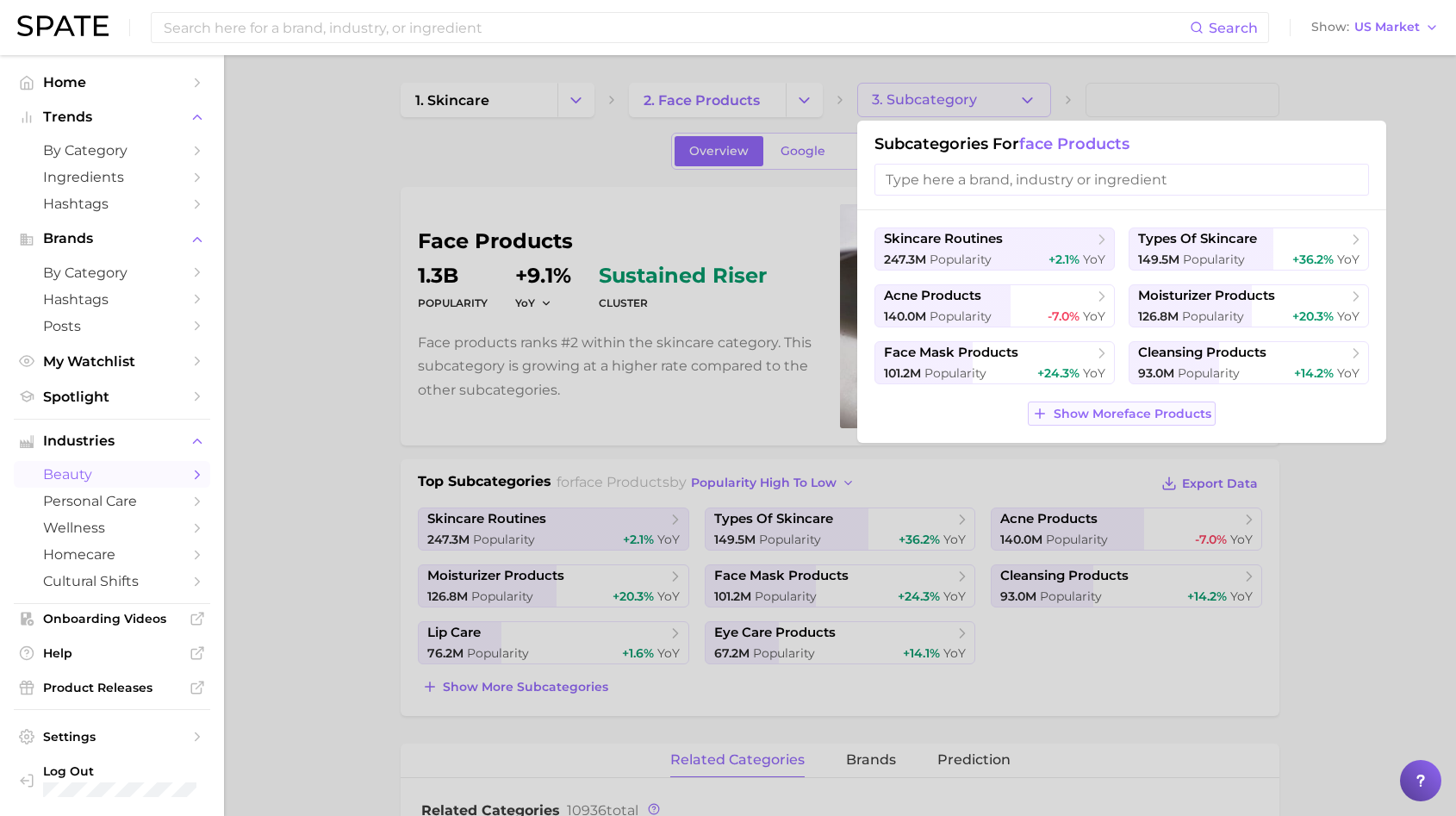
click at [1086, 422] on button "Show More face products" at bounding box center [1121, 414] width 187 height 24
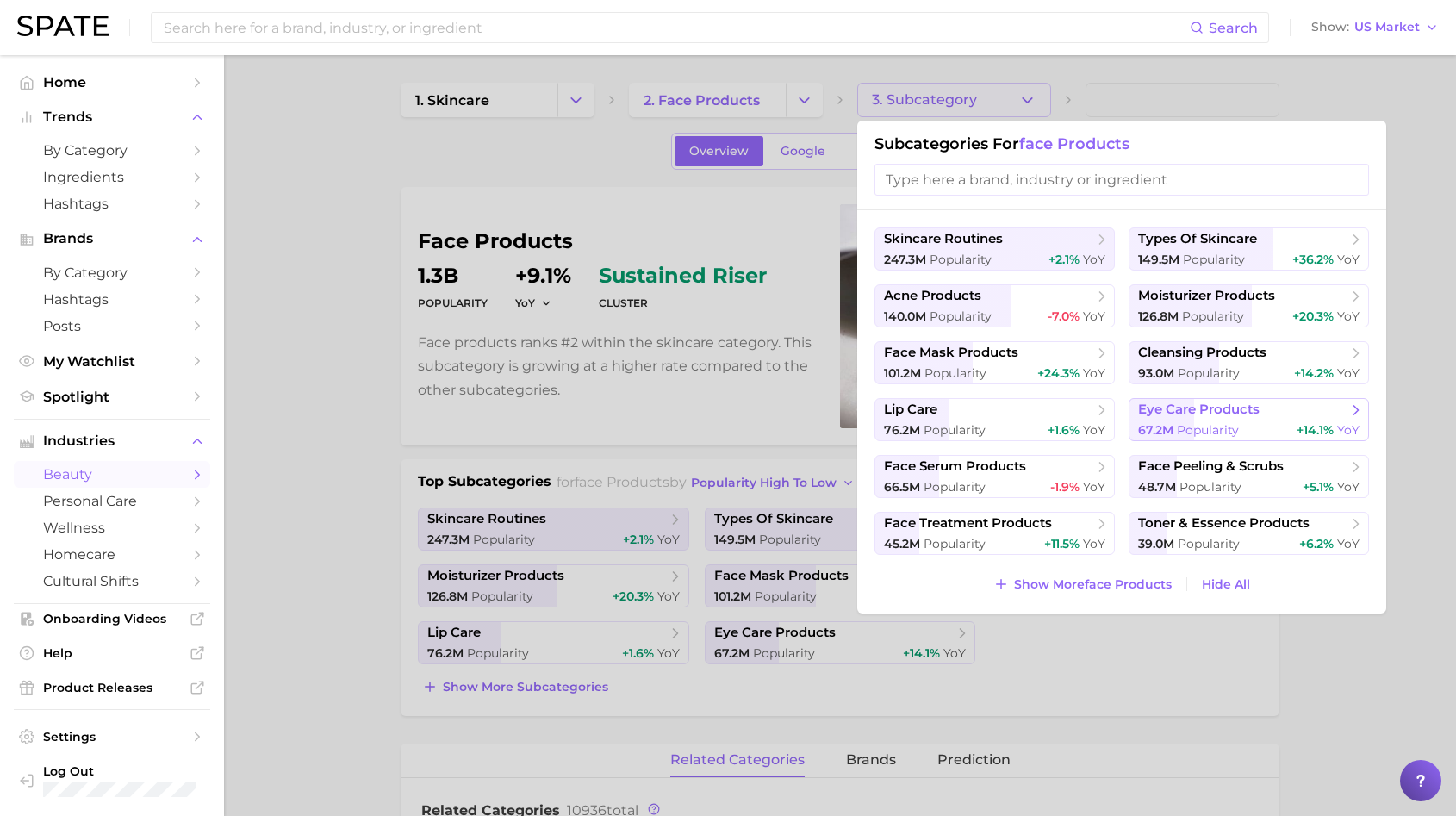
click at [1162, 419] on button "eye care products 67.2m Popularity +14.1% YoY" at bounding box center [1249, 419] width 240 height 43
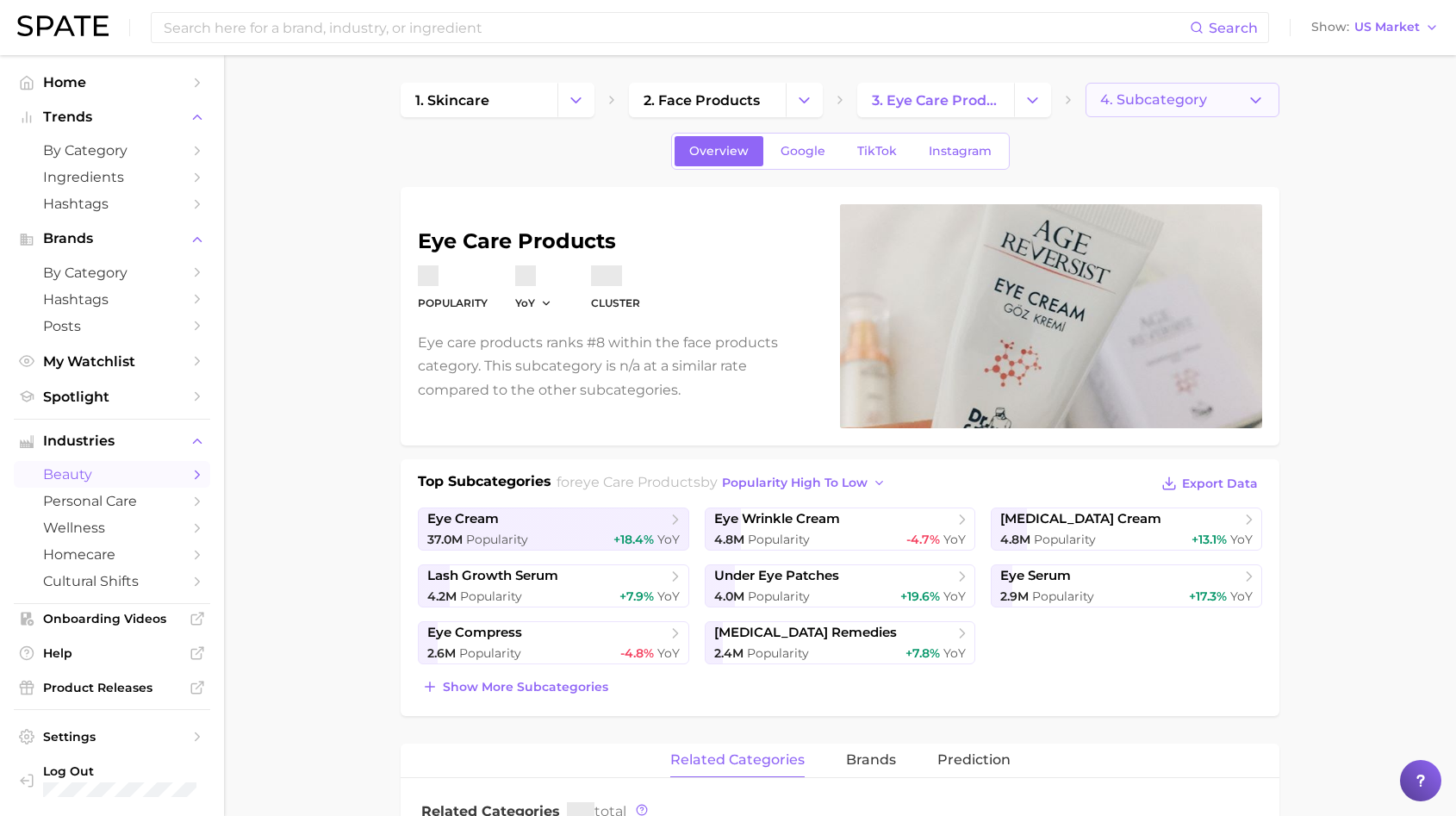
click at [1168, 95] on span "4. Subcategory" at bounding box center [1153, 99] width 106 height 16
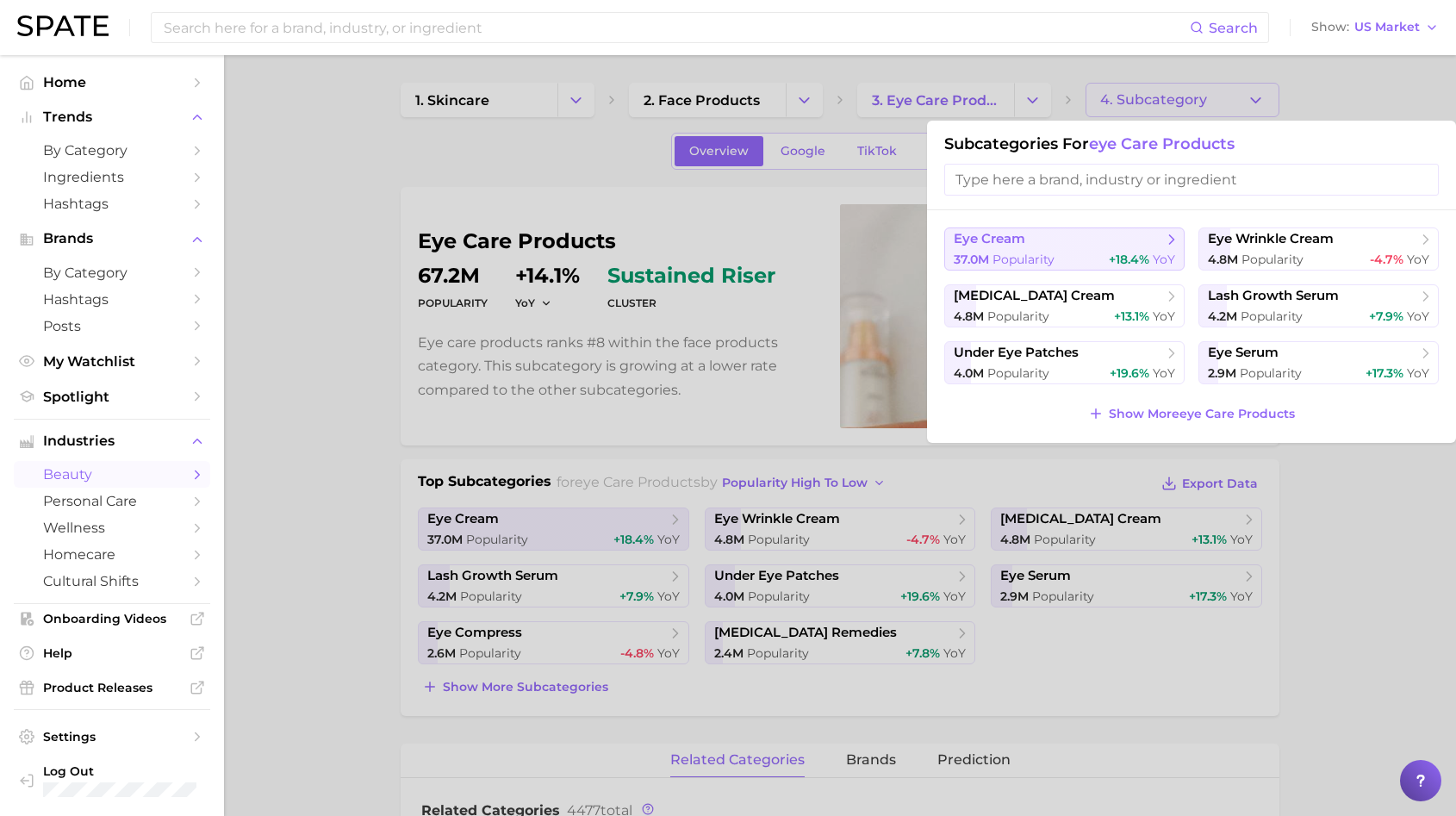
click at [1074, 235] on span "eye cream" at bounding box center [1059, 240] width 209 height 17
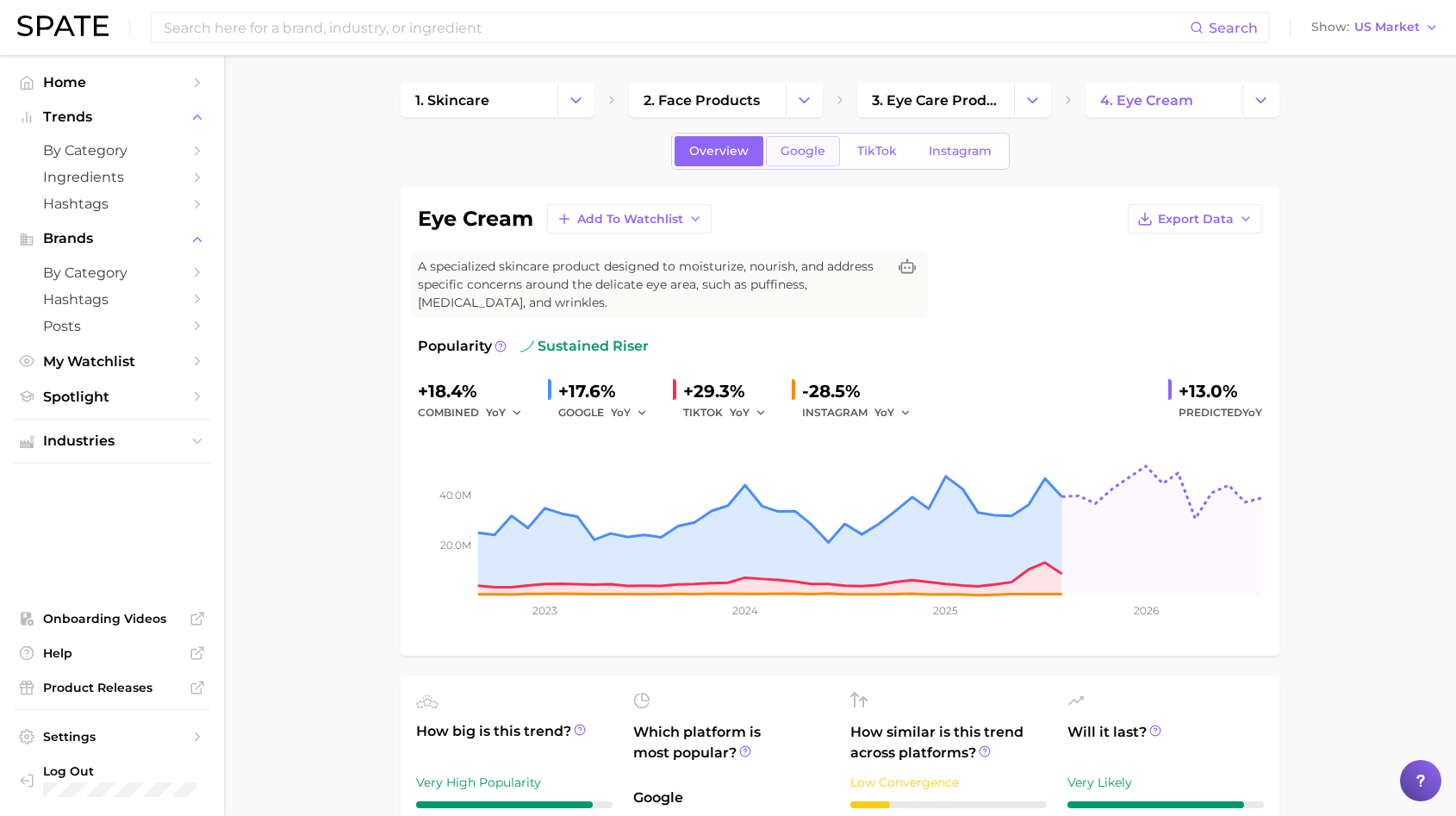
click at [805, 150] on span "Google" at bounding box center [803, 151] width 45 height 15
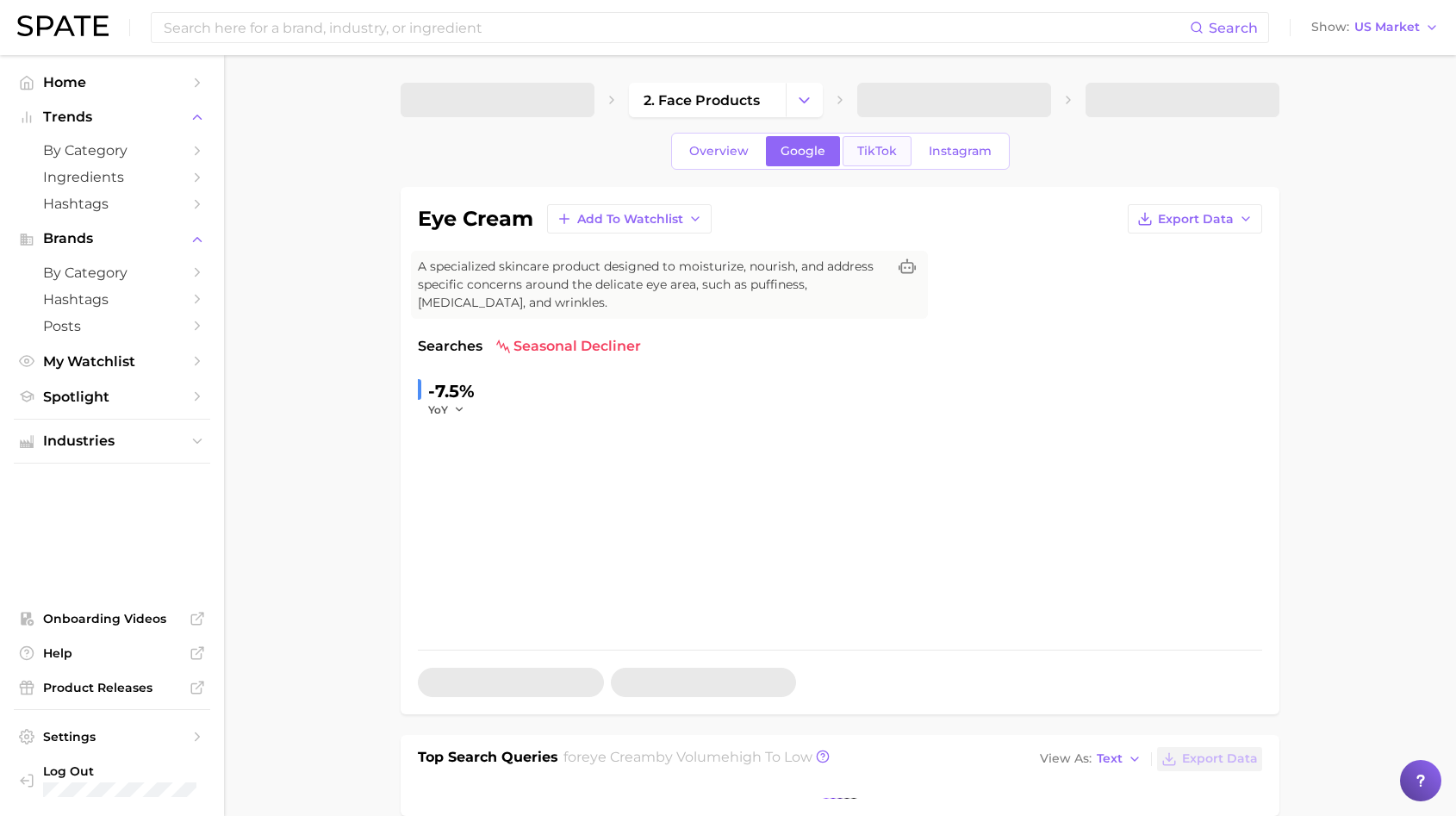
click at [861, 155] on span "TikTok" at bounding box center [876, 151] width 39 height 15
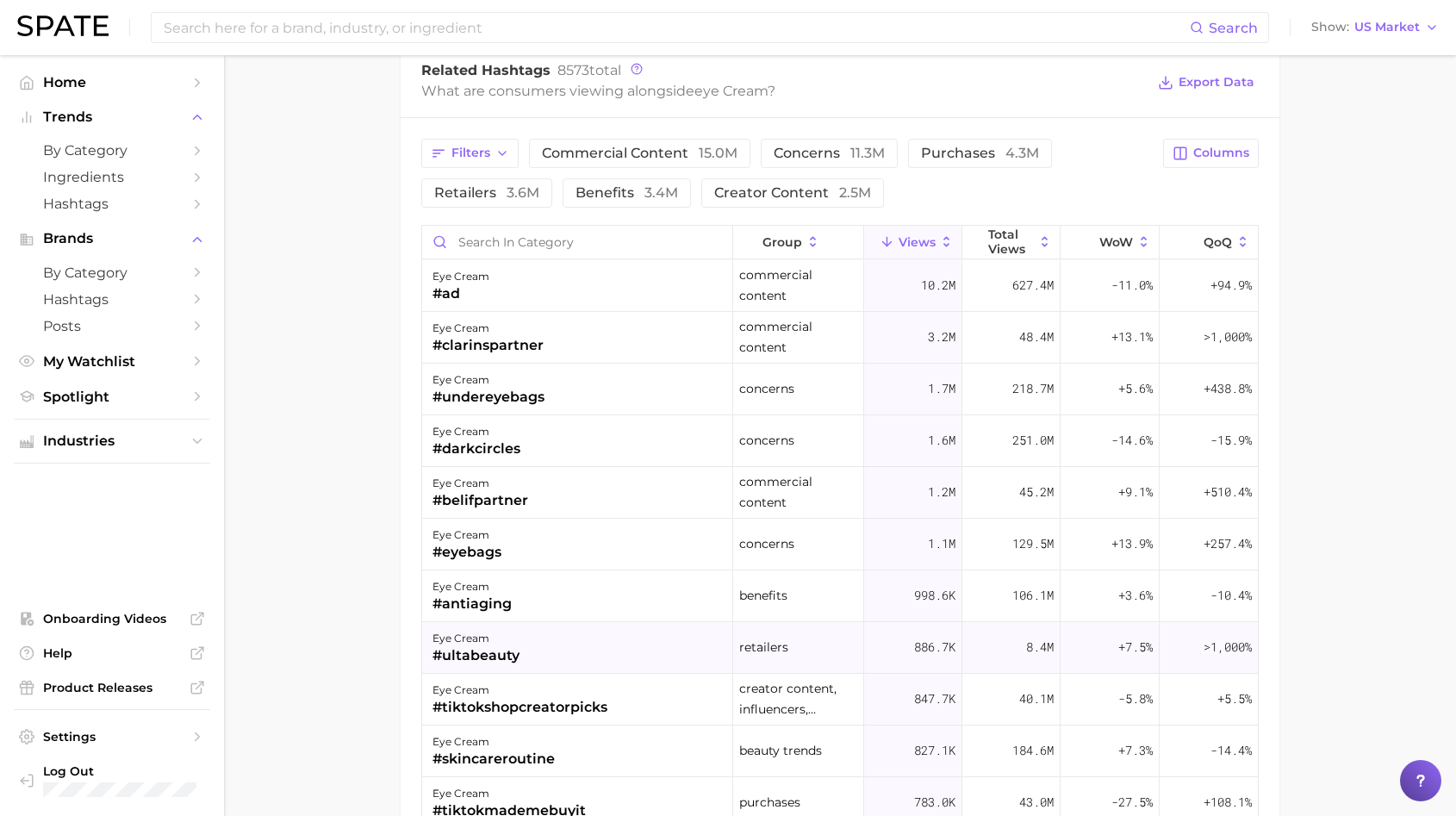
scroll to position [1410, 0]
click at [598, 192] on span "benefits 3.4m" at bounding box center [627, 191] width 103 height 14
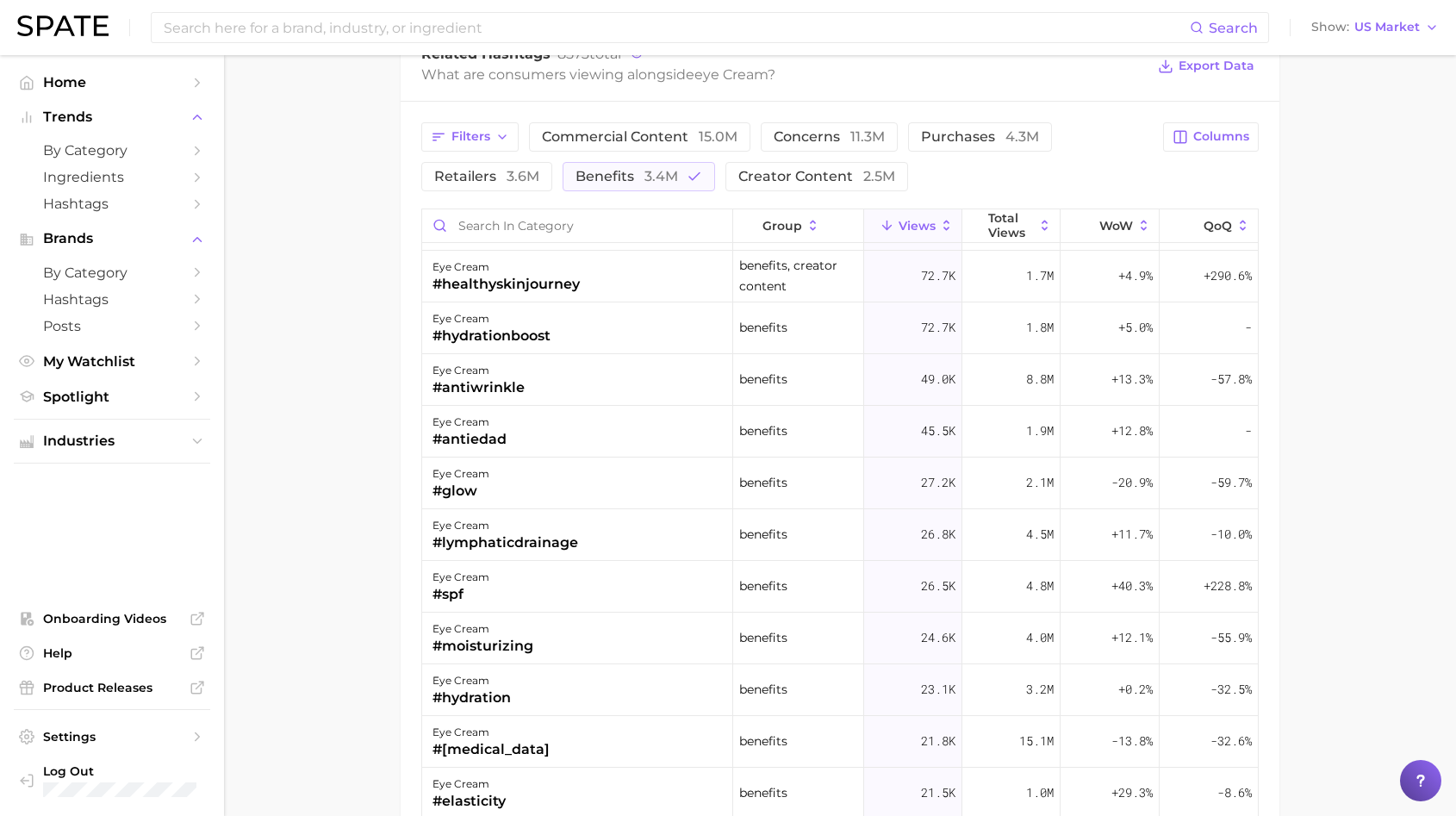
scroll to position [492, 0]
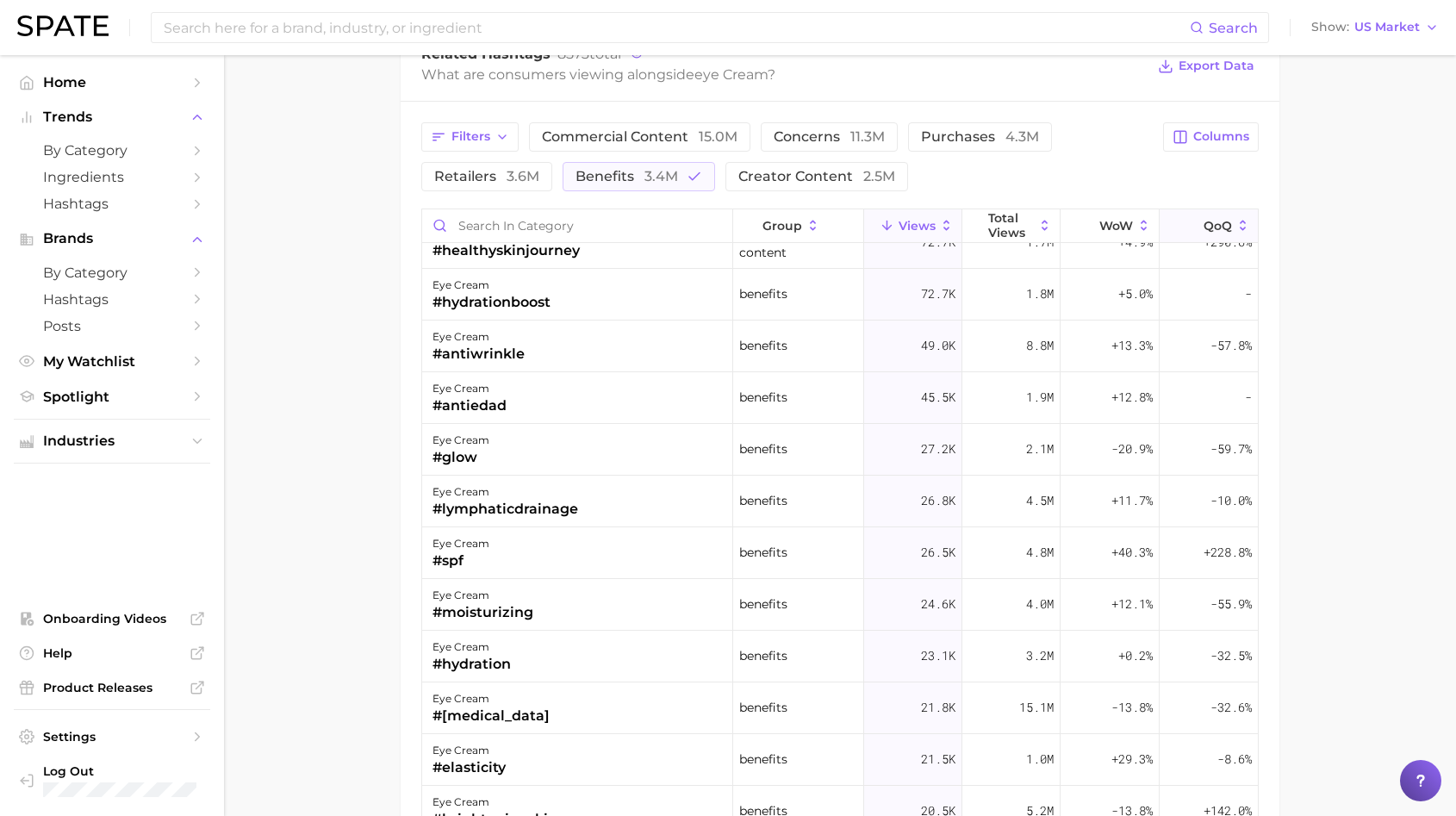
click at [1228, 229] on span "QoQ" at bounding box center [1217, 226] width 28 height 14
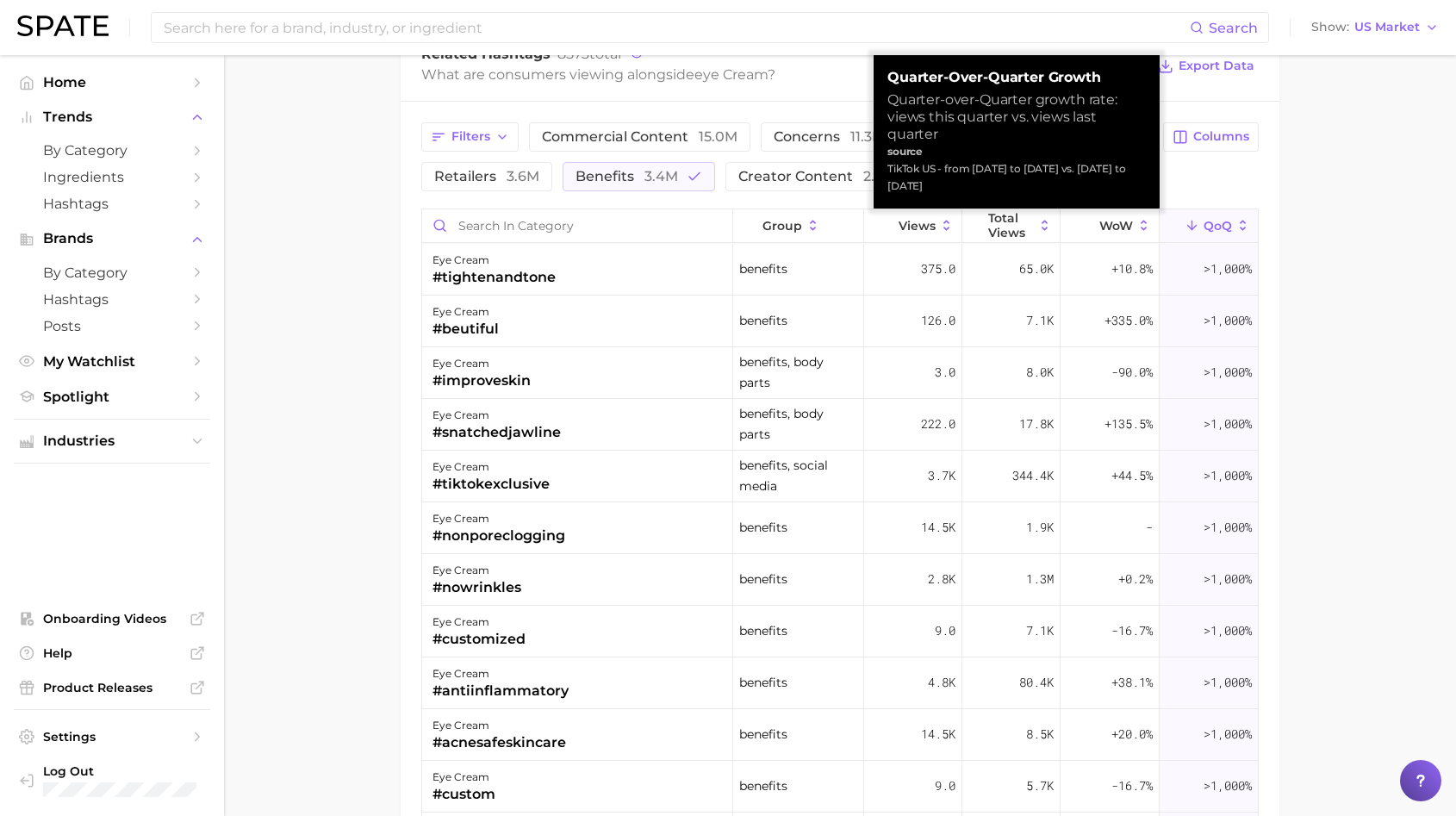
click at [1228, 229] on span "QoQ" at bounding box center [1217, 226] width 28 height 14
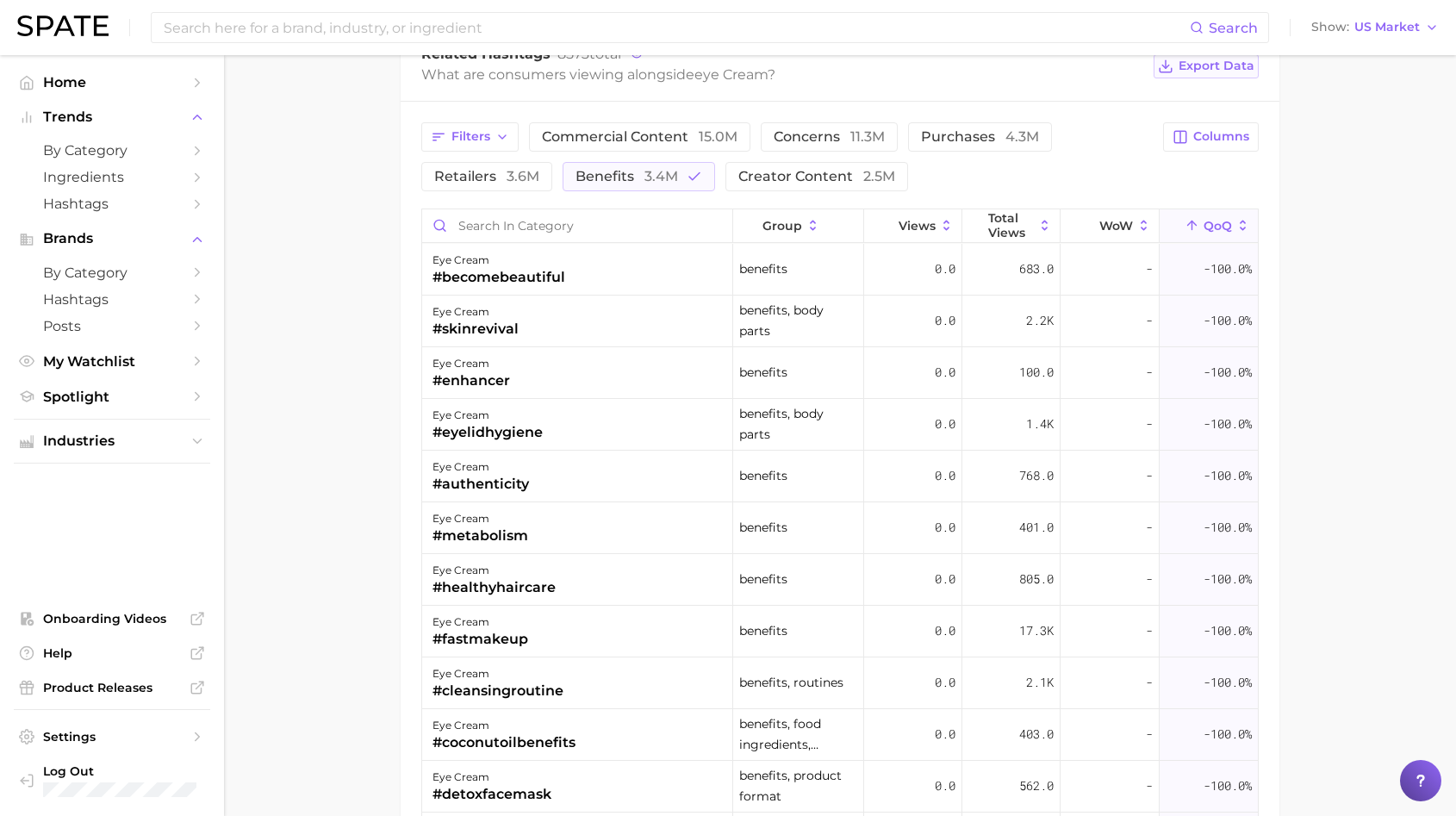
click at [1222, 65] on span "Export Data" at bounding box center [1217, 66] width 76 height 15
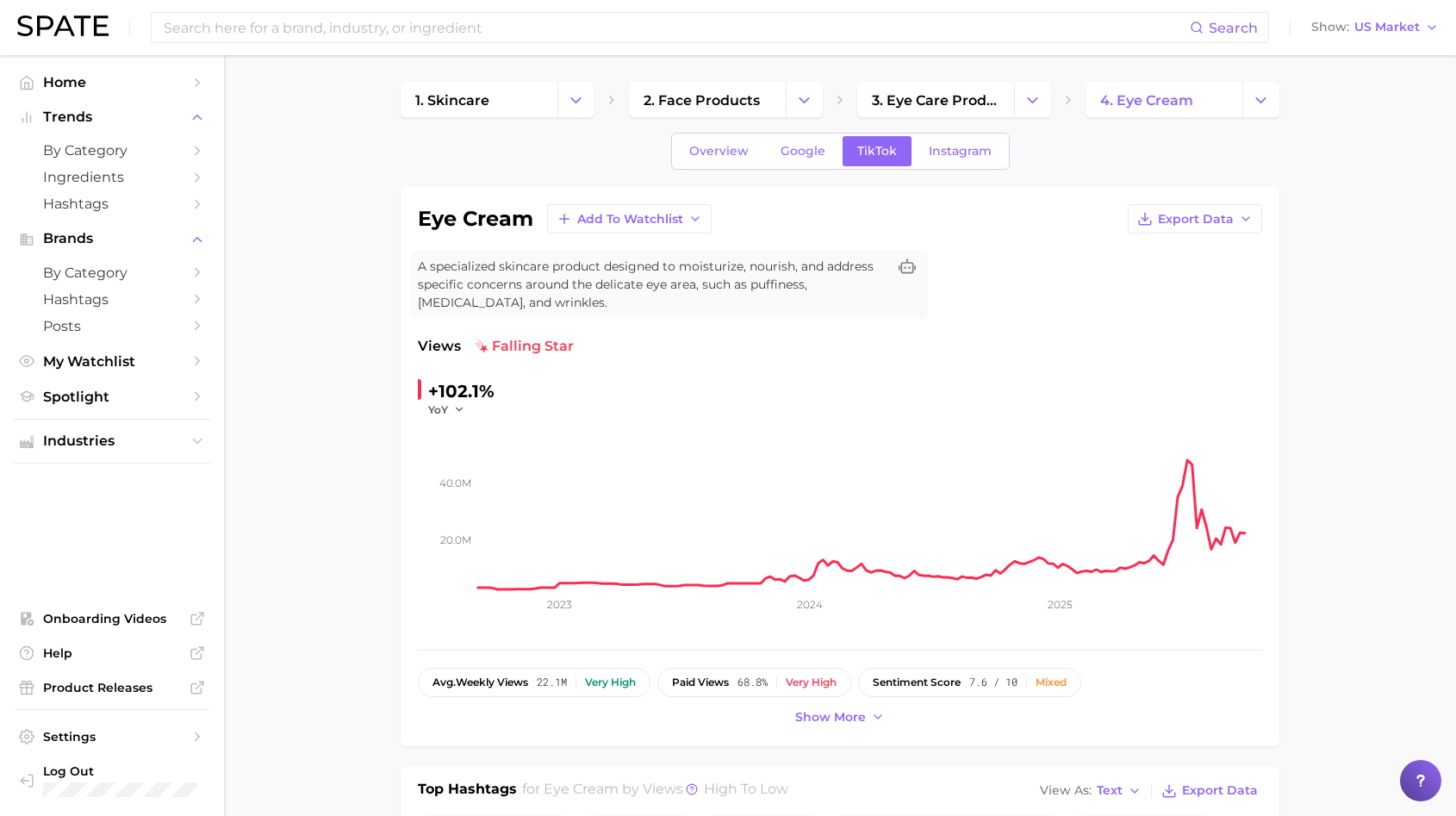
click at [861, 271] on span "A specialized skincare product designed to moisturize, nourish, and address spe…" at bounding box center [651, 285] width 469 height 54
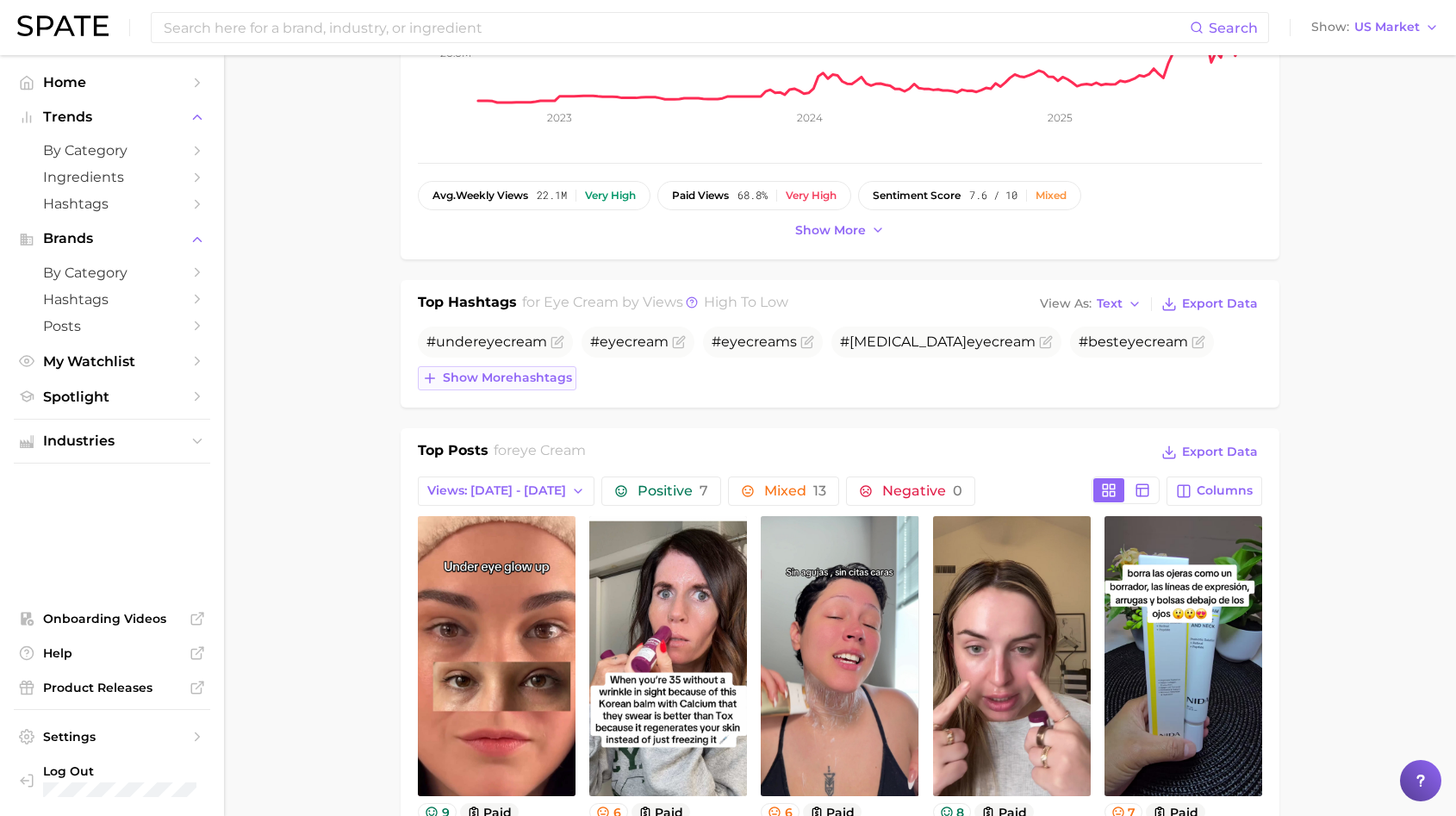
click at [543, 375] on span "Show more hashtags" at bounding box center [507, 378] width 129 height 15
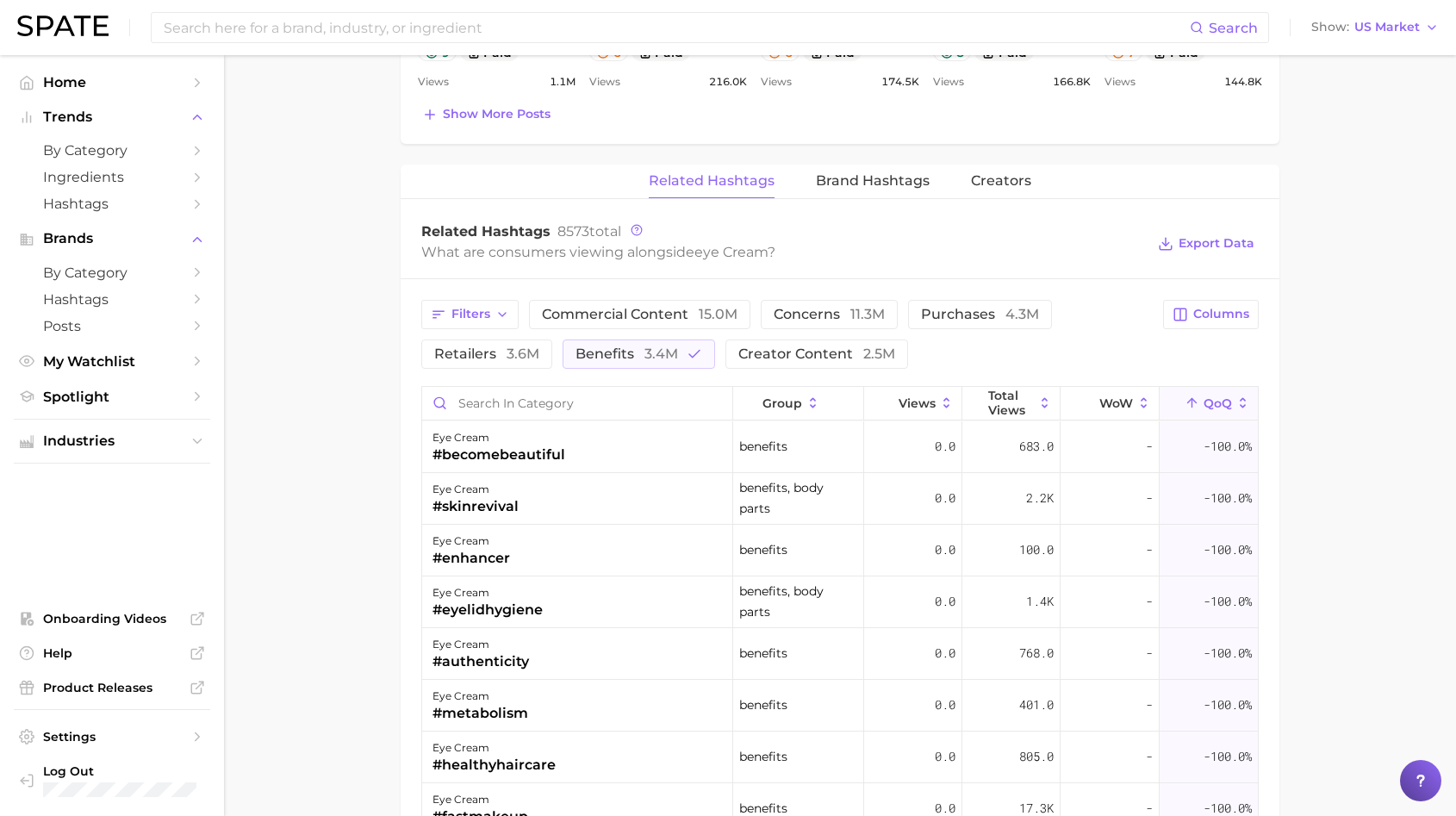
scroll to position [1323, 0]
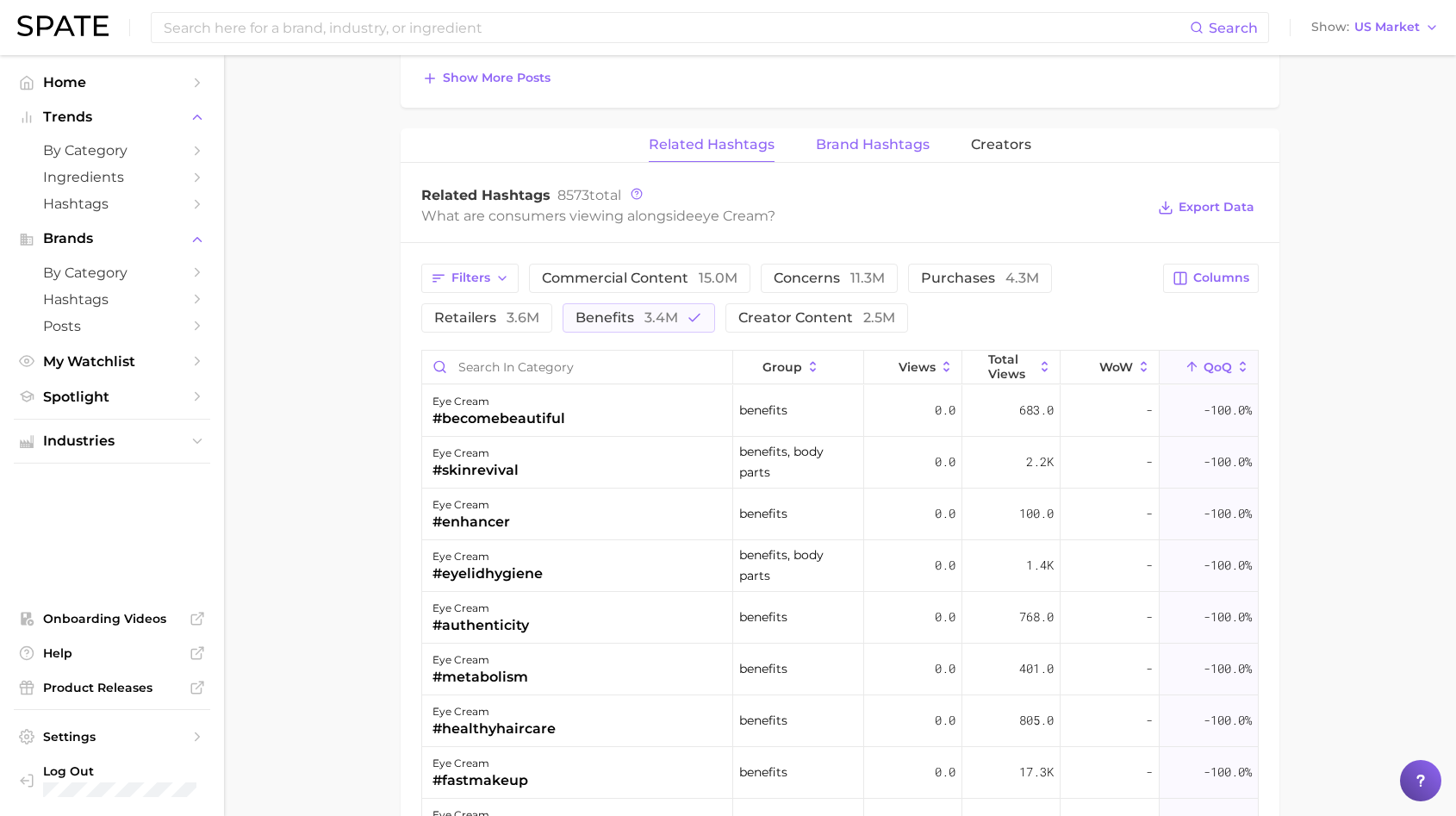
click at [873, 161] on button "Brand Hashtags" at bounding box center [872, 145] width 114 height 34
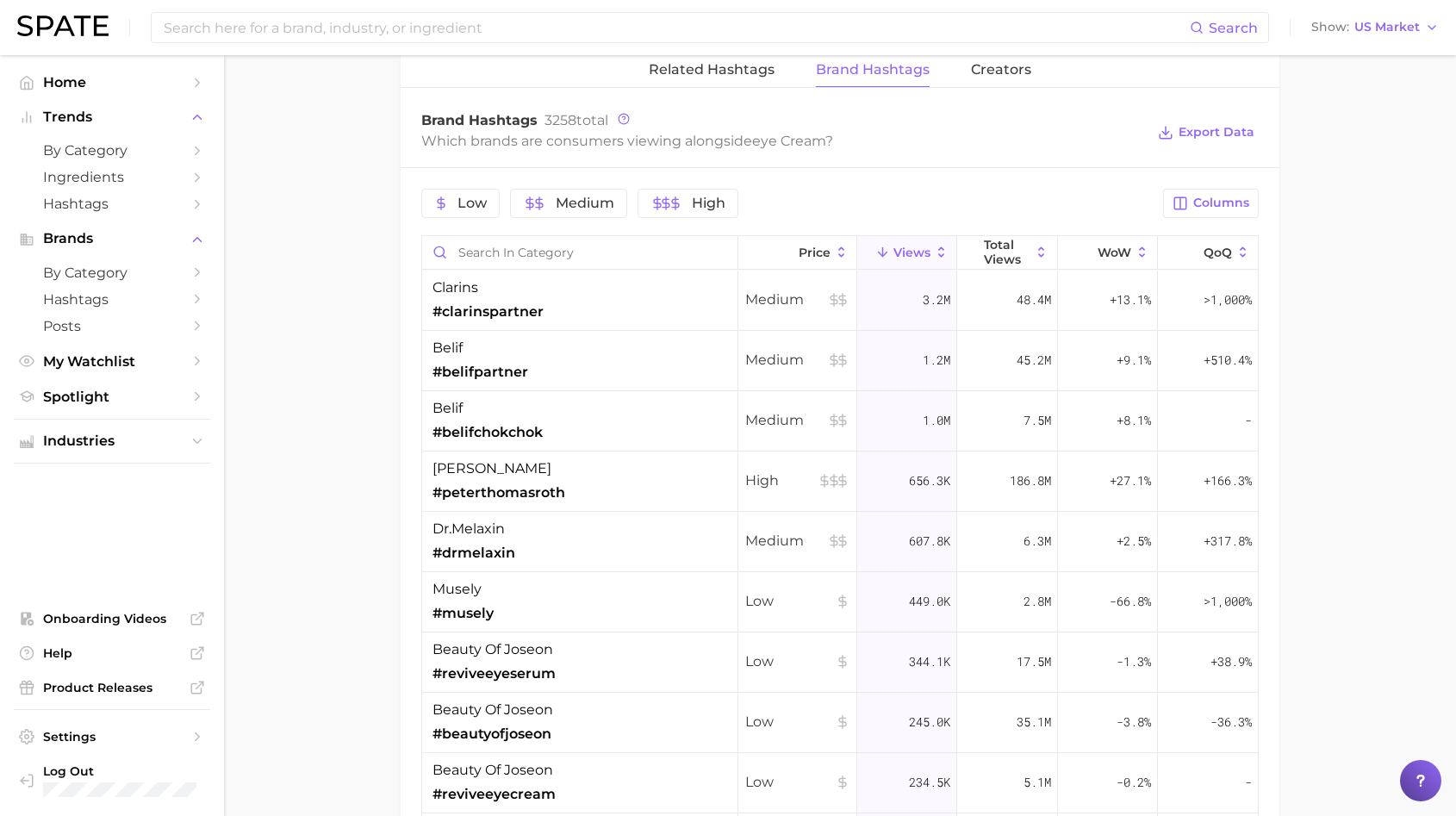
scroll to position [1350, 0]
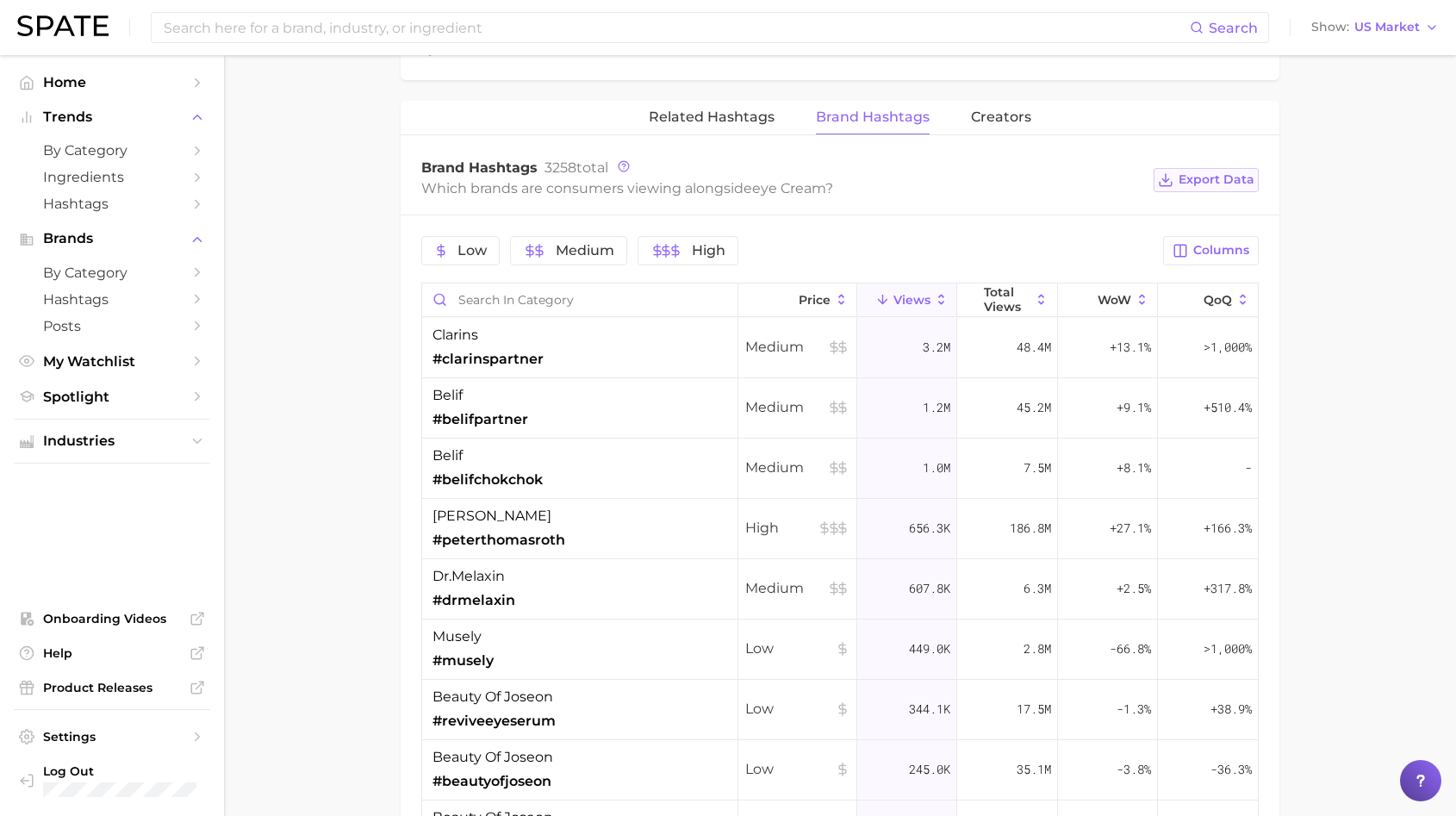
click at [1220, 177] on span "Export Data" at bounding box center [1217, 180] width 76 height 15
click at [1016, 117] on span "Creators" at bounding box center [1001, 117] width 61 height 16
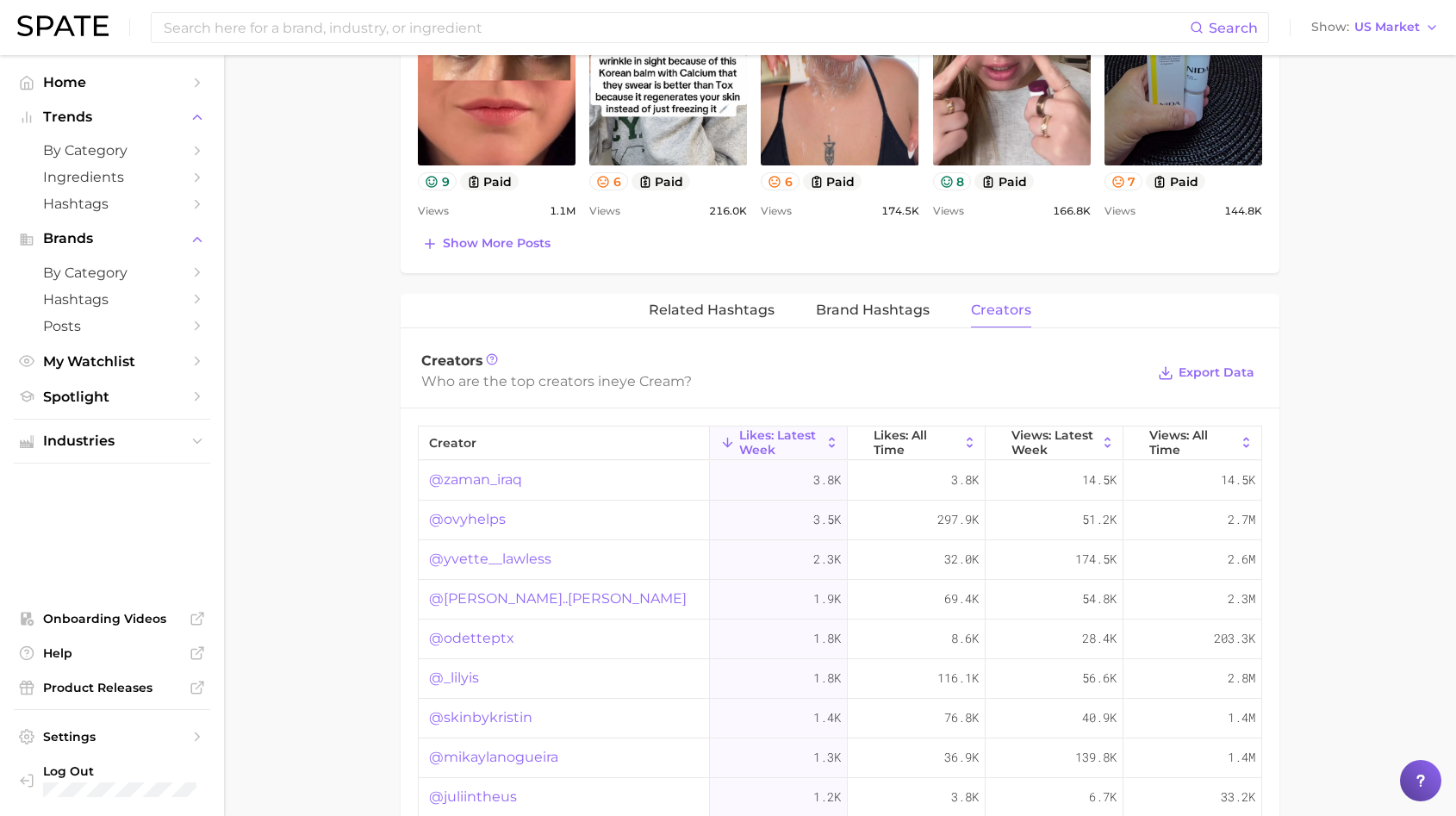
scroll to position [1147, 0]
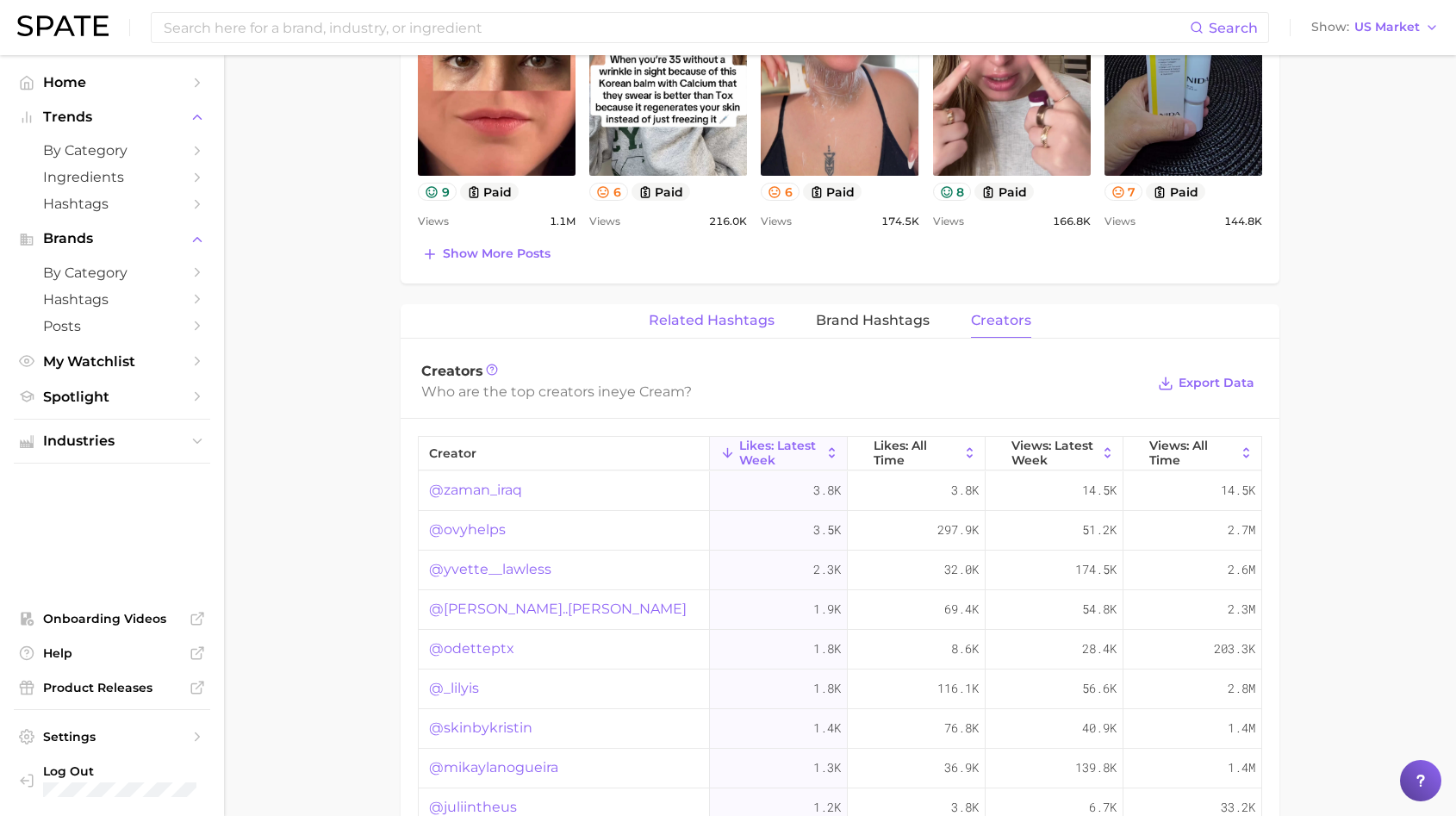
click at [741, 324] on span "Related Hashtags" at bounding box center [711, 320] width 126 height 16
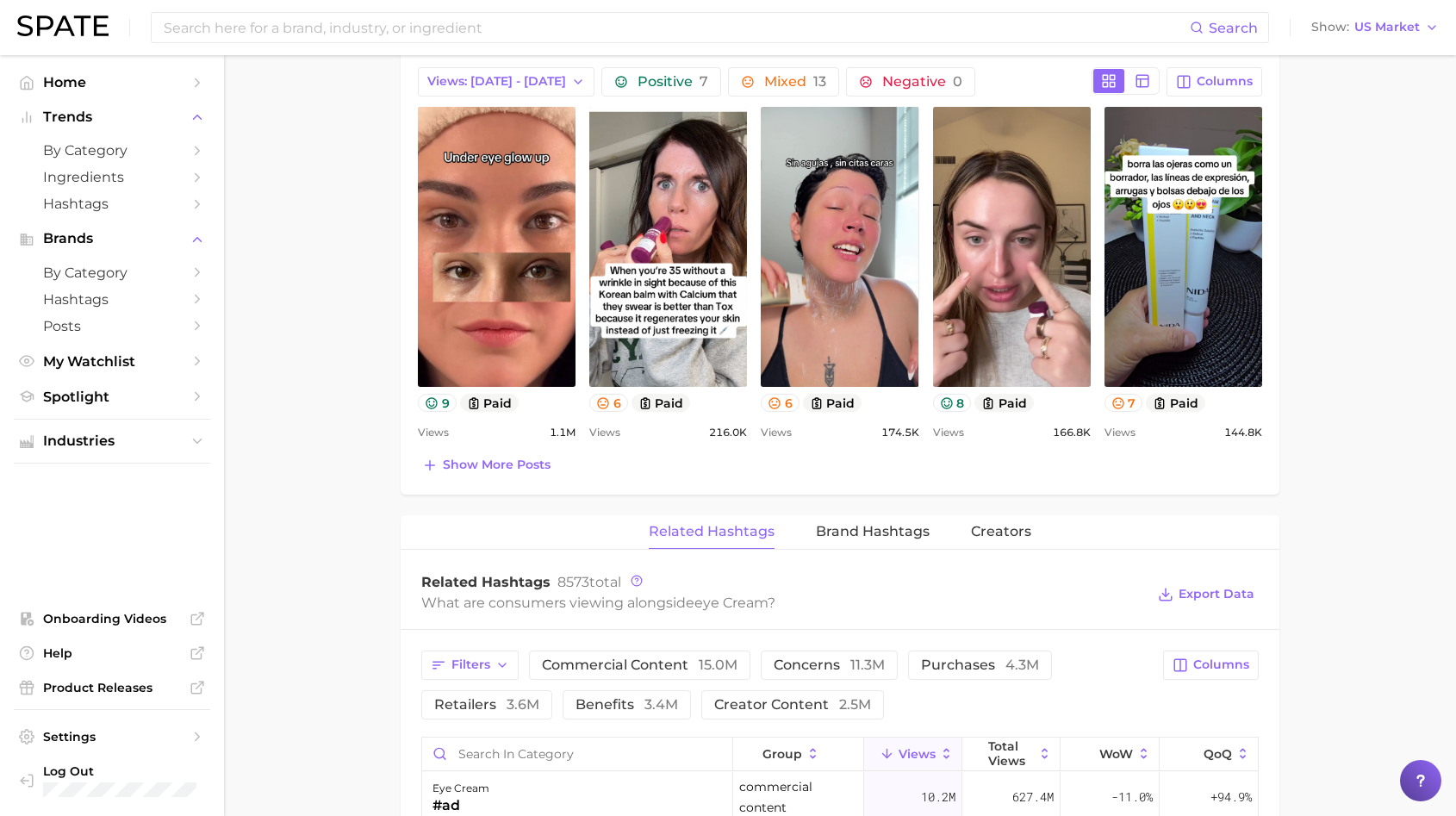
scroll to position [680, 0]
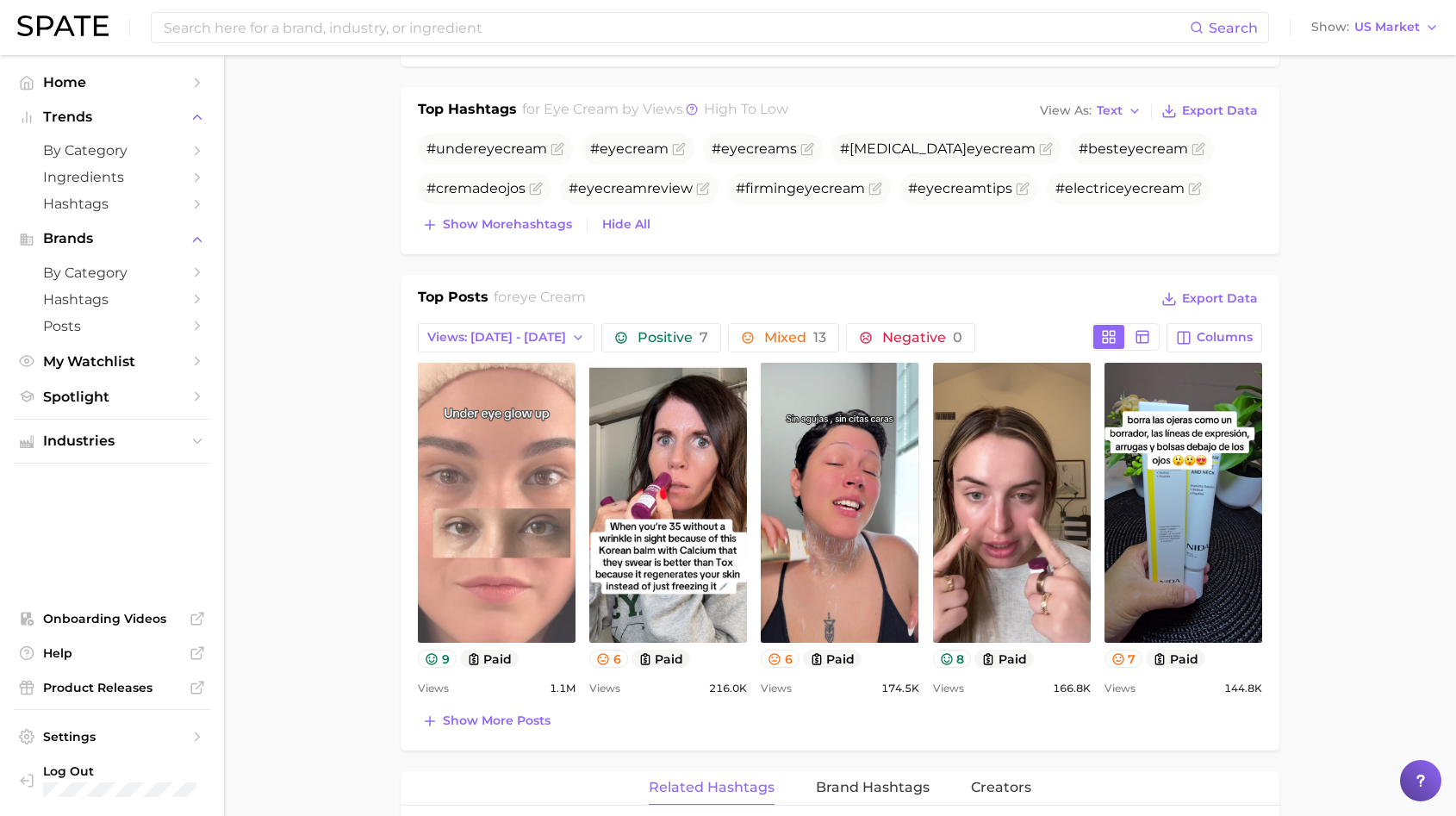
click at [522, 473] on link "view post on TikTok" at bounding box center [496, 502] width 158 height 280
click at [513, 412] on link "view post on TikTok" at bounding box center [496, 502] width 158 height 280
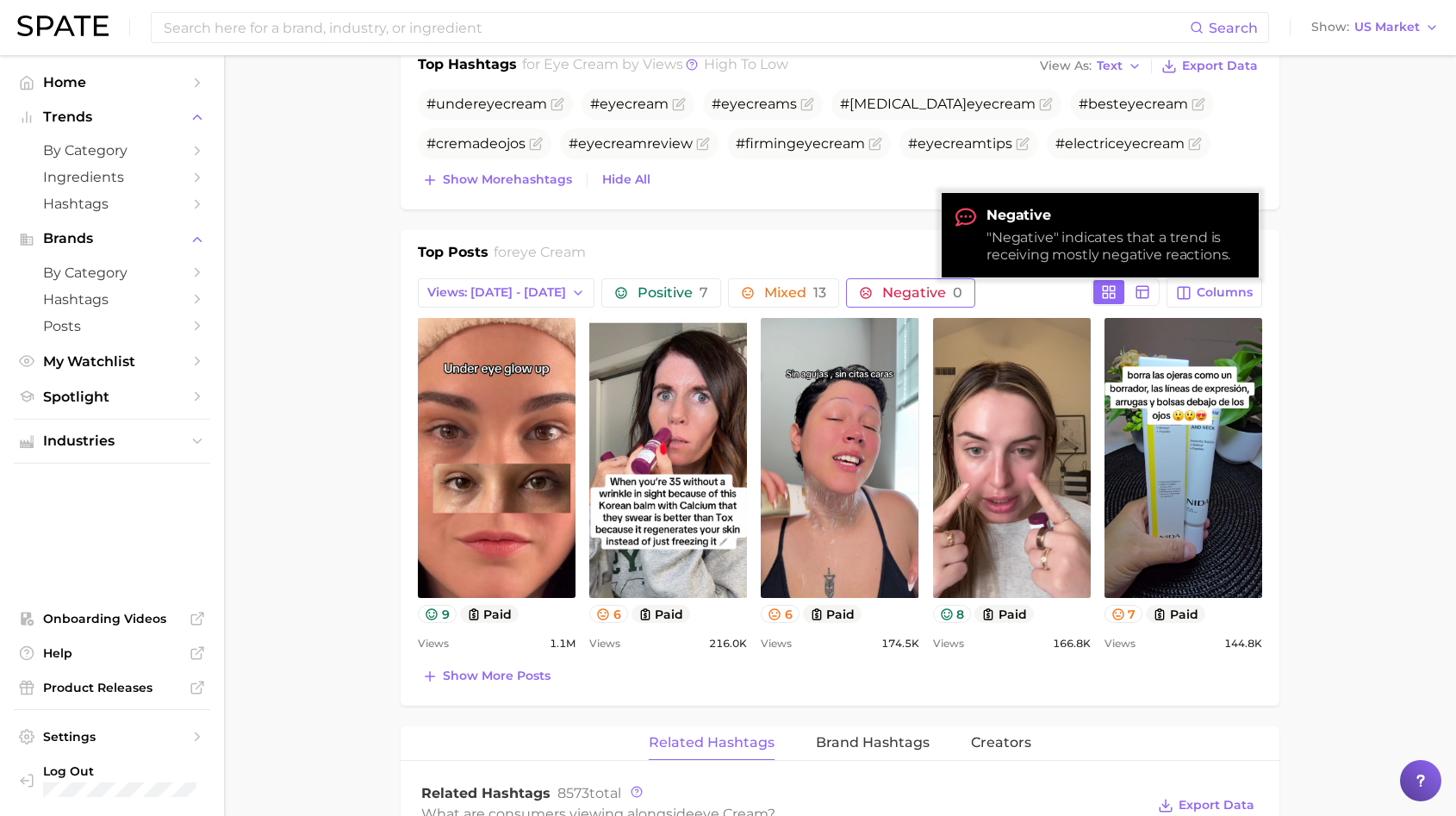
scroll to position [726, 0]
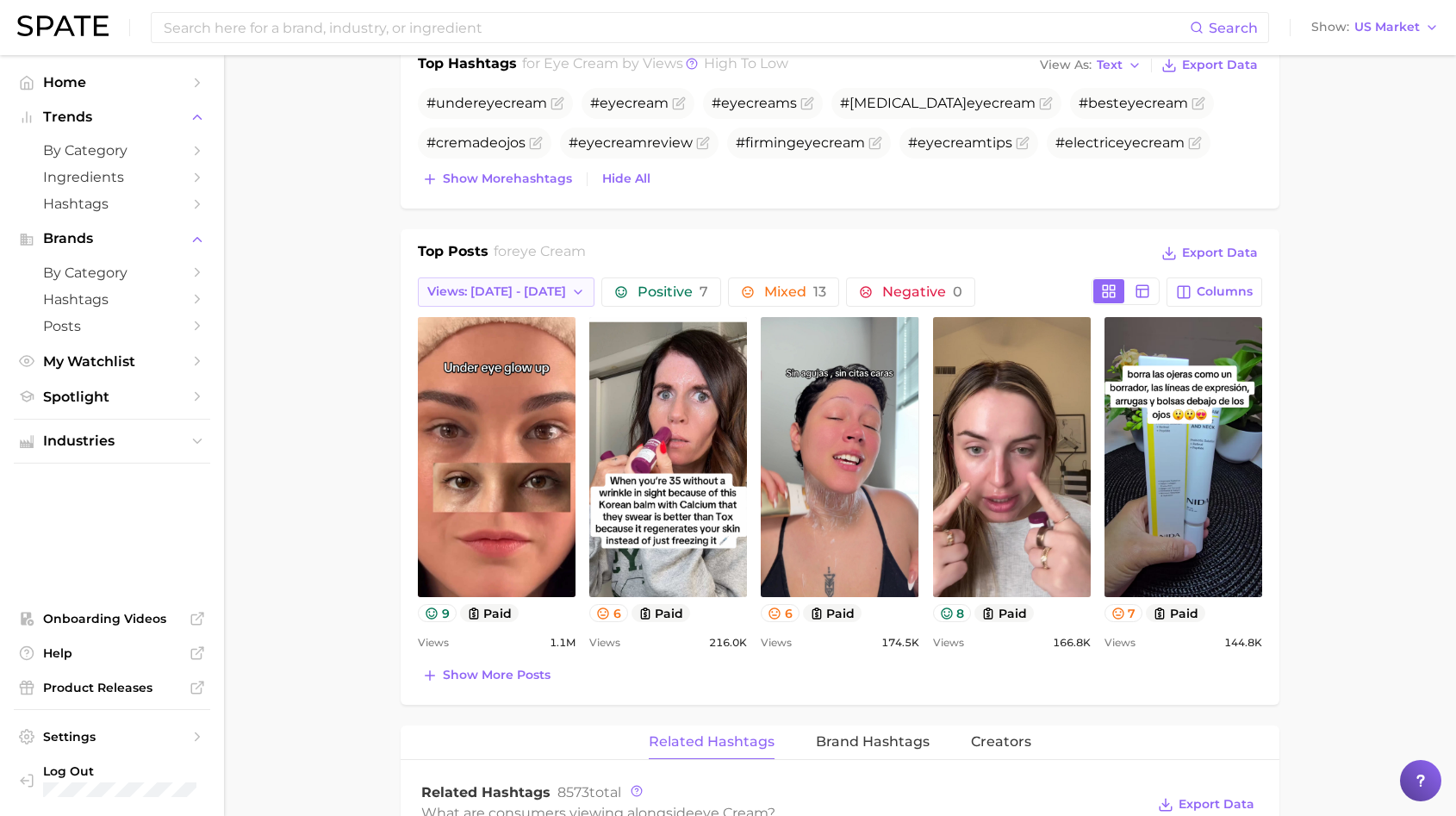
click at [499, 295] on span "Views: [DATE] - [DATE]" at bounding box center [496, 292] width 139 height 15
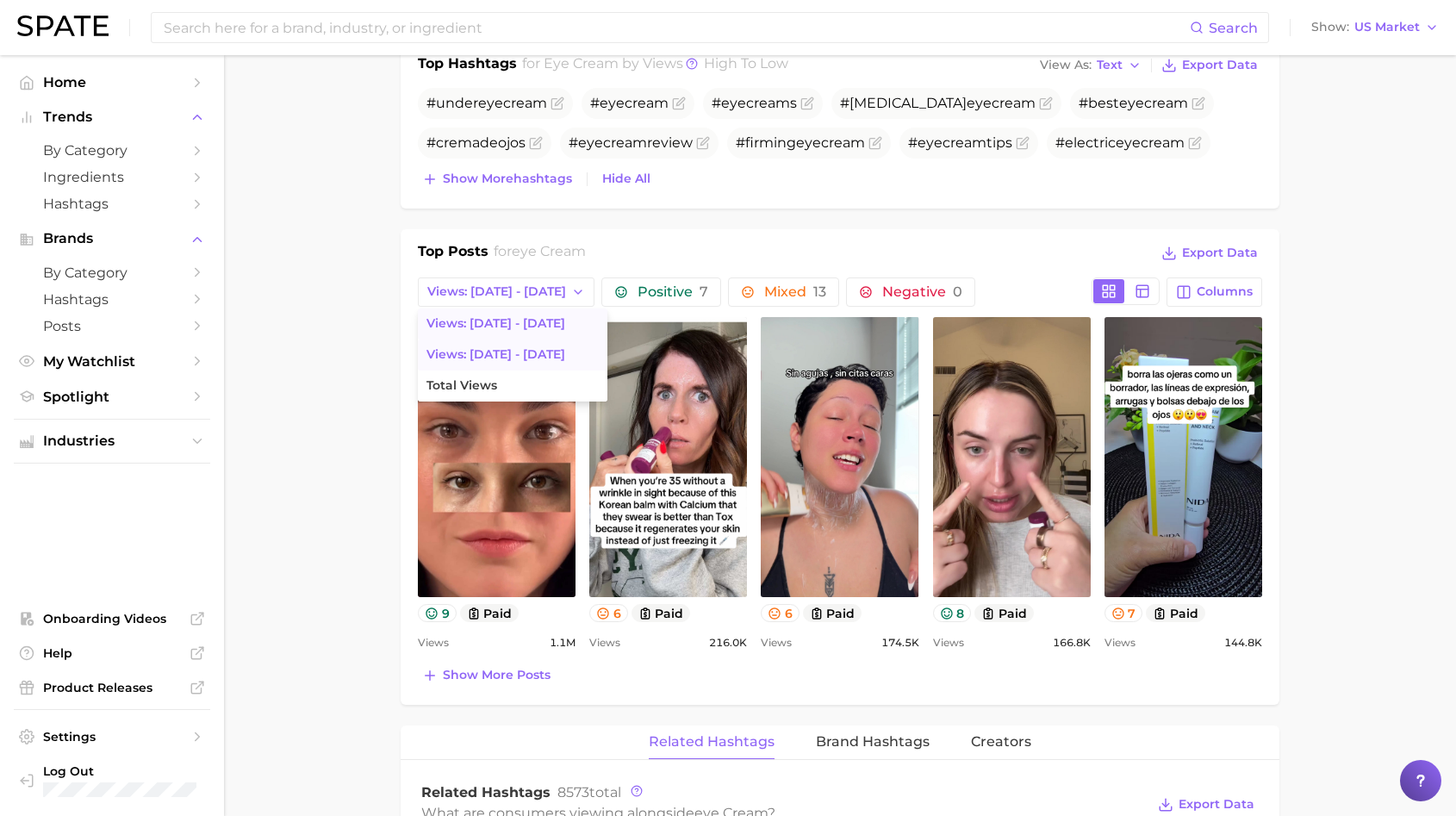
click at [502, 346] on button "Views: [DATE] - [DATE]" at bounding box center [512, 355] width 190 height 31
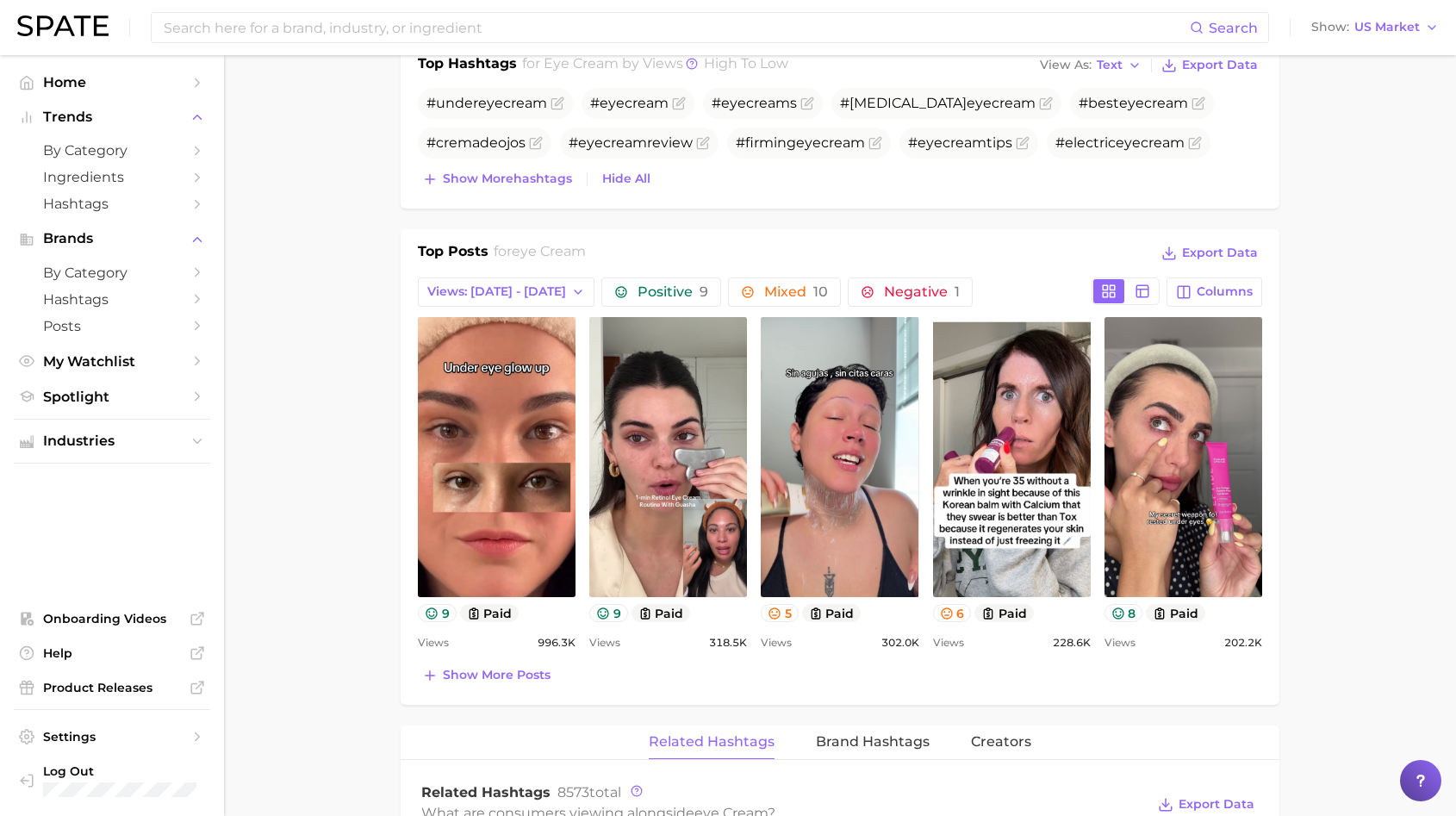
scroll to position [0, 0]
click at [483, 291] on span "Views: [DATE] - [DATE]" at bounding box center [496, 292] width 139 height 15
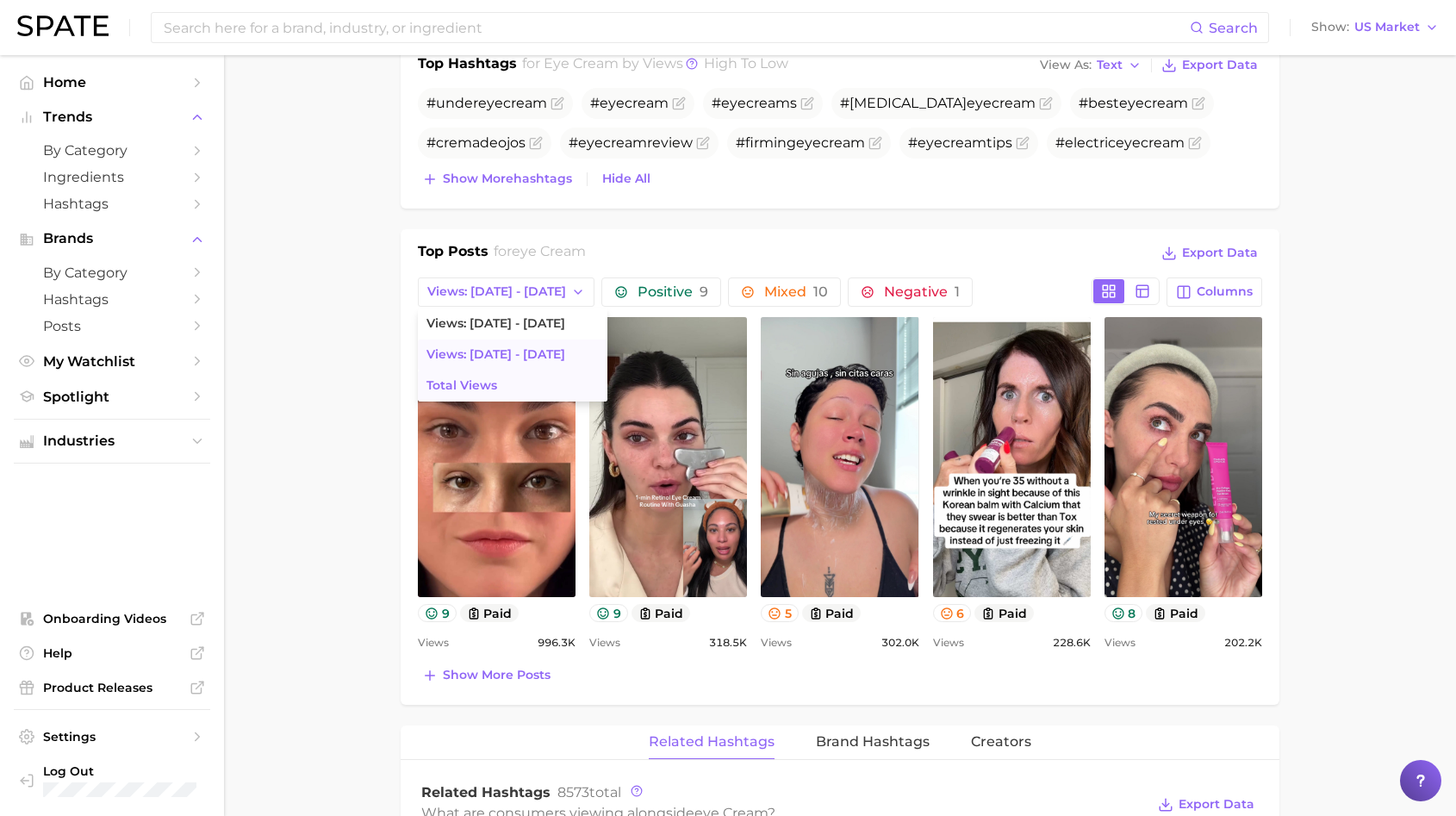
click at [461, 397] on button "Total Views" at bounding box center [512, 386] width 190 height 31
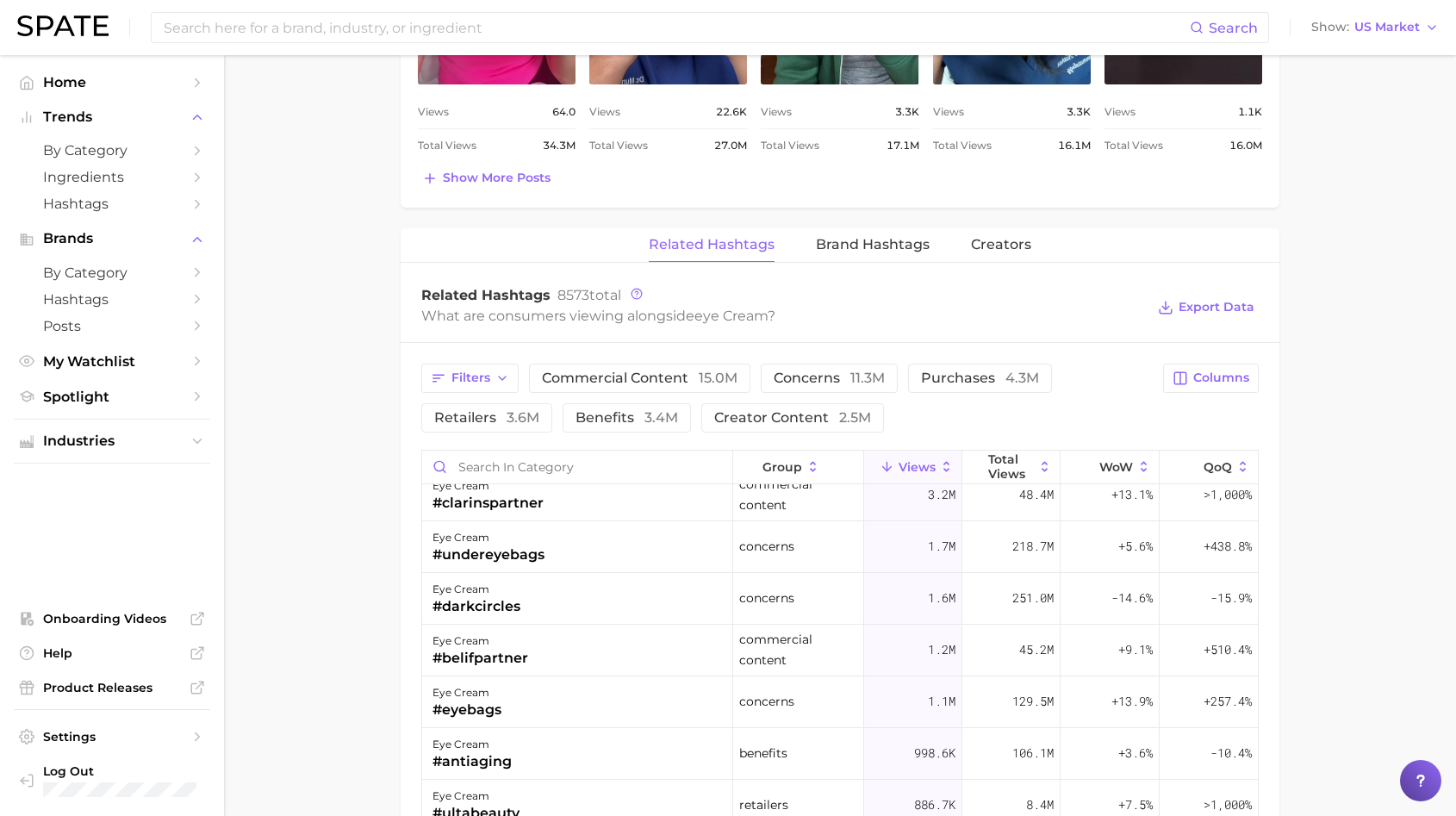
scroll to position [83, 0]
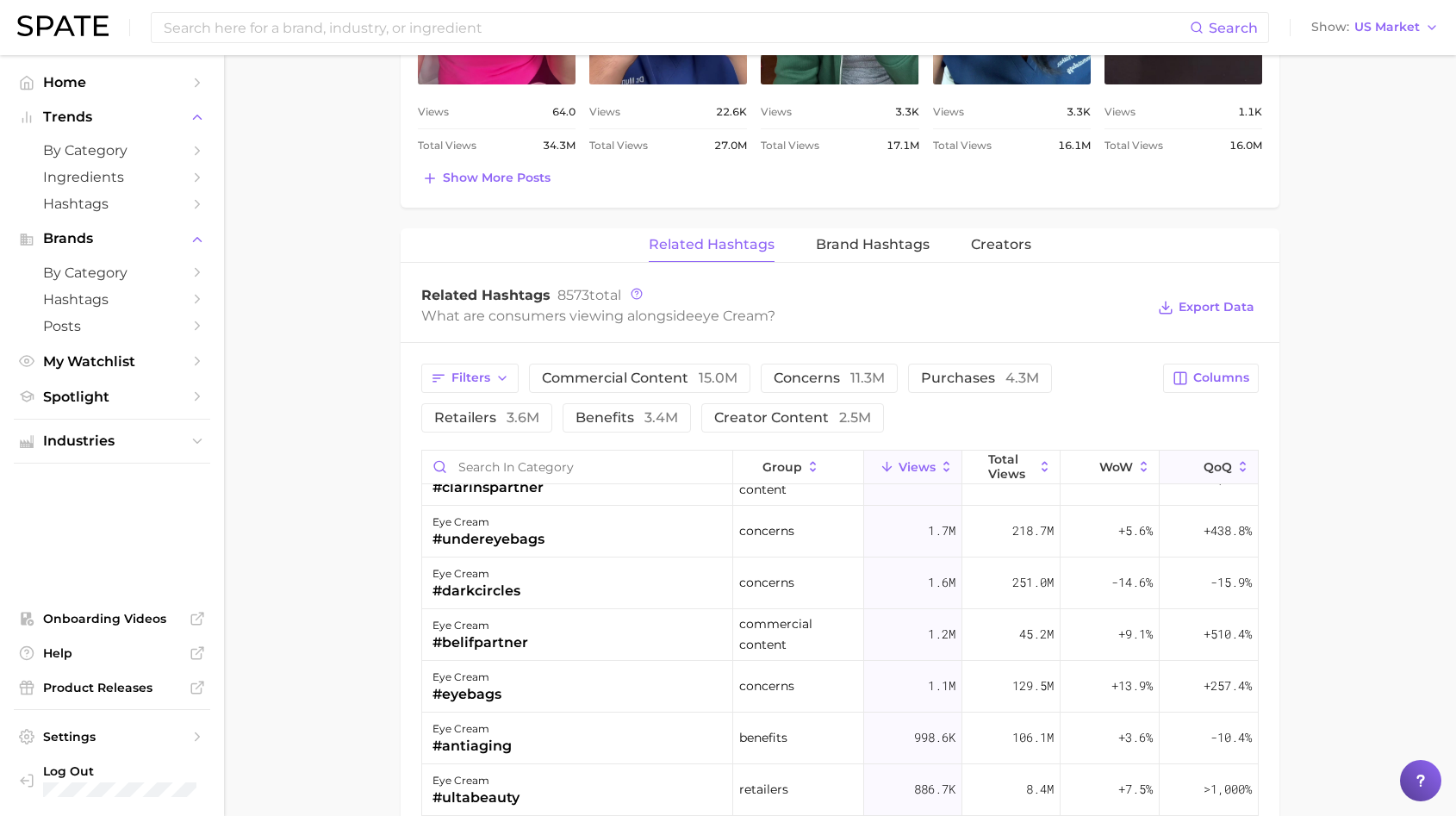
click at [1221, 466] on span "QoQ" at bounding box center [1217, 466] width 28 height 14
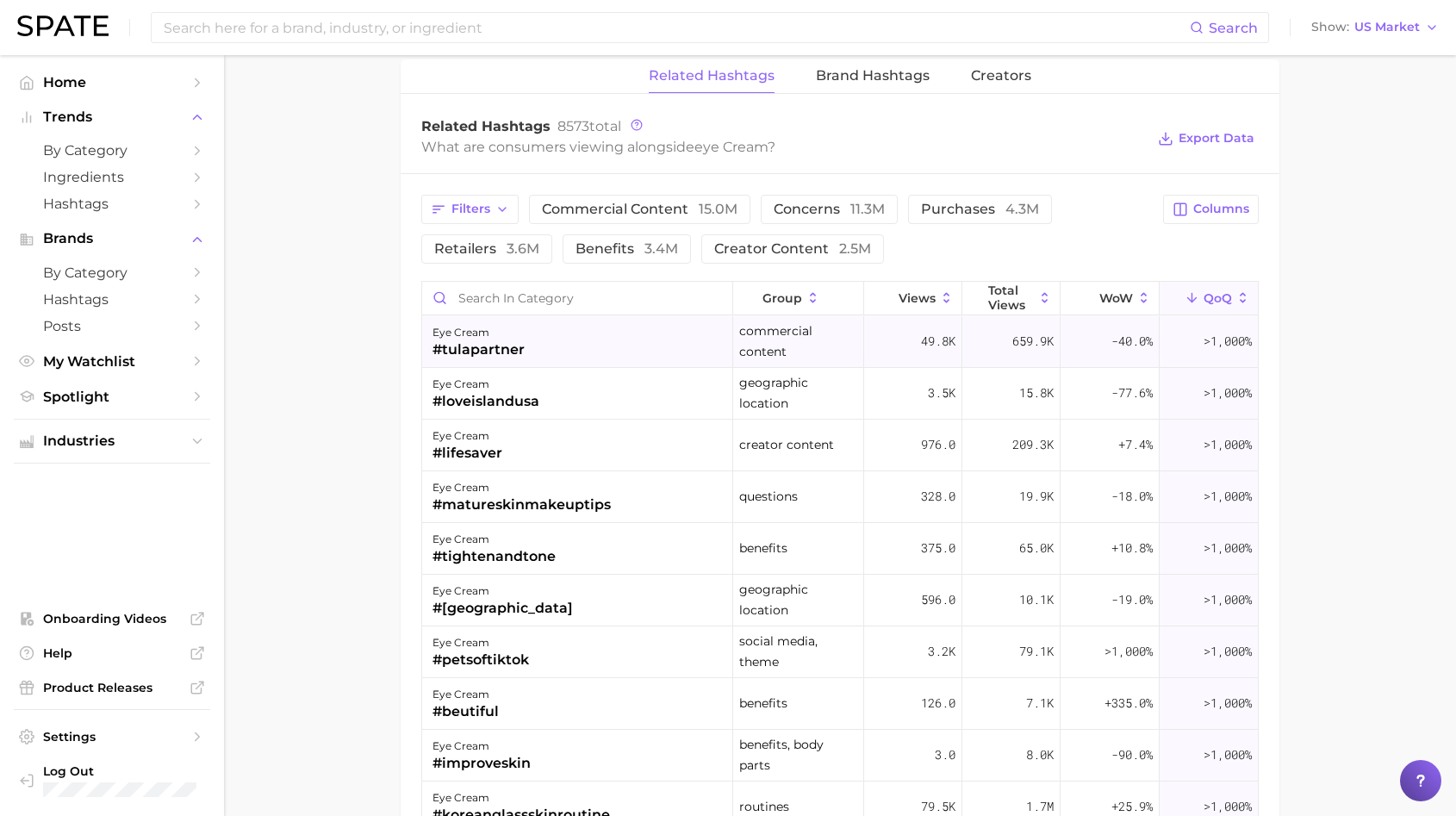
scroll to position [1395, 0]
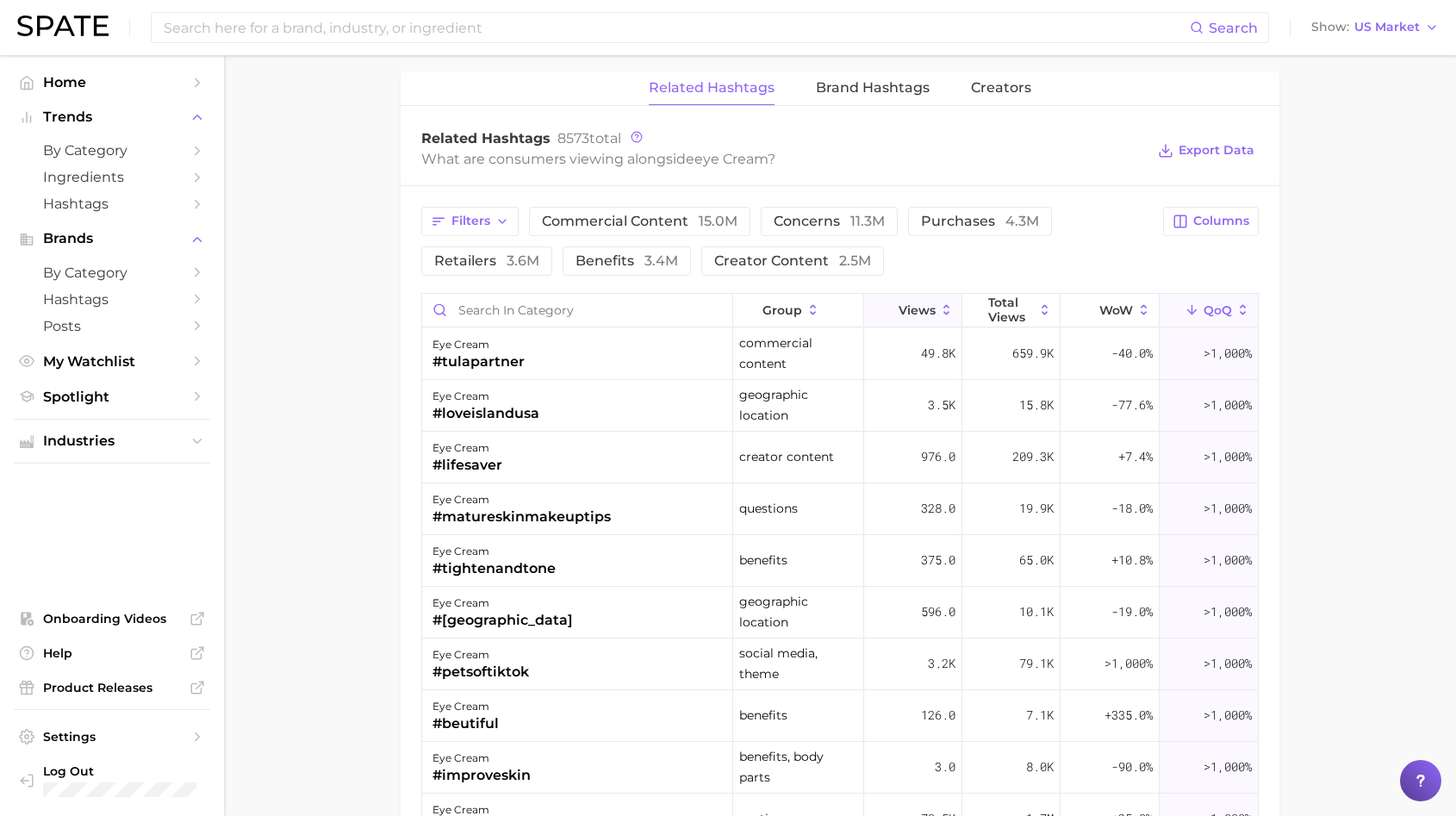
click at [908, 317] on button "Views" at bounding box center [913, 310] width 98 height 34
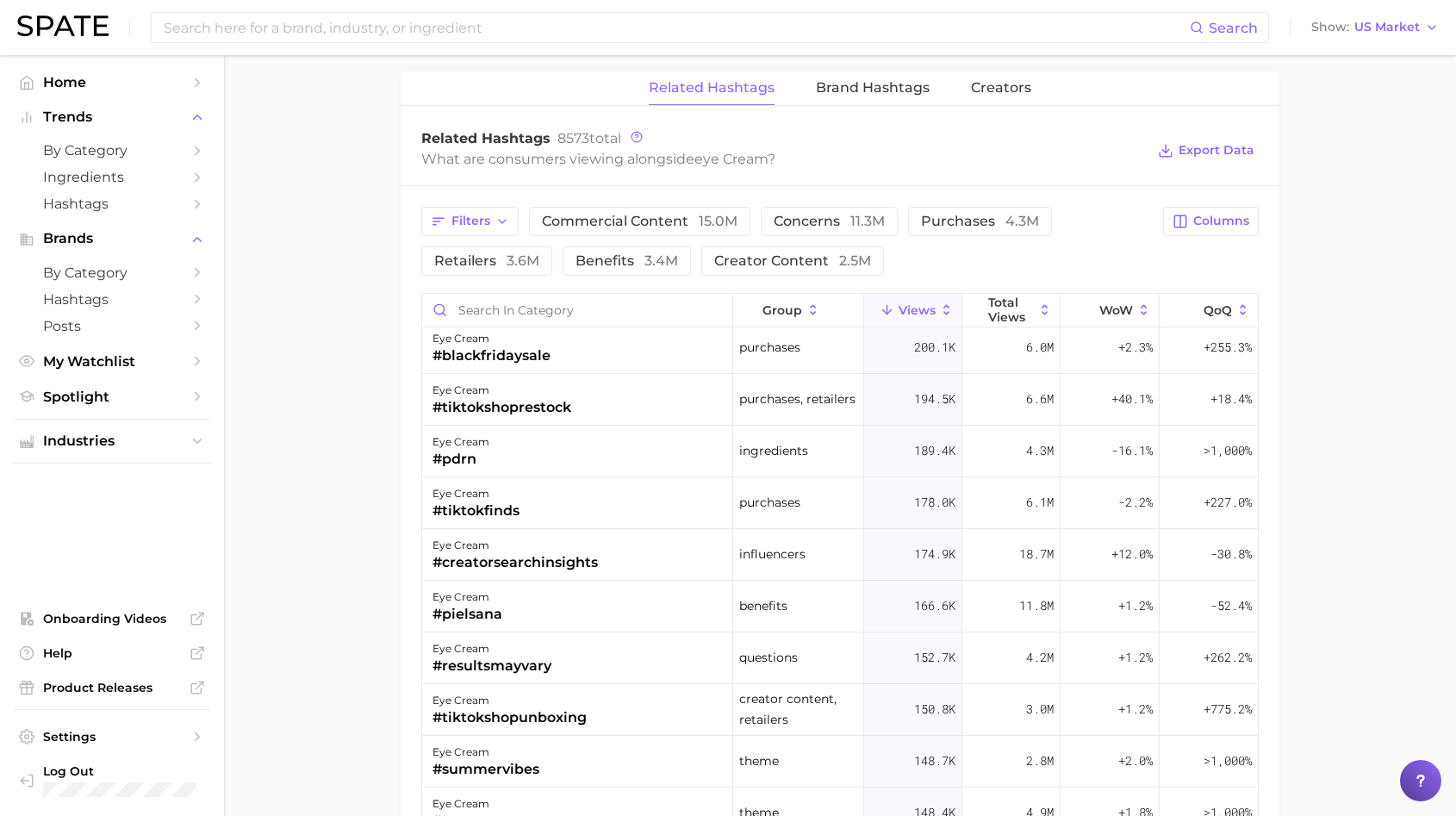
scroll to position [2131, 0]
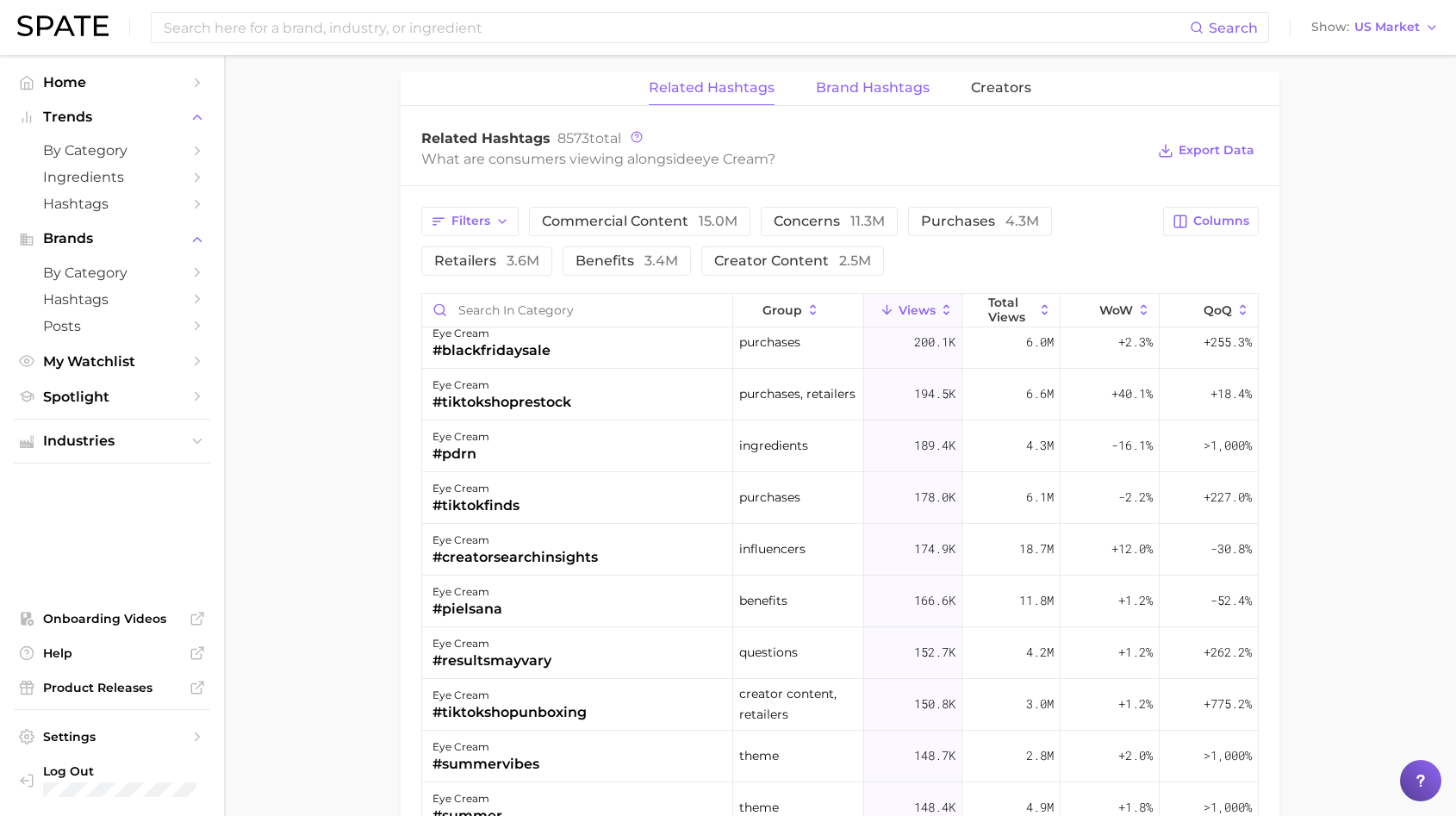
click at [912, 87] on span "Brand Hashtags" at bounding box center [872, 87] width 114 height 16
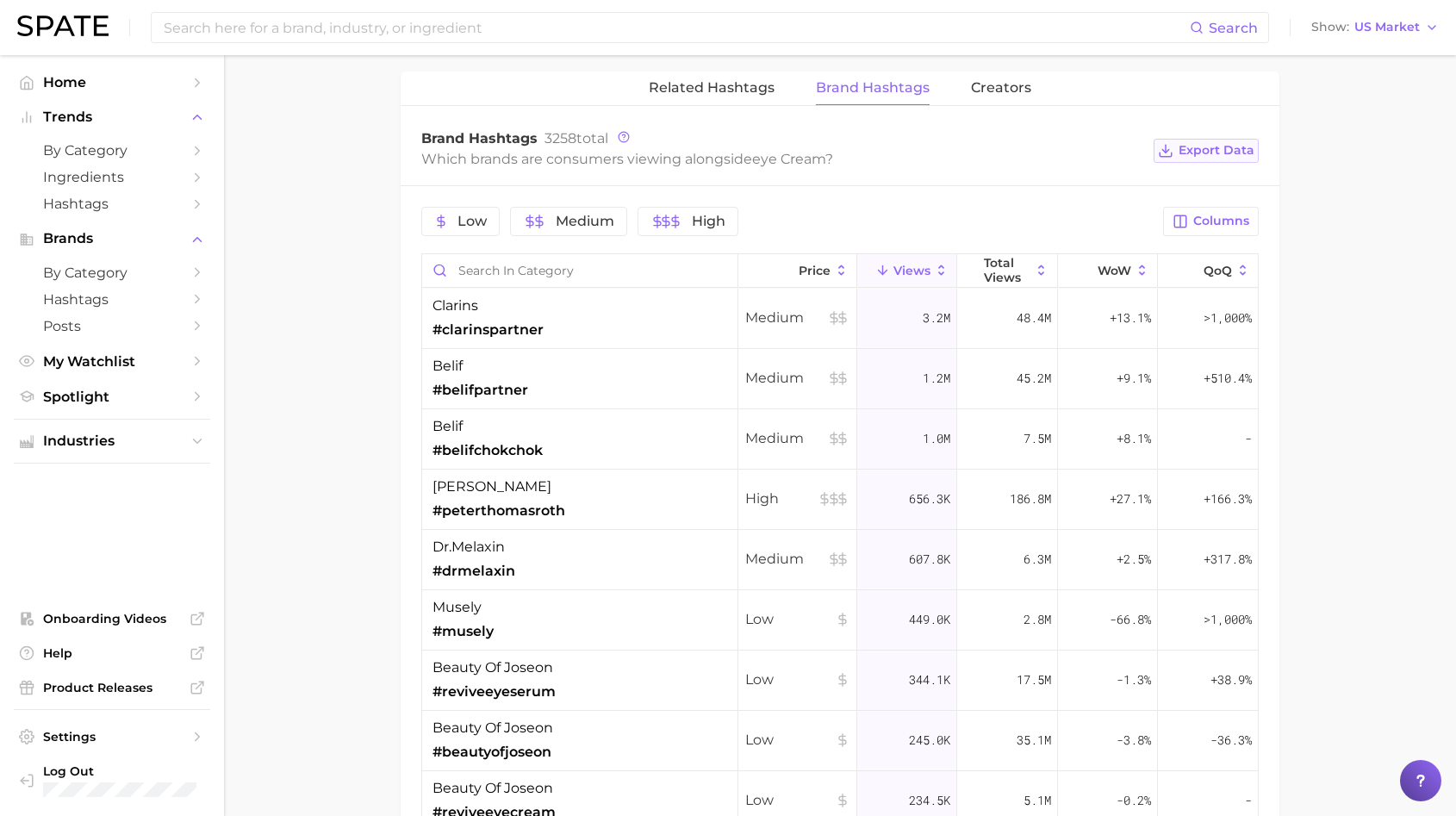
click at [1203, 151] on span "Export Data" at bounding box center [1217, 151] width 76 height 15
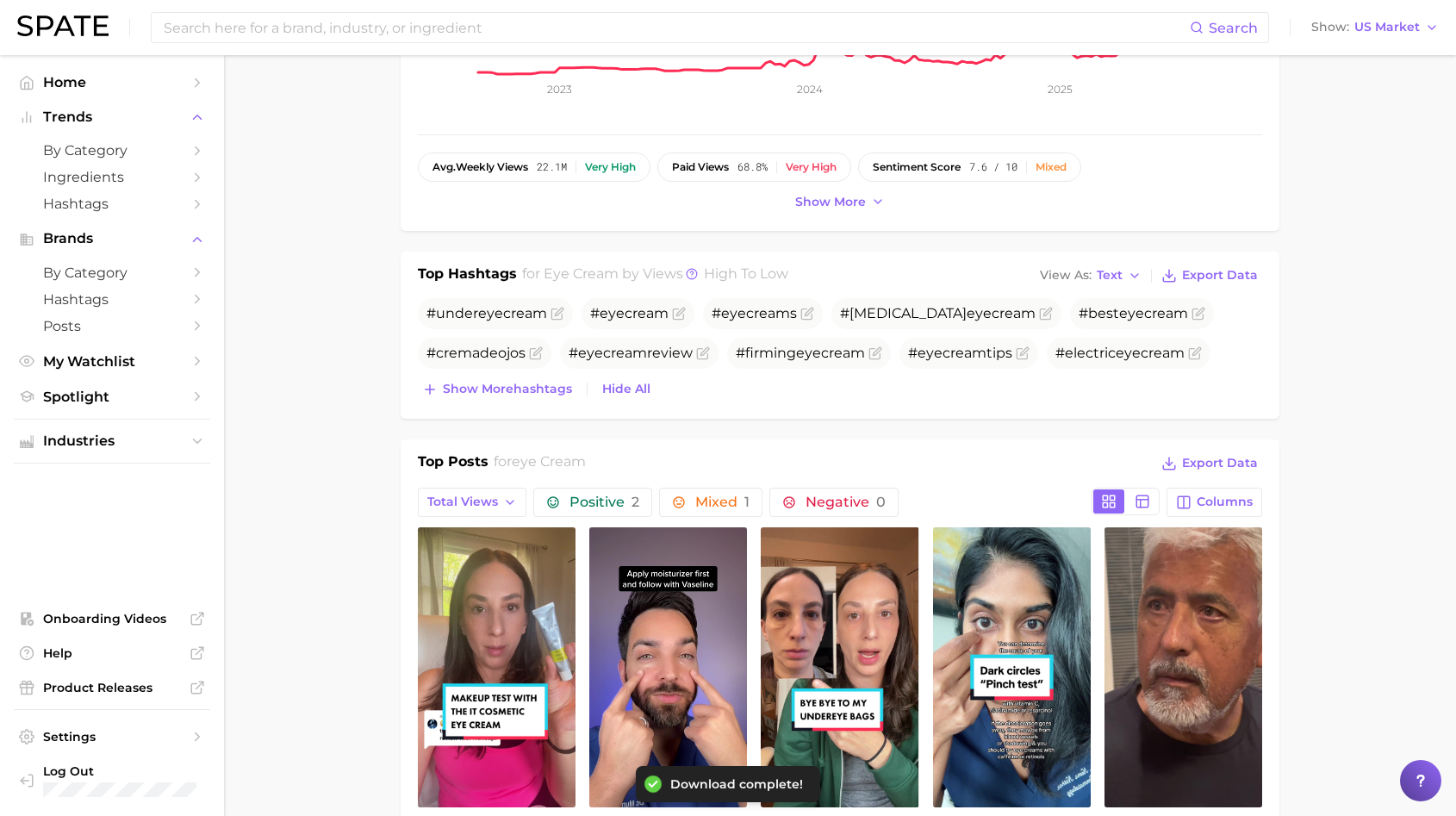
scroll to position [0, 0]
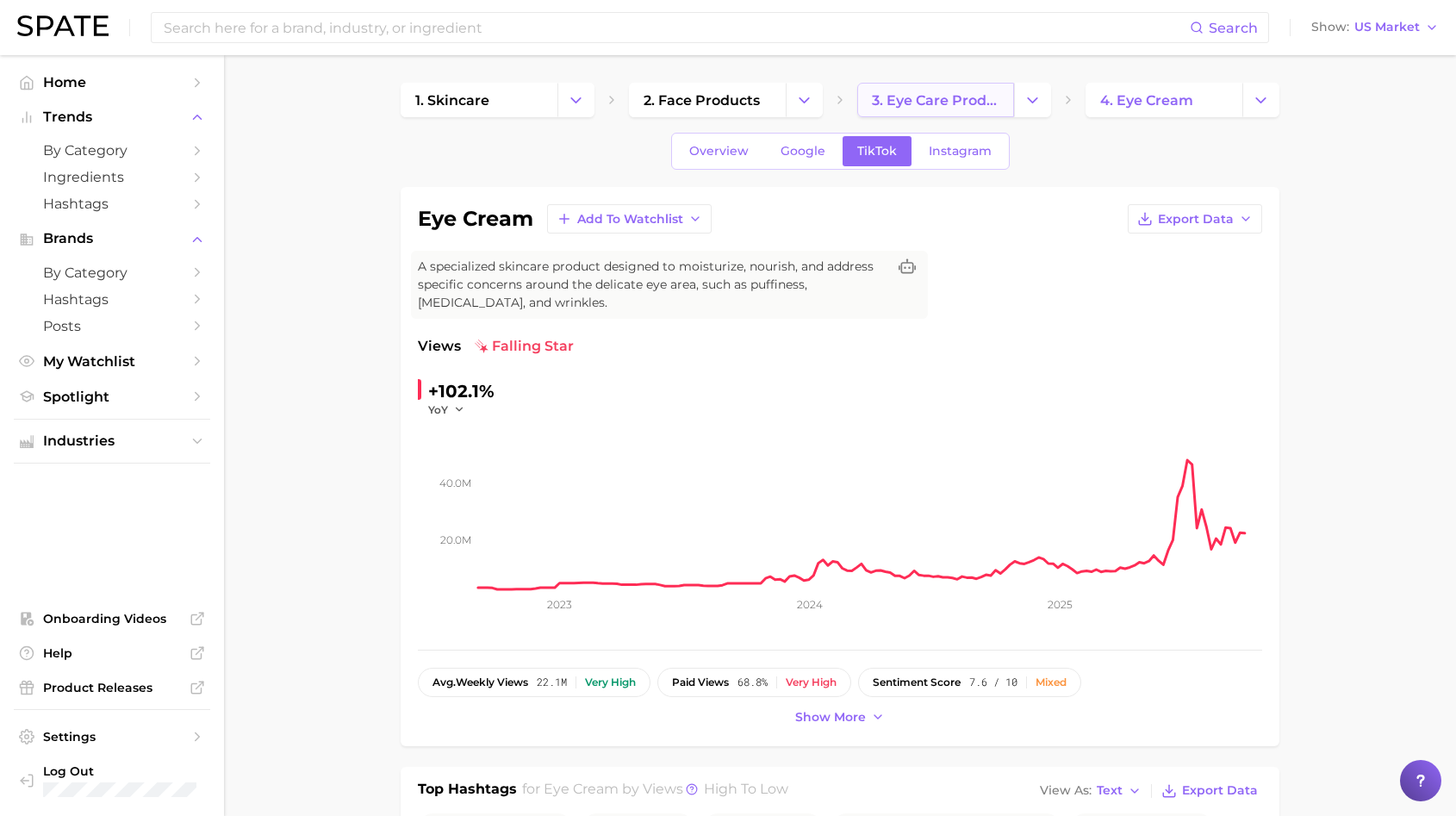
click at [895, 105] on span "3. eye care products" at bounding box center [935, 100] width 128 height 17
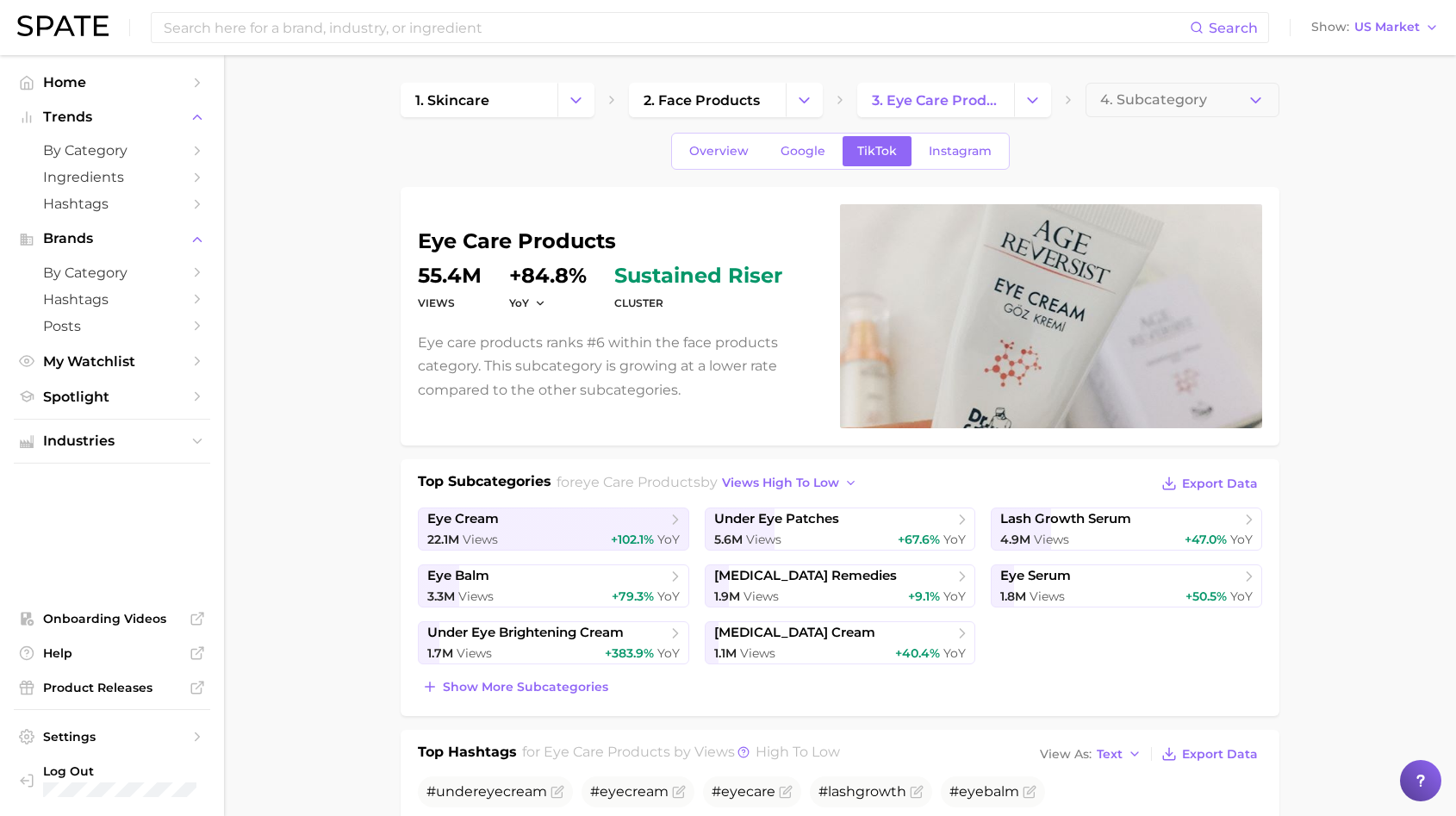
click at [1078, 110] on div "1. skincare 2. face products 3. eye care products 4. Subcategory" at bounding box center [840, 100] width 879 height 35
click at [1035, 89] on button "Change Category" at bounding box center [1032, 100] width 37 height 35
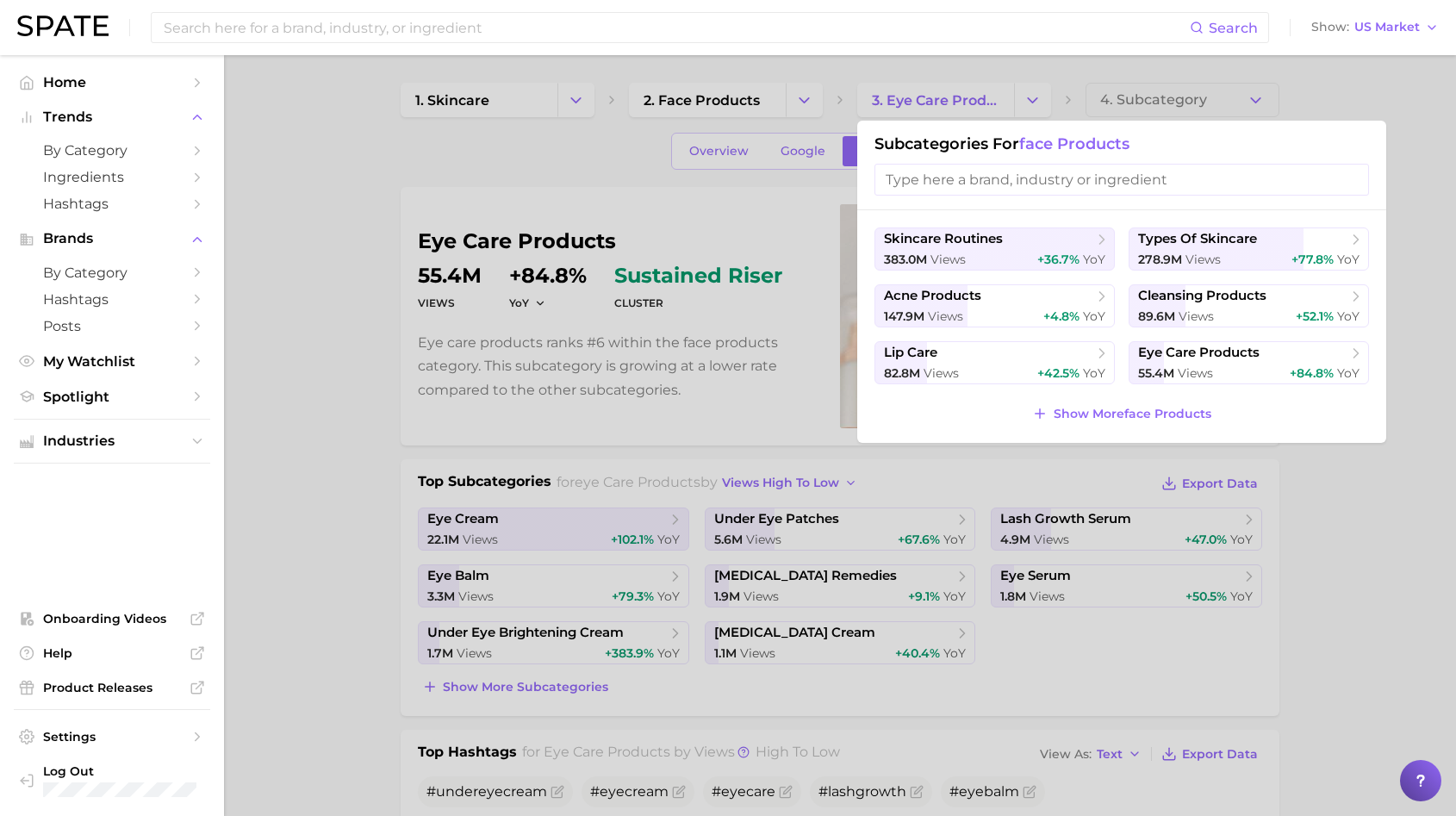
click at [1072, 86] on div at bounding box center [728, 408] width 1456 height 816
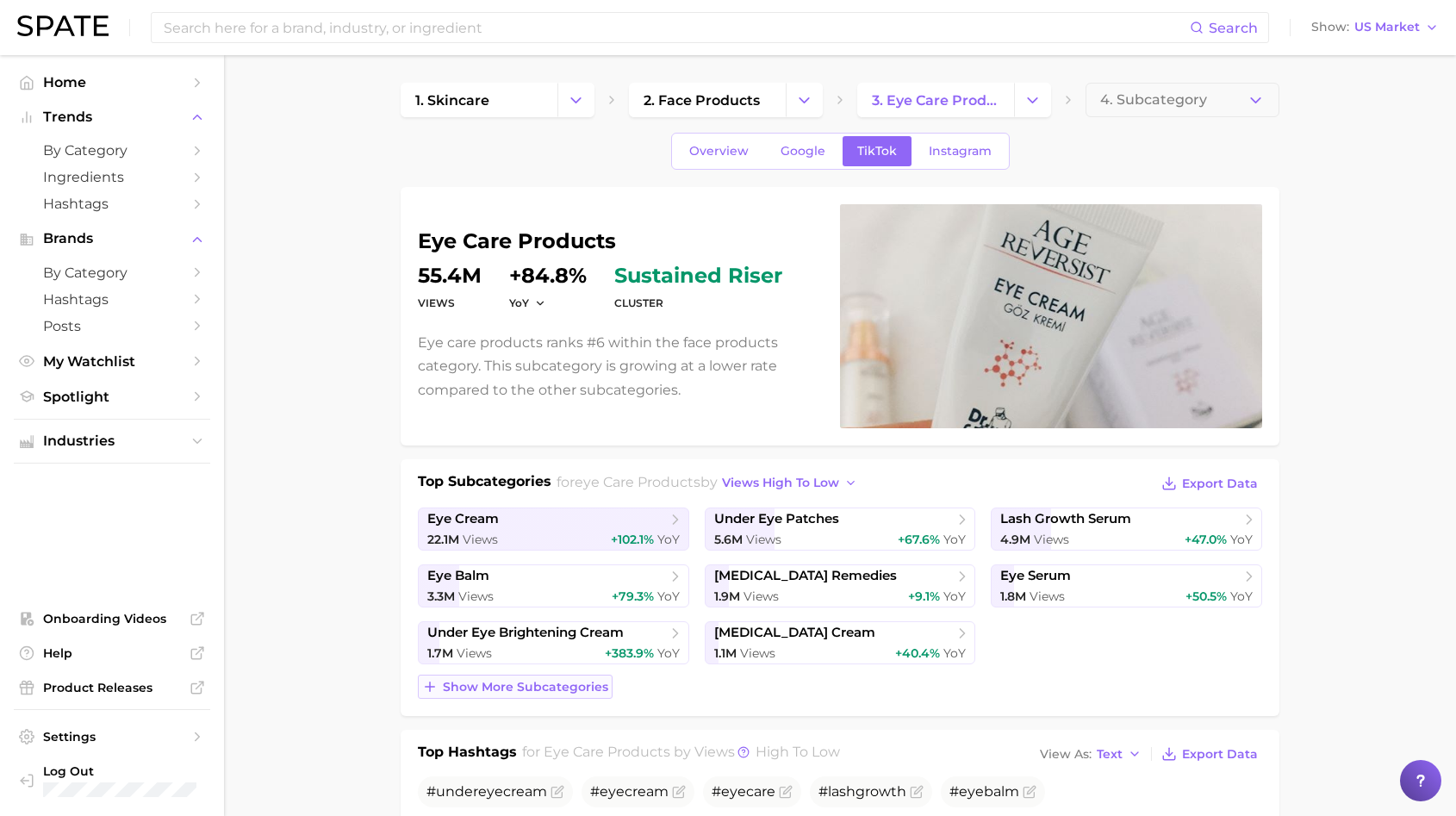
click at [510, 694] on button "Show more subcategories" at bounding box center [515, 687] width 195 height 24
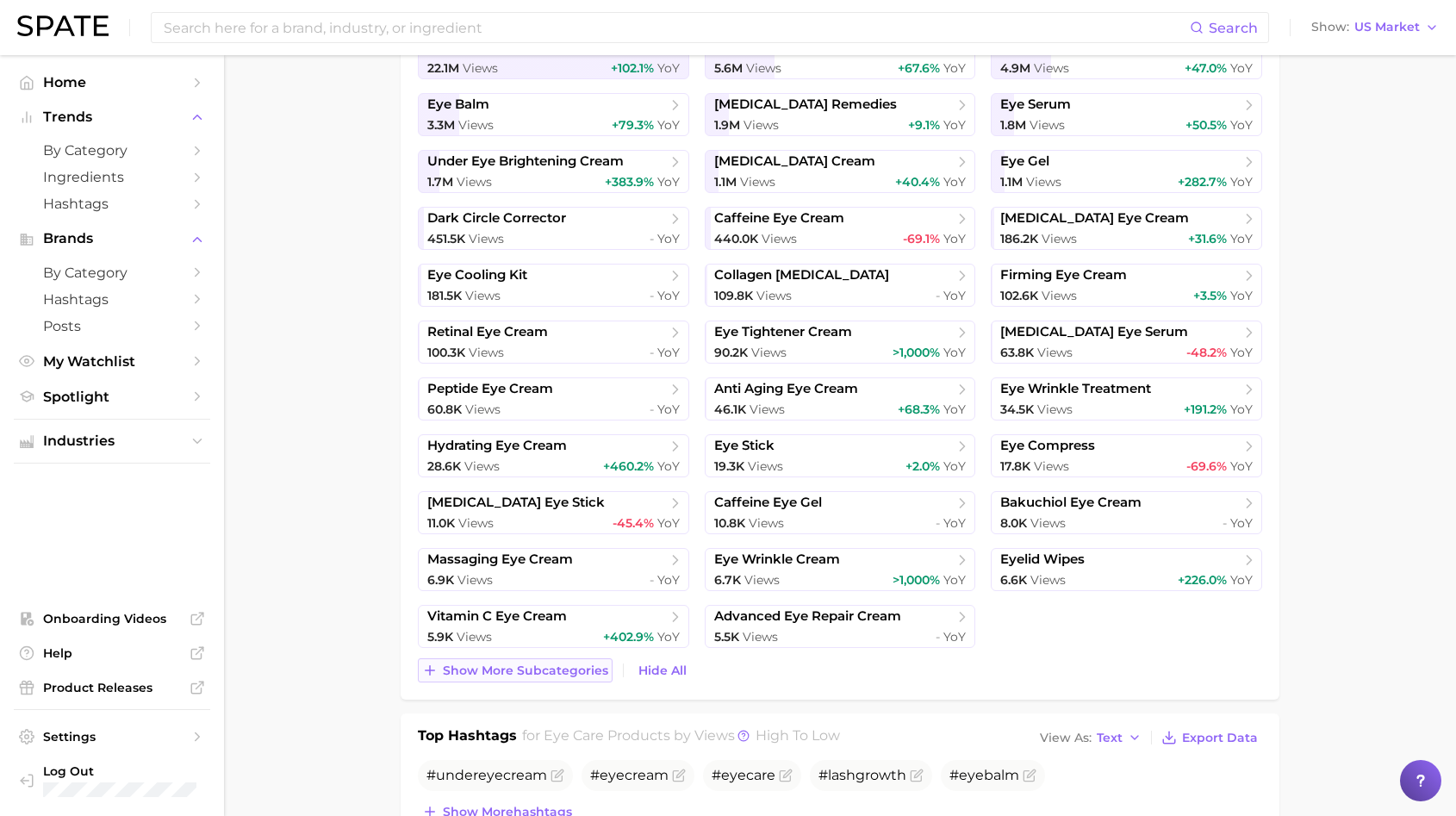
scroll to position [473, 0]
click at [505, 672] on span "Show more subcategories" at bounding box center [526, 670] width 165 height 15
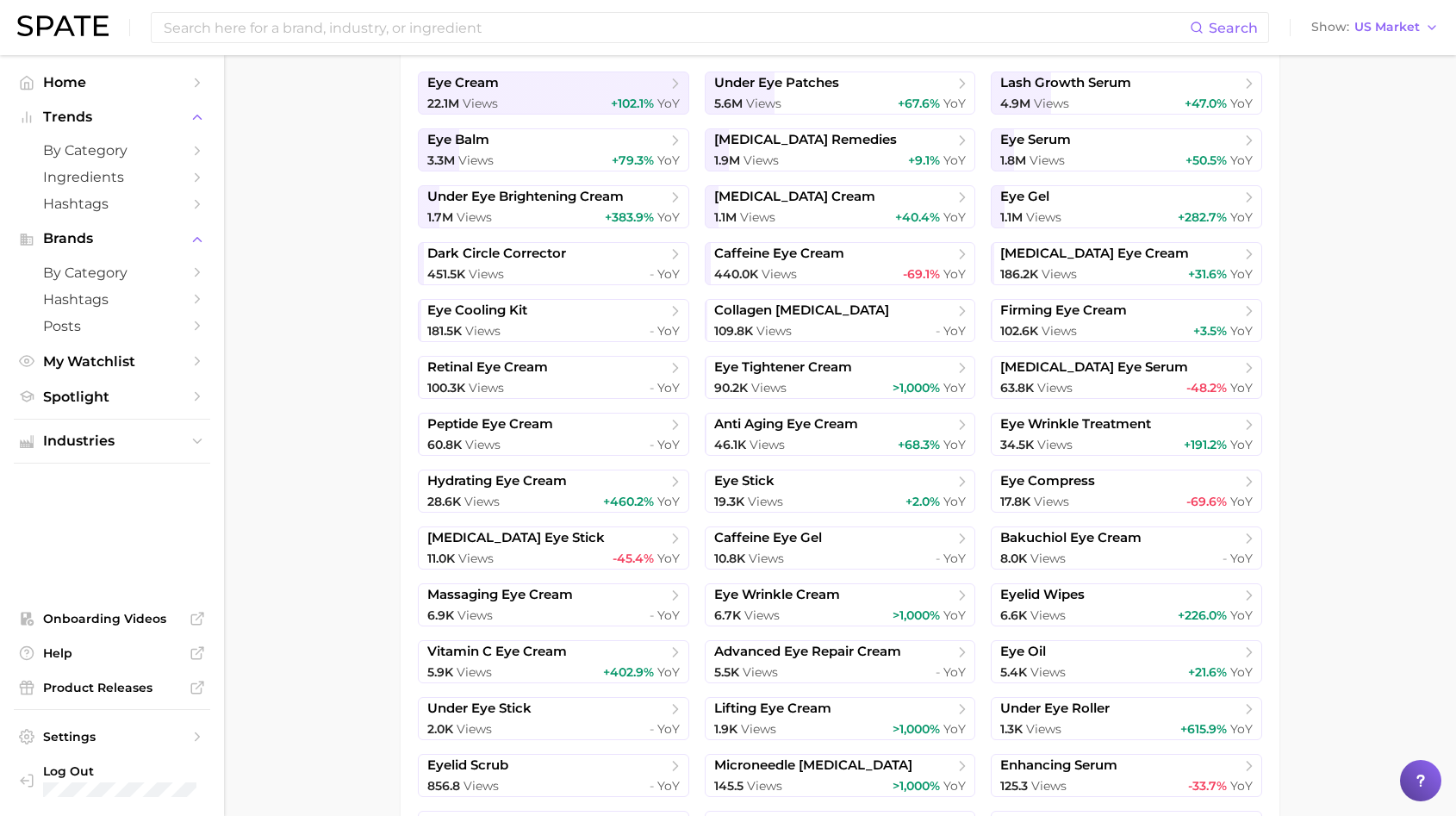
scroll to position [262, 0]
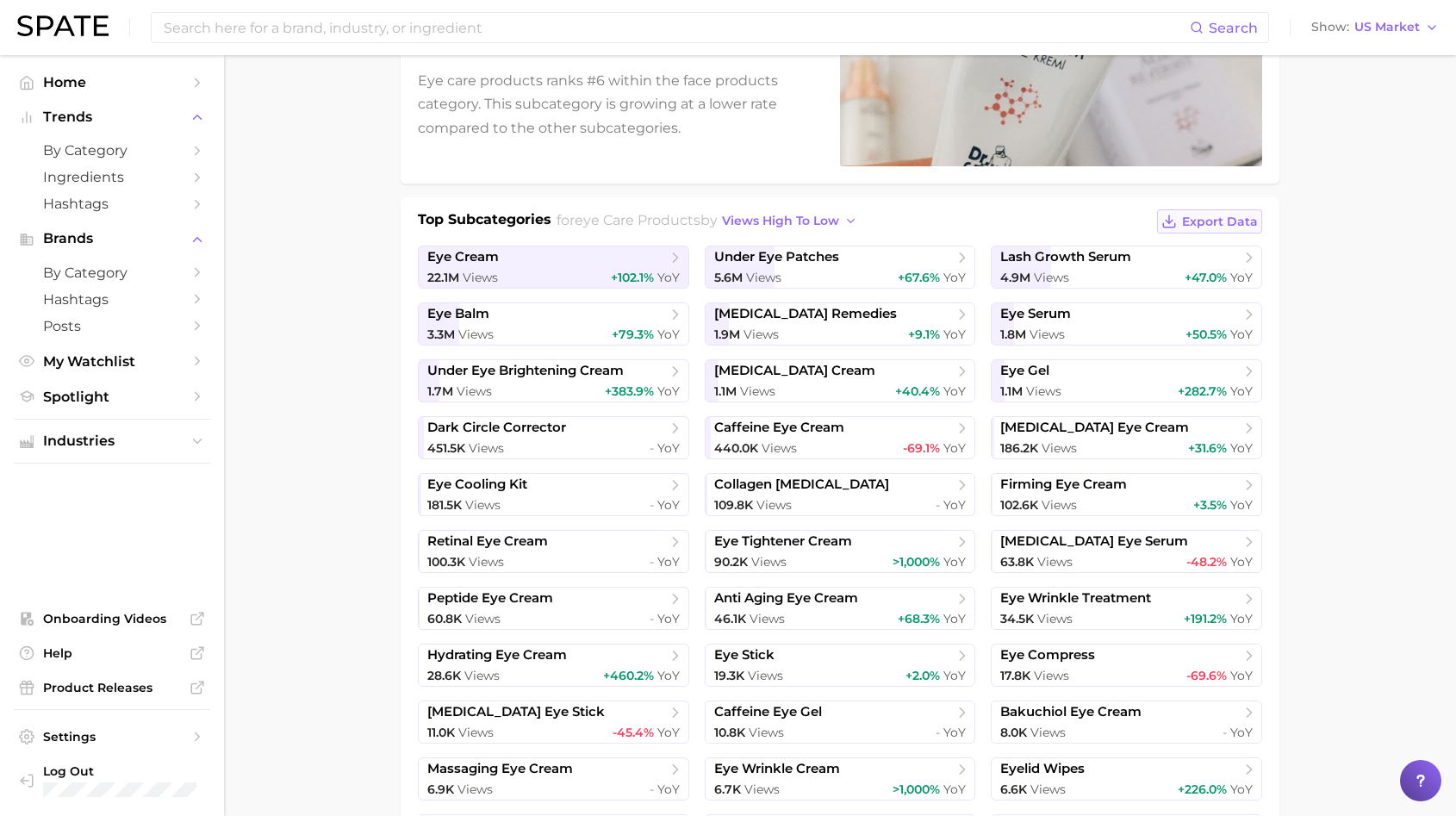
click at [1229, 221] on span "Export Data" at bounding box center [1219, 222] width 76 height 15
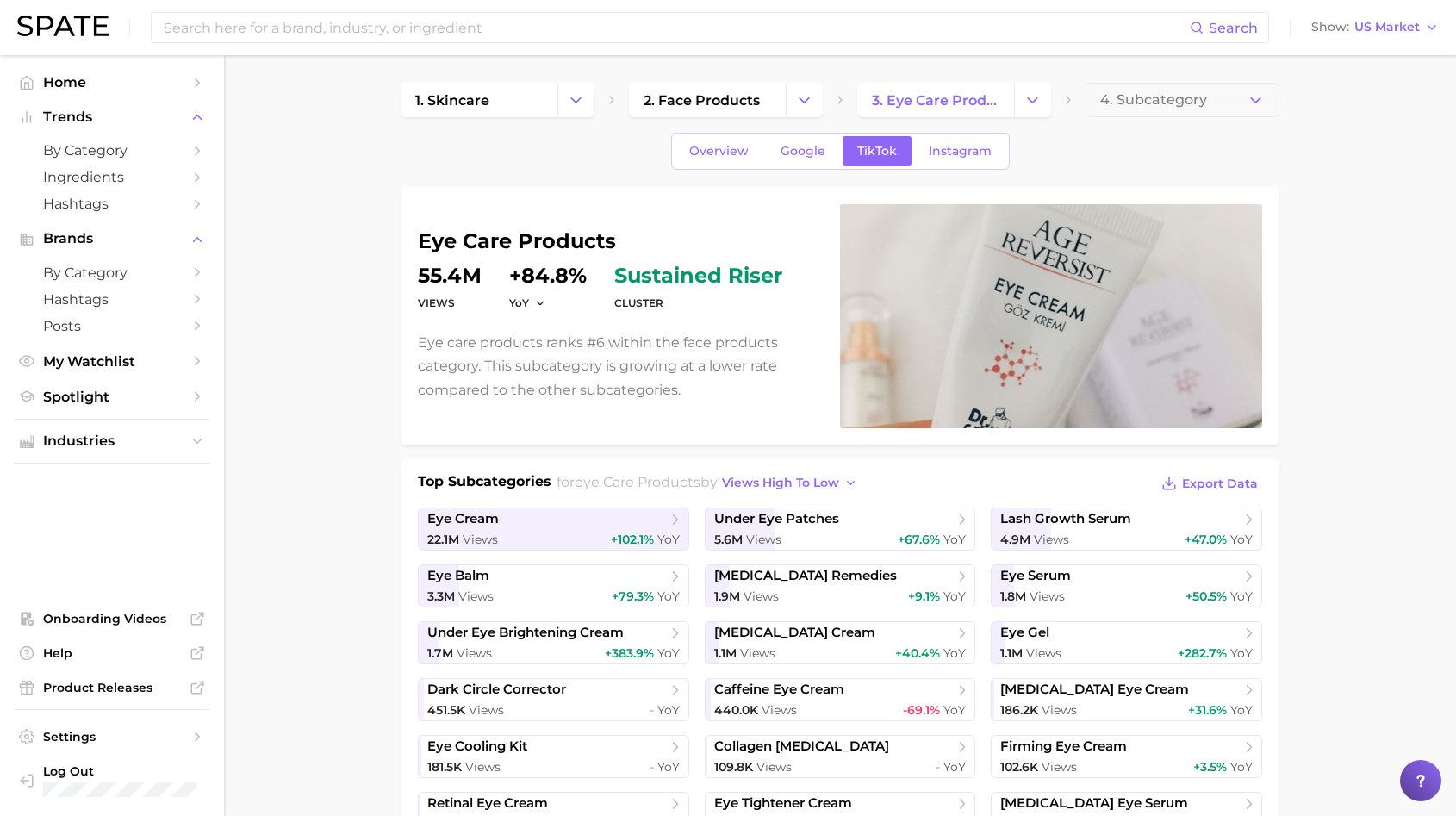
click at [867, 97] on link "3. eye care products" at bounding box center [935, 100] width 157 height 35
click at [963, 112] on link "3. eye care products" at bounding box center [935, 100] width 157 height 35
click at [1043, 105] on button "Change Category" at bounding box center [1032, 100] width 37 height 35
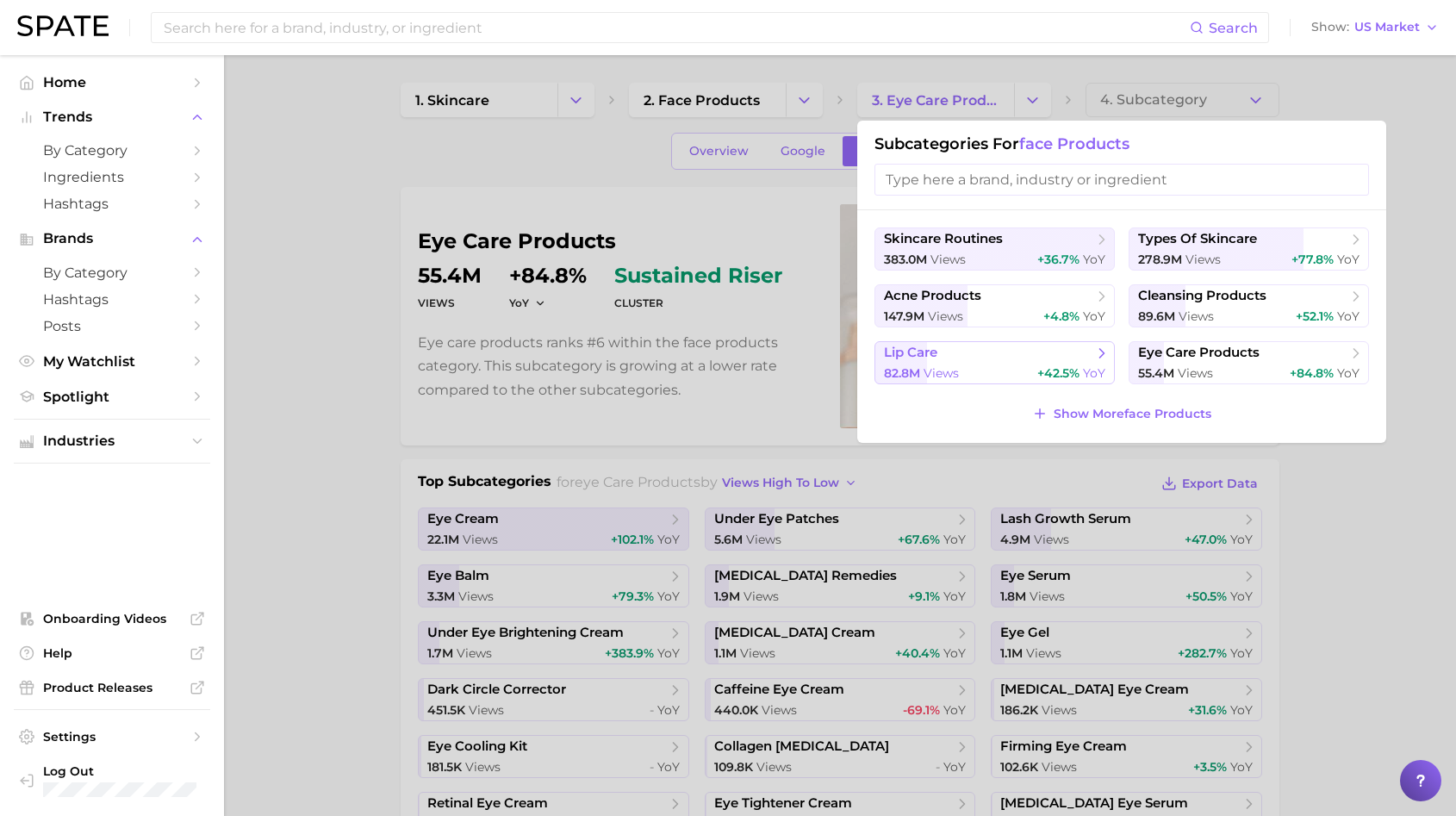
click at [1018, 374] on div "82.8m views +42.5% YoY" at bounding box center [994, 374] width 221 height 17
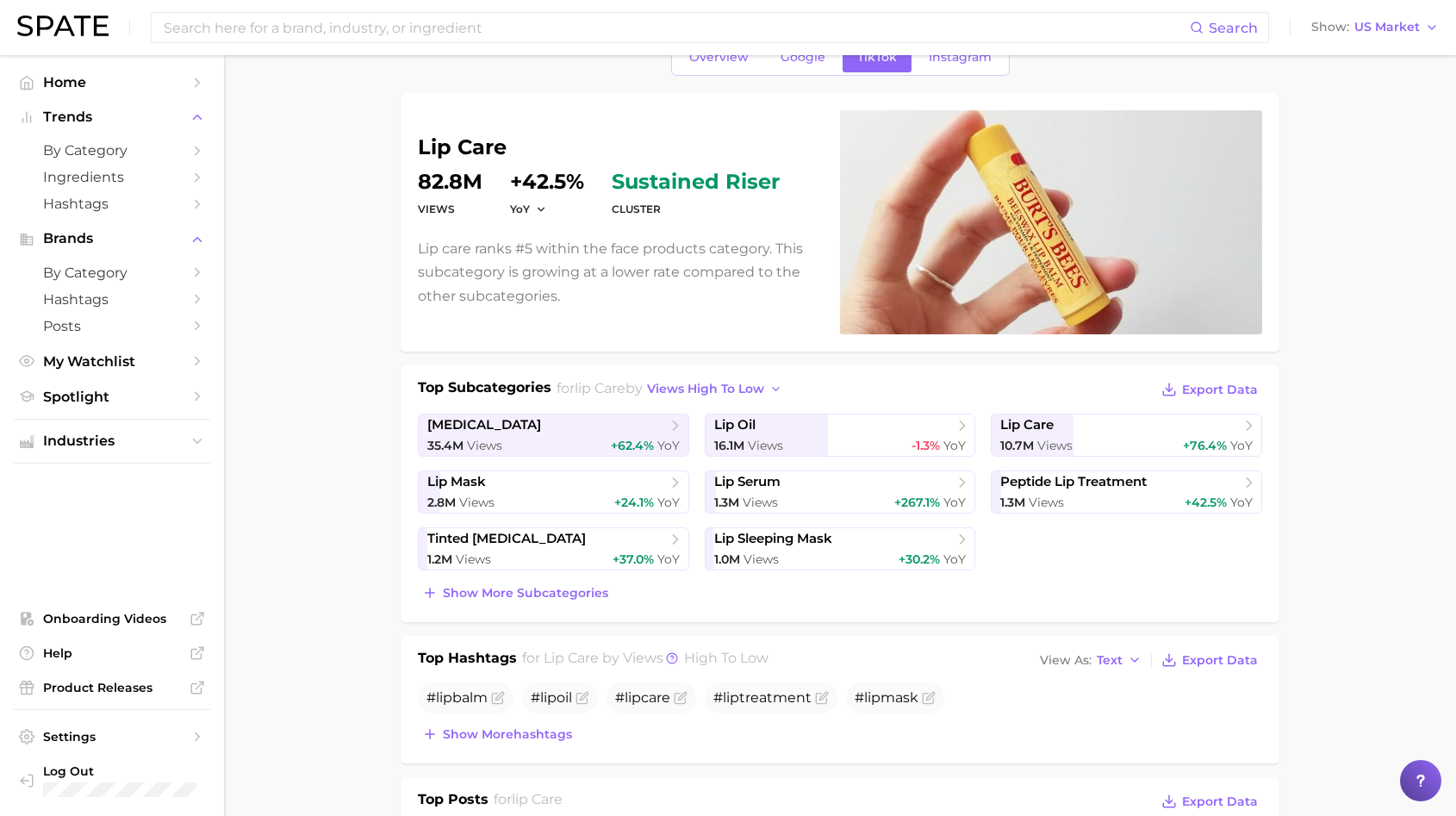
scroll to position [106, 0]
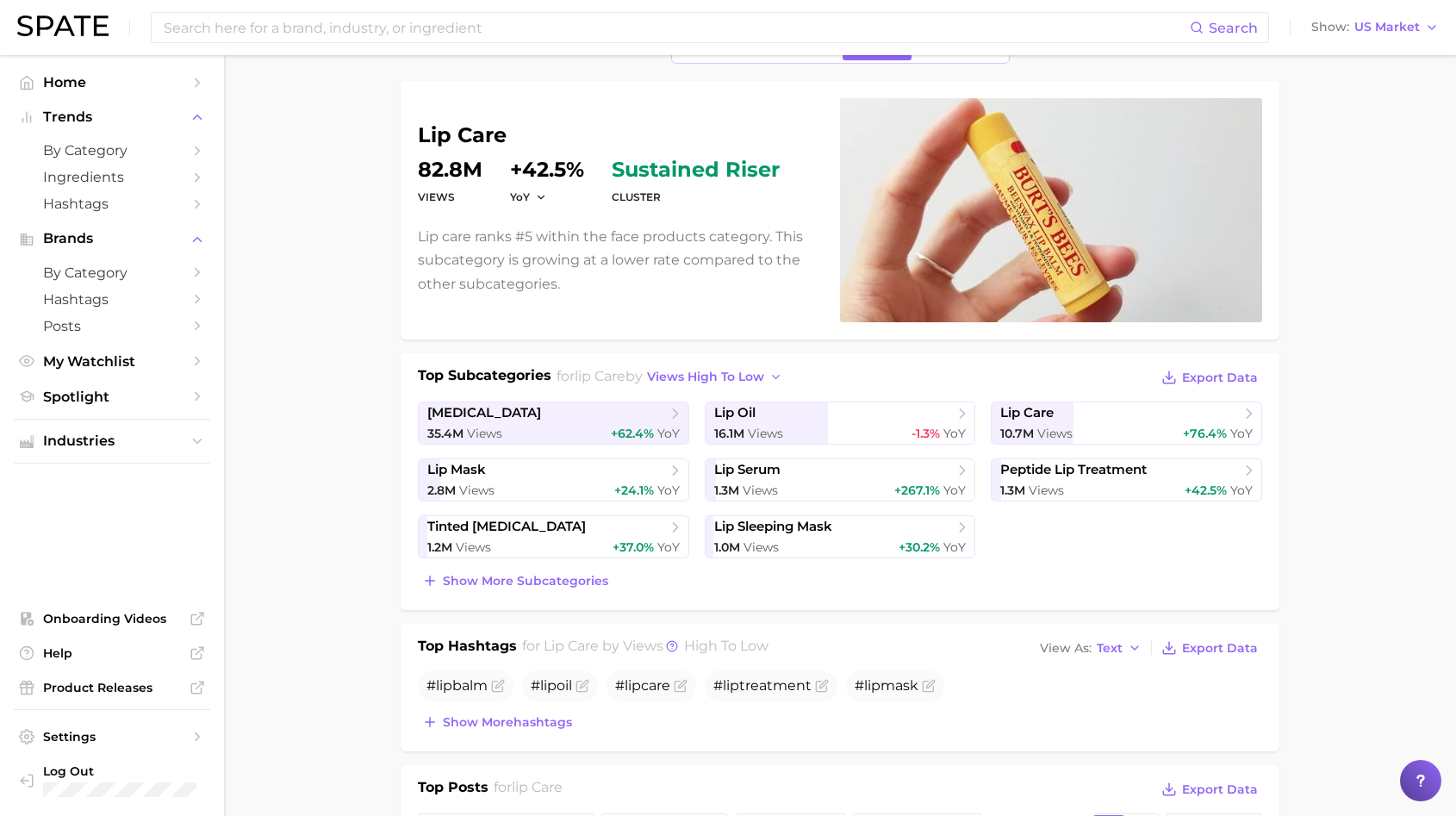
click at [601, 597] on div "Top Subcategories for lip care by views high to low Export Data lip balm 35.4m …" at bounding box center [840, 482] width 879 height 257
click at [595, 585] on span "Show more subcategories" at bounding box center [526, 581] width 165 height 15
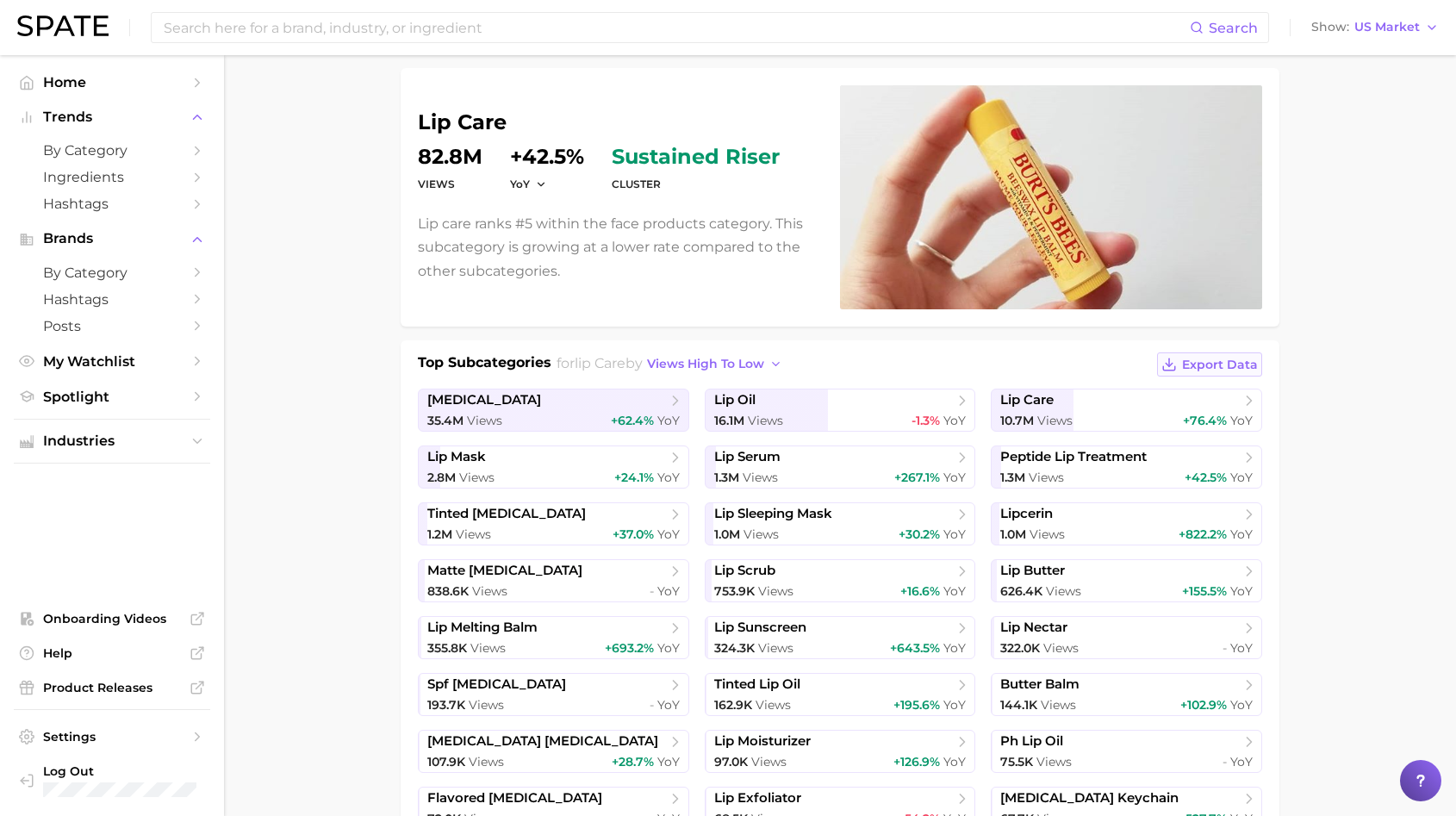
scroll to position [162, 0]
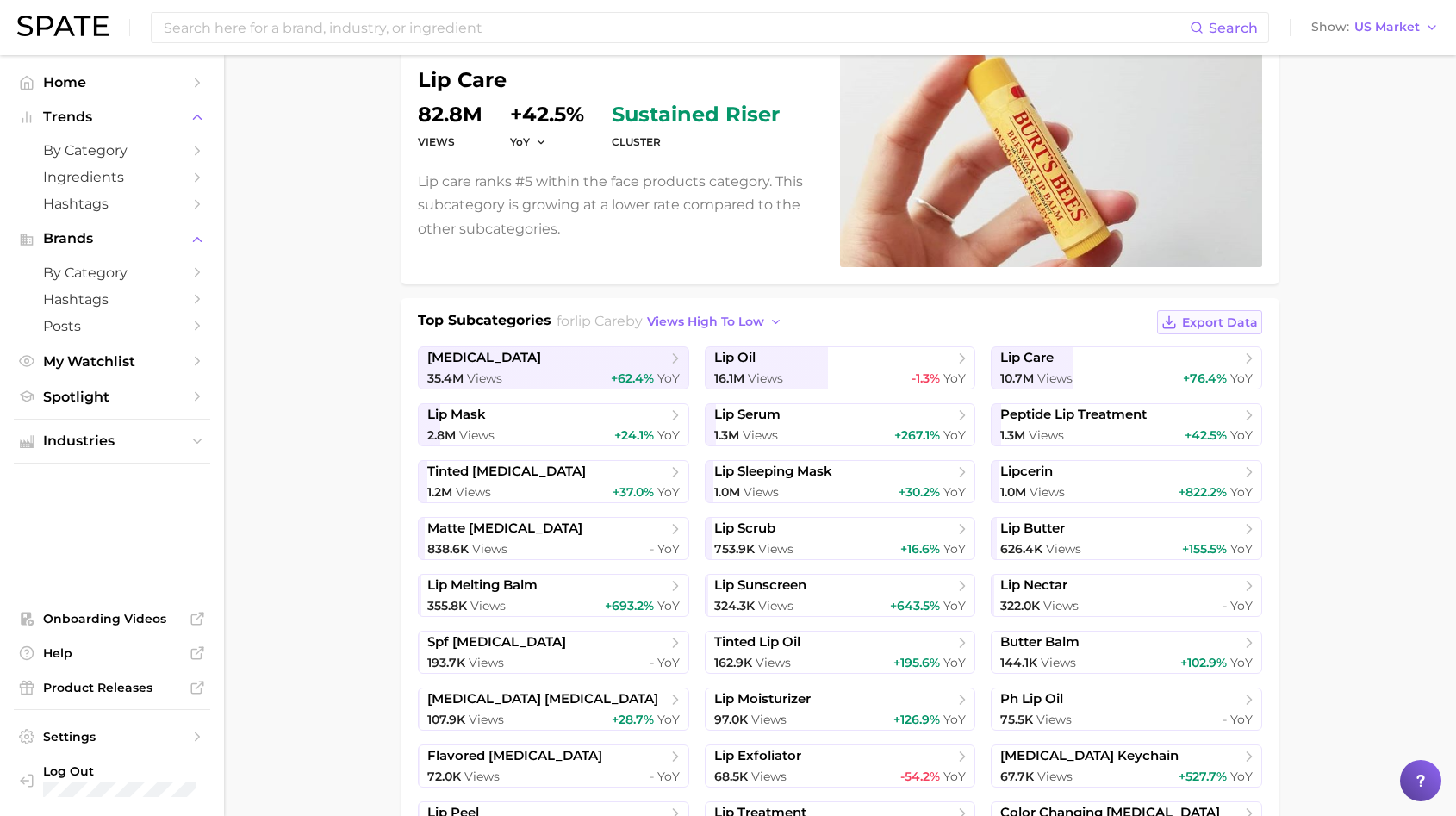
click at [1244, 314] on button "Export Data" at bounding box center [1209, 322] width 106 height 24
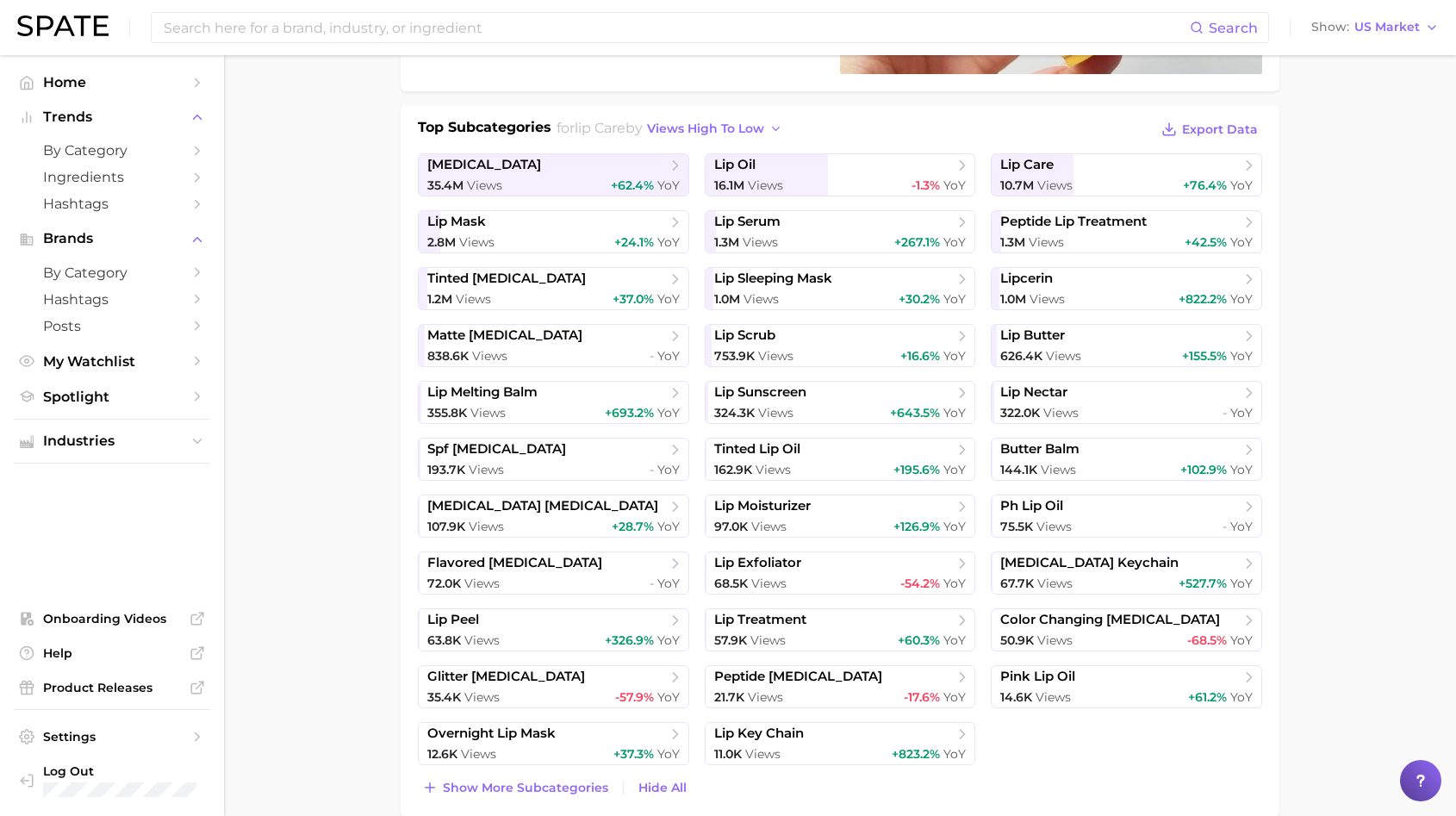
scroll to position [0, 0]
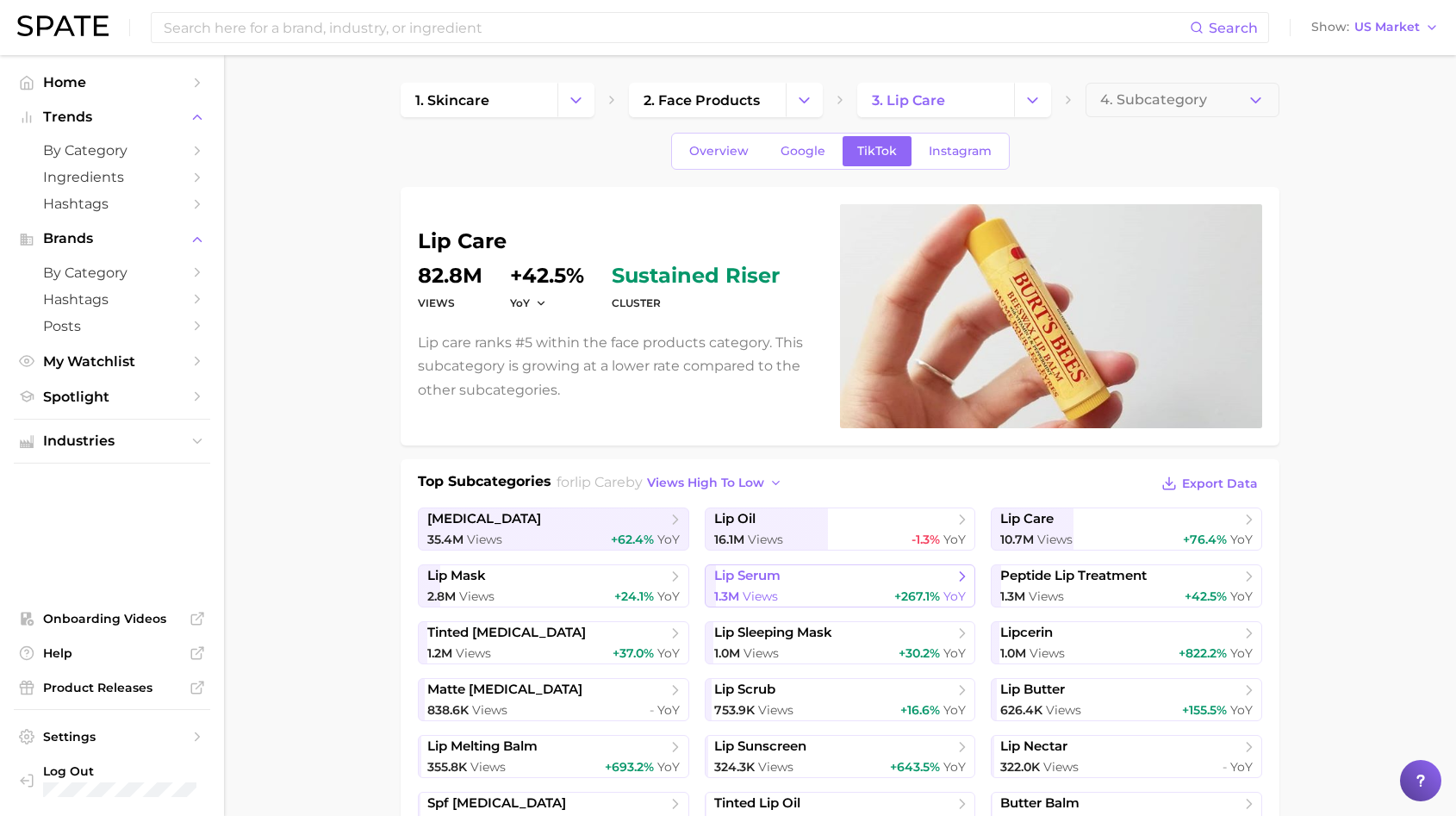
click at [801, 578] on span "lip serum" at bounding box center [833, 576] width 239 height 17
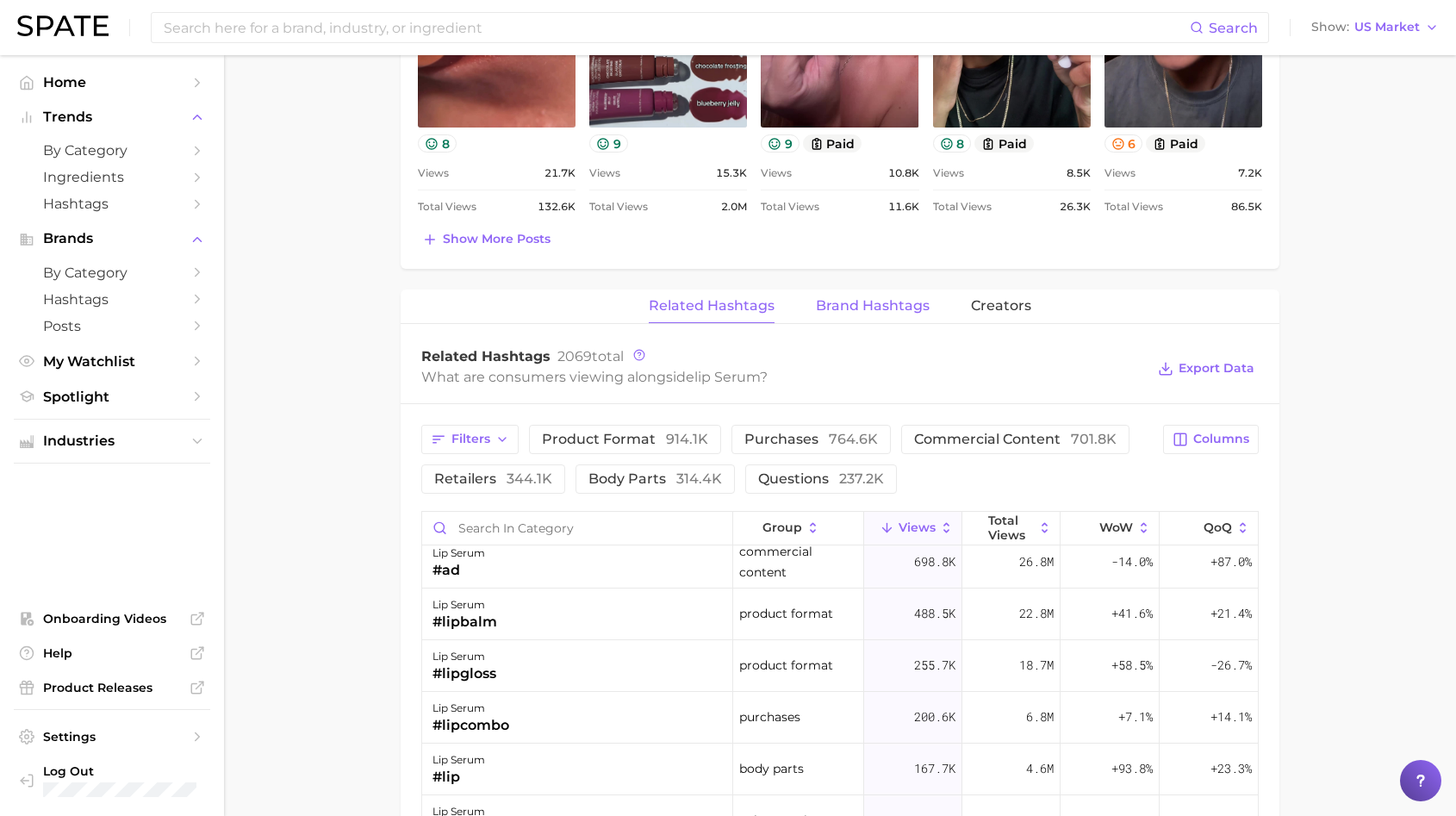
click at [907, 301] on span "Brand Hashtags" at bounding box center [872, 306] width 114 height 16
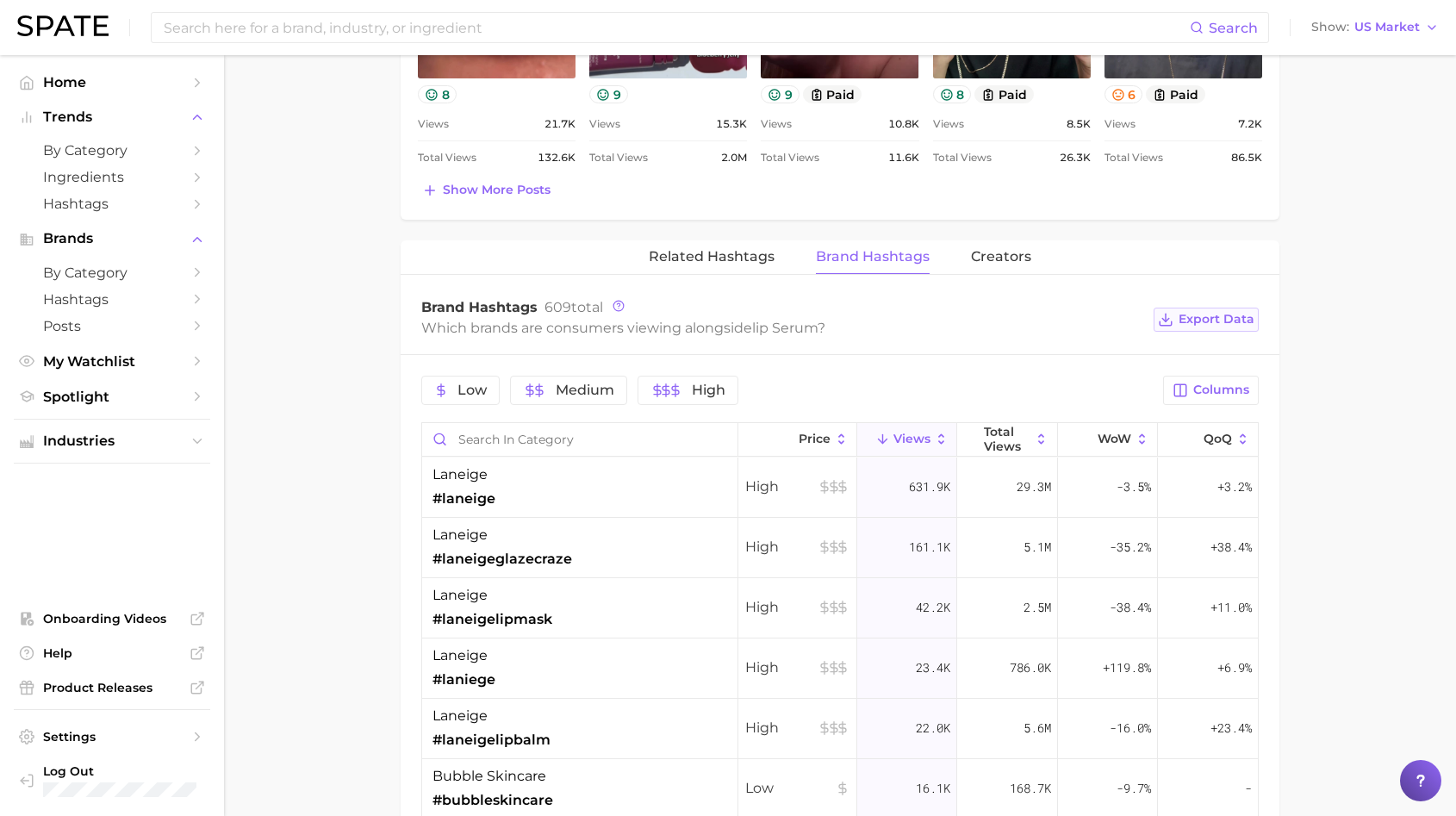
click at [1223, 311] on button "Export Data" at bounding box center [1206, 319] width 106 height 24
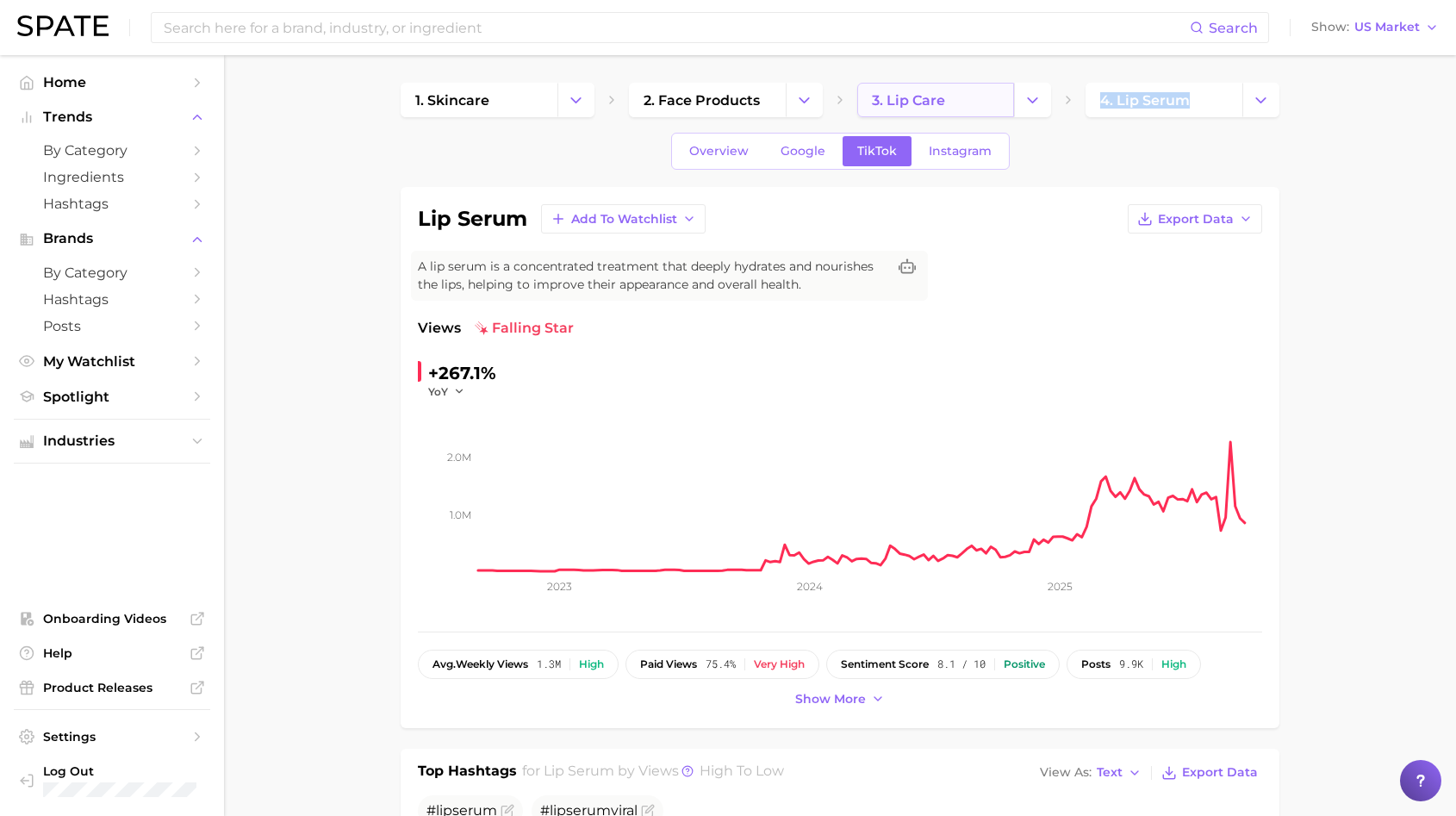
click at [911, 103] on span "3. lip care" at bounding box center [908, 100] width 73 height 17
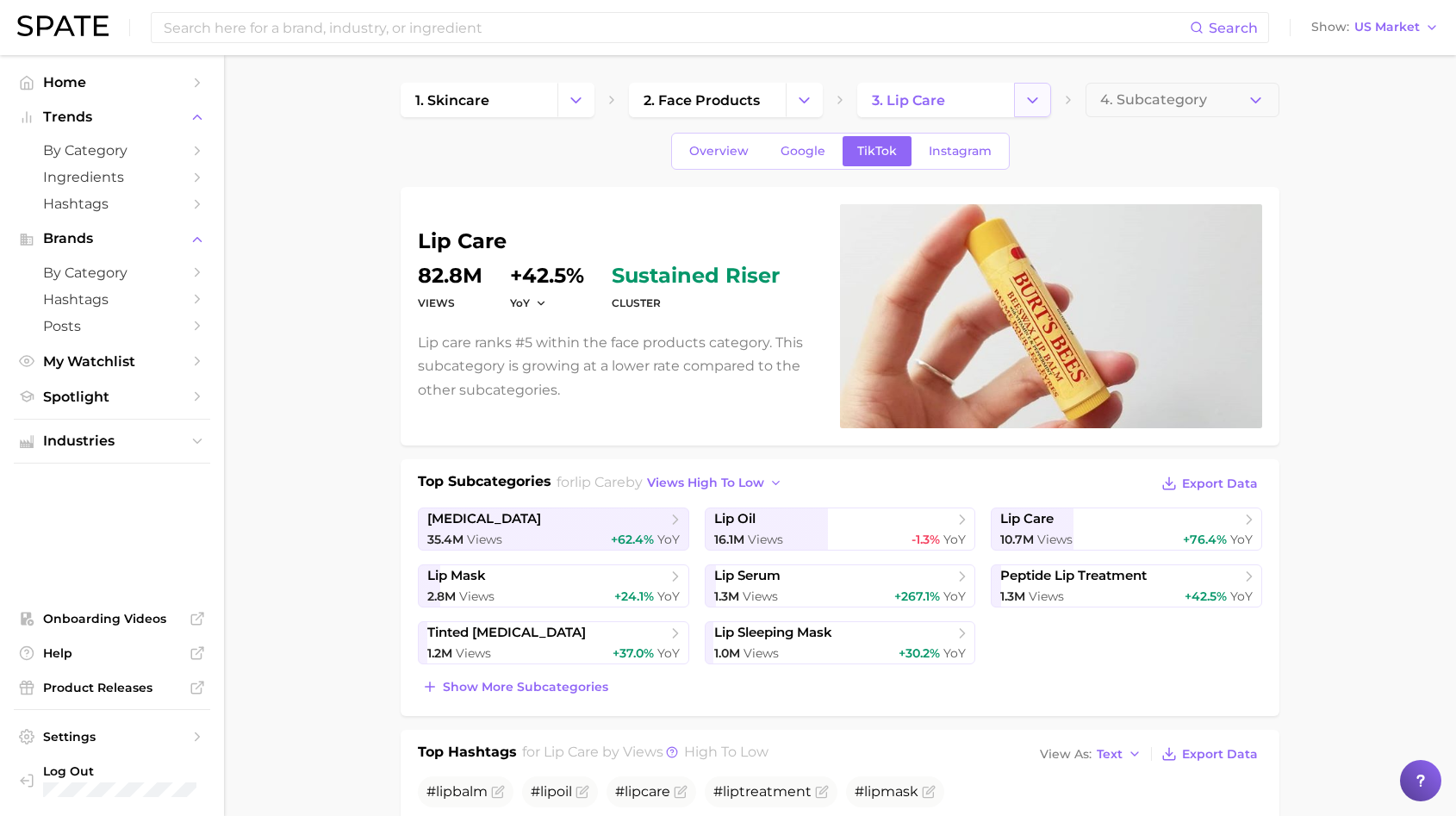
click at [1036, 106] on icon "Change Category" at bounding box center [1033, 101] width 18 height 18
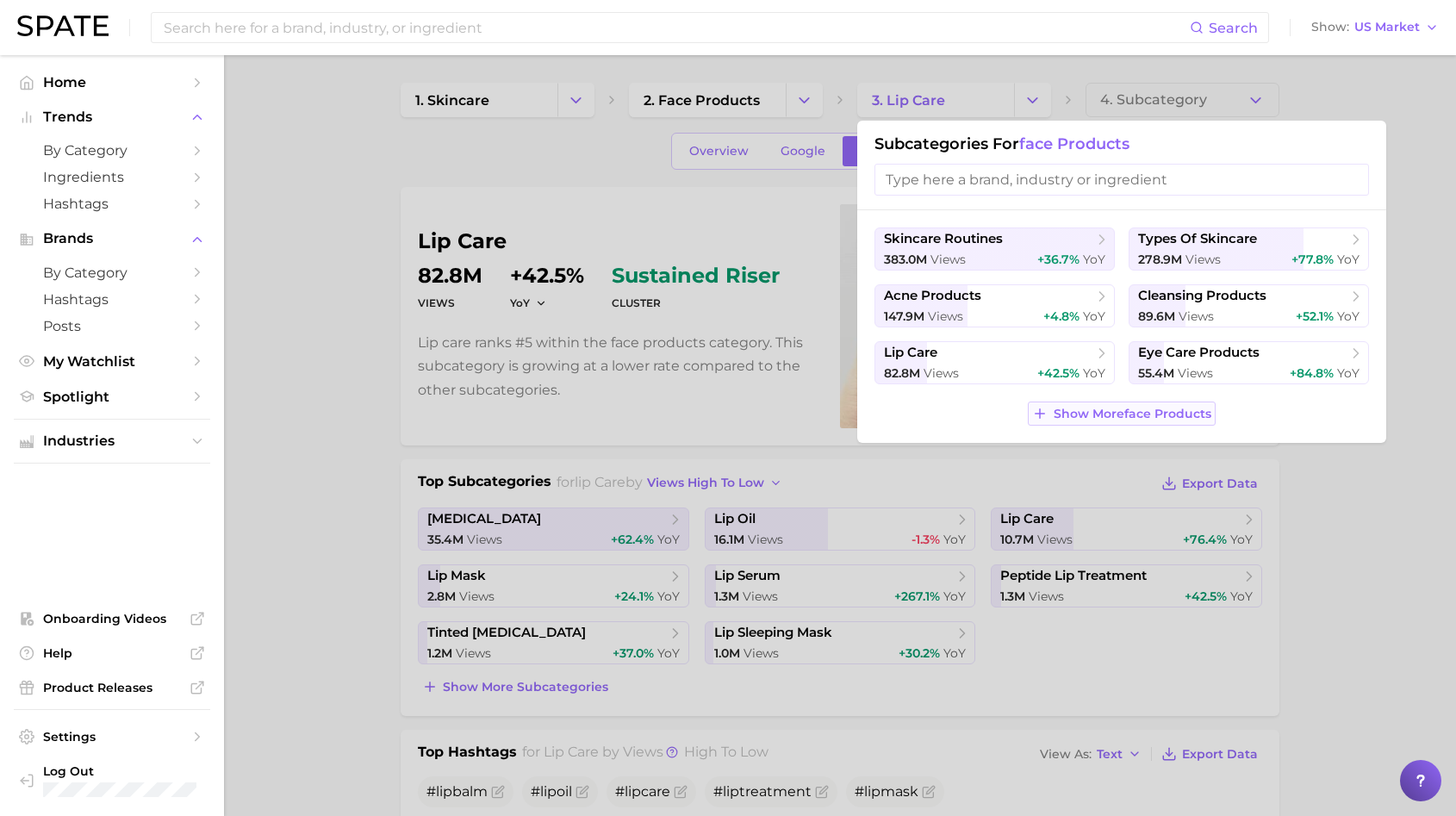
click at [1104, 408] on span "Show More face products" at bounding box center [1132, 414] width 158 height 15
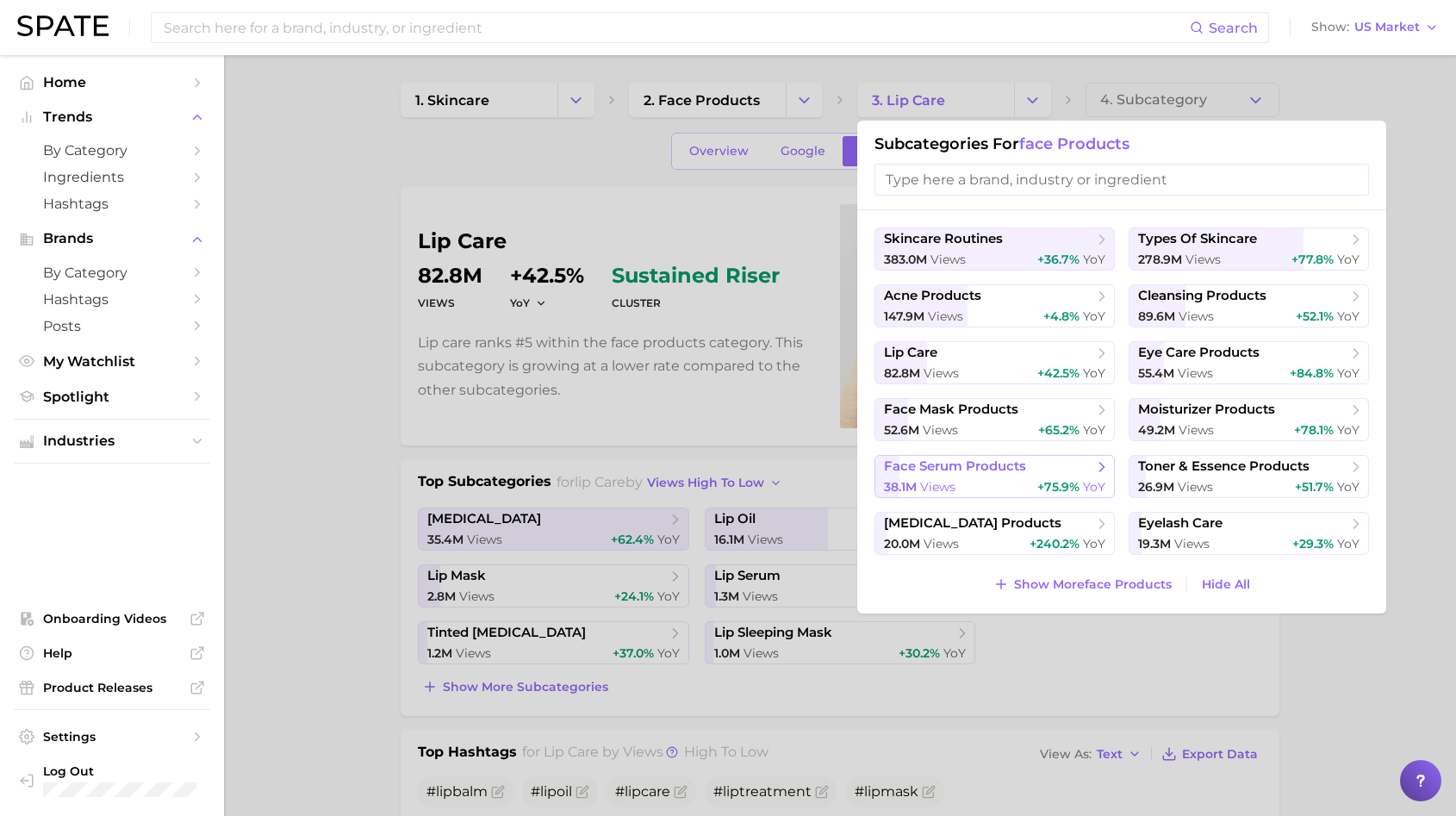
click at [1047, 470] on span "face serum products" at bounding box center [988, 467] width 209 height 17
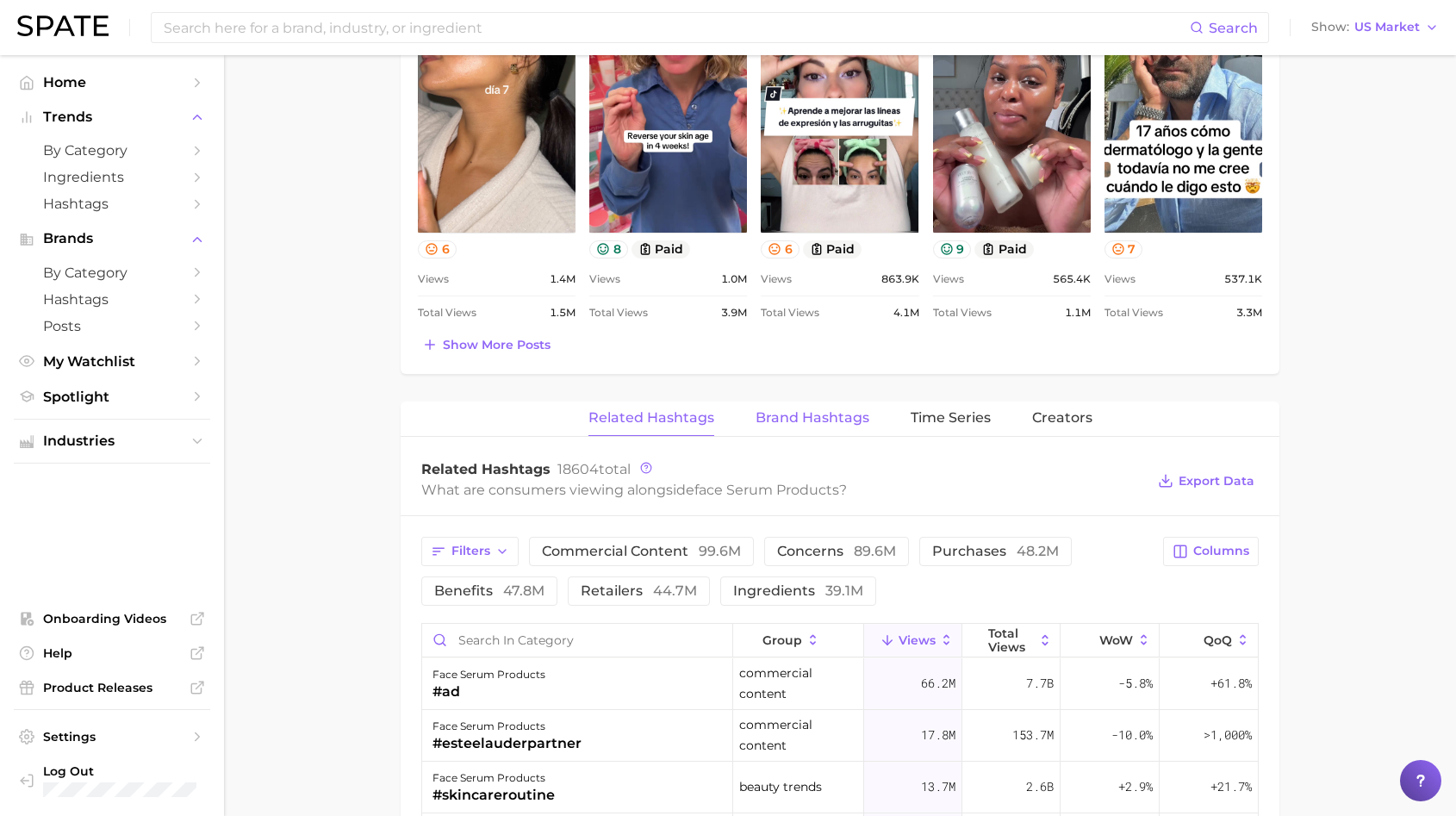
click at [829, 410] on span "Brand Hashtags" at bounding box center [813, 418] width 114 height 16
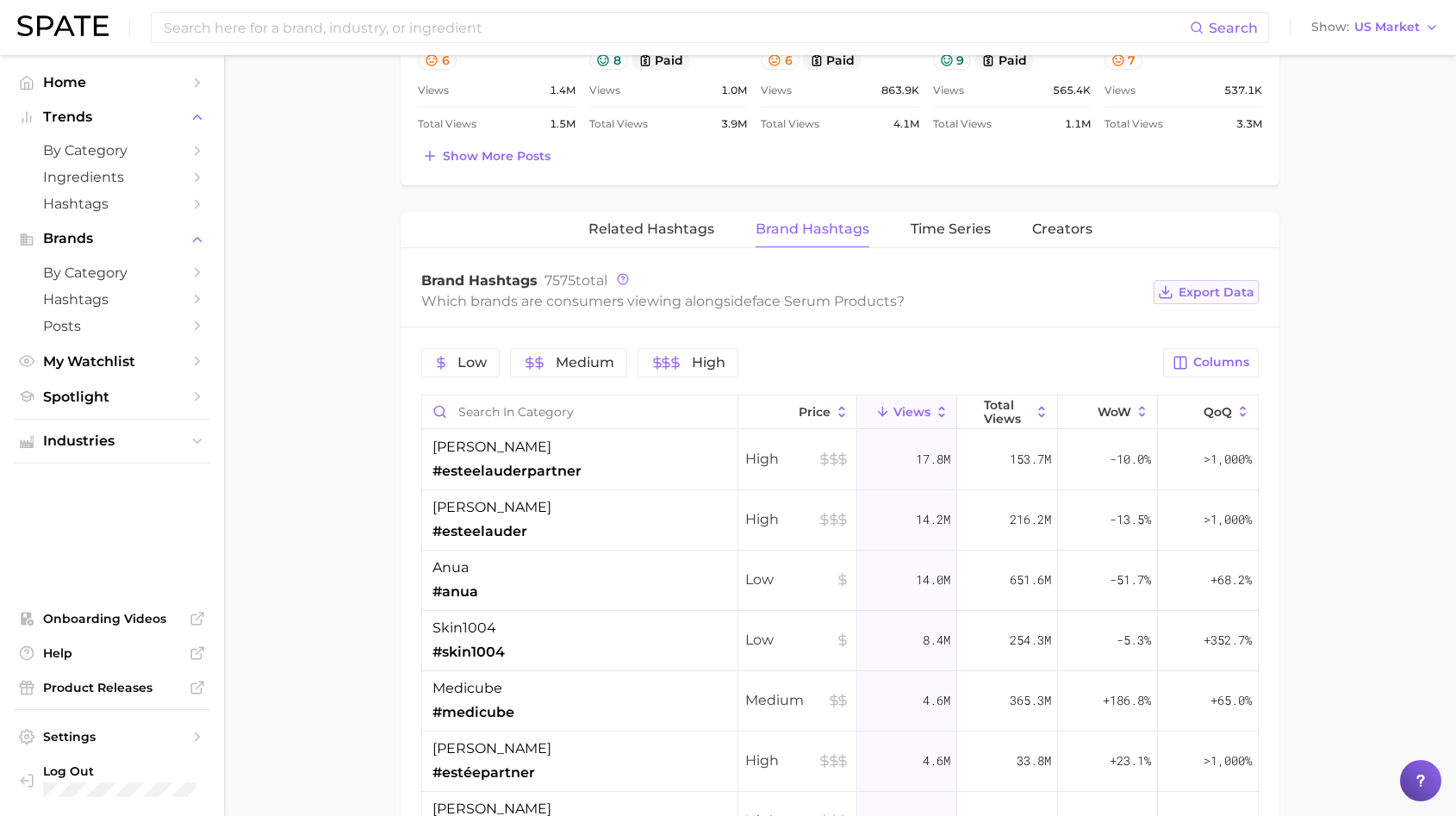
click at [1230, 284] on button "Export Data" at bounding box center [1206, 292] width 106 height 24
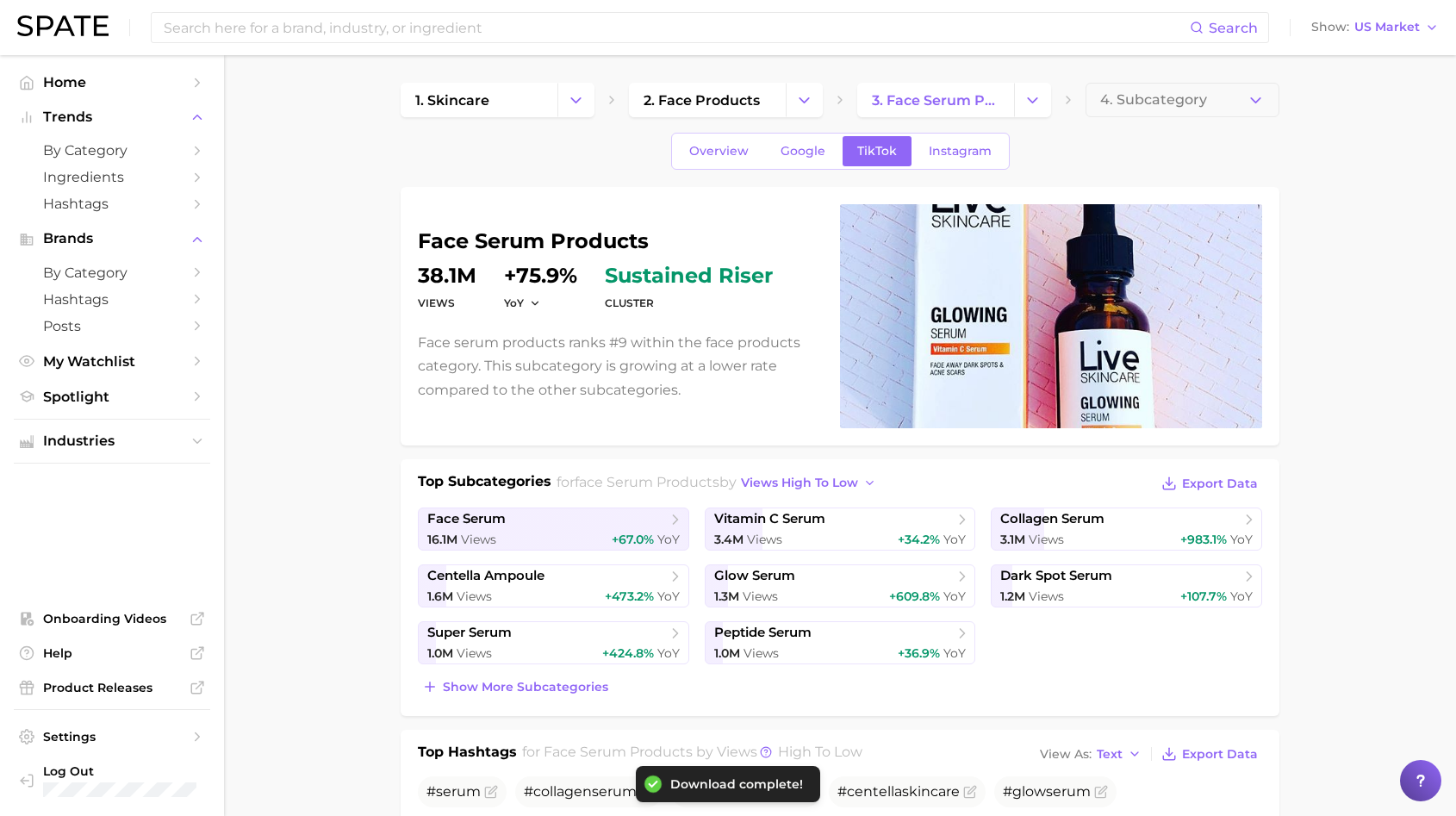
click at [837, 212] on div "face serum products Views 38.1m YoY +75.9% cluster sustained riser Face serum p…" at bounding box center [839, 317] width 844 height 224
click at [987, 100] on span "3. face serum products" at bounding box center [935, 100] width 128 height 17
click at [1025, 93] on icon "Change Category" at bounding box center [1033, 101] width 18 height 18
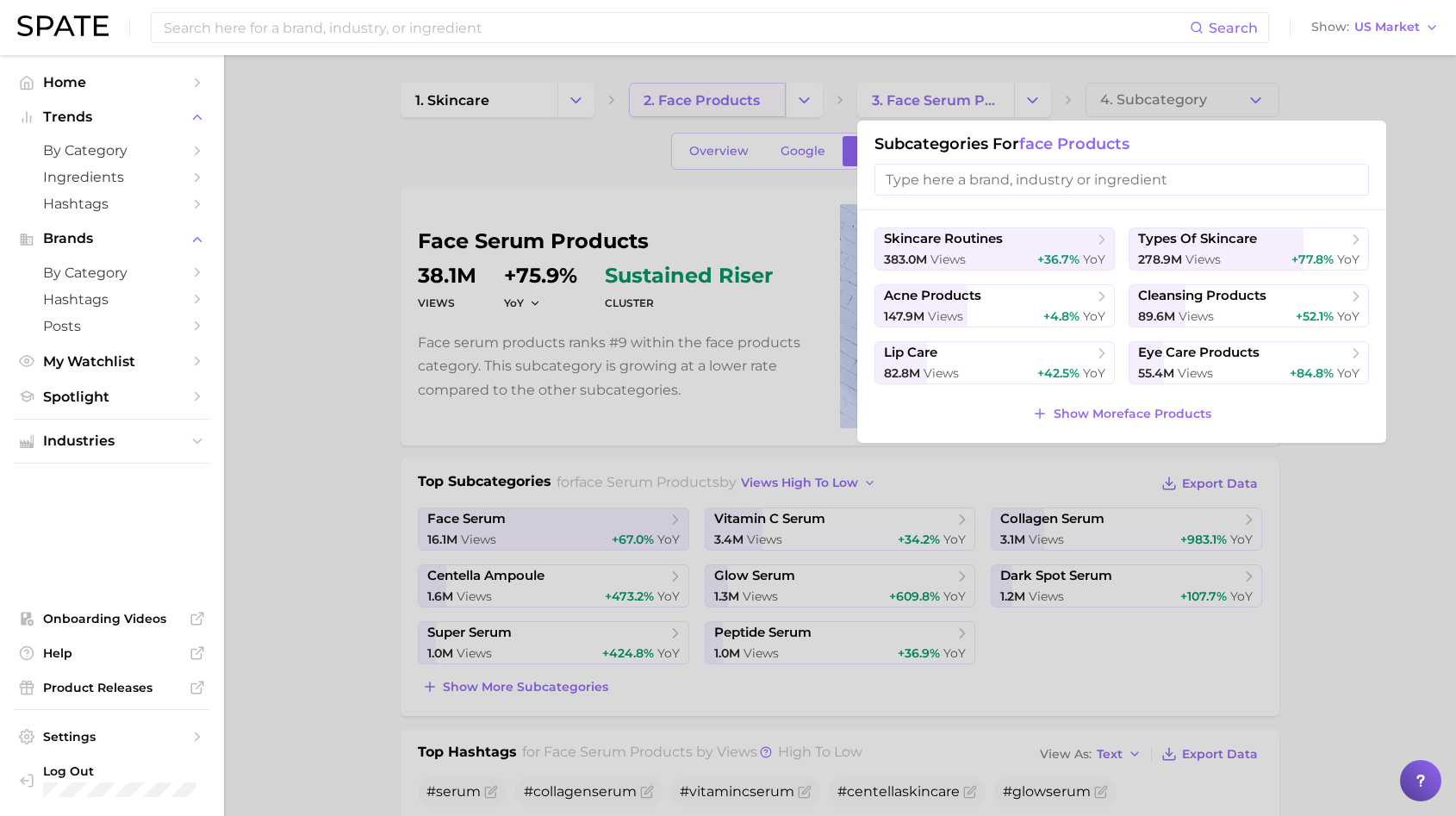
click at [781, 86] on div at bounding box center [728, 408] width 1456 height 816
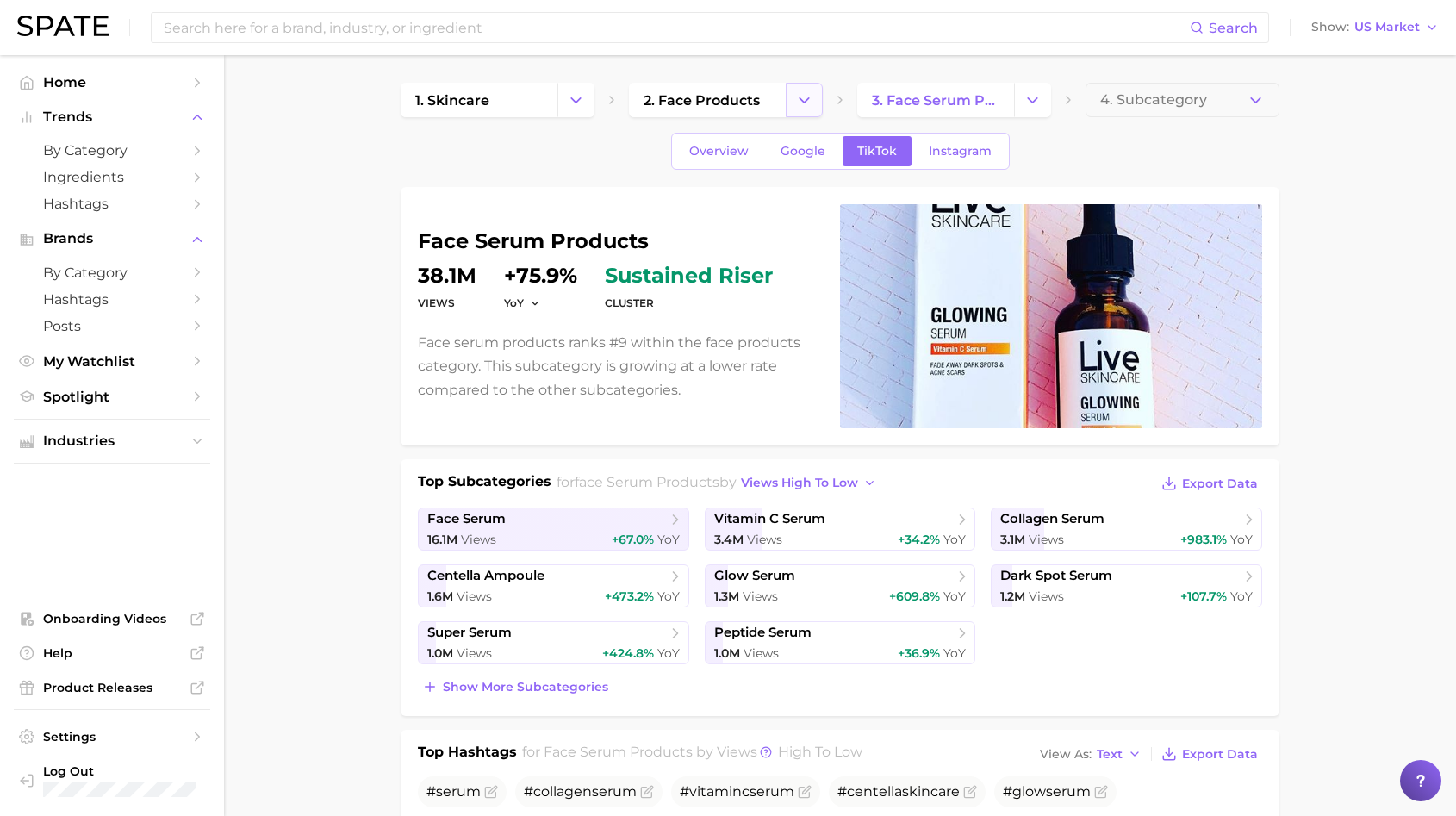
click at [805, 102] on polyline "Change Category" at bounding box center [804, 99] width 9 height 5
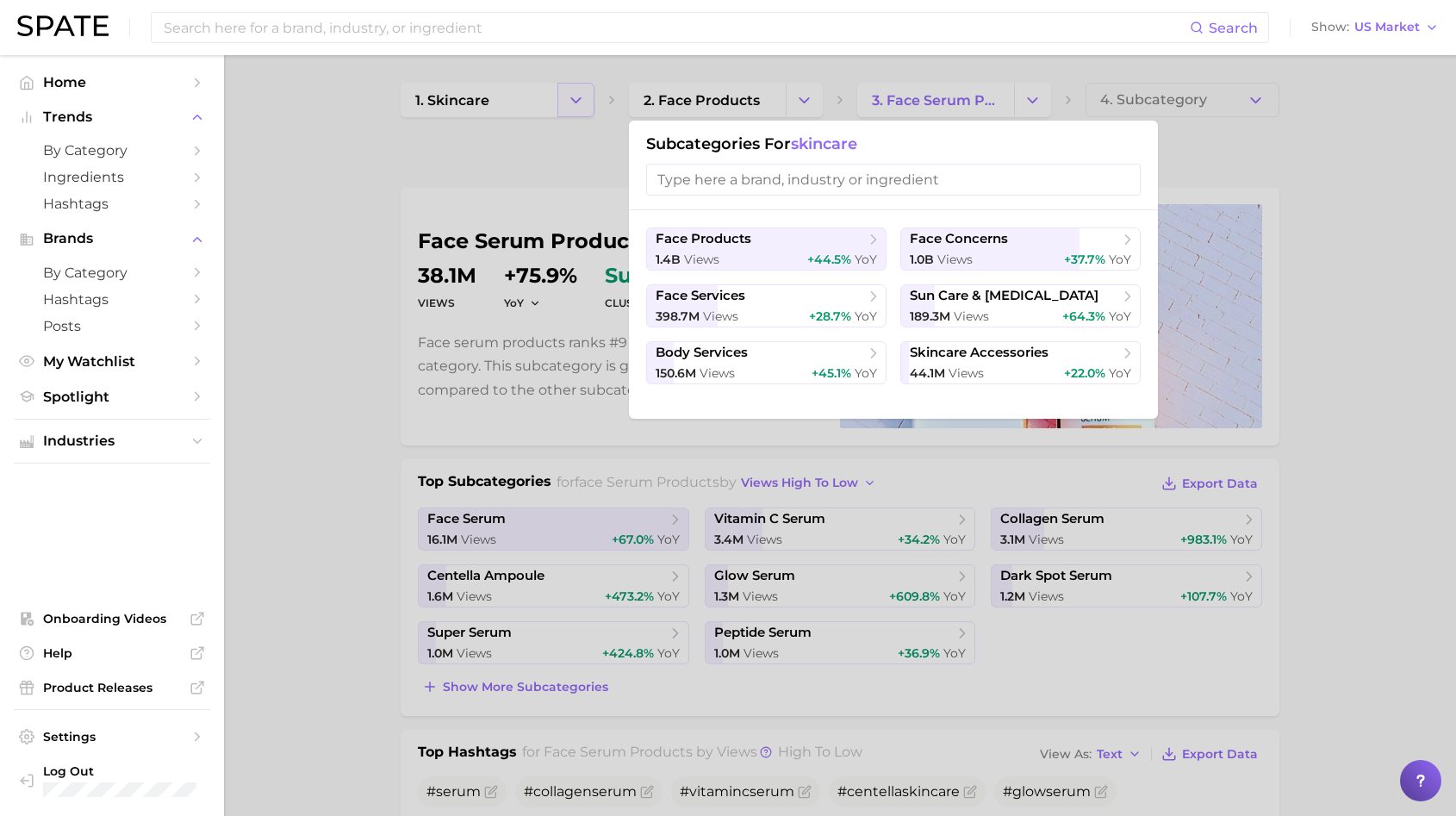
drag, startPoint x: 574, startPoint y: 78, endPoint x: 573, endPoint y: 89, distance: 11.0
click at [573, 79] on div at bounding box center [728, 408] width 1456 height 816
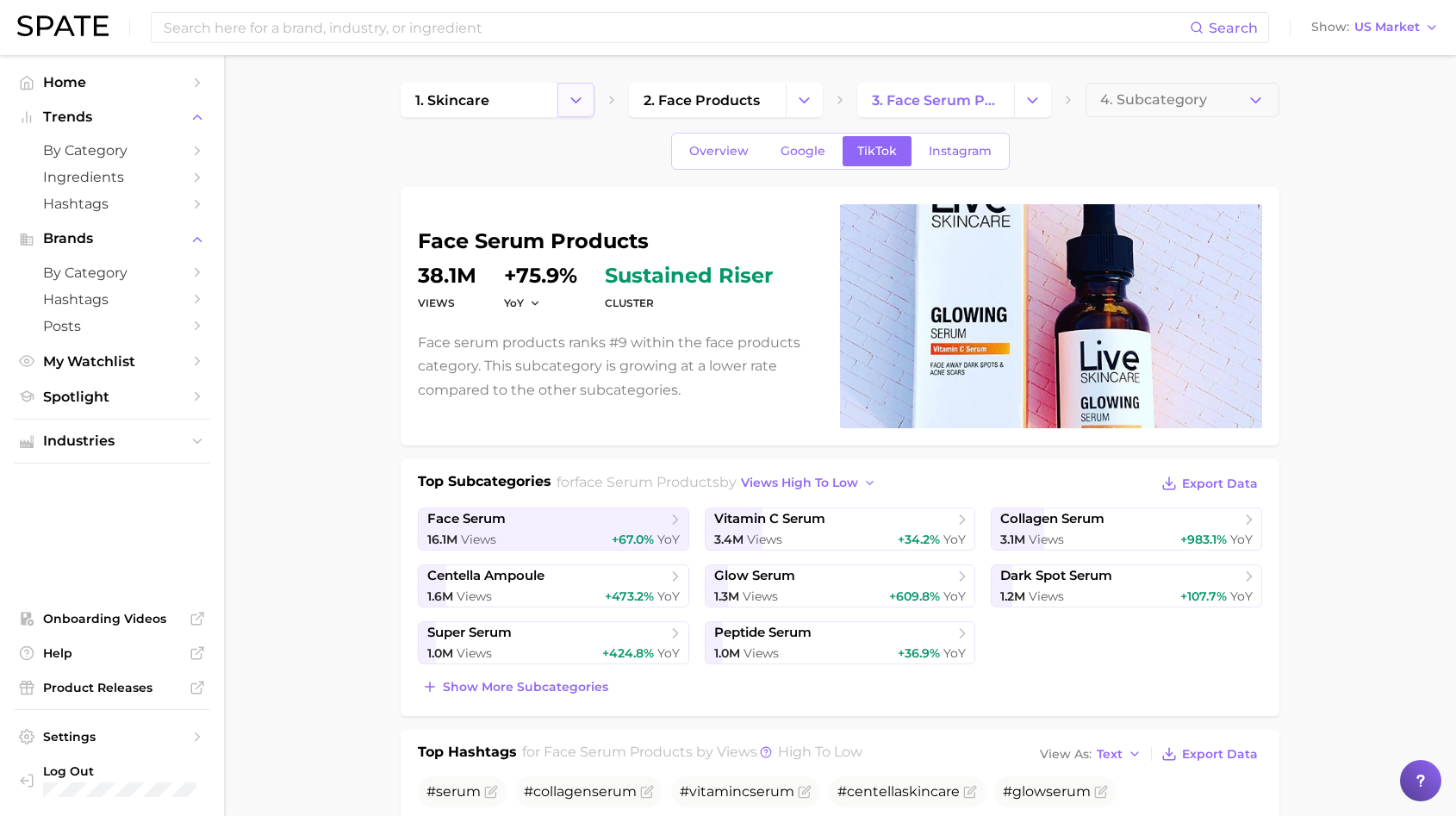
click at [573, 93] on icon "Change Category" at bounding box center [576, 101] width 18 height 18
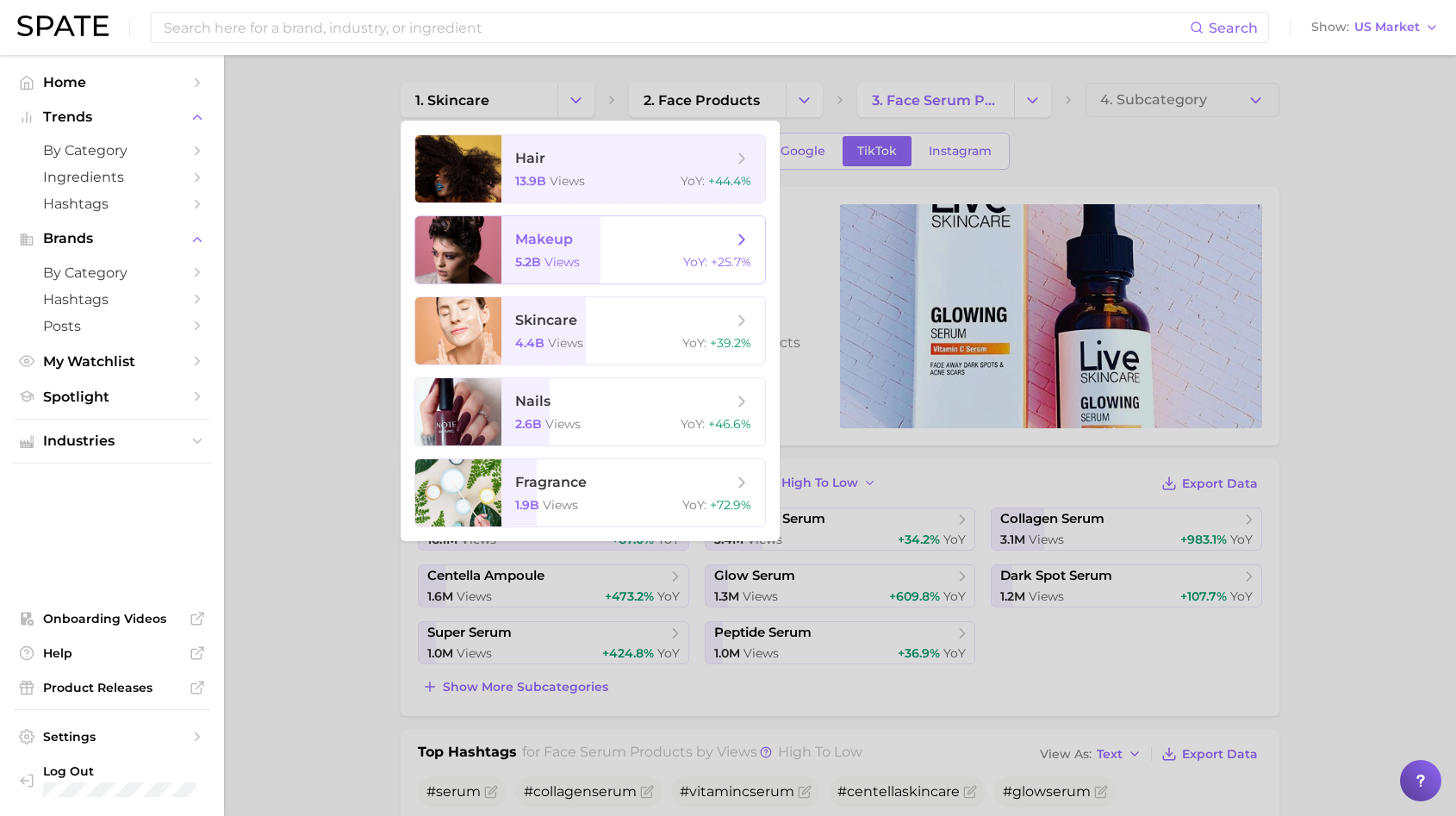
click at [549, 259] on span "views" at bounding box center [561, 262] width 36 height 16
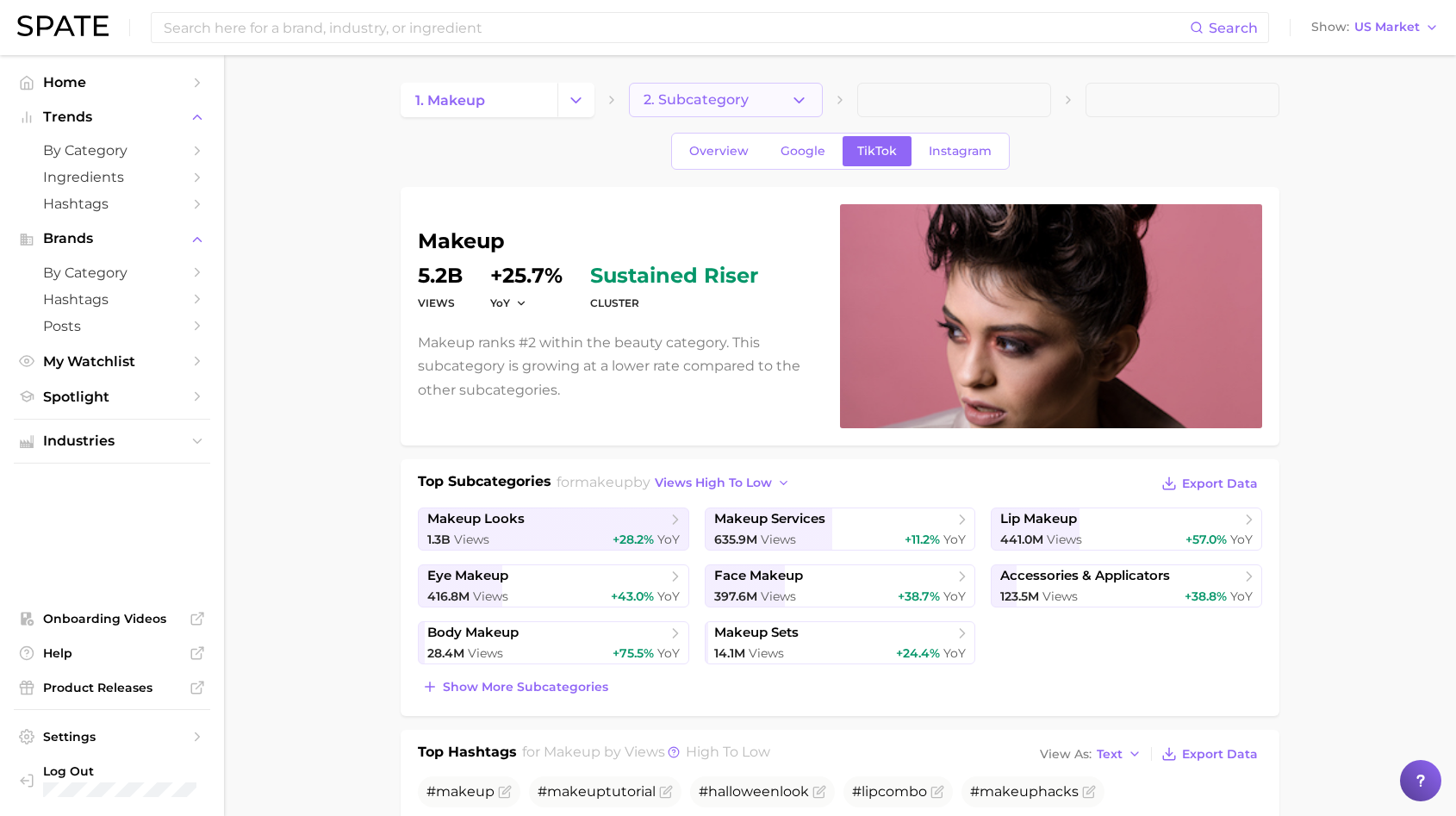
click at [795, 110] on button "2. Subcategory" at bounding box center [725, 100] width 194 height 35
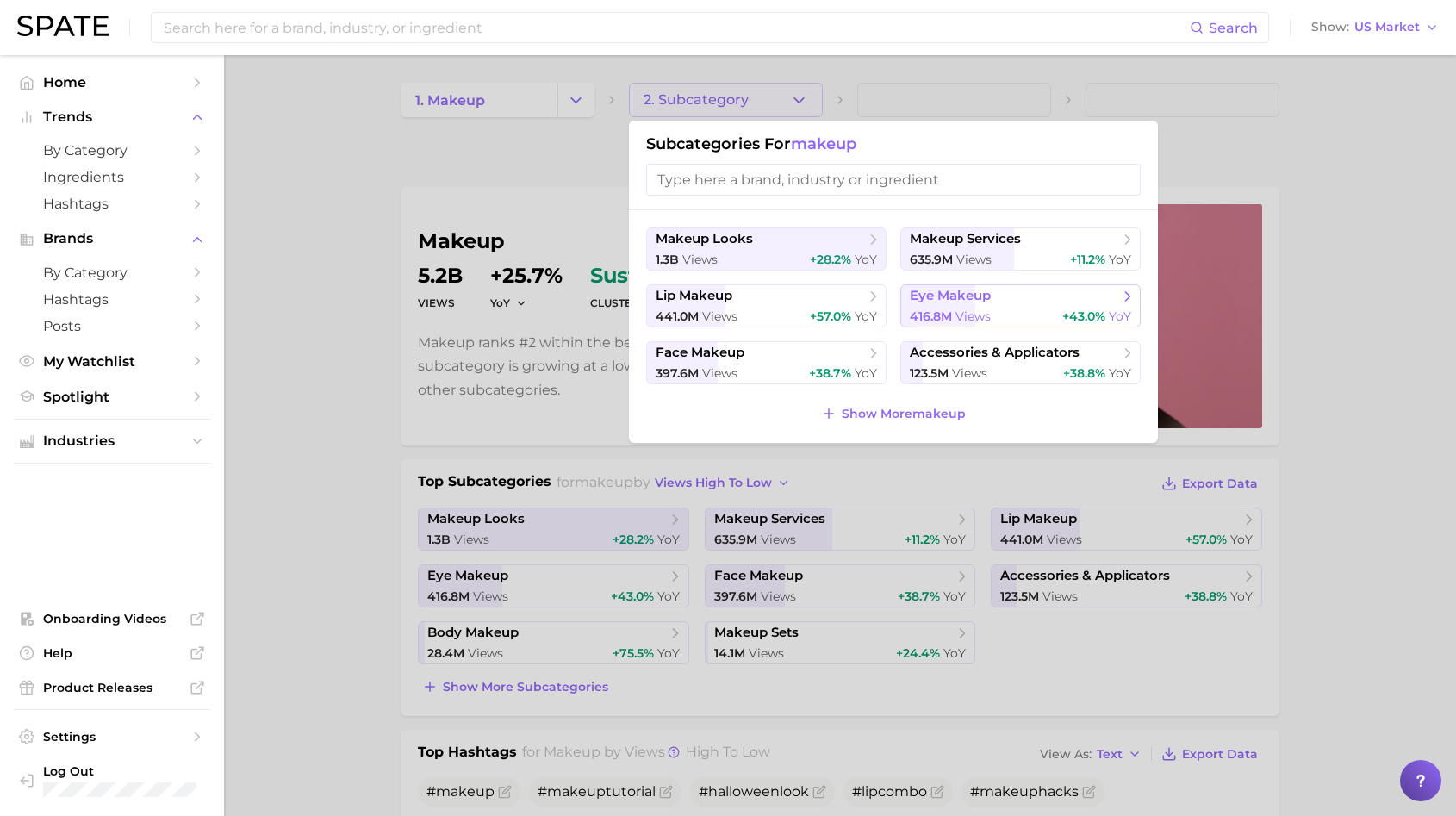
click at [951, 319] on span "416.8m" at bounding box center [931, 316] width 42 height 16
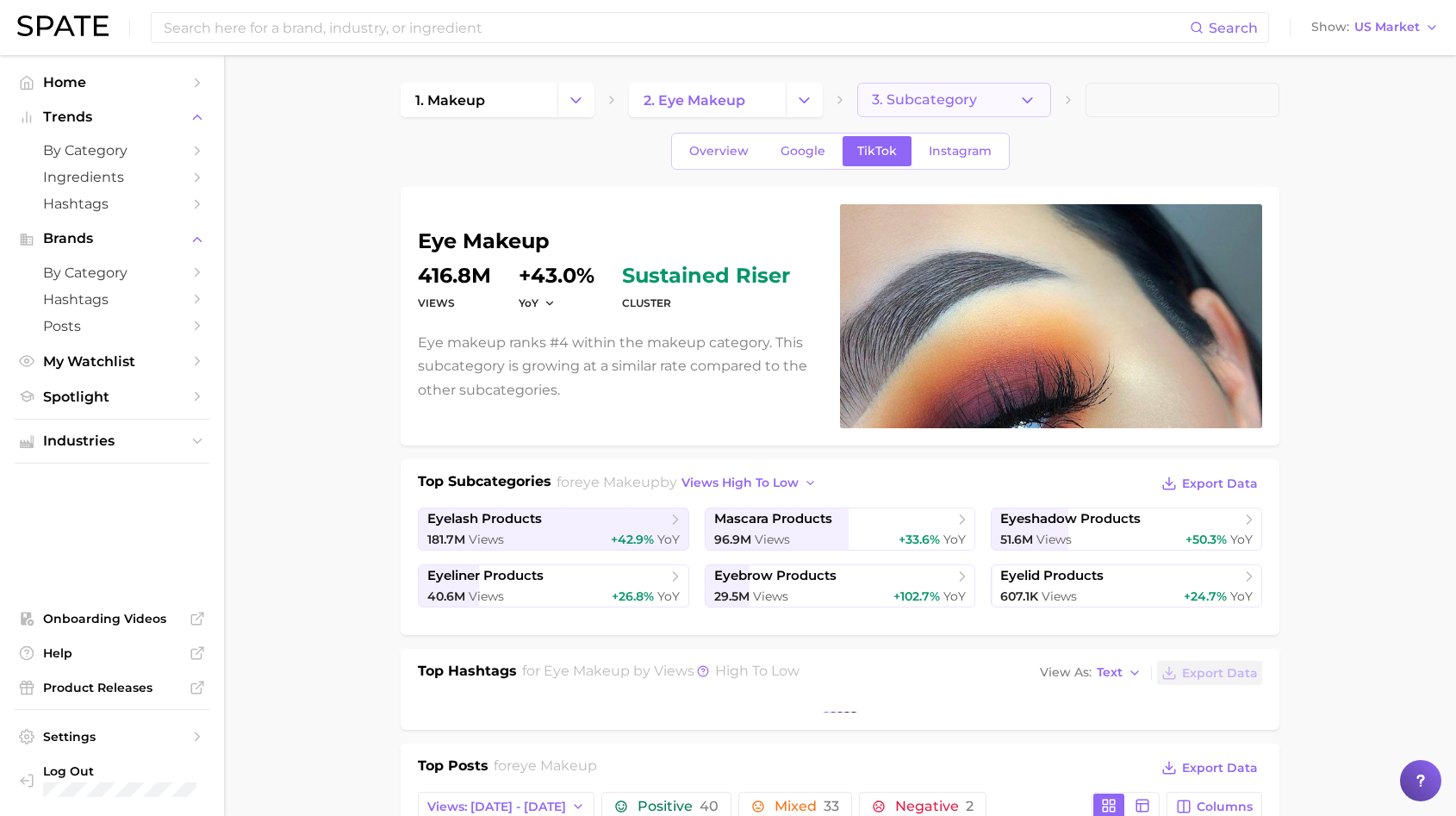
click at [1044, 102] on button "3. Subcategory" at bounding box center [953, 100] width 194 height 35
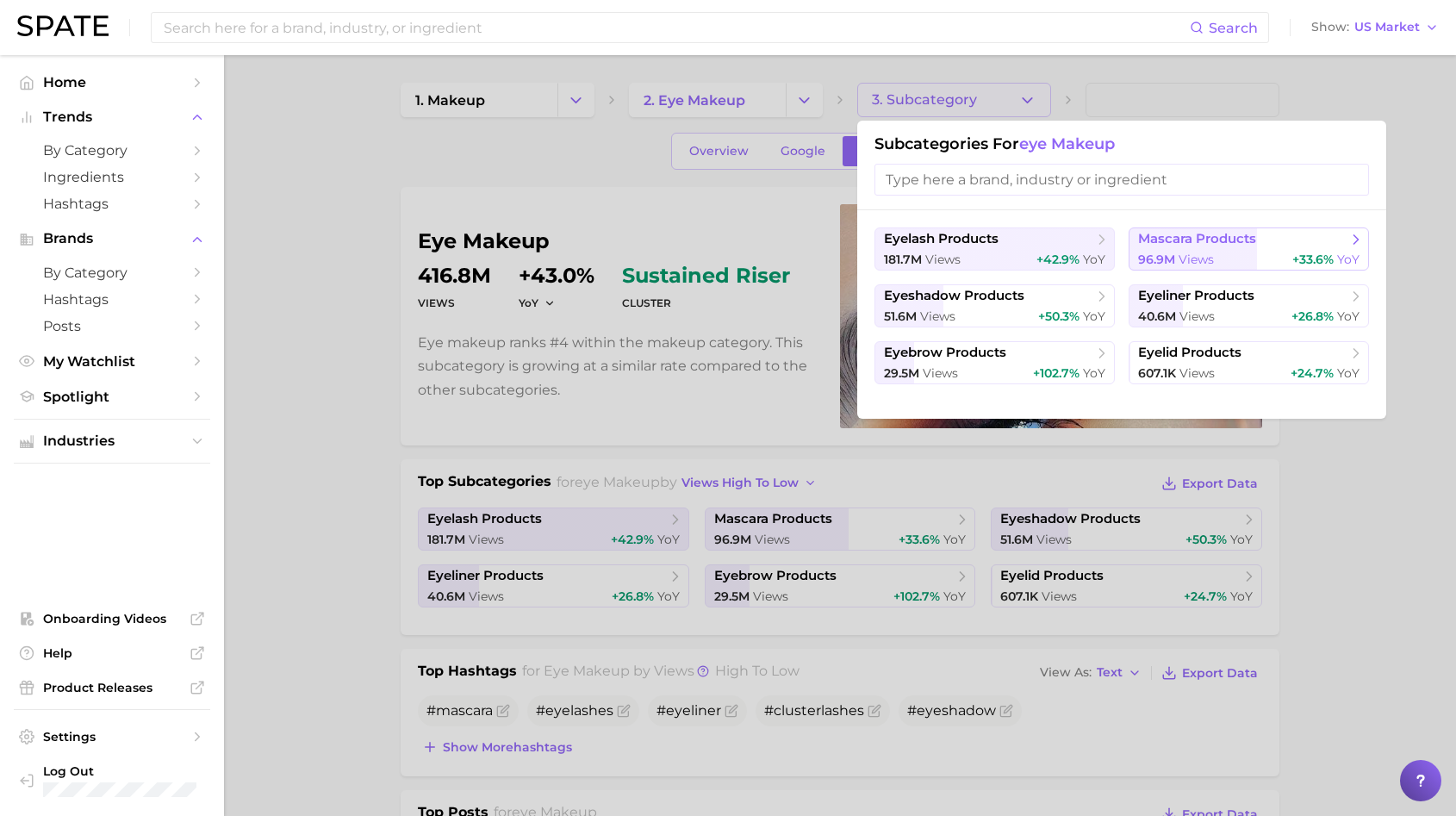
click at [1199, 236] on span "mascara products" at bounding box center [1196, 240] width 118 height 17
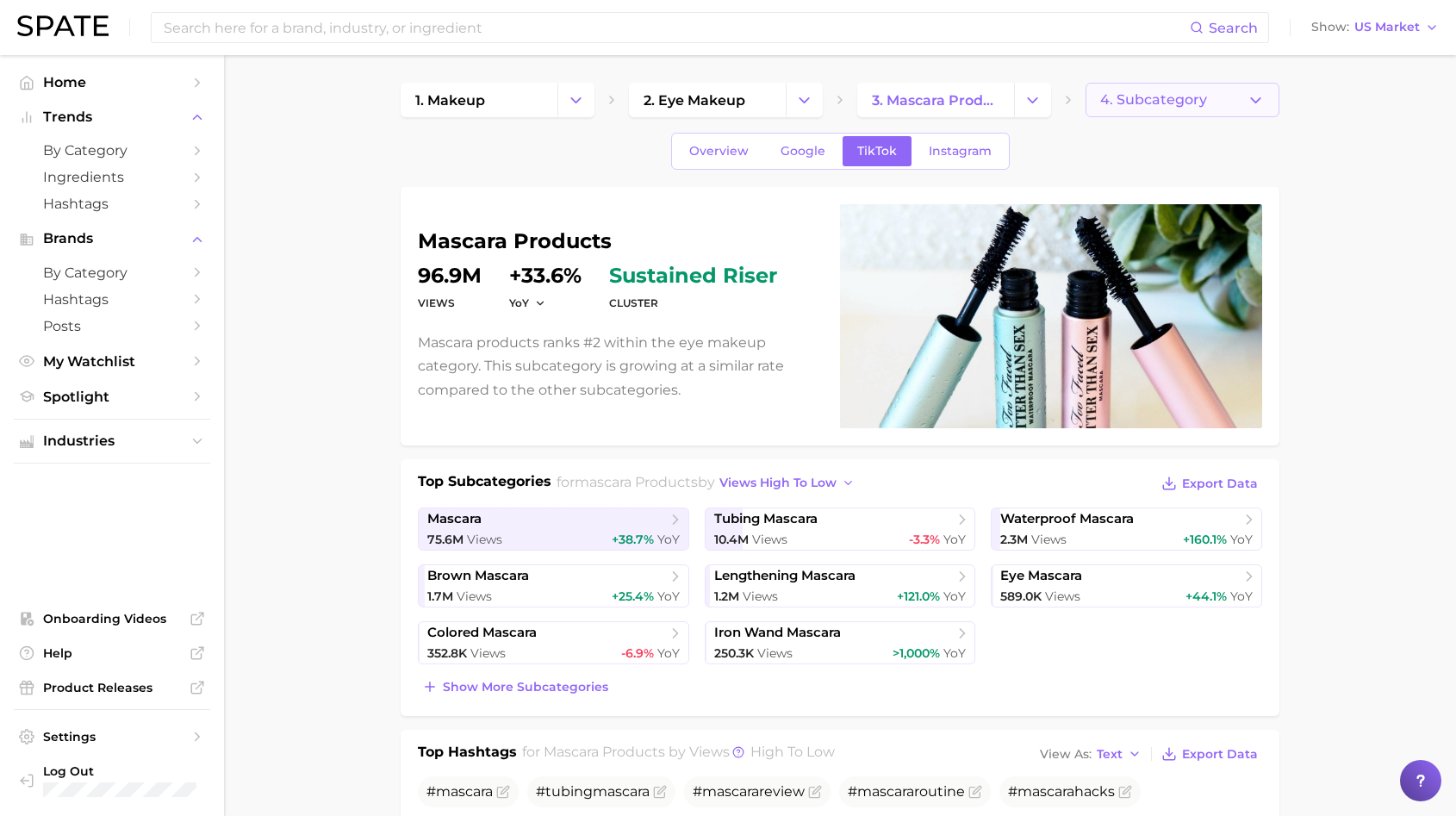
click at [1208, 106] on button "4. Subcategory" at bounding box center [1182, 100] width 194 height 35
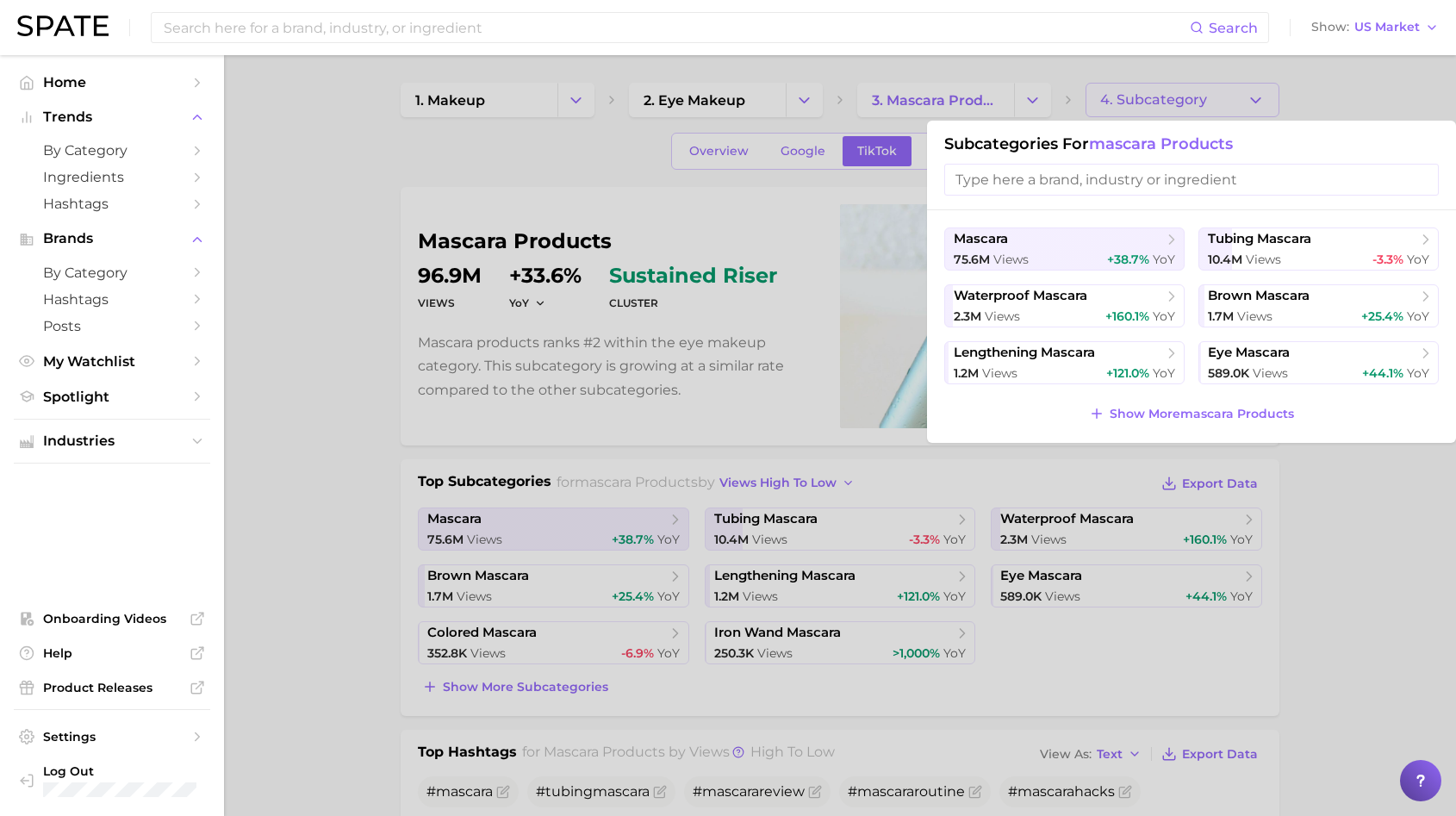
click at [1172, 428] on div "mascara 75.6m views +38.7% YoY tubing mascara 10.4m views -3.3% YoY waterproof …" at bounding box center [1191, 327] width 529 height 233
click at [1170, 411] on span "Show More mascara products" at bounding box center [1201, 414] width 184 height 15
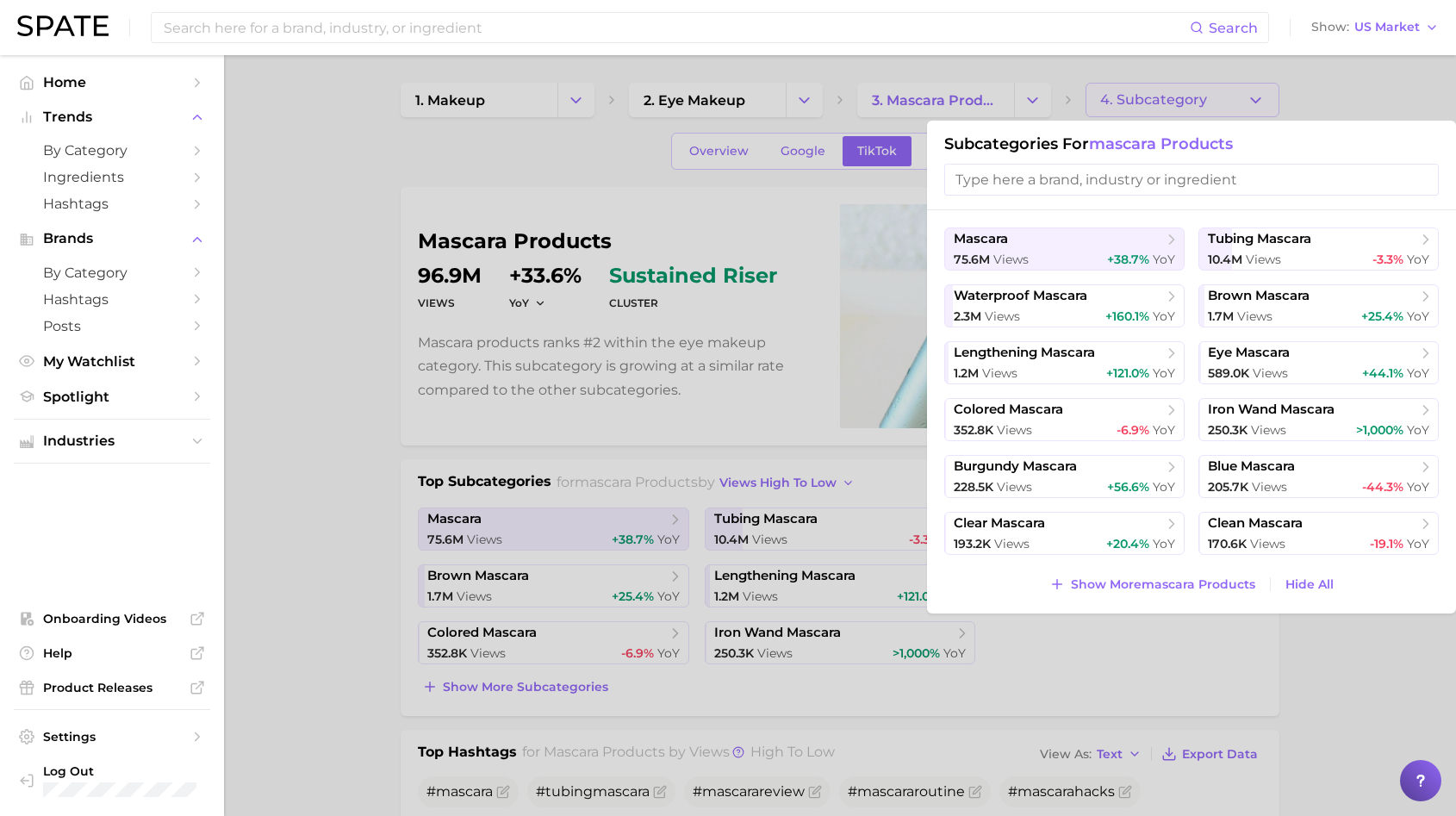
click at [807, 341] on div at bounding box center [728, 408] width 1456 height 816
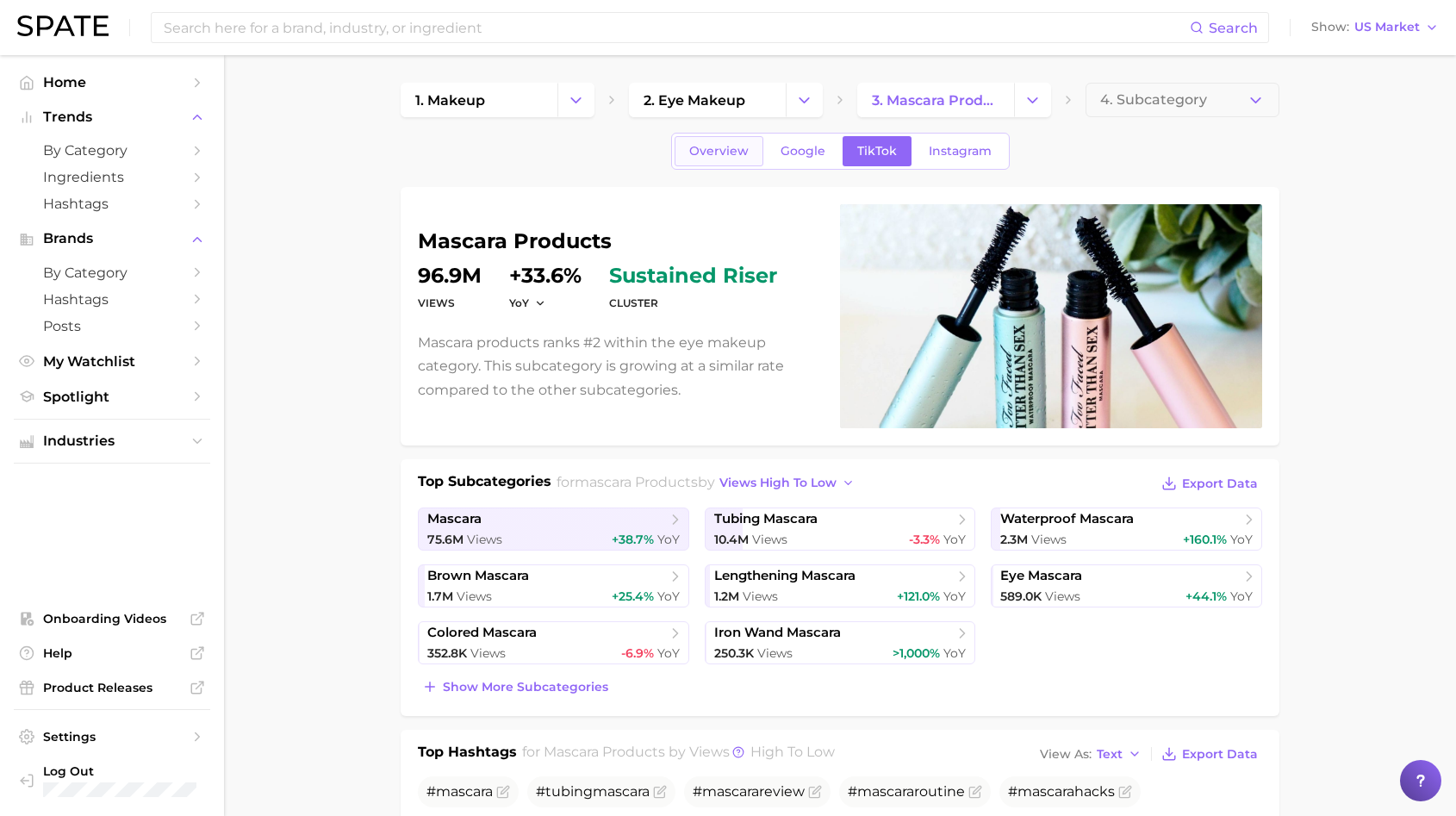
click at [740, 154] on span "Overview" at bounding box center [718, 151] width 60 height 15
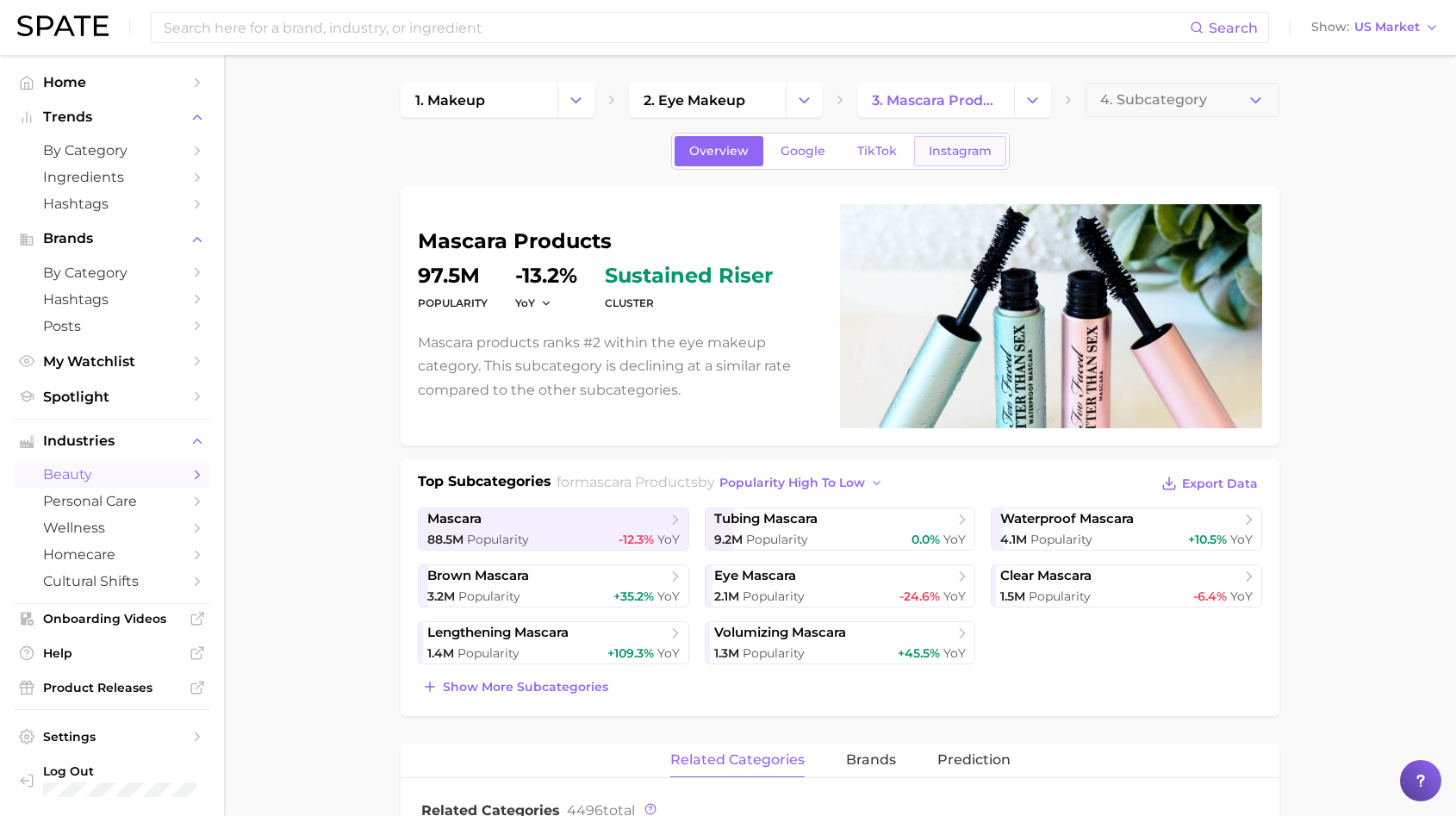
click at [930, 152] on span "Instagram" at bounding box center [960, 151] width 63 height 15
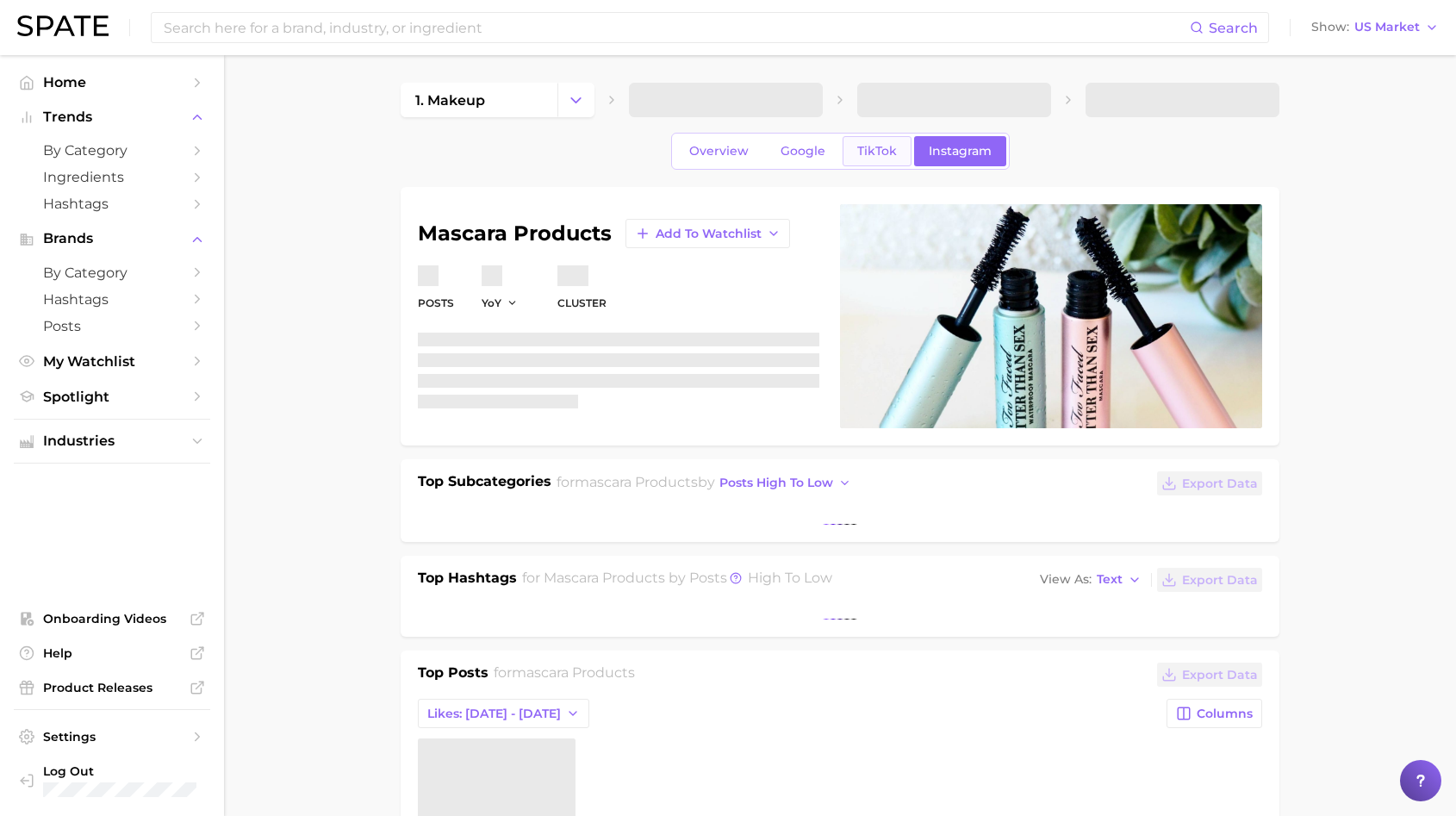
click at [877, 154] on span "TikTok" at bounding box center [876, 151] width 39 height 15
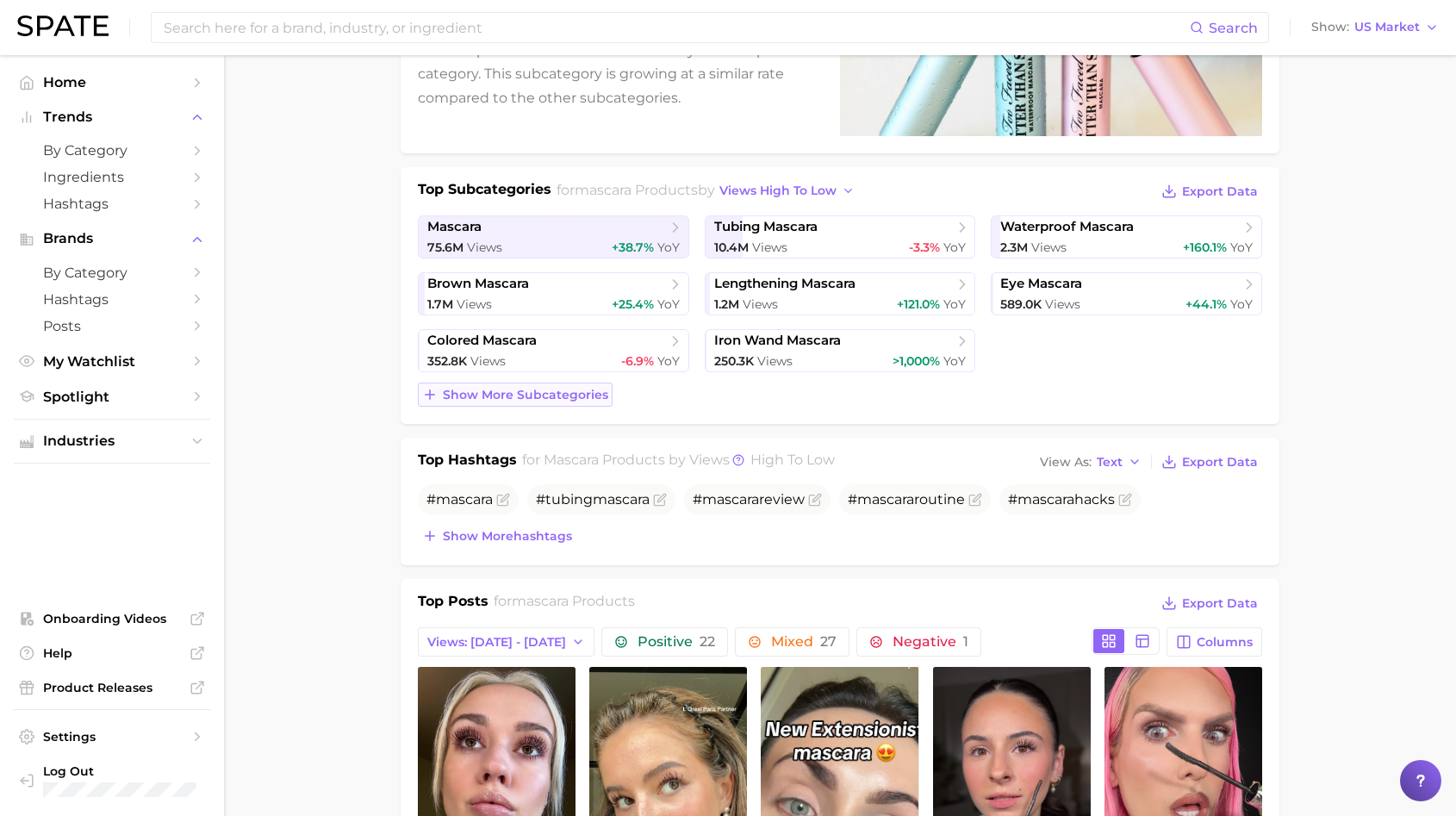
click at [544, 393] on span "Show more subcategories" at bounding box center [526, 396] width 165 height 15
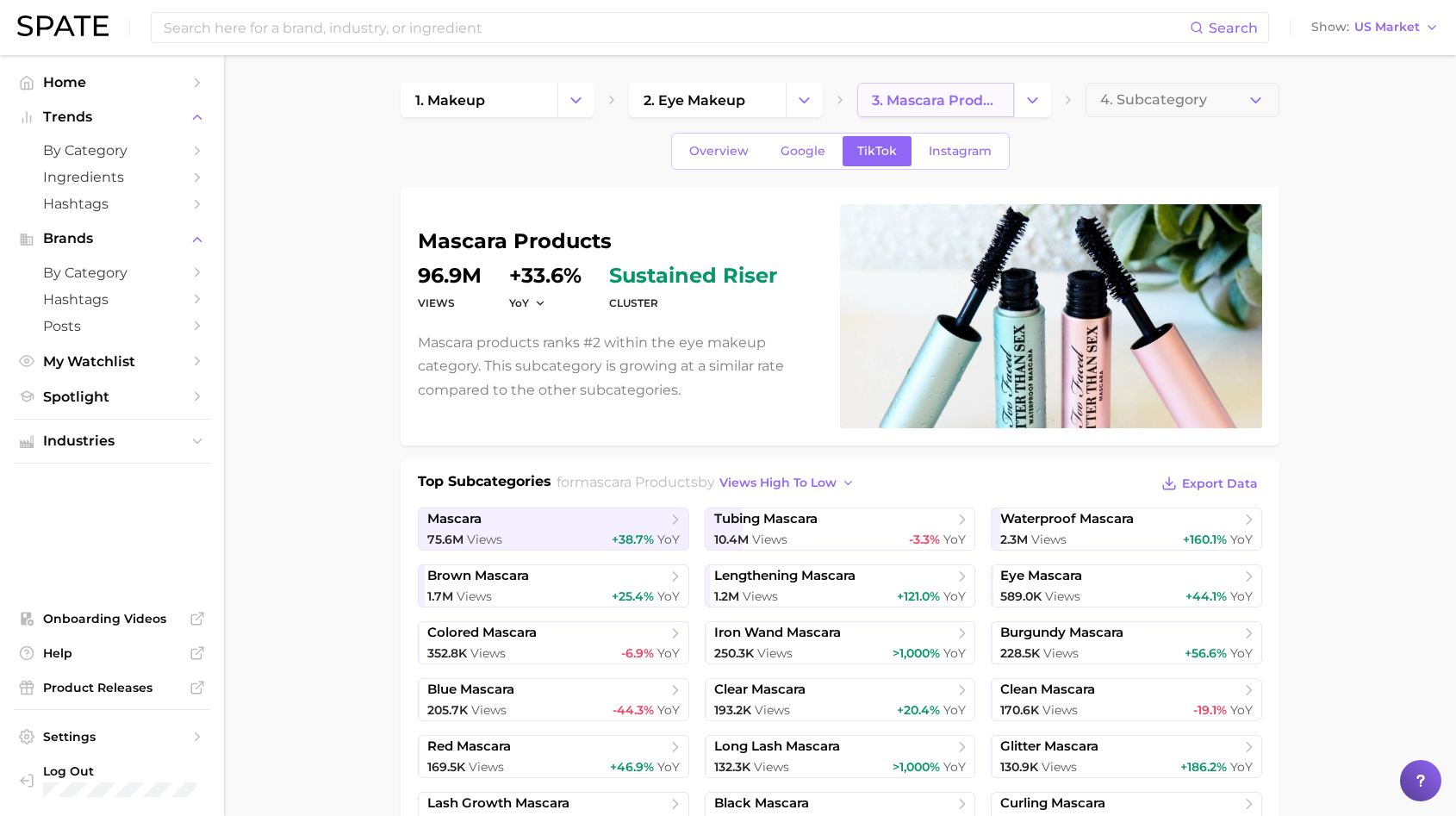
click at [952, 106] on span "3. mascara products" at bounding box center [935, 100] width 128 height 17
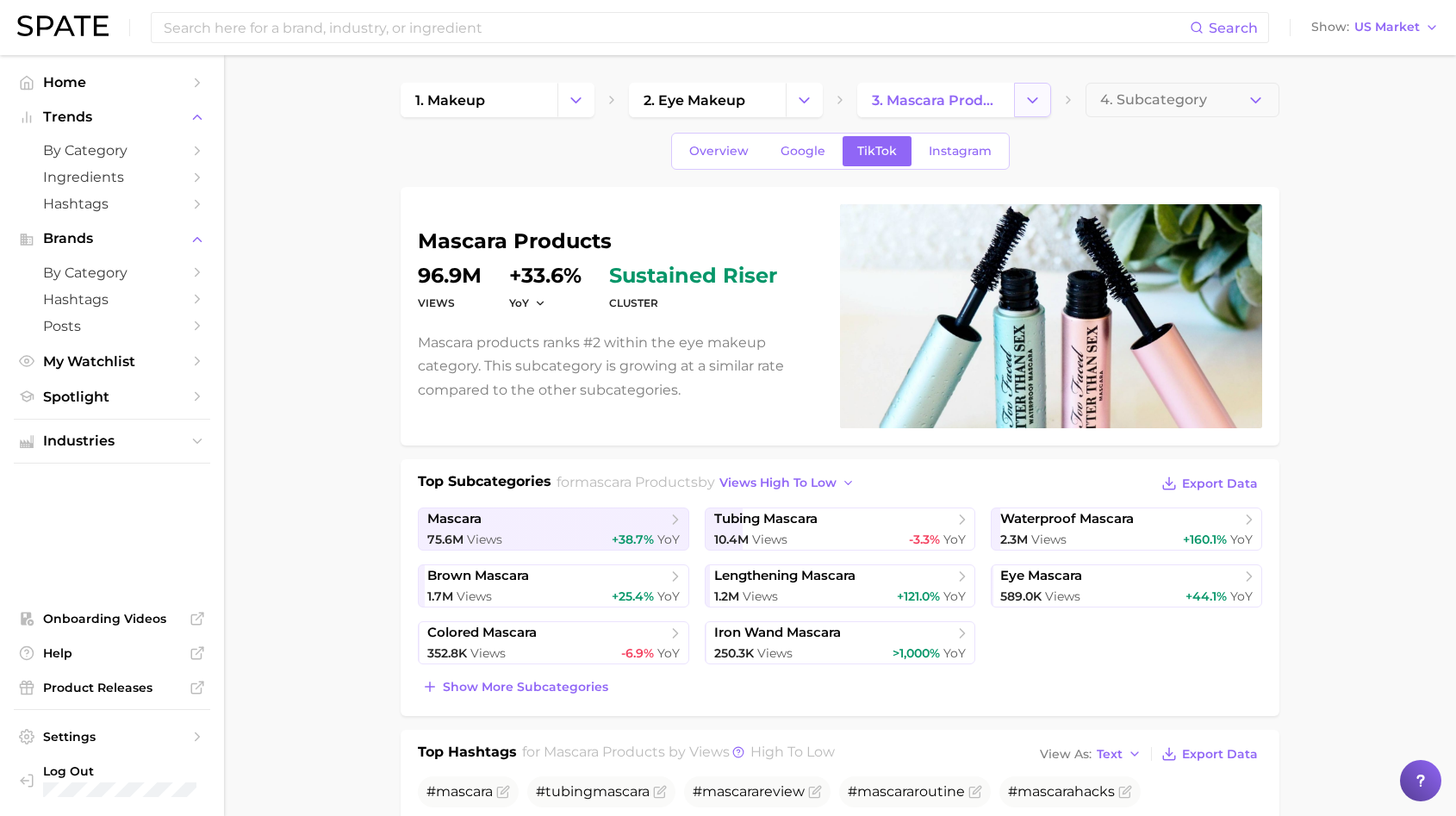
click at [1028, 109] on button "Change Category" at bounding box center [1032, 100] width 37 height 35
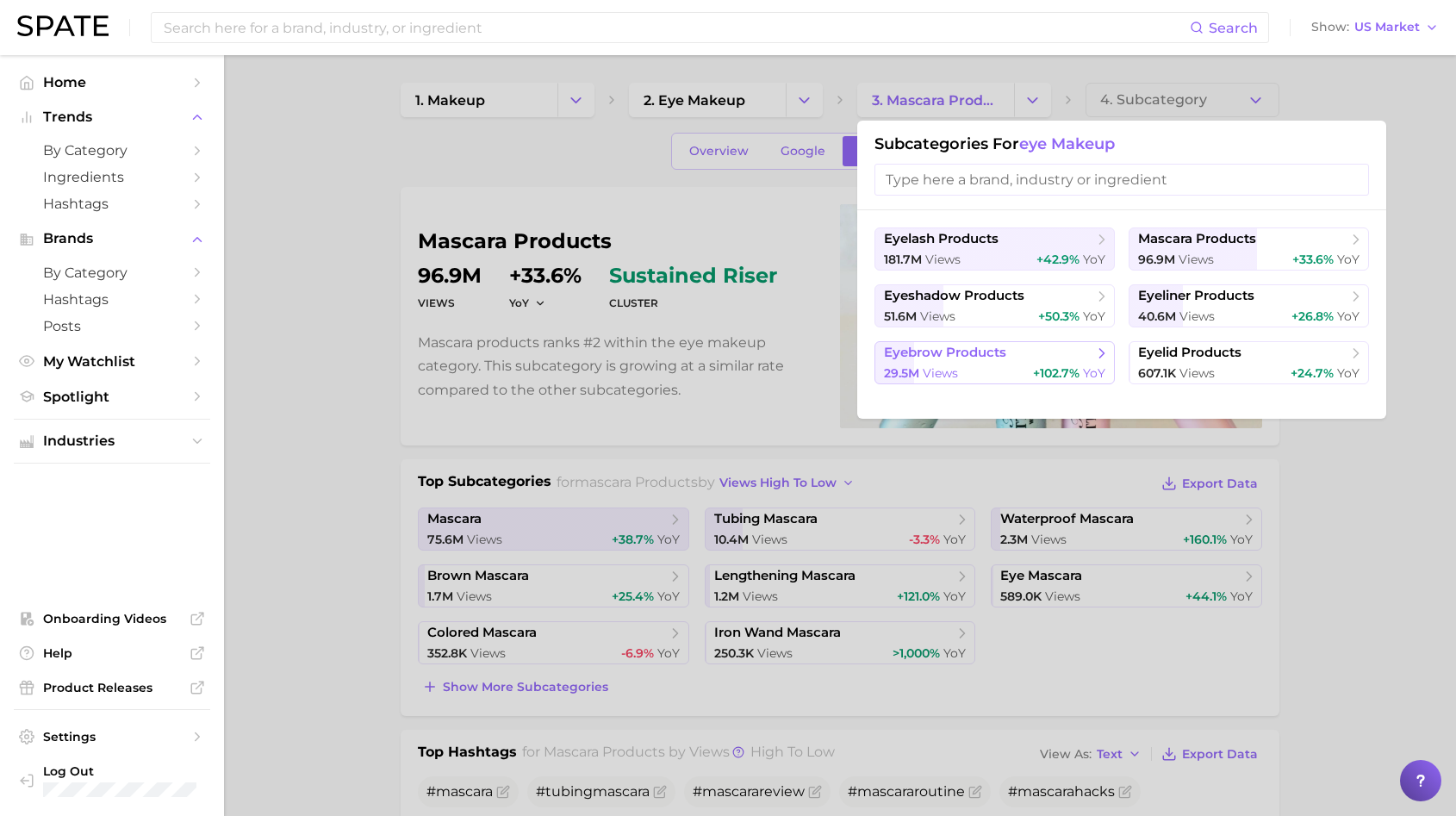
click at [1006, 346] on span "eyebrow products" at bounding box center [988, 353] width 209 height 17
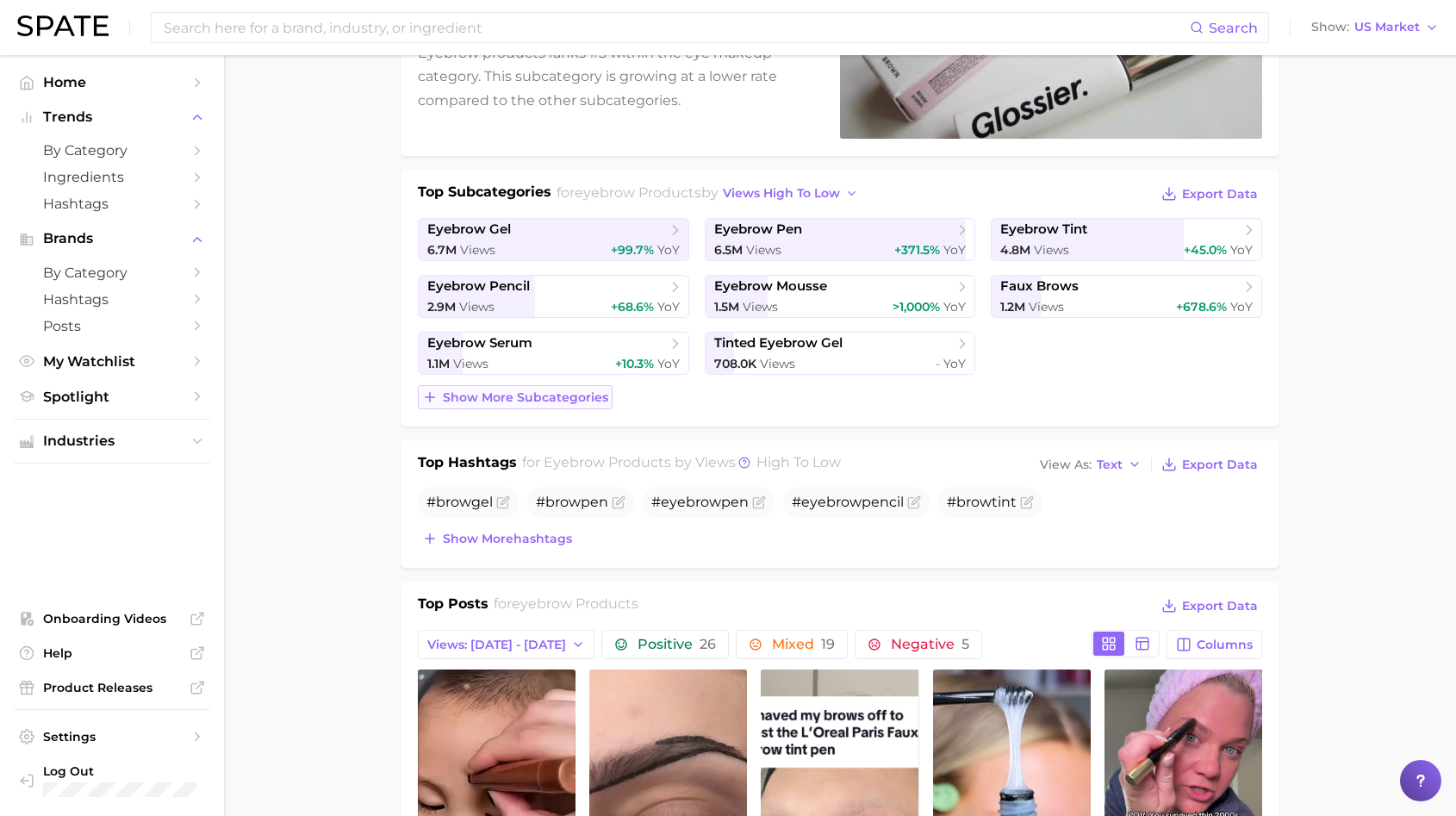
click at [530, 402] on span "Show more subcategories" at bounding box center [526, 397] width 165 height 15
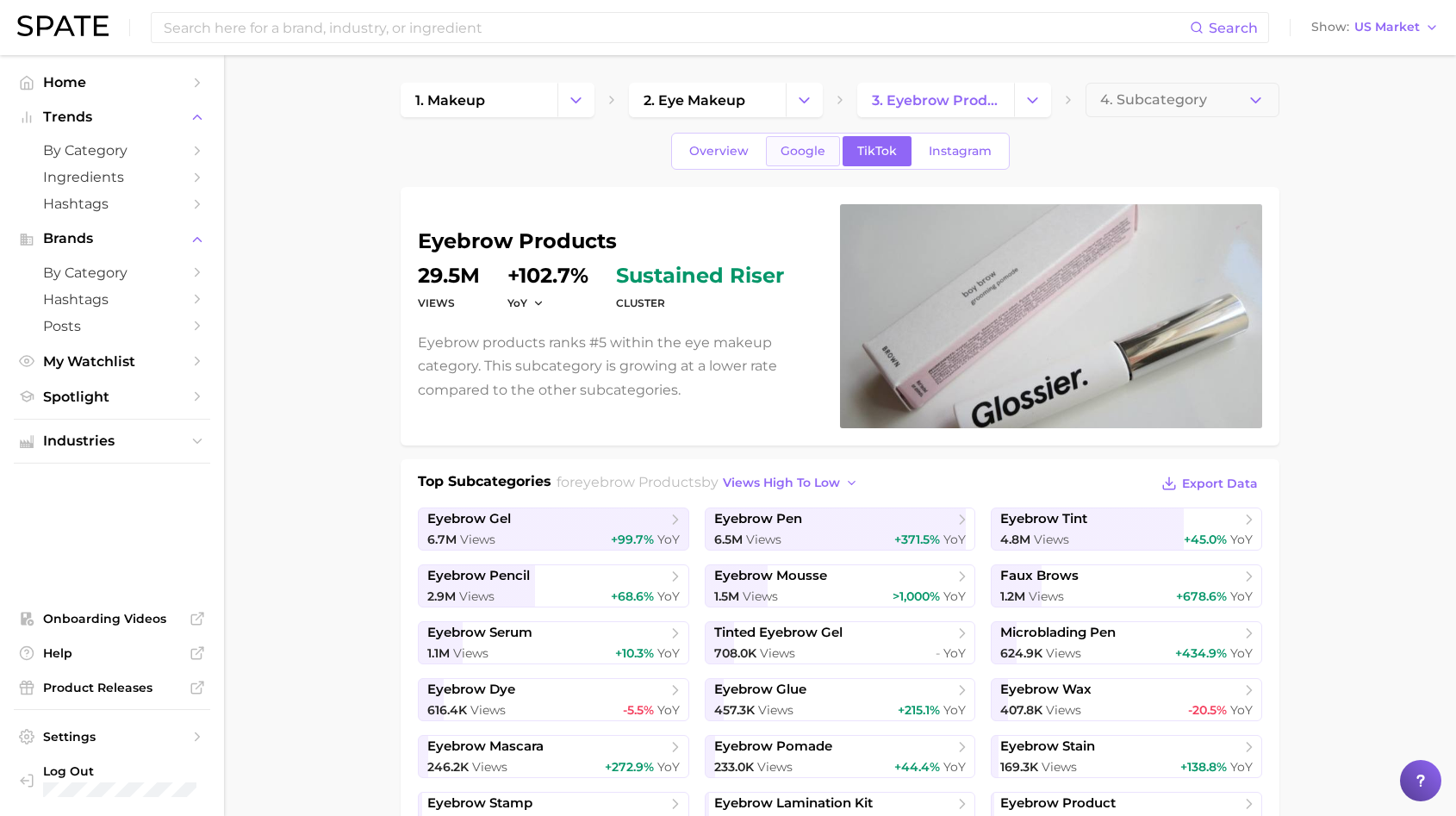
click at [810, 154] on span "Google" at bounding box center [803, 151] width 45 height 15
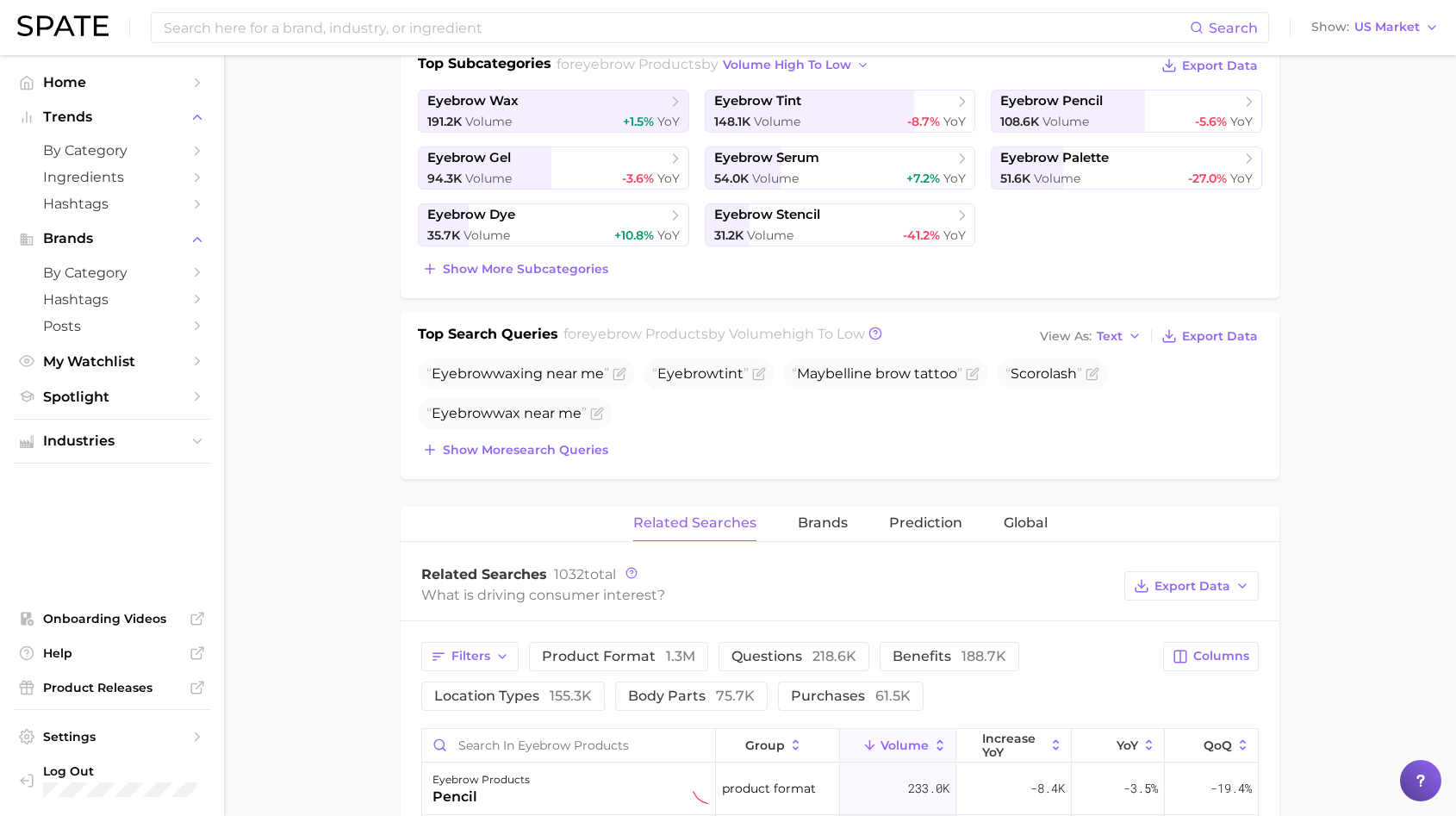
scroll to position [262, 0]
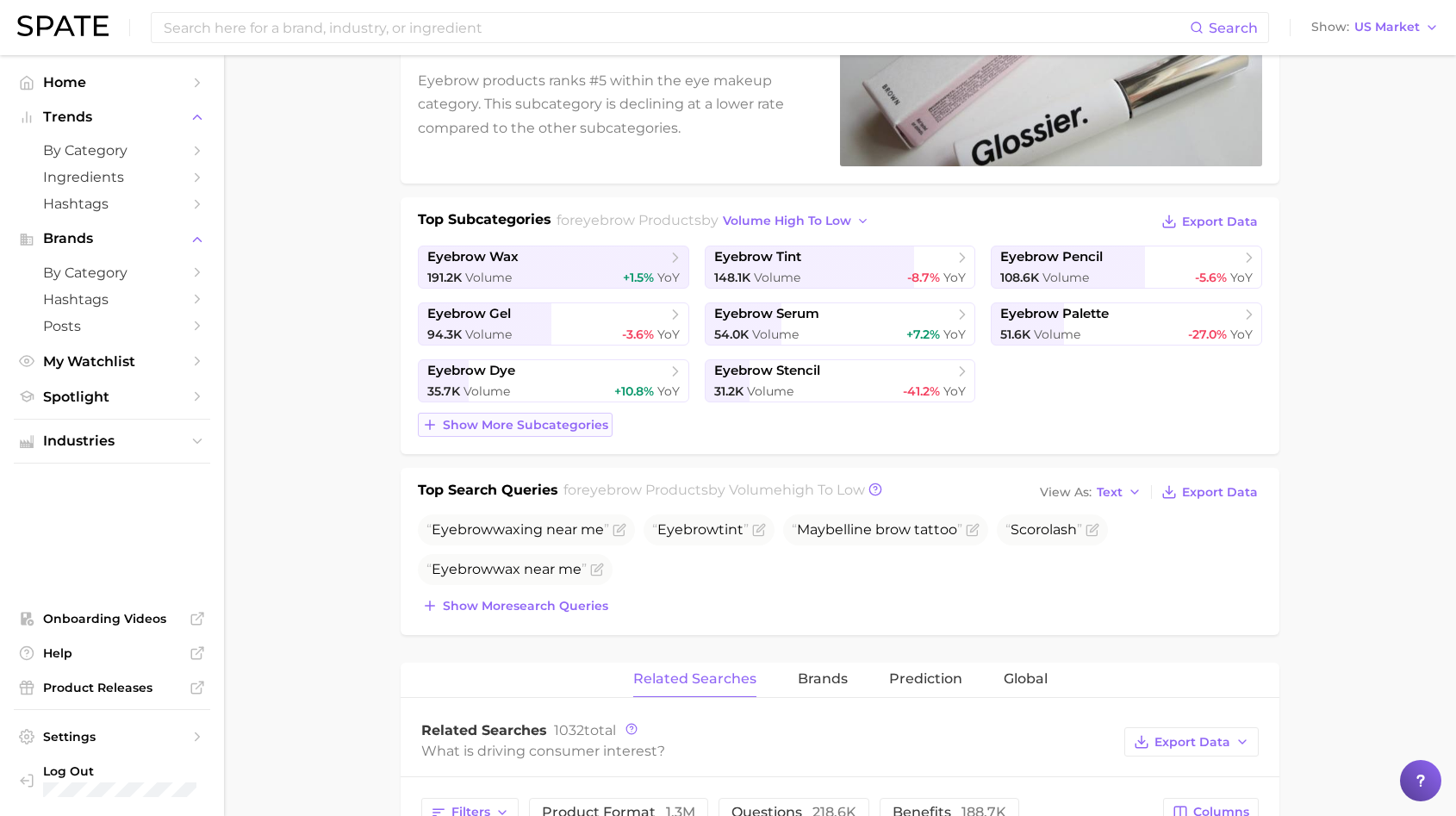
click at [528, 421] on span "Show more subcategories" at bounding box center [526, 425] width 165 height 15
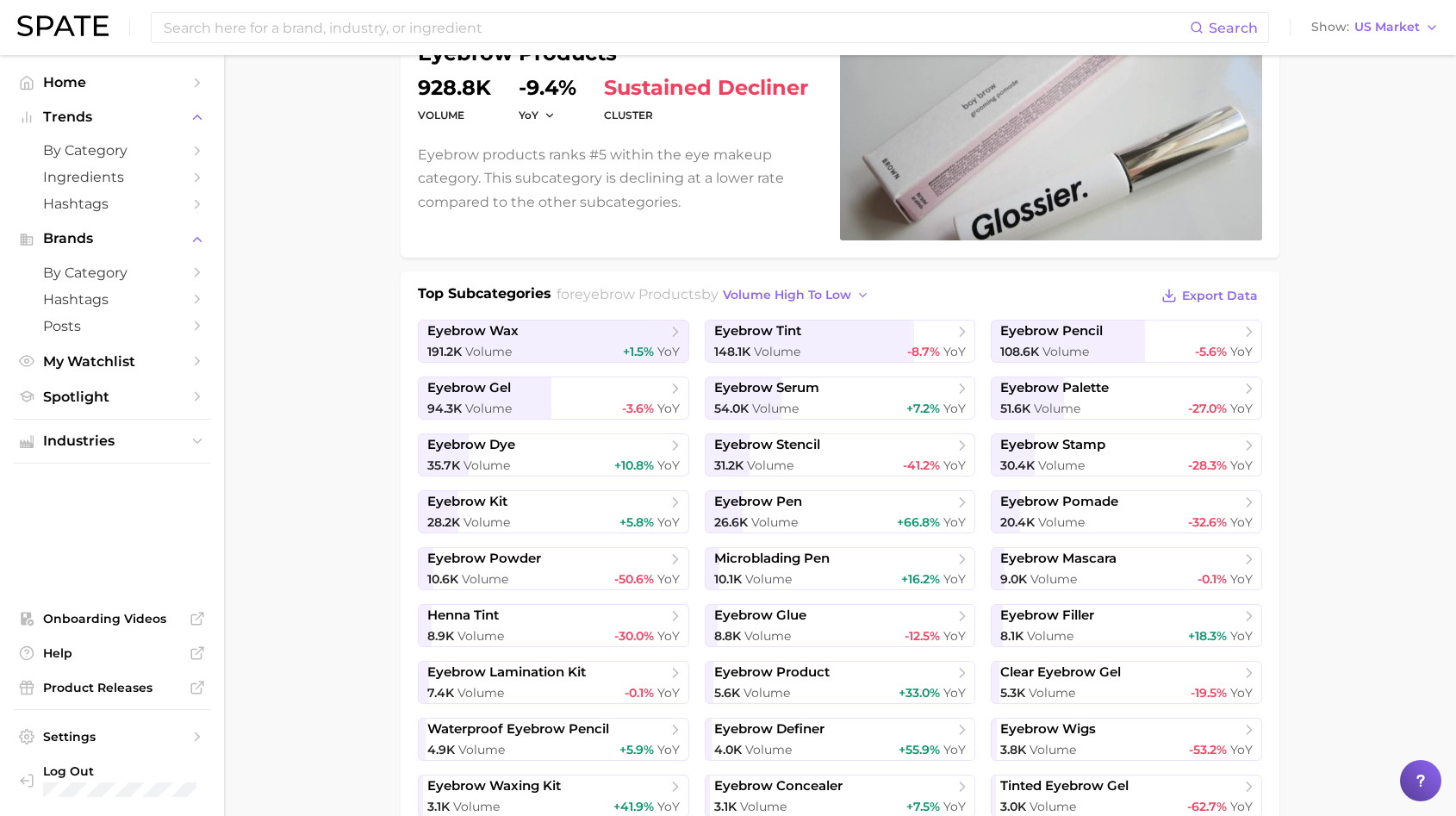
scroll to position [0, 0]
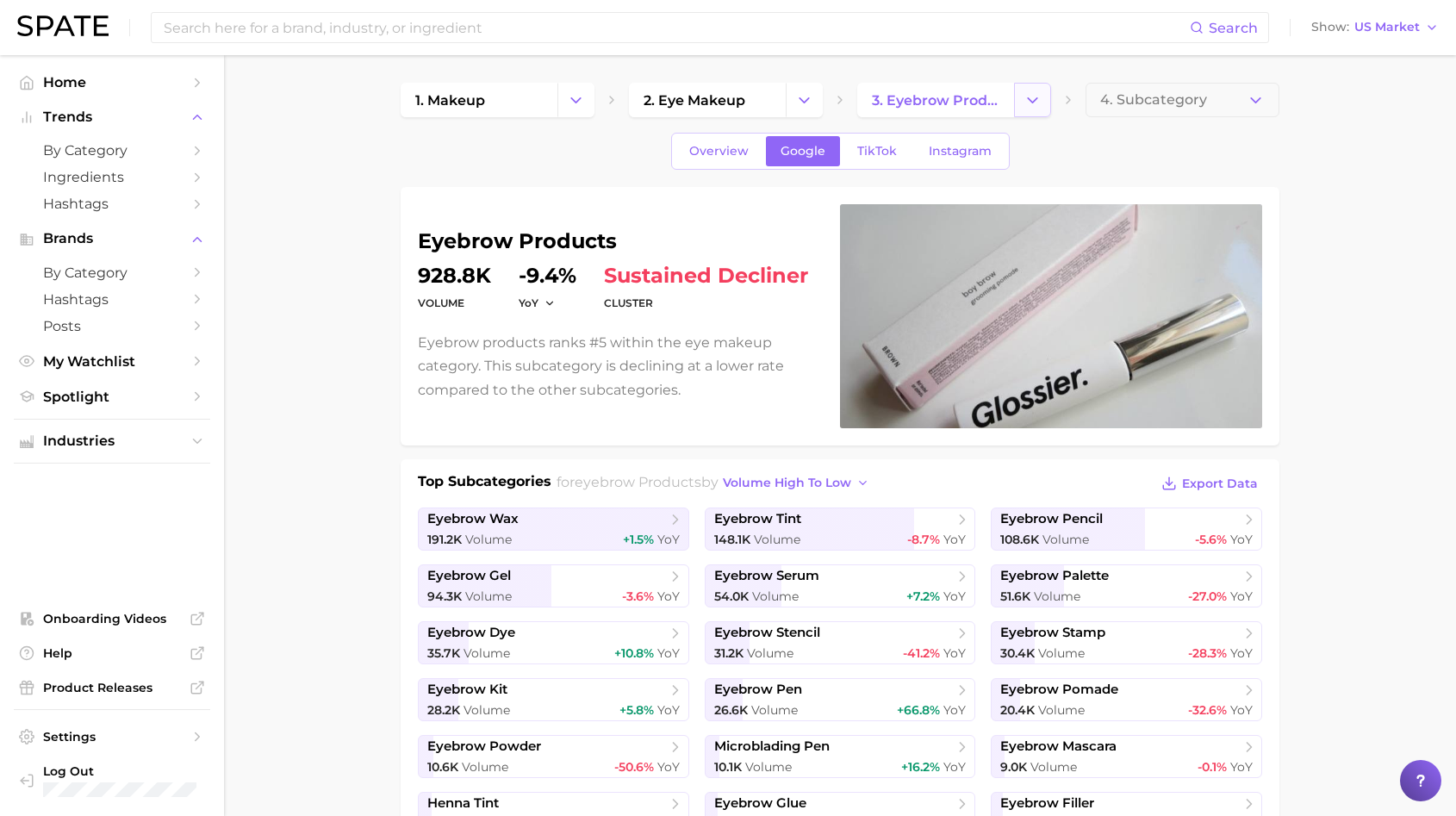
click at [1017, 108] on button "Change Category" at bounding box center [1032, 100] width 37 height 35
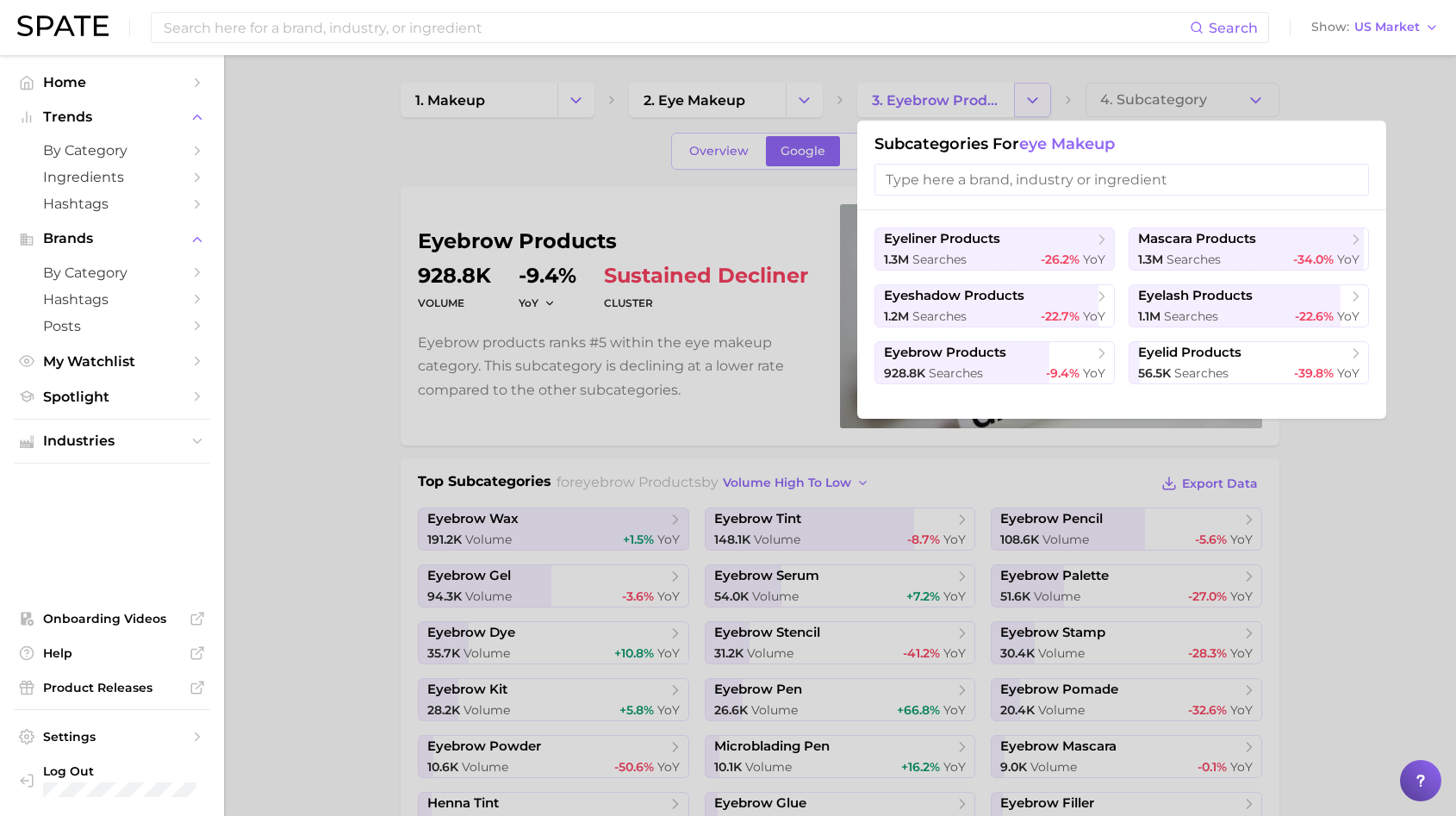
click at [1017, 108] on div at bounding box center [728, 408] width 1456 height 816
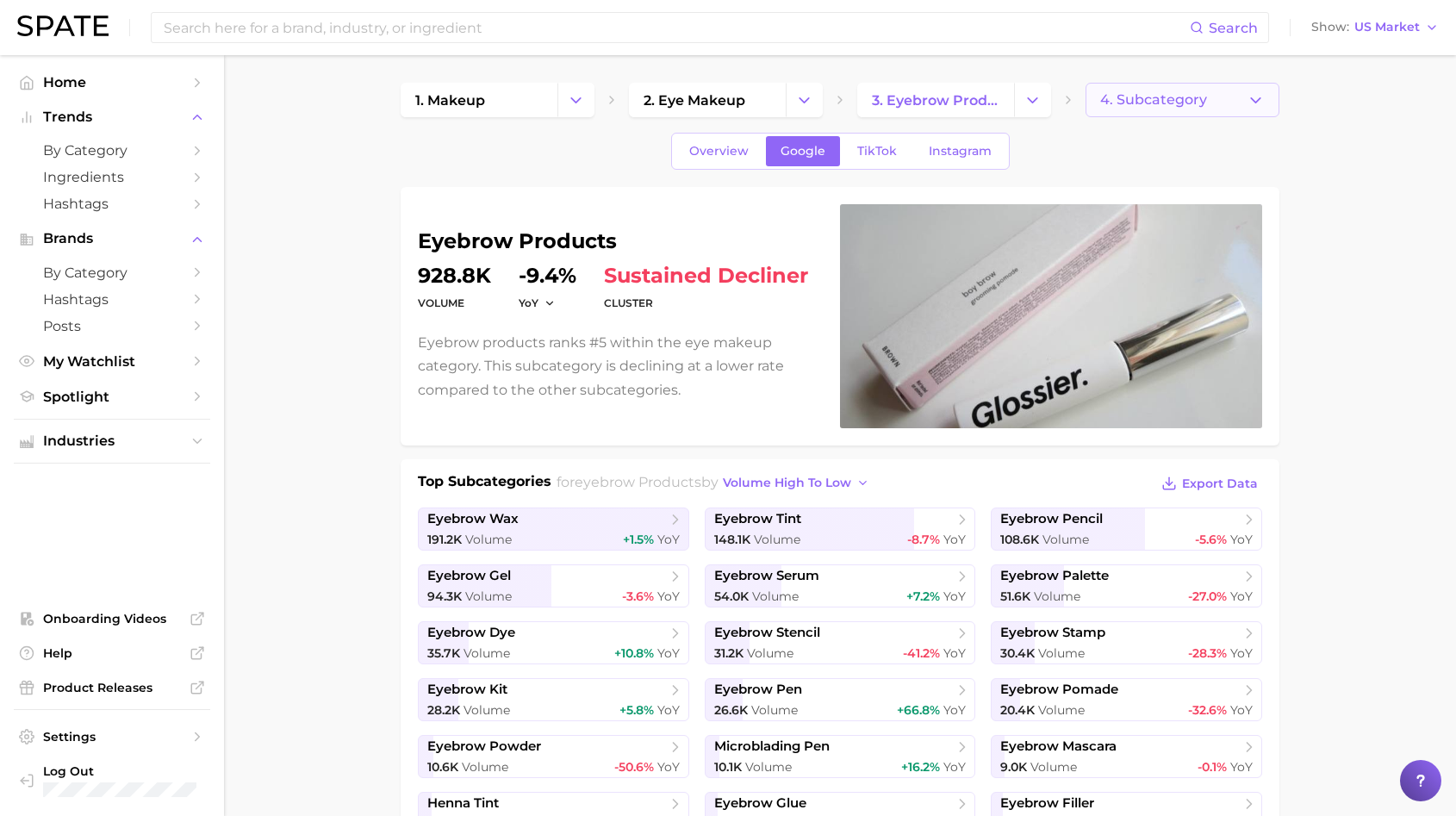
click at [1127, 100] on span "4. Subcategory" at bounding box center [1153, 99] width 106 height 16
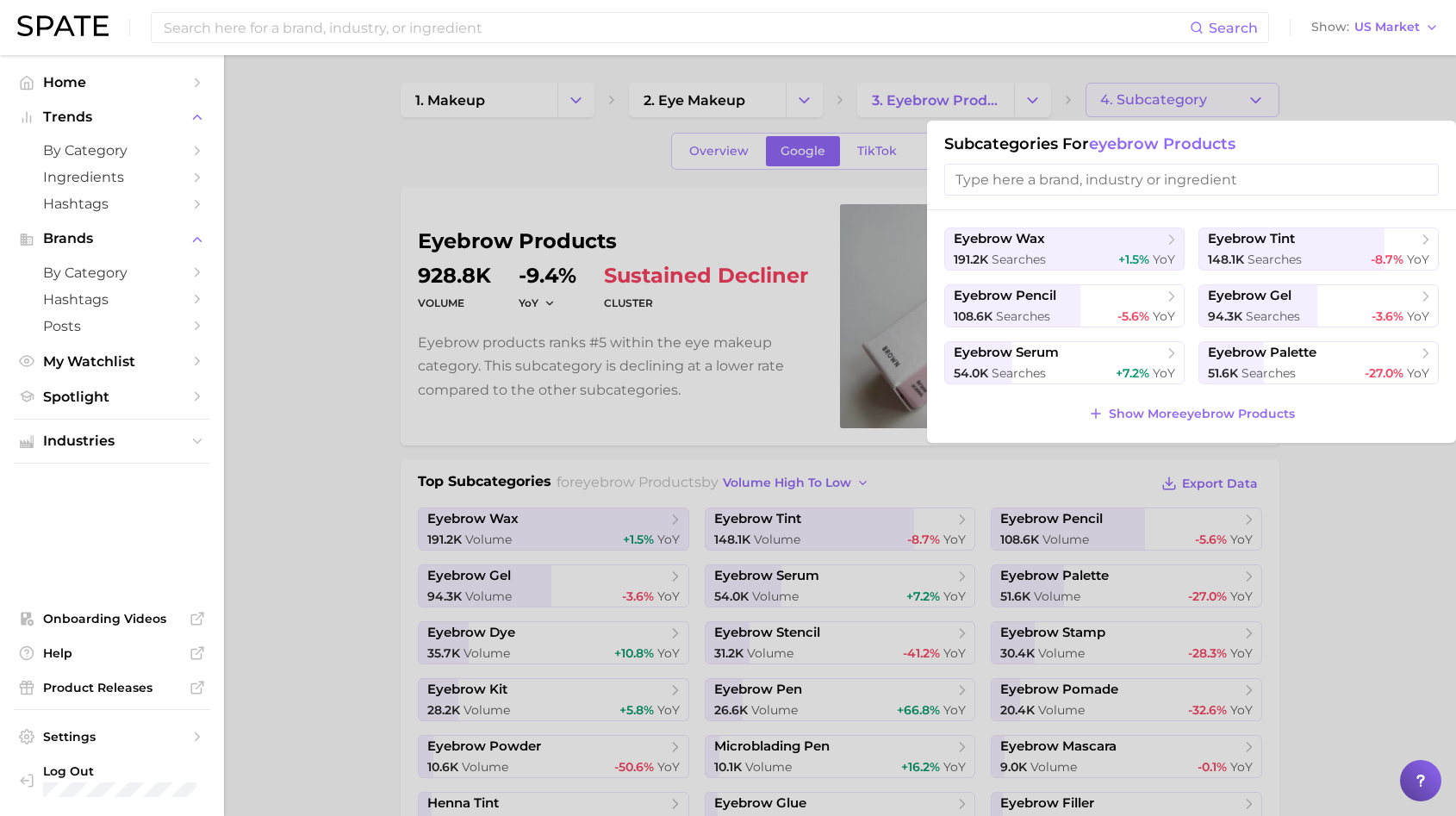
click at [1127, 100] on div at bounding box center [728, 408] width 1456 height 816
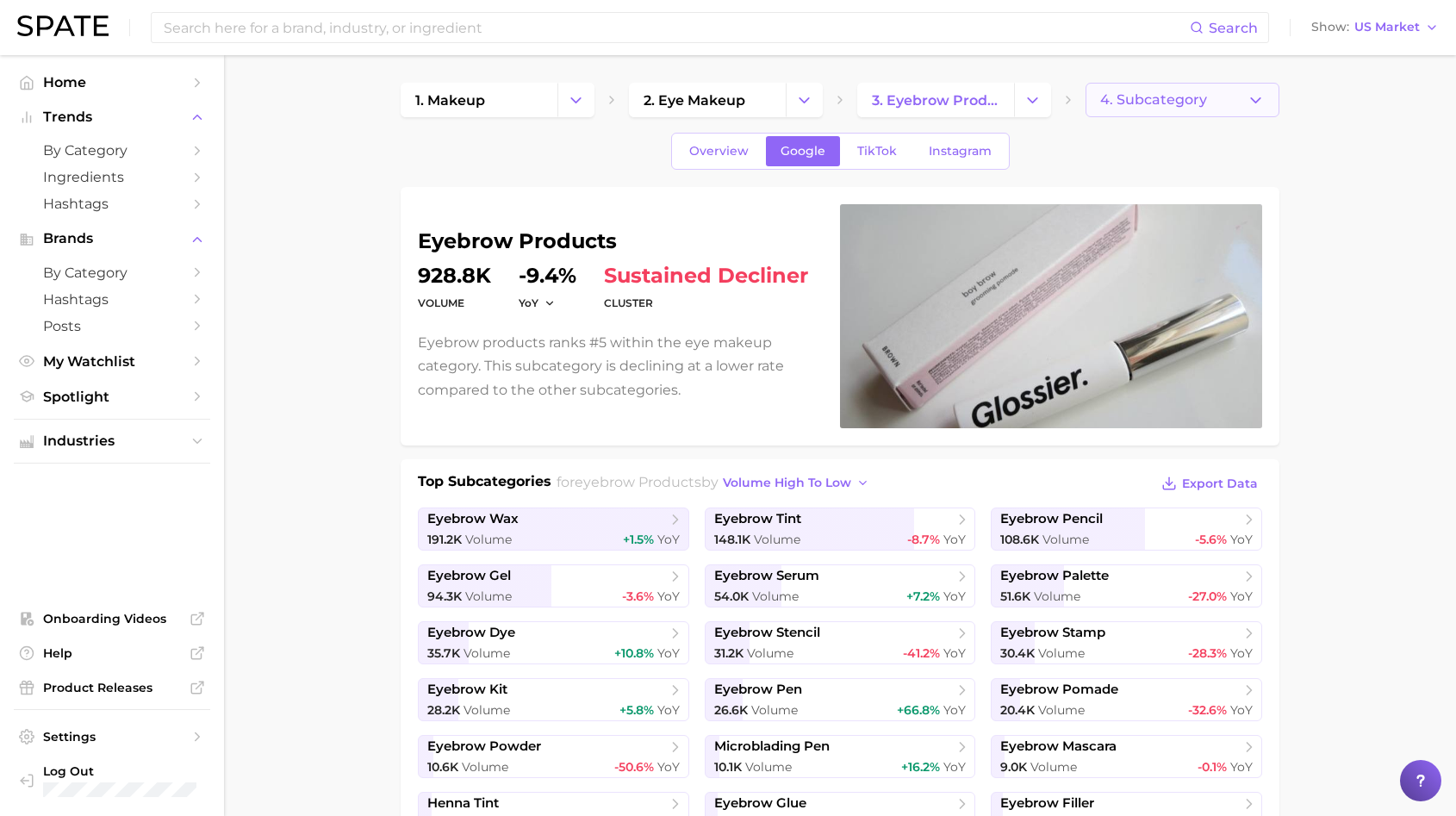
click at [1127, 100] on span "4. Subcategory" at bounding box center [1153, 99] width 106 height 16
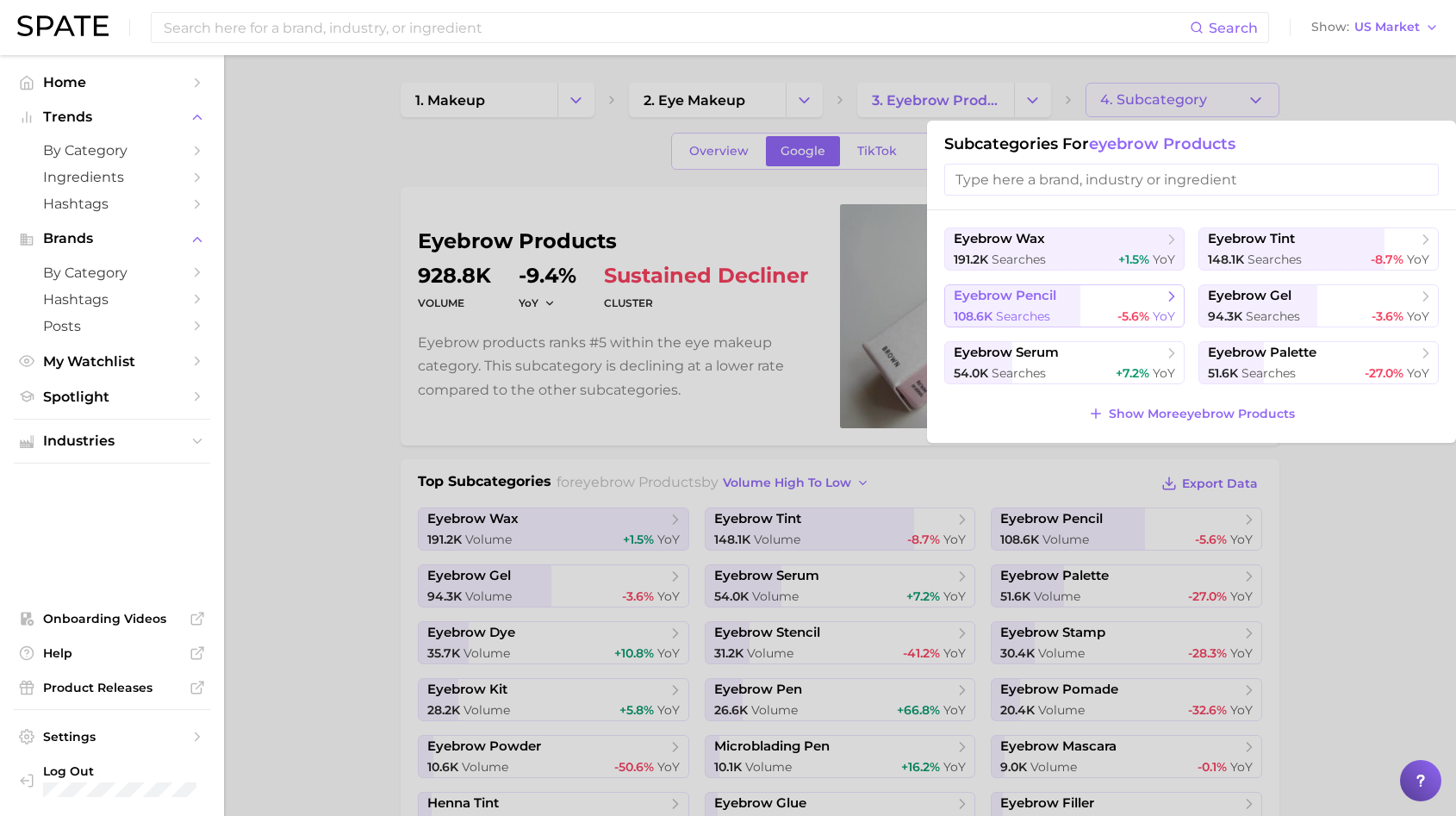
click at [1047, 319] on span "searches" at bounding box center [1023, 316] width 54 height 16
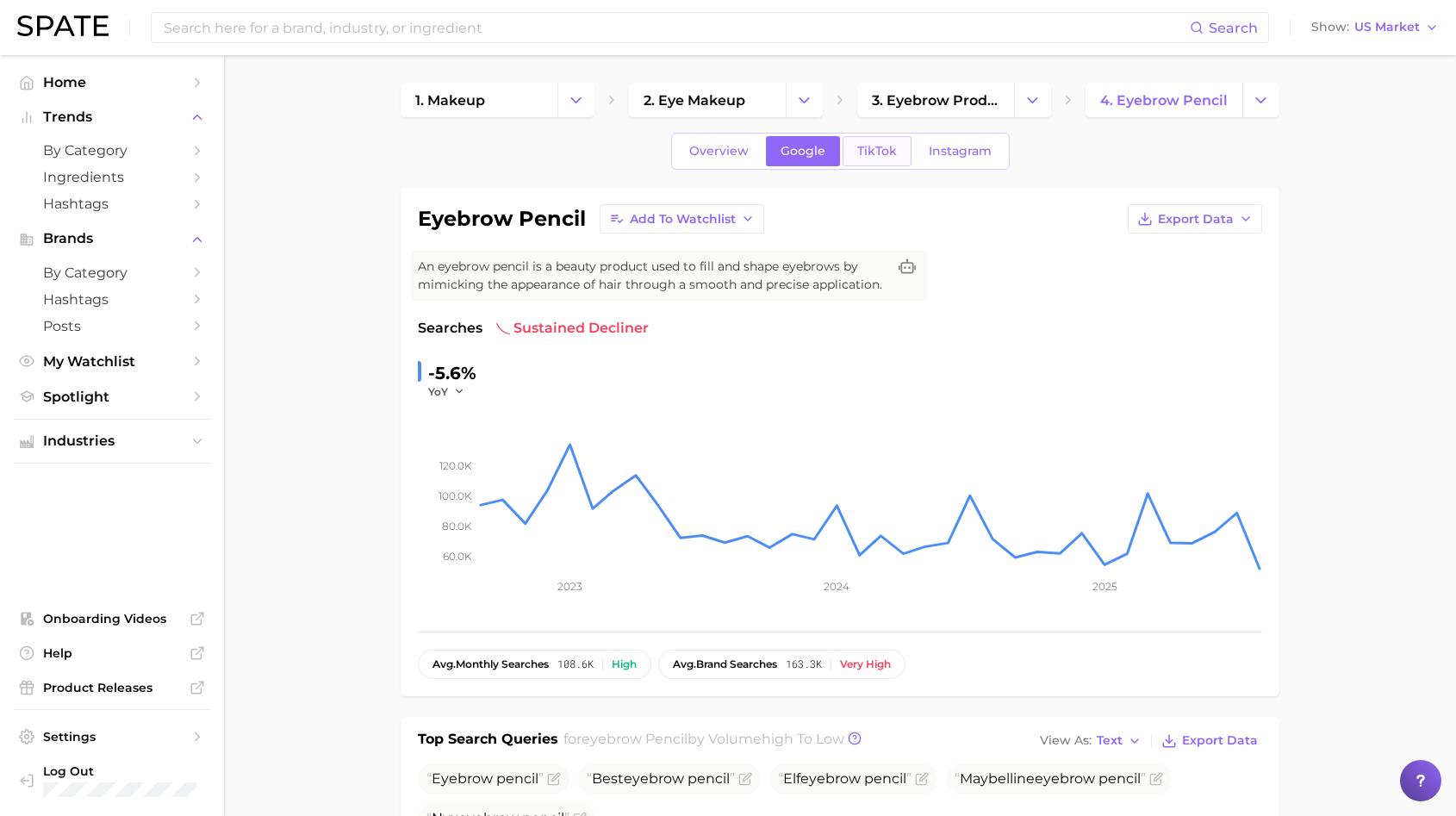
click at [869, 136] on link "TikTok" at bounding box center [876, 151] width 69 height 30
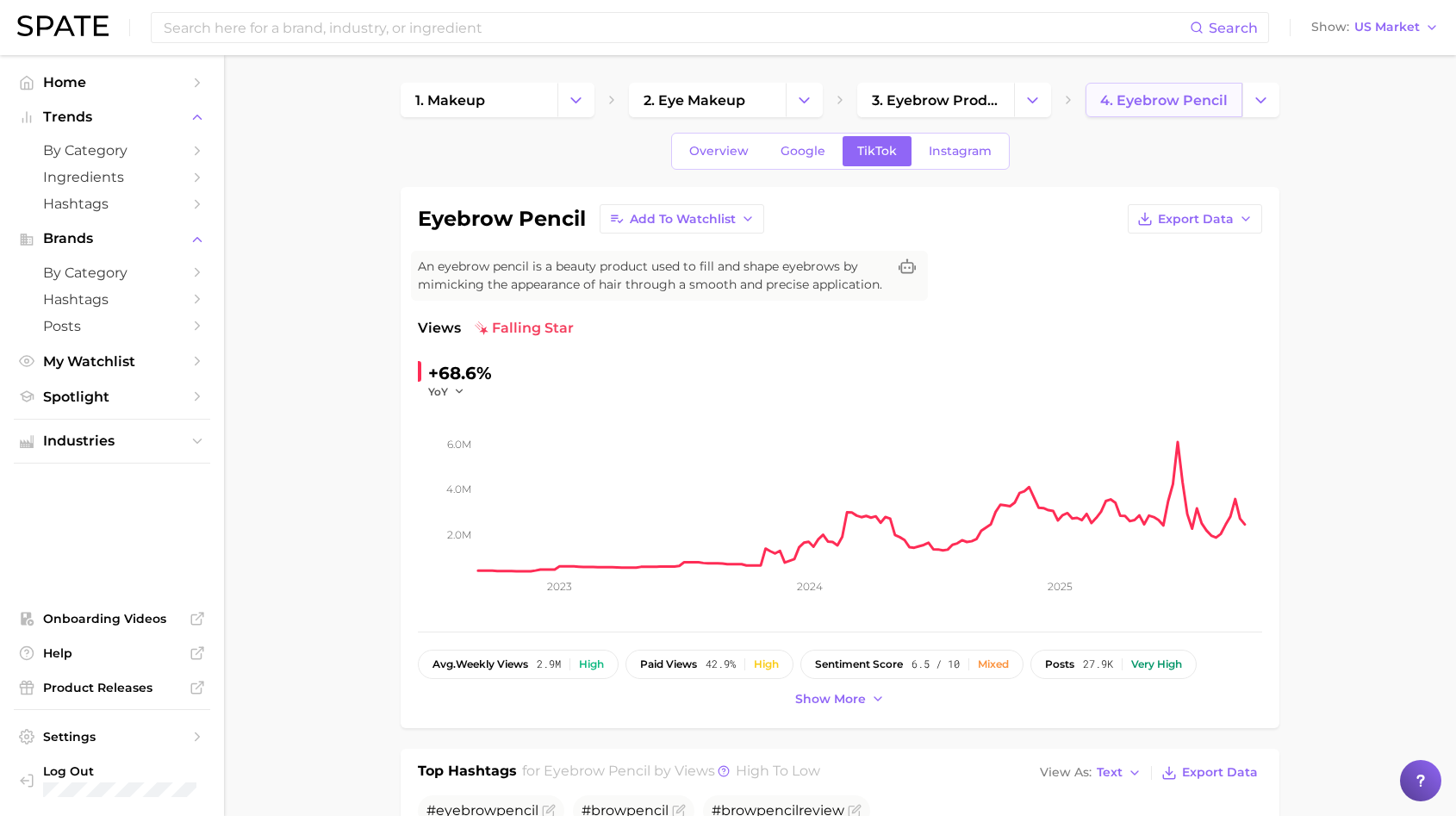
click at [1115, 106] on span "4. eyebrow pencil" at bounding box center [1163, 100] width 128 height 17
click at [1257, 93] on icon "Change Category" at bounding box center [1261, 101] width 18 height 18
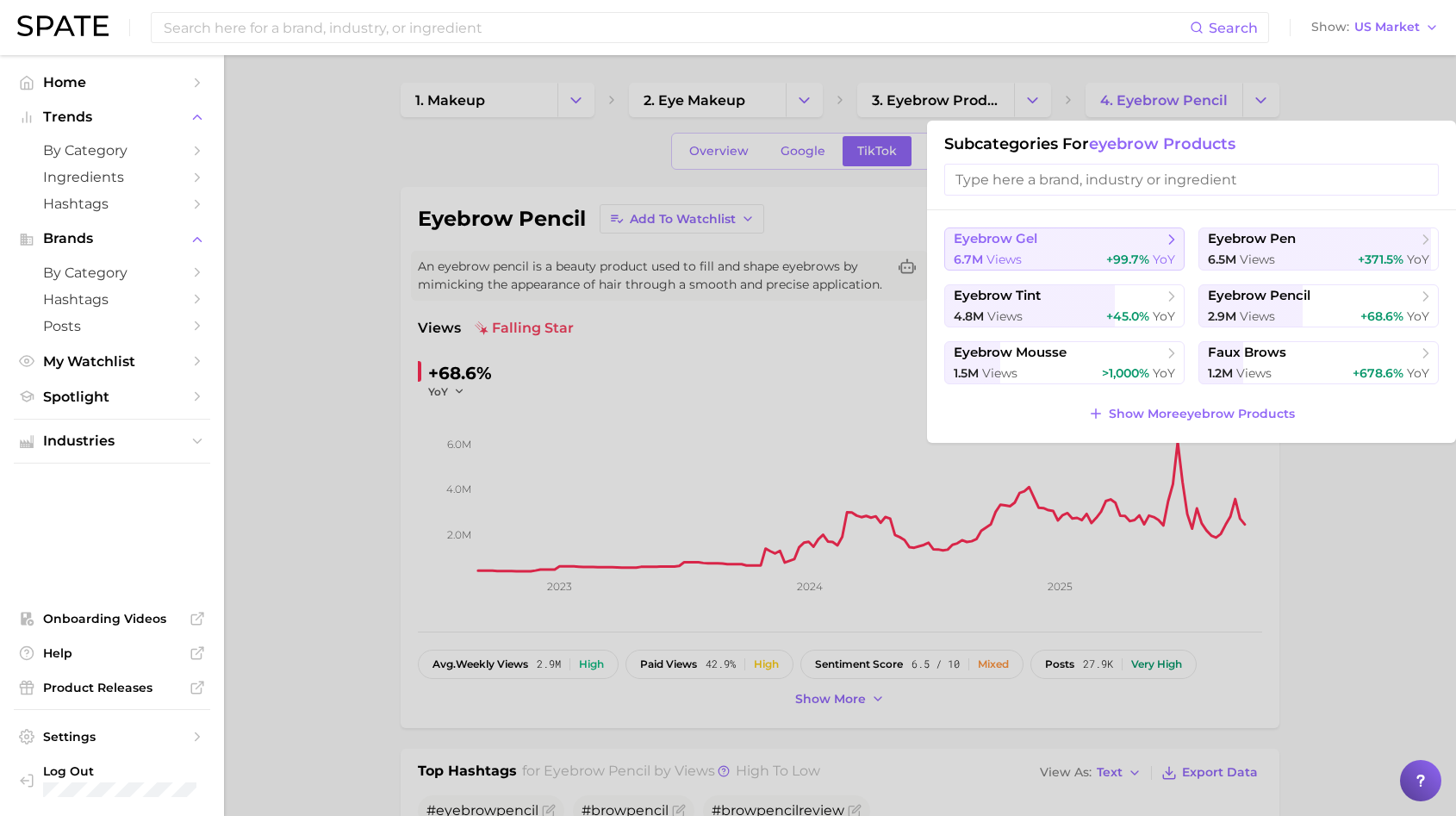
click at [1082, 243] on span "eyebrow gel" at bounding box center [1059, 240] width 209 height 17
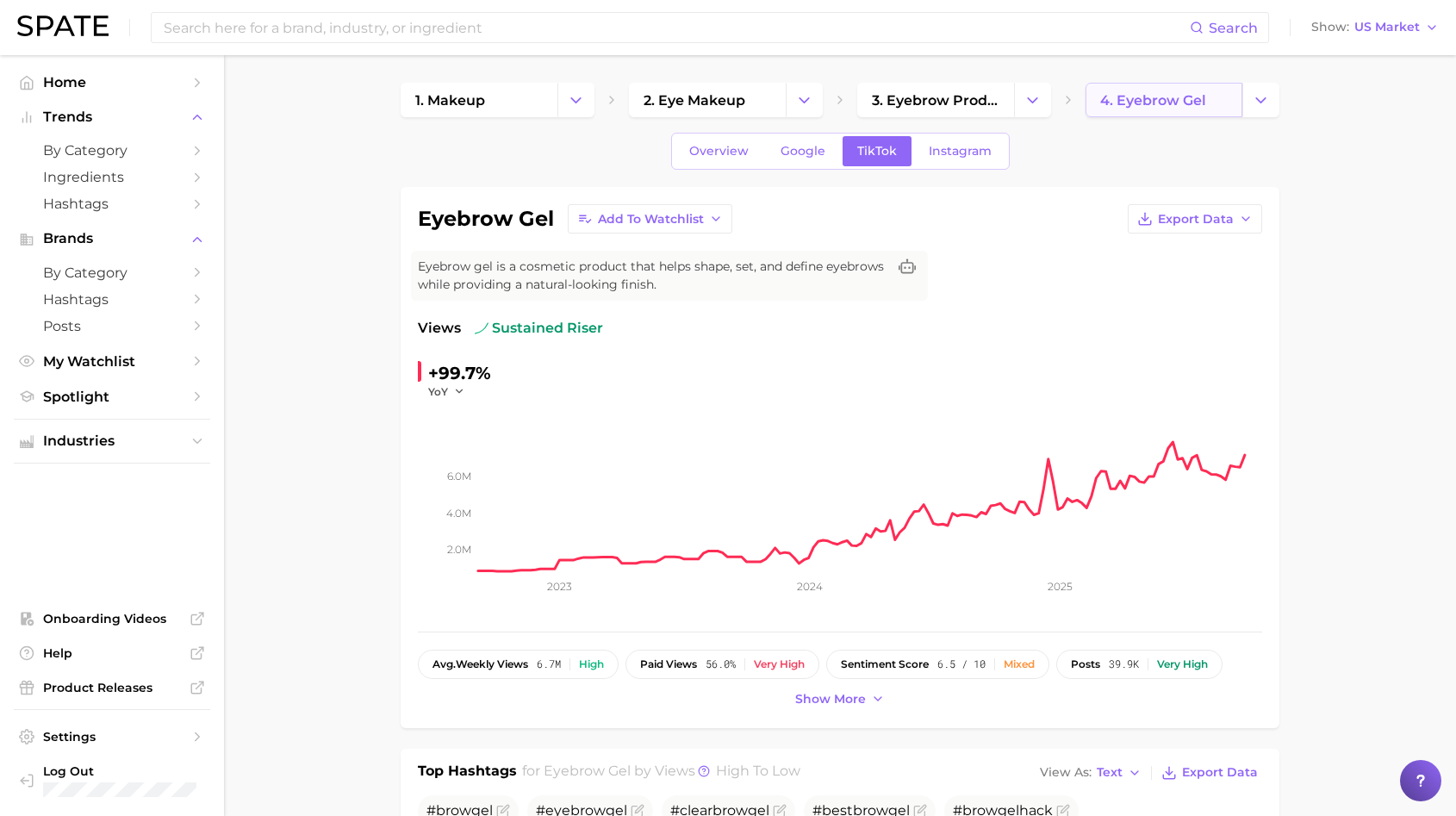
click at [1211, 93] on link "4. eyebrow gel" at bounding box center [1163, 100] width 157 height 35
click at [1250, 112] on button "Change Category" at bounding box center [1261, 100] width 37 height 35
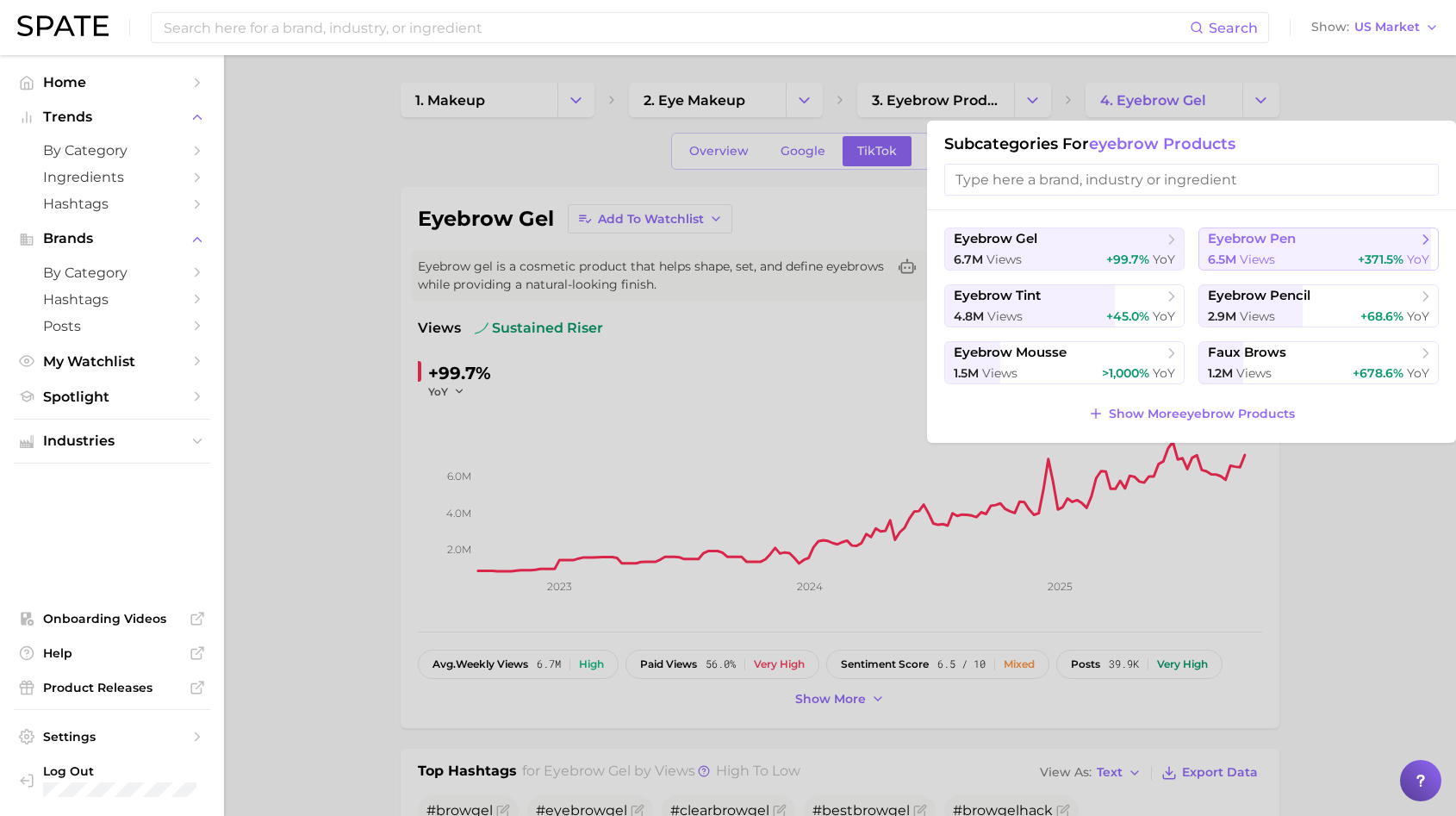
click at [1250, 241] on span "eyebrow pen" at bounding box center [1252, 240] width 88 height 17
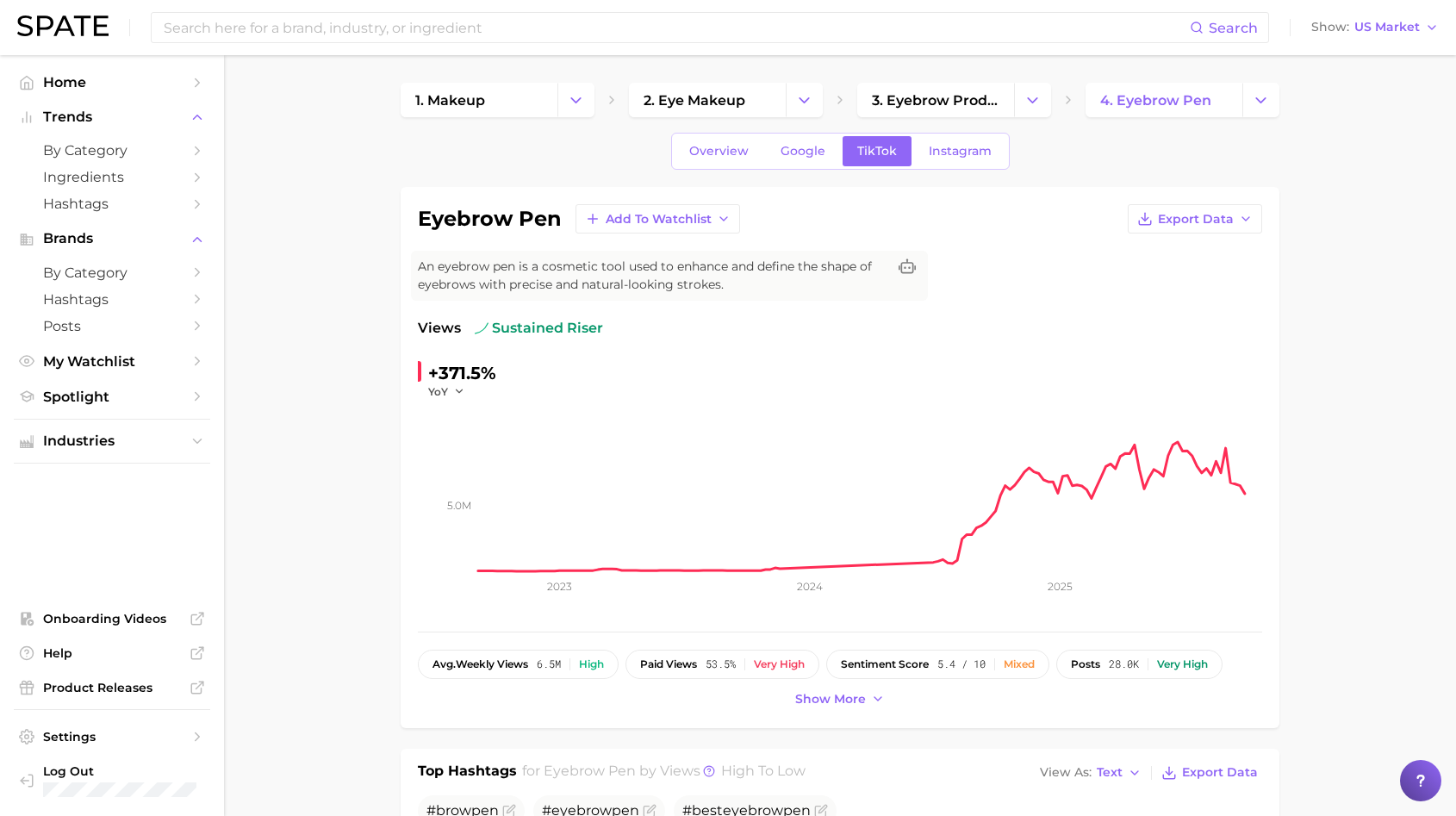
click at [1009, 94] on link "3. eyebrow products" at bounding box center [935, 100] width 157 height 35
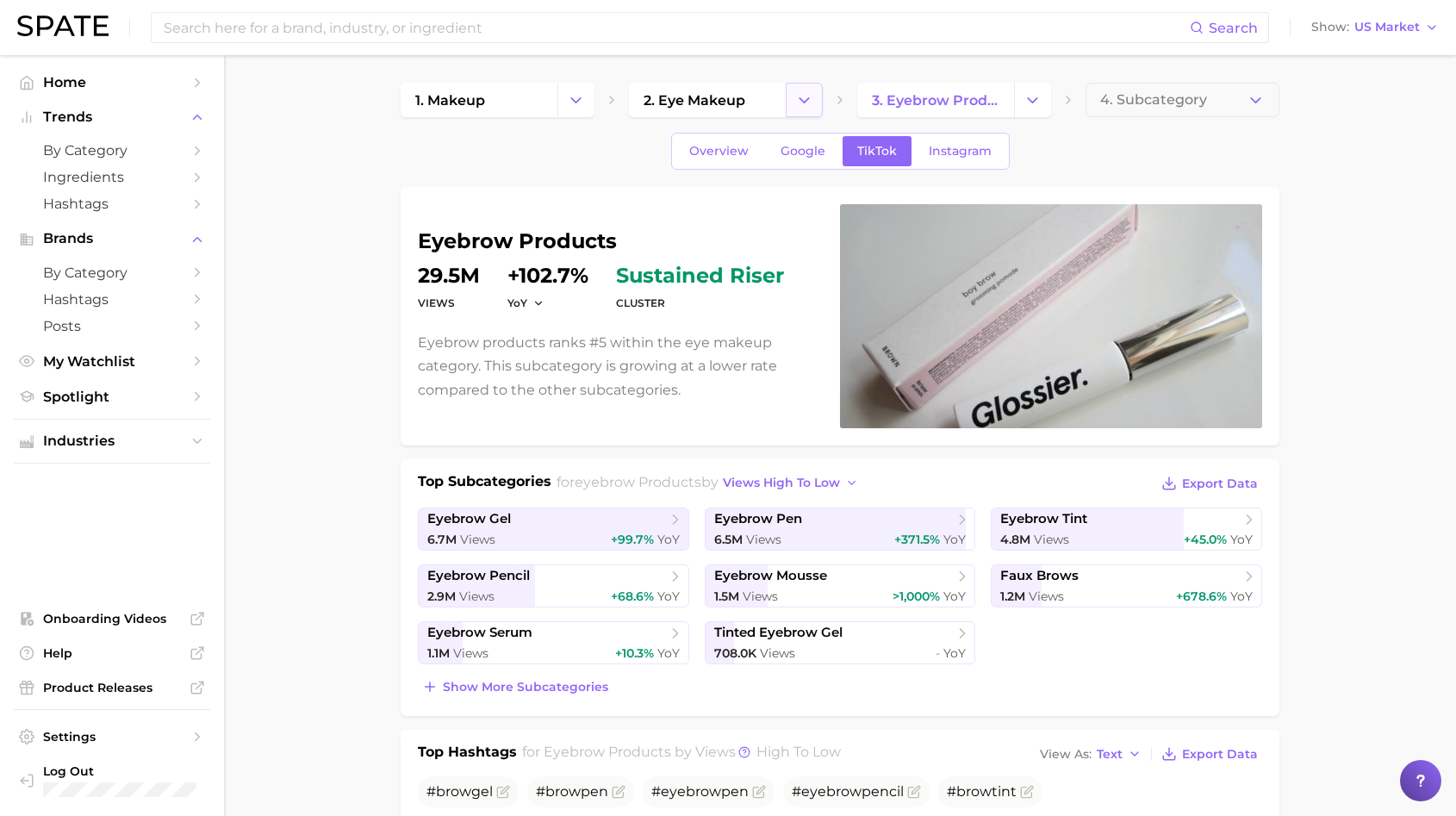
click at [793, 104] on button "Change Category" at bounding box center [804, 100] width 37 height 35
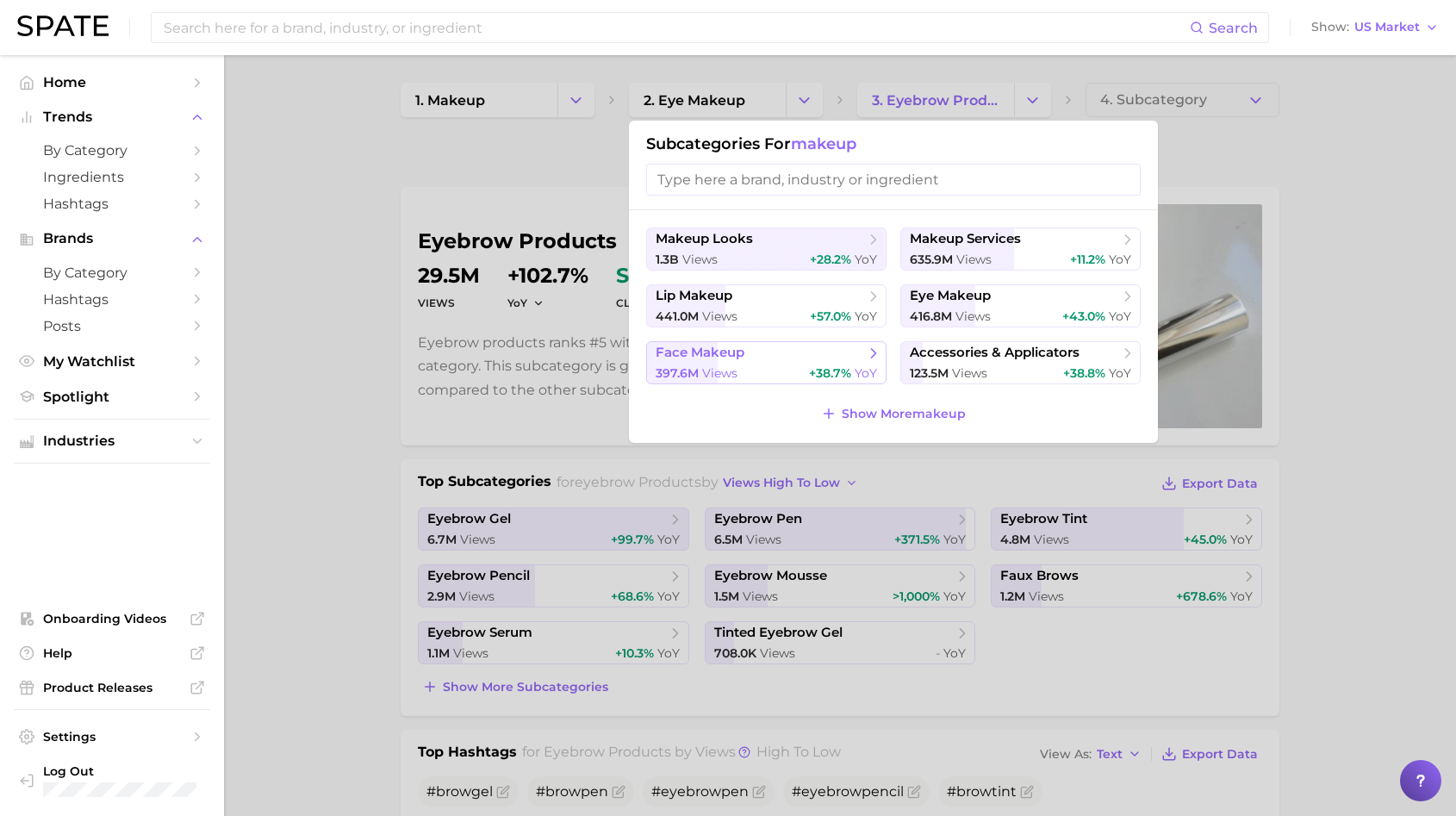
click at [739, 356] on span "face makeup" at bounding box center [700, 353] width 89 height 17
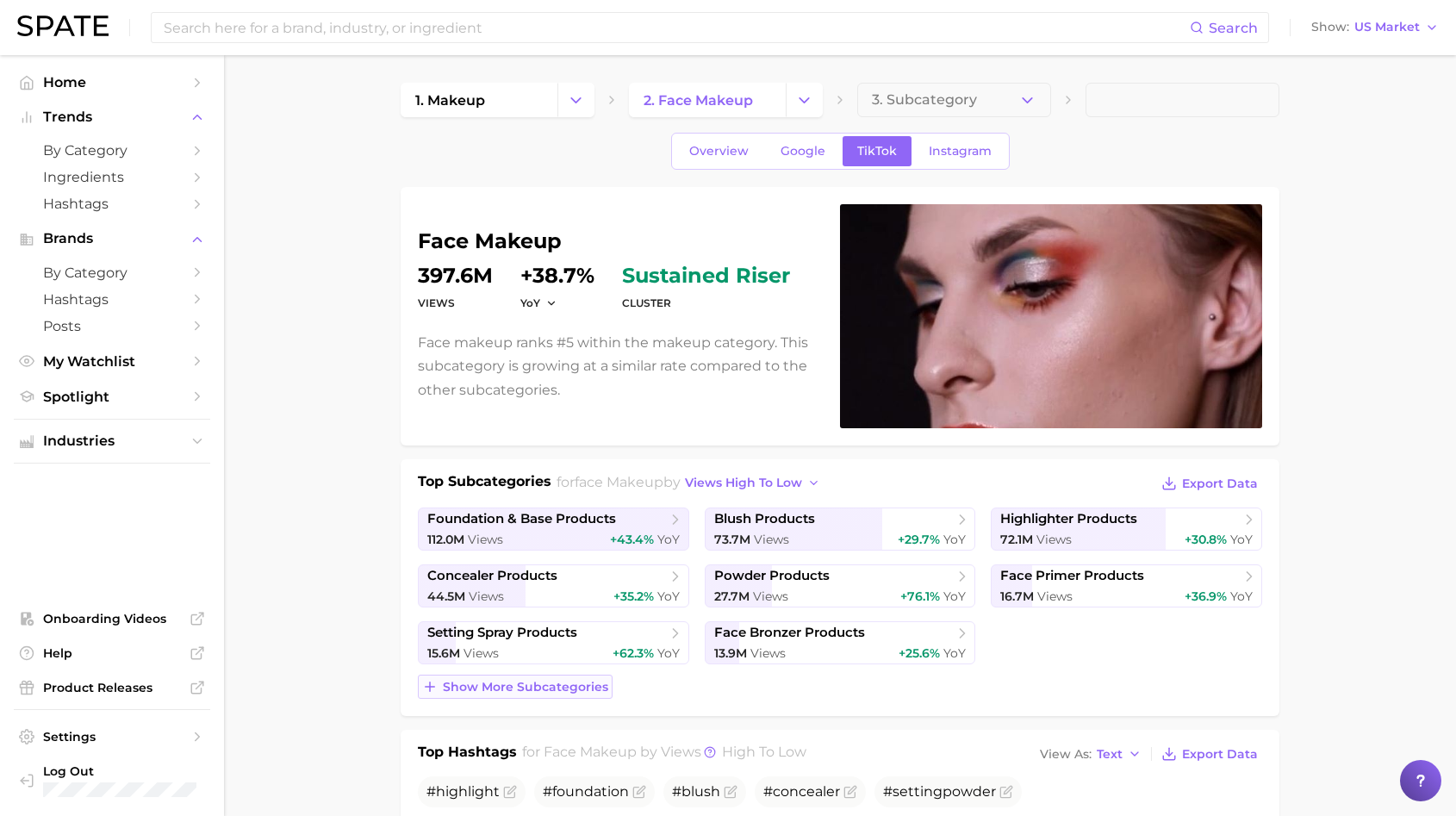
click at [547, 687] on span "Show more subcategories" at bounding box center [526, 687] width 165 height 15
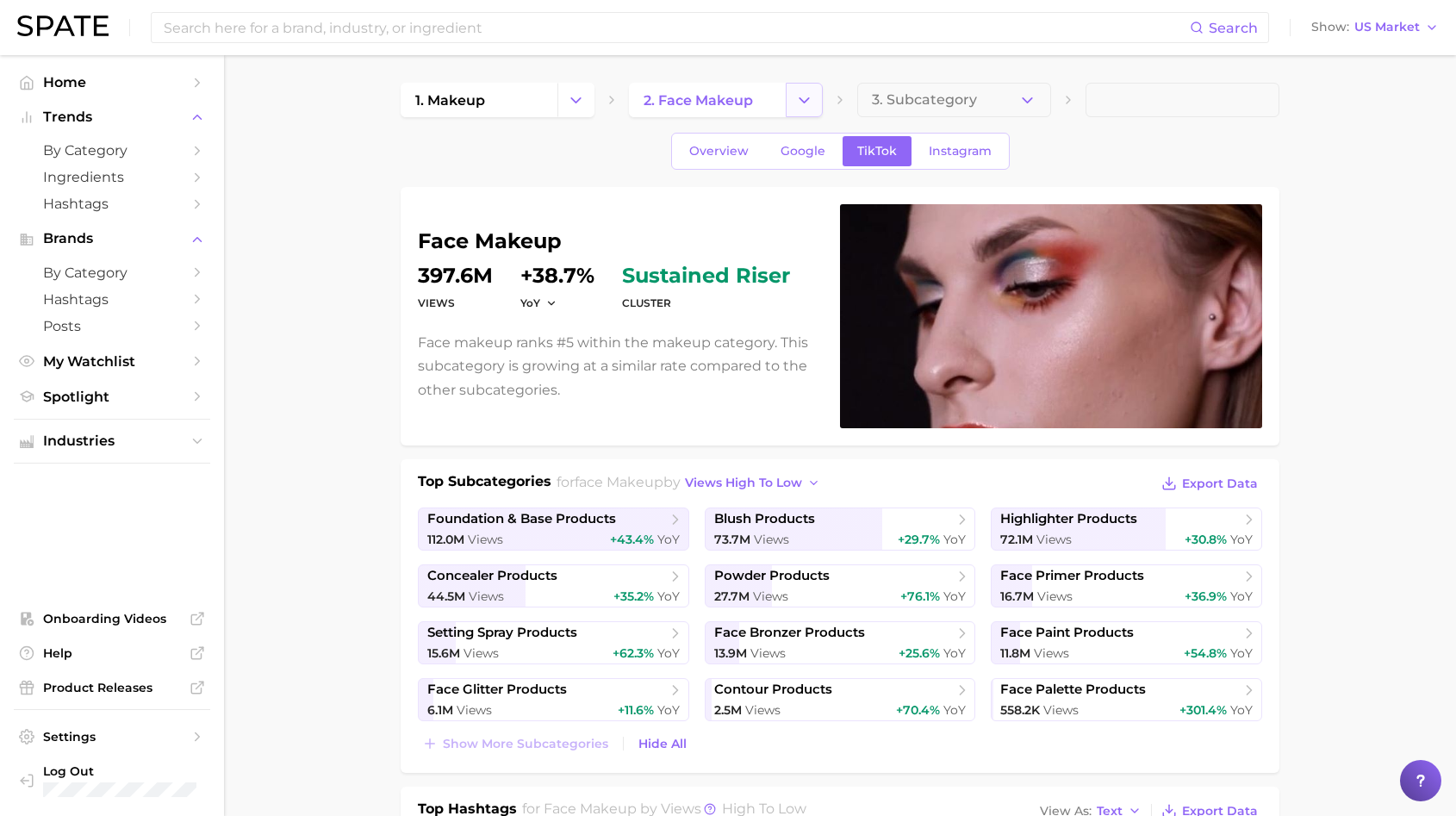
click at [795, 100] on icon "Change Category" at bounding box center [805, 101] width 18 height 18
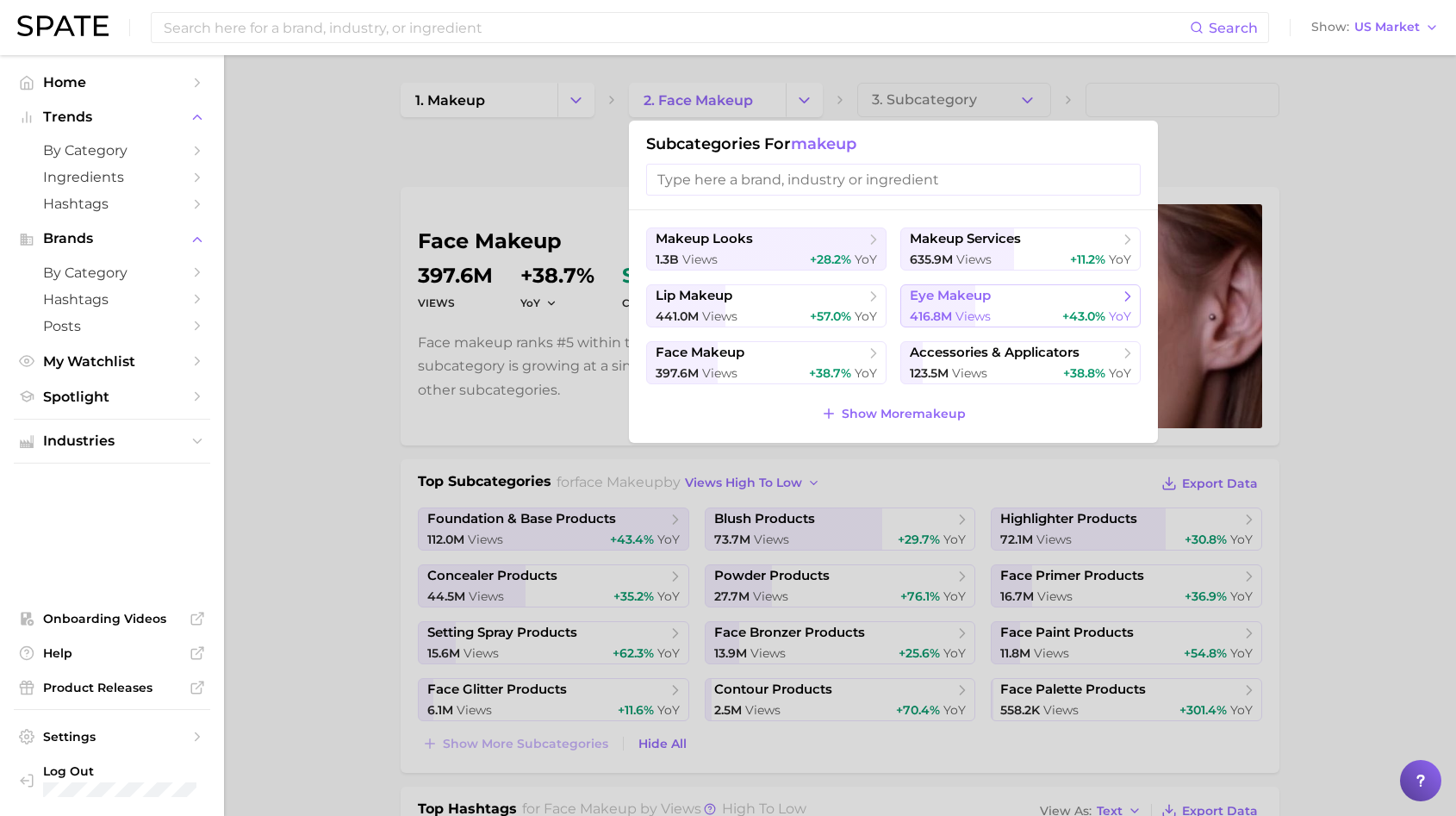
click at [936, 294] on span "eye makeup" at bounding box center [950, 296] width 81 height 17
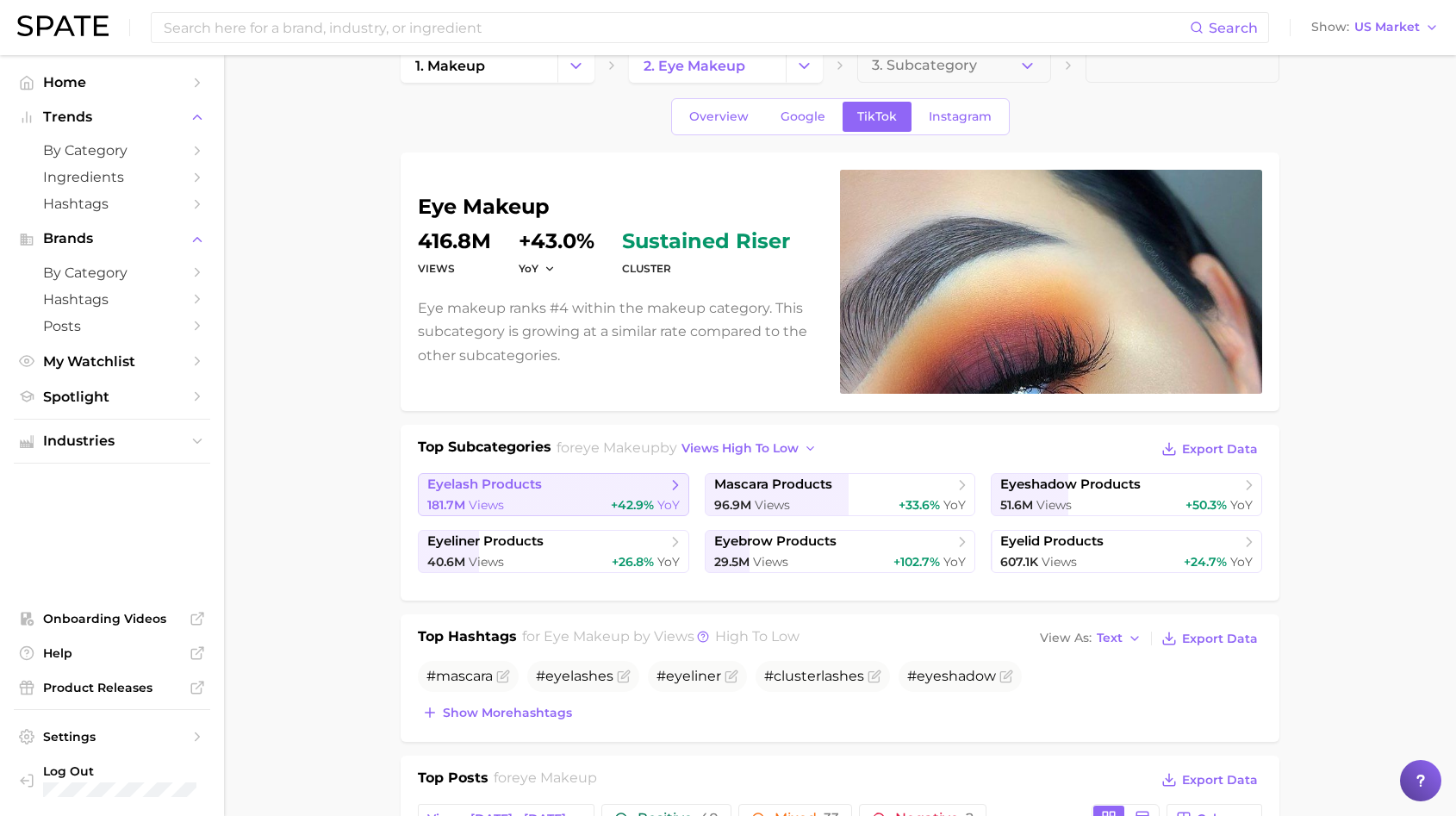
click at [536, 497] on div "181.7m Views +42.9% YoY" at bounding box center [553, 506] width 252 height 17
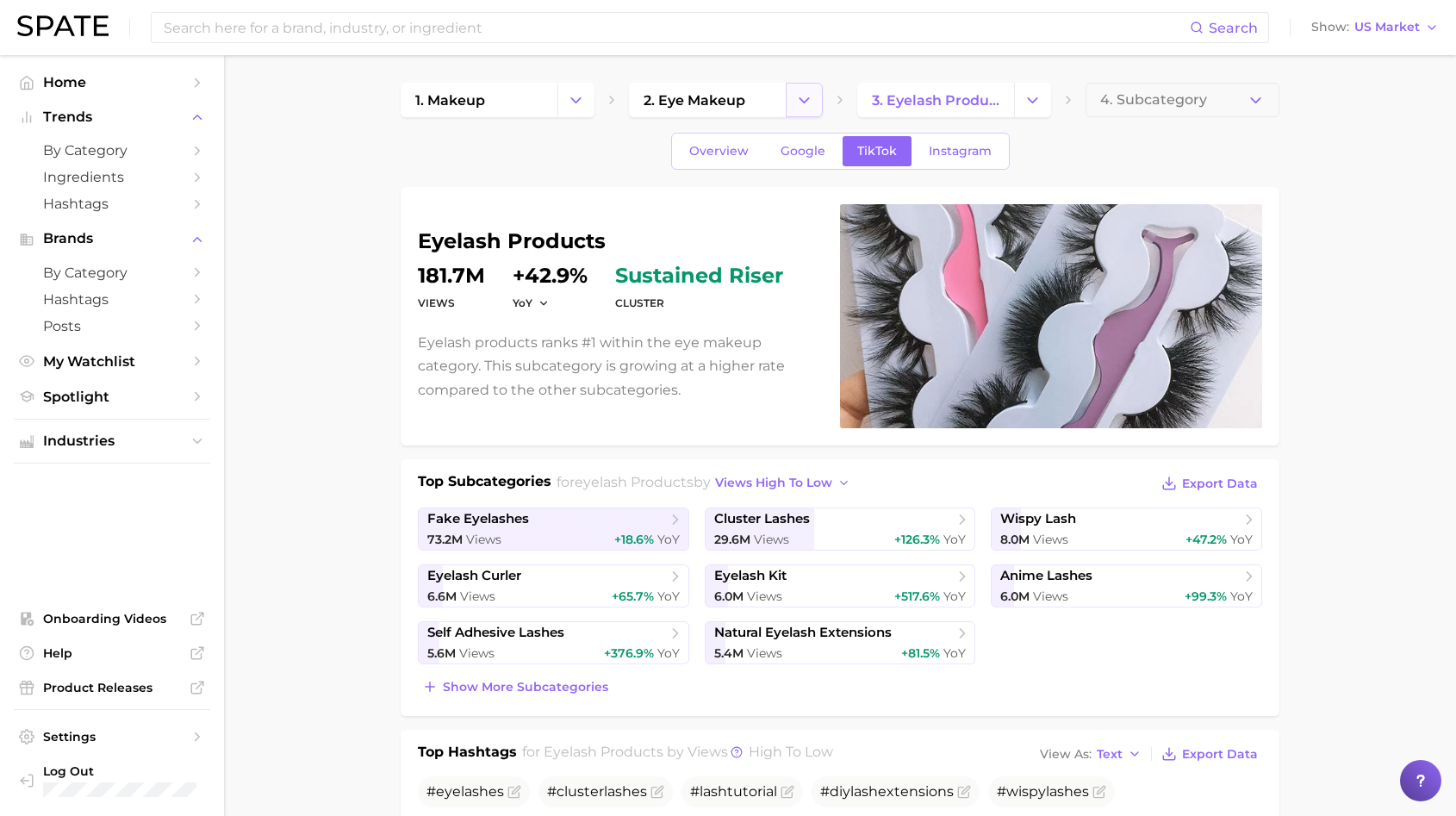
click at [815, 92] on button "Change Category" at bounding box center [804, 100] width 37 height 35
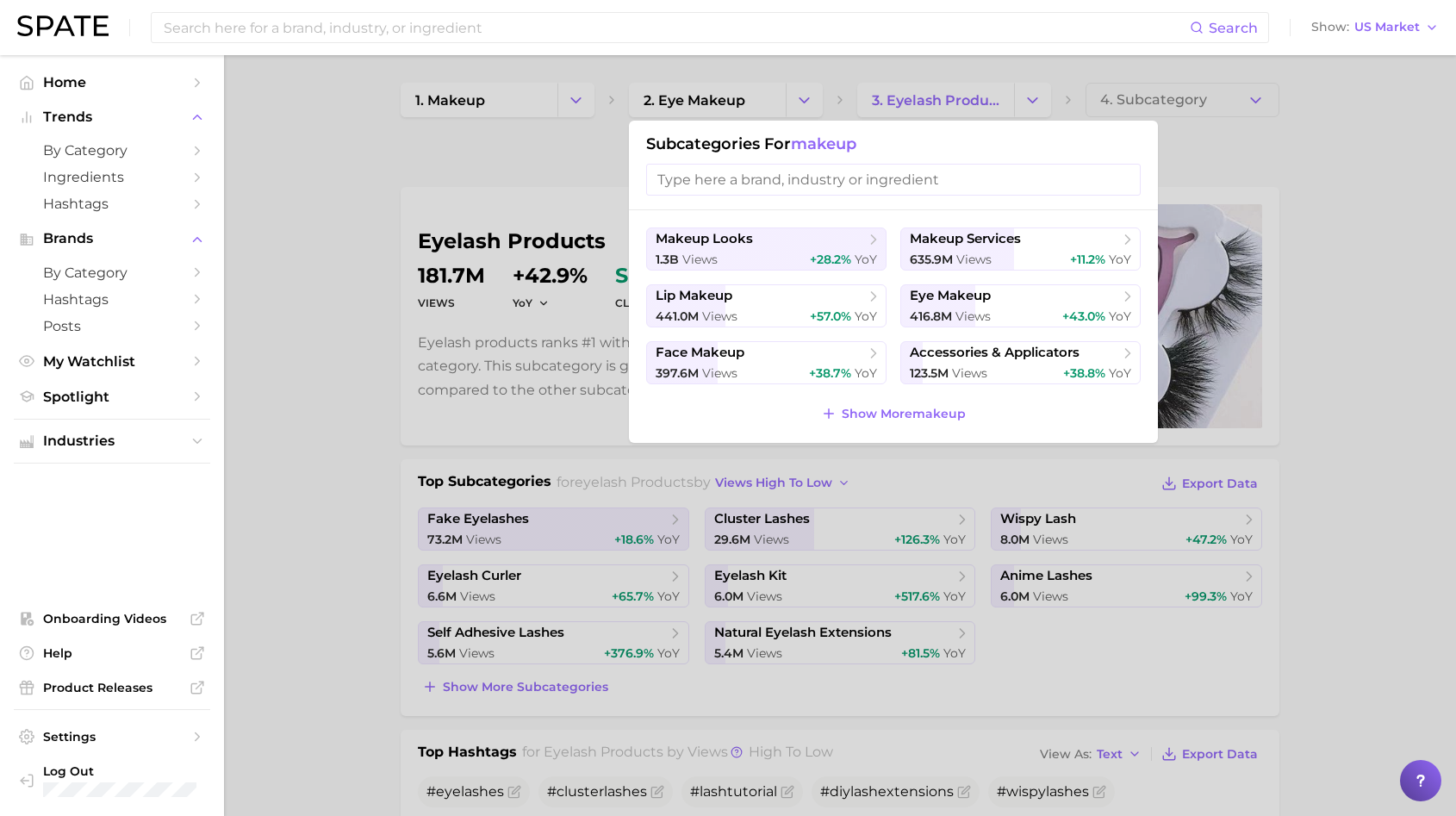
click at [1001, 93] on div at bounding box center [728, 408] width 1456 height 816
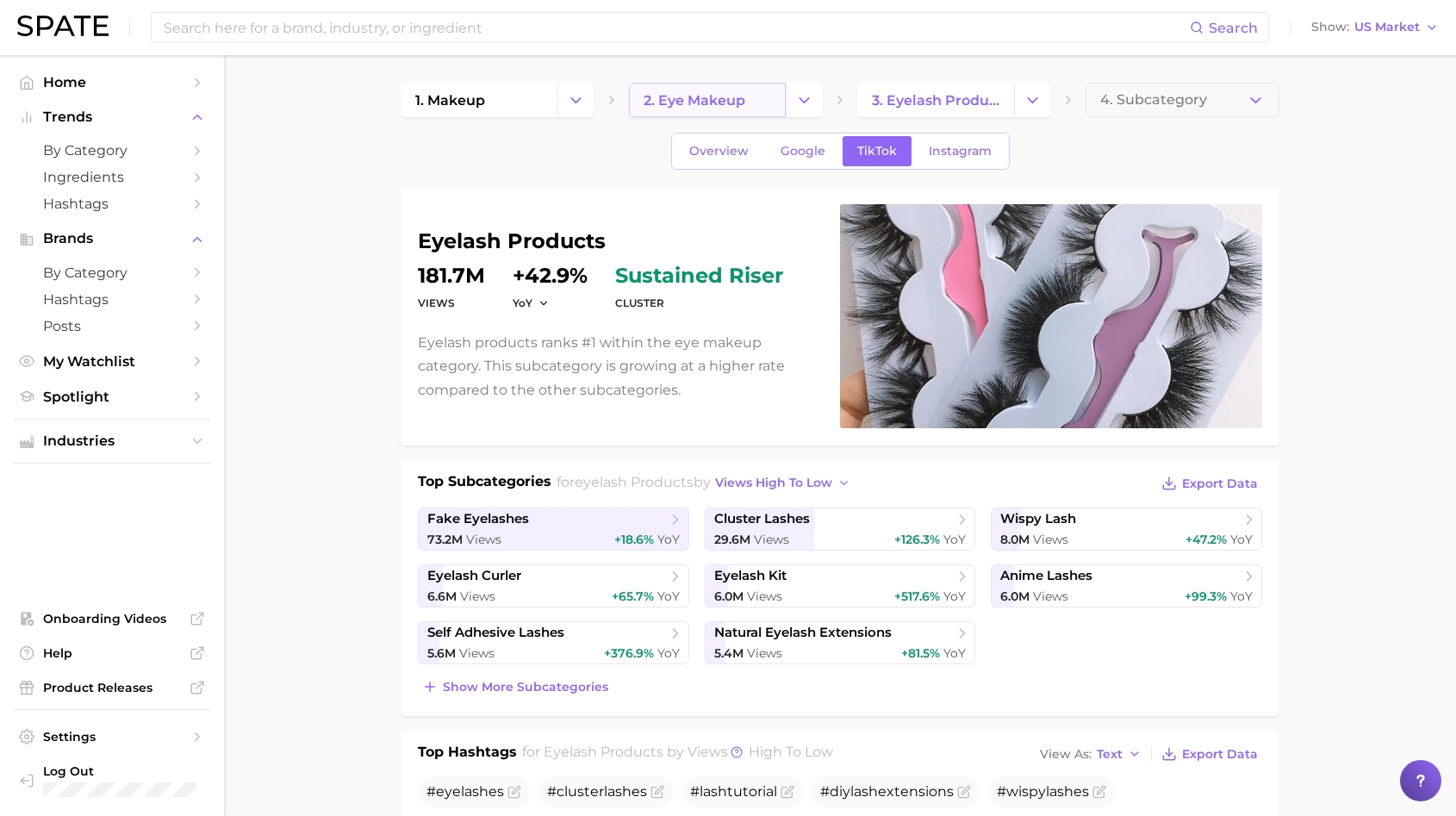
click at [776, 84] on link "2. eye makeup" at bounding box center [706, 100] width 157 height 35
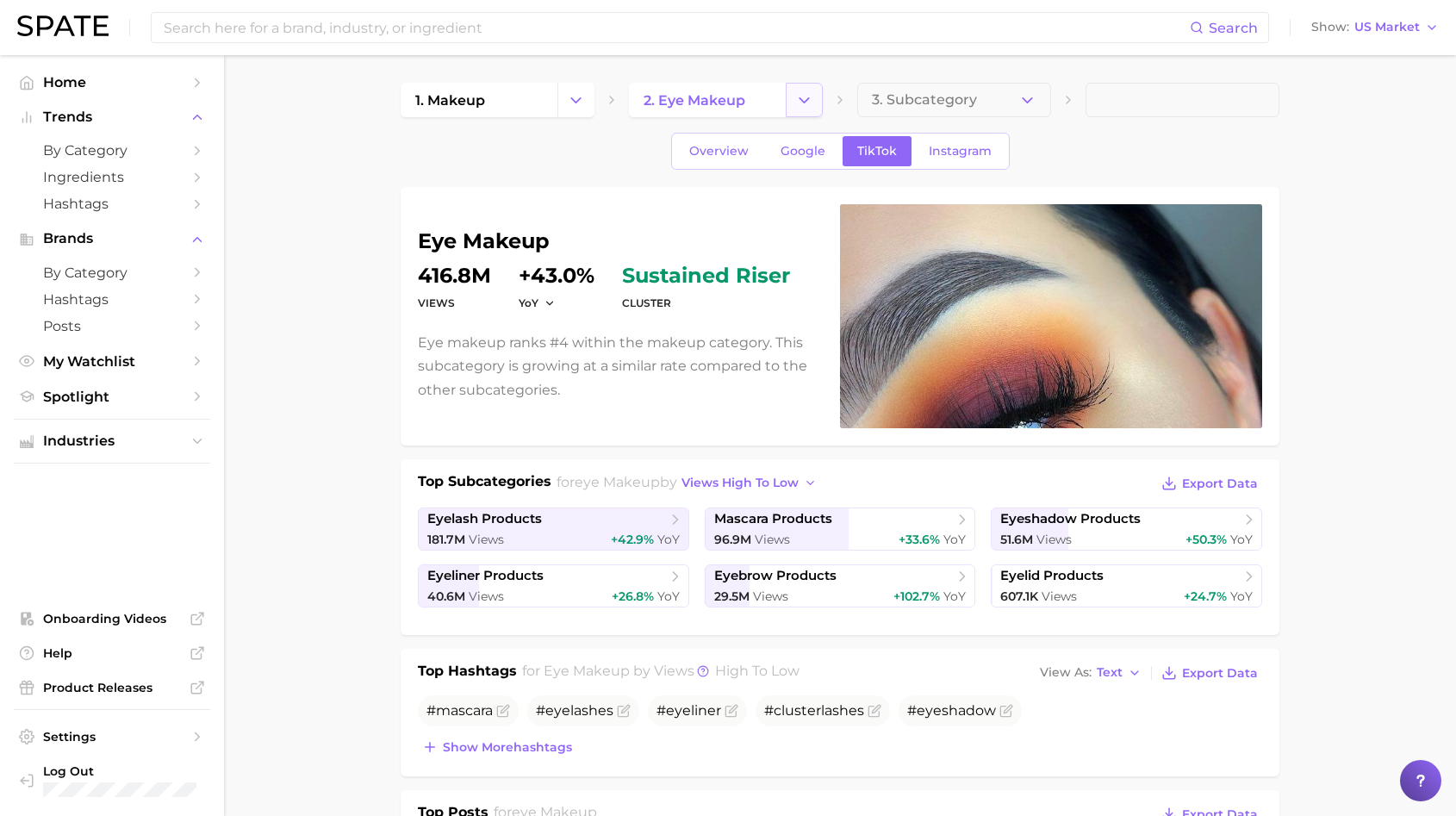
click at [795, 85] on button "Change Category" at bounding box center [804, 100] width 37 height 35
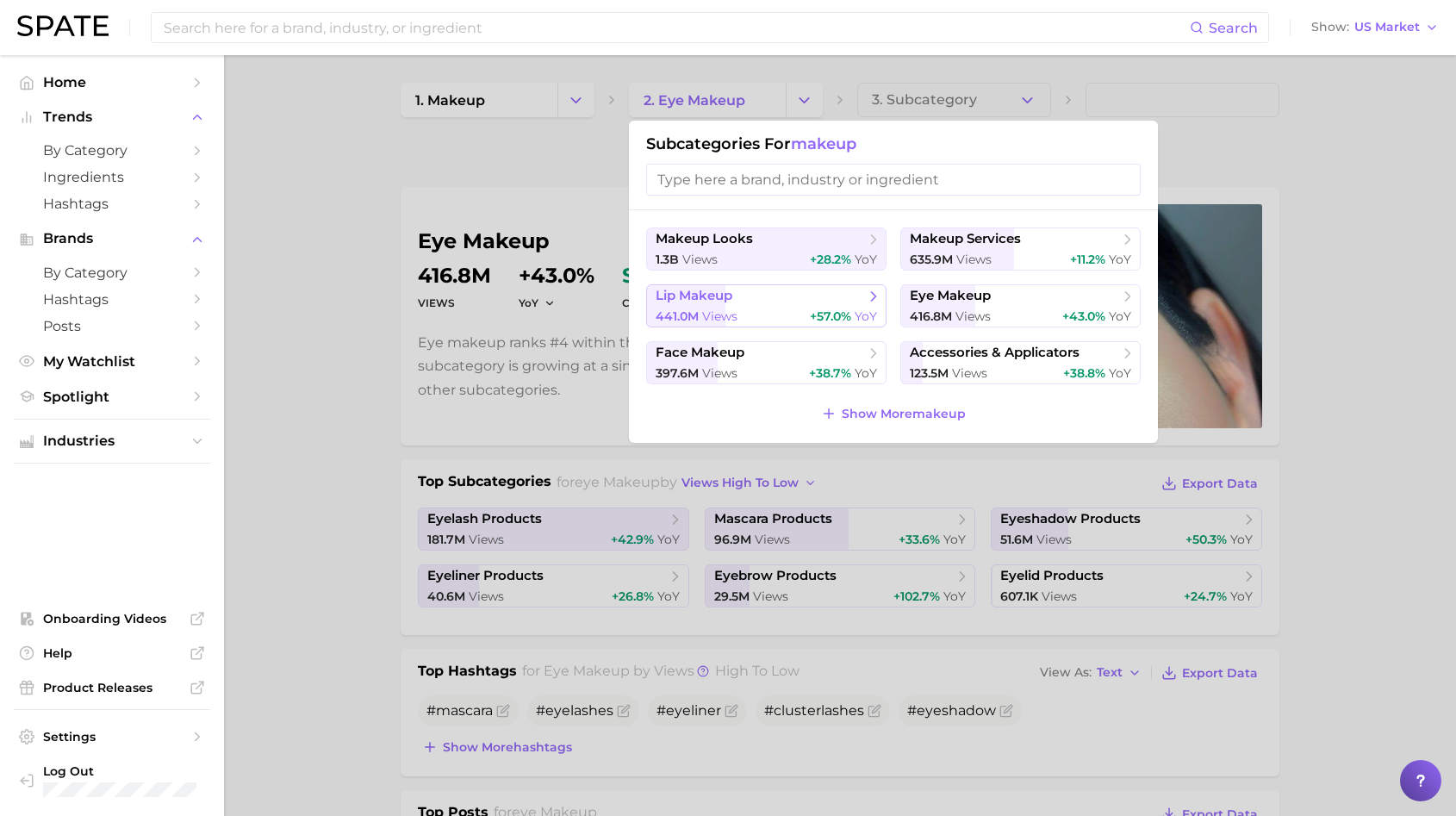
click at [764, 316] on div "441.0m views +57.0% YoY" at bounding box center [766, 317] width 221 height 17
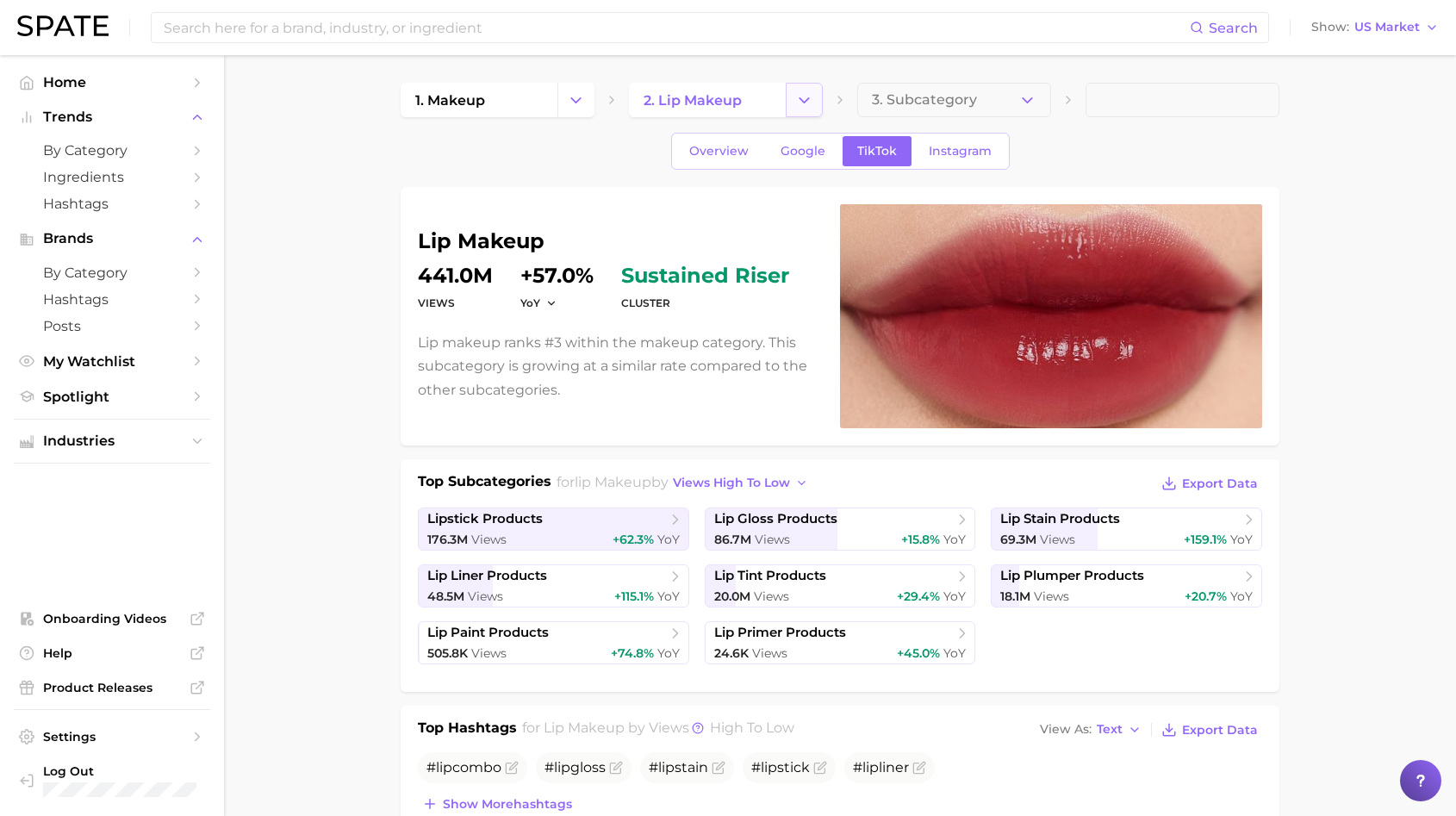
click at [813, 92] on icon "Change Category" at bounding box center [805, 101] width 18 height 18
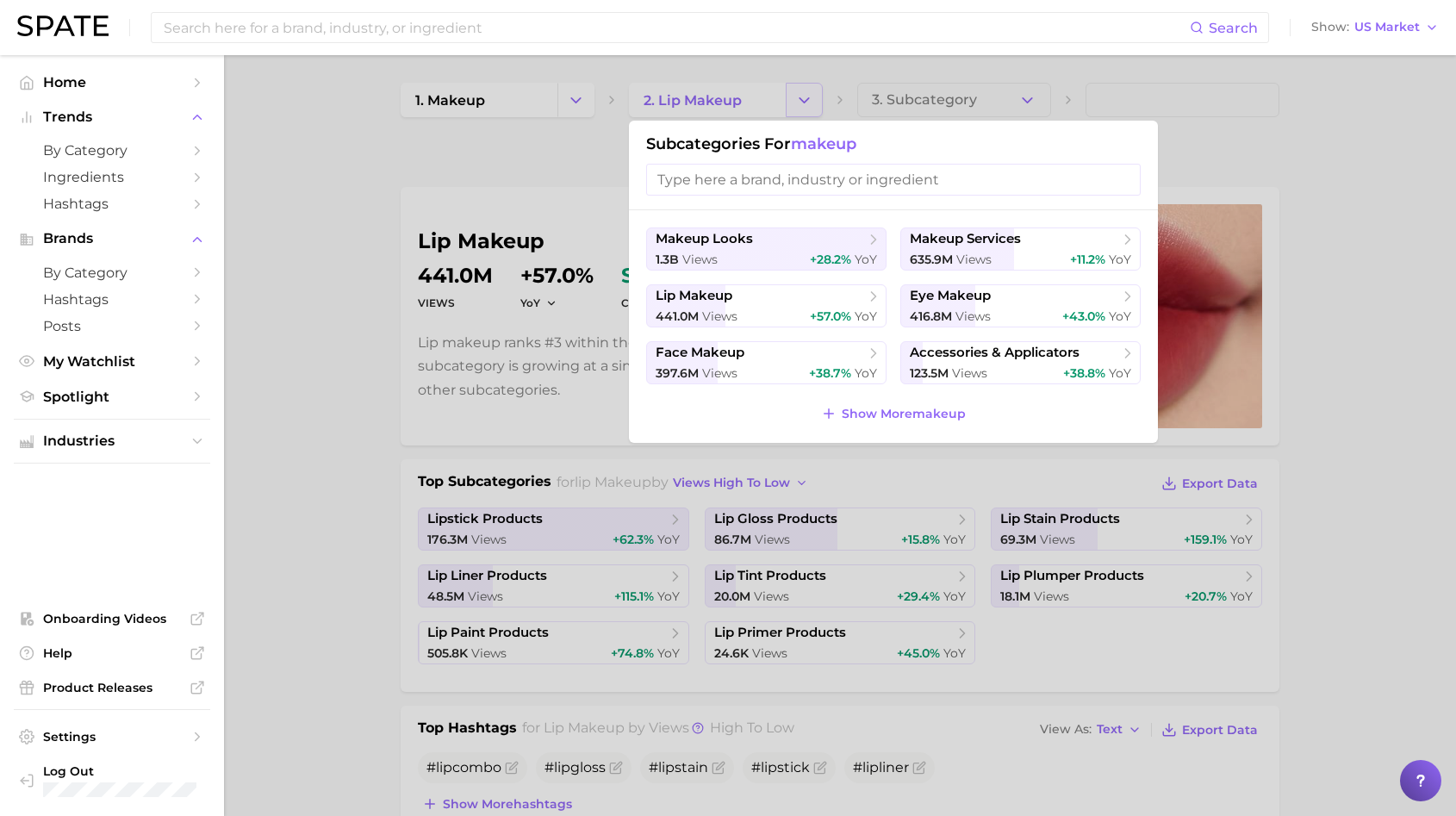
click at [810, 92] on div at bounding box center [728, 408] width 1456 height 816
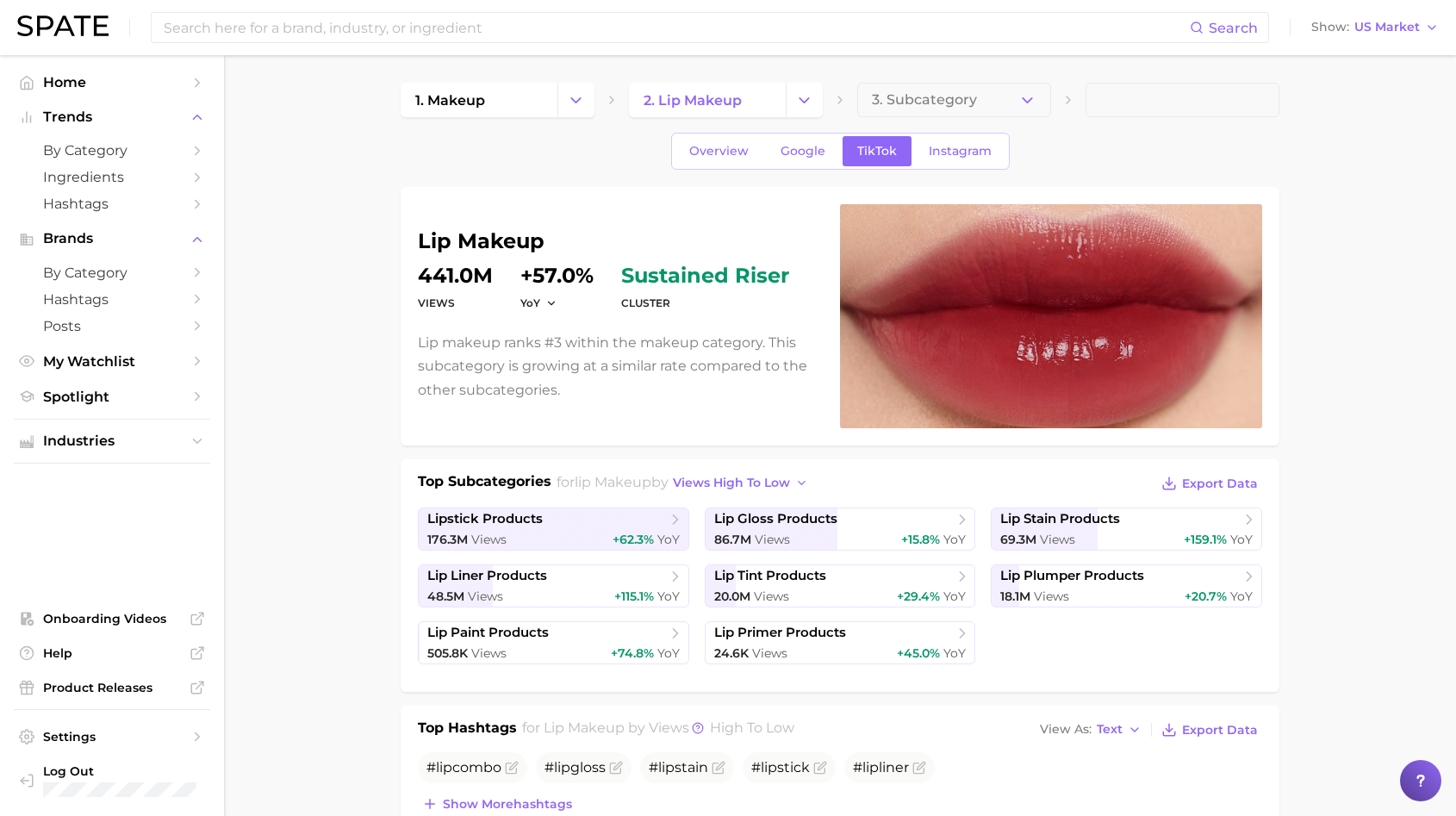
click at [607, 101] on icon at bounding box center [611, 99] width 14 height 14
click at [580, 101] on icon "Change Category" at bounding box center [576, 101] width 18 height 18
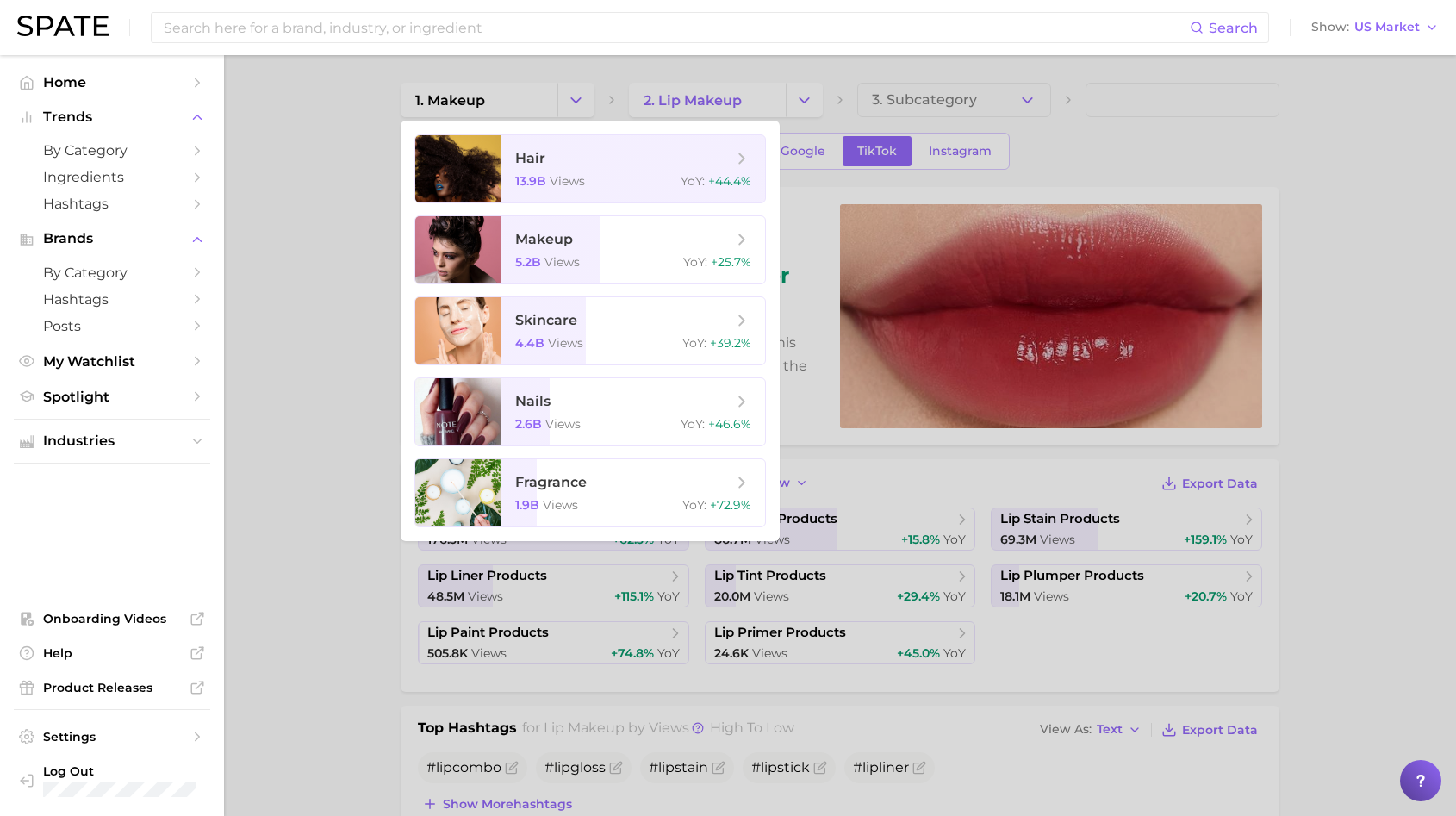
click at [558, 291] on ul "hair 13.9b views YoY : +44.4% makeup 5.2b views YoY : +25.7% skincare 4.4b view…" at bounding box center [590, 330] width 379 height 420
click at [553, 315] on span "skincare" at bounding box center [547, 320] width 62 height 17
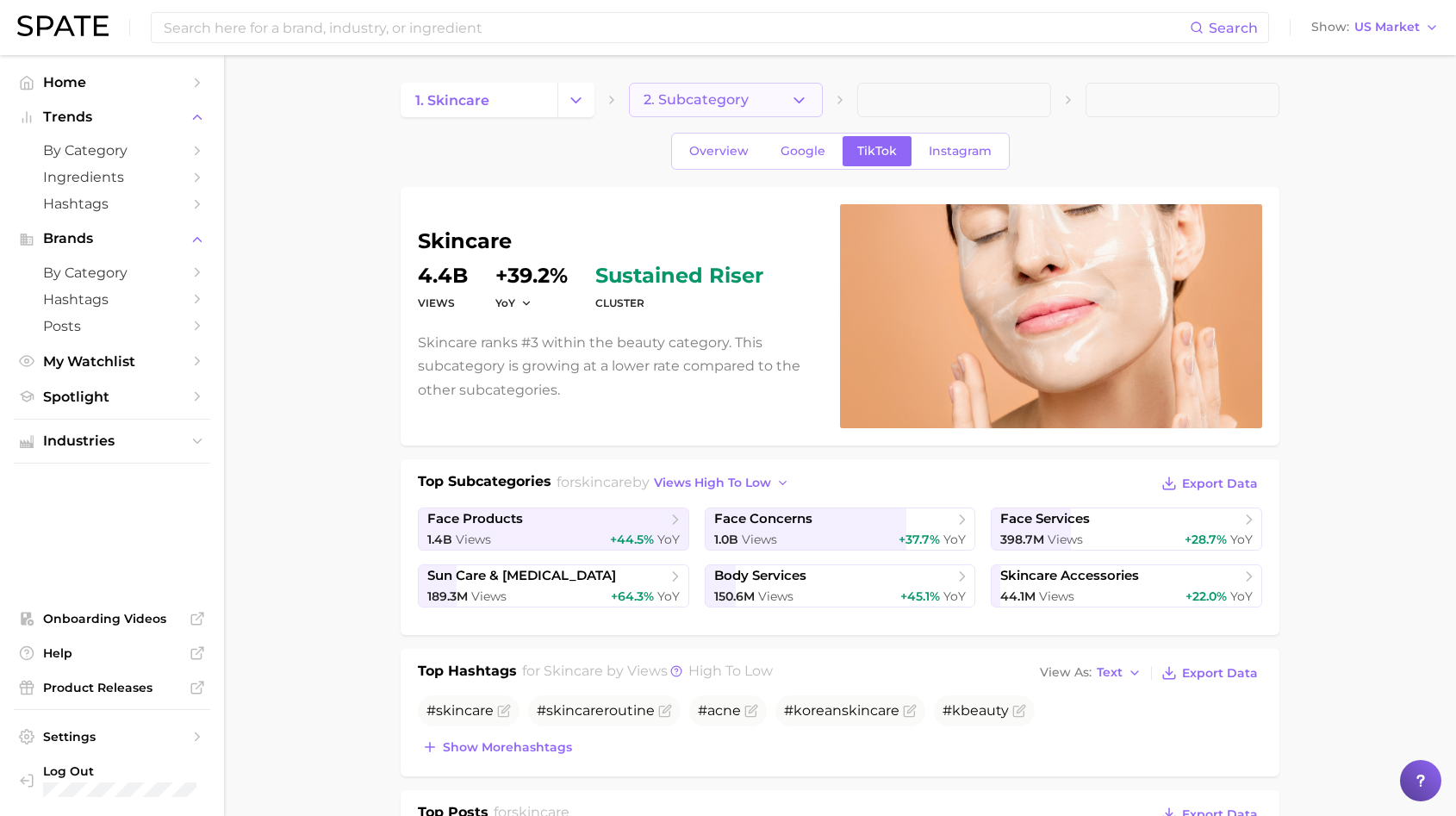
click at [795, 111] on button "2. Subcategory" at bounding box center [725, 100] width 194 height 35
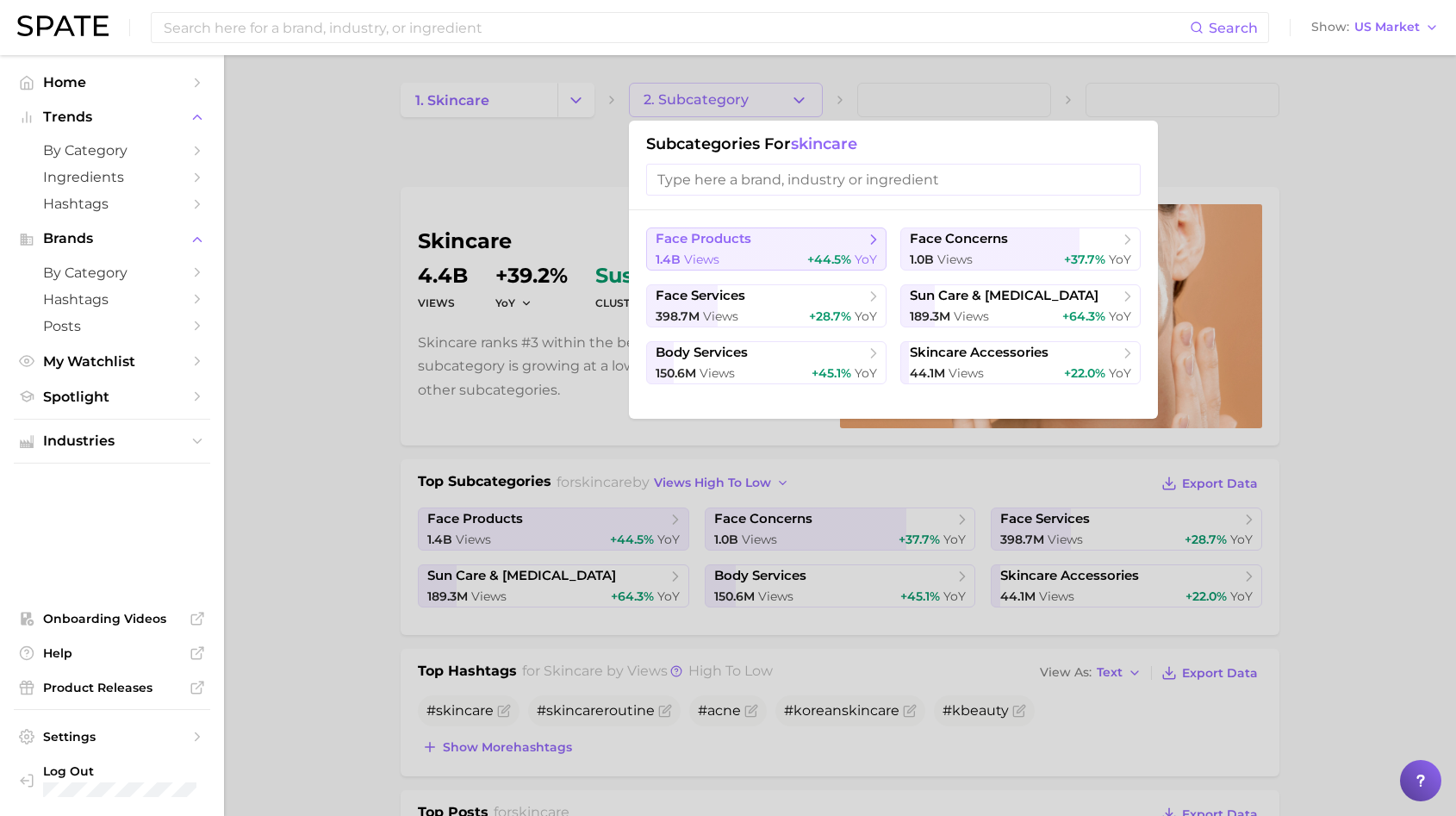
click at [768, 269] on button "face products 1.4b views +44.5% YoY" at bounding box center [766, 249] width 240 height 43
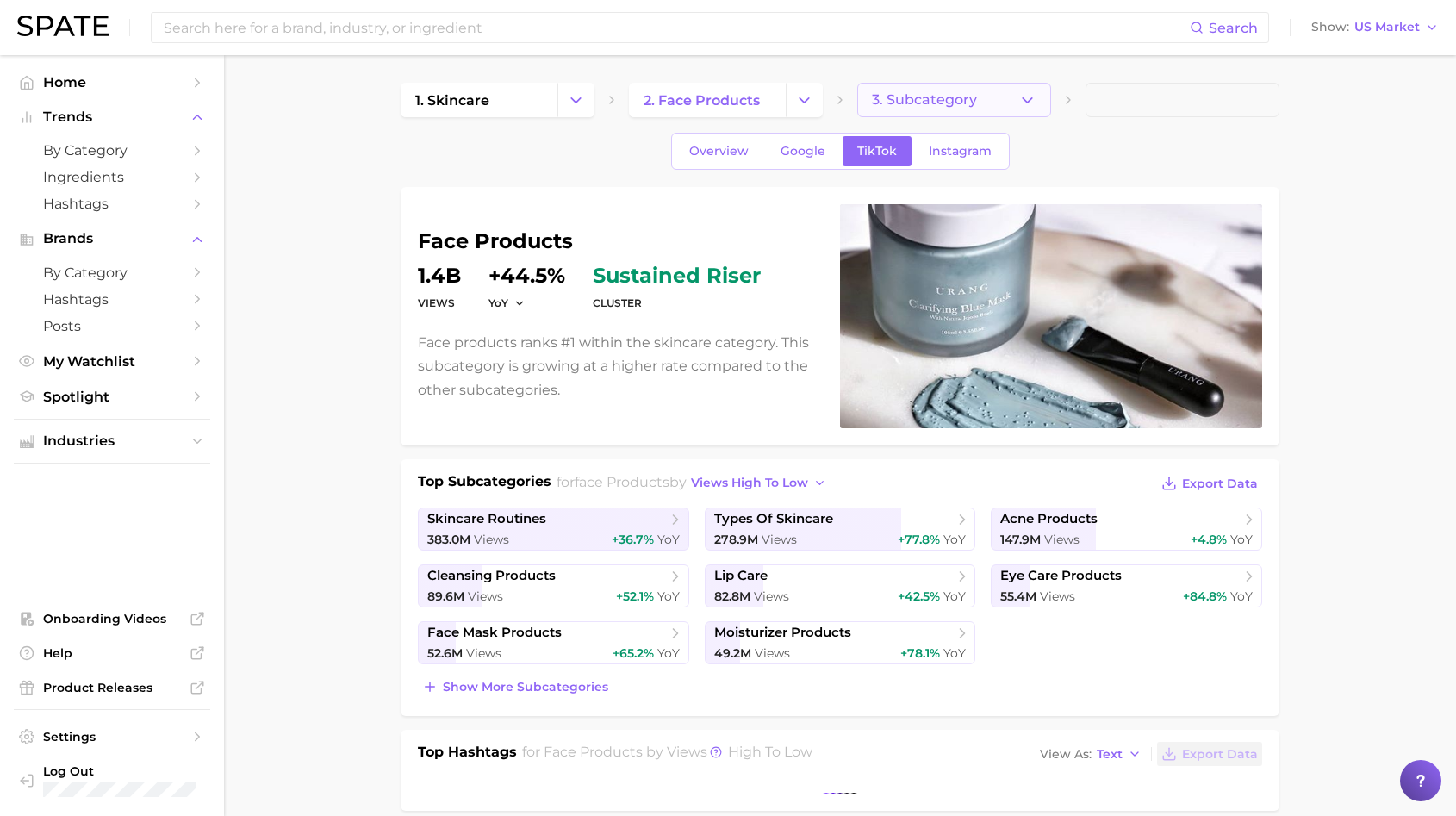
click at [946, 114] on button "3. Subcategory" at bounding box center [953, 100] width 194 height 35
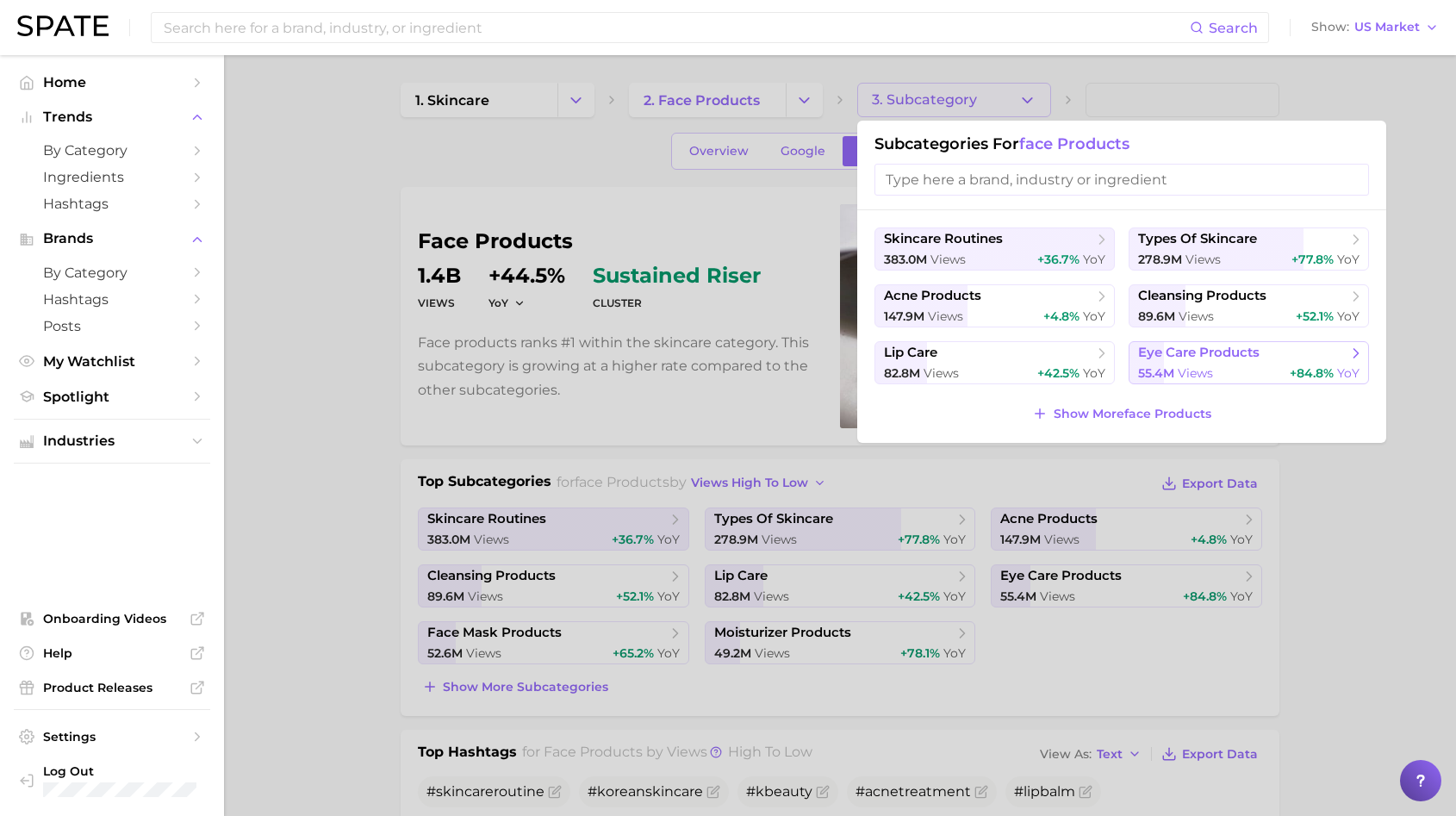
click at [1138, 370] on span "55.4m" at bounding box center [1155, 373] width 36 height 16
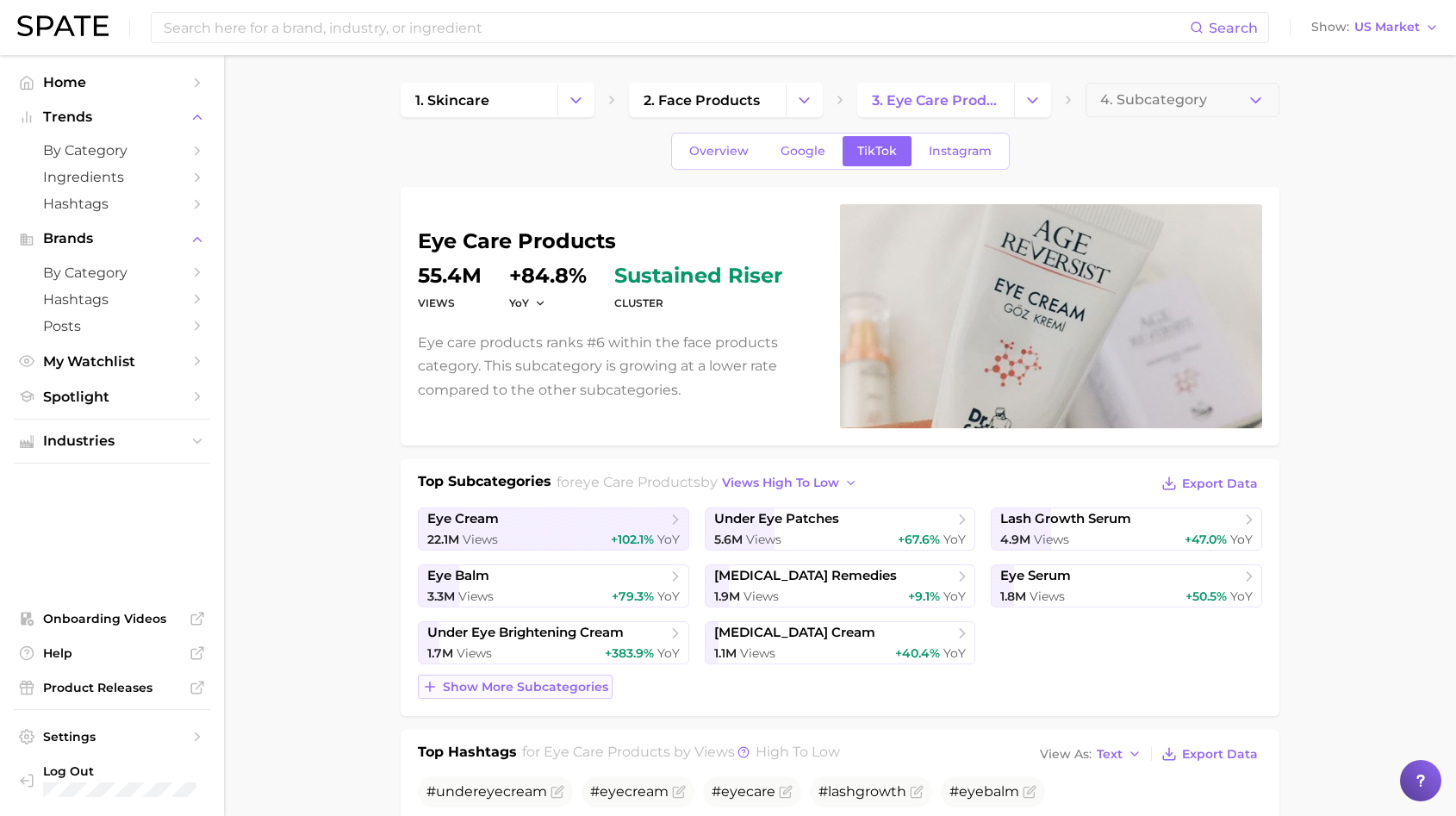
click at [445, 688] on span "Show more subcategories" at bounding box center [526, 687] width 165 height 15
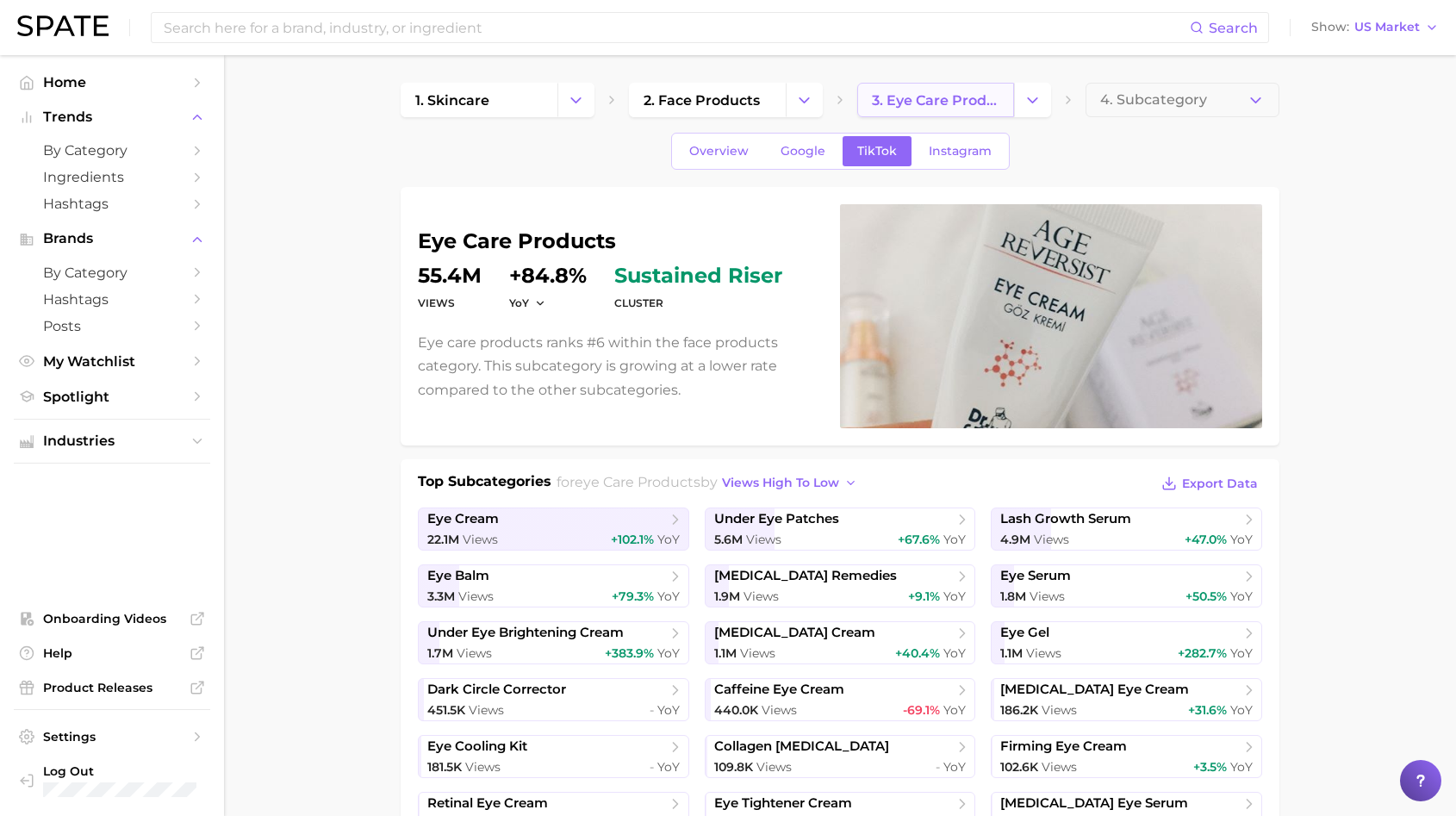
click at [973, 98] on span "3. eye care products" at bounding box center [935, 100] width 128 height 17
click at [1025, 106] on icon "Change Category" at bounding box center [1033, 101] width 18 height 18
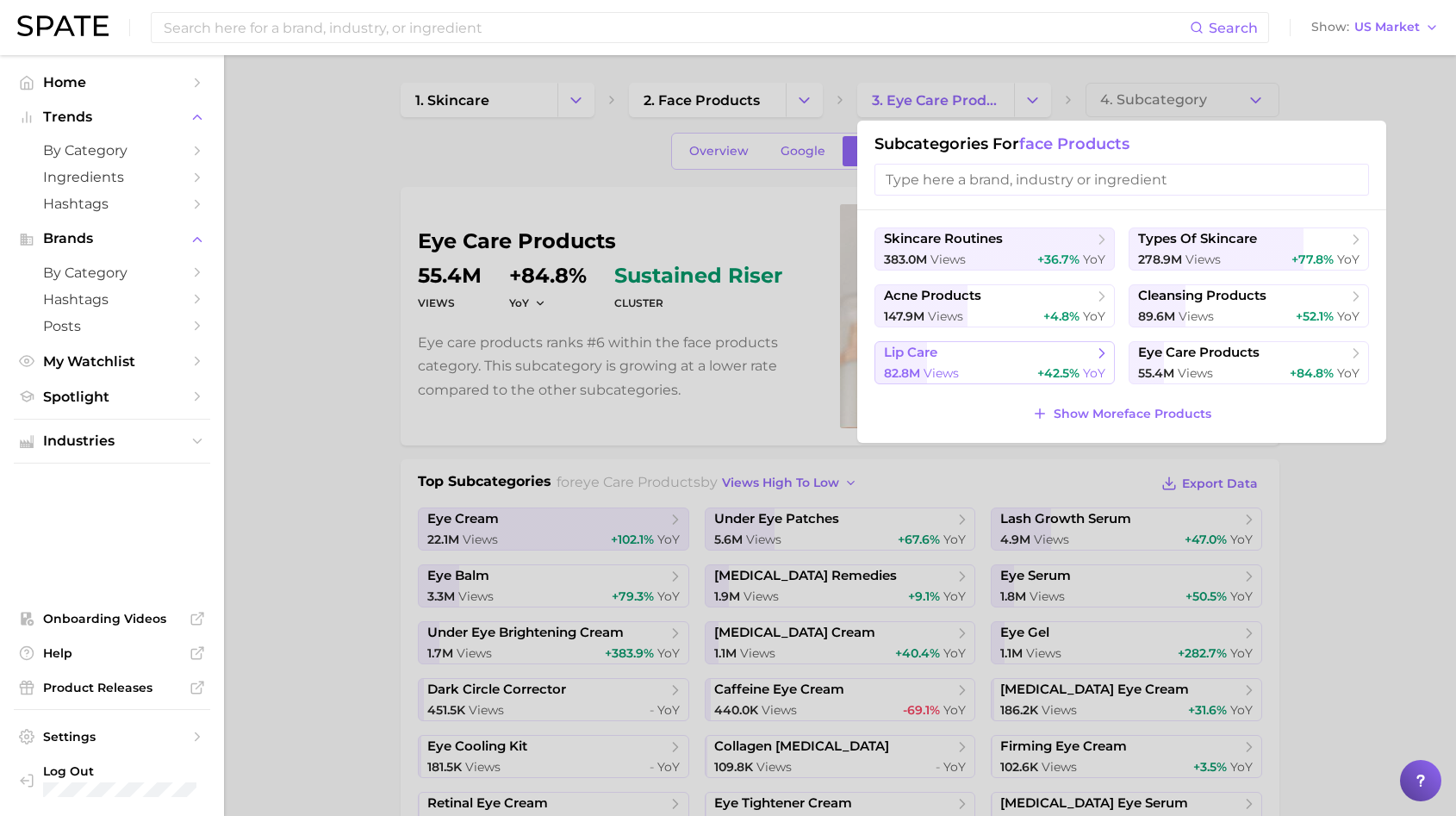
click at [980, 369] on div "82.8m views +42.5% YoY" at bounding box center [994, 374] width 221 height 17
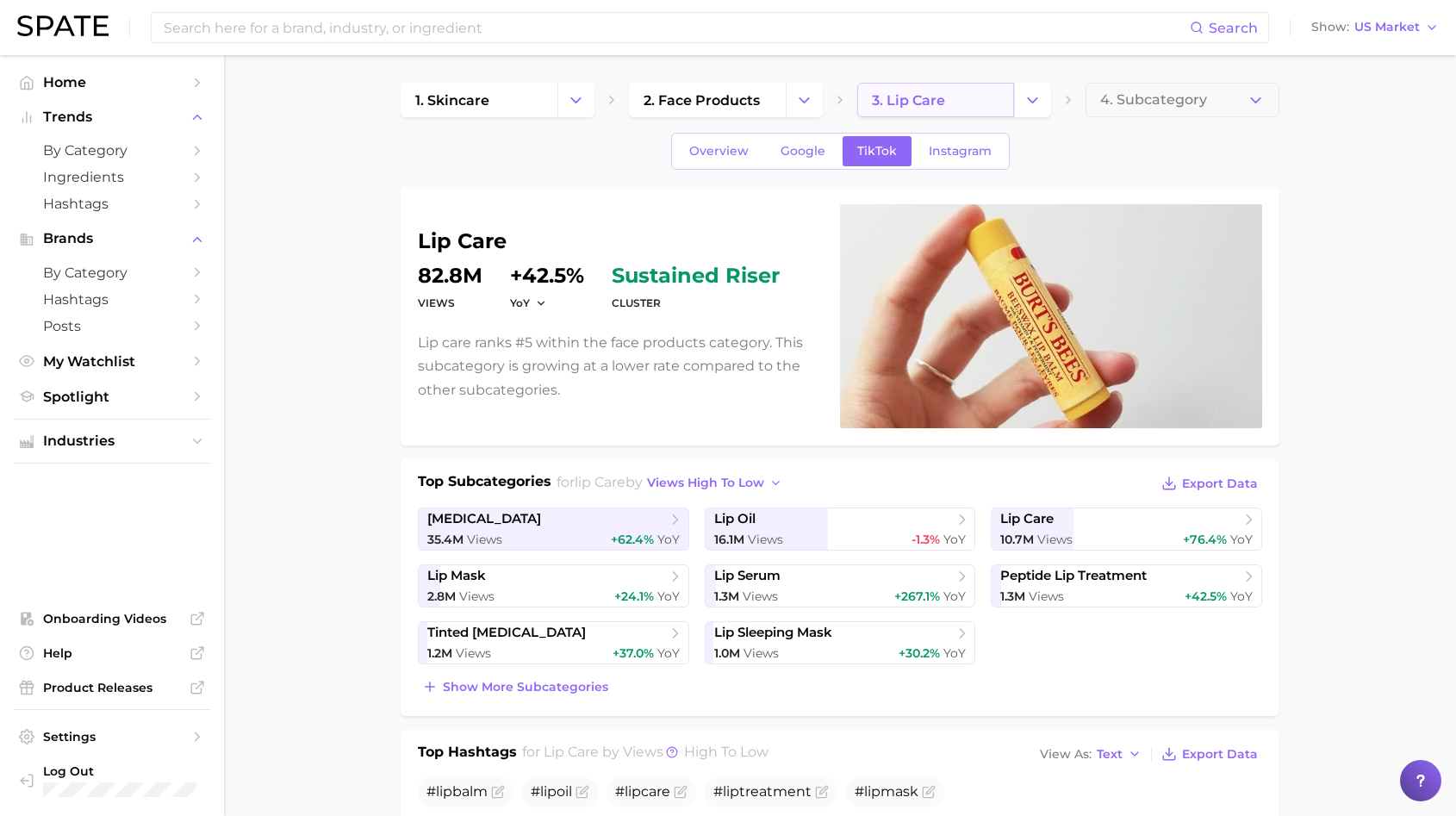
click at [897, 95] on span "3. lip care" at bounding box center [908, 100] width 73 height 17
click at [1014, 106] on button "Change Category" at bounding box center [1032, 100] width 37 height 35
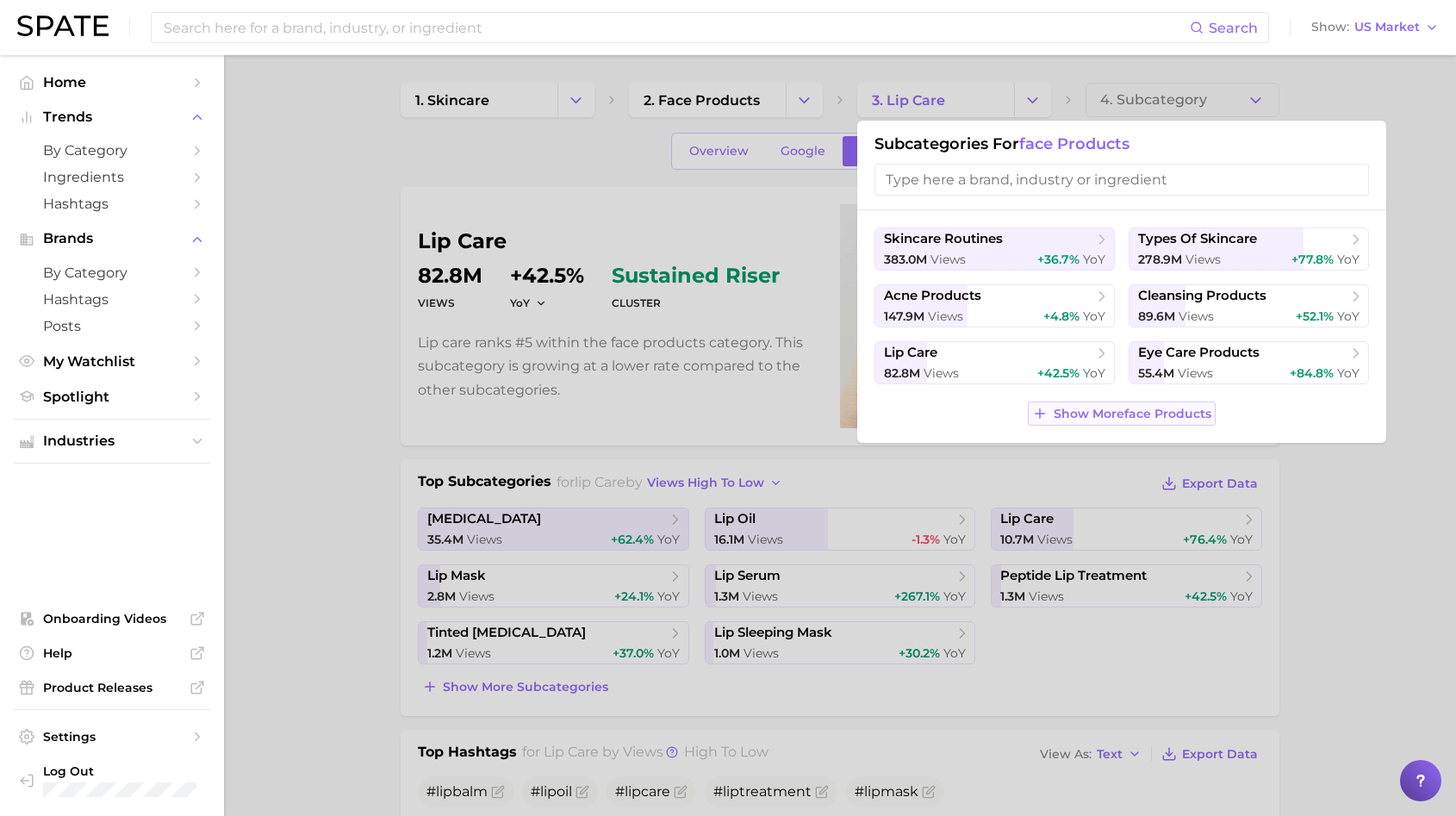
click at [1155, 416] on span "Show More face products" at bounding box center [1132, 414] width 158 height 15
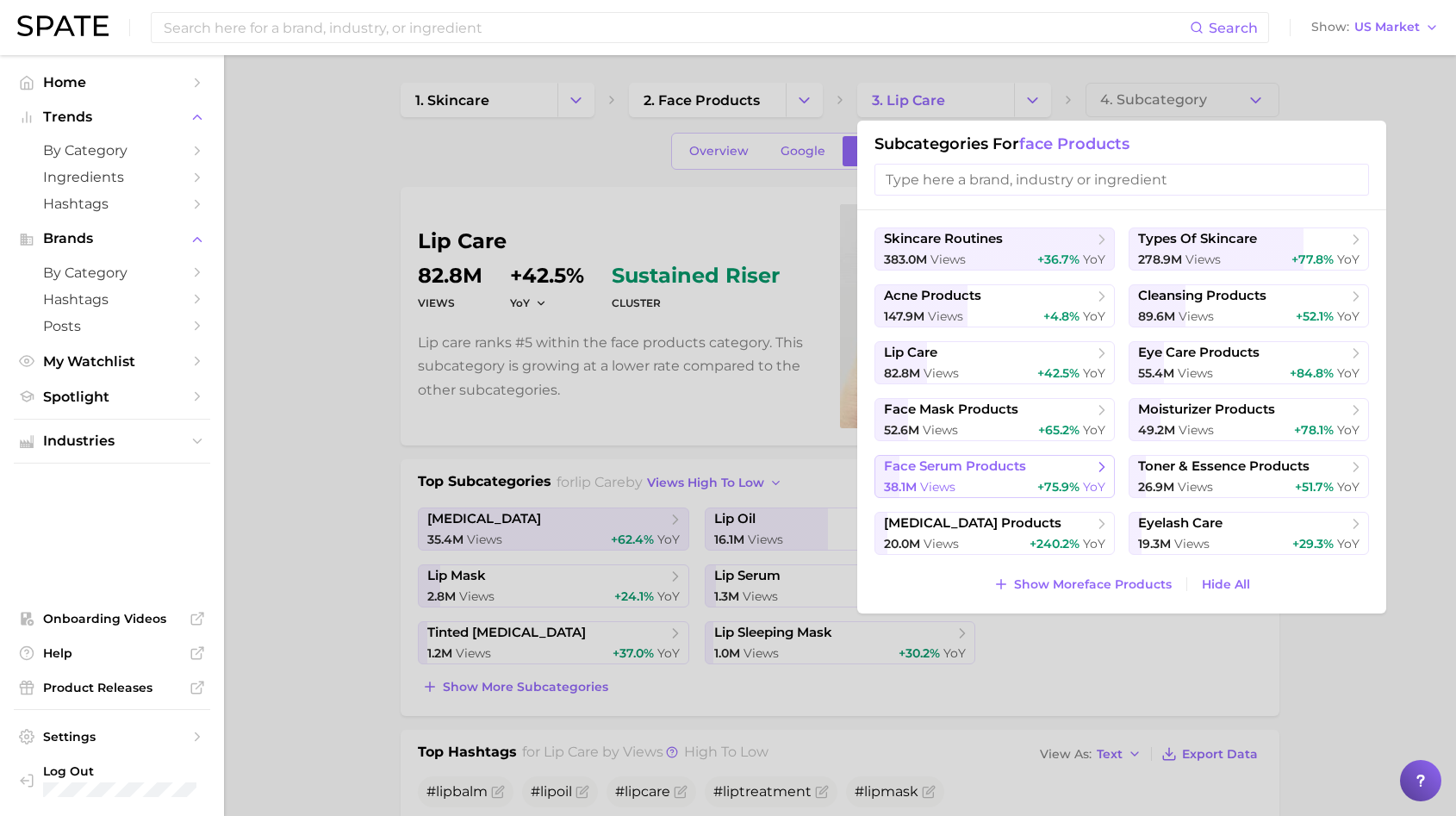
click at [1022, 457] on button "face serum products 38.1m views +75.9% YoY" at bounding box center [995, 476] width 240 height 43
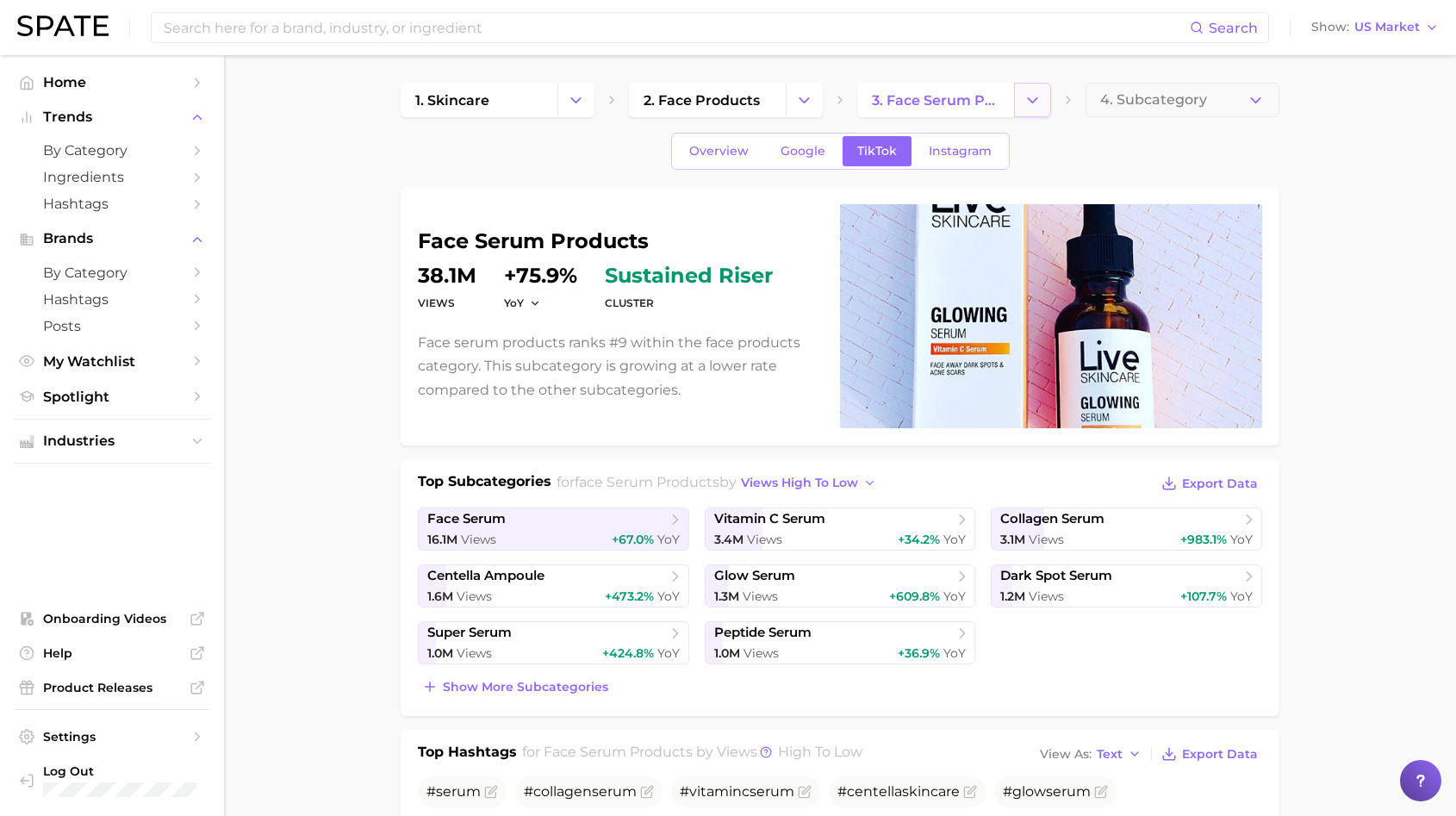
click at [1021, 107] on button "Change Category" at bounding box center [1032, 100] width 37 height 35
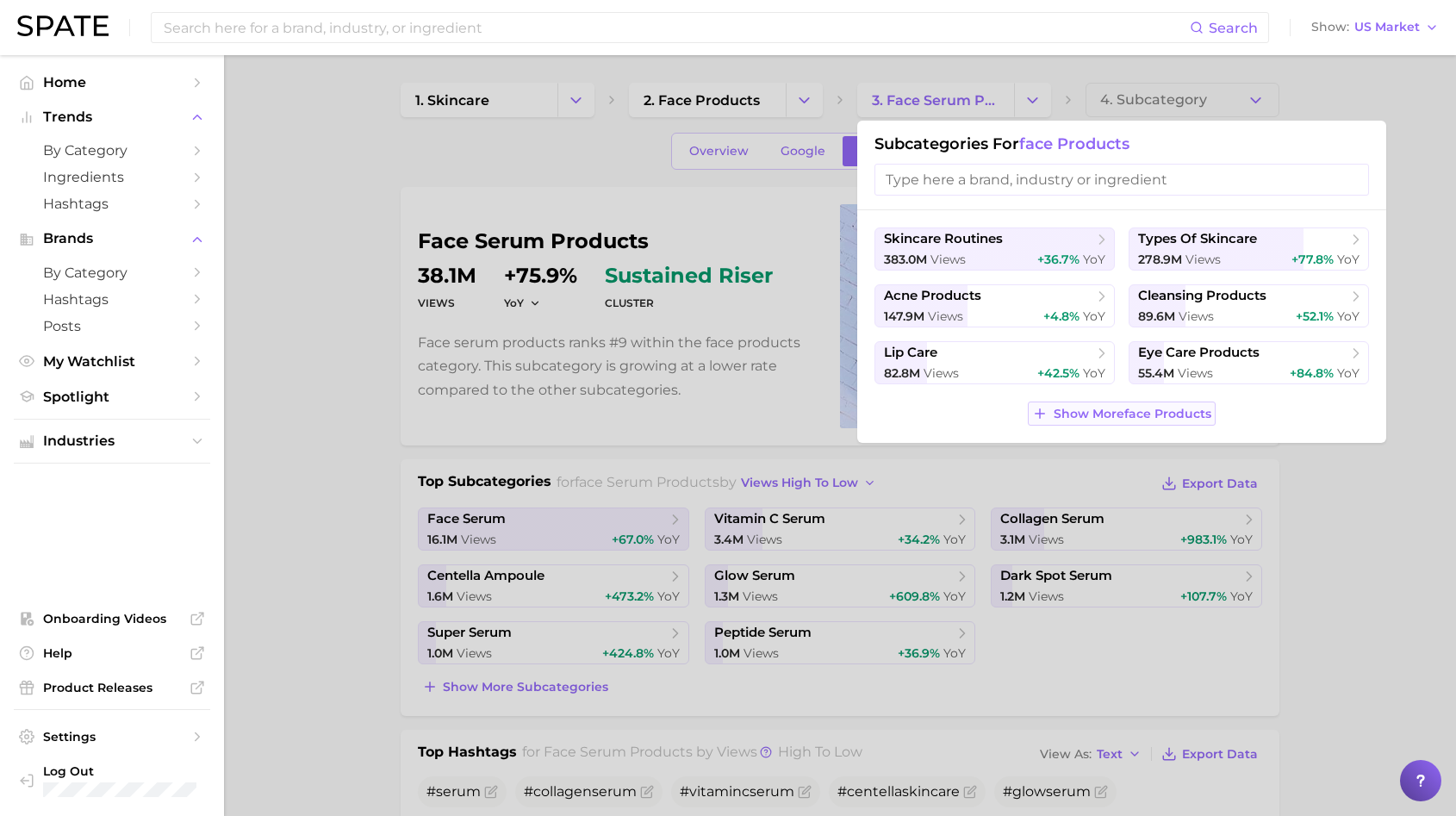
click at [1083, 422] on button "Show More face products" at bounding box center [1121, 414] width 187 height 24
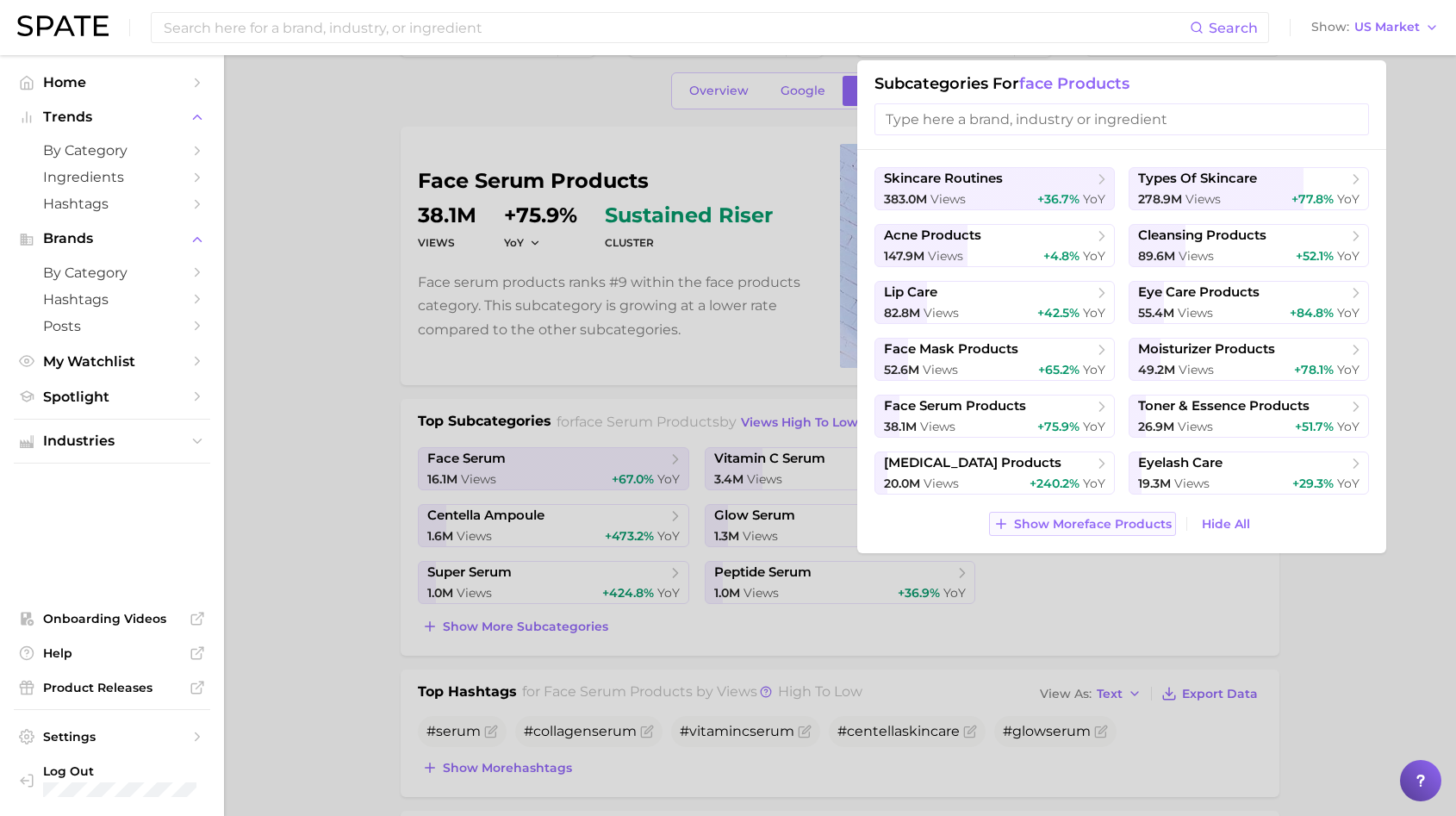
scroll to position [78, 0]
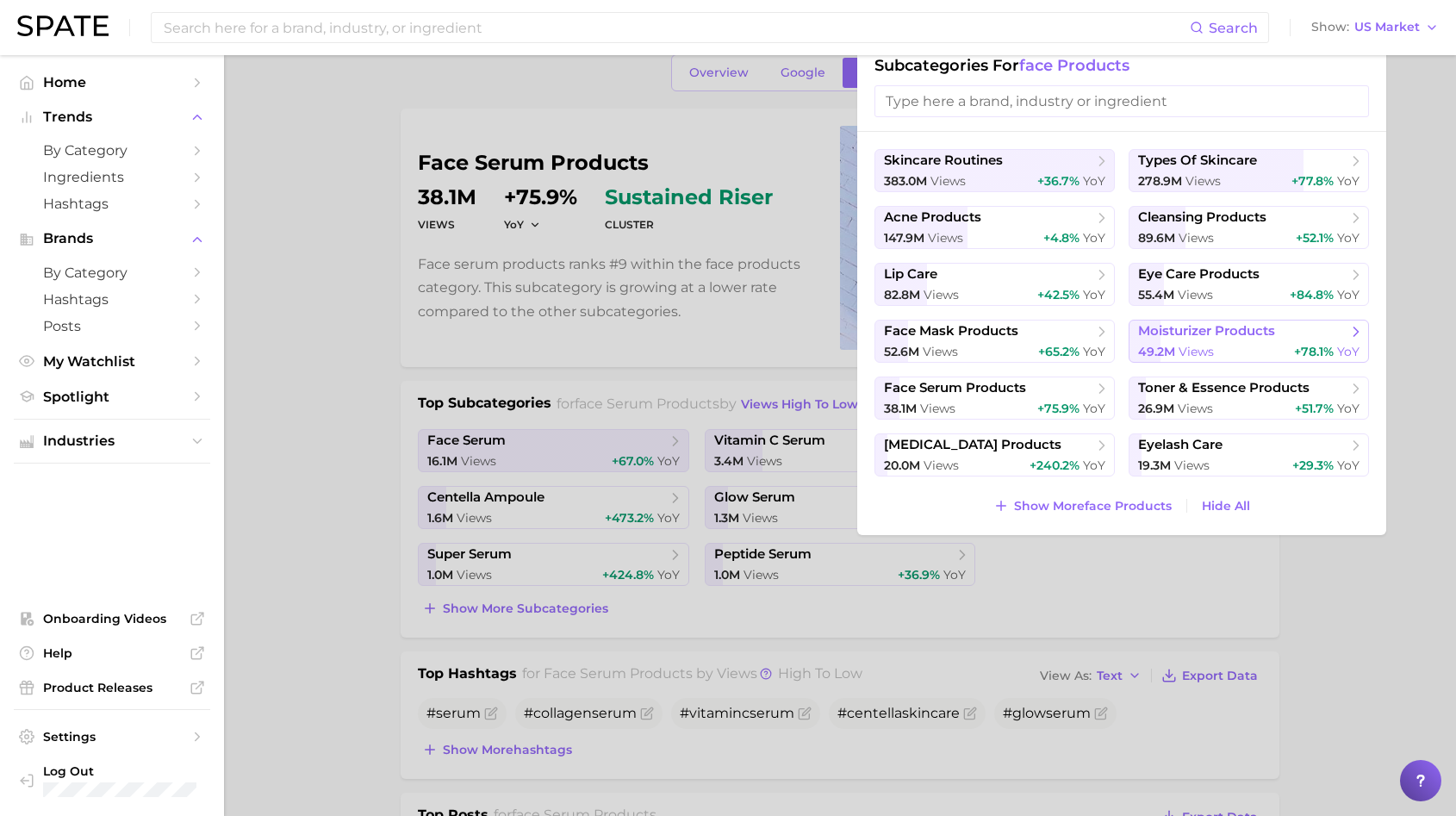
click at [1170, 337] on span "moisturizer products" at bounding box center [1206, 331] width 137 height 17
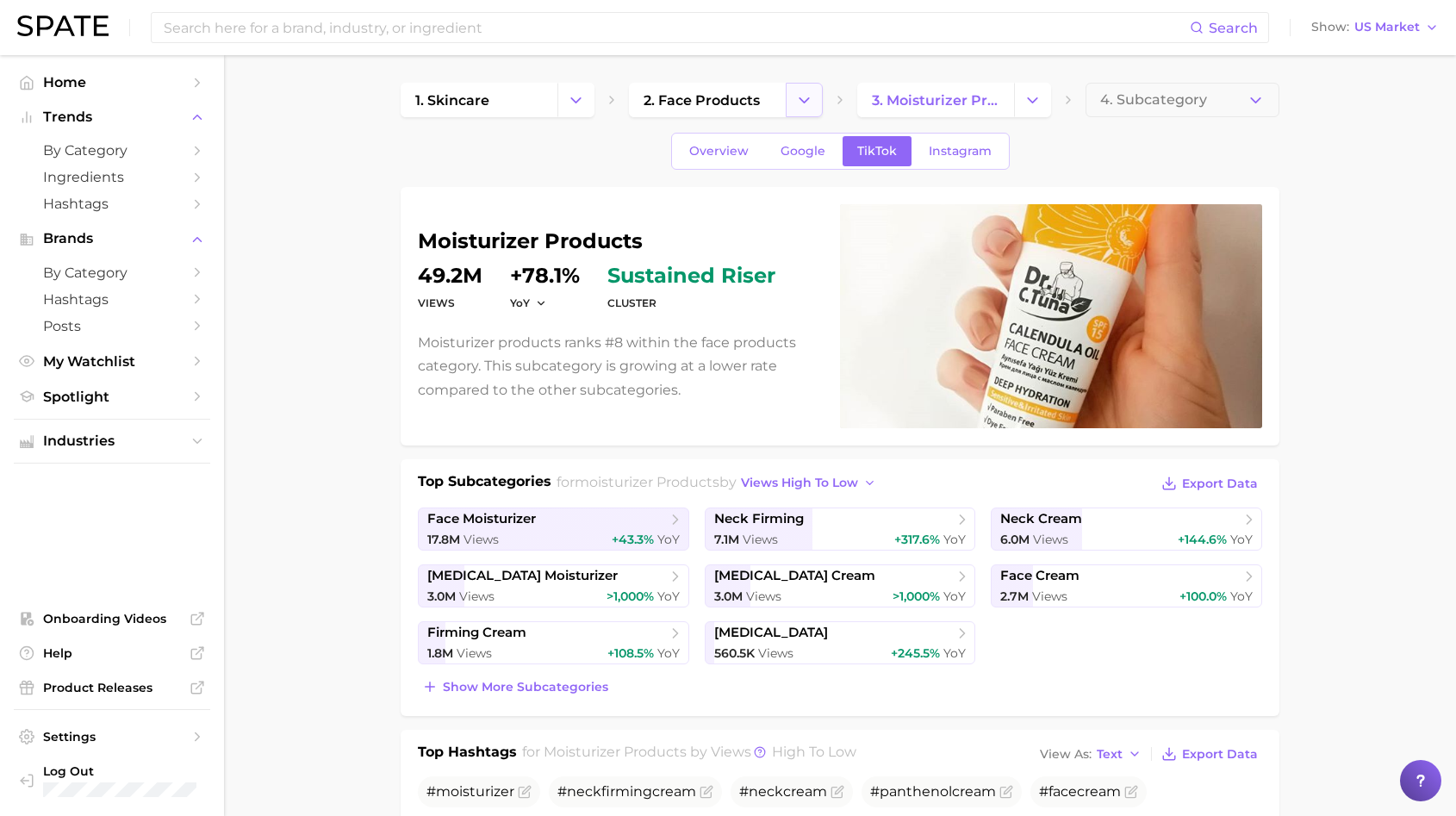
click at [816, 104] on button "Change Category" at bounding box center [804, 100] width 37 height 35
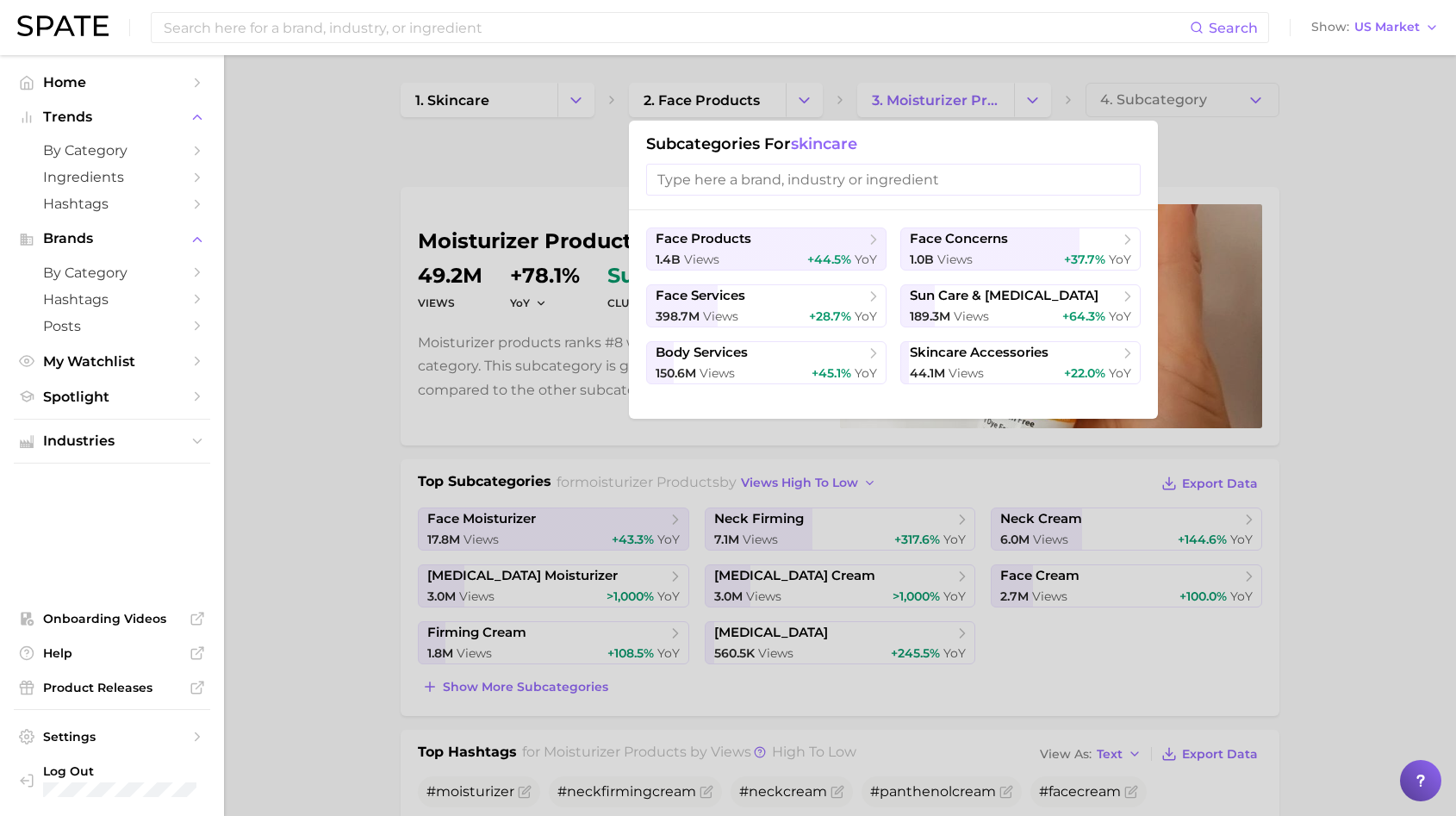
click at [953, 111] on div at bounding box center [728, 408] width 1456 height 816
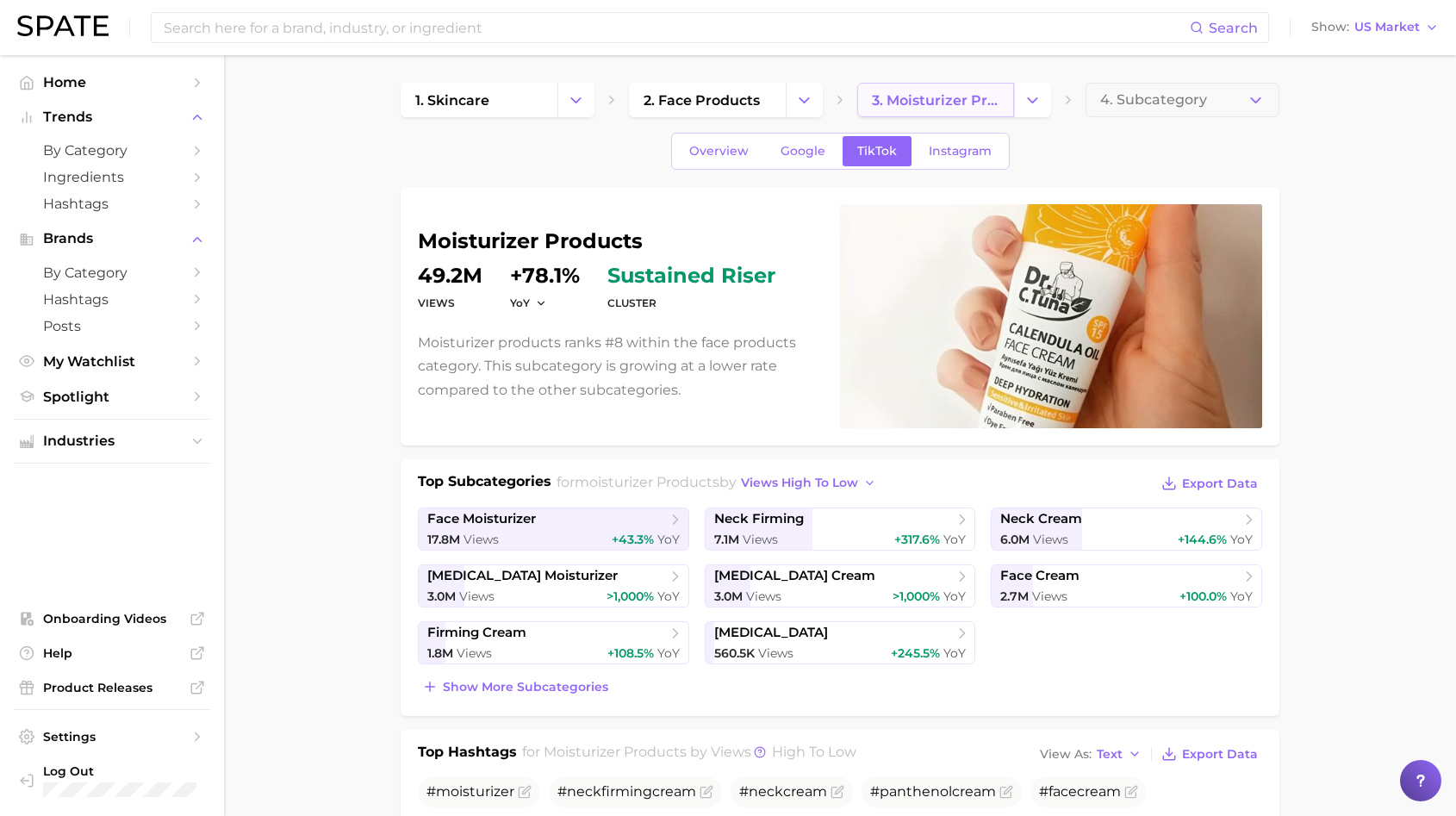
click at [1009, 98] on link "3. moisturizer products" at bounding box center [935, 100] width 157 height 35
click at [1026, 97] on icon "Change Category" at bounding box center [1033, 101] width 18 height 18
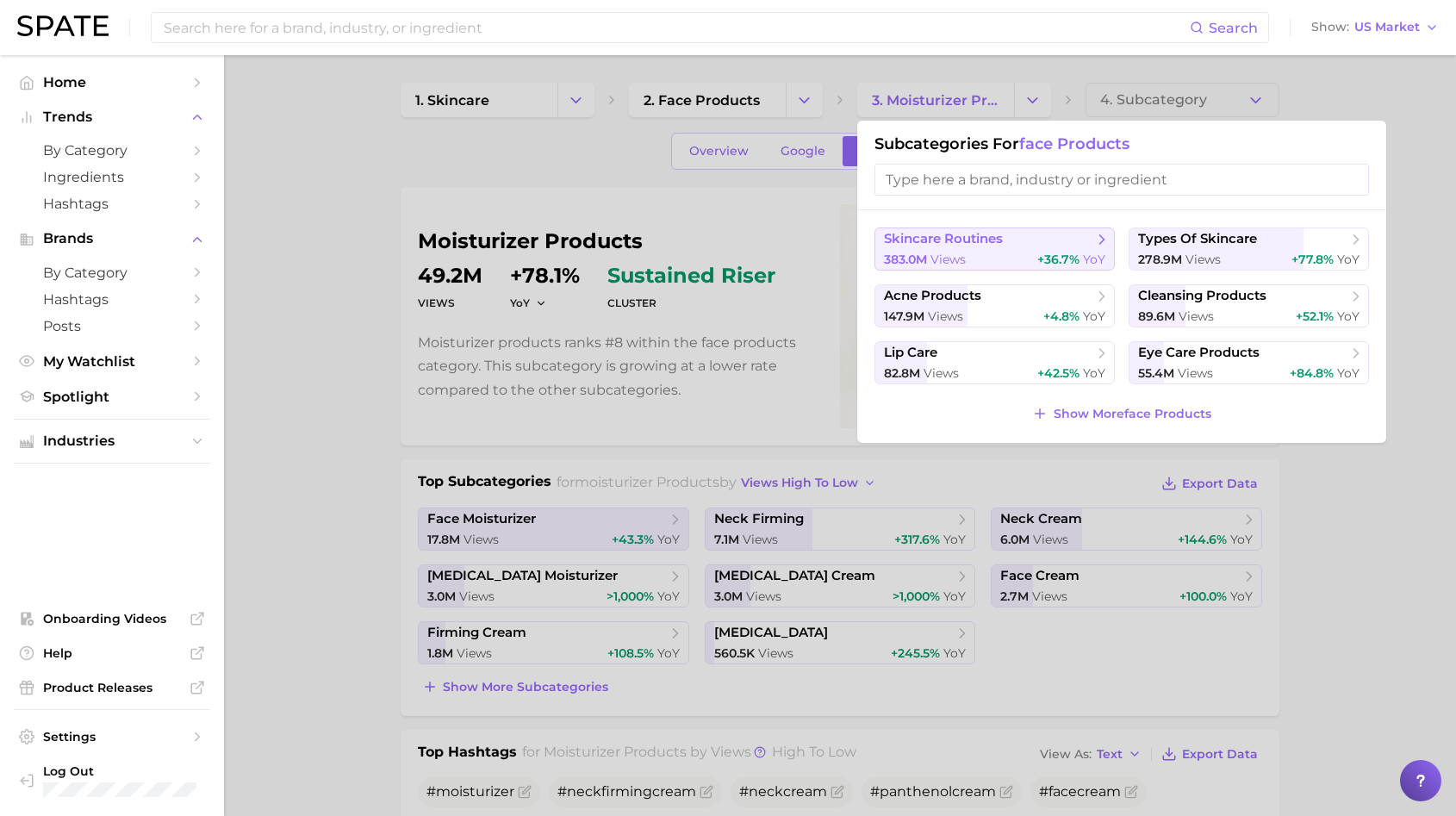
click at [973, 247] on span "skincare routines" at bounding box center [943, 240] width 119 height 17
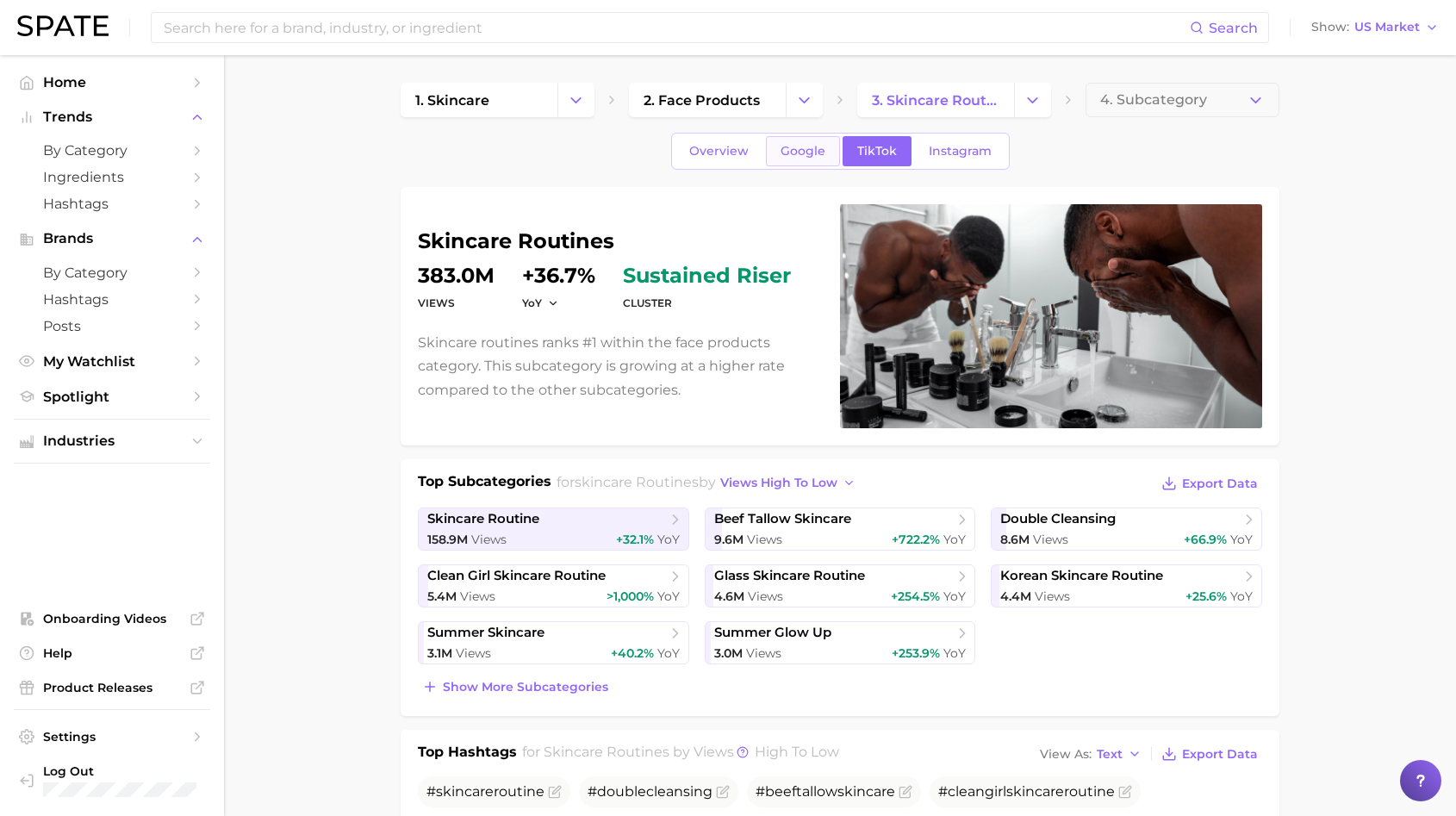
scroll to position [1, 0]
click at [960, 95] on span "3. skincare routines" at bounding box center [935, 100] width 128 height 17
click at [1028, 106] on icon "Change Category" at bounding box center [1033, 100] width 18 height 18
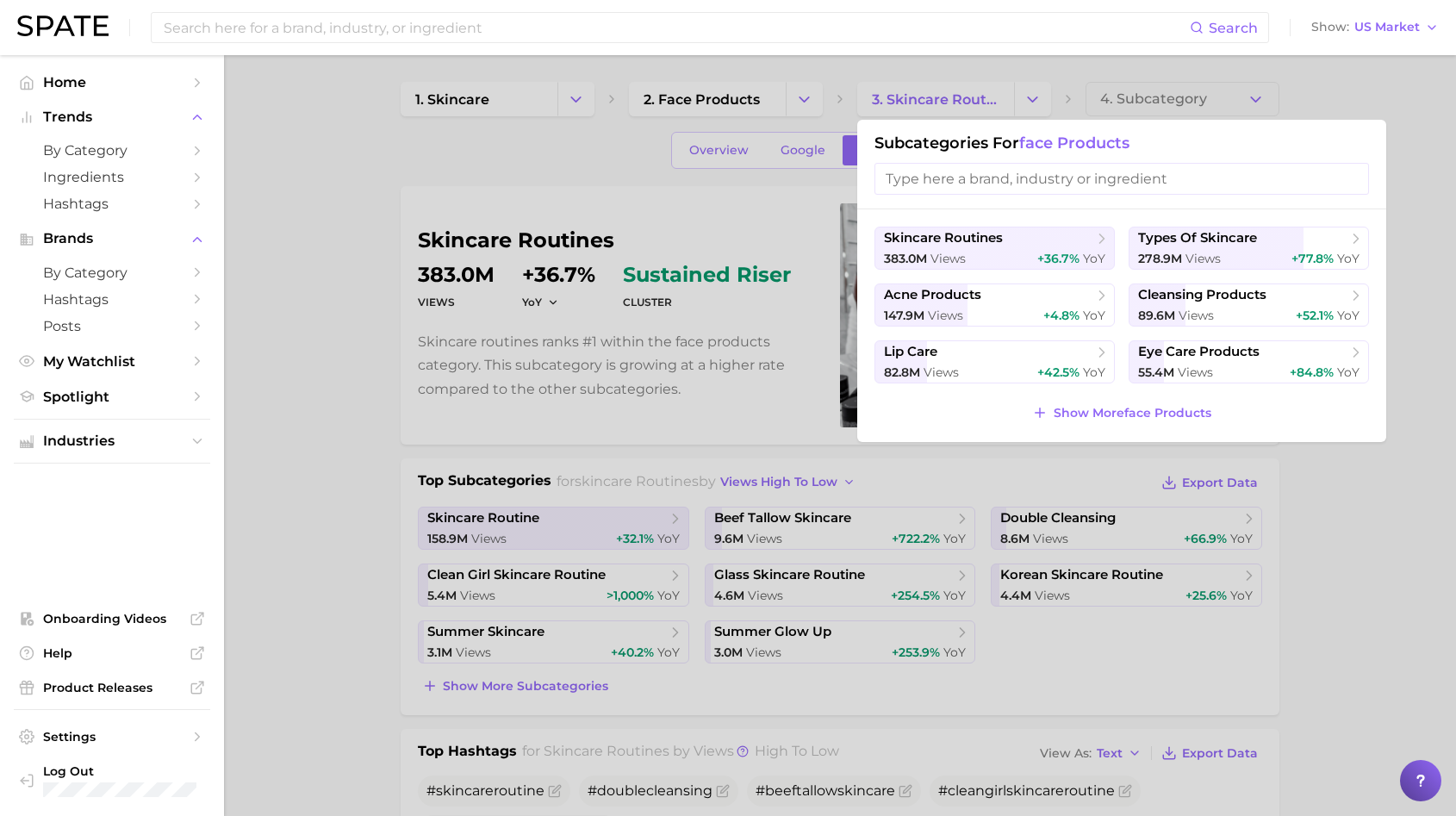
click at [1026, 103] on div at bounding box center [728, 408] width 1456 height 816
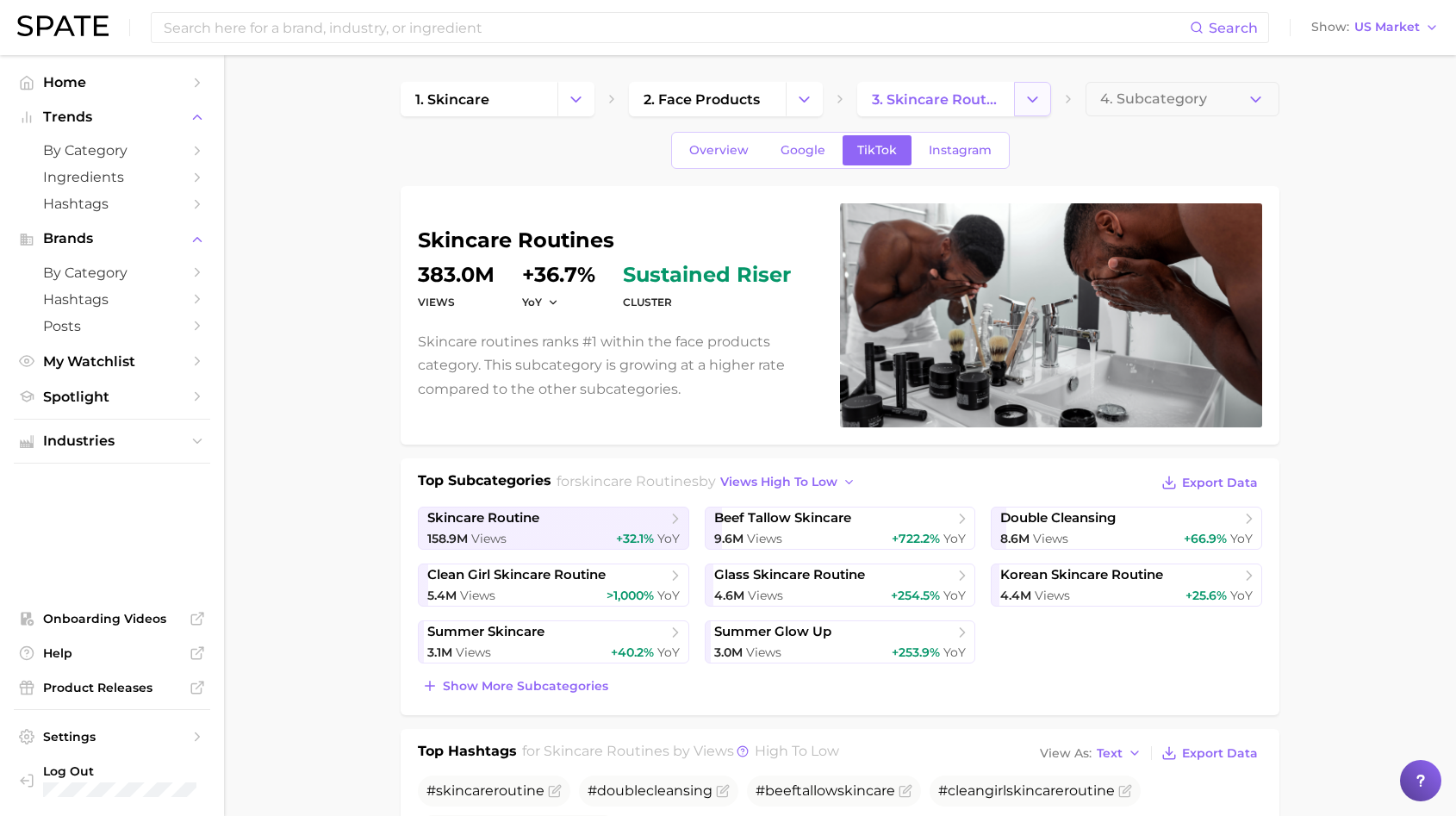
click at [1026, 103] on icon "Change Category" at bounding box center [1033, 100] width 18 height 18
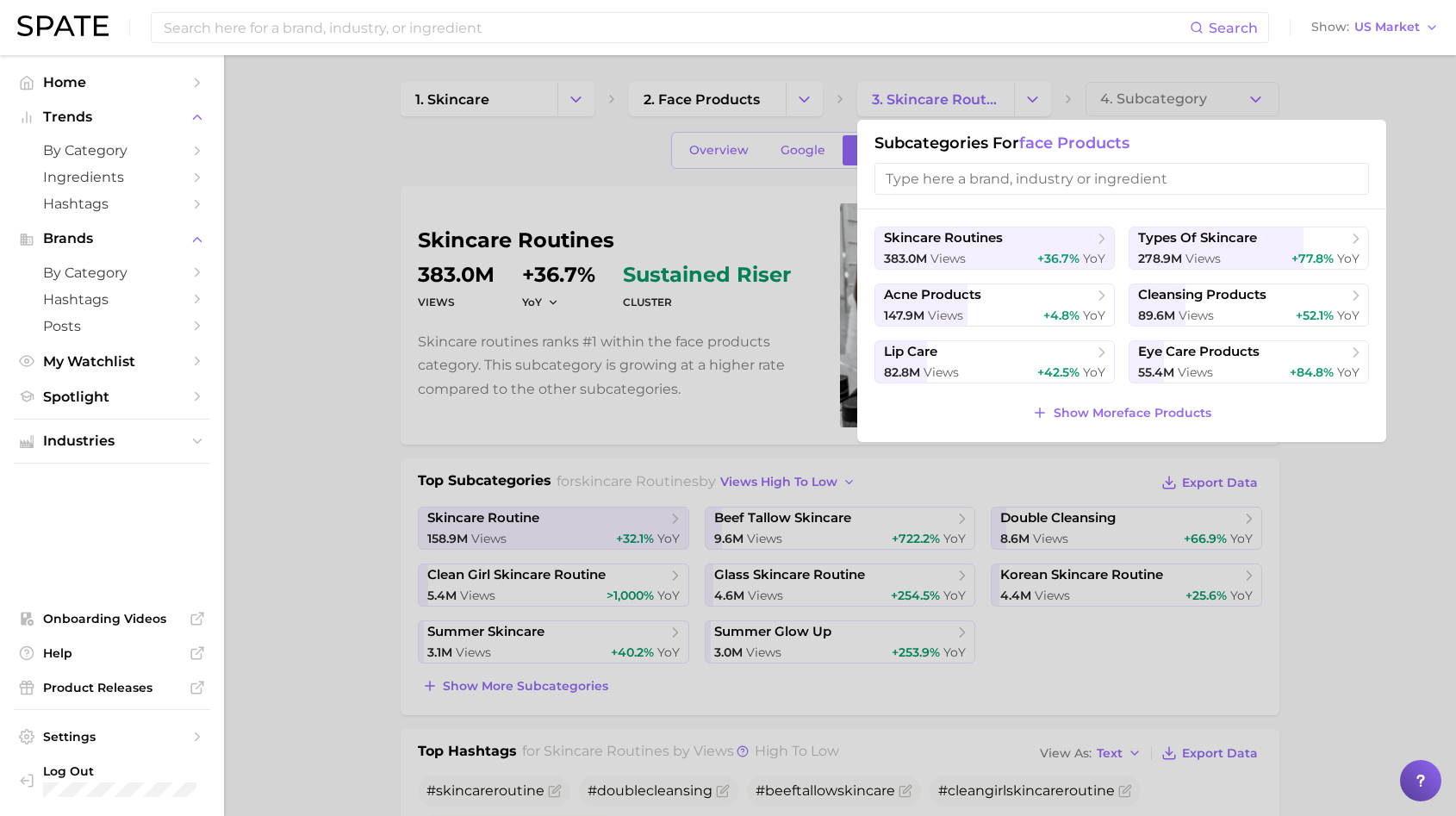
click at [792, 120] on div at bounding box center [728, 408] width 1456 height 816
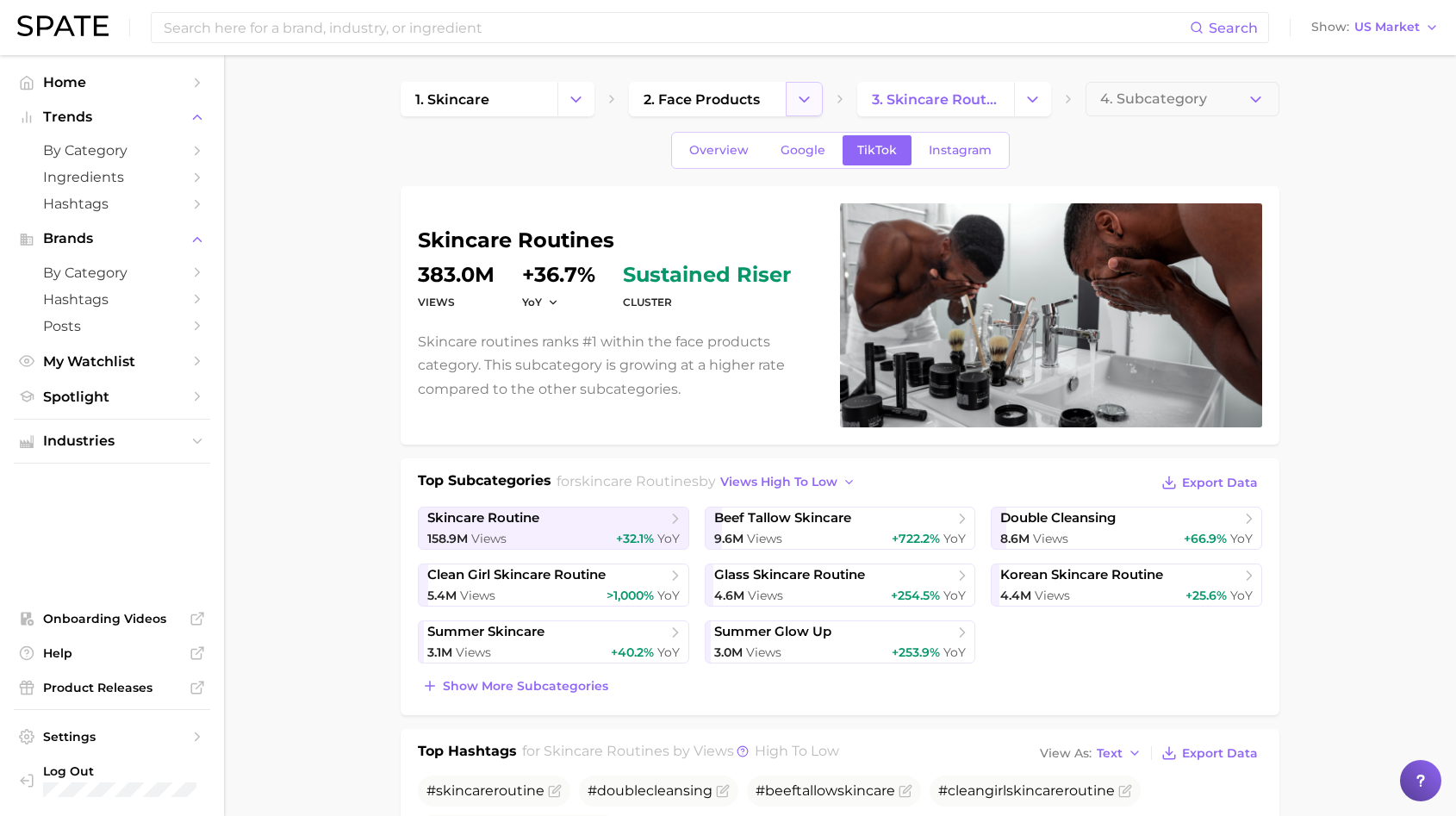
click at [786, 97] on button "Change Category" at bounding box center [804, 99] width 37 height 35
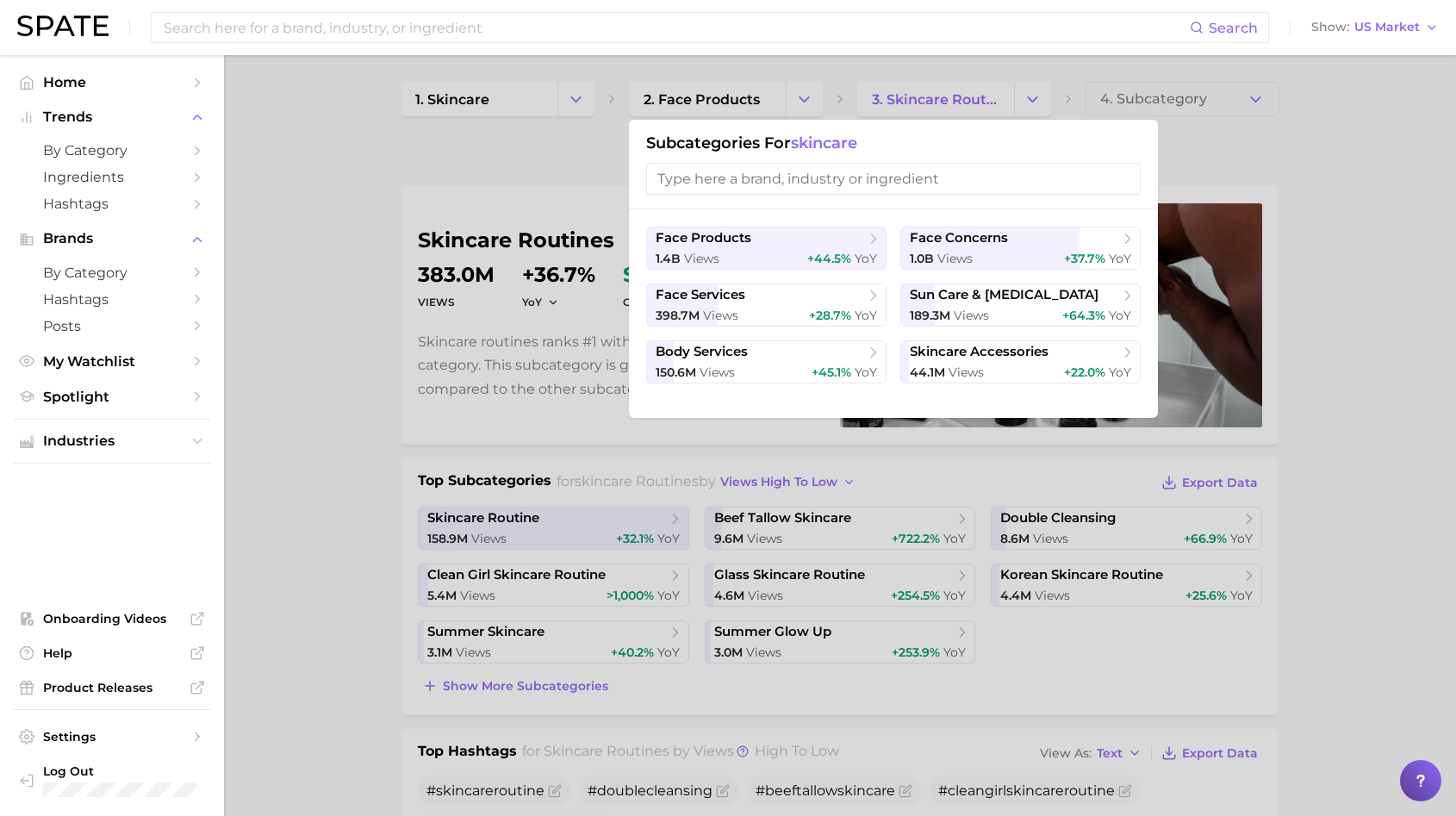
click at [1055, 63] on div at bounding box center [728, 408] width 1456 height 816
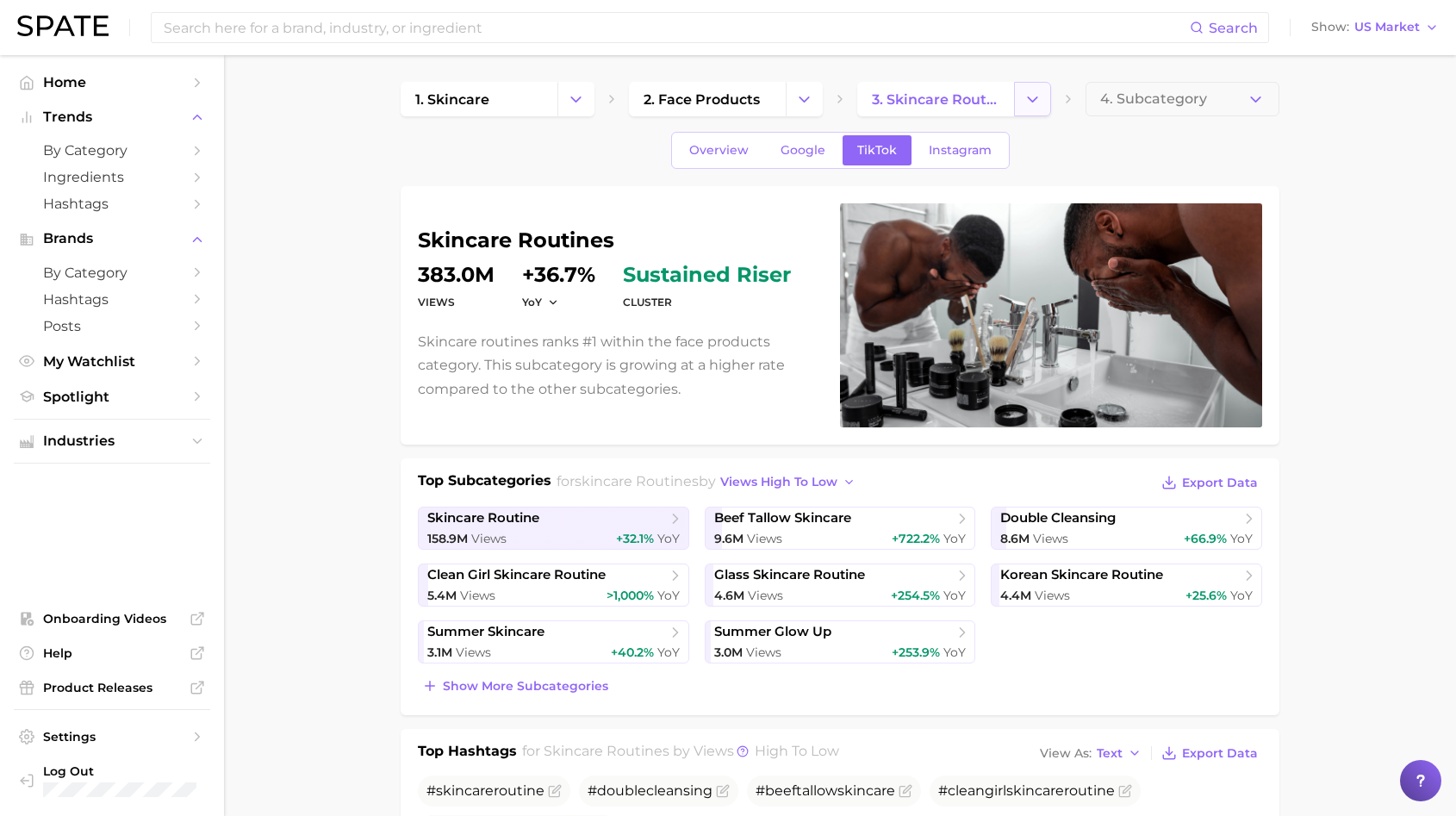
click at [1045, 91] on button "Change Category" at bounding box center [1032, 99] width 37 height 35
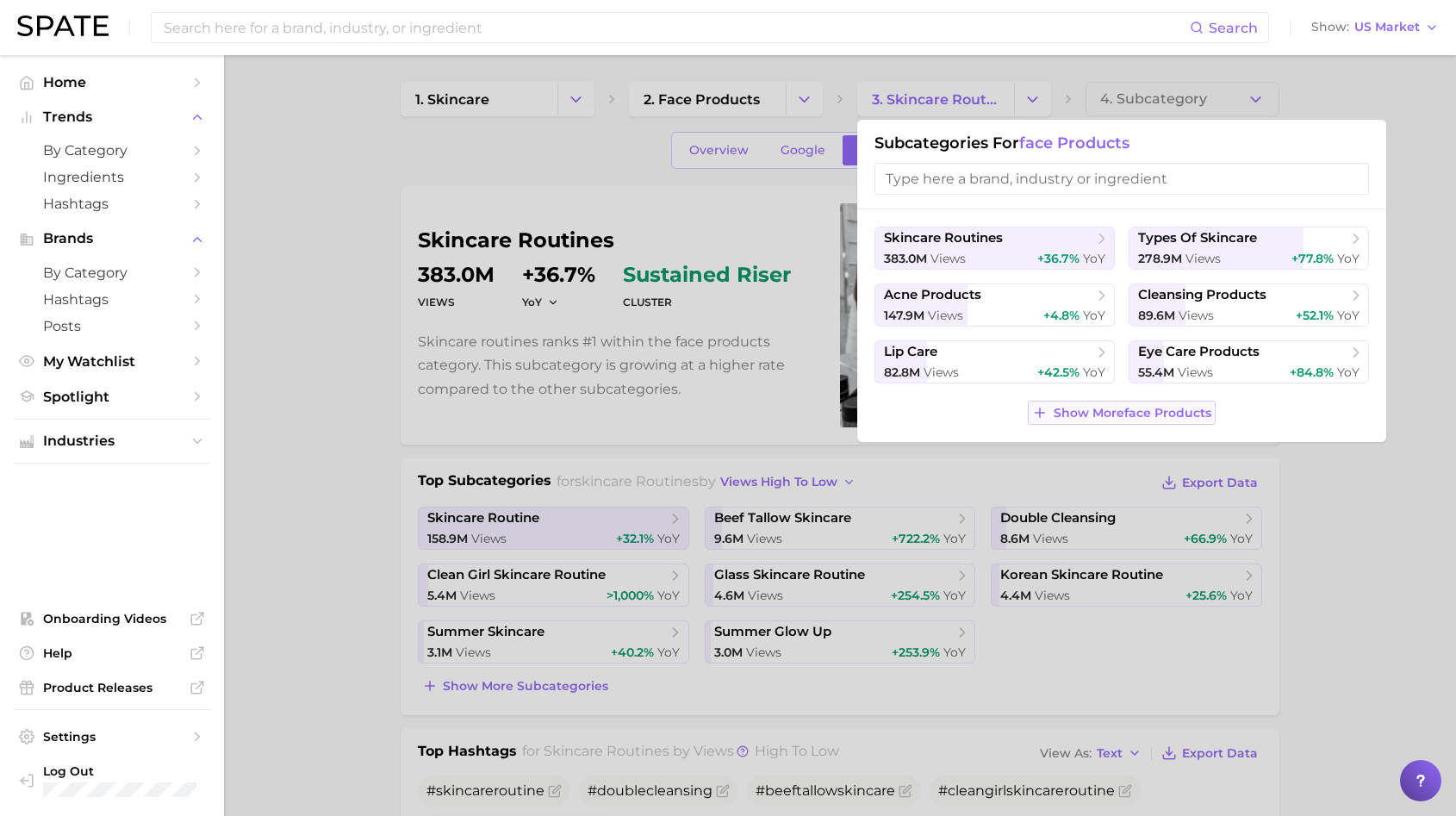
click at [1034, 409] on icon at bounding box center [1039, 412] width 16 height 16
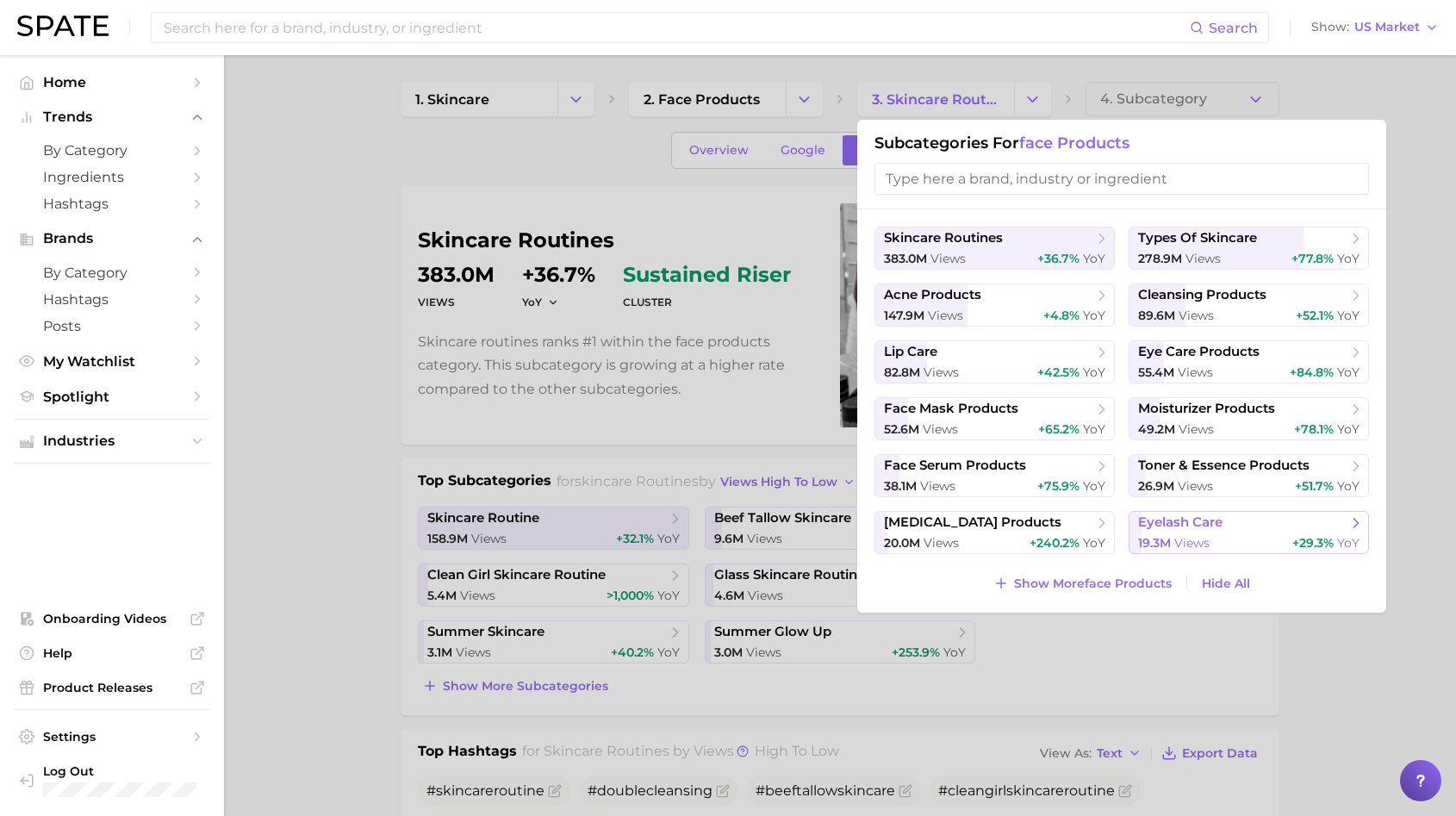
click at [1169, 531] on span "eyelash care" at bounding box center [1180, 523] width 84 height 17
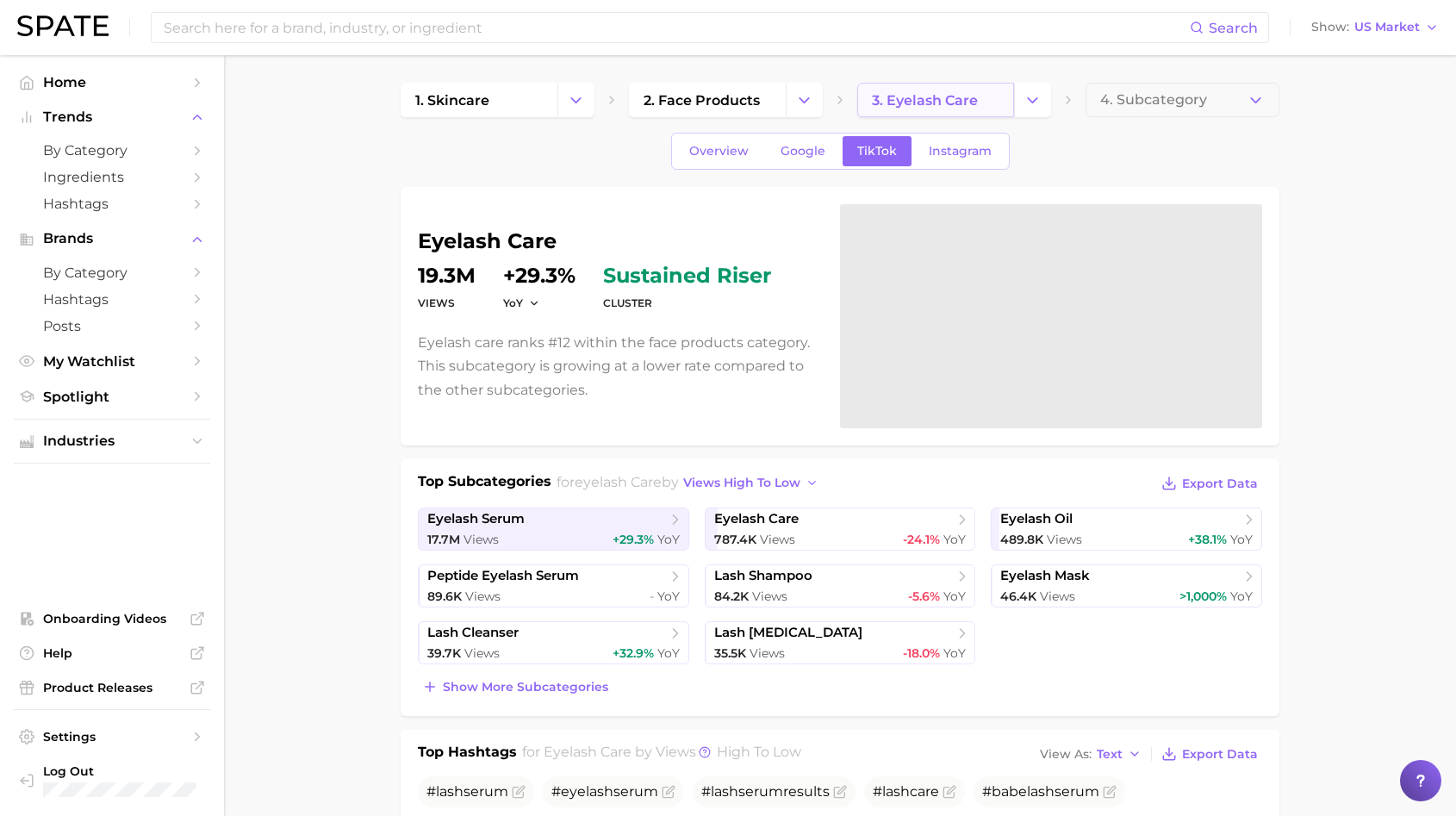
click at [914, 99] on span "3. eyelash care" at bounding box center [925, 100] width 106 height 17
click at [1031, 114] on button "Change Category" at bounding box center [1032, 100] width 37 height 35
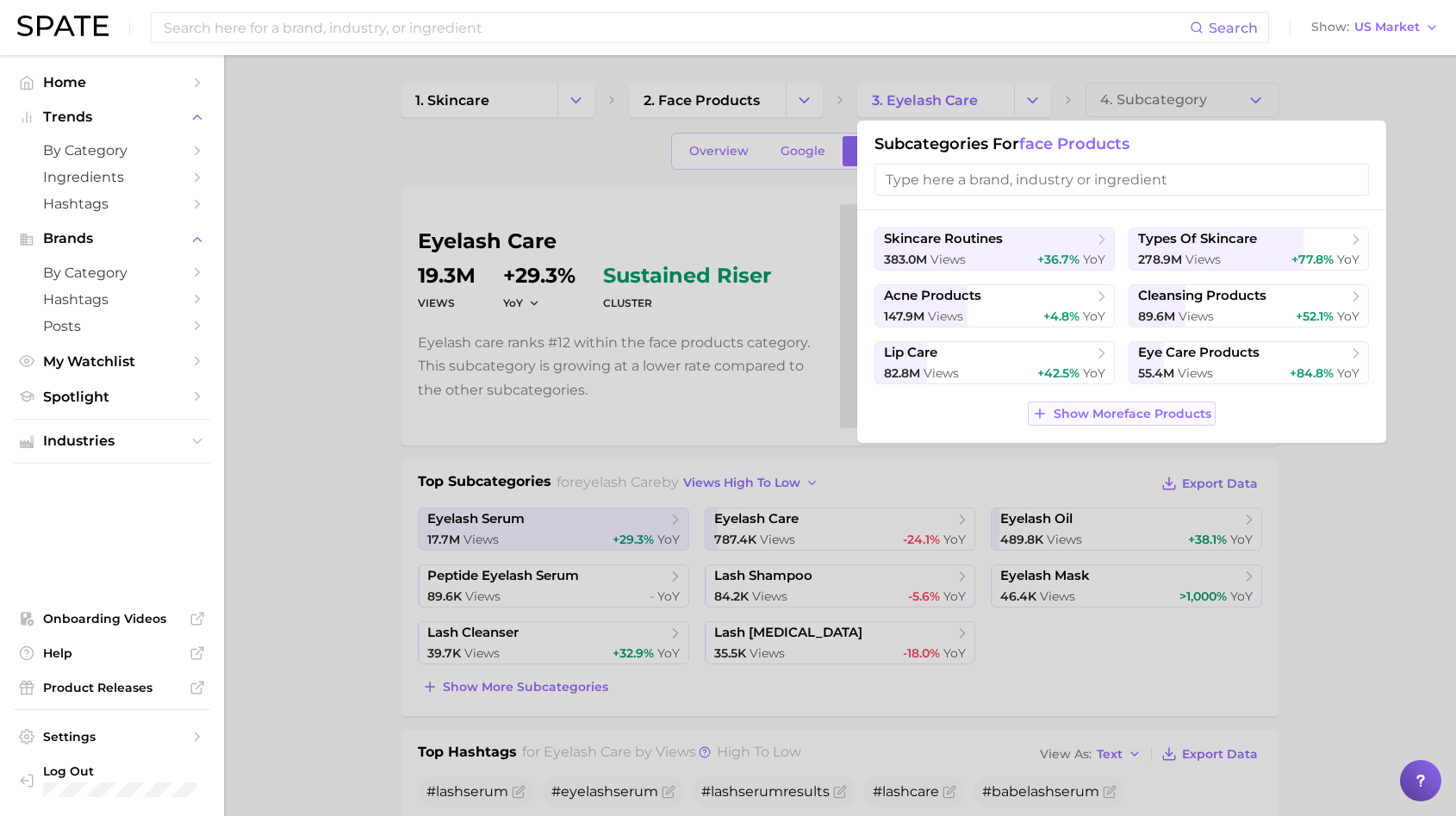
click at [1101, 403] on button "Show More face products" at bounding box center [1121, 414] width 187 height 24
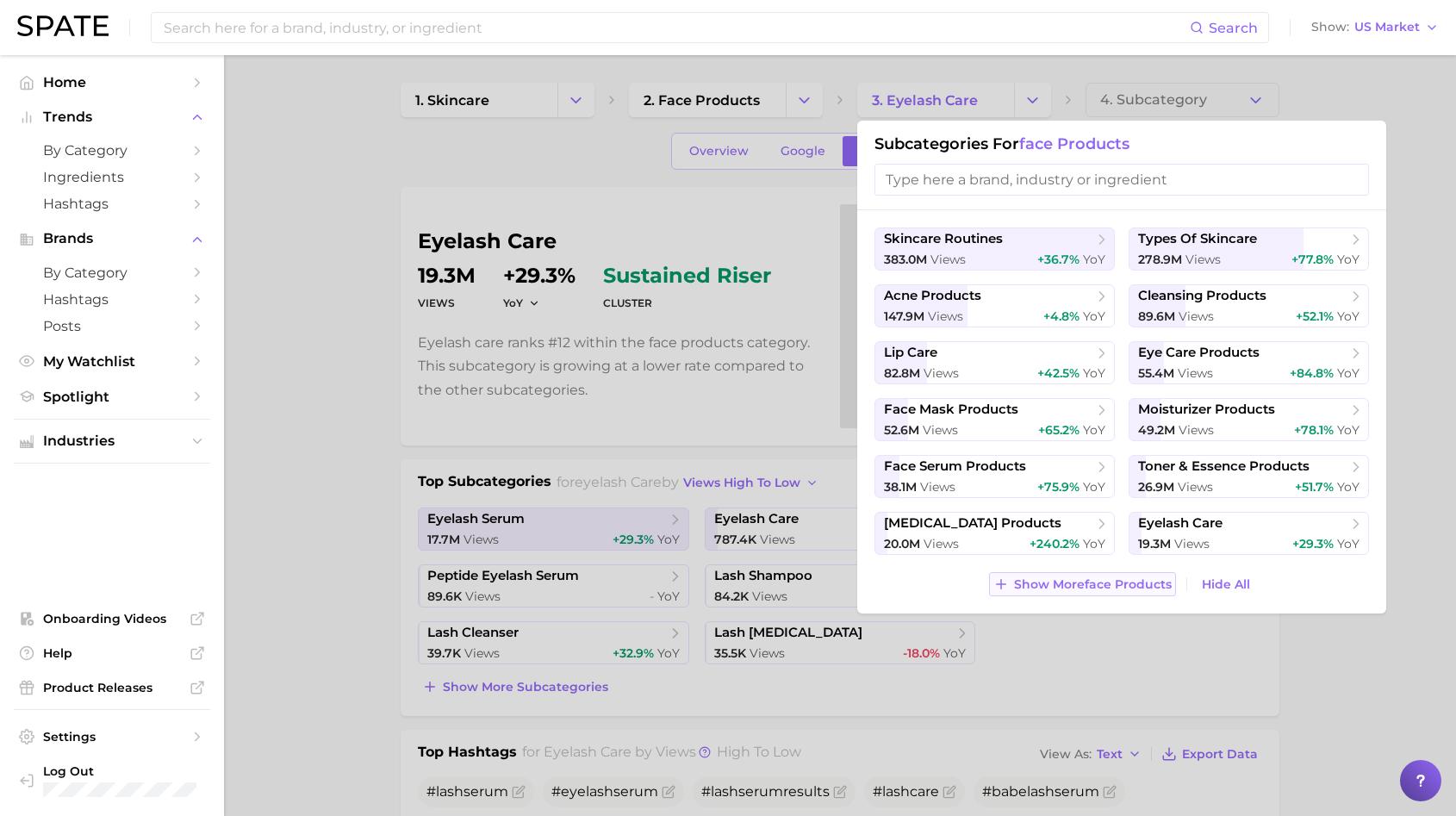
click at [1048, 591] on span "Show More face products" at bounding box center [1093, 585] width 158 height 15
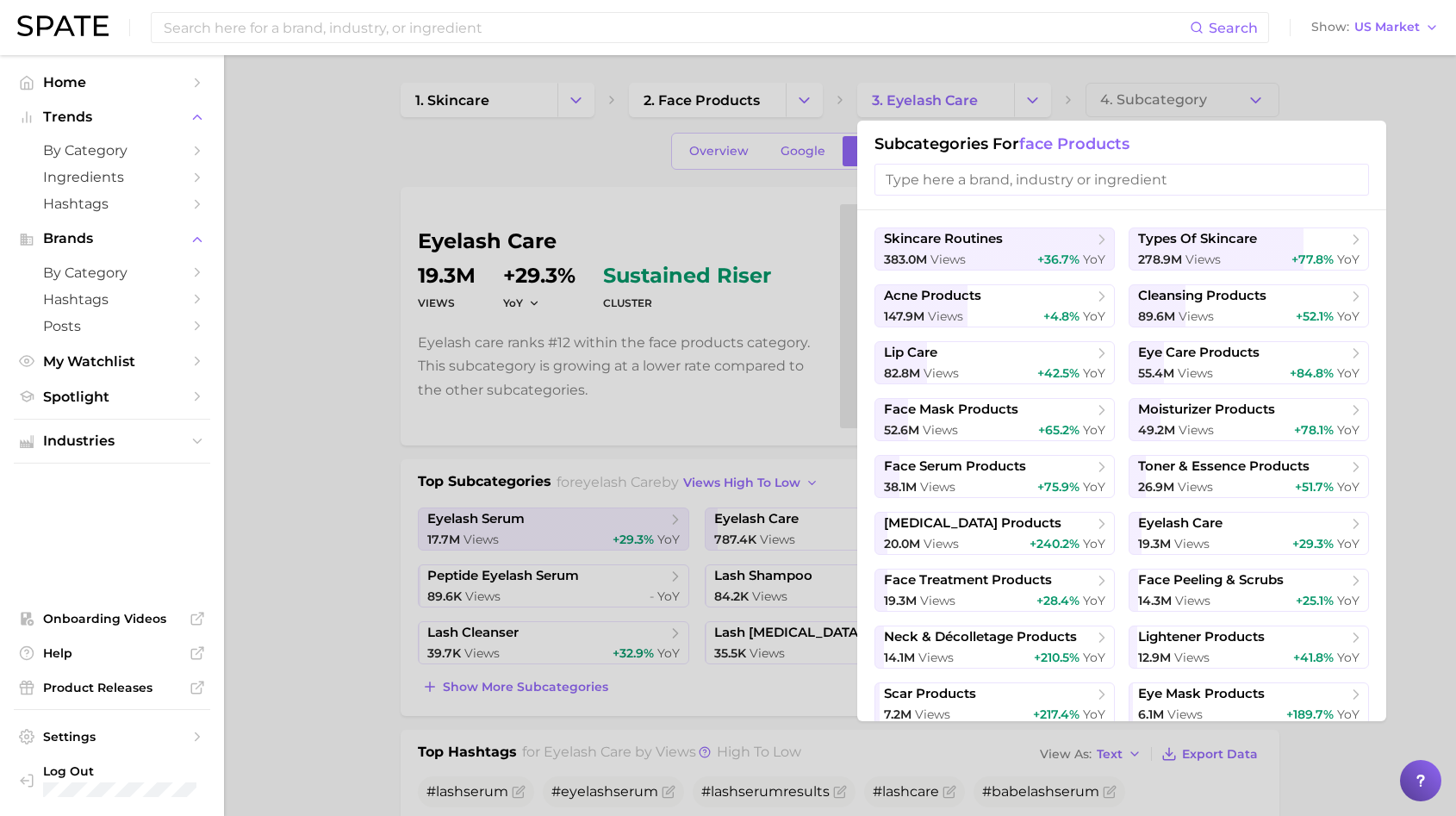
click at [1047, 591] on button "face treatment products 19.3m views +28.4% YoY" at bounding box center [995, 590] width 240 height 43
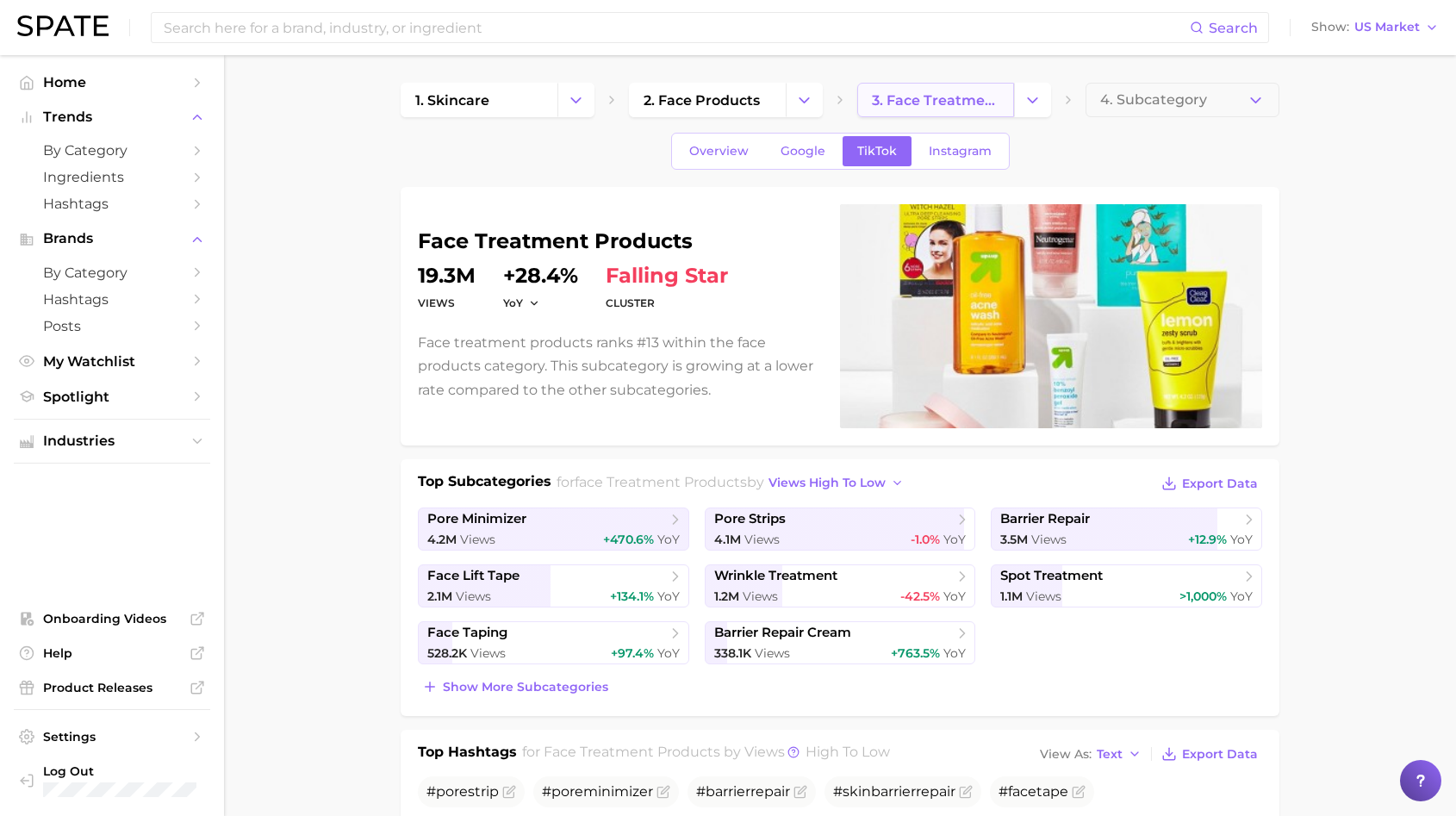
click at [935, 93] on span "3. face treatment products" at bounding box center [935, 100] width 128 height 17
click at [1029, 99] on polyline "Change Category" at bounding box center [1032, 99] width 9 height 5
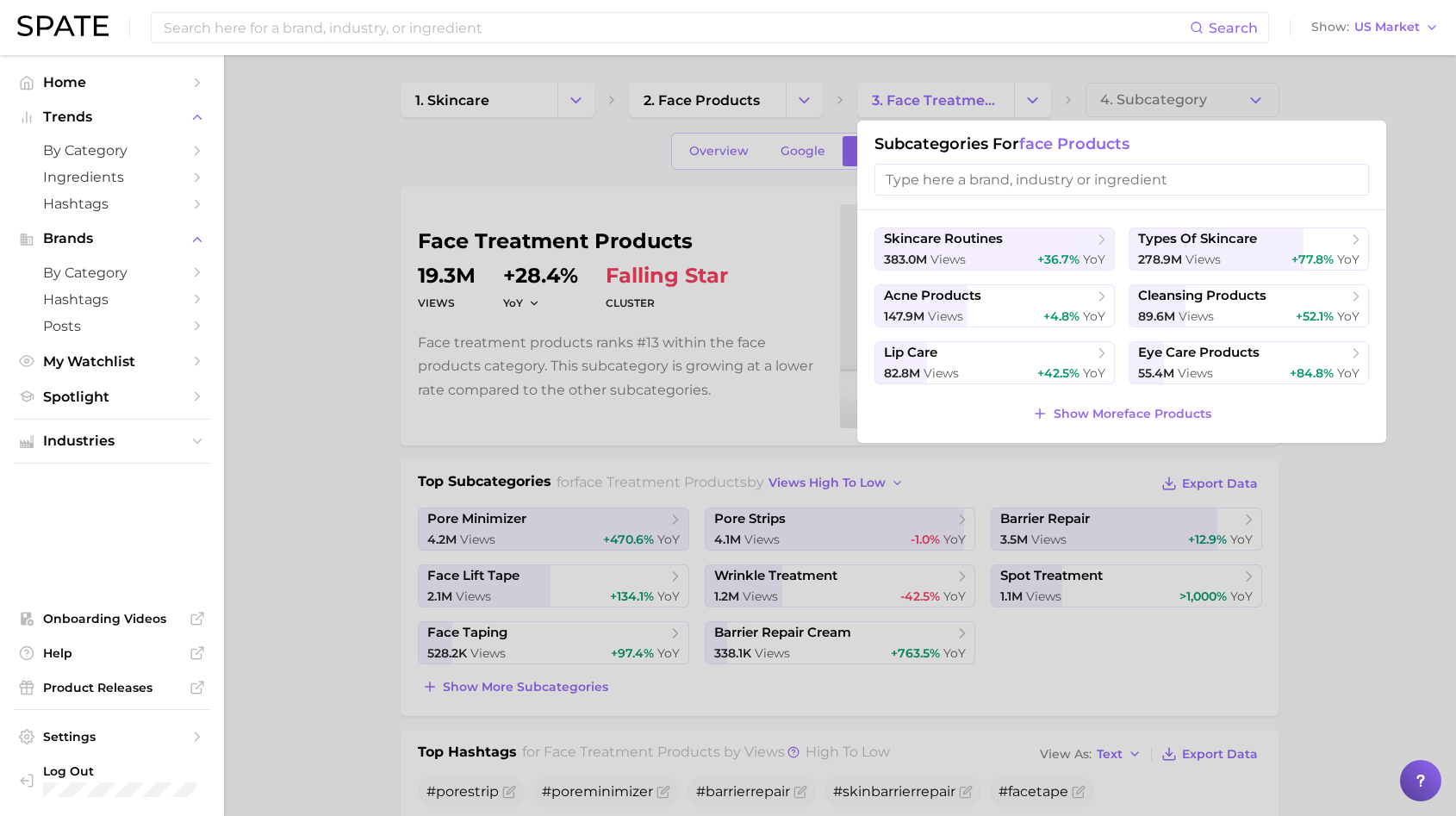
click at [1071, 391] on div "skincare routines 383.0m views +36.7% YoY types of skincare 278.9m views +77.8%…" at bounding box center [1121, 327] width 529 height 233
click at [1071, 410] on span "Show More face products" at bounding box center [1132, 414] width 158 height 15
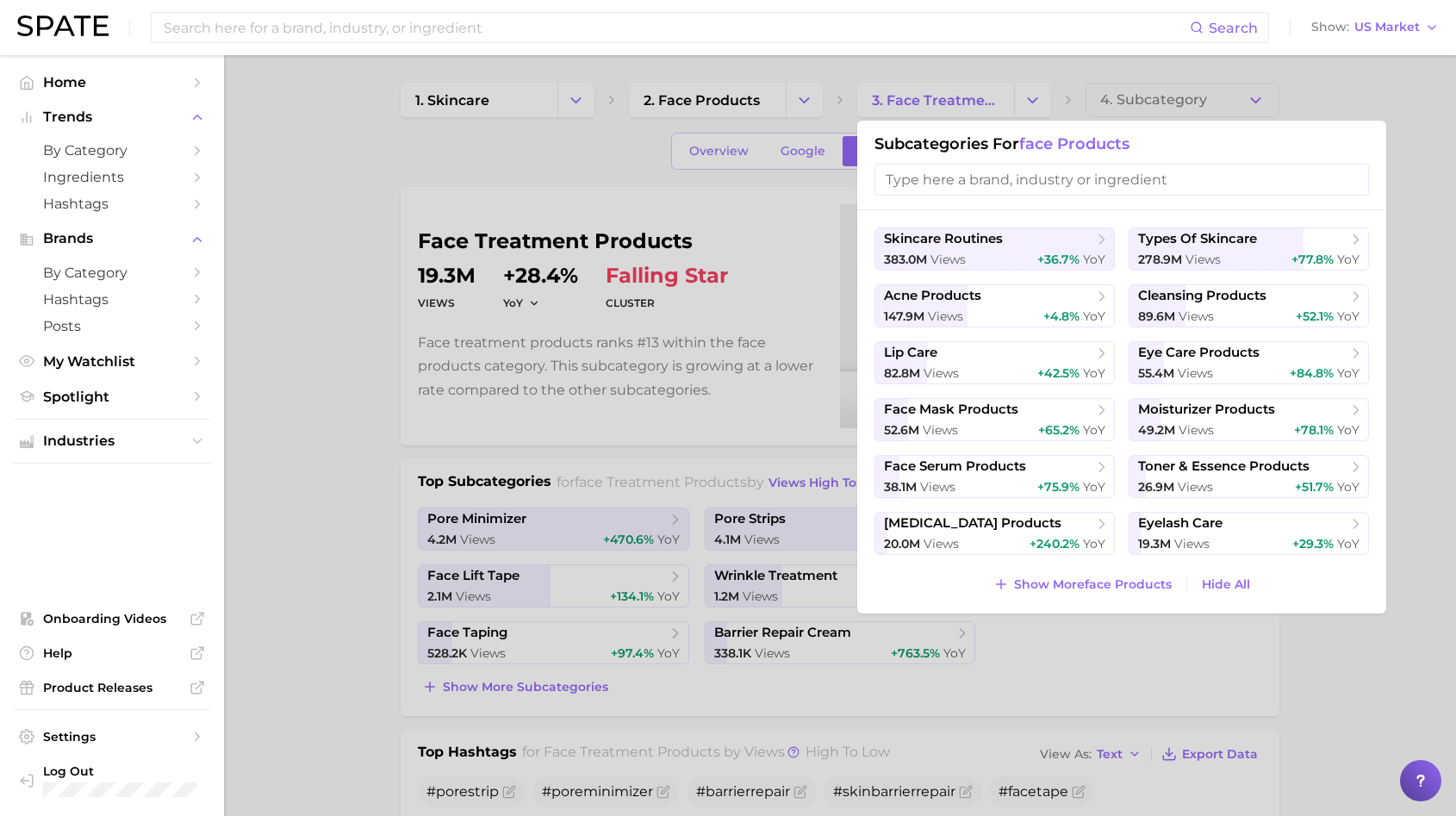
click at [618, 142] on div at bounding box center [728, 408] width 1456 height 816
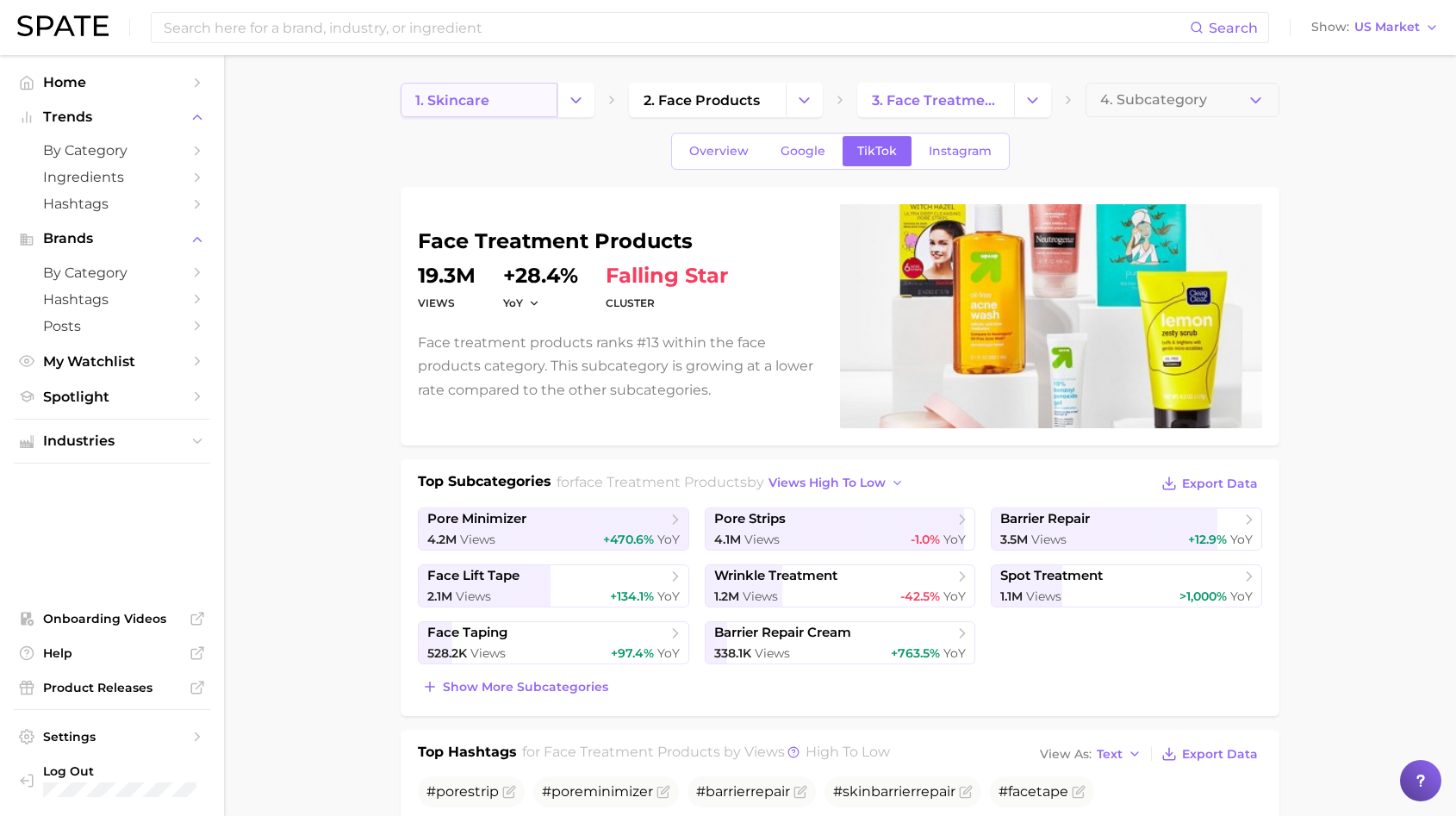
click at [551, 108] on link "1. skincare" at bounding box center [479, 100] width 157 height 35
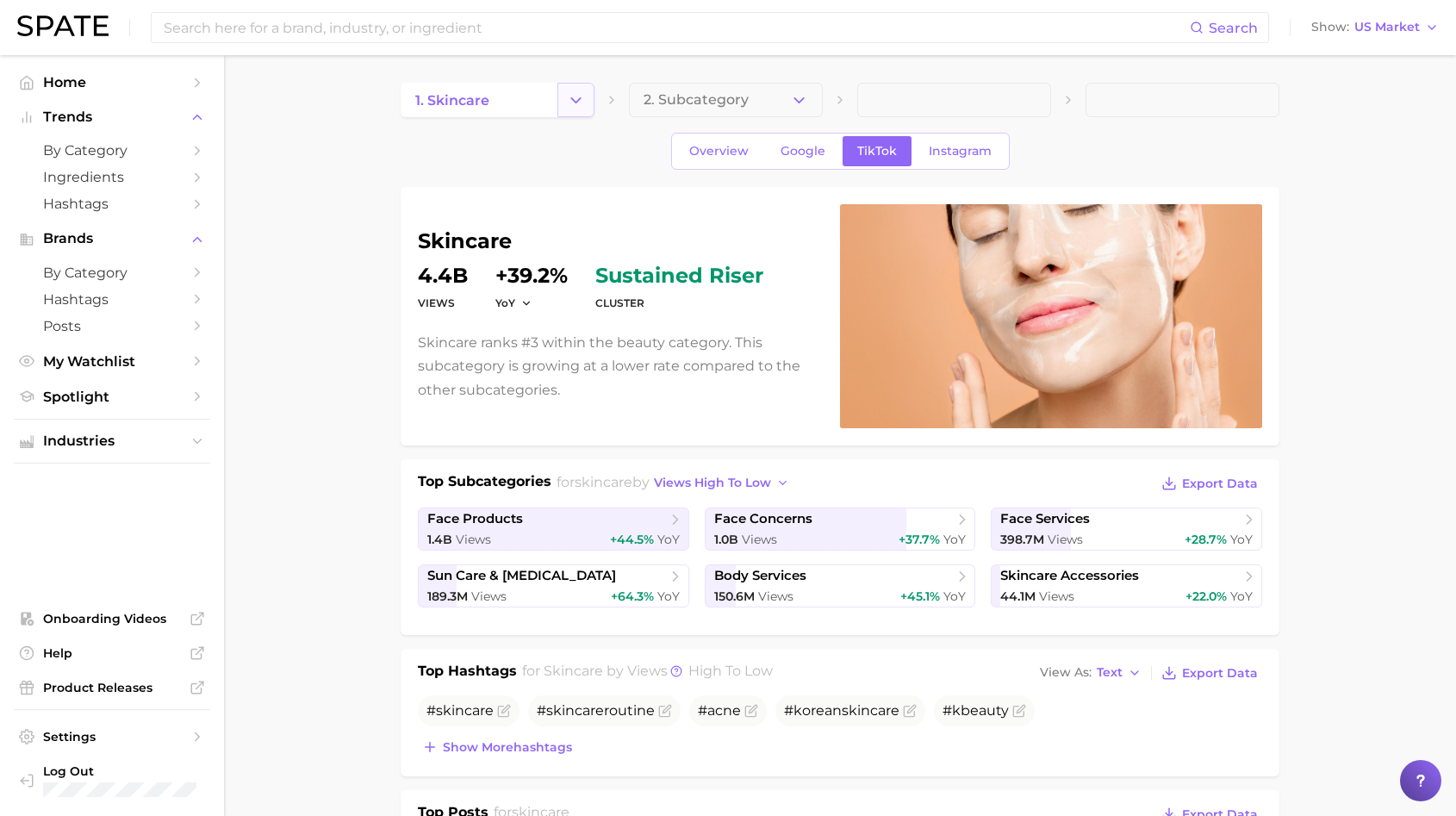
click at [593, 86] on button "Change Category" at bounding box center [576, 100] width 37 height 35
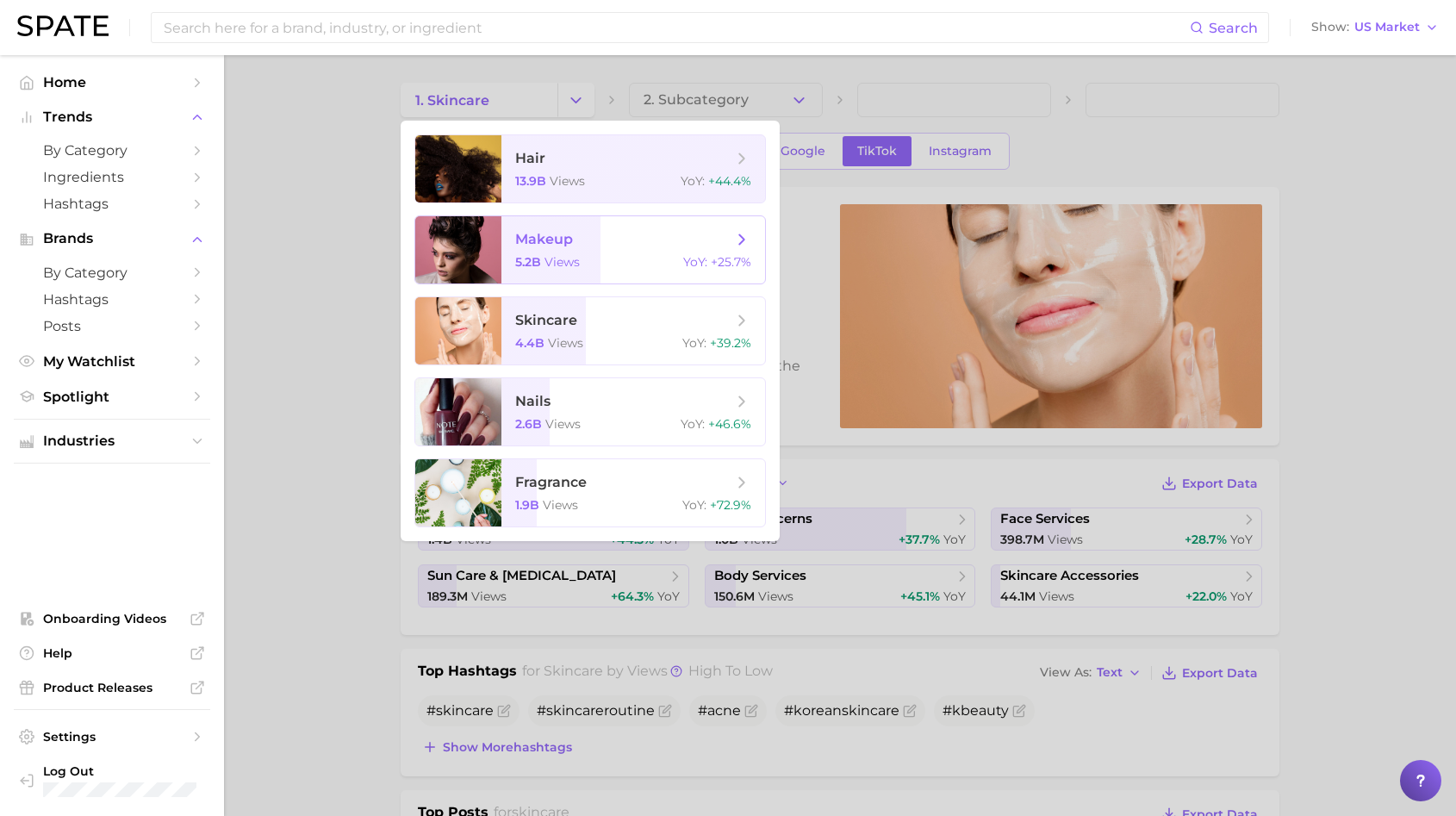
click at [523, 250] on span "makeup 5.2b views YoY : +25.7%" at bounding box center [633, 250] width 263 height 67
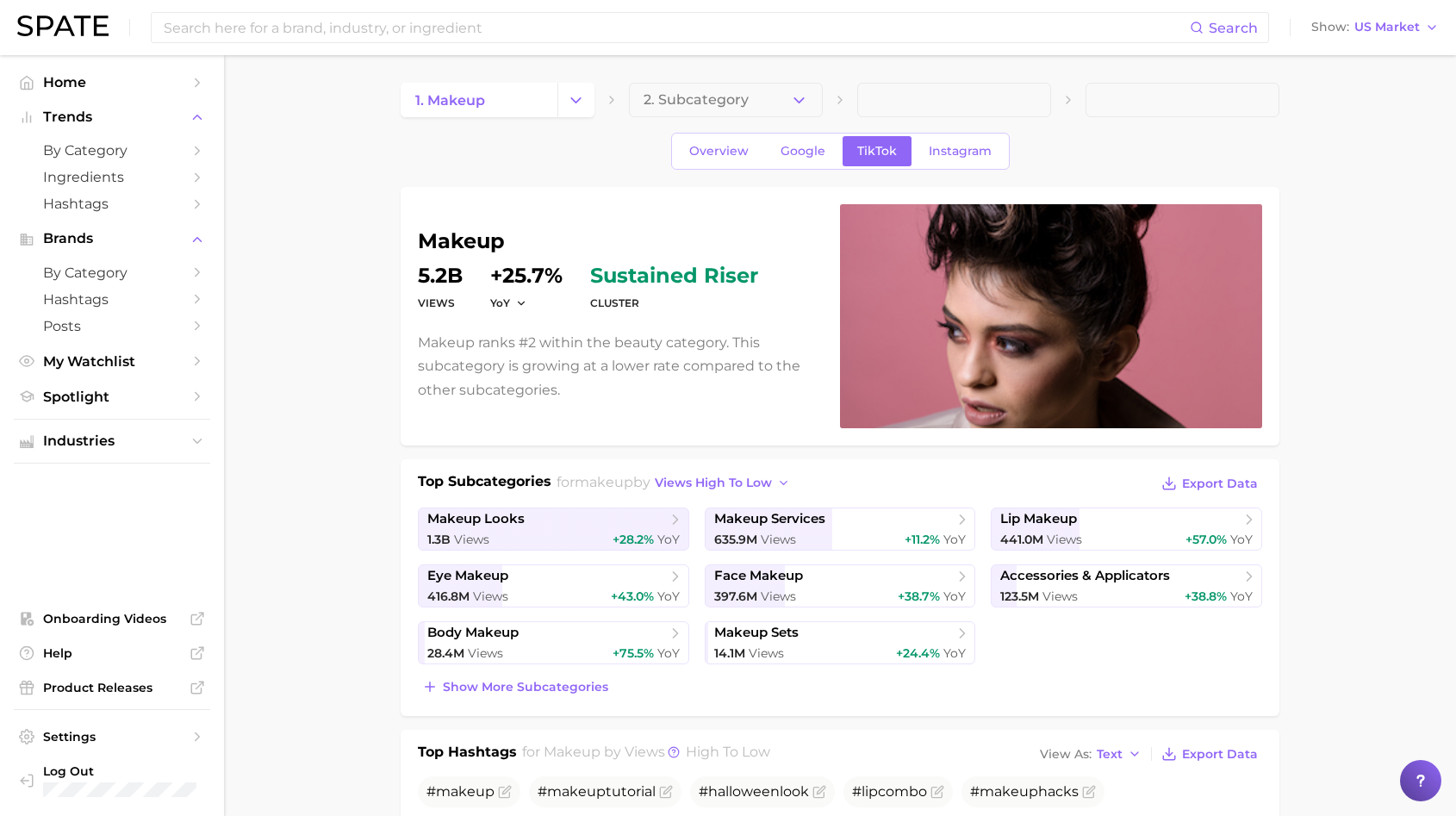
click at [829, 92] on div "1. makeup 2. Subcategory" at bounding box center [840, 100] width 879 height 35
click at [806, 92] on icon "button" at bounding box center [799, 101] width 18 height 18
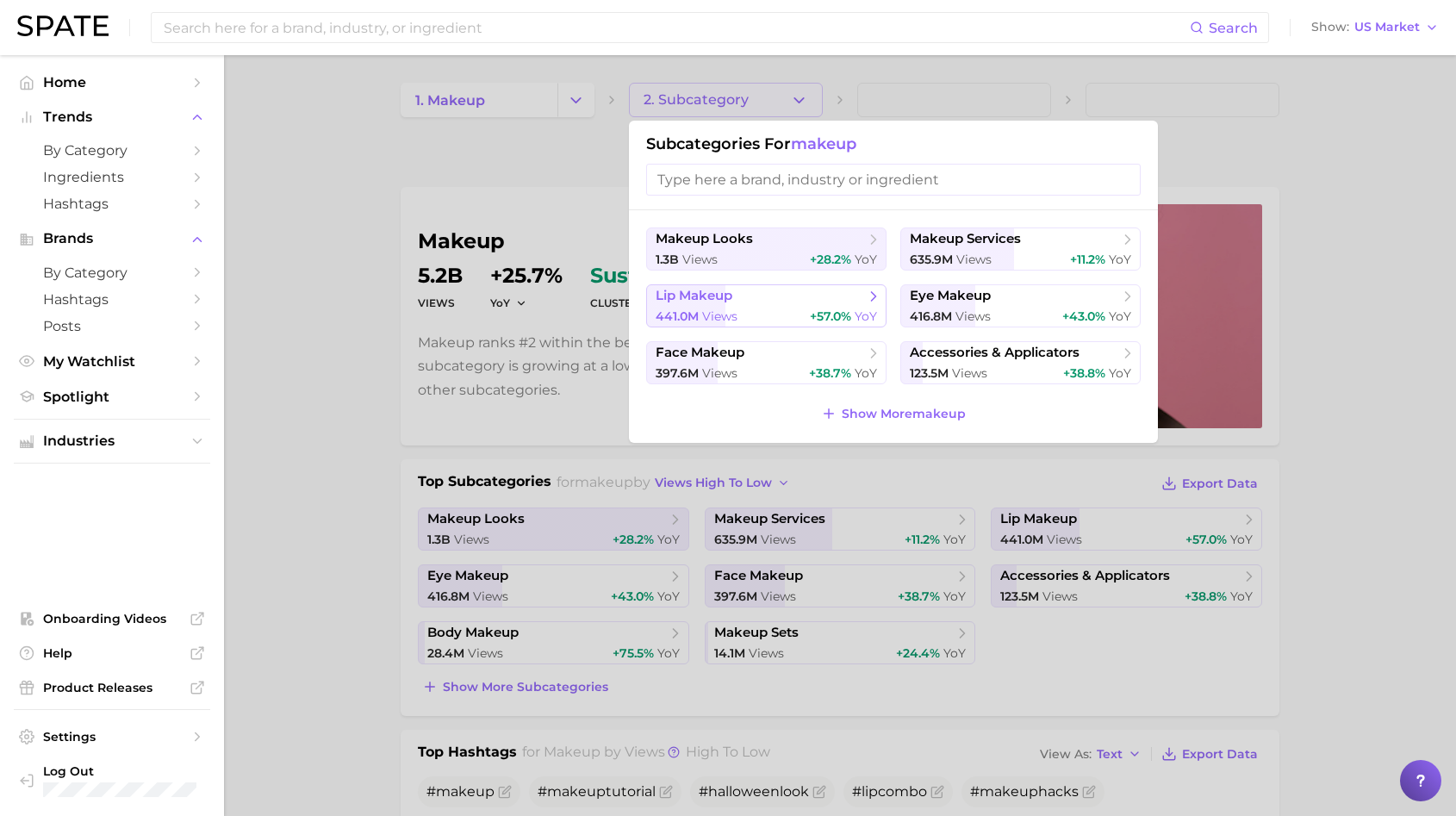
click at [740, 298] on span "lip makeup" at bounding box center [761, 296] width 209 height 17
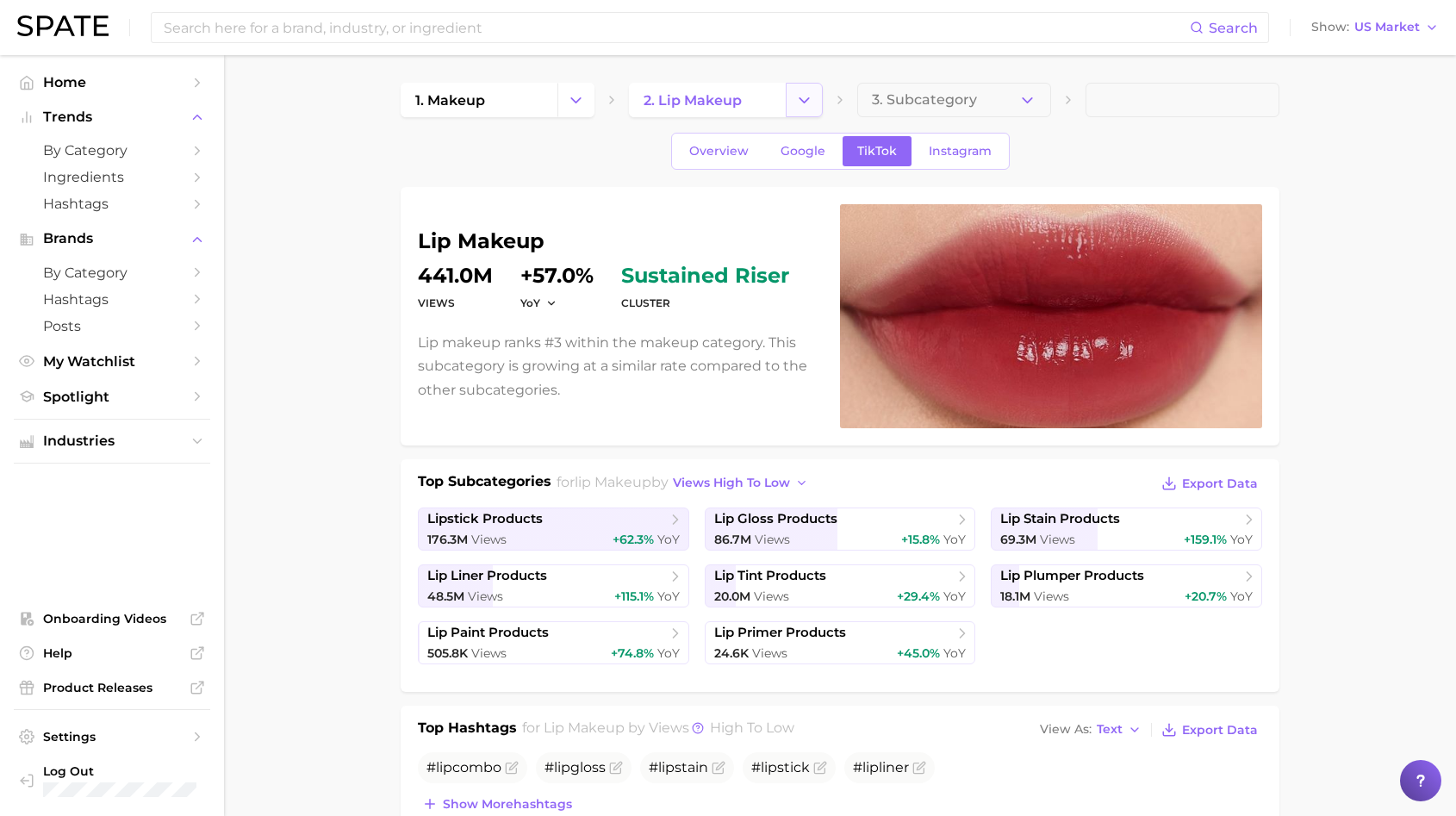
click at [806, 108] on icon "Change Category" at bounding box center [805, 101] width 18 height 18
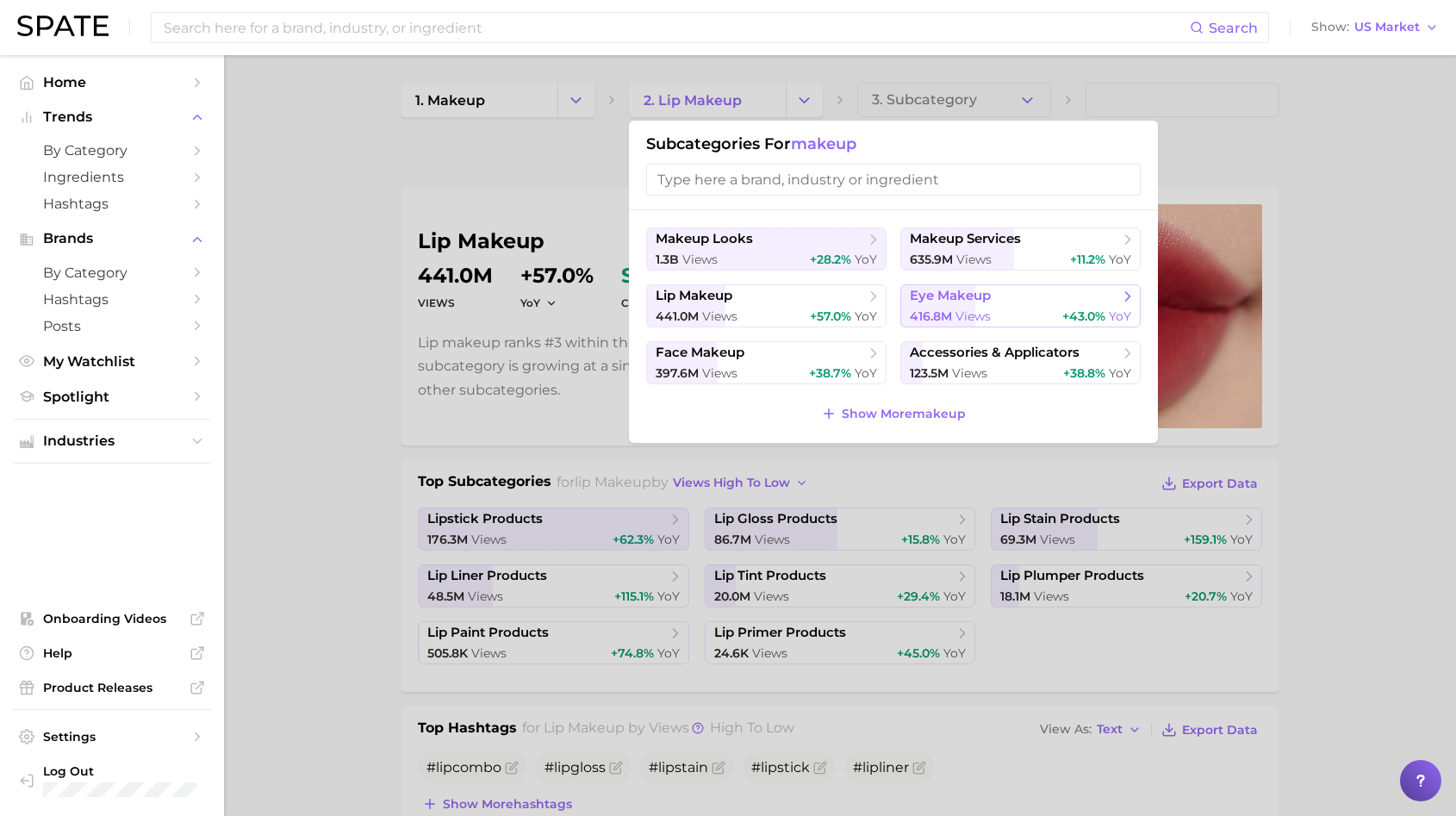
click at [968, 304] on span "eye makeup" at bounding box center [1015, 296] width 209 height 17
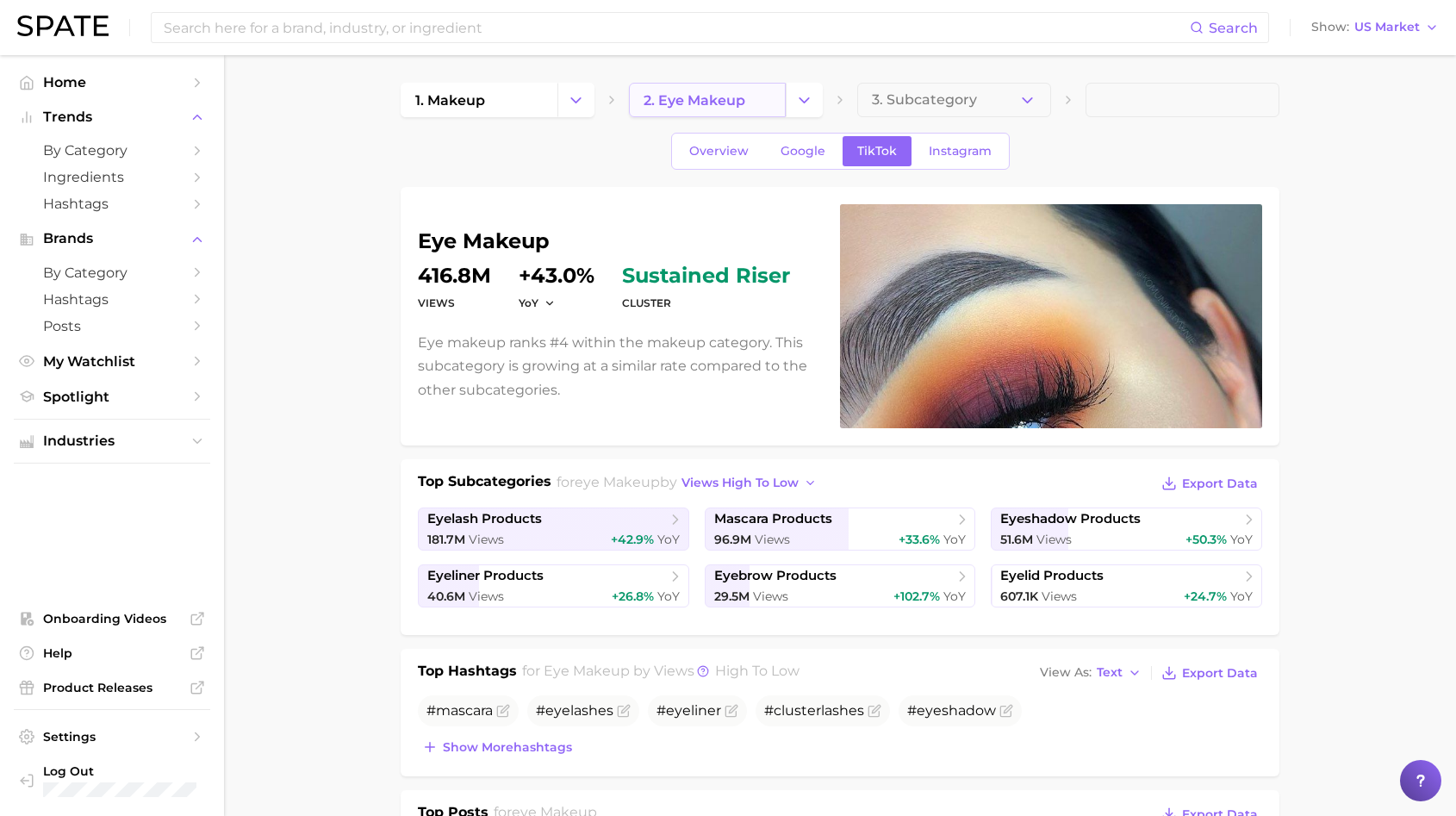
click at [712, 113] on link "2. eye makeup" at bounding box center [706, 100] width 157 height 35
click at [800, 108] on button "Change Category" at bounding box center [804, 100] width 37 height 35
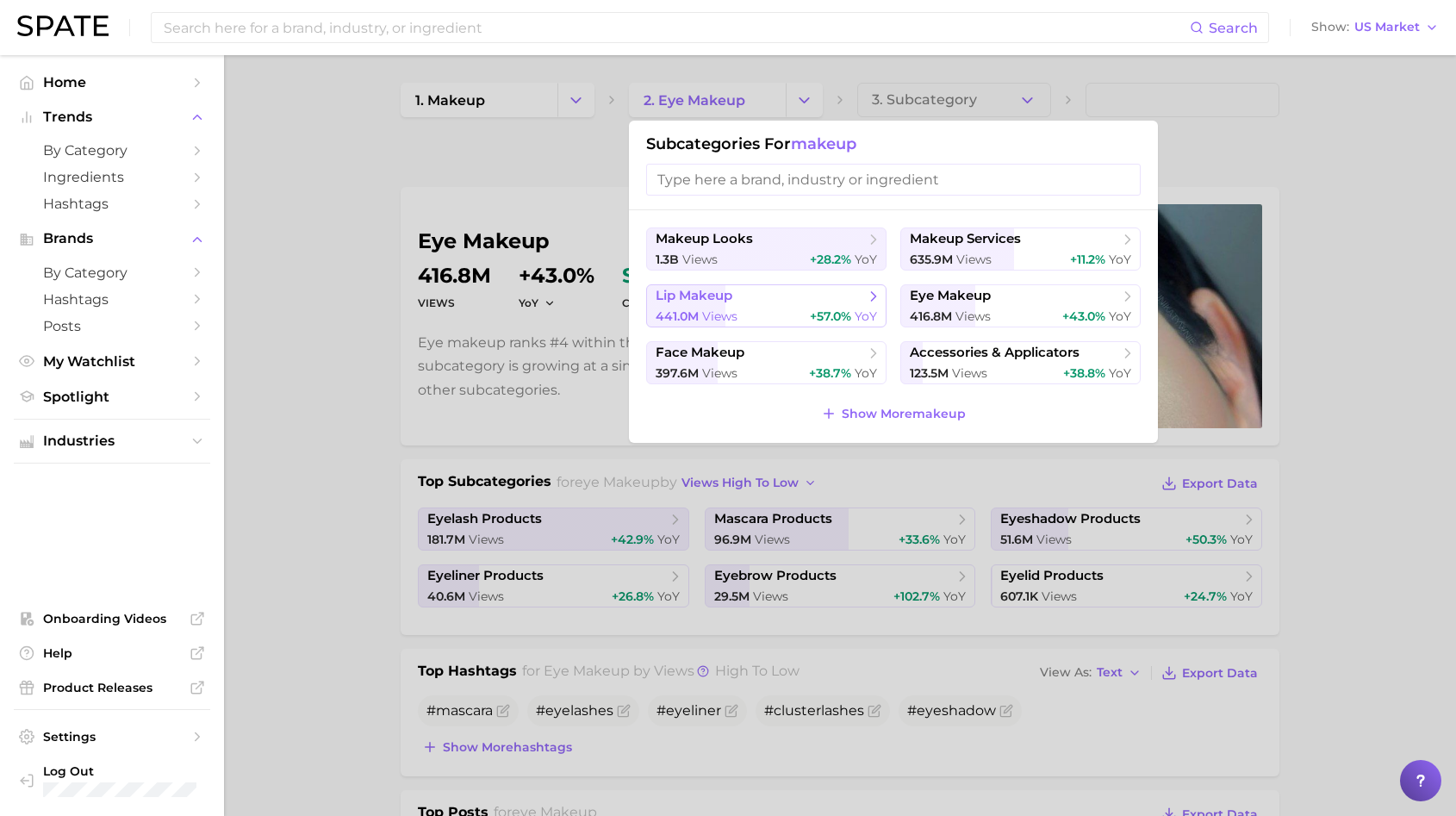
click at [714, 311] on span "views" at bounding box center [719, 316] width 36 height 16
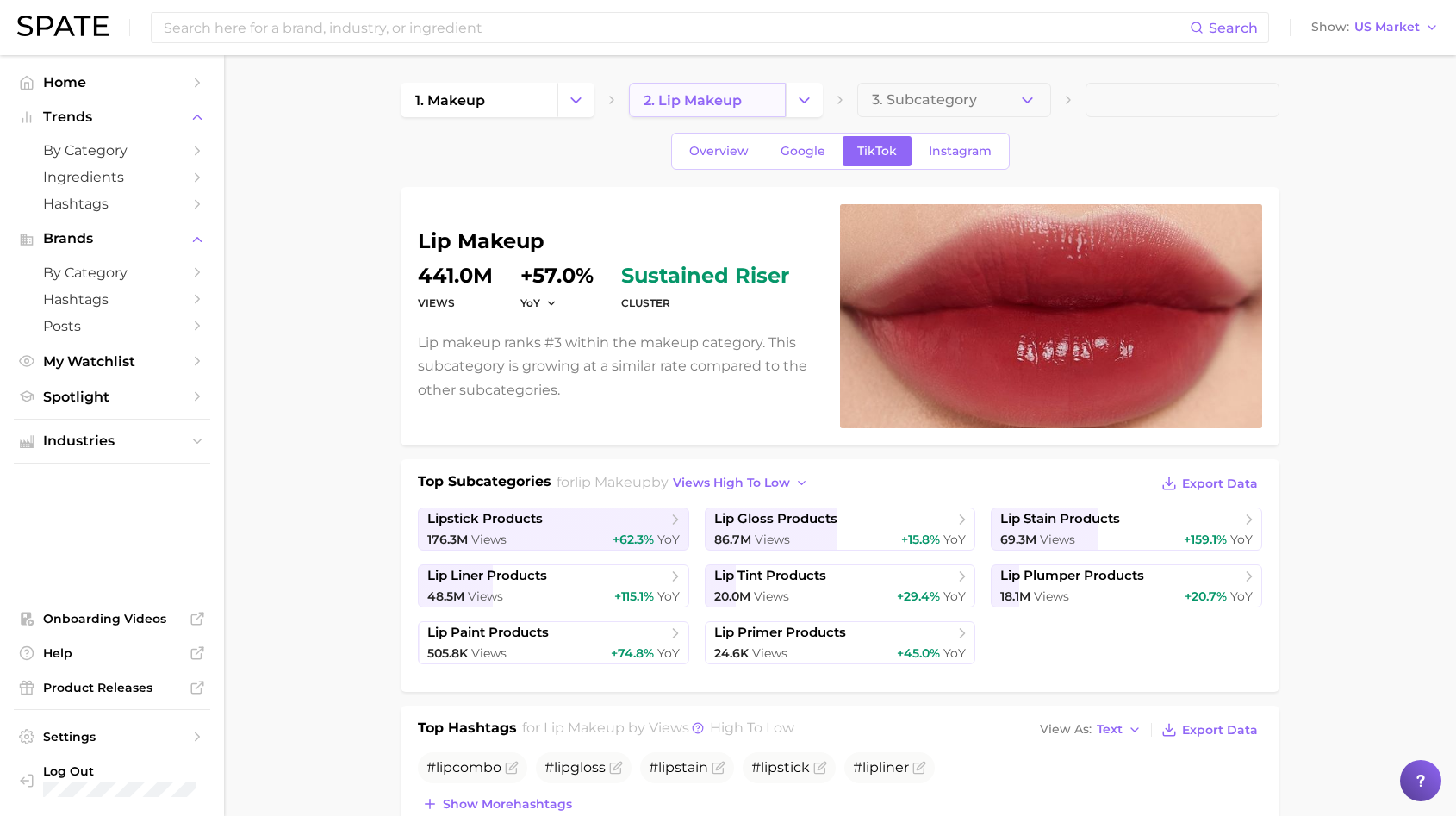
click at [759, 103] on link "2. lip makeup" at bounding box center [706, 100] width 157 height 35
click at [797, 101] on icon "Change Category" at bounding box center [805, 101] width 18 height 18
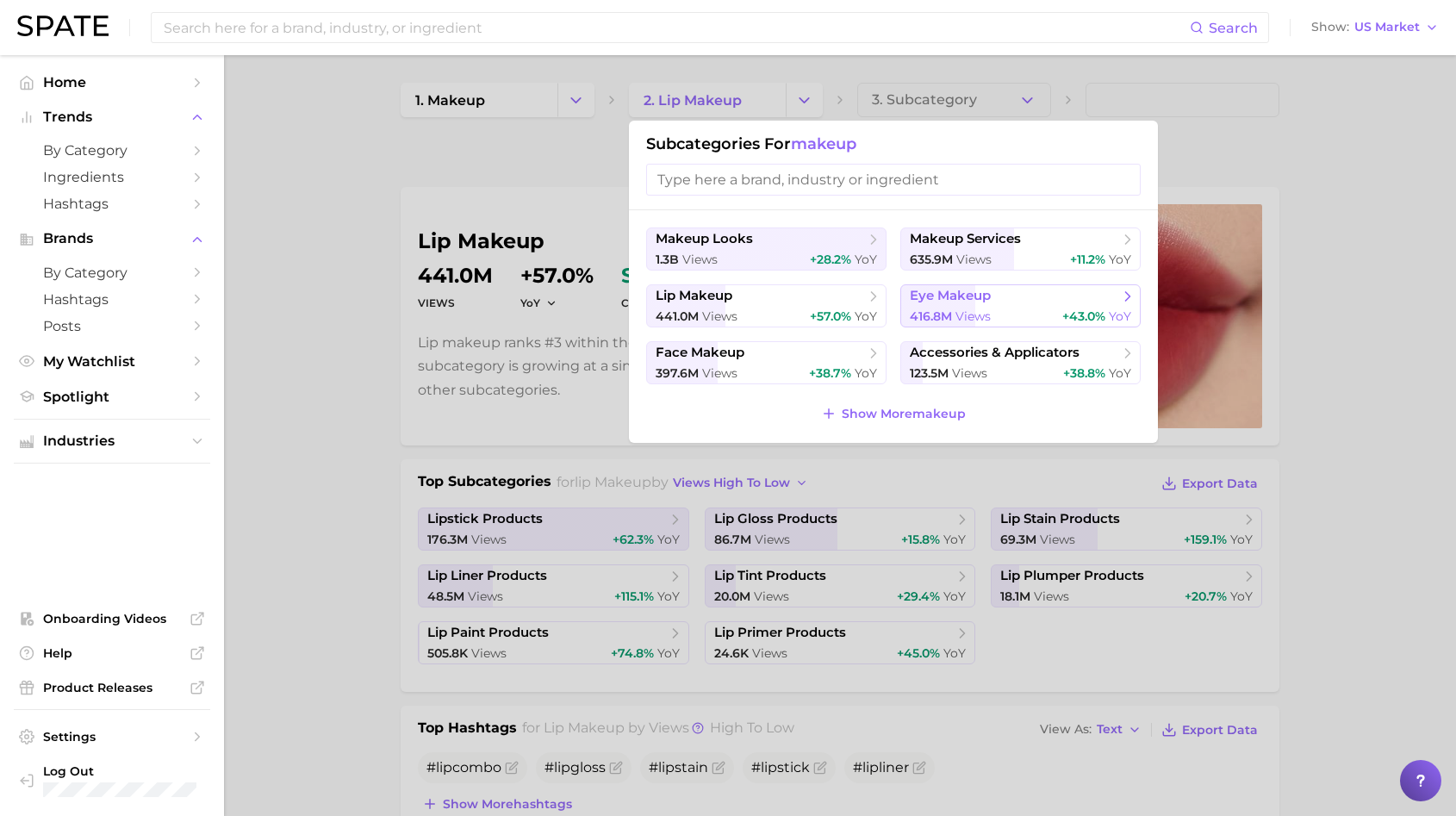
click at [930, 301] on span "eye makeup" at bounding box center [950, 296] width 81 height 17
